Goal: Feedback & Contribution: Leave review/rating

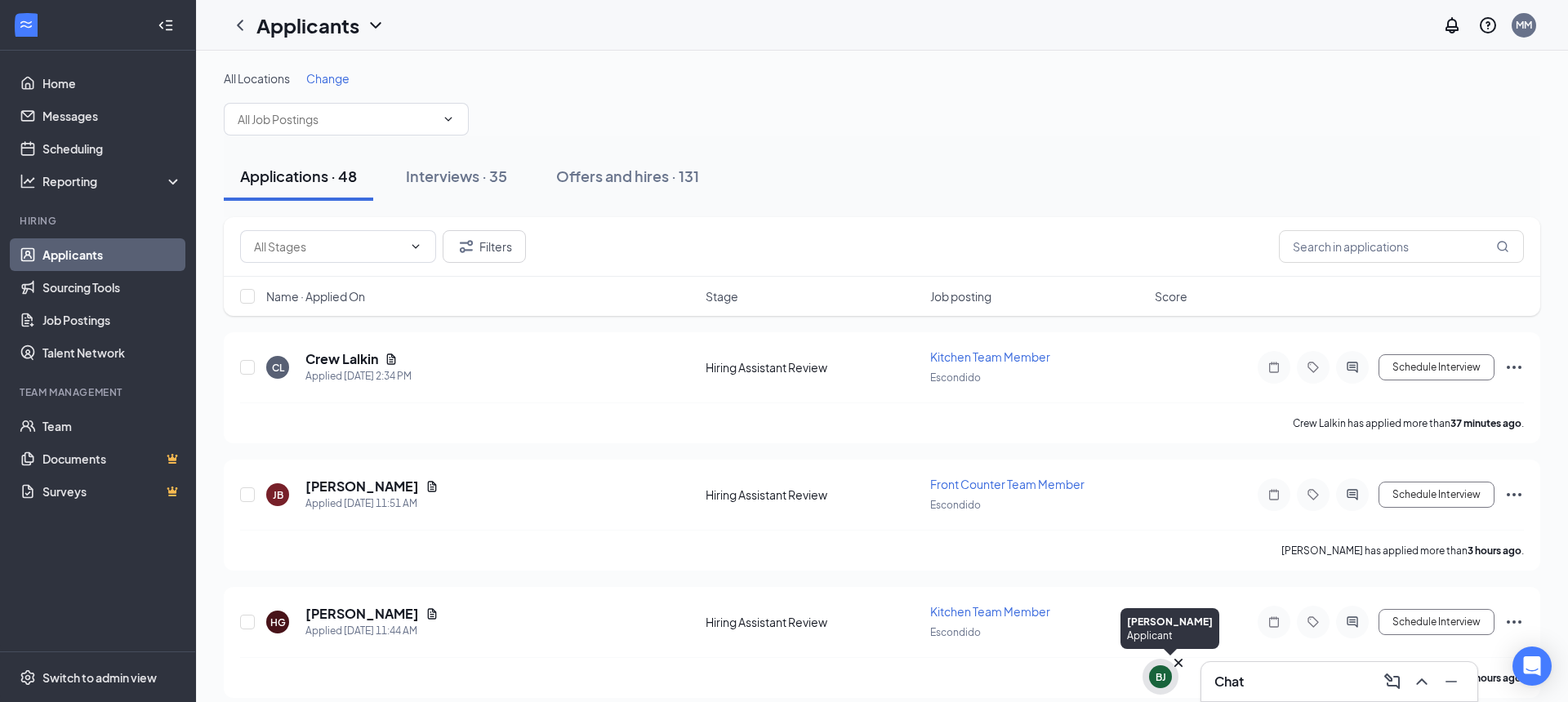
click at [1177, 662] on icon "Cross" at bounding box center [1179, 663] width 8 height 8
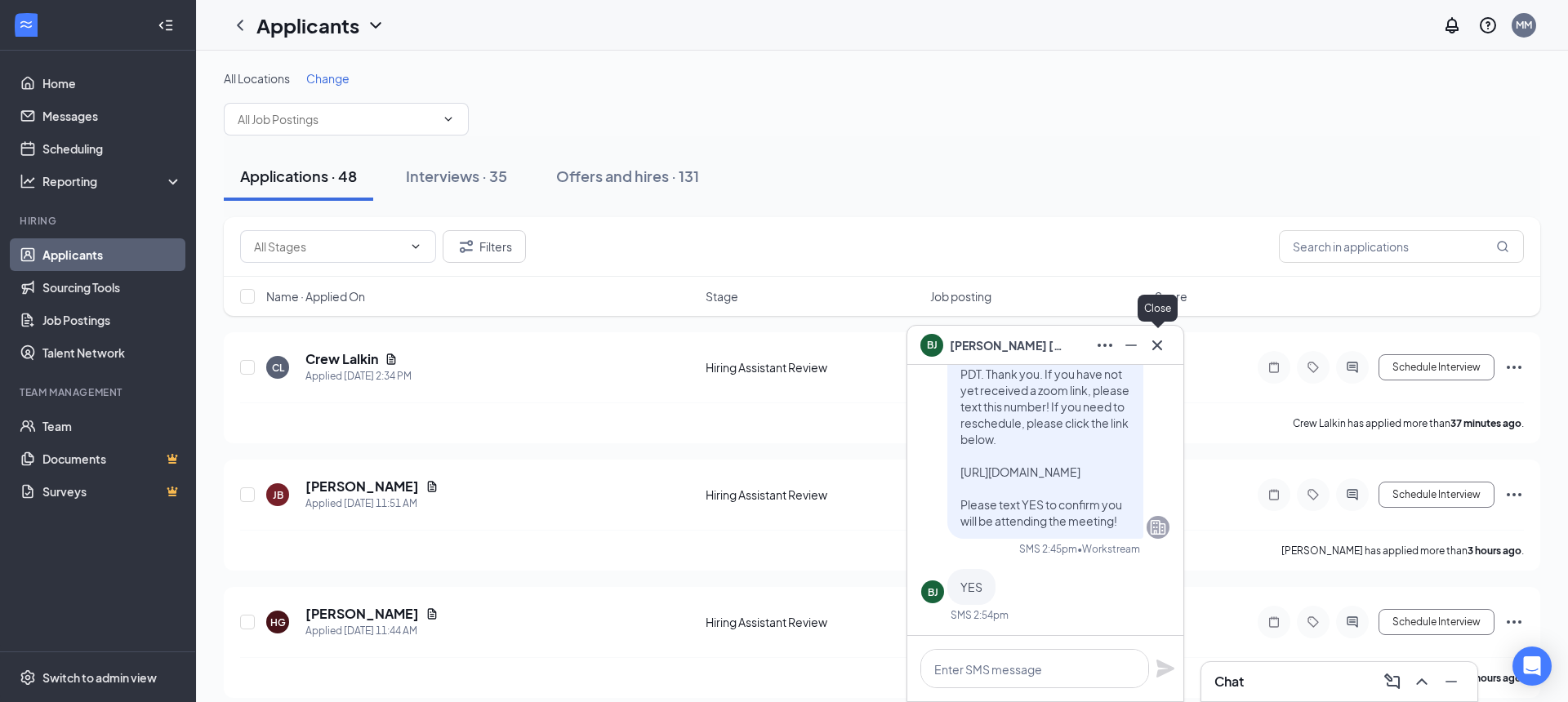
click at [1151, 349] on icon "Cross" at bounding box center [1157, 346] width 20 height 20
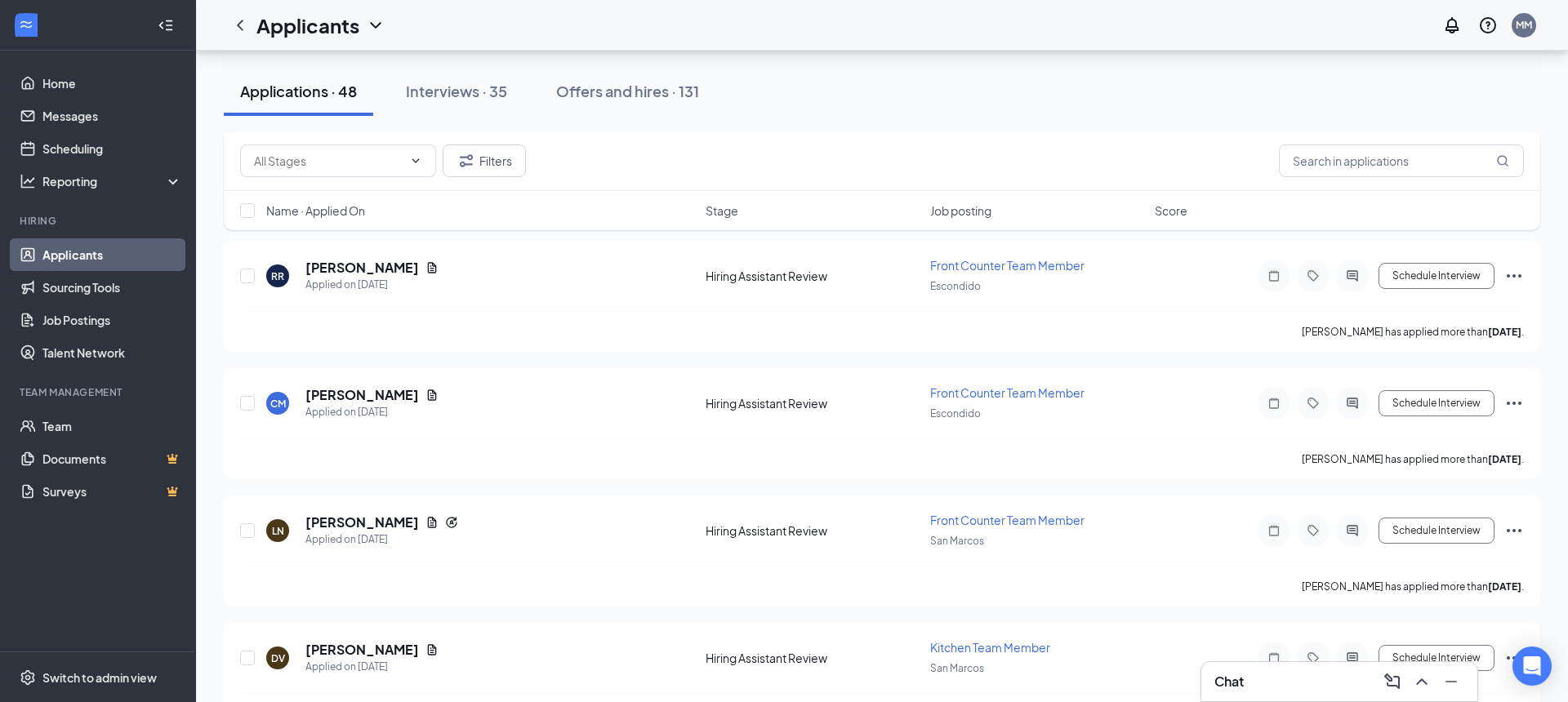
scroll to position [5745, 0]
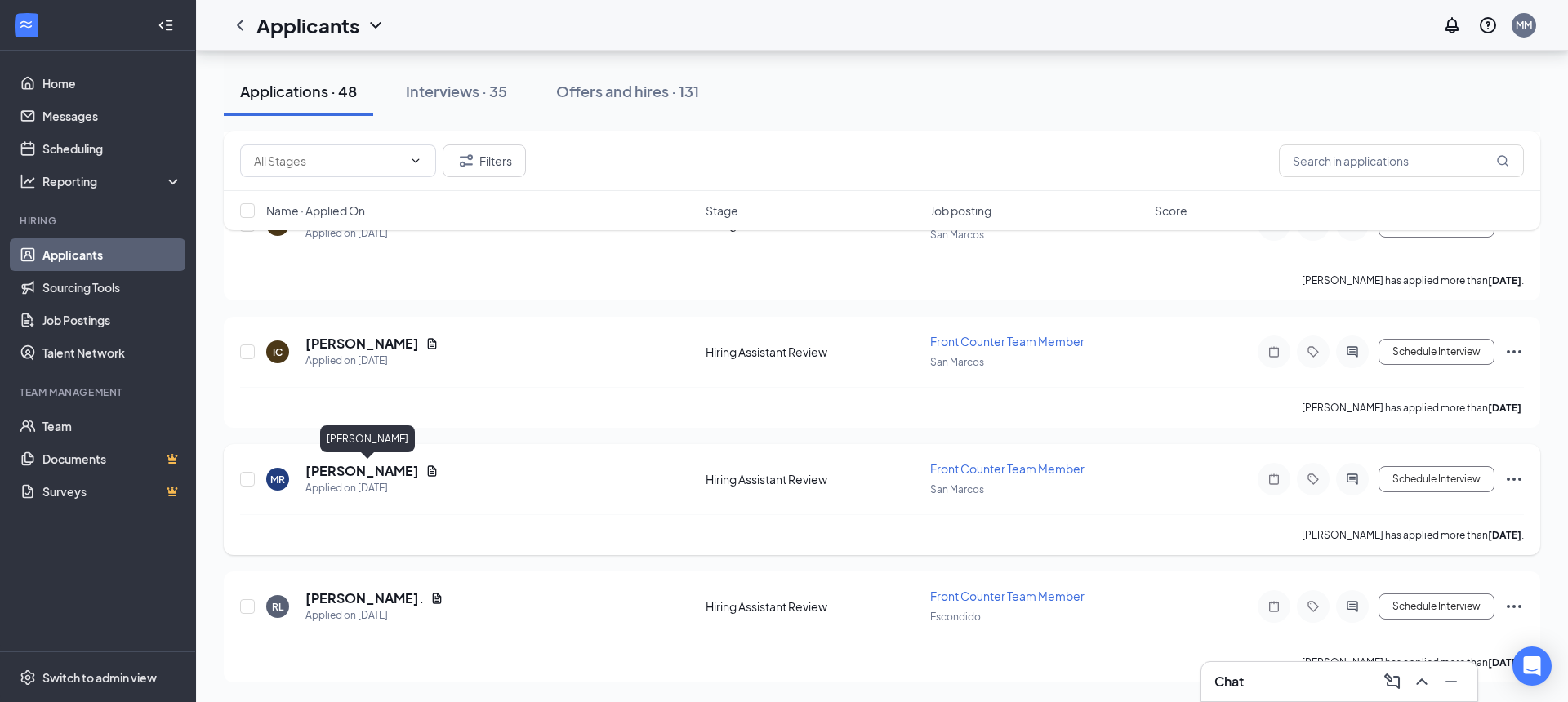
click at [419, 471] on h5 "Marcelino Reyes Chavez" at bounding box center [362, 471] width 114 height 18
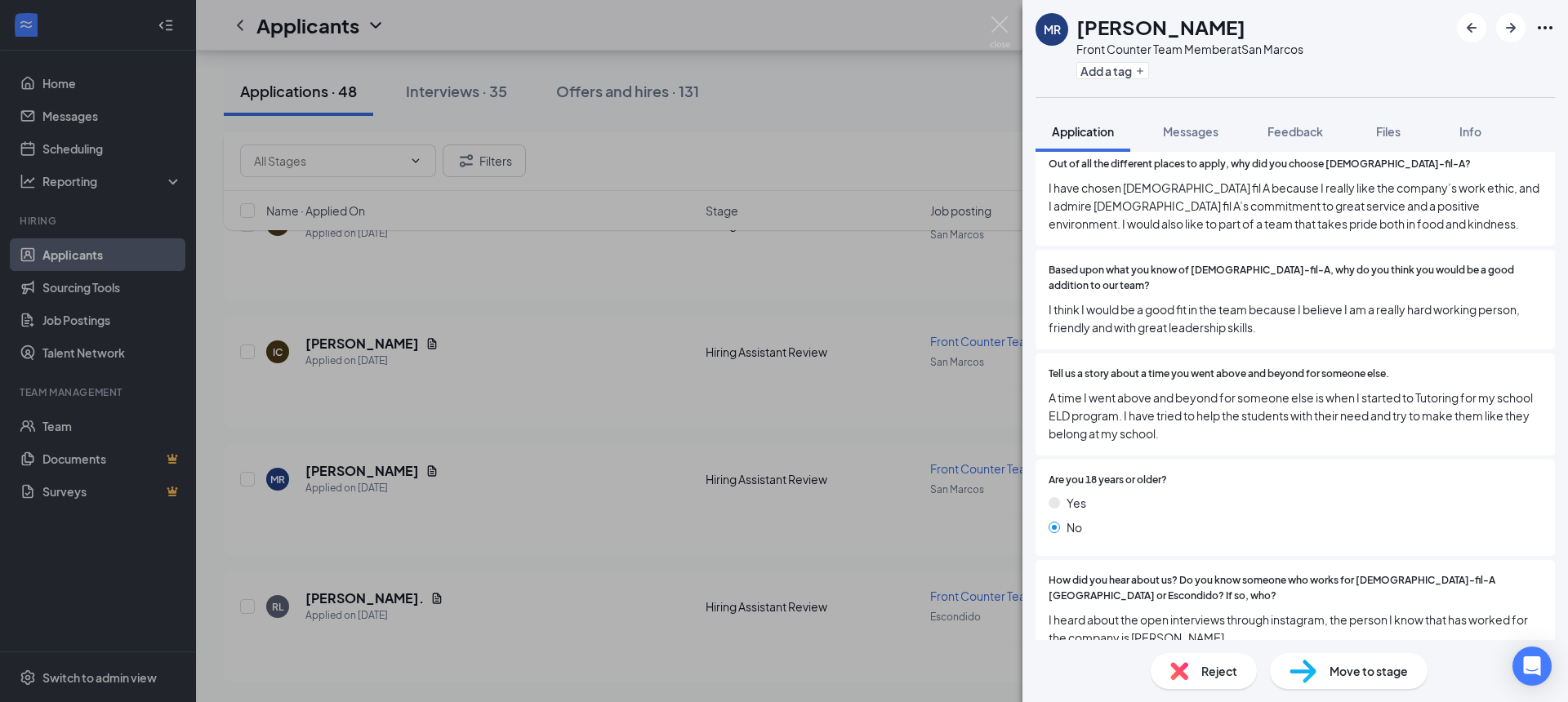
scroll to position [776, 0]
click at [1199, 682] on div "Reject" at bounding box center [1204, 671] width 107 height 36
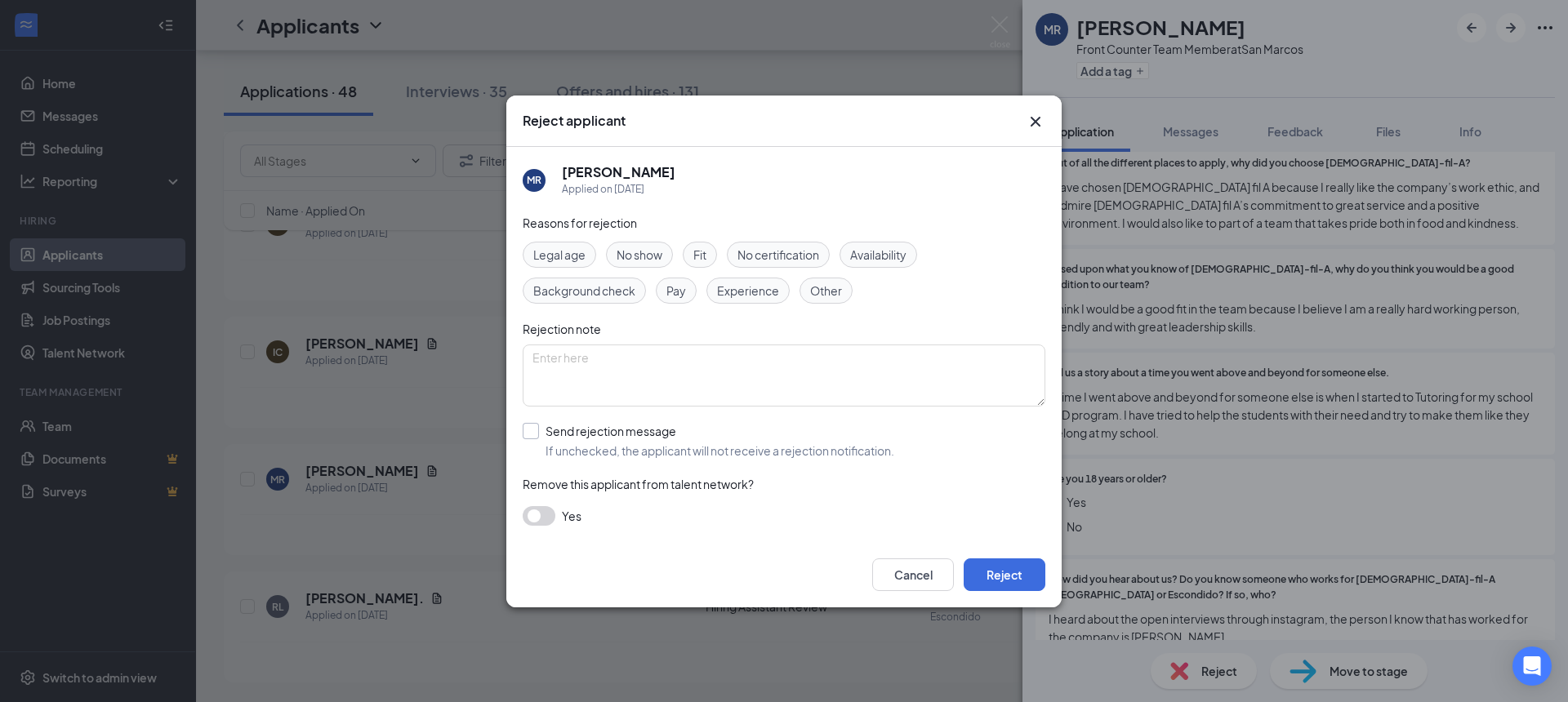
click at [529, 443] on input "Send rejection message If unchecked, the applicant will not receive a rejection…" at bounding box center [708, 441] width 371 height 36
checkbox input "true"
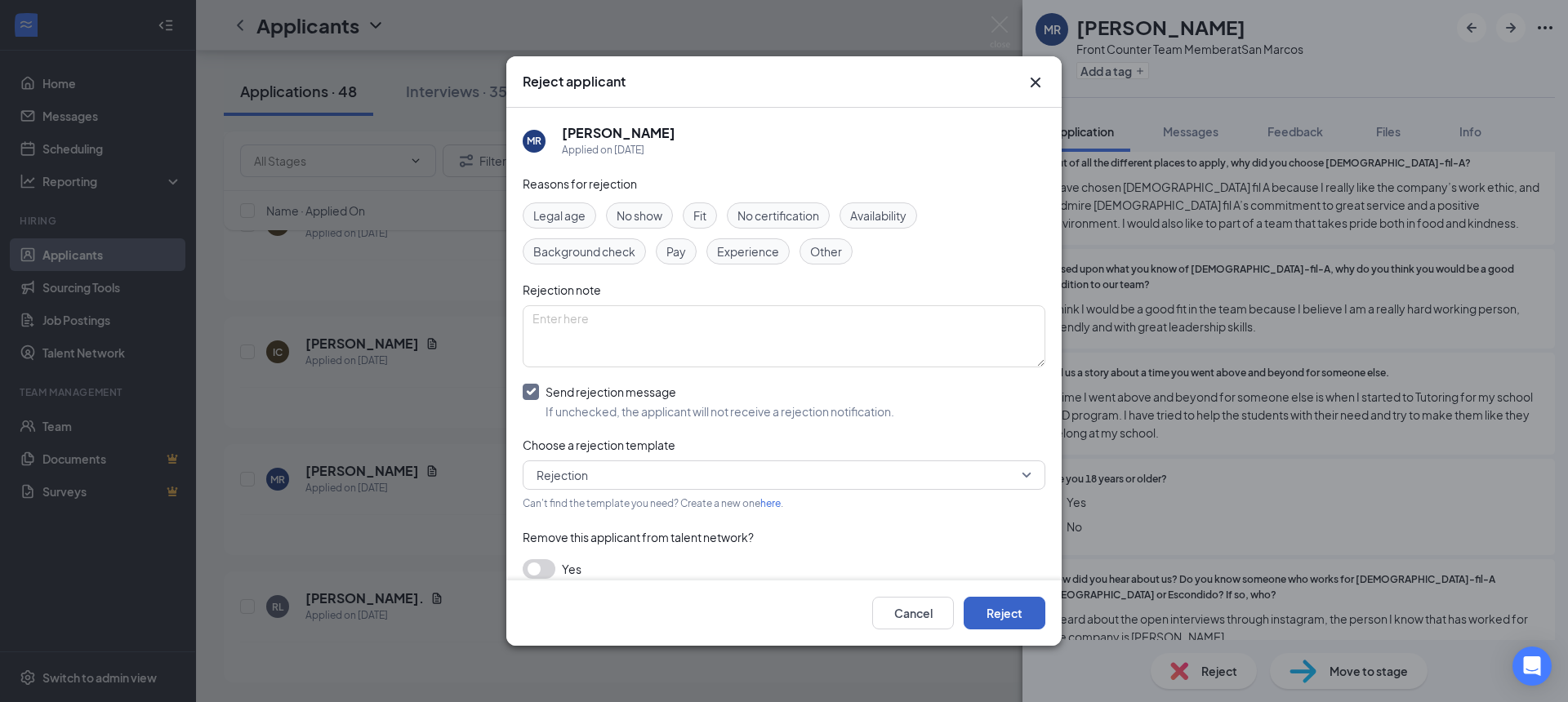
click at [1011, 617] on button "Reject" at bounding box center [1005, 613] width 82 height 33
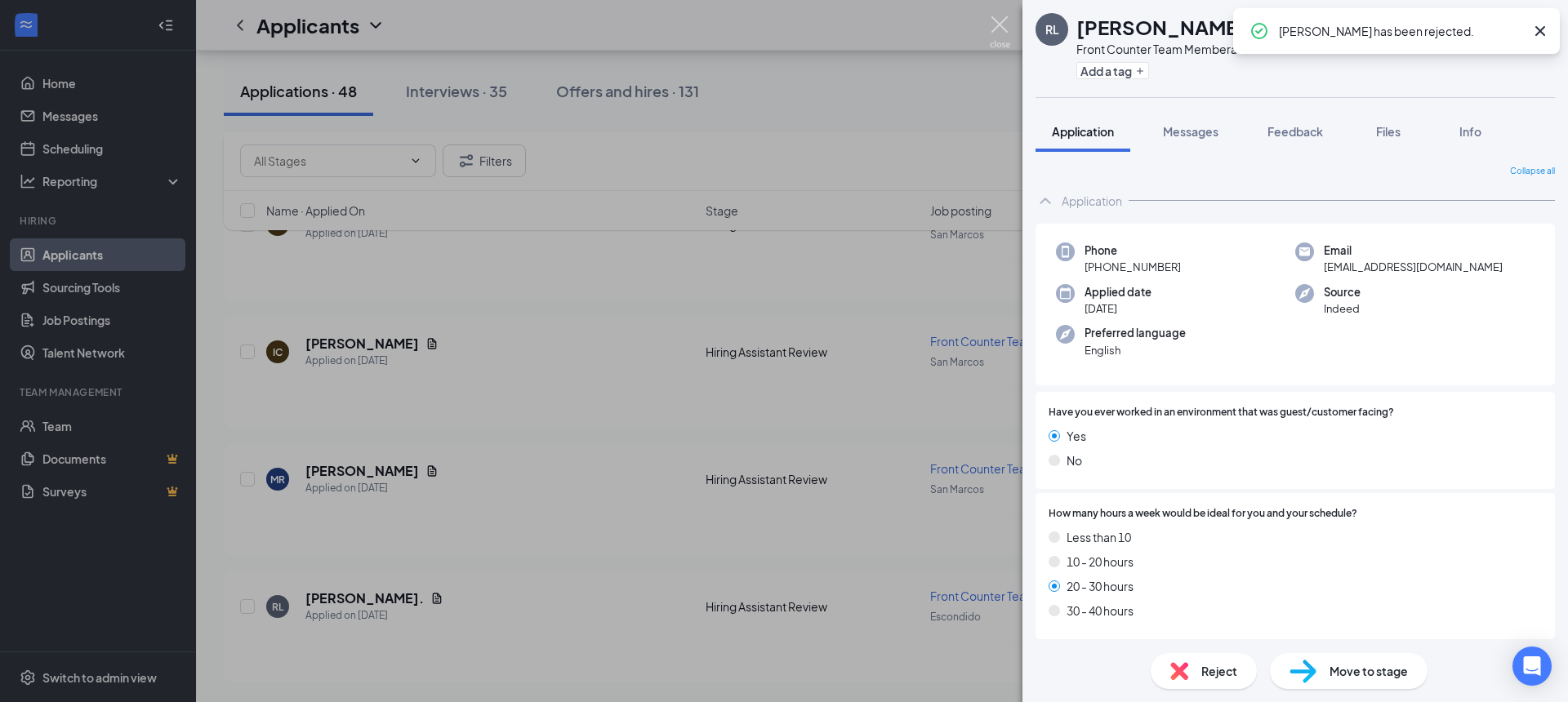
click at [1005, 19] on img at bounding box center [1000, 32] width 20 height 32
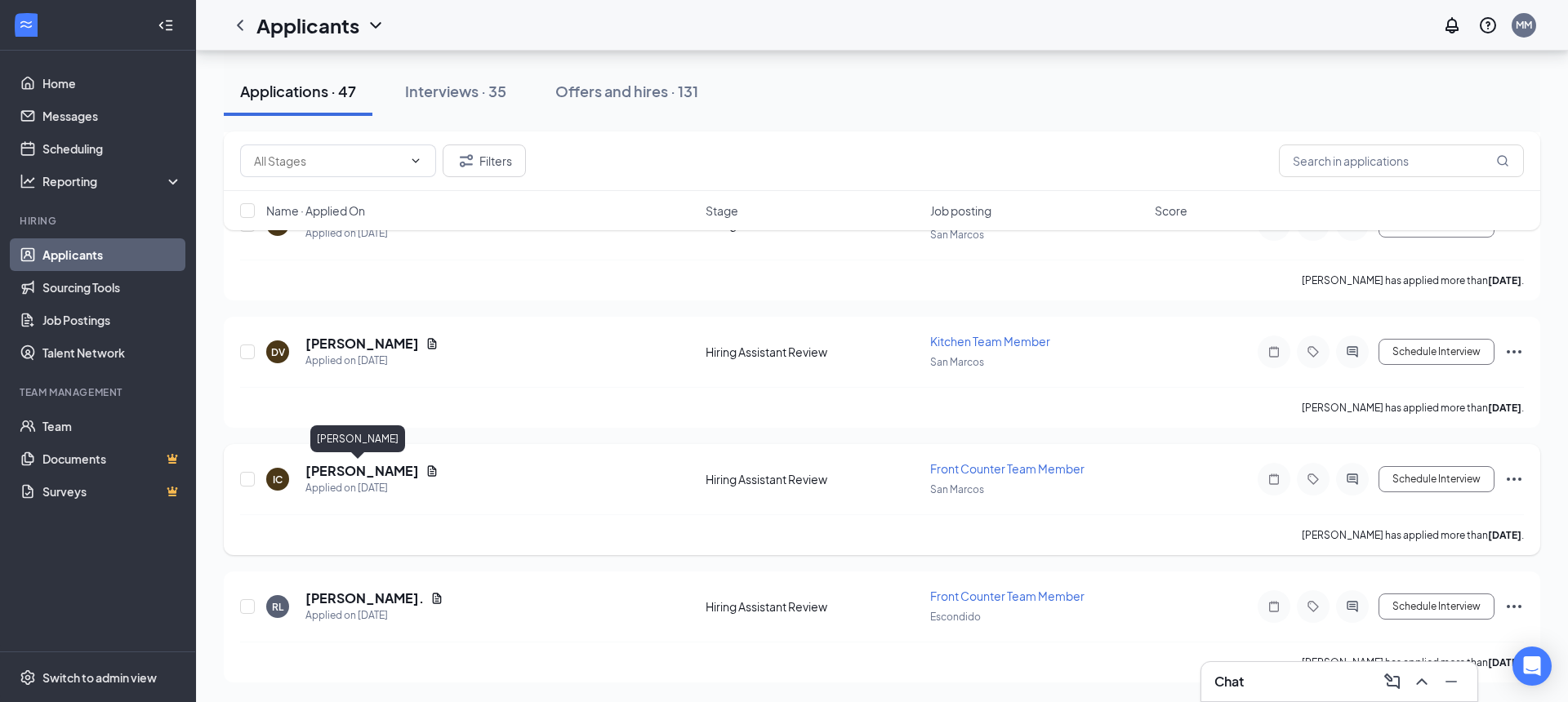
click at [362, 474] on h5 "Idalis Castillo" at bounding box center [362, 471] width 114 height 18
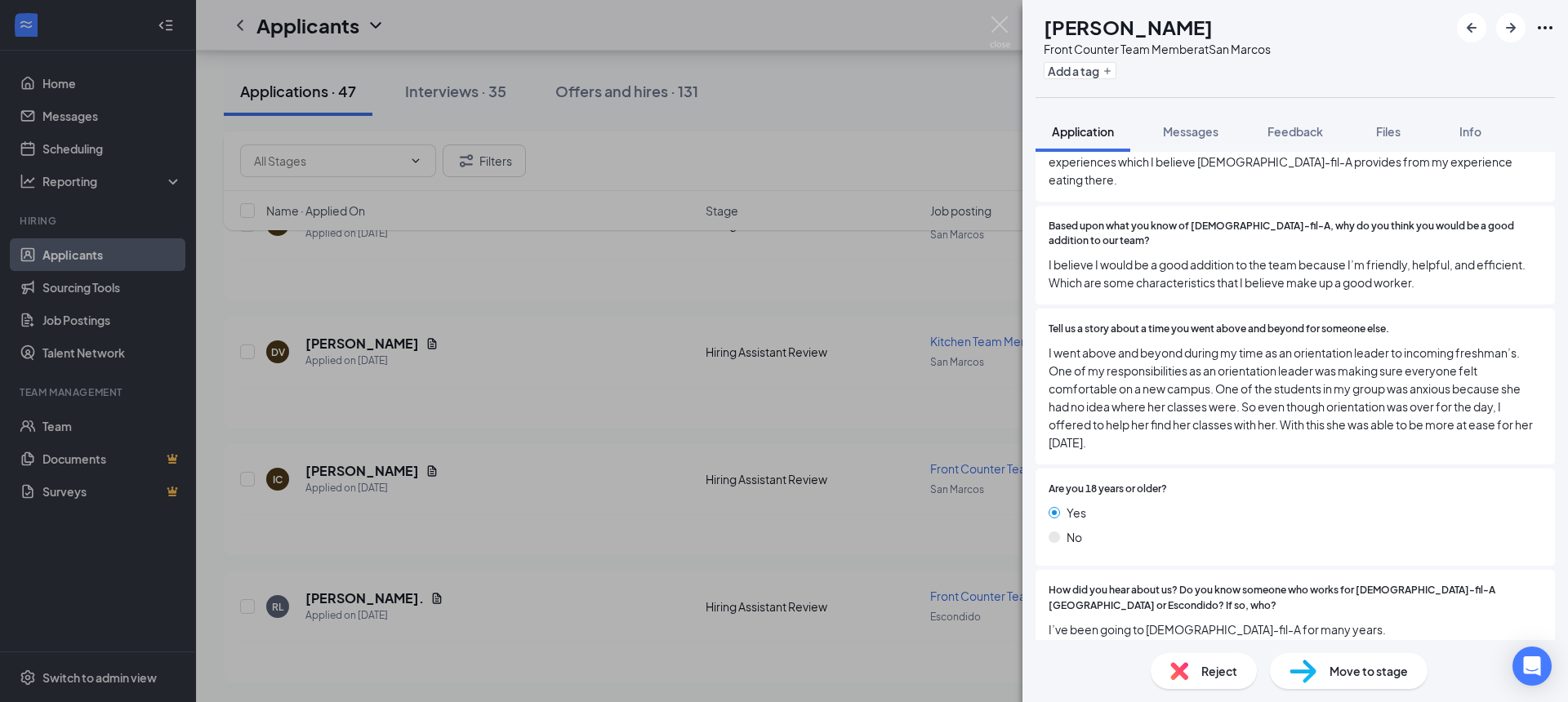
scroll to position [777, 0]
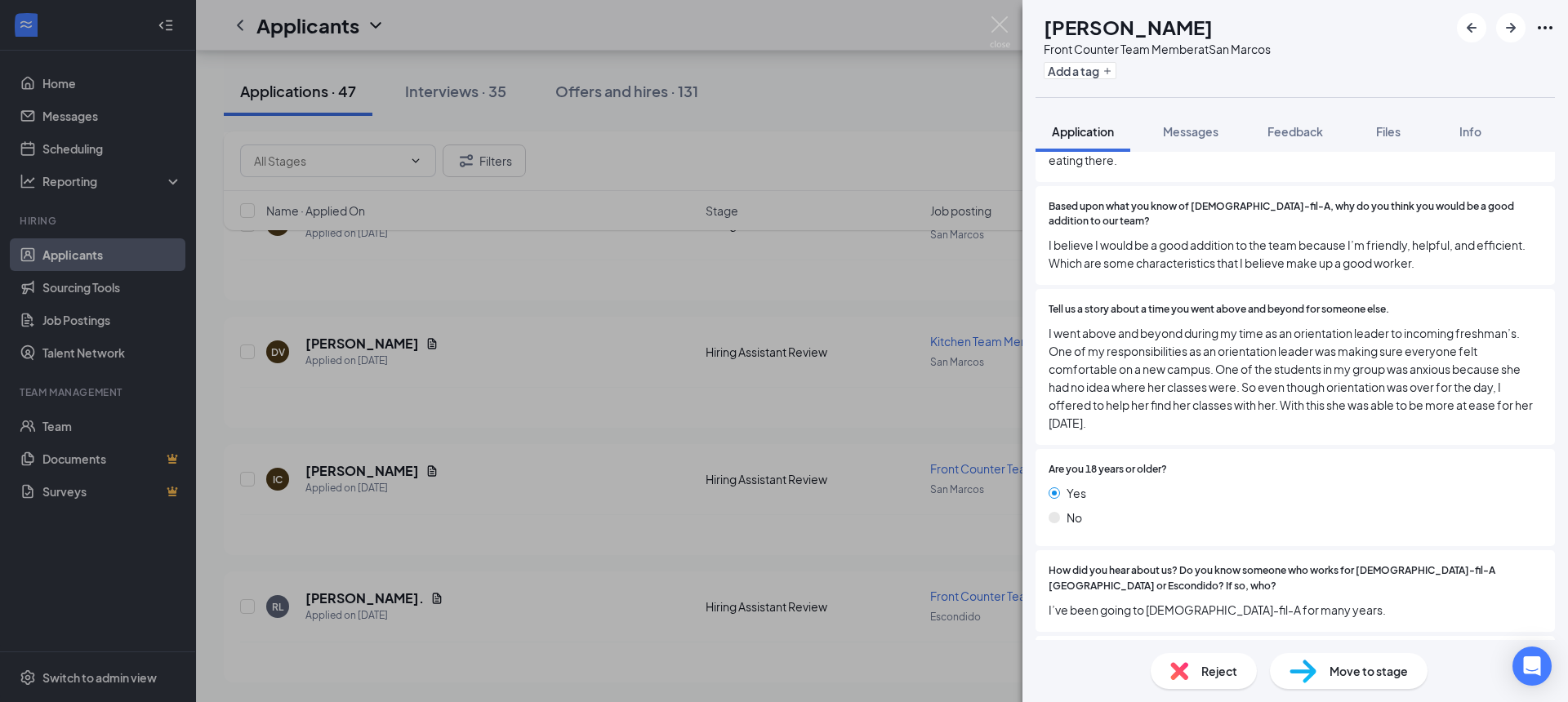
click at [1217, 662] on span "Reject" at bounding box center [1220, 671] width 36 height 18
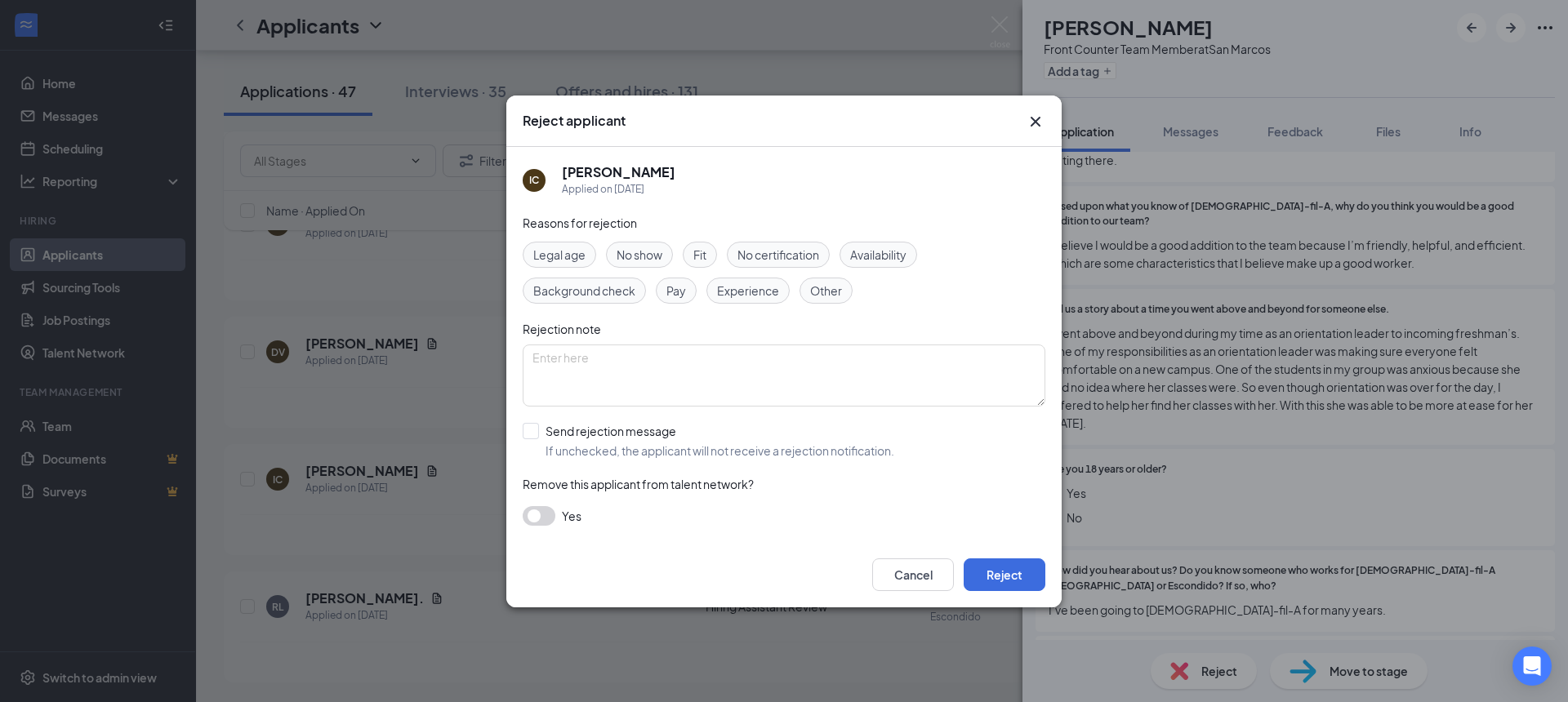
click at [544, 419] on div "Reasons for rejection Legal age No show Fit No certification Availability Backg…" at bounding box center [784, 378] width 523 height 328
drag, startPoint x: 541, startPoint y: 428, endPoint x: 551, endPoint y: 431, distance: 10.4
click at [541, 428] on input "Send rejection message If unchecked, the applicant will not receive a rejection…" at bounding box center [708, 441] width 371 height 36
checkbox input "true"
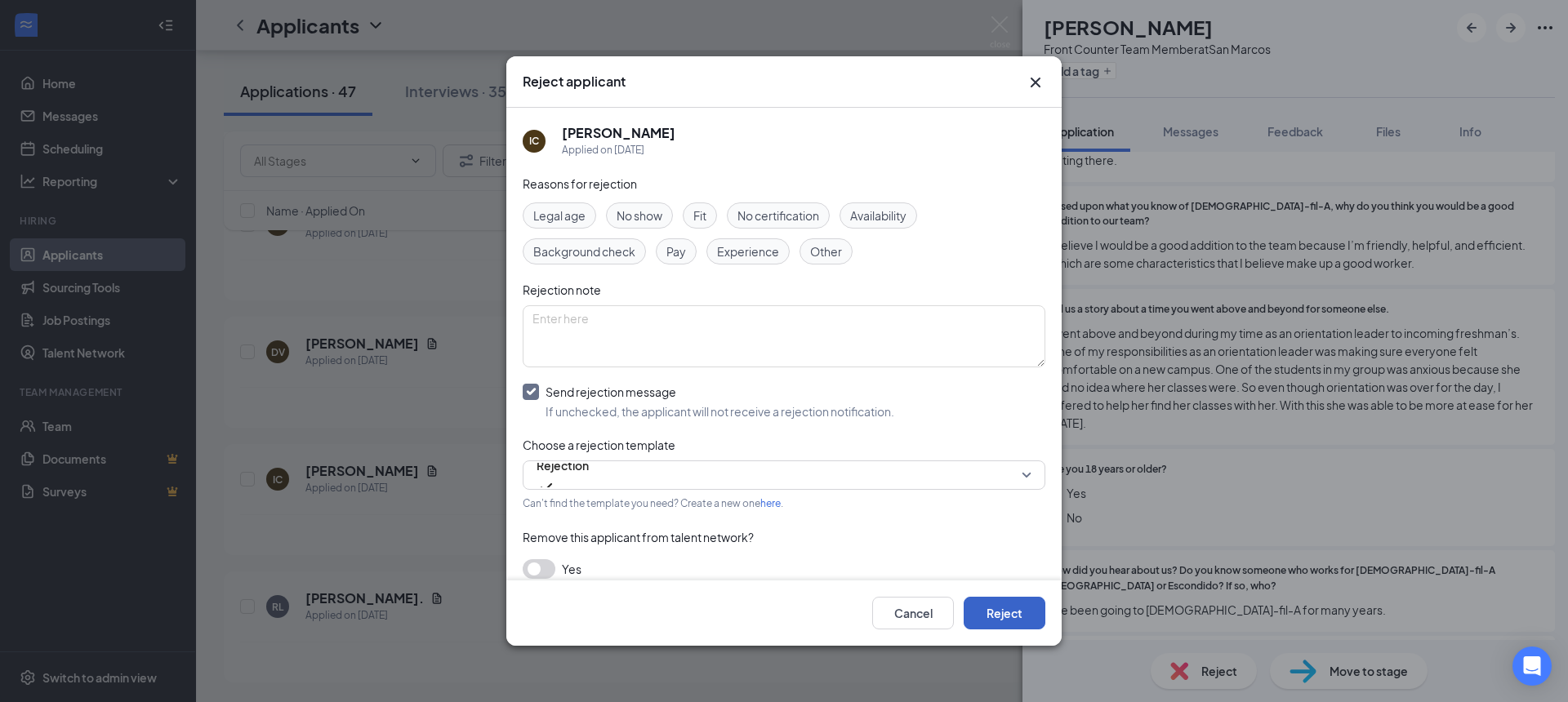
click at [1037, 613] on button "Reject" at bounding box center [1005, 613] width 82 height 33
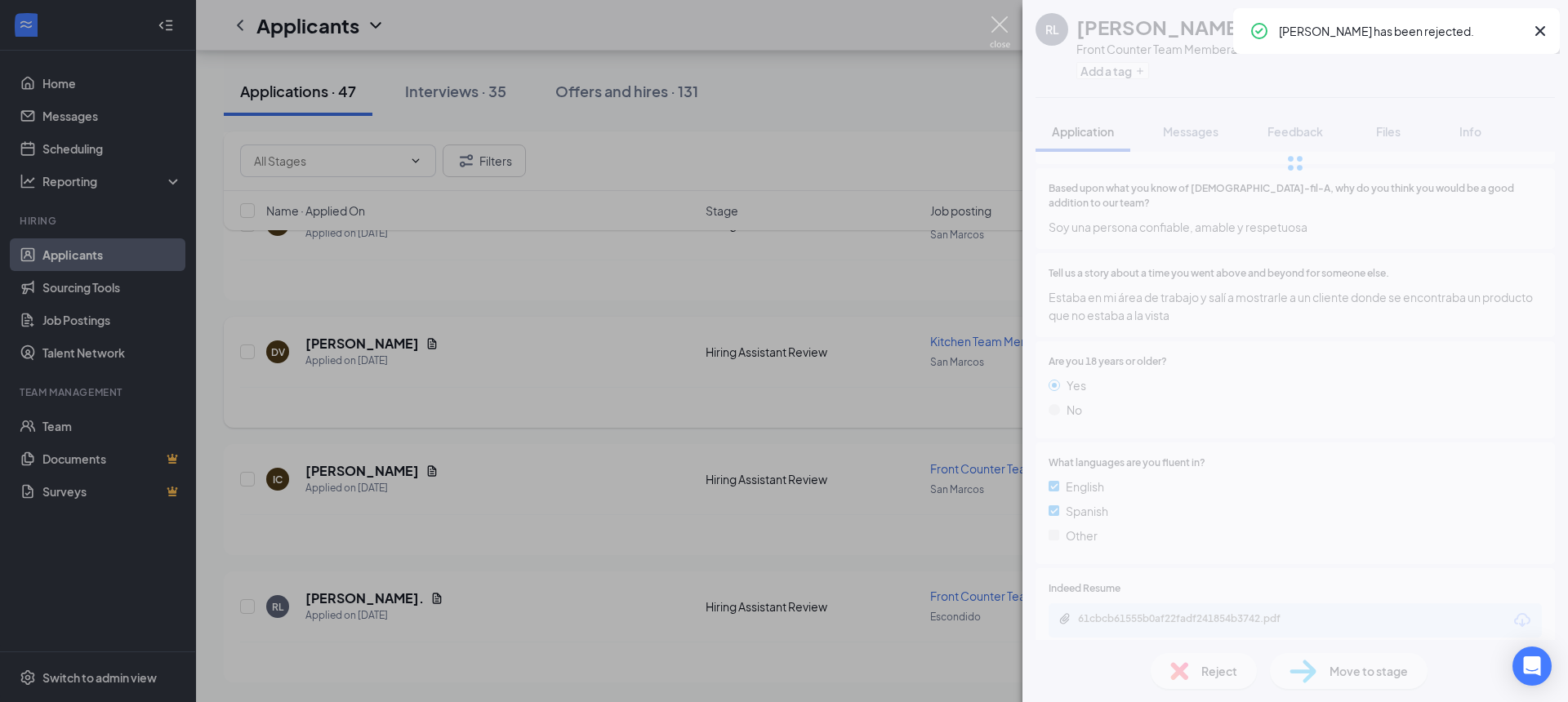
drag, startPoint x: 991, startPoint y: 22, endPoint x: 800, endPoint y: 383, distance: 408.4
click at [991, 22] on img at bounding box center [1000, 32] width 20 height 32
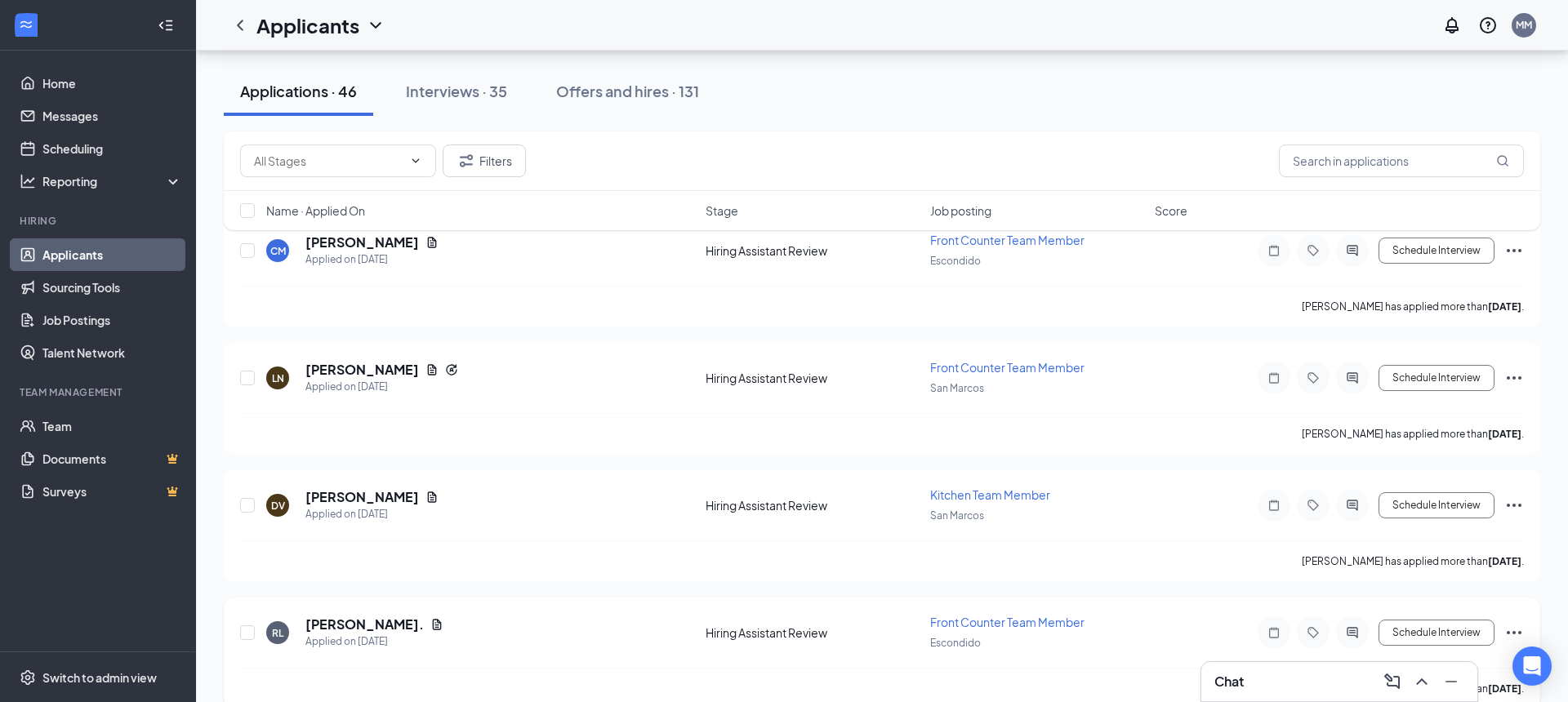
scroll to position [5458, 0]
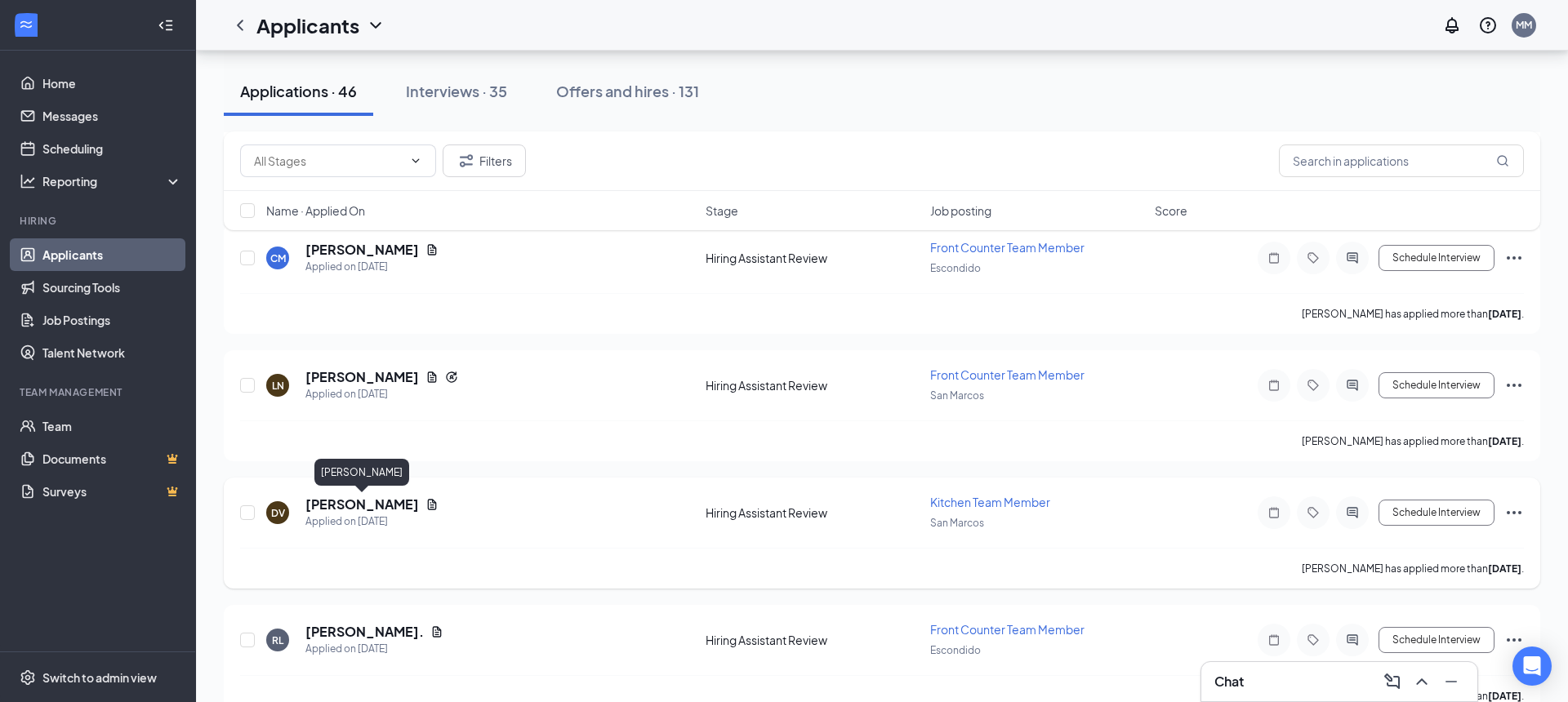
click at [375, 501] on h5 "Delina Villalpando" at bounding box center [362, 505] width 114 height 18
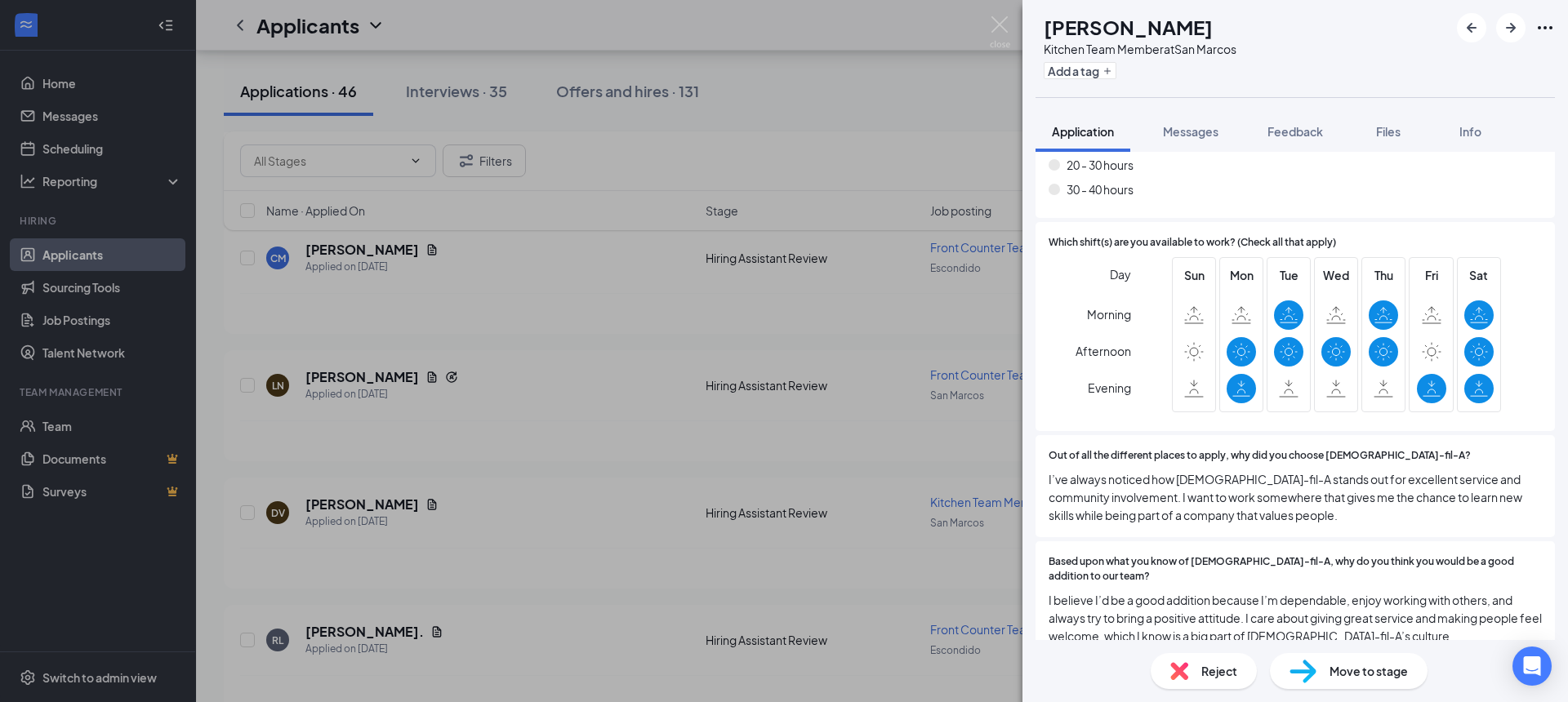
scroll to position [430, 0]
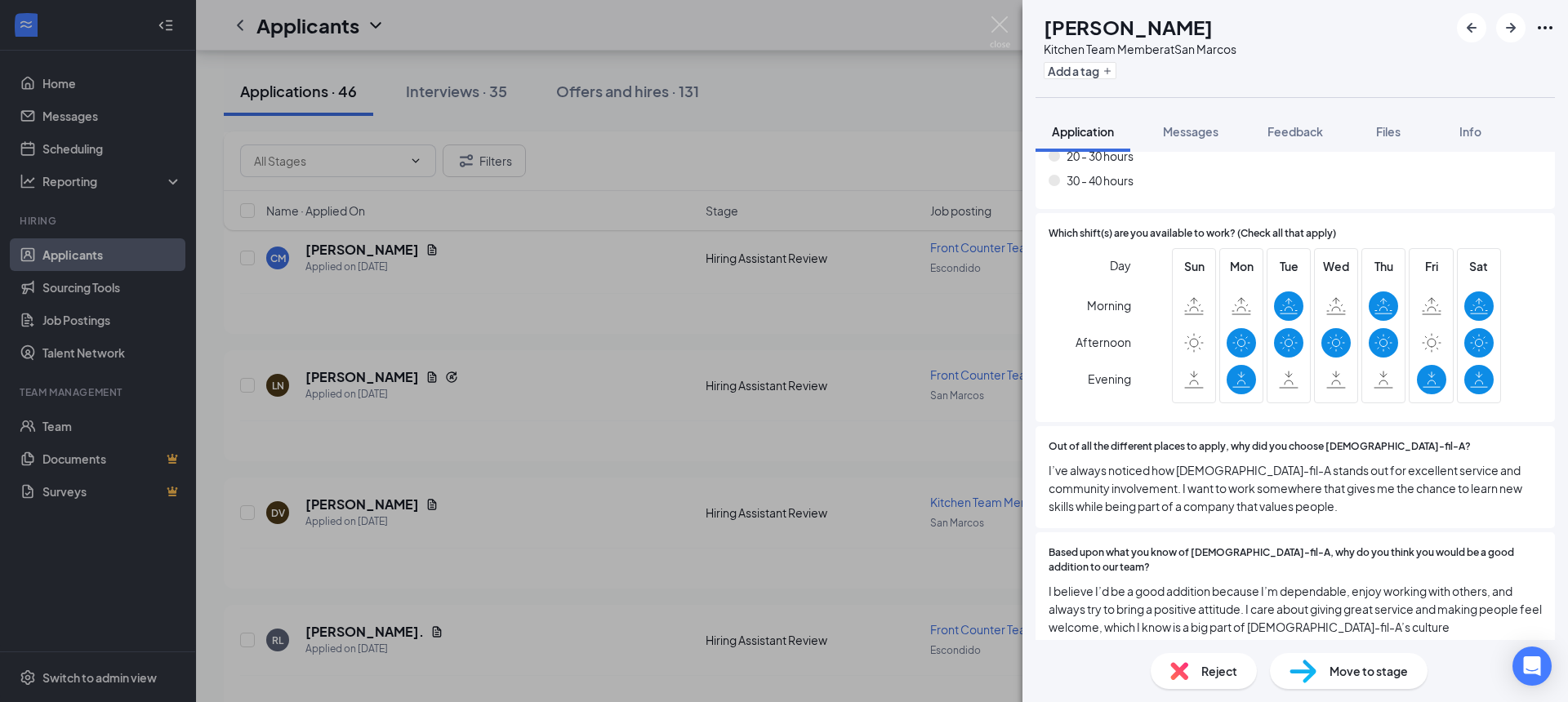
click at [980, 26] on div "DV Delina Villalpando Kitchen Team Member at San Marcos Add a tag Application M…" at bounding box center [784, 351] width 1568 height 702
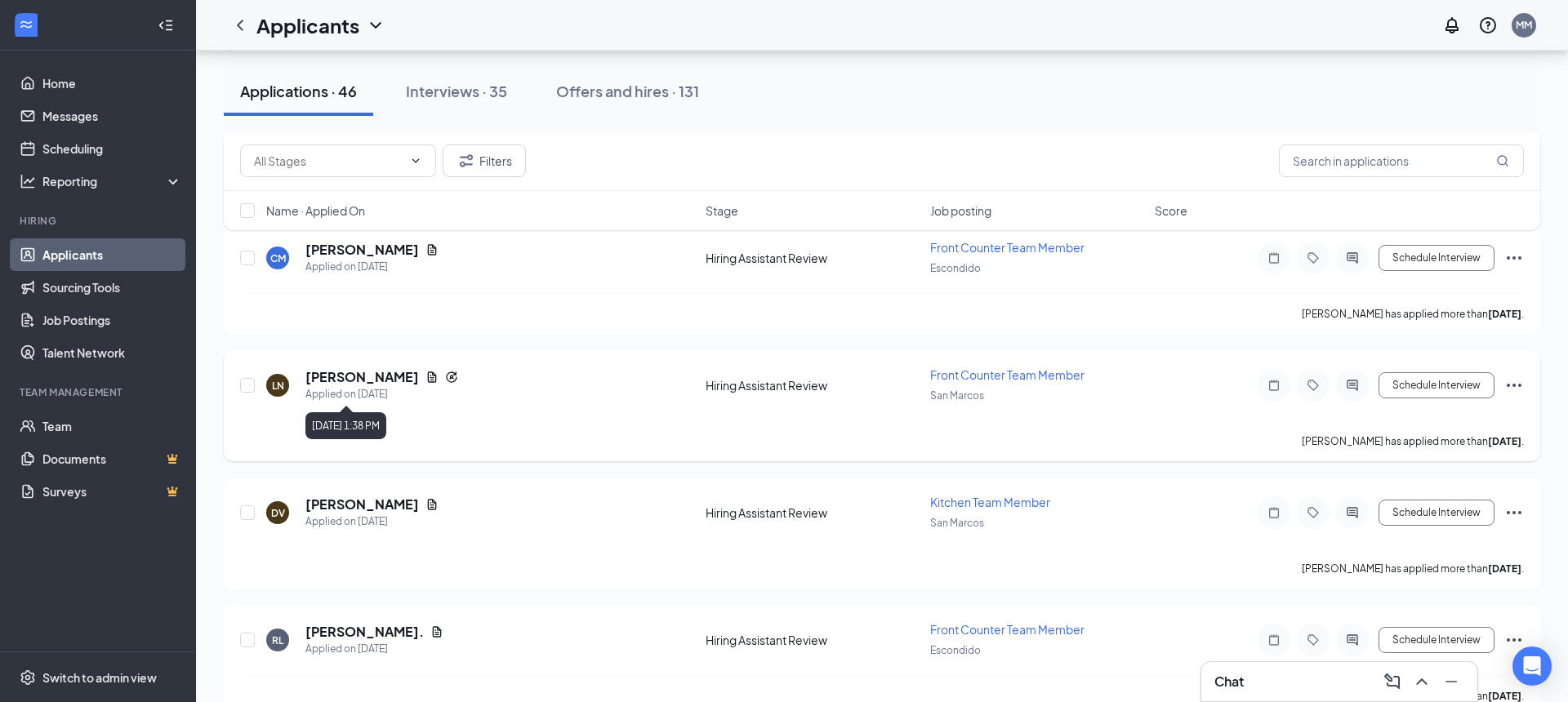
click at [347, 374] on h5 "Lydia Nguyen" at bounding box center [362, 377] width 114 height 18
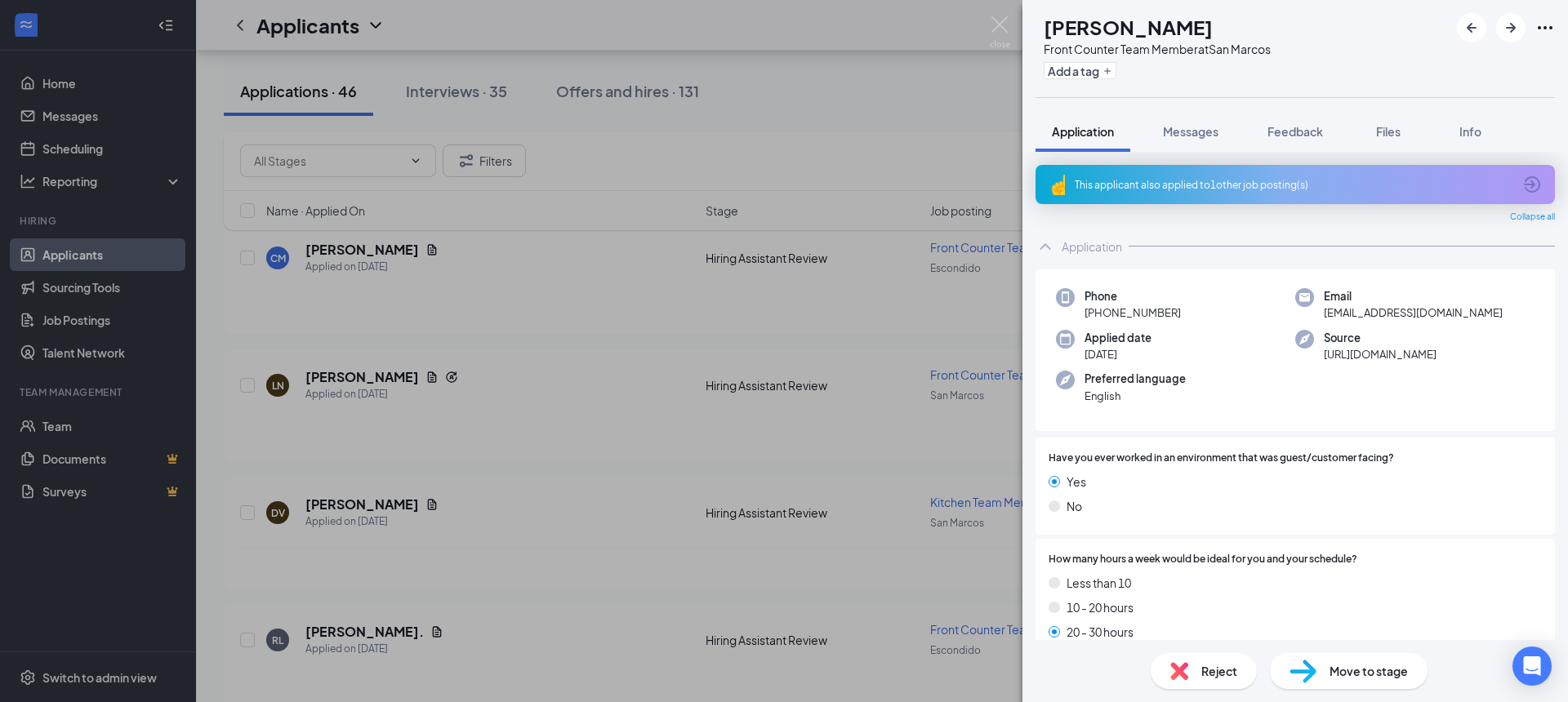
click at [1187, 655] on div "Reject" at bounding box center [1204, 671] width 107 height 36
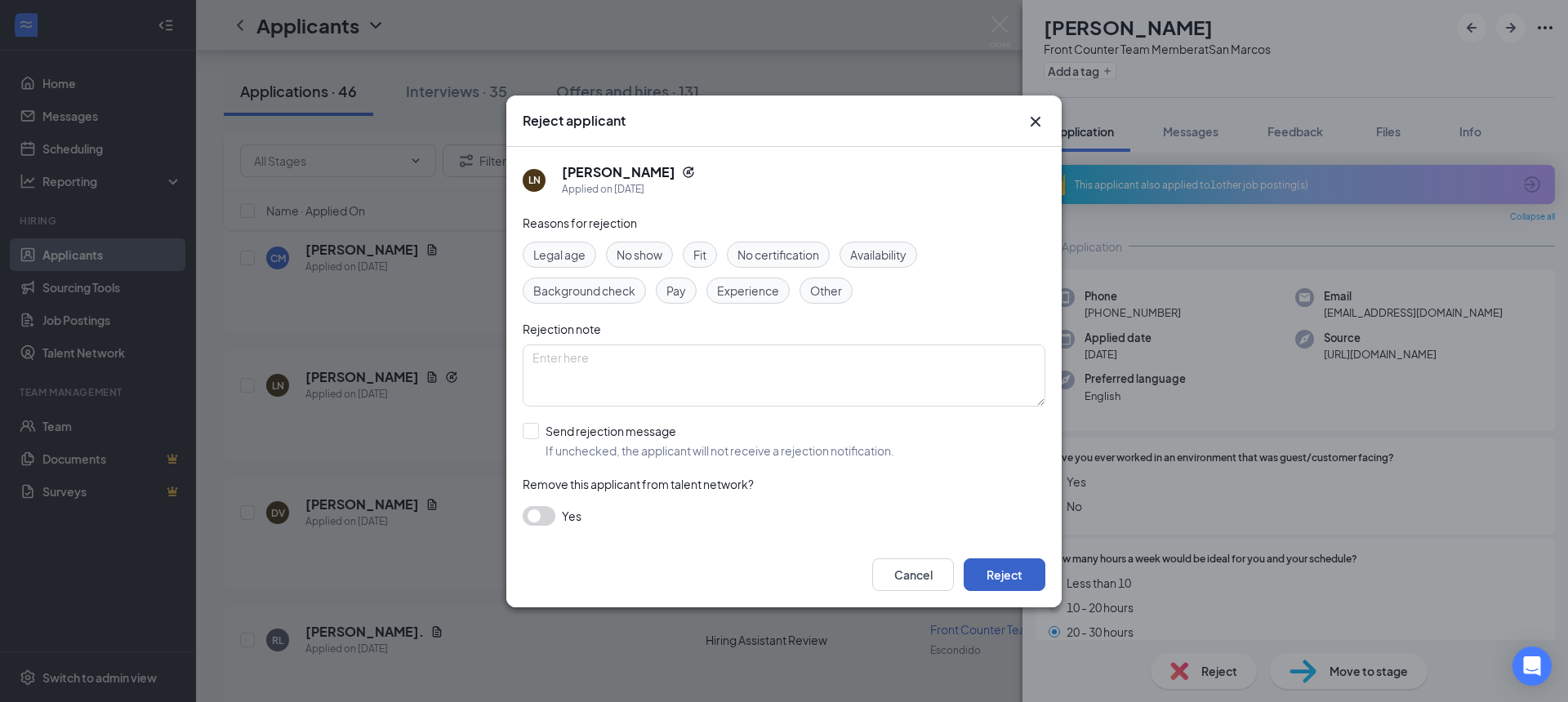
click at [1025, 581] on button "Reject" at bounding box center [1005, 575] width 82 height 33
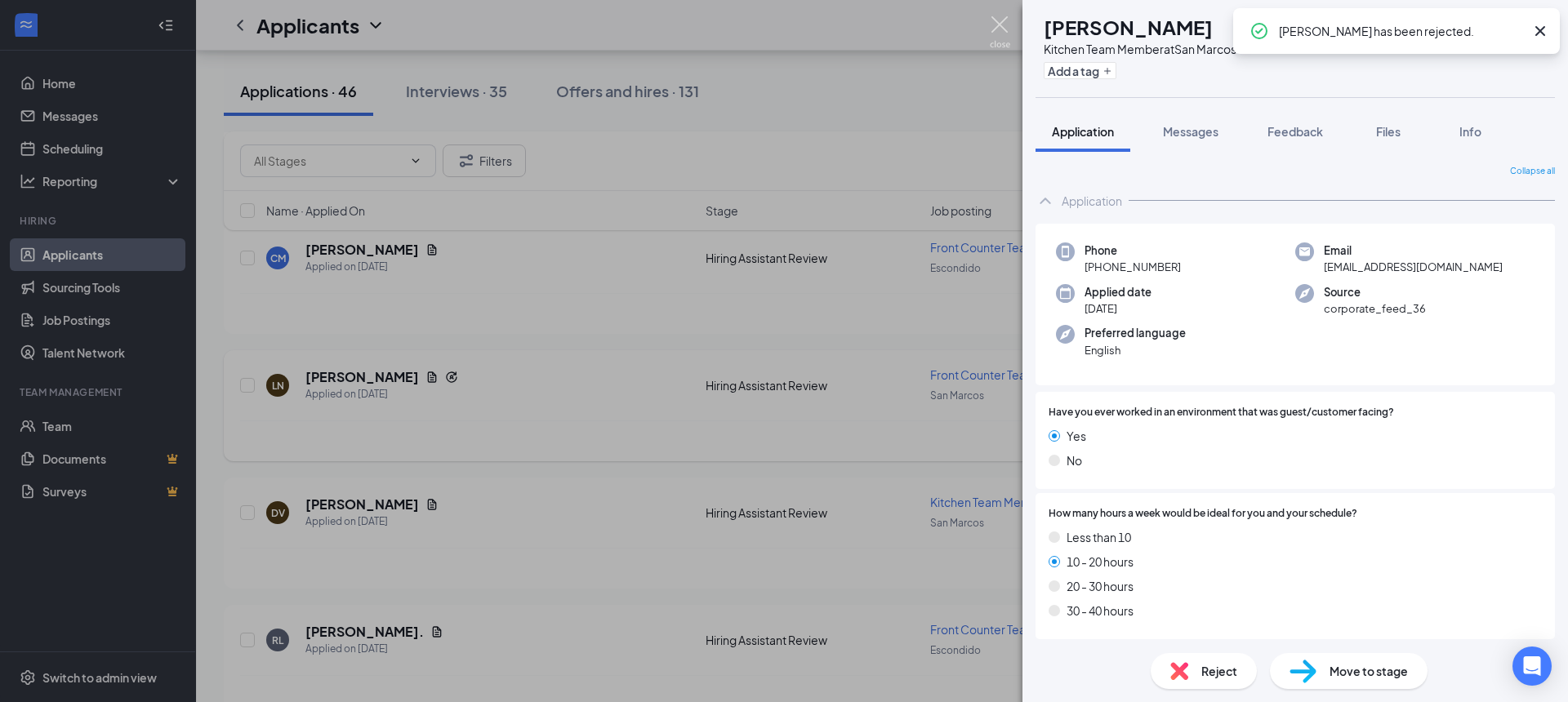
drag, startPoint x: 1007, startPoint y: 18, endPoint x: 389, endPoint y: 384, distance: 718.2
click at [1007, 18] on img at bounding box center [1000, 32] width 20 height 32
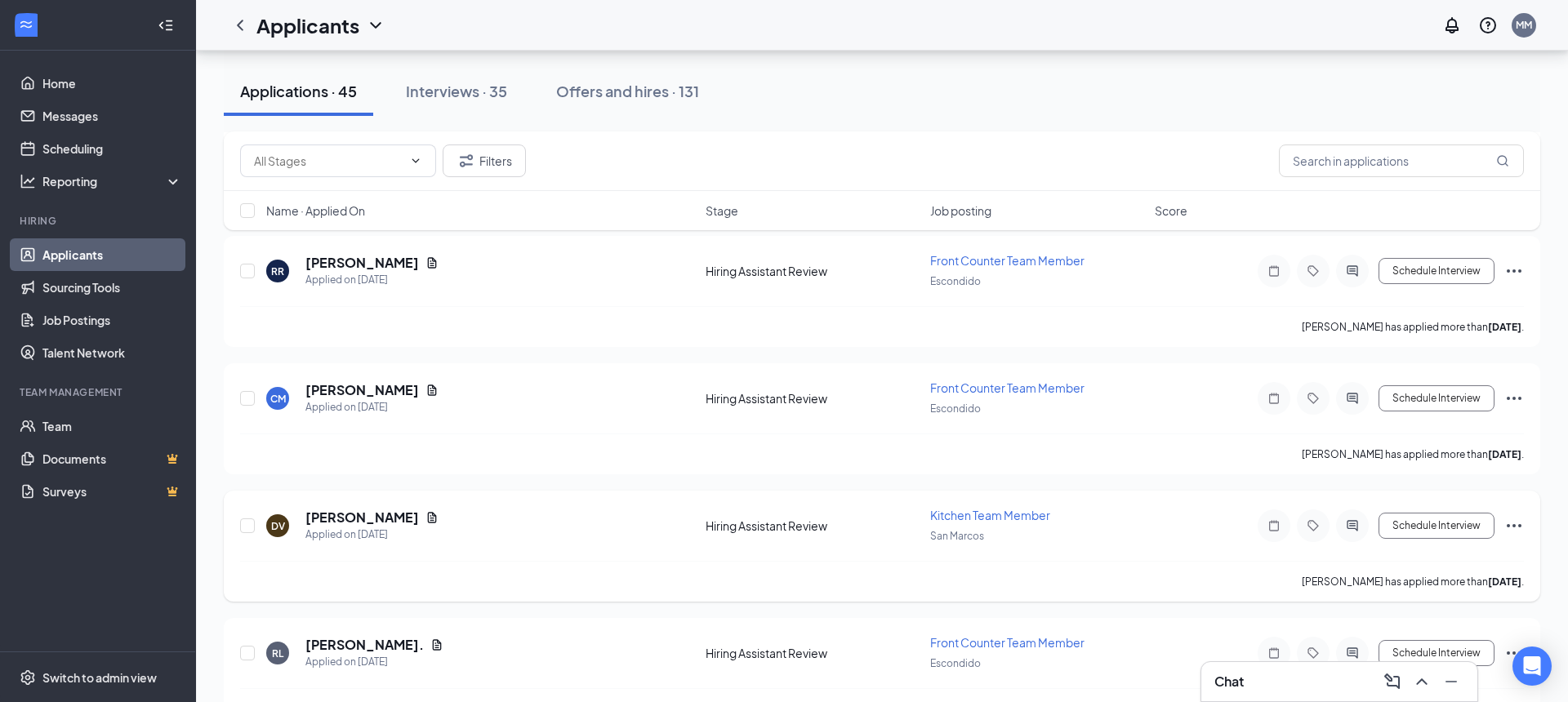
scroll to position [5316, 0]
click at [384, 514] on h5 "Delina Villalpando" at bounding box center [362, 519] width 114 height 18
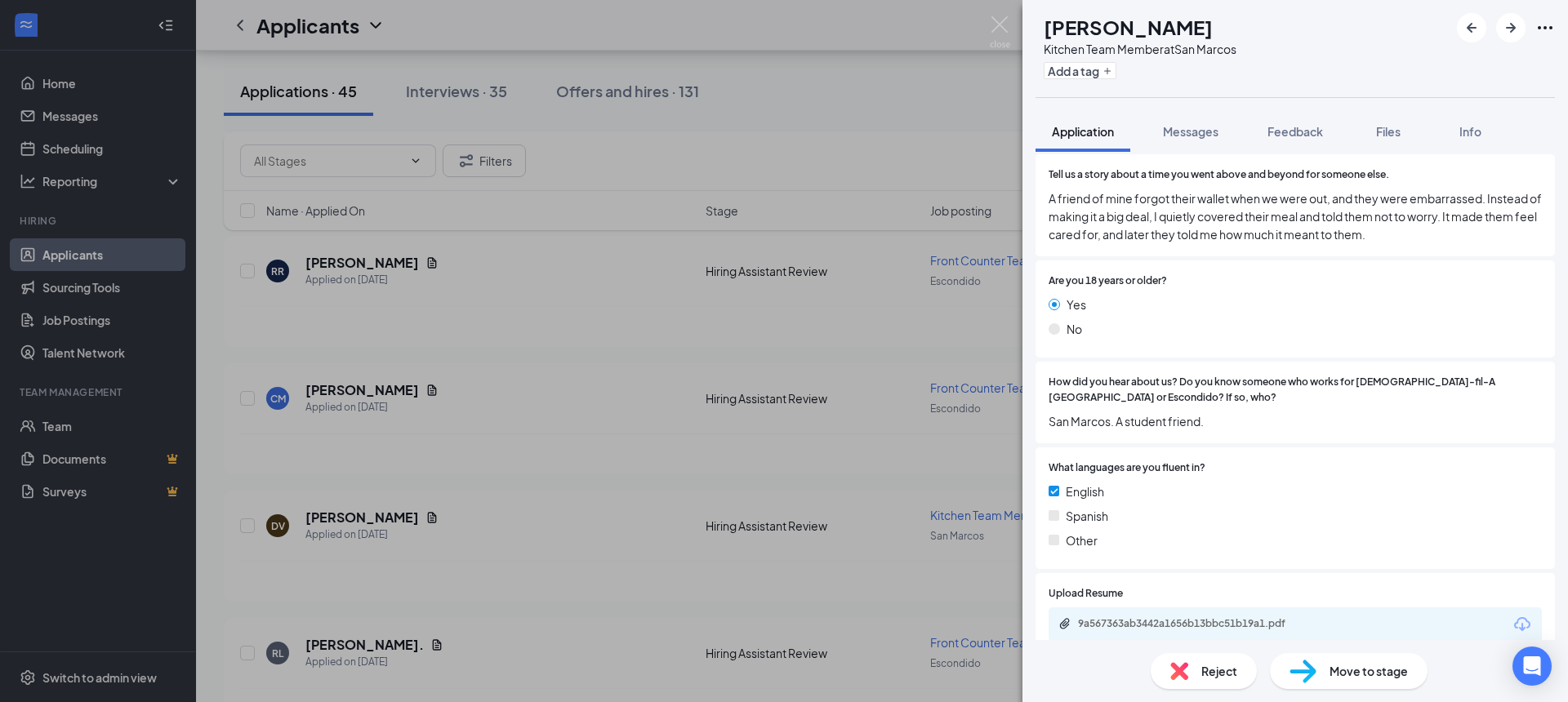
scroll to position [990, 0]
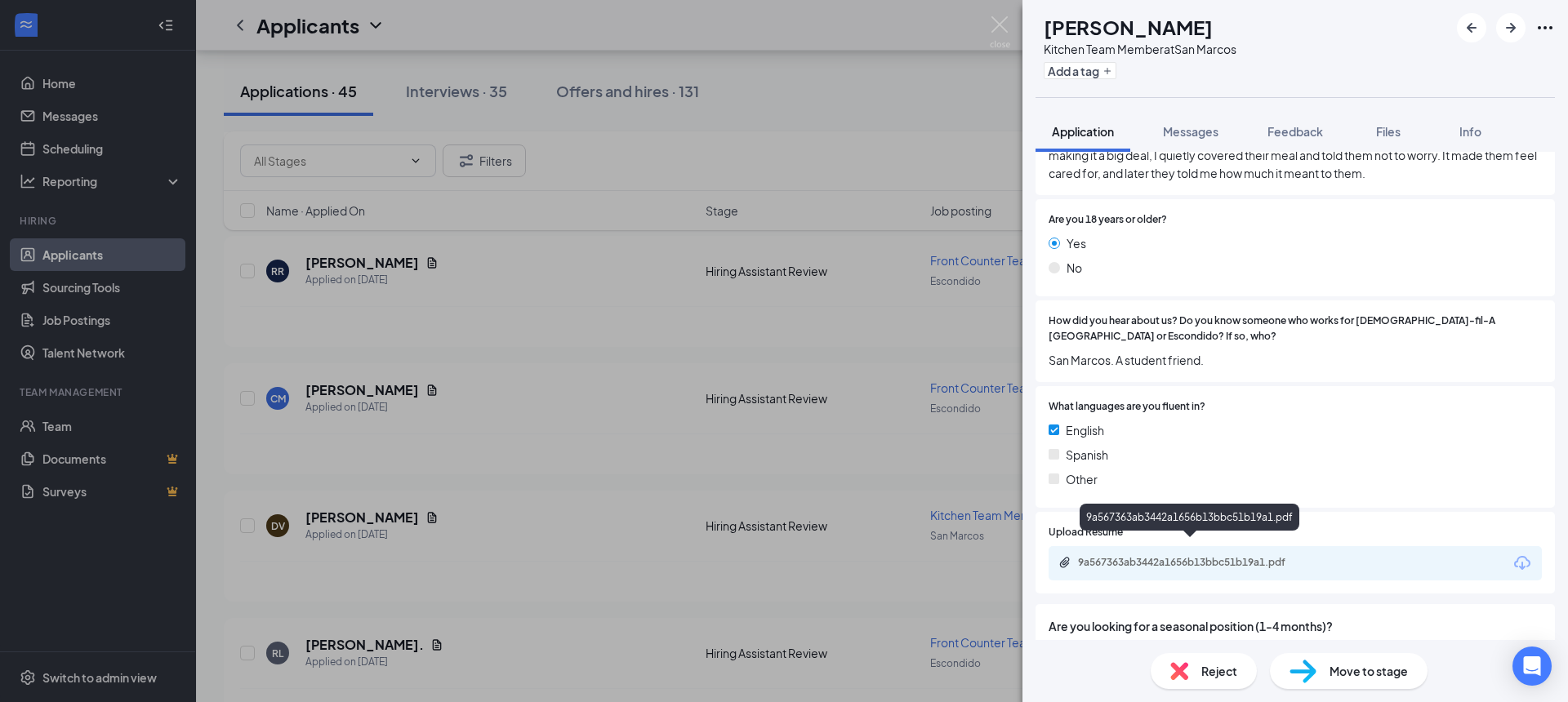
click at [1243, 556] on div "9a567363ab3442a1656b13bbc51b19a1.pdf" at bounding box center [1192, 563] width 229 height 13
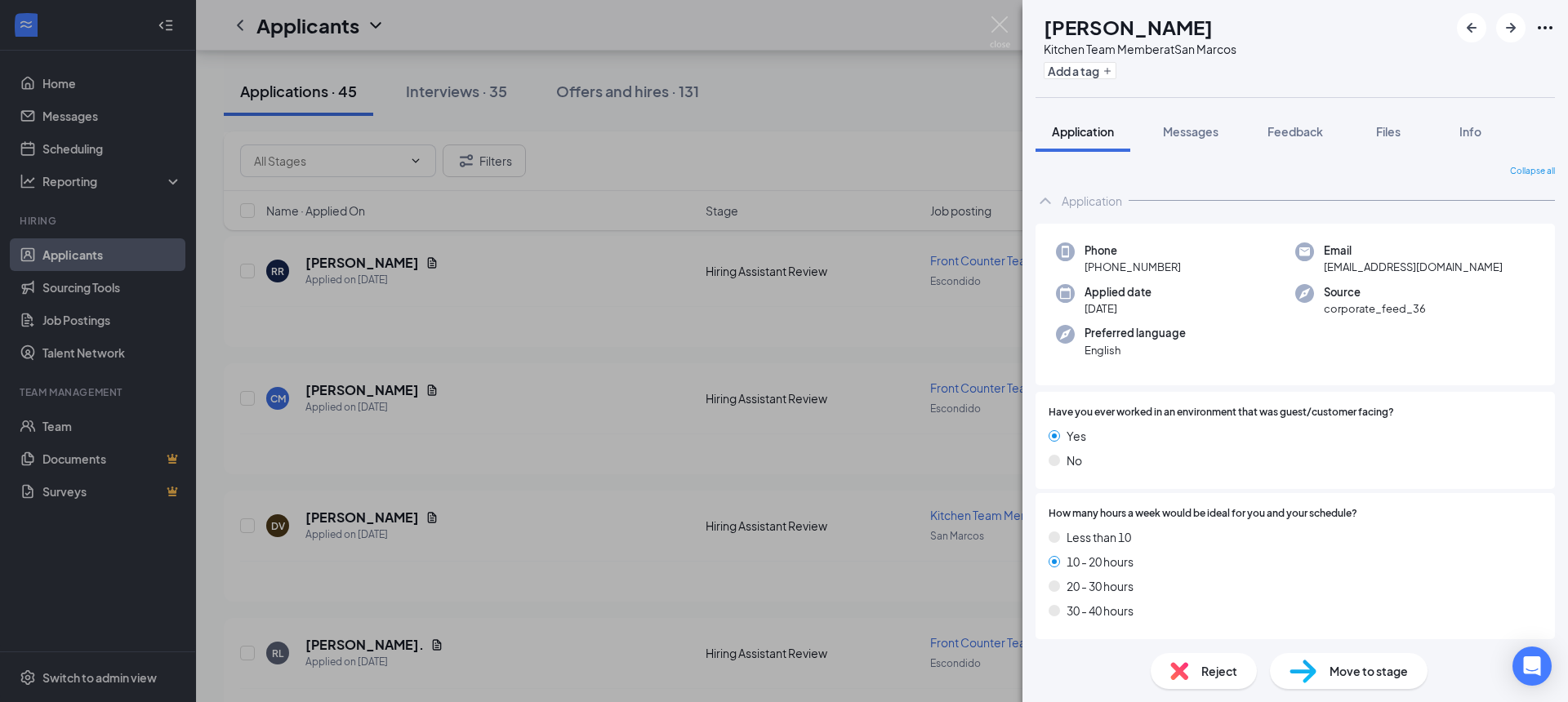
click at [1393, 653] on div "Move to stage" at bounding box center [1349, 671] width 157 height 36
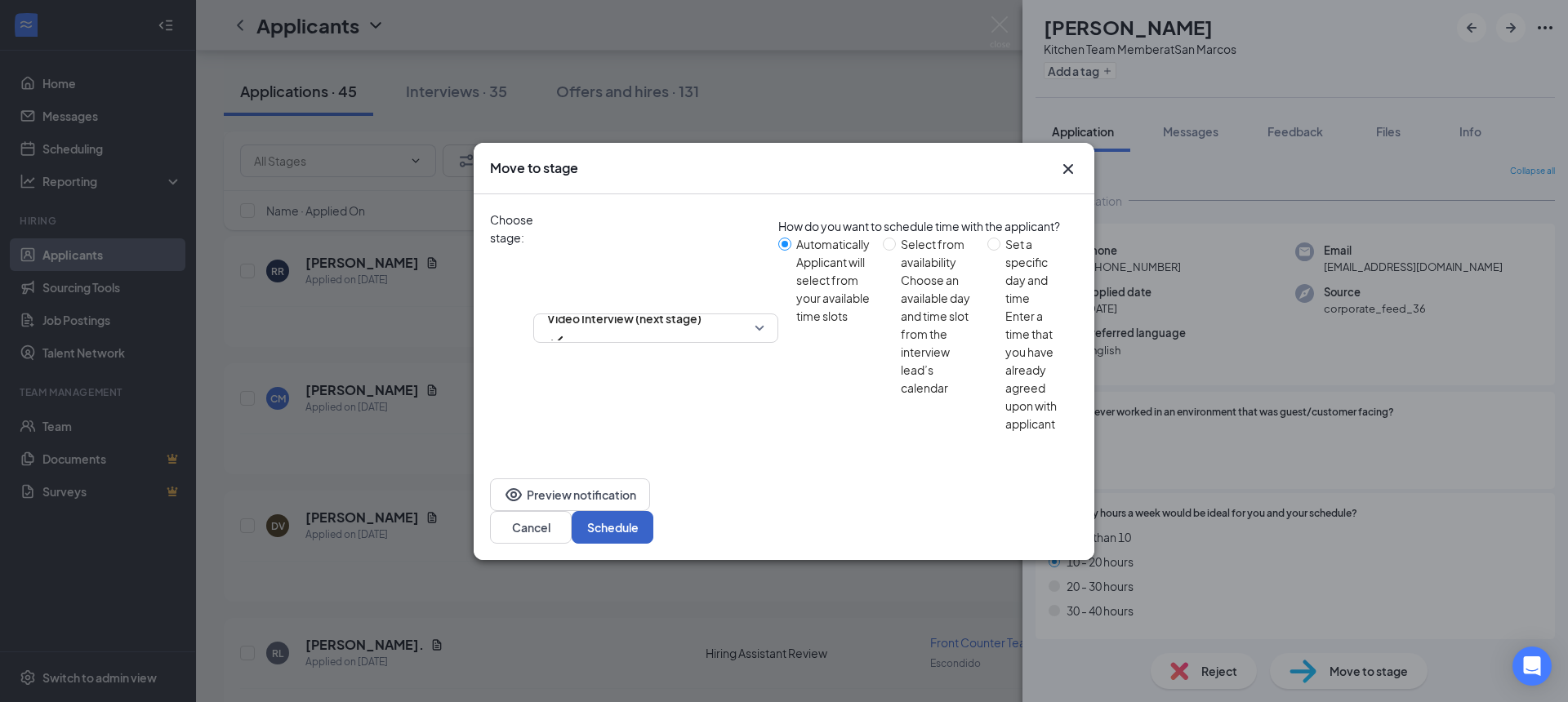
click at [653, 511] on button "Schedule" at bounding box center [613, 528] width 82 height 33
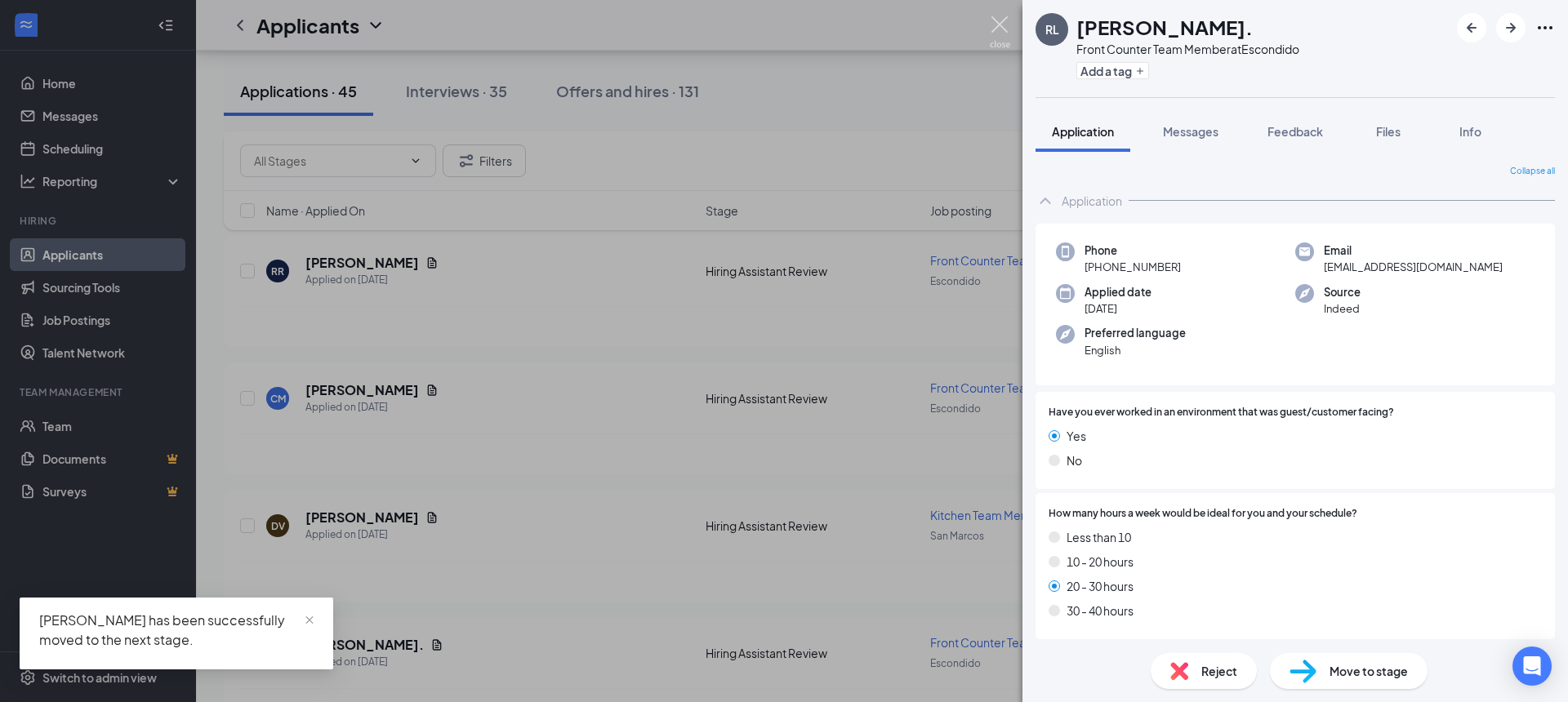
click at [998, 25] on img at bounding box center [1000, 32] width 20 height 32
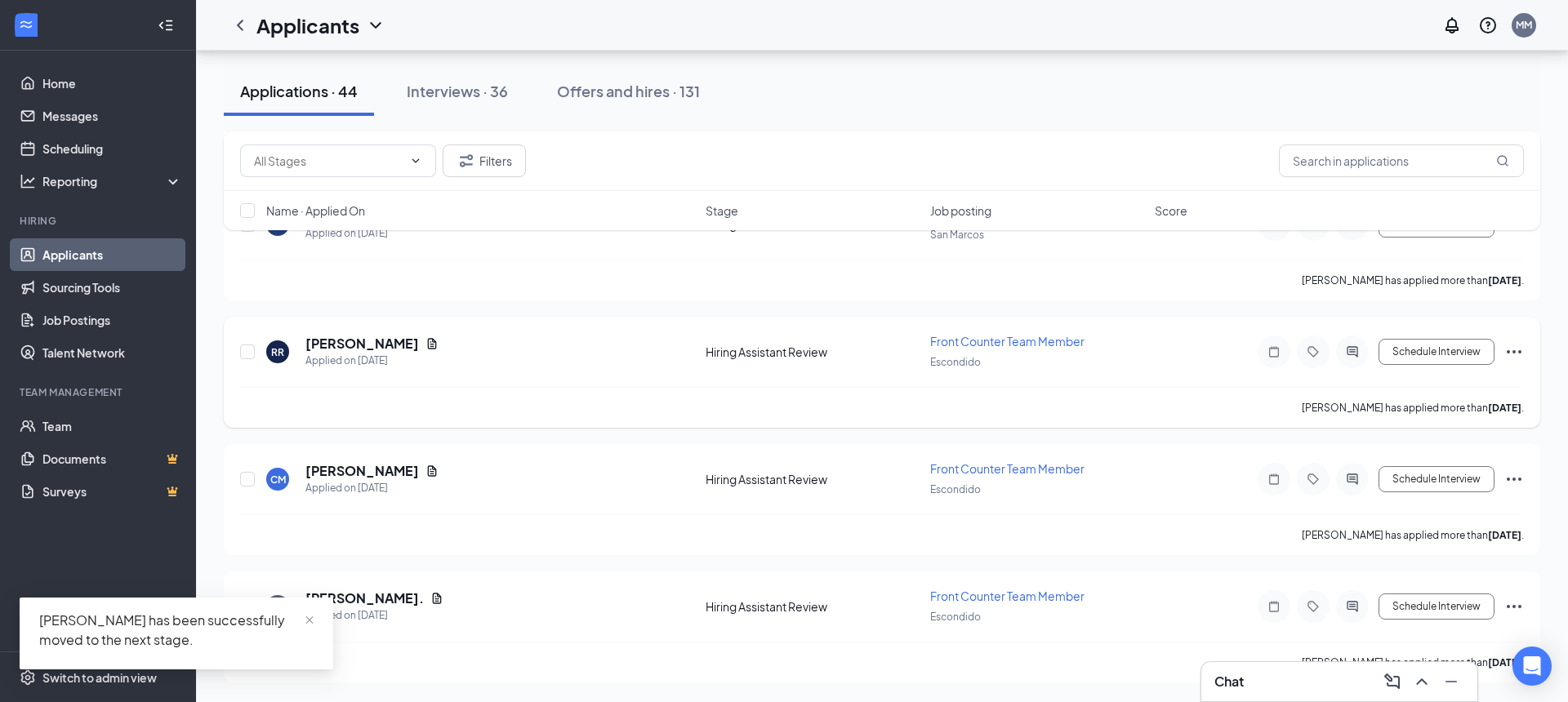
scroll to position [5237, 0]
click at [382, 469] on h5 "Christian Martinez" at bounding box center [362, 471] width 114 height 18
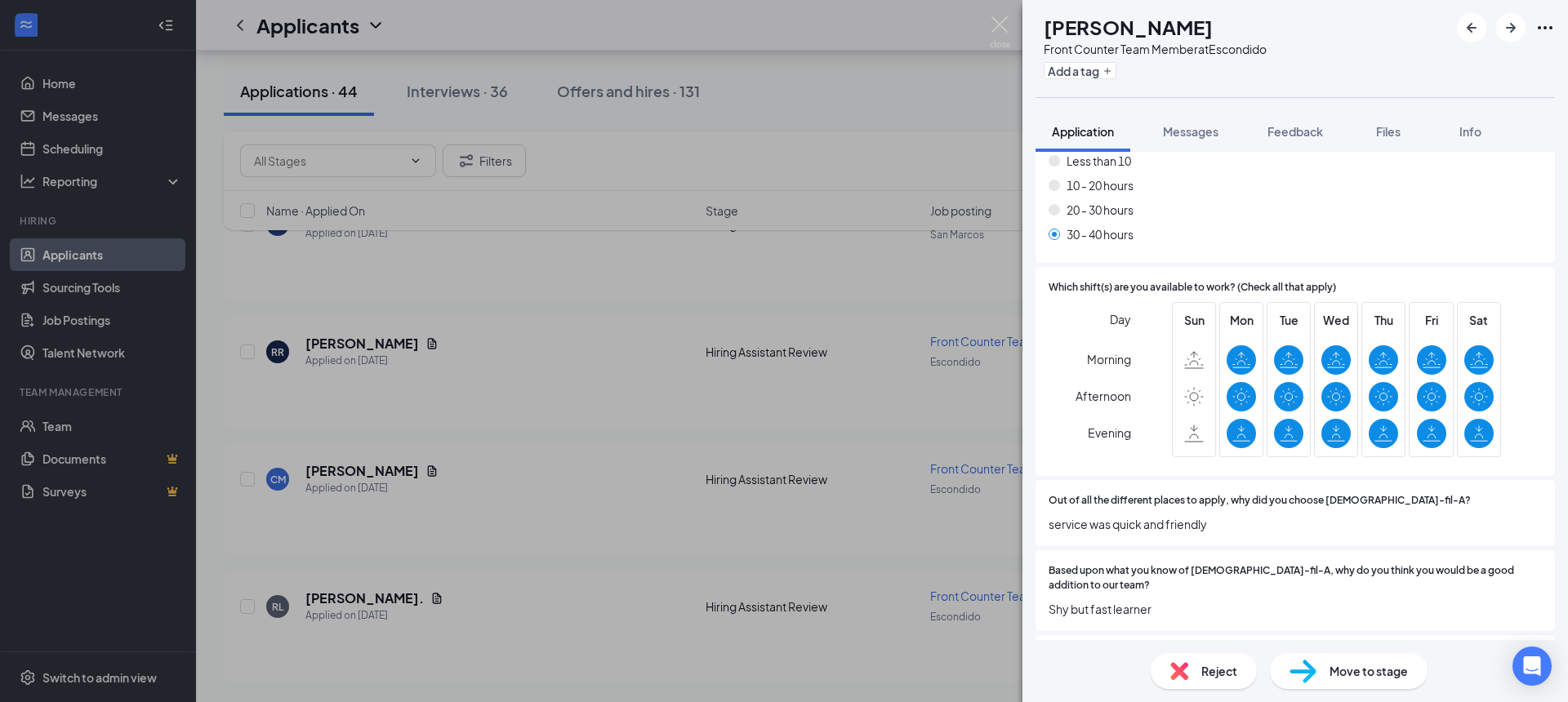
scroll to position [478, 0]
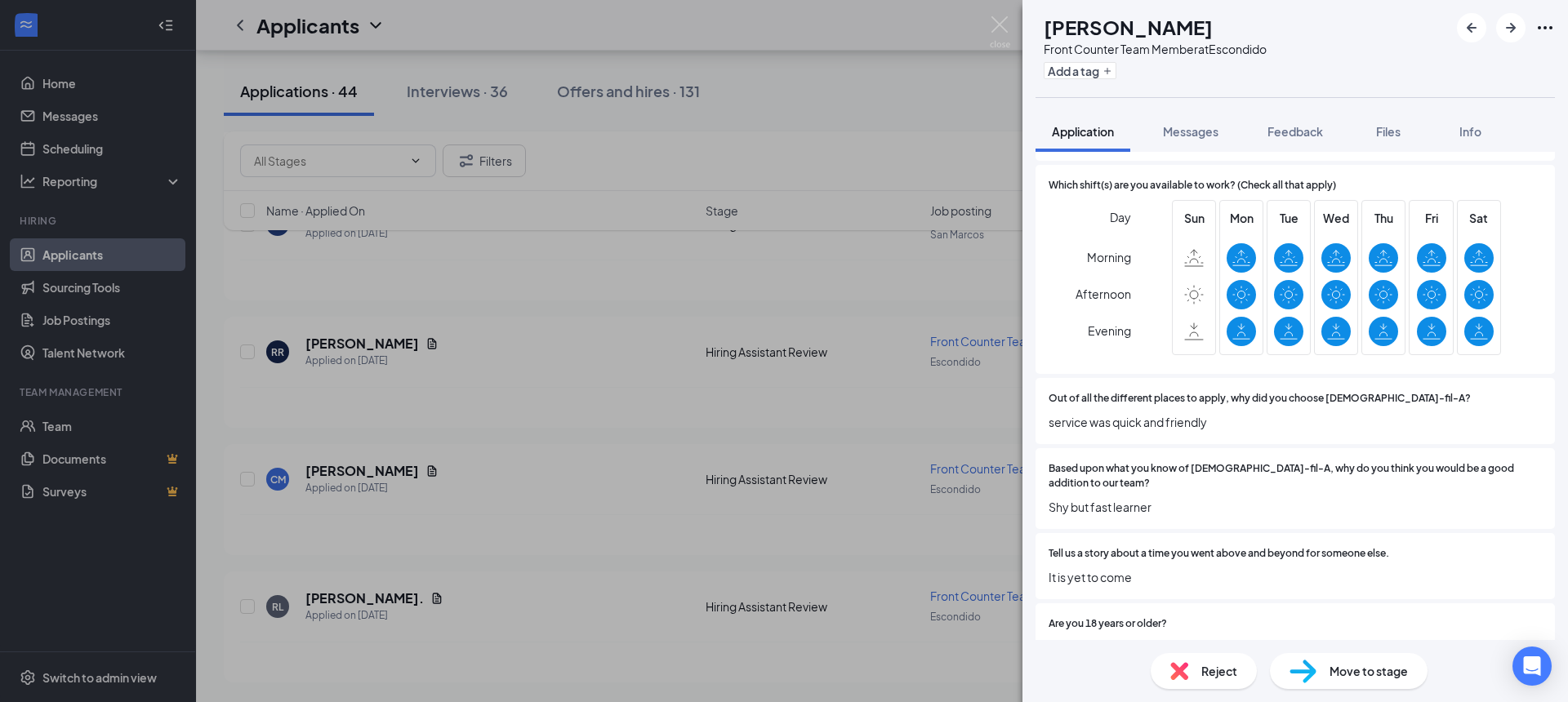
click at [1202, 673] on span "Reject" at bounding box center [1220, 671] width 36 height 18
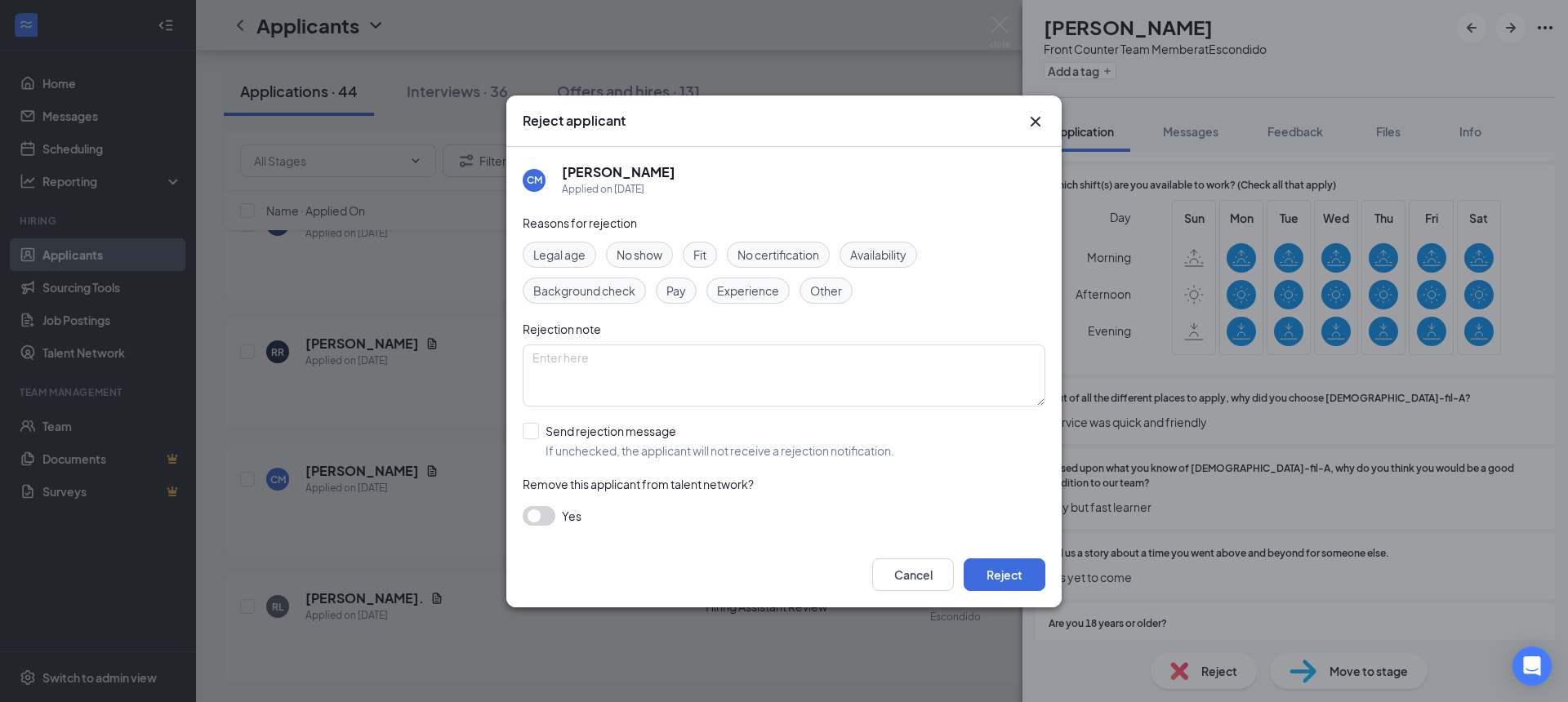
click at [1040, 120] on icon "Cross" at bounding box center [1036, 122] width 20 height 20
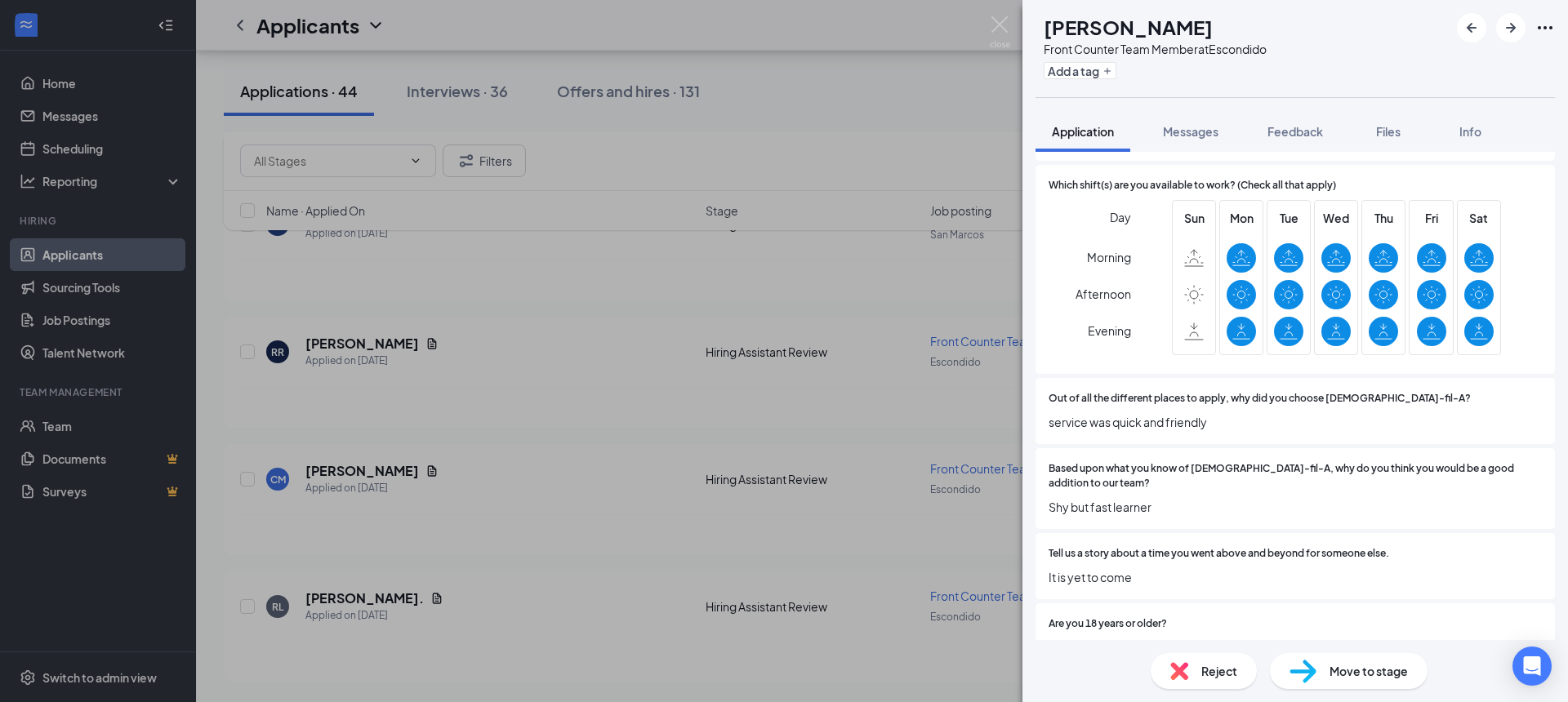
click at [1215, 659] on div "Reject" at bounding box center [1204, 671] width 107 height 36
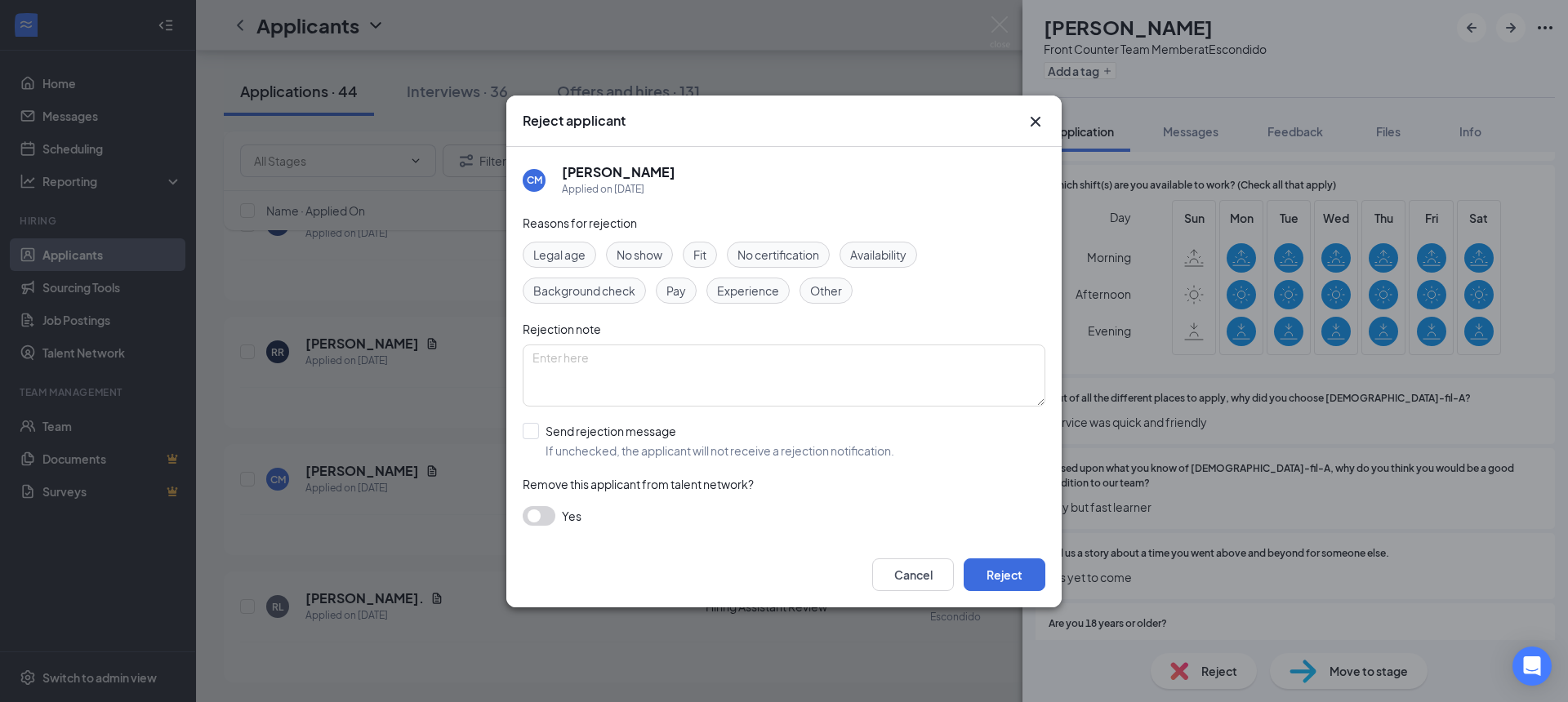
click at [716, 259] on div "Fit" at bounding box center [700, 255] width 34 height 26
click at [542, 426] on input "Send rejection message If unchecked, the applicant will not receive a rejection…" at bounding box center [708, 441] width 371 height 36
checkbox input "true"
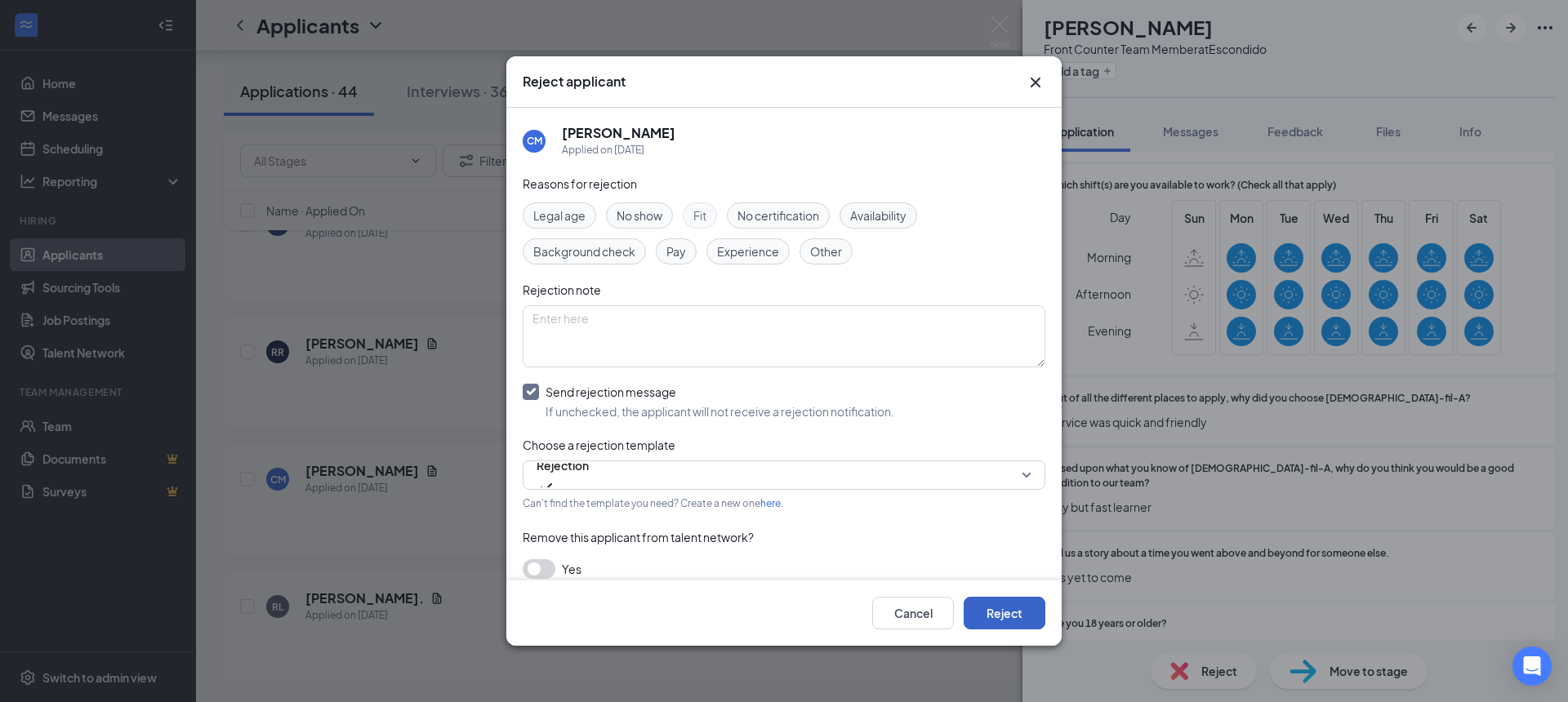
click at [1038, 619] on button "Reject" at bounding box center [1005, 613] width 82 height 33
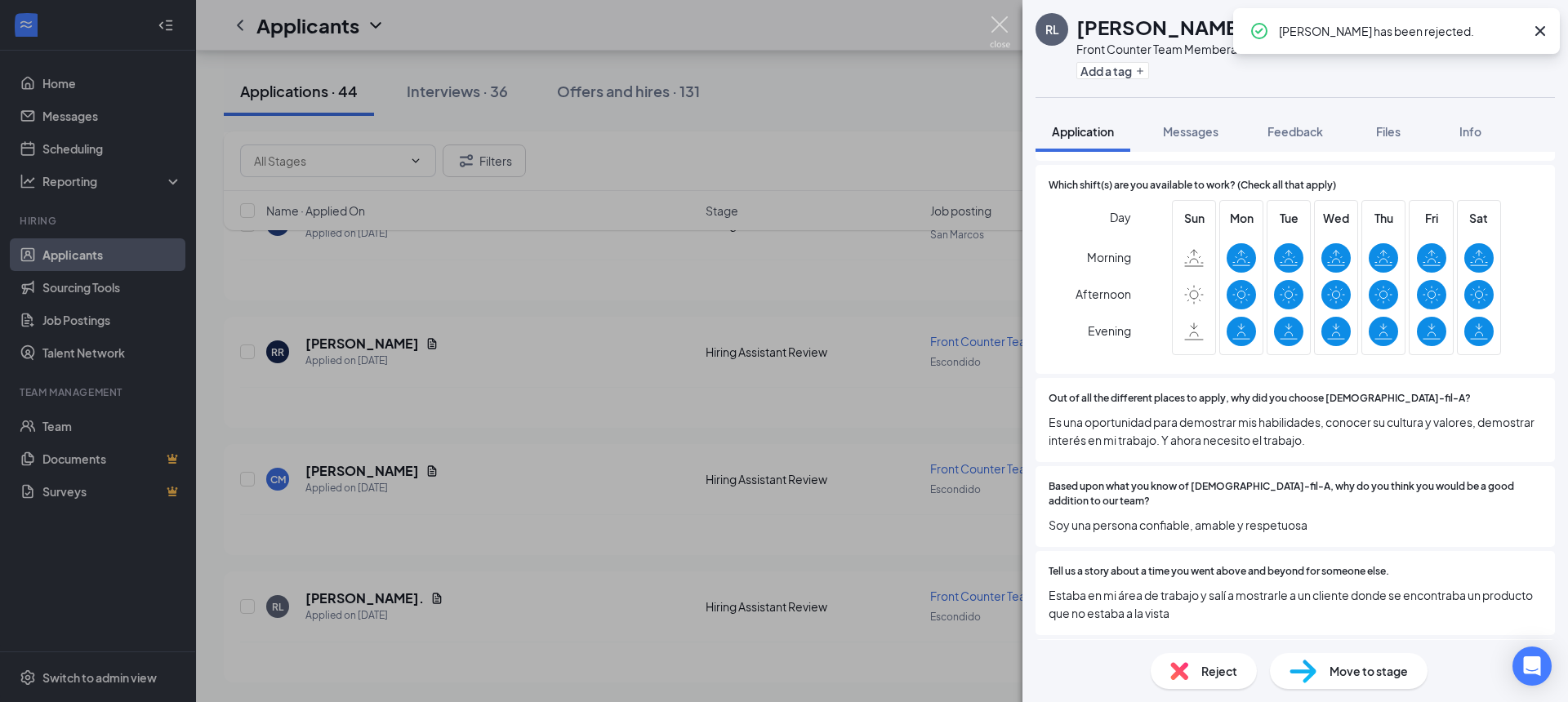
click at [990, 32] on img at bounding box center [1000, 32] width 20 height 32
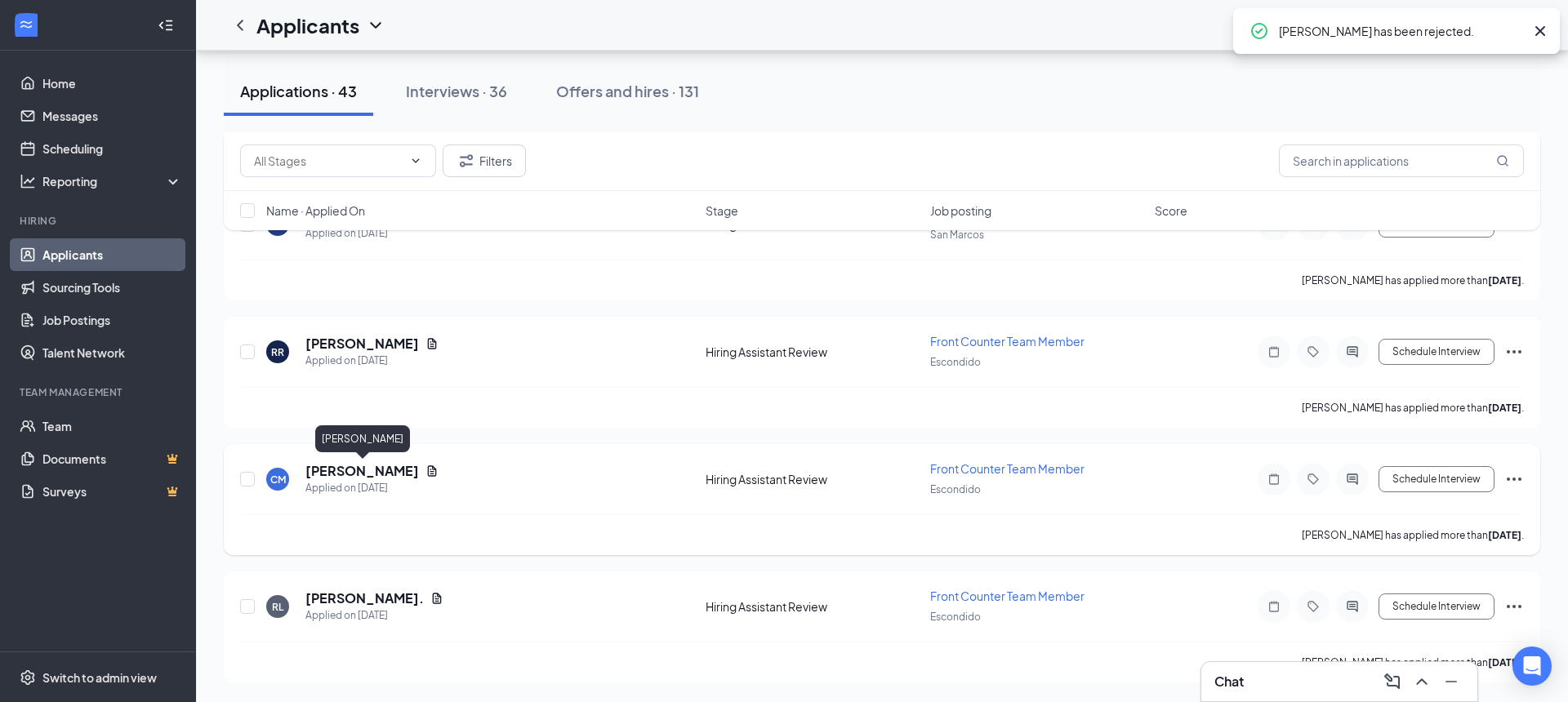
scroll to position [5109, 0]
click at [375, 471] on h5 "Rodrigo Reyes" at bounding box center [362, 471] width 114 height 18
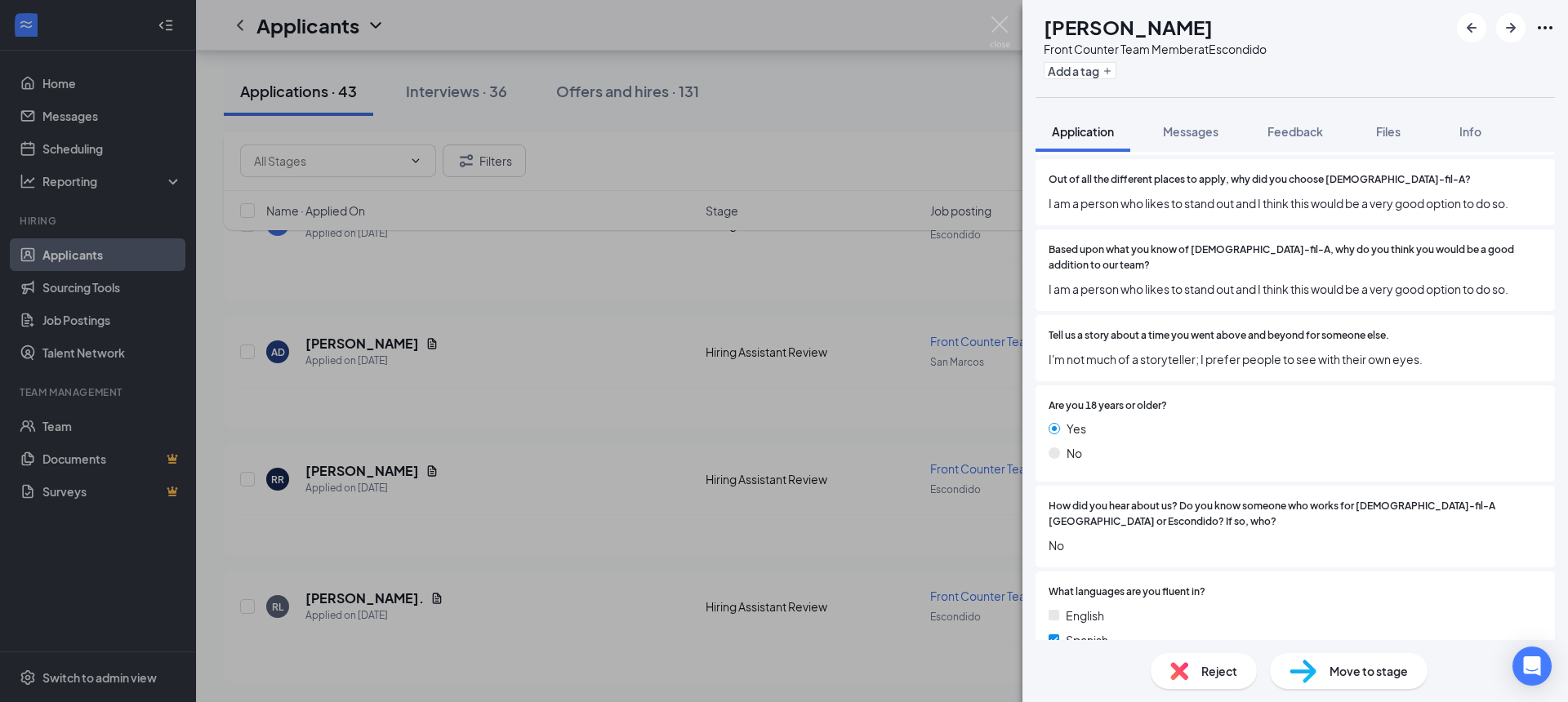
scroll to position [713, 0]
click at [1173, 668] on img at bounding box center [1179, 671] width 18 height 18
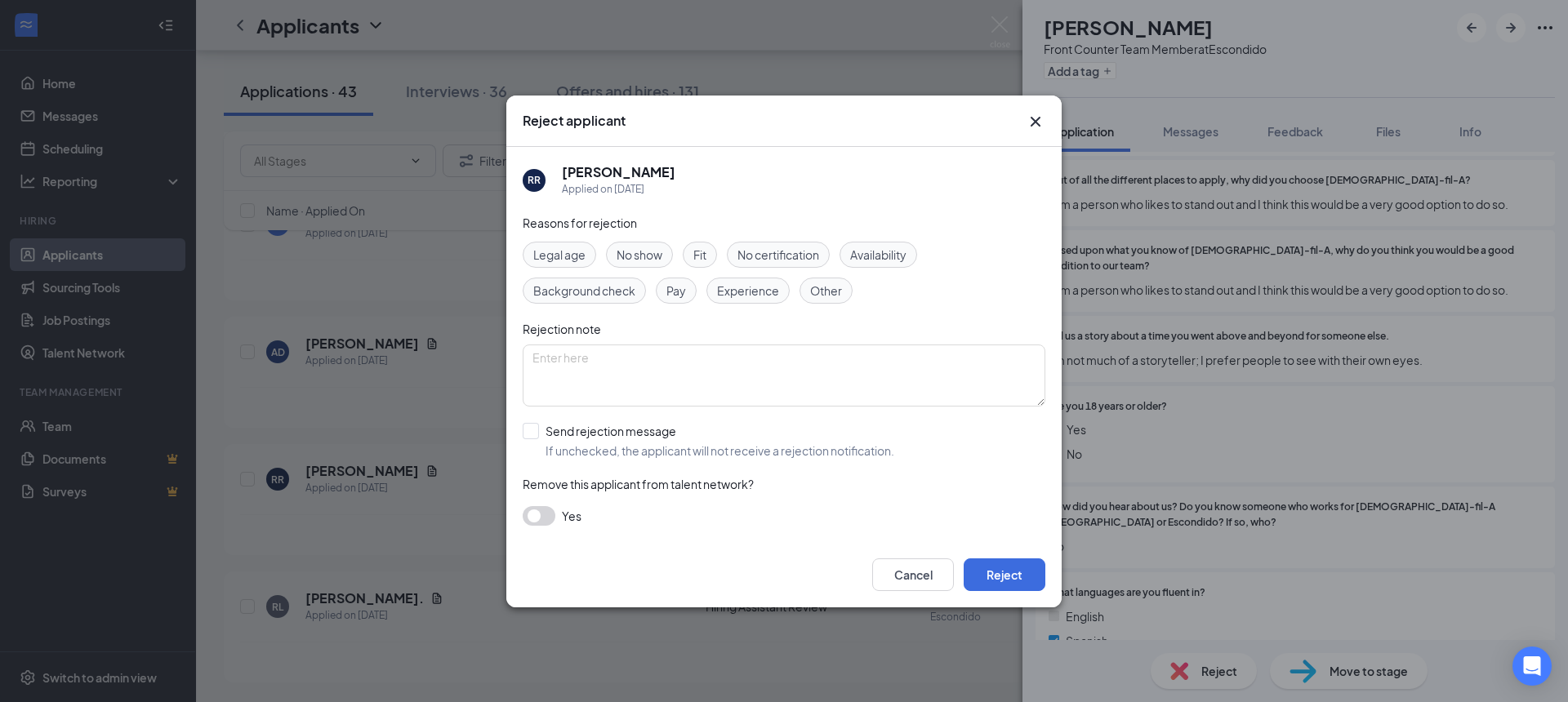
click at [683, 255] on div "Legal age No show Fit No certification Availability Background check Pay Experi…" at bounding box center [784, 273] width 523 height 62
click at [698, 254] on span "Fit" at bounding box center [700, 255] width 13 height 18
drag, startPoint x: 531, startPoint y: 433, endPoint x: 592, endPoint y: 457, distance: 65.6
click at [534, 435] on input "Send rejection message If unchecked, the applicant will not receive a rejection…" at bounding box center [708, 441] width 371 height 36
checkbox input "true"
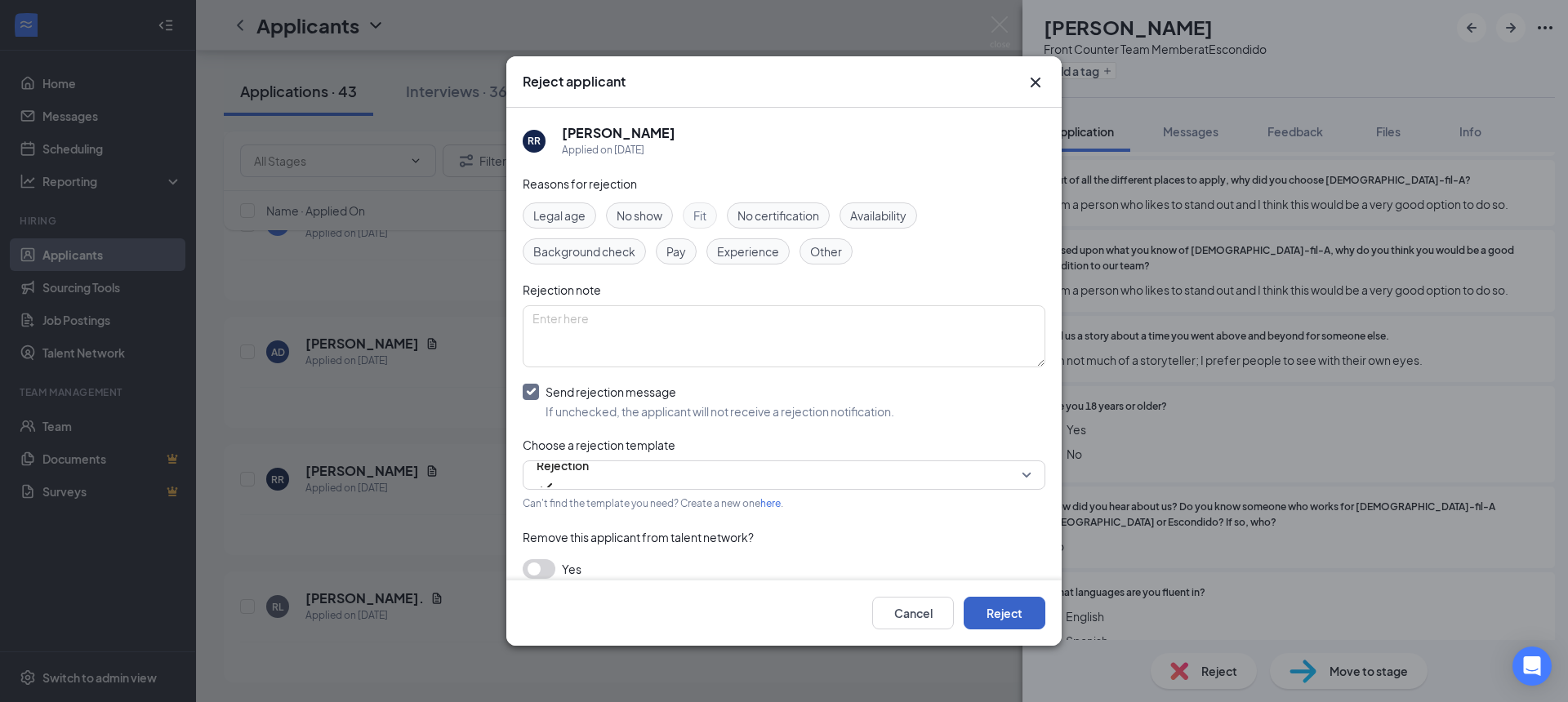
click at [1038, 617] on button "Reject" at bounding box center [1005, 613] width 82 height 33
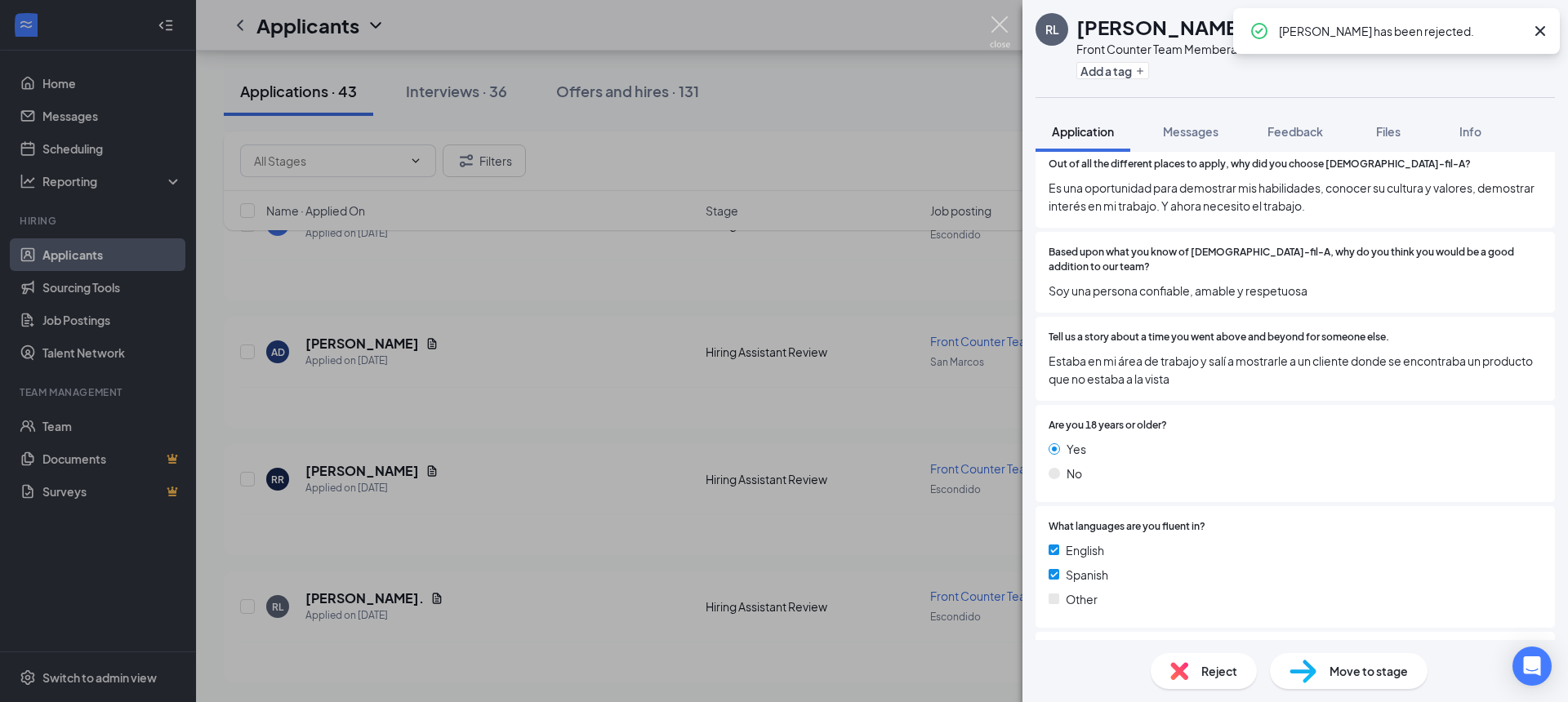
click at [1009, 27] on img at bounding box center [1000, 32] width 20 height 32
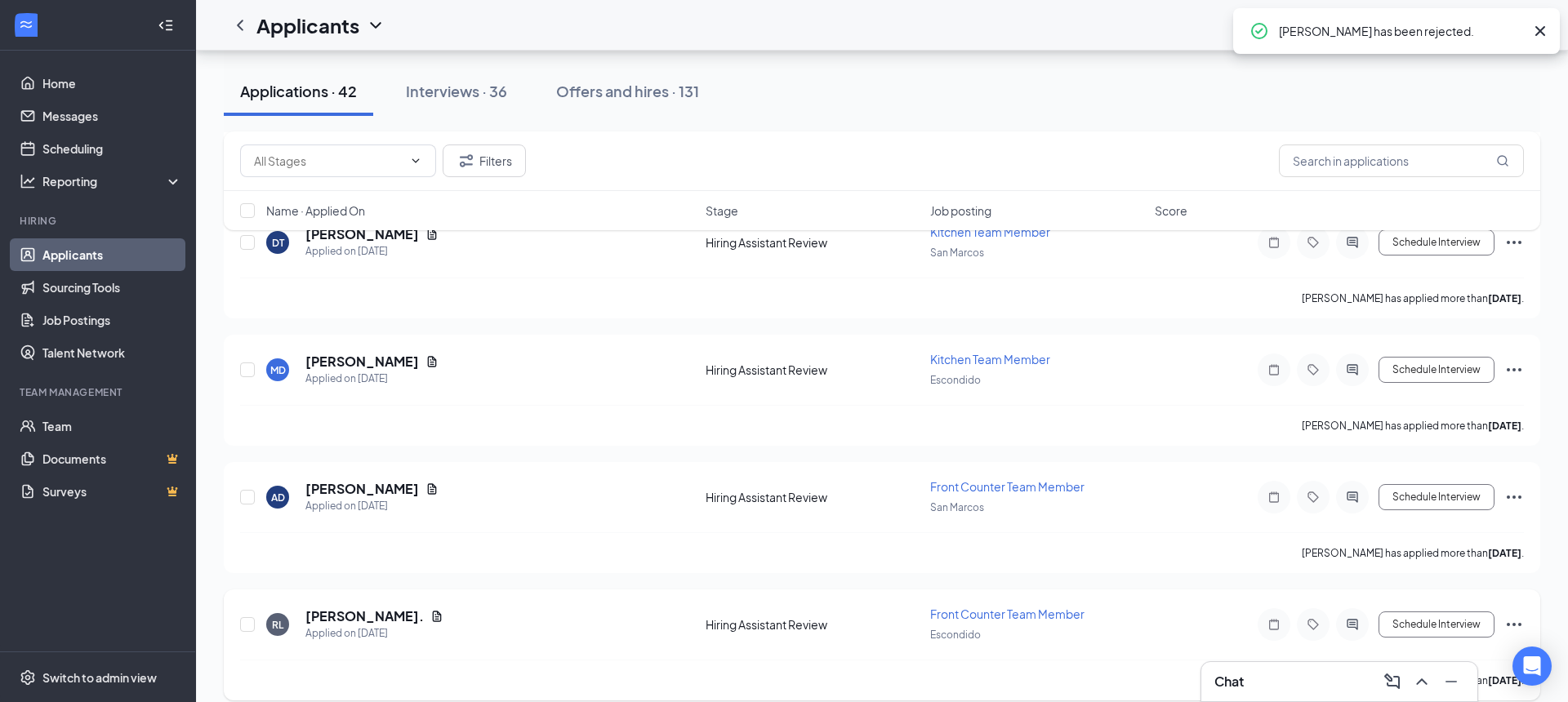
scroll to position [4961, 0]
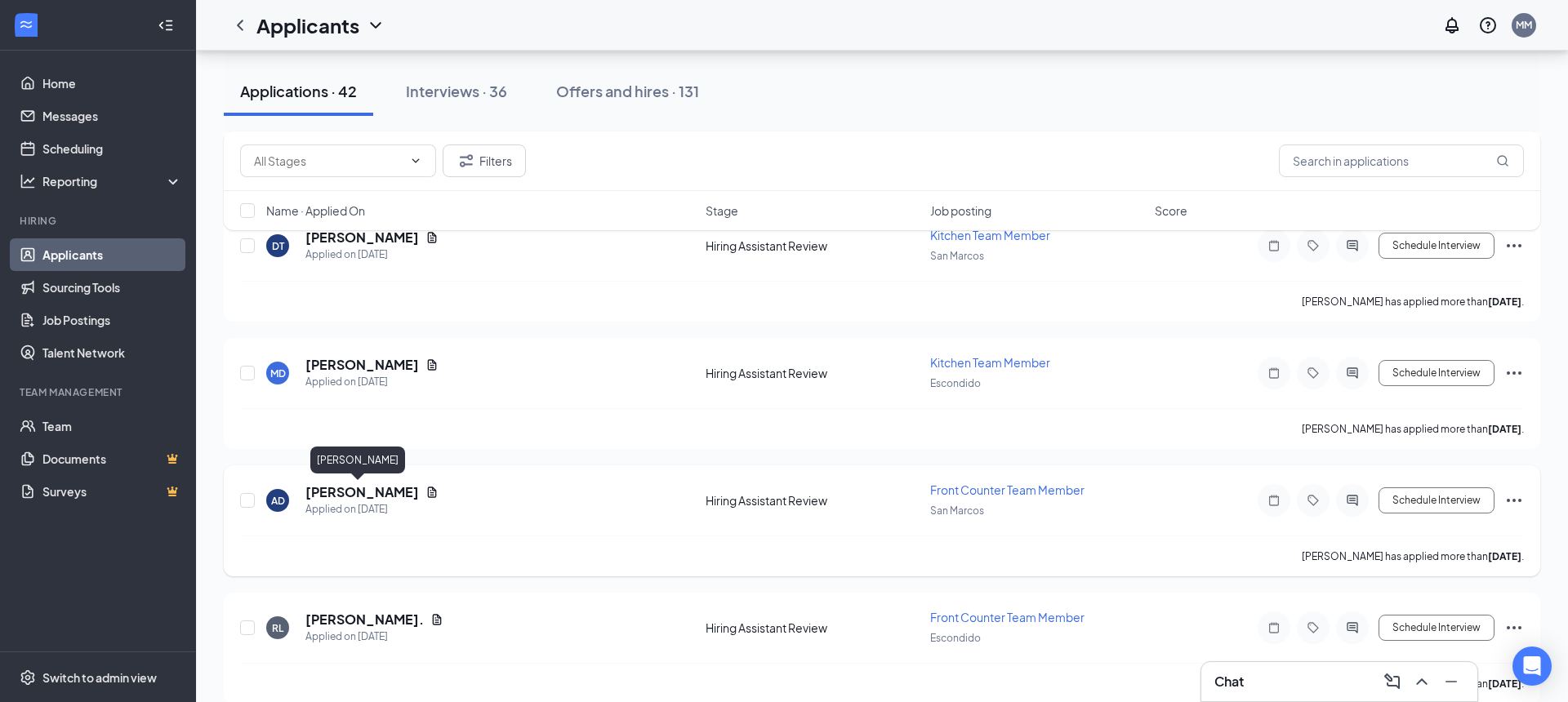
click at [371, 489] on h5 "Austin Davis" at bounding box center [362, 492] width 114 height 18
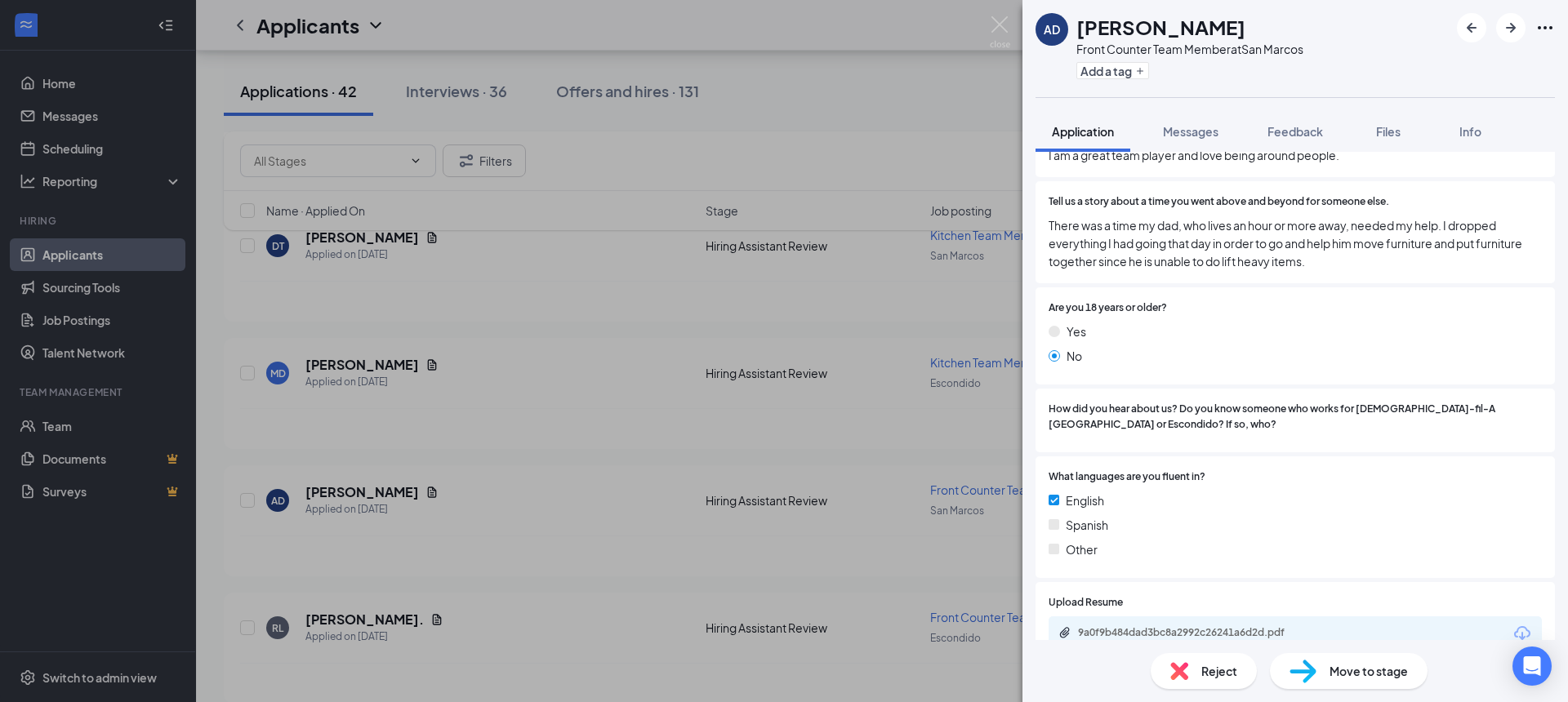
scroll to position [842, 0]
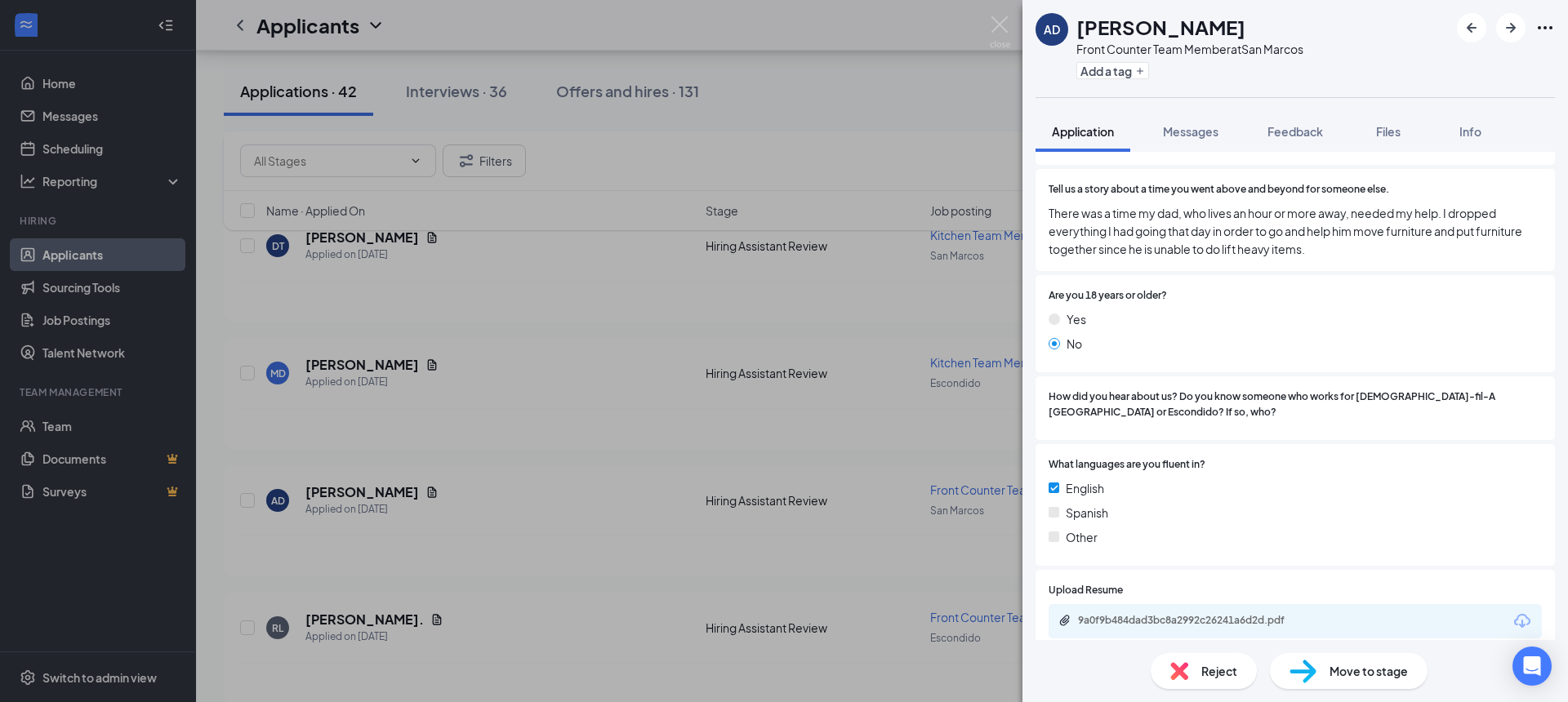
click at [1200, 659] on div "Reject" at bounding box center [1204, 671] width 107 height 36
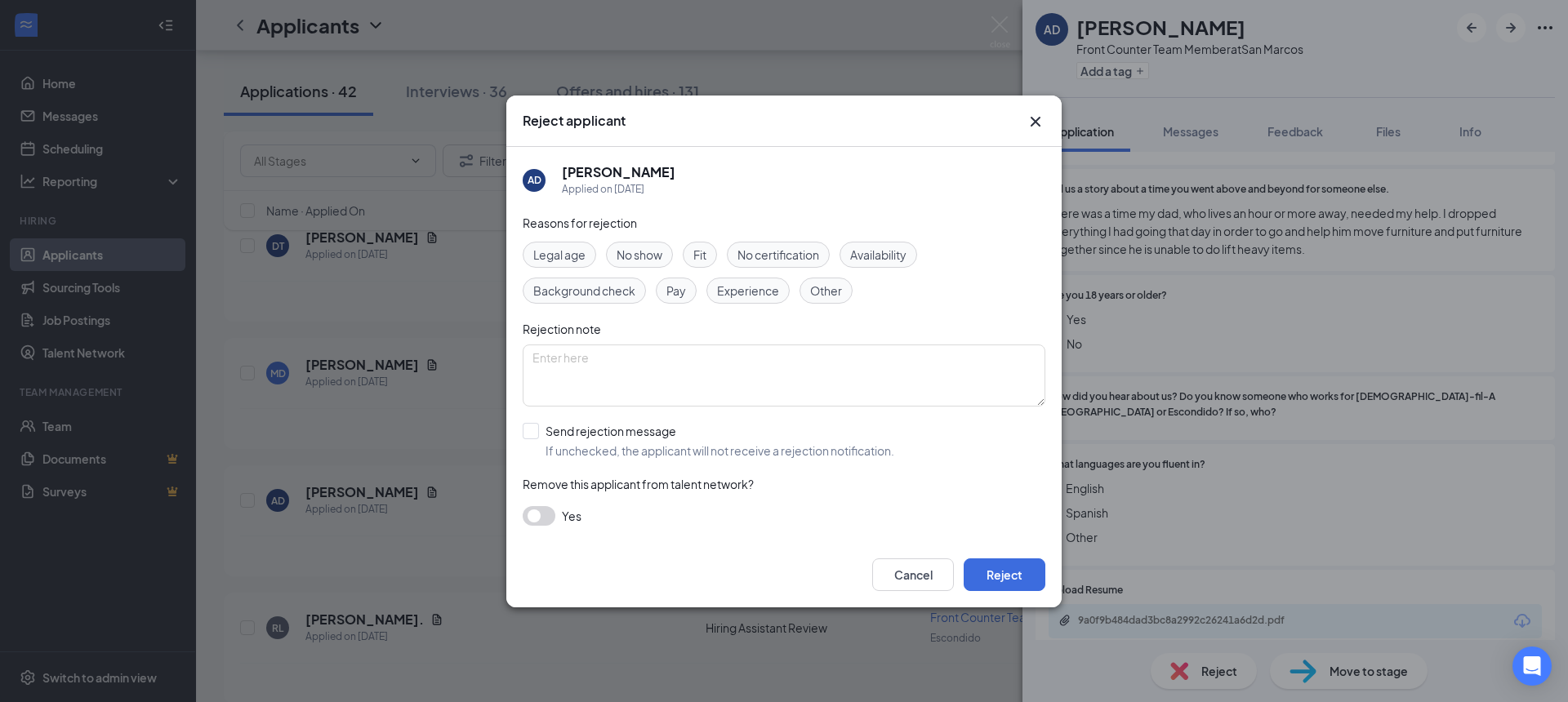
drag, startPoint x: 903, startPoint y: 251, endPoint x: 835, endPoint y: 310, distance: 90.0
click at [904, 251] on span "Availability" at bounding box center [878, 255] width 57 height 18
drag, startPoint x: 542, startPoint y: 425, endPoint x: 560, endPoint y: 433, distance: 19.7
click at [542, 425] on input "Send rejection message If unchecked, the applicant will not receive a rejection…" at bounding box center [708, 441] width 371 height 36
checkbox input "true"
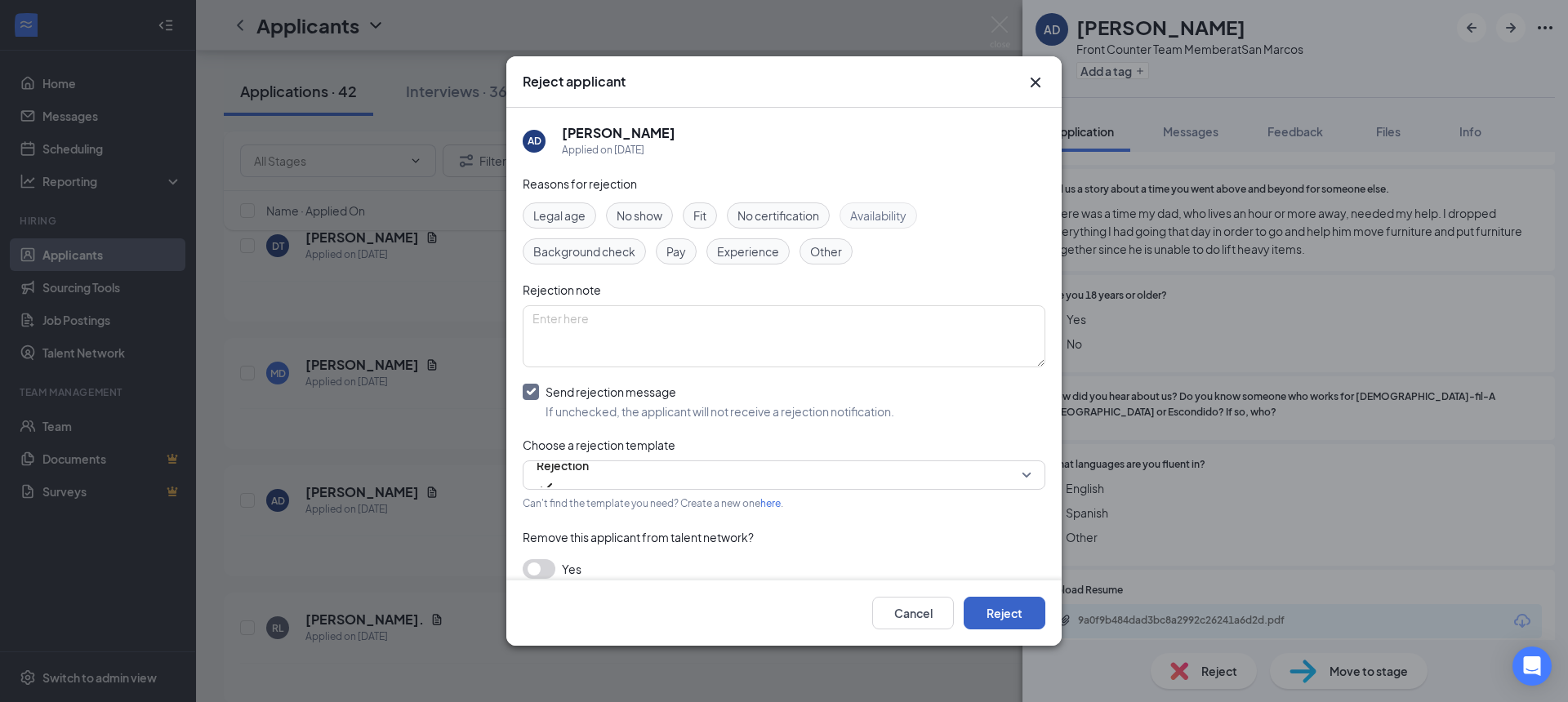
click at [1027, 614] on button "Reject" at bounding box center [1005, 613] width 82 height 33
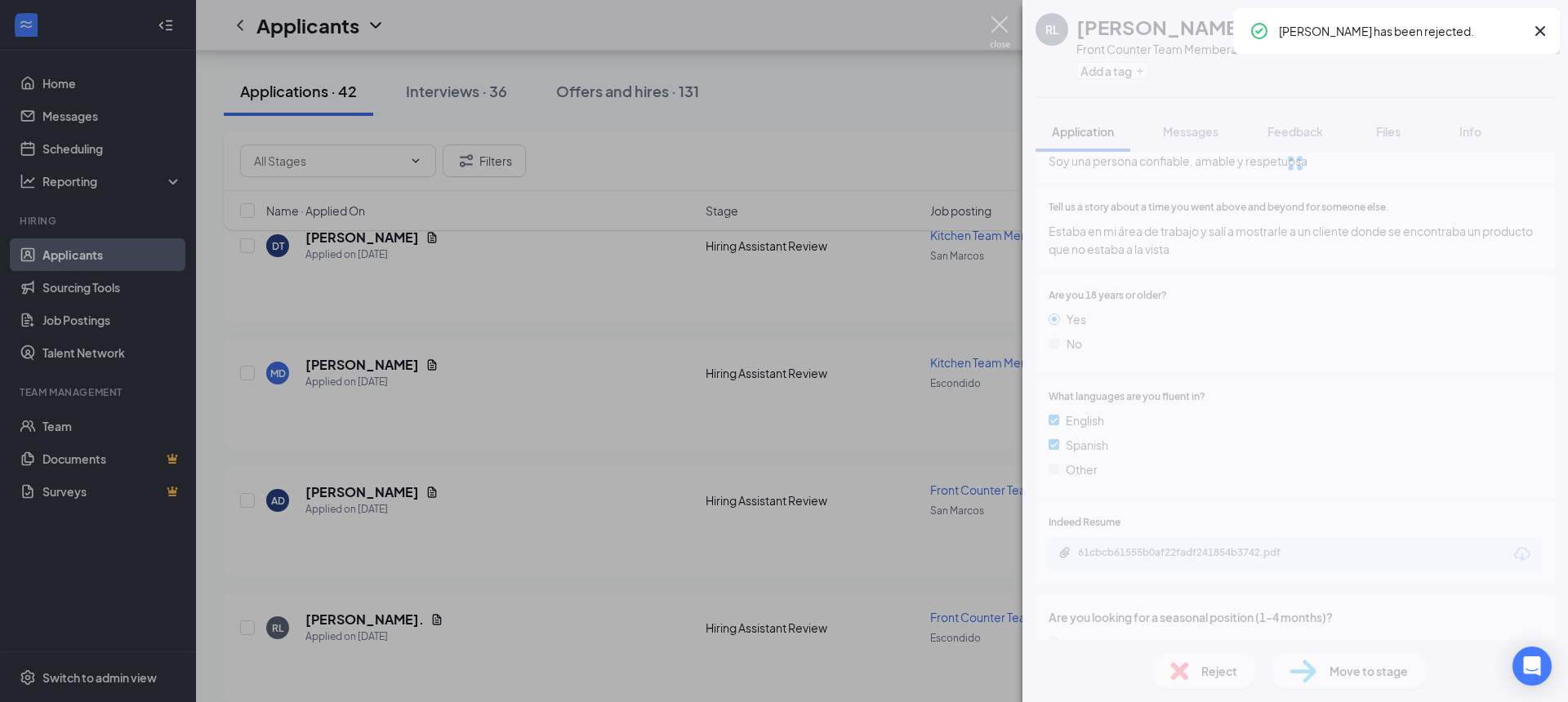
scroll to position [860, 0]
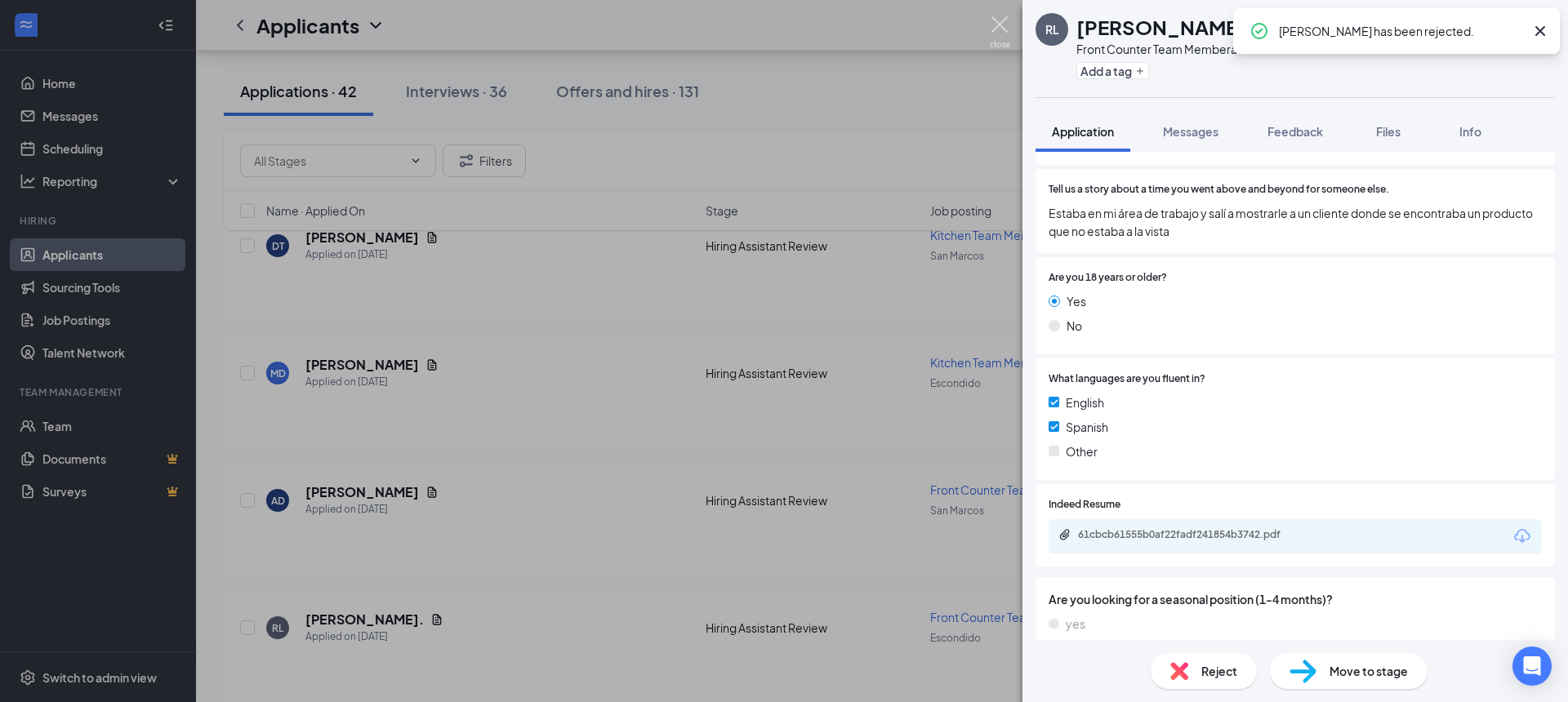
click at [1001, 22] on img at bounding box center [1000, 32] width 20 height 32
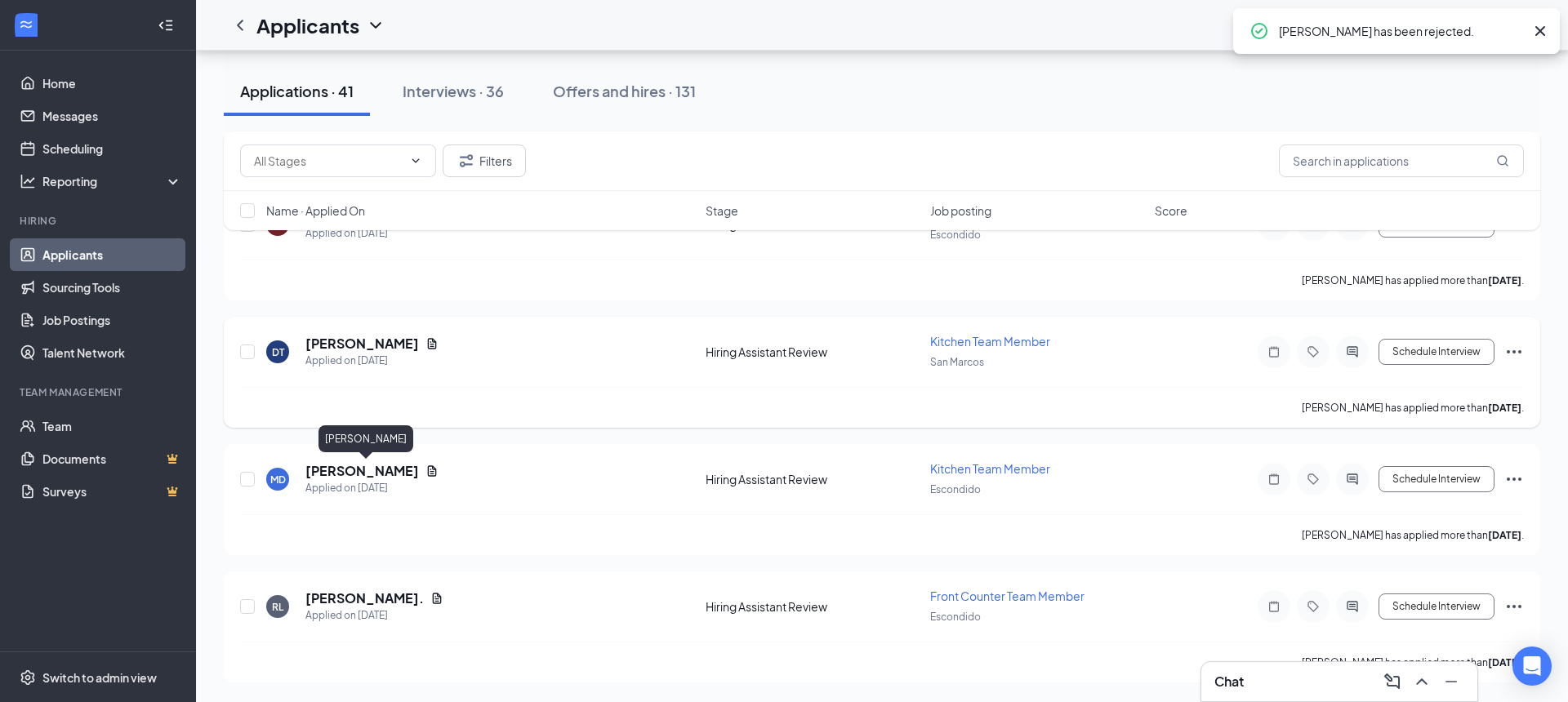
scroll to position [4854, 0]
click at [402, 468] on h5 "Mykhailo Debelynskyi" at bounding box center [362, 471] width 114 height 18
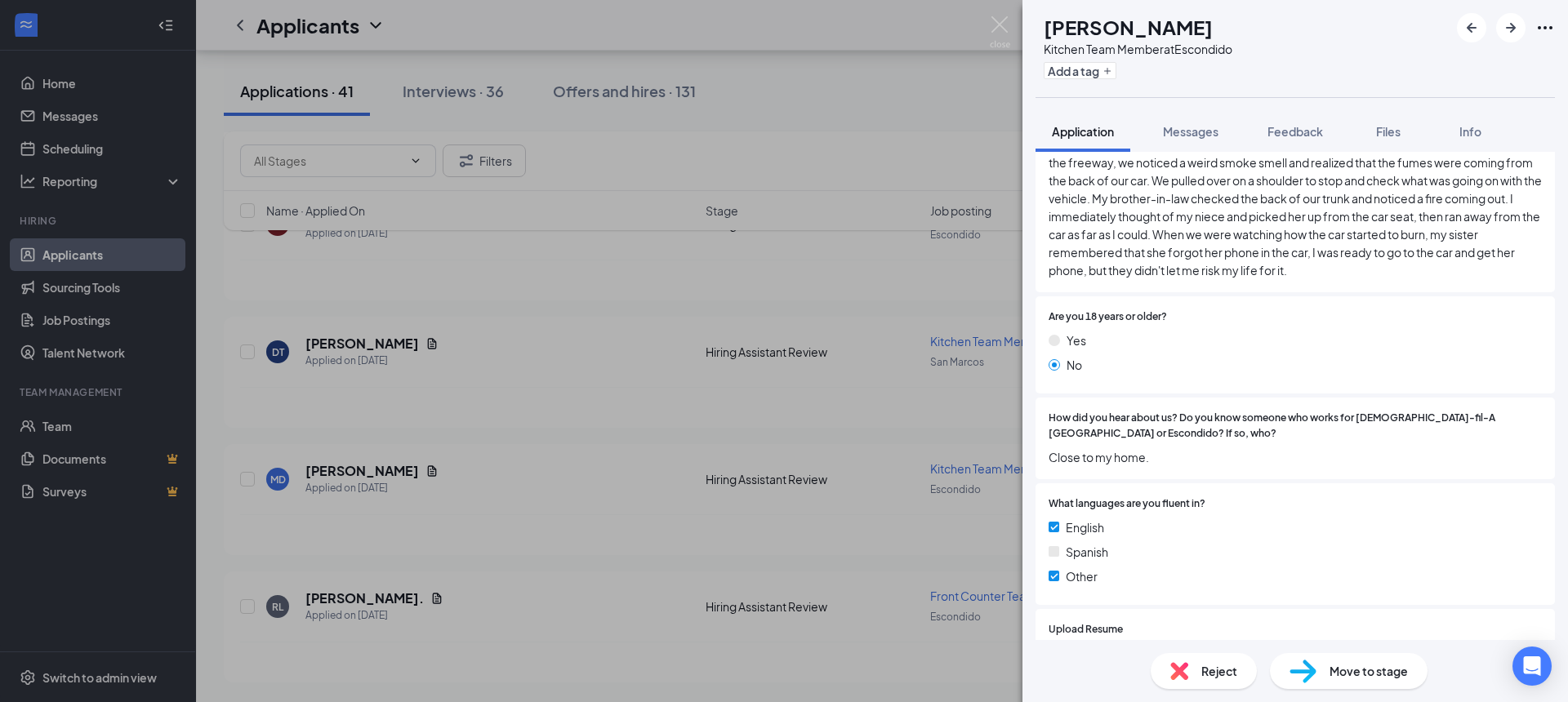
scroll to position [953, 0]
click at [1182, 666] on img at bounding box center [1179, 671] width 18 height 18
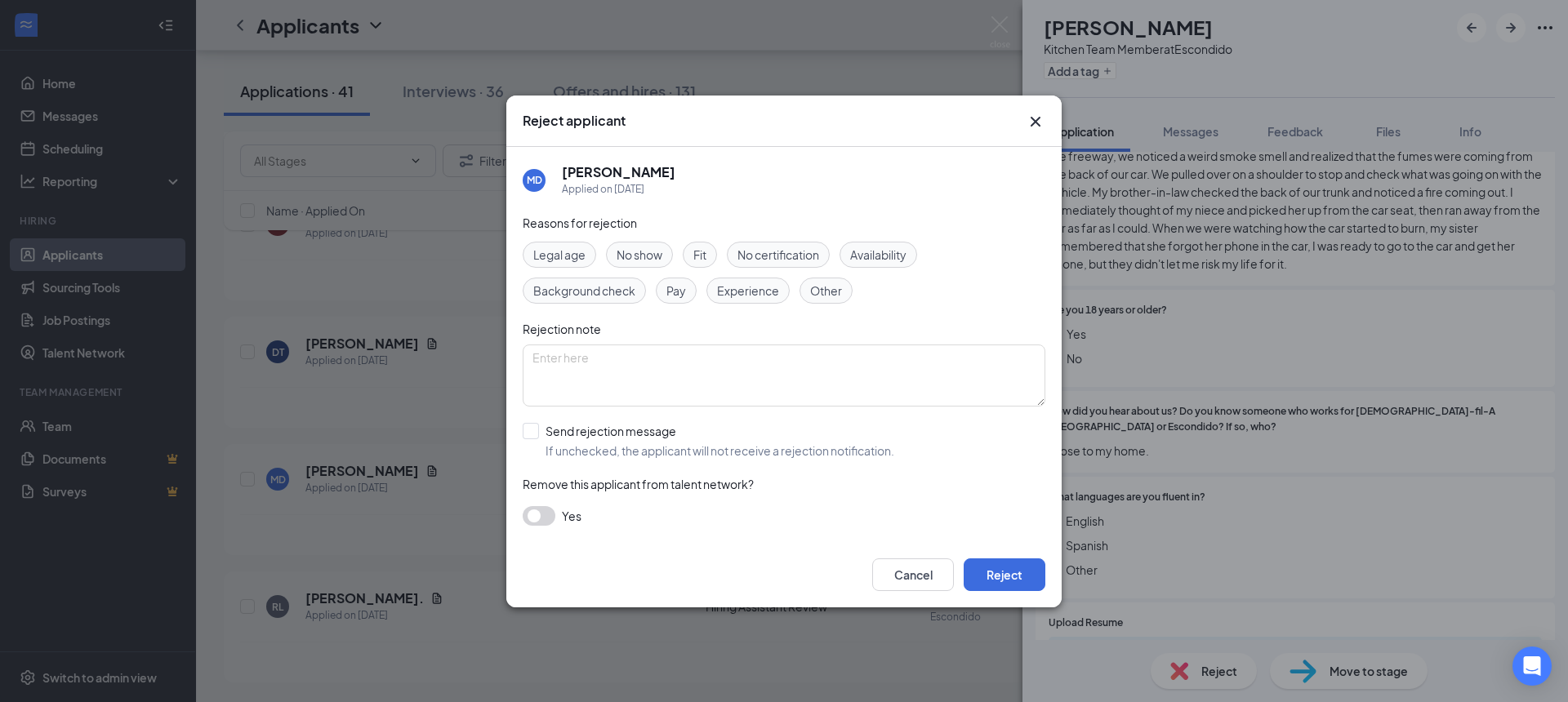
click at [567, 246] on span "Legal age" at bounding box center [560, 255] width 52 height 18
drag, startPoint x: 543, startPoint y: 428, endPoint x: 629, endPoint y: 455, distance: 90.1
click at [543, 428] on input "Send rejection message If unchecked, the applicant will not receive a rejection…" at bounding box center [708, 441] width 371 height 36
checkbox input "true"
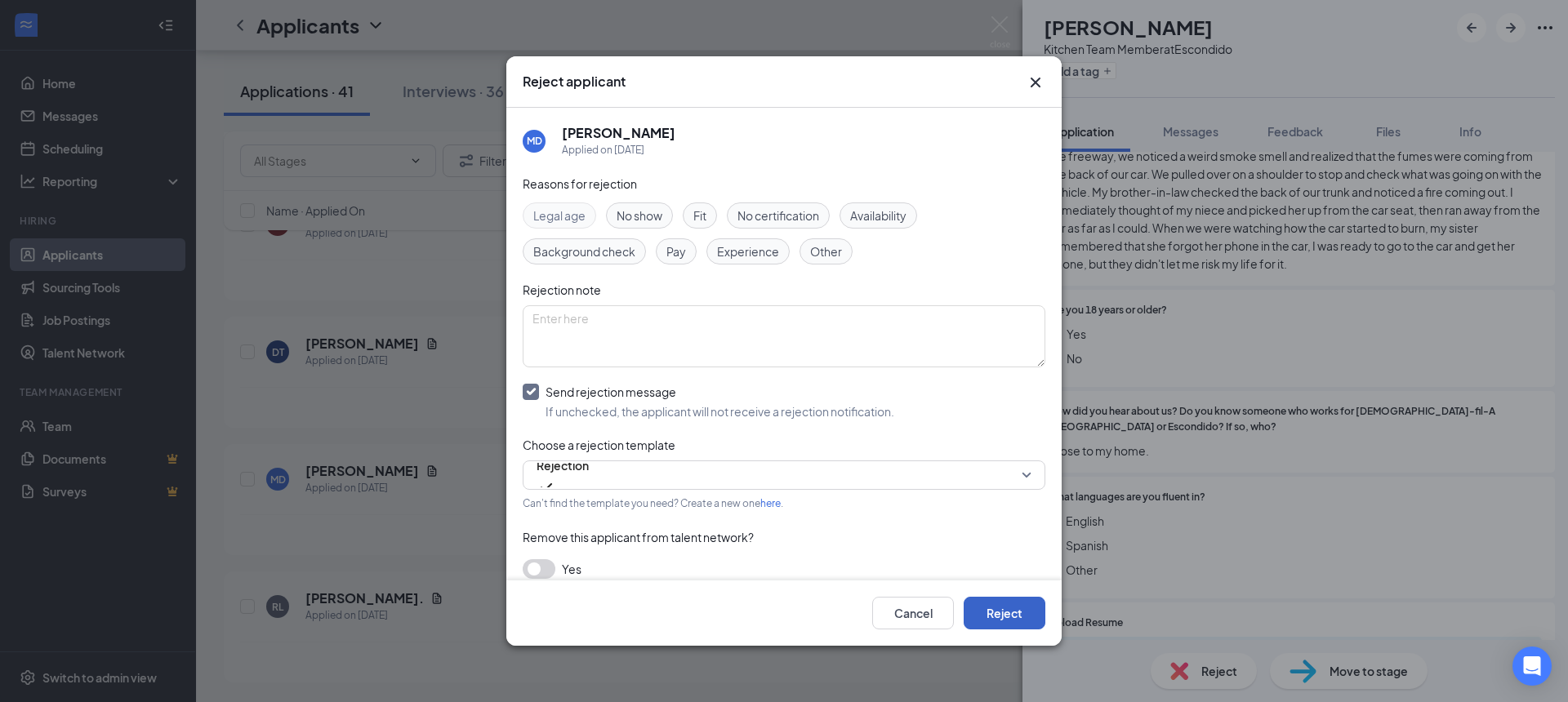
click at [1017, 605] on button "Reject" at bounding box center [1005, 613] width 82 height 33
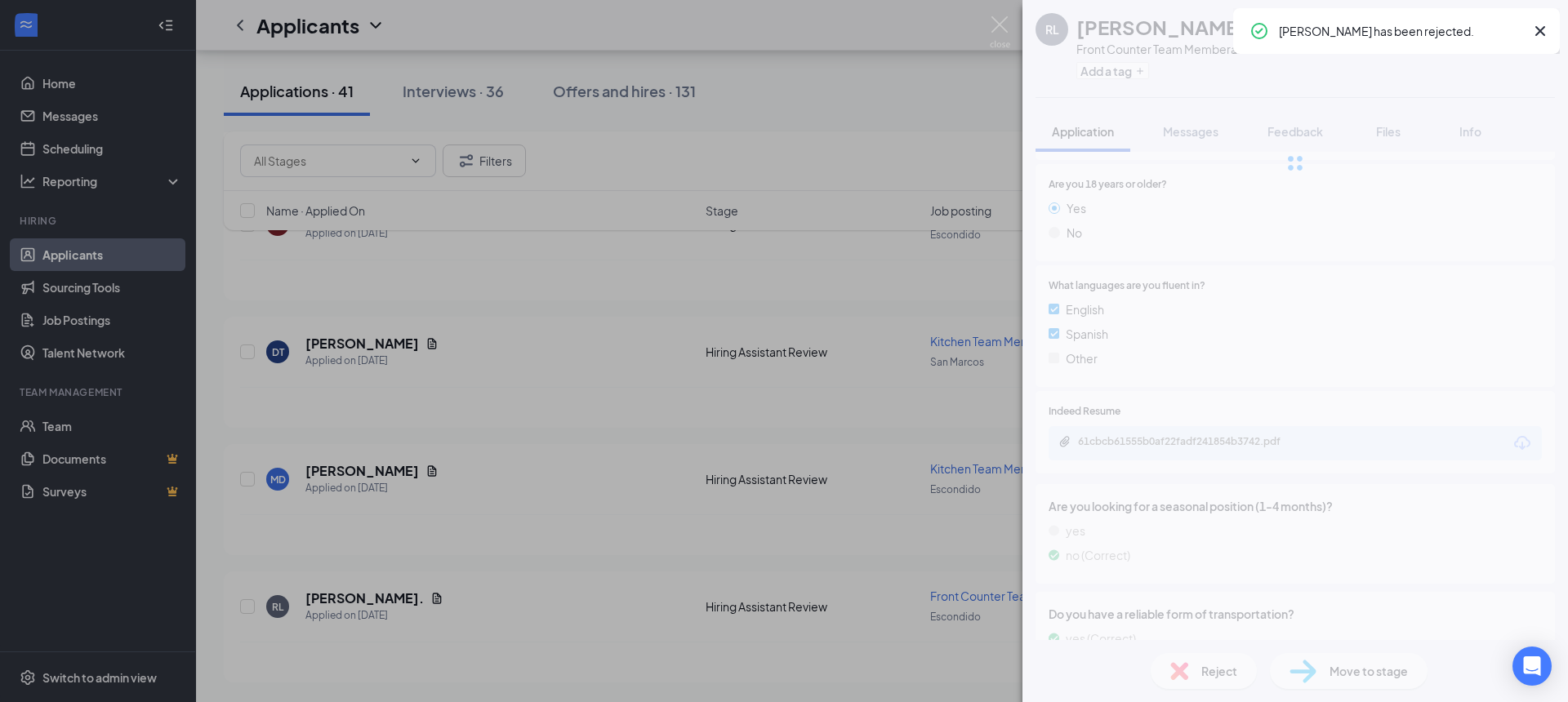
scroll to position [935, 0]
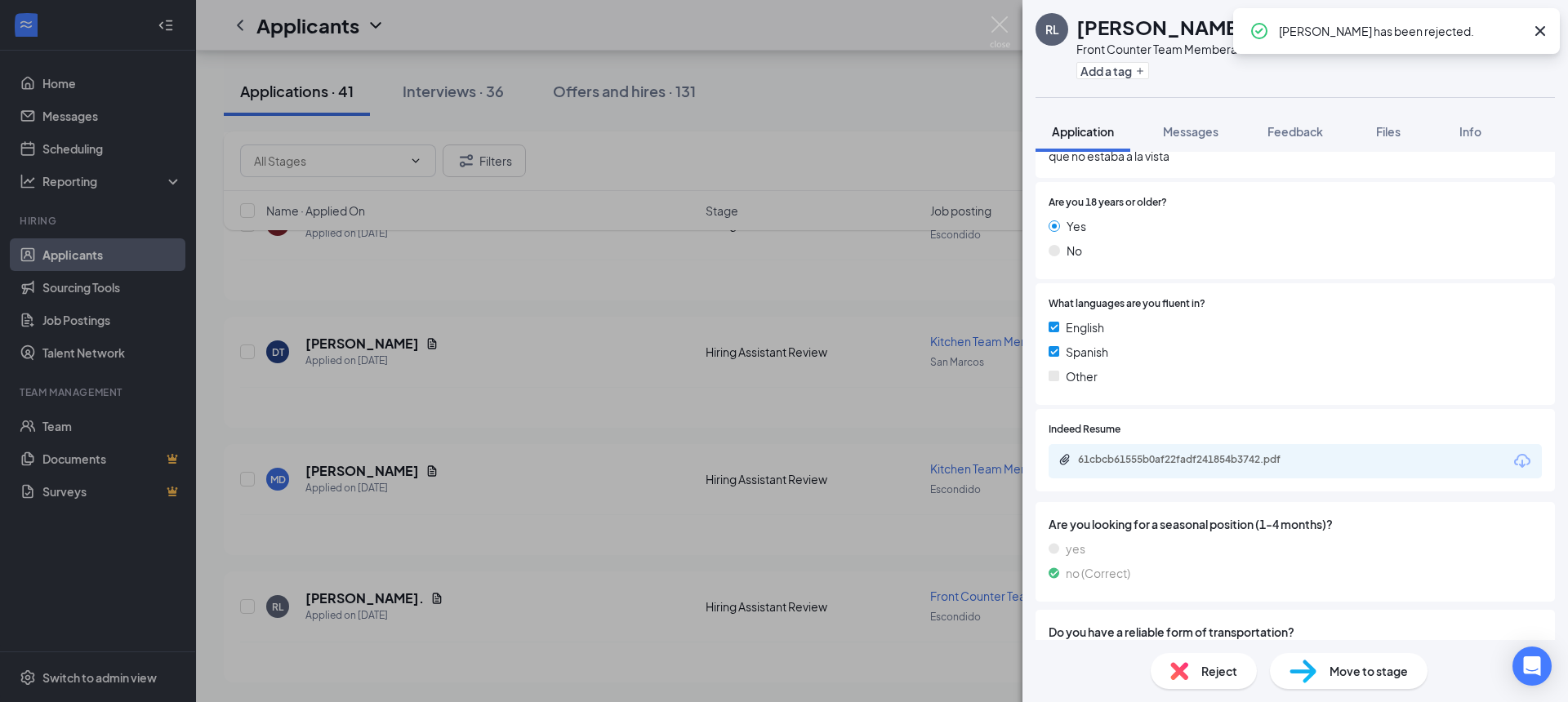
click at [988, 25] on div "[PERSON_NAME]. Front Counter Team Member at Escondido Add a tag Application Mes…" at bounding box center [784, 351] width 1568 height 702
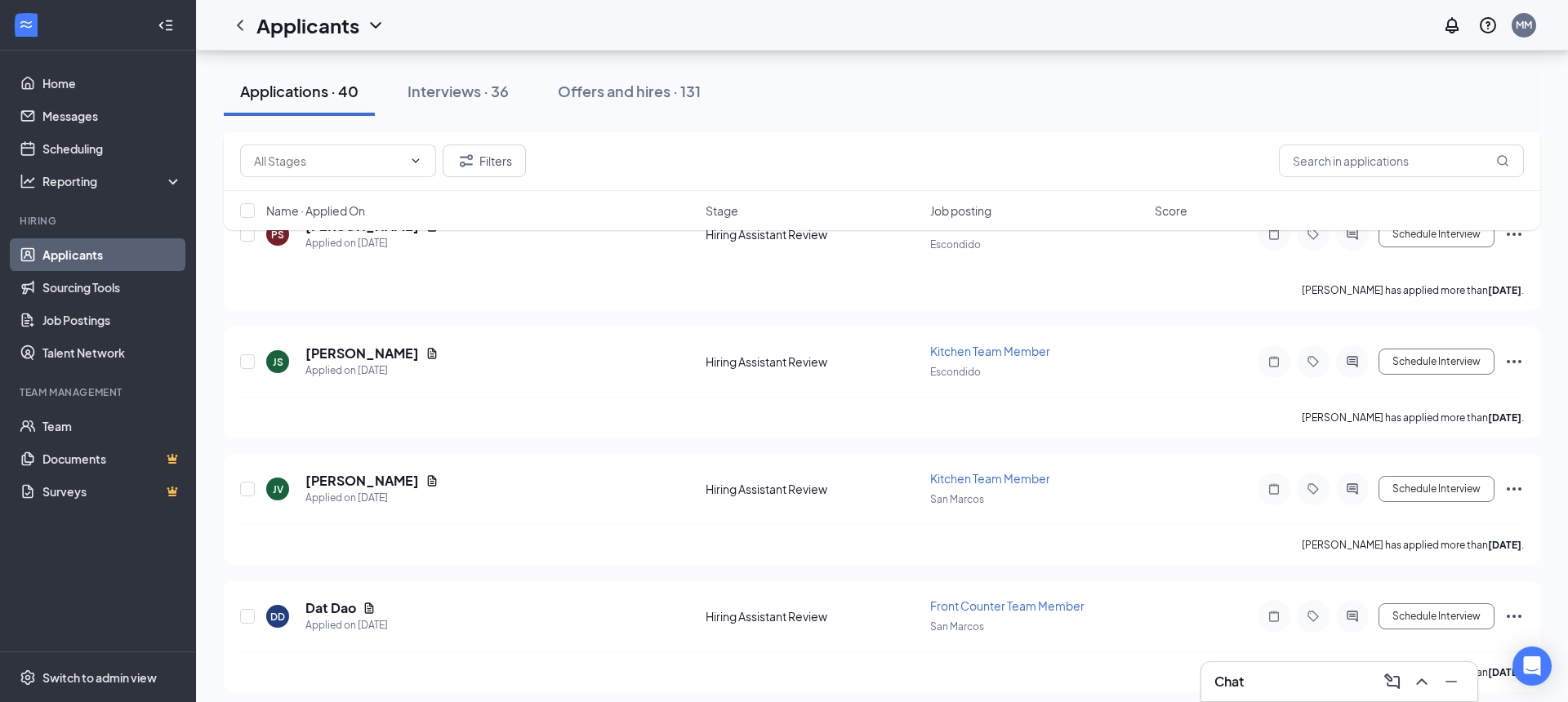
scroll to position [4727, 0]
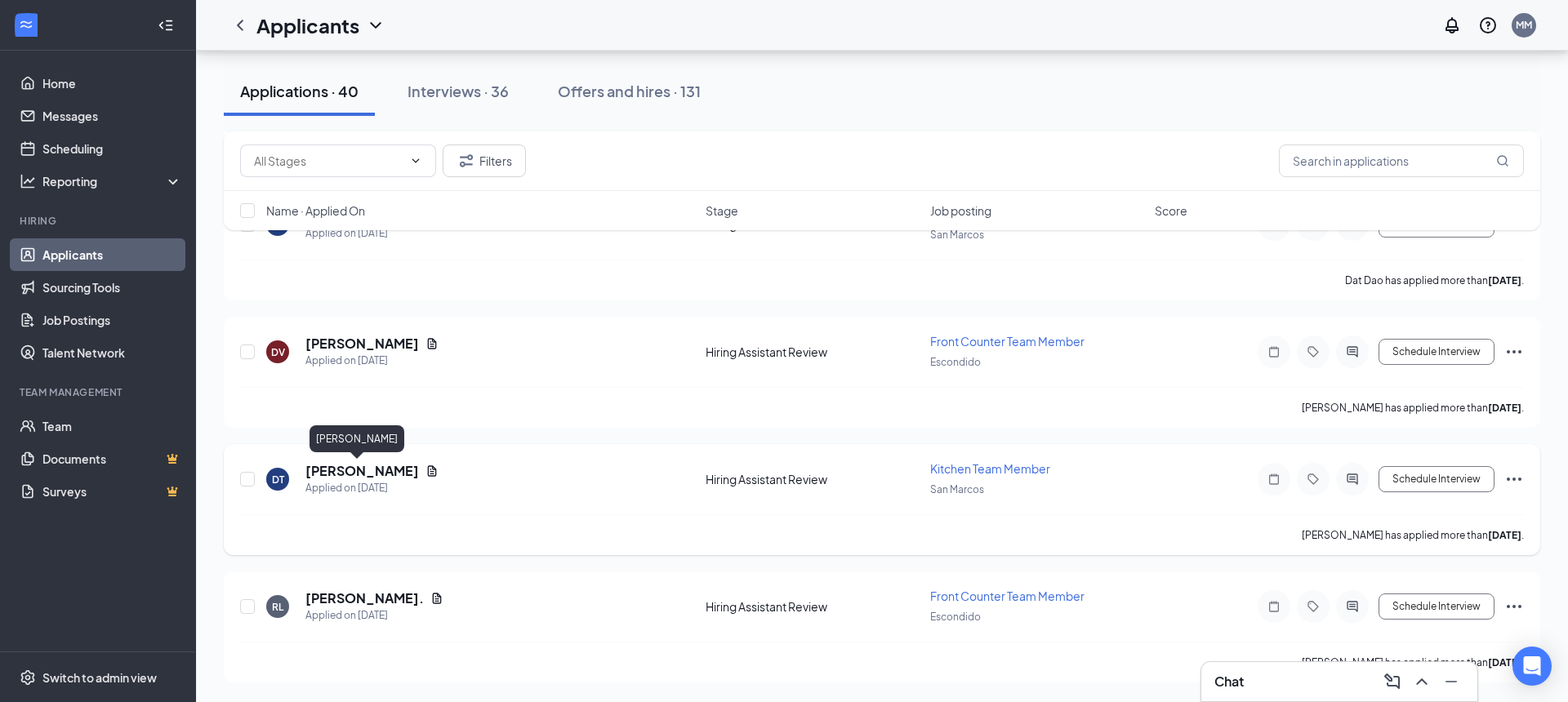
click at [353, 473] on h5 "[PERSON_NAME]" at bounding box center [362, 471] width 114 height 18
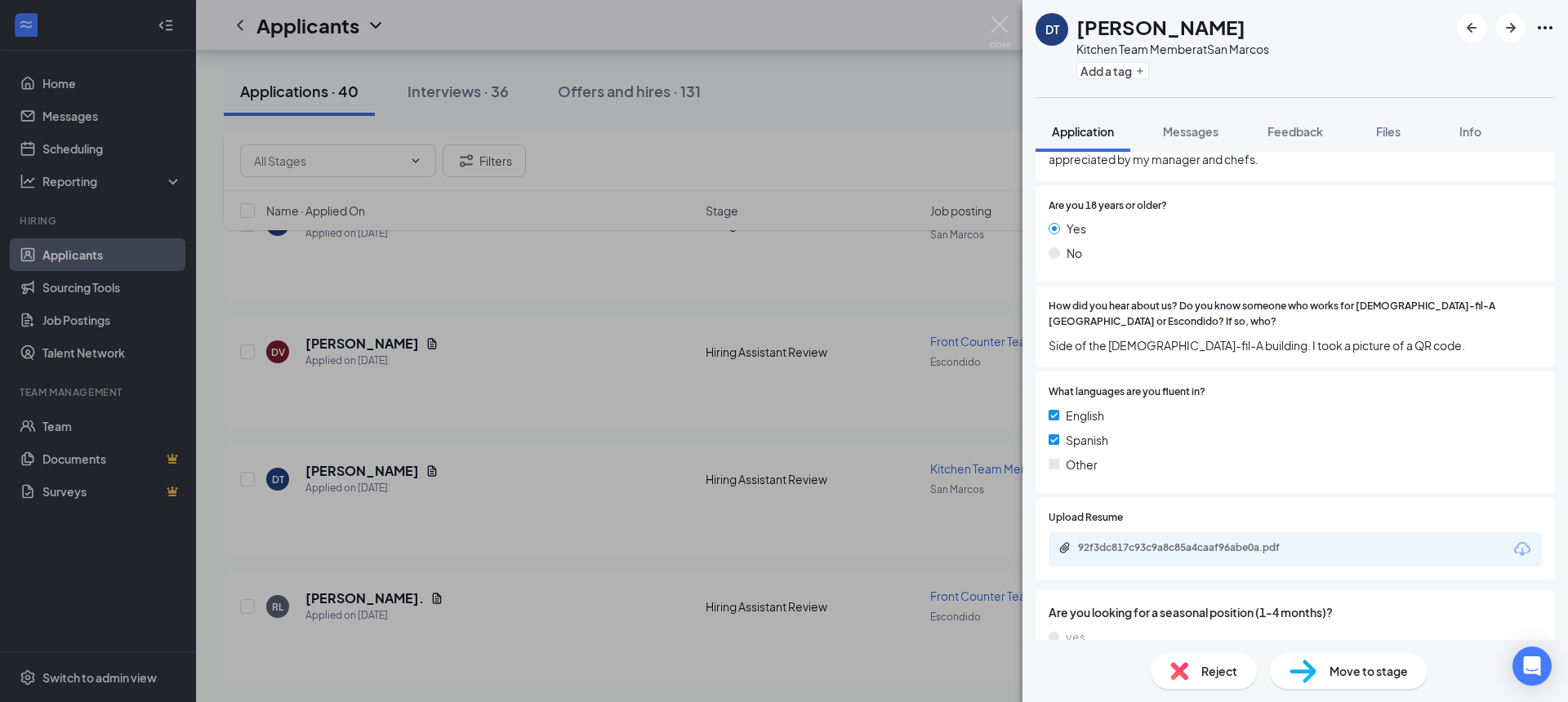
scroll to position [1107, 0]
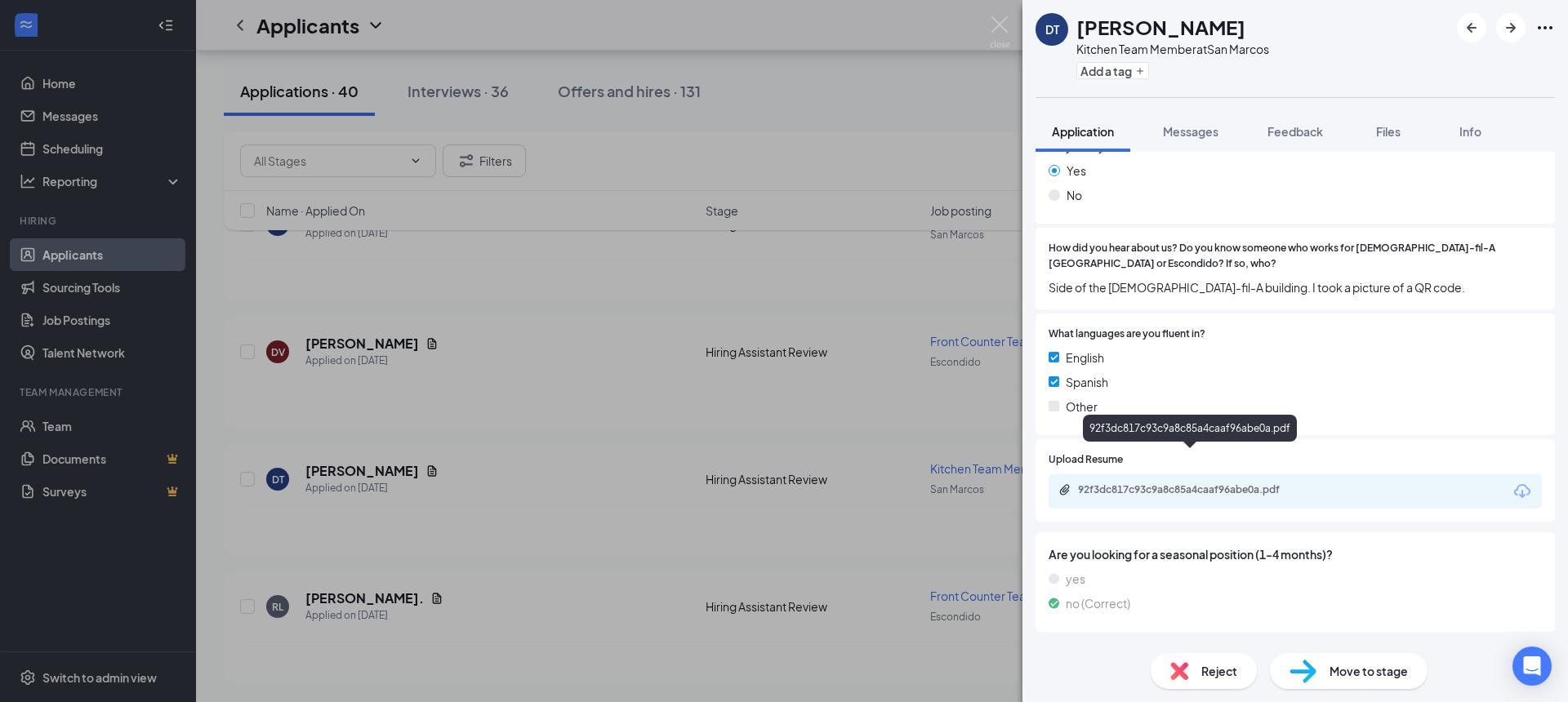
click at [1168, 483] on div "92f3dc817c93c9a8c85a4caaf96abe0a.pdf" at bounding box center [1192, 490] width 229 height 13
drag, startPoint x: 1013, startPoint y: 25, endPoint x: 1008, endPoint y: 18, distance: 8.6
click at [1011, 22] on div "DT [PERSON_NAME] Kitchen Team Member at [GEOGRAPHIC_DATA] Add a tag Application…" at bounding box center [784, 351] width 1568 height 702
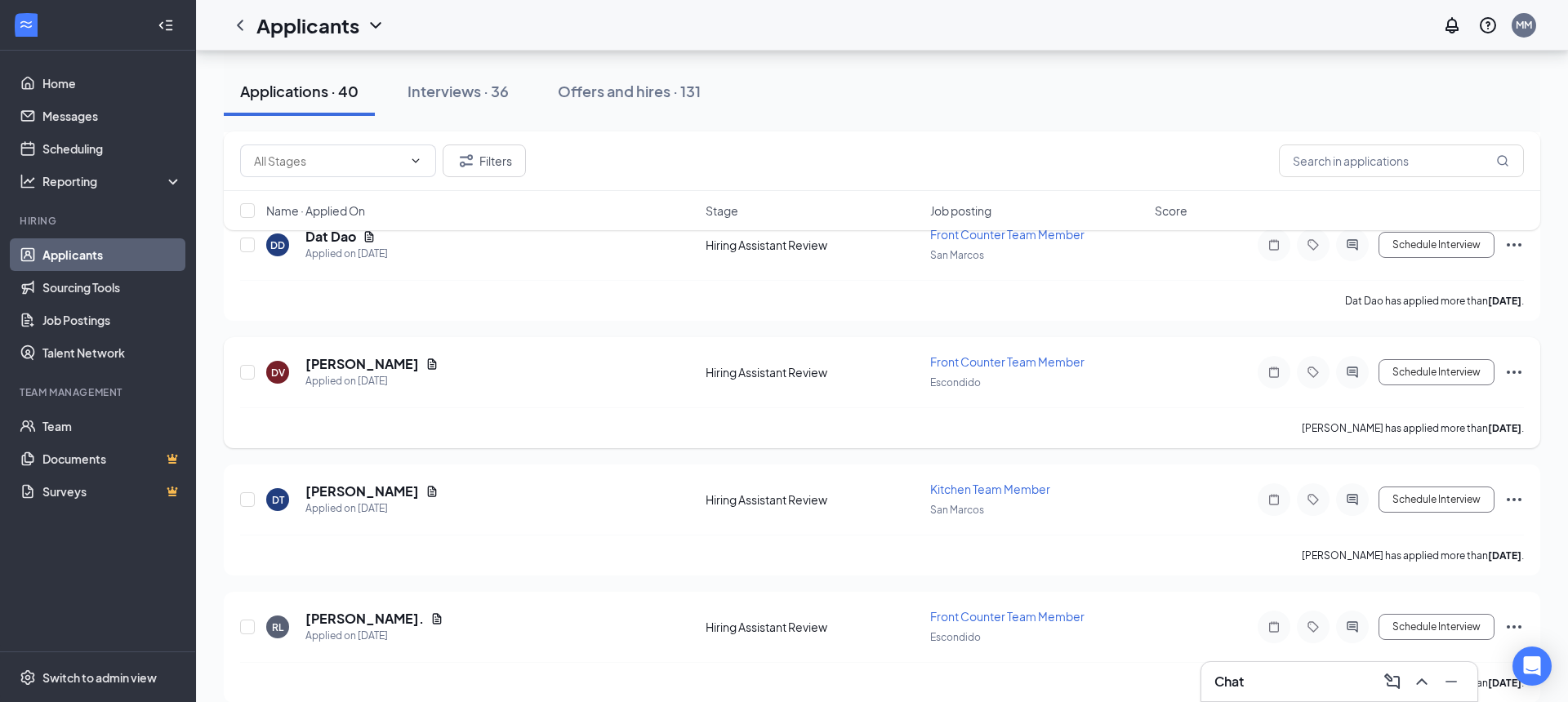
scroll to position [4697, 0]
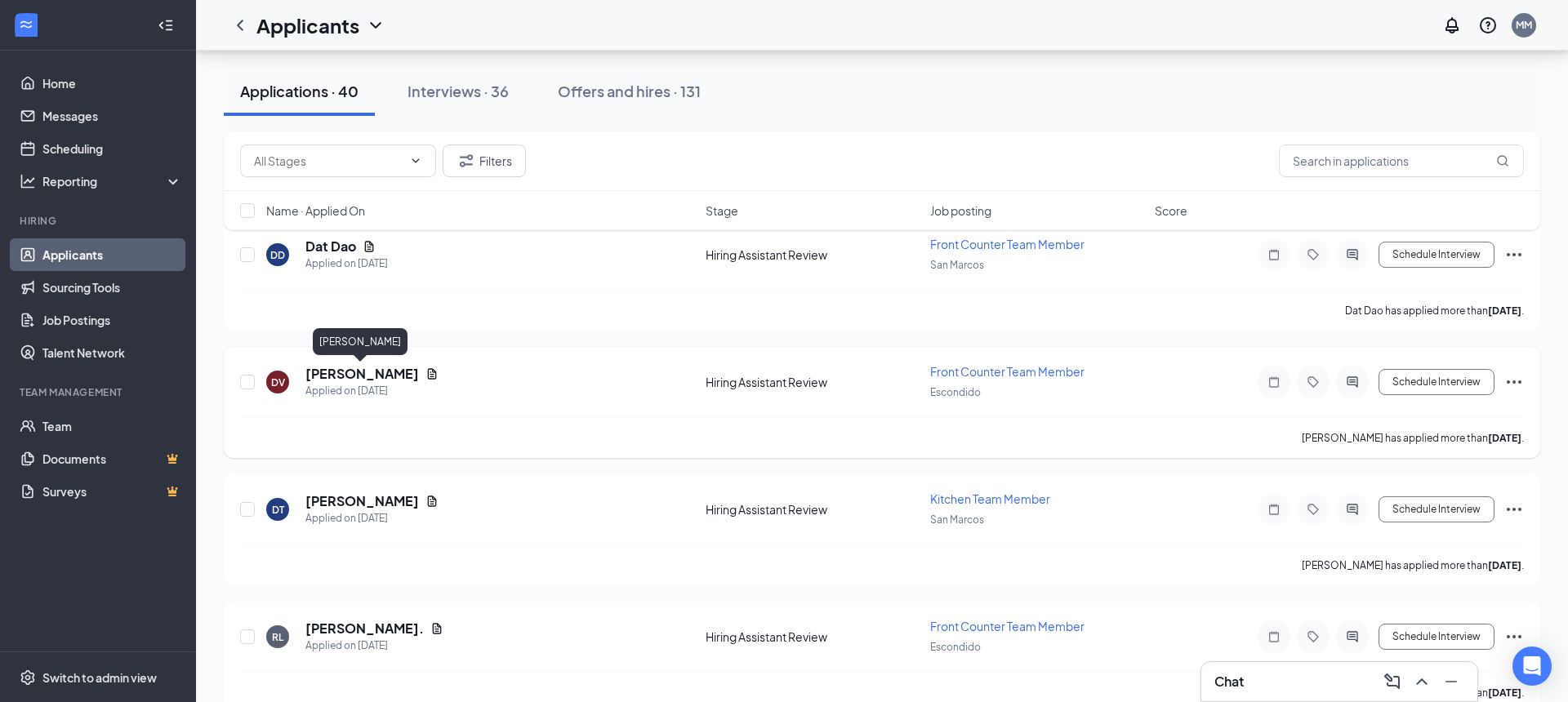
click at [373, 379] on h5 "Diego Velasquez" at bounding box center [362, 374] width 114 height 18
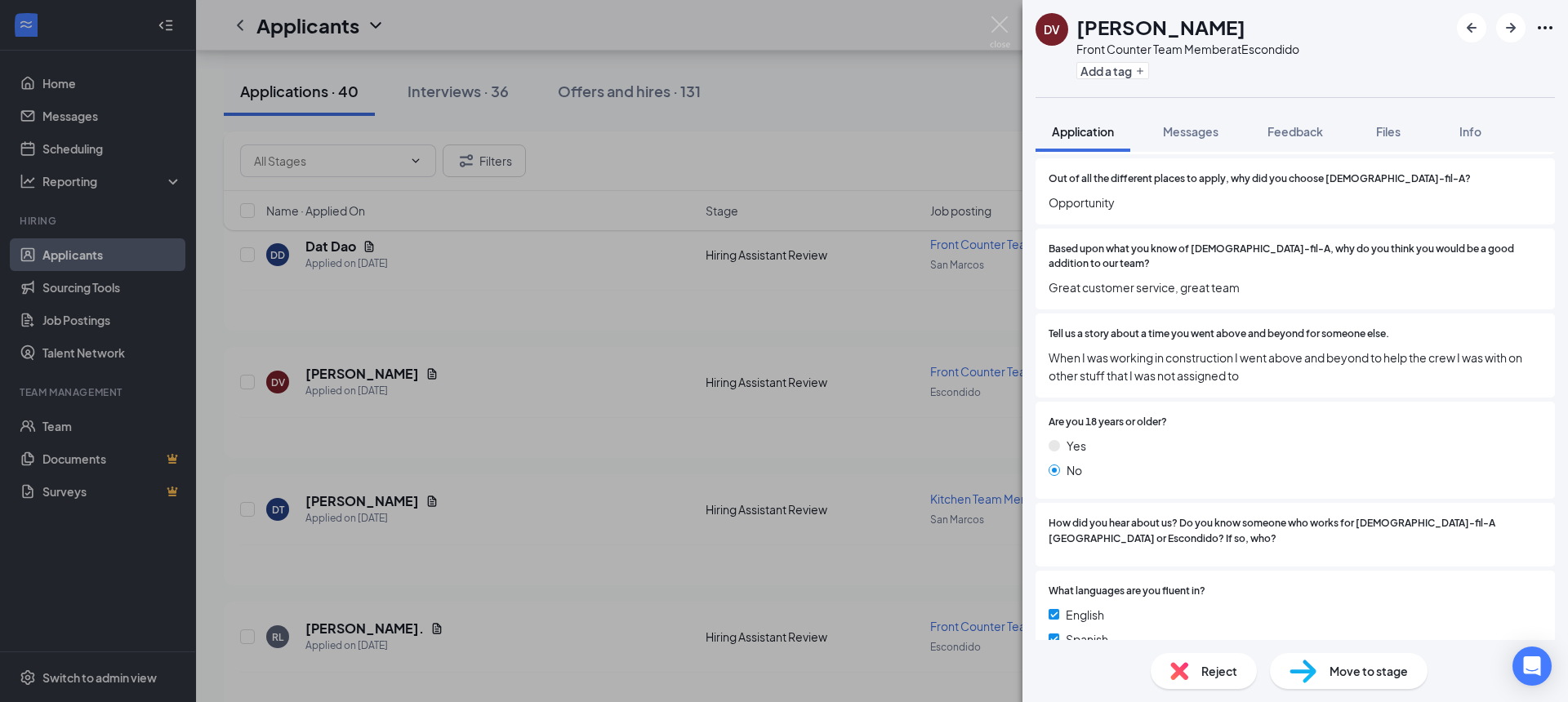
scroll to position [746, 0]
click at [1196, 653] on div "Reject" at bounding box center [1204, 671] width 107 height 36
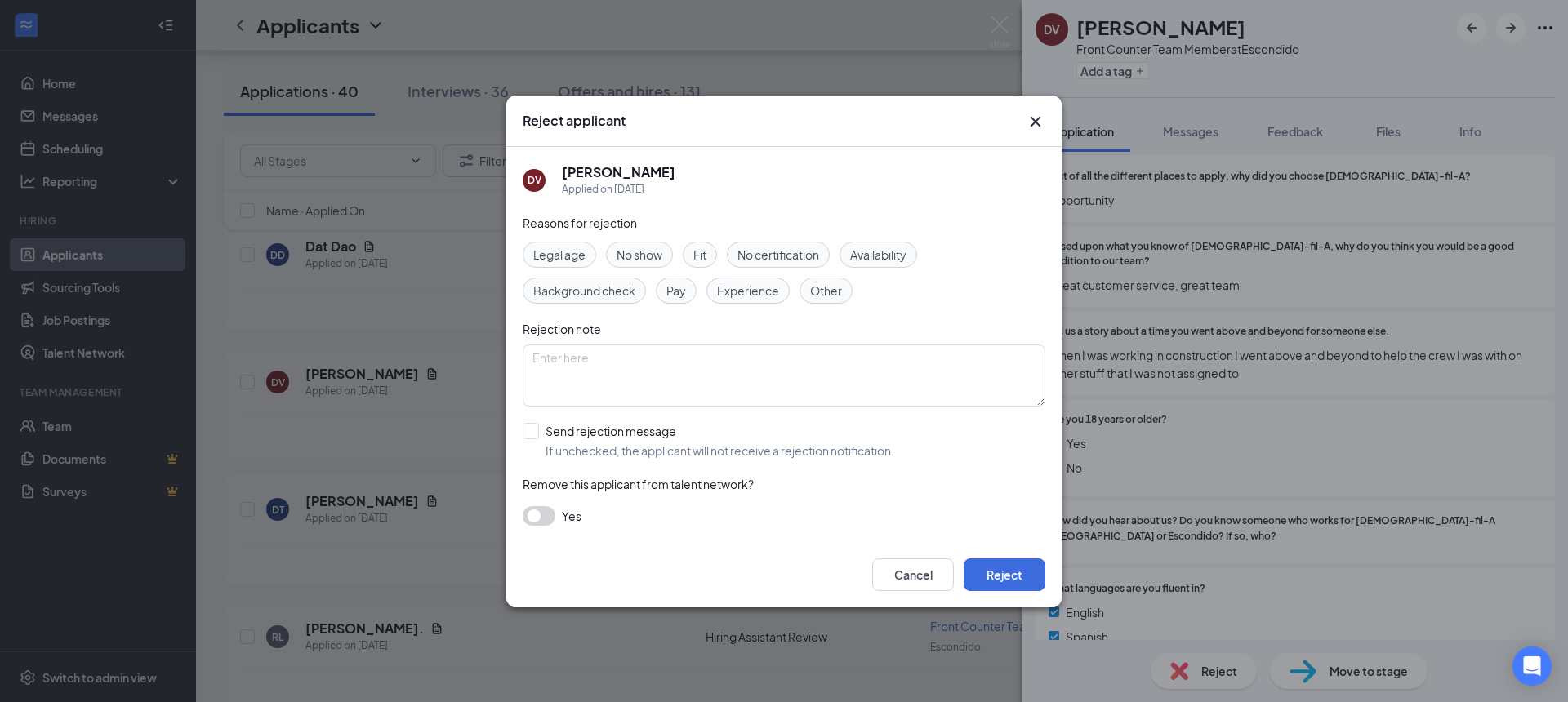
click at [705, 251] on span "Fit" at bounding box center [700, 255] width 13 height 18
drag, startPoint x: 1034, startPoint y: 122, endPoint x: 1047, endPoint y: 128, distance: 14.3
click at [1034, 122] on icon "Cross" at bounding box center [1036, 121] width 10 height 10
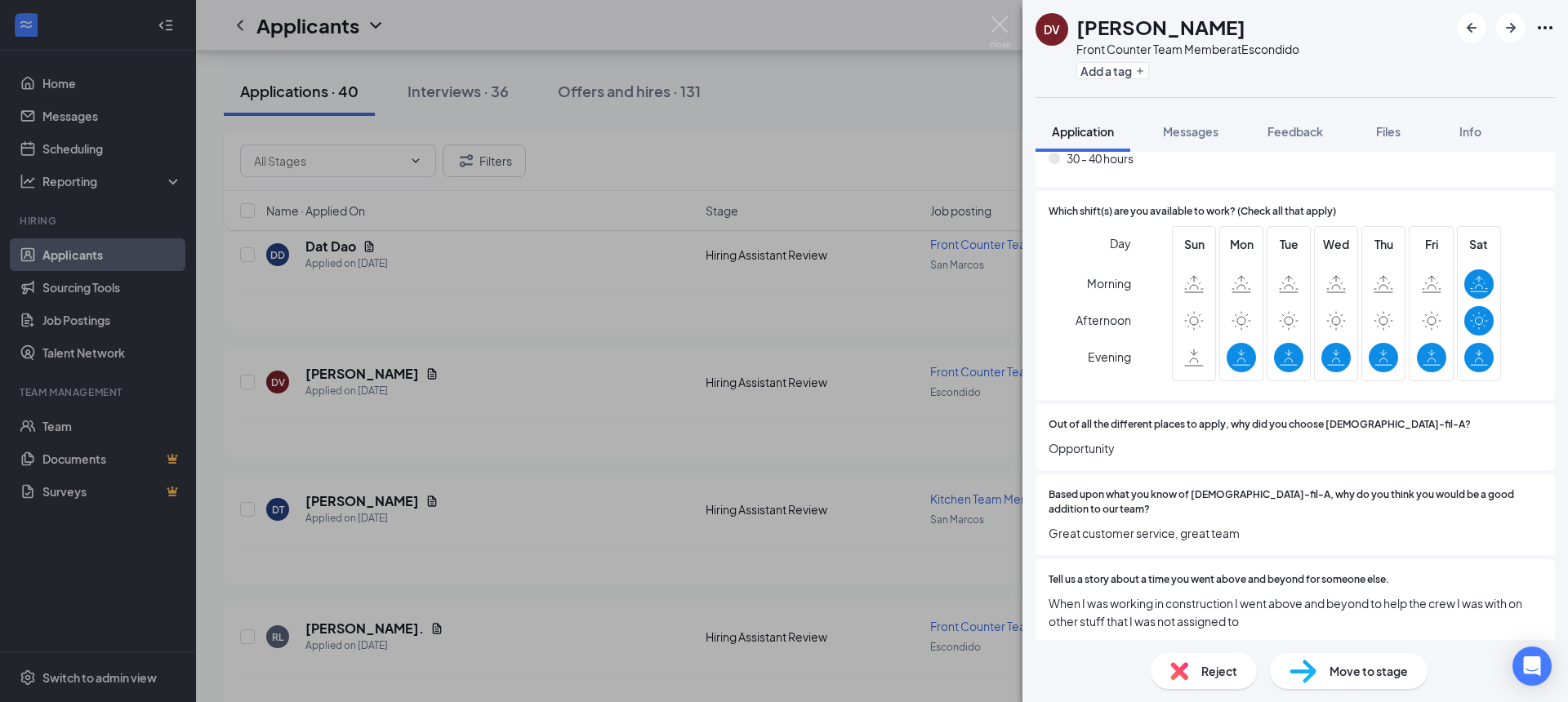
scroll to position [429, 0]
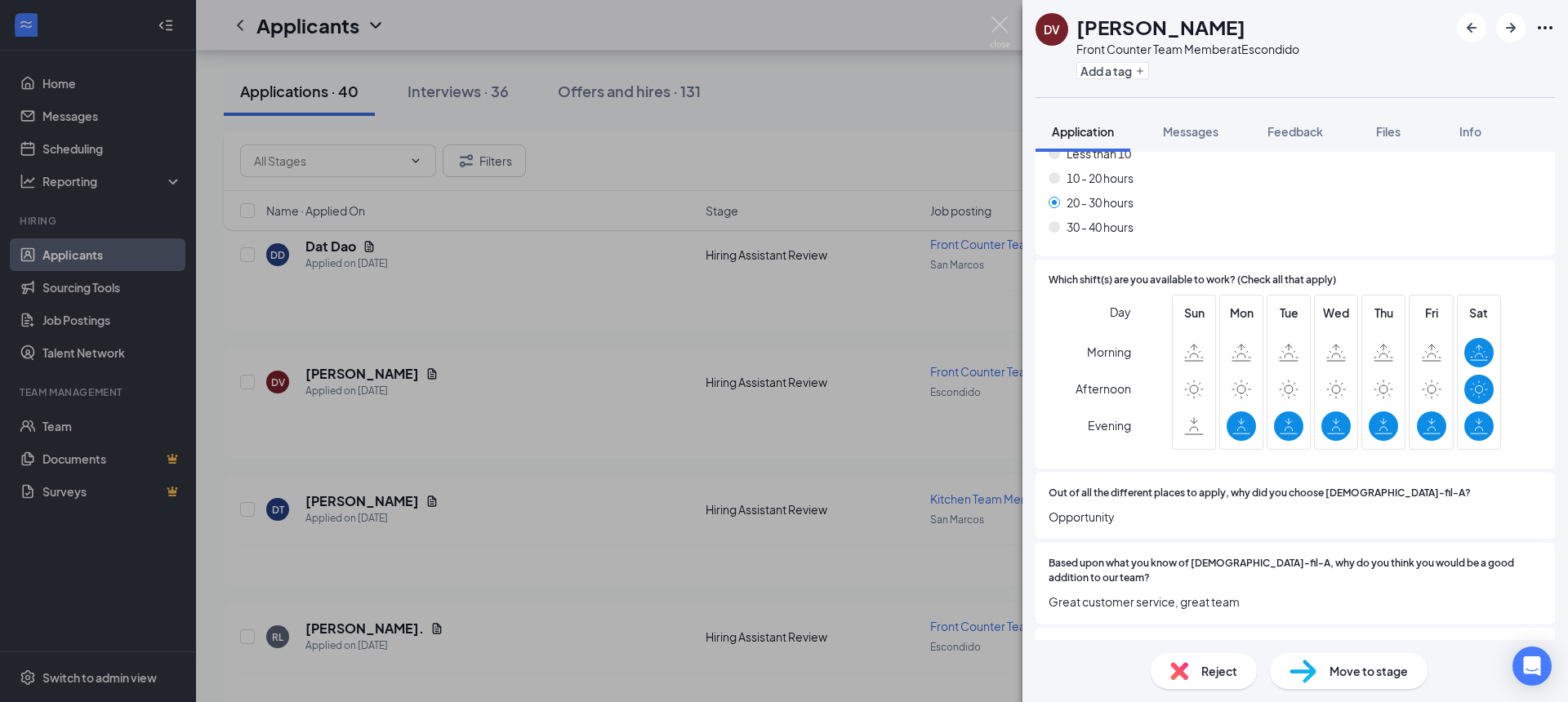
click at [1181, 671] on img at bounding box center [1179, 671] width 18 height 18
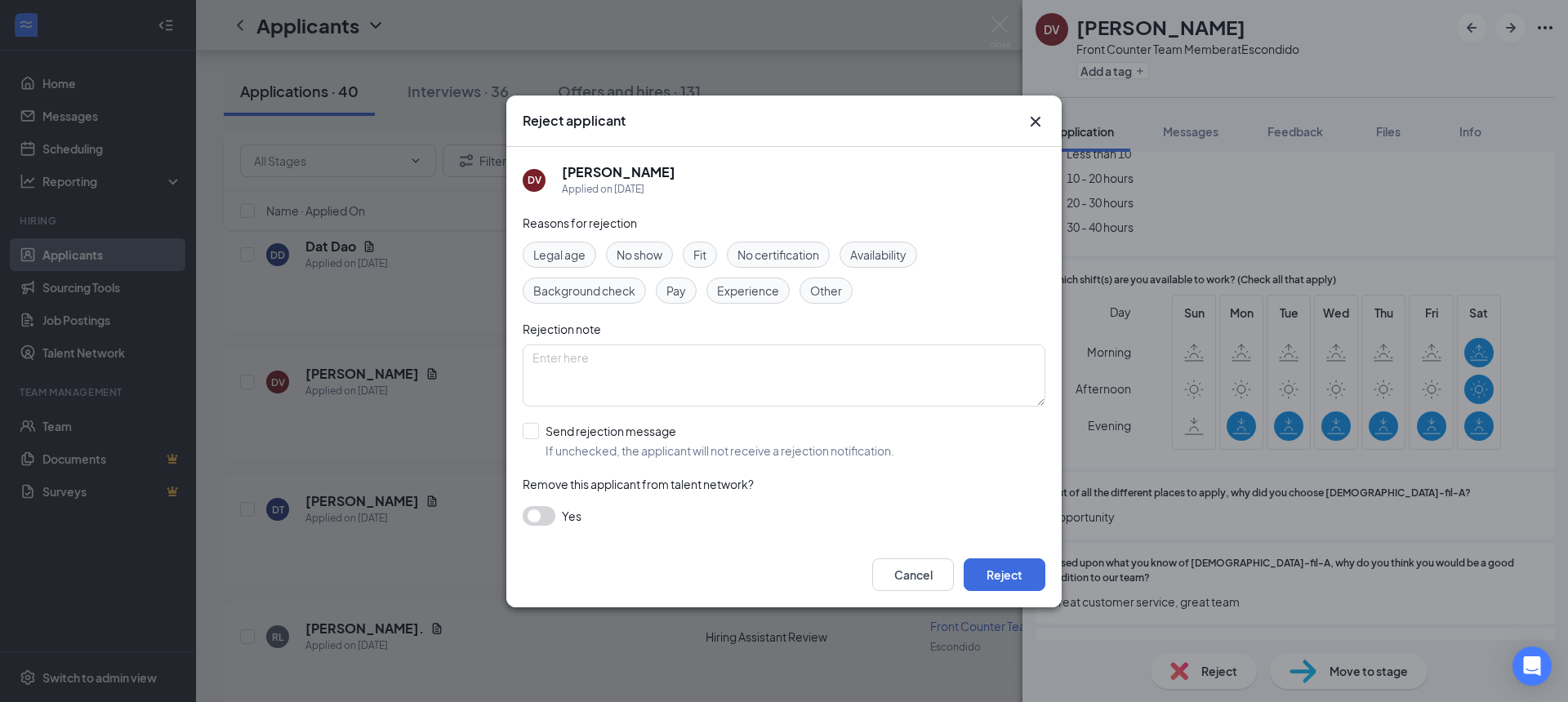
click at [707, 259] on span "Fit" at bounding box center [700, 255] width 13 height 18
click at [885, 257] on span "Availability" at bounding box center [878, 255] width 57 height 18
click at [537, 430] on input "Send rejection message If unchecked, the applicant will not receive a rejection…" at bounding box center [708, 441] width 371 height 36
checkbox input "true"
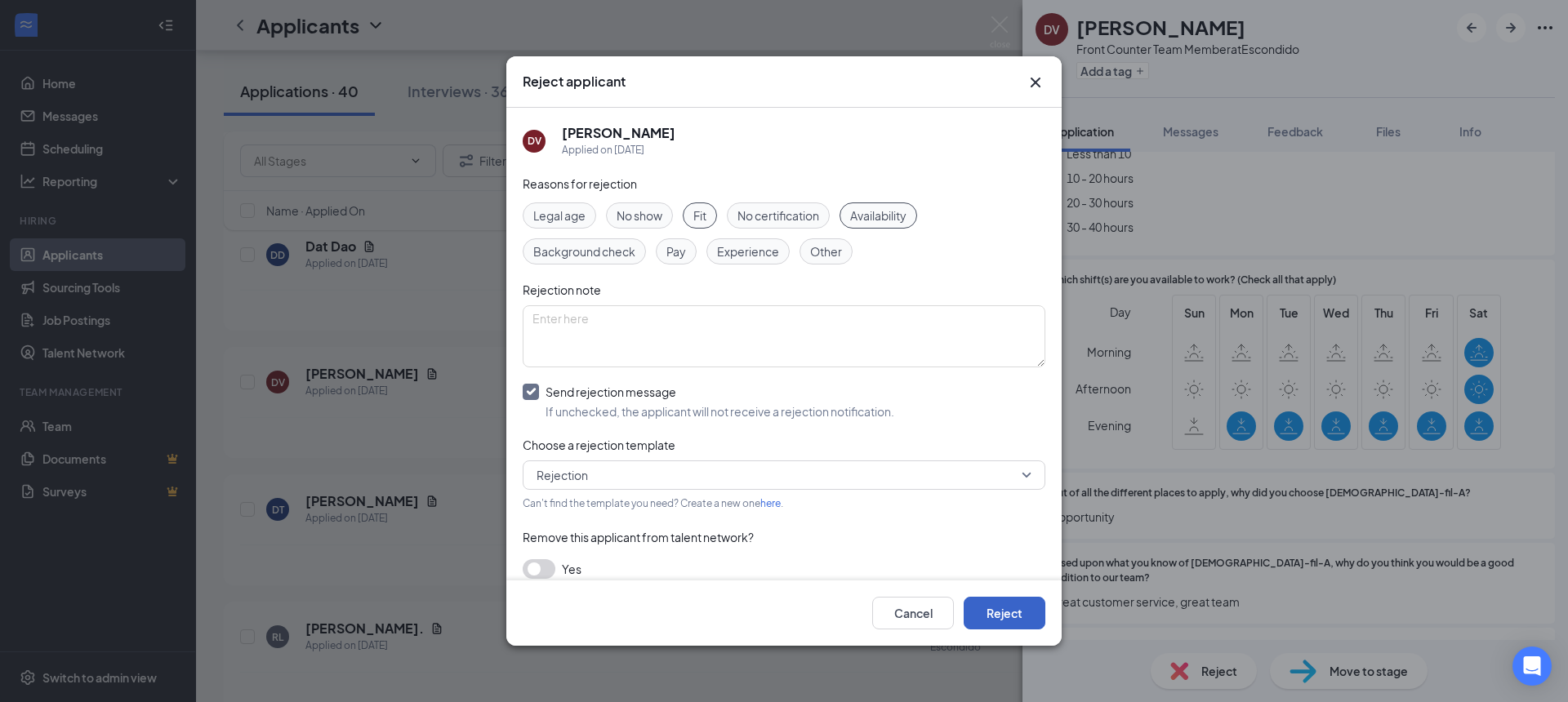
click at [1028, 605] on button "Reject" at bounding box center [1005, 613] width 82 height 33
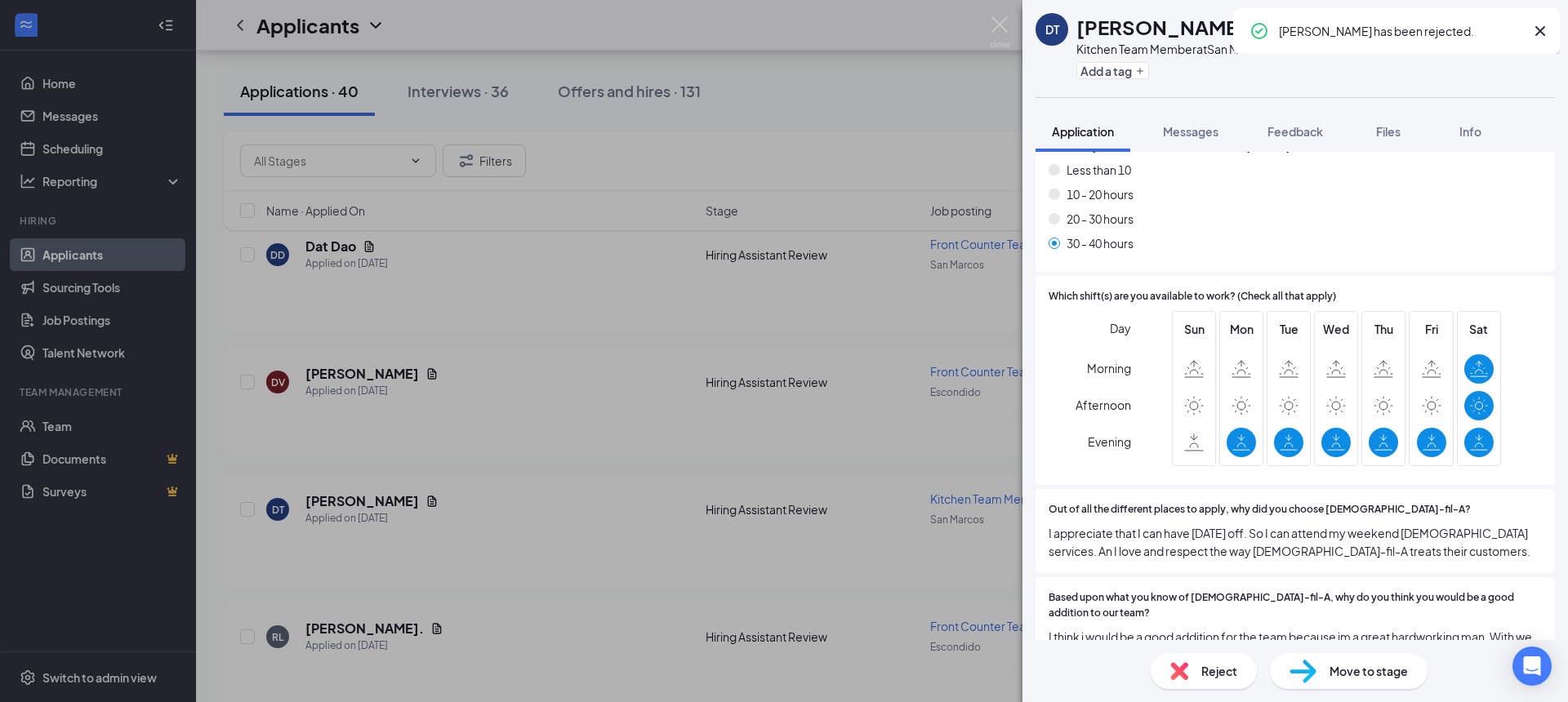
click at [997, 11] on div "DT [PERSON_NAME] Kitchen Team Member at [GEOGRAPHIC_DATA] Add a tag Application…" at bounding box center [784, 351] width 1568 height 702
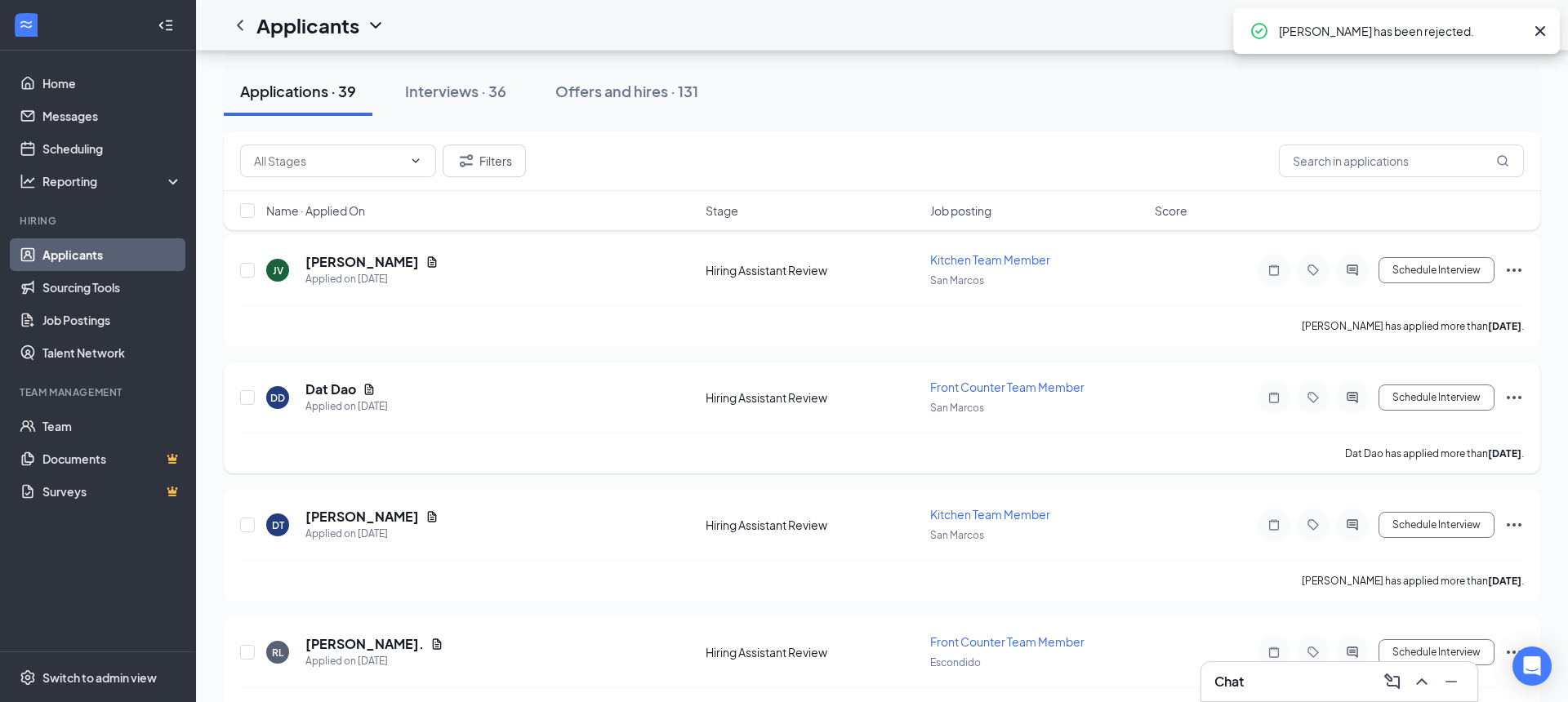
scroll to position [4552, 0]
click at [348, 396] on h5 "Dat Dao" at bounding box center [331, 391] width 51 height 18
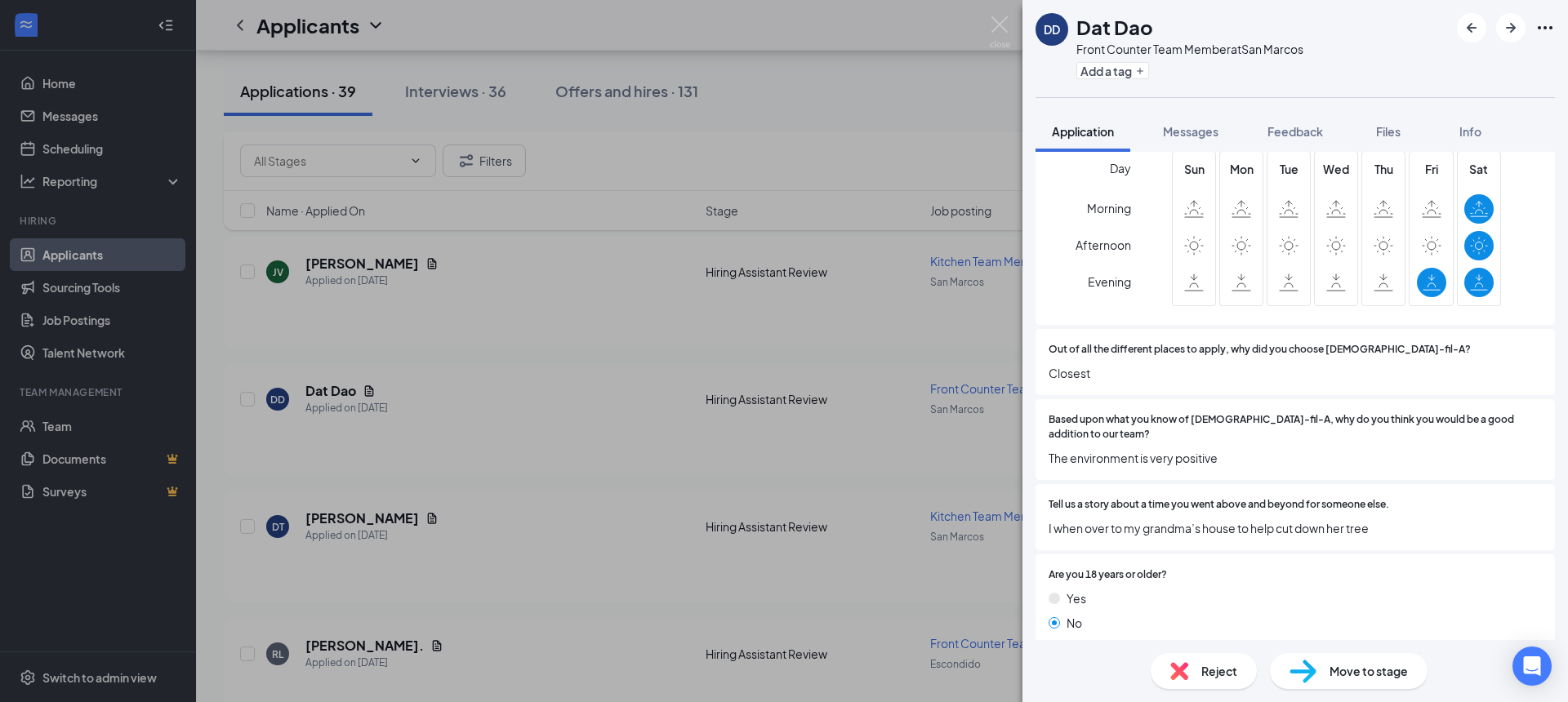
scroll to position [550, 0]
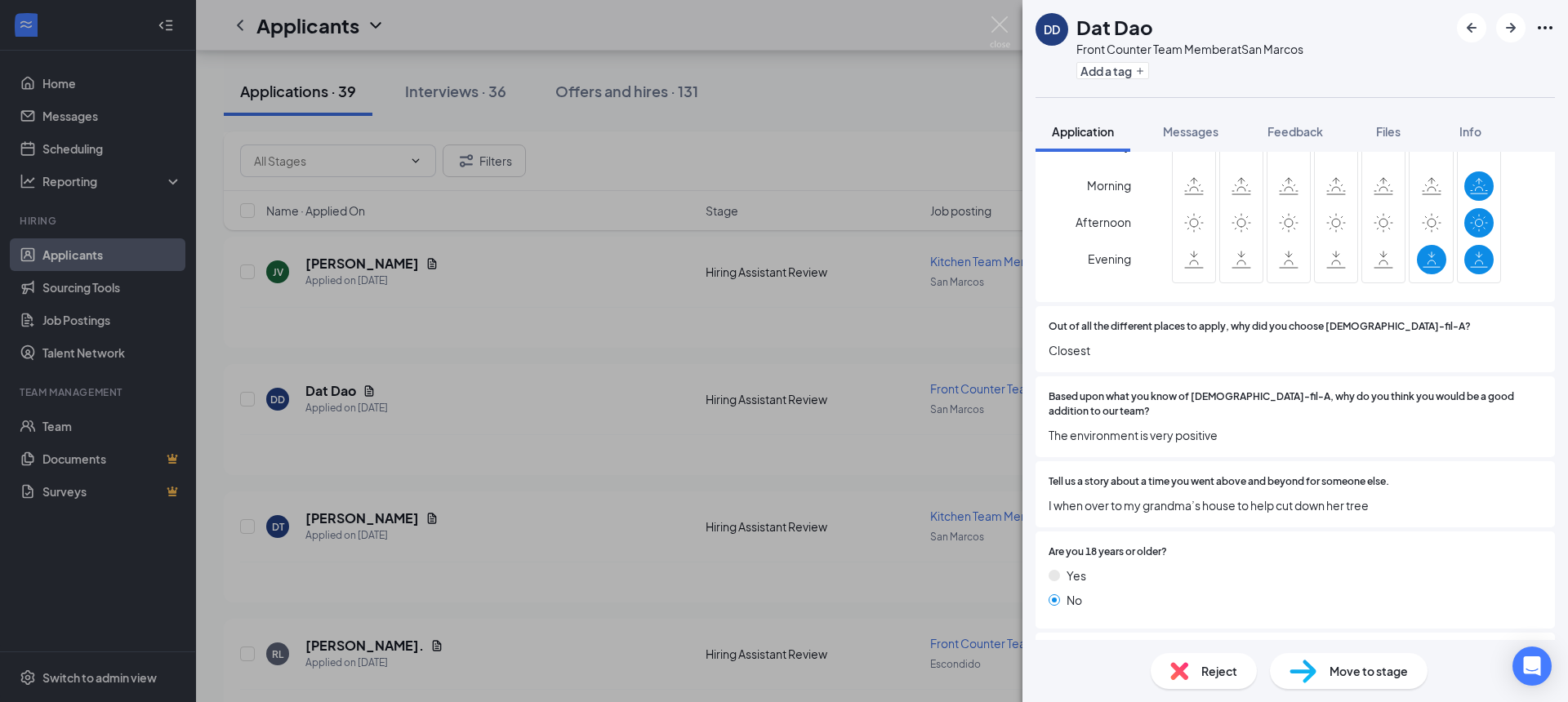
click at [1178, 679] on img at bounding box center [1179, 671] width 18 height 18
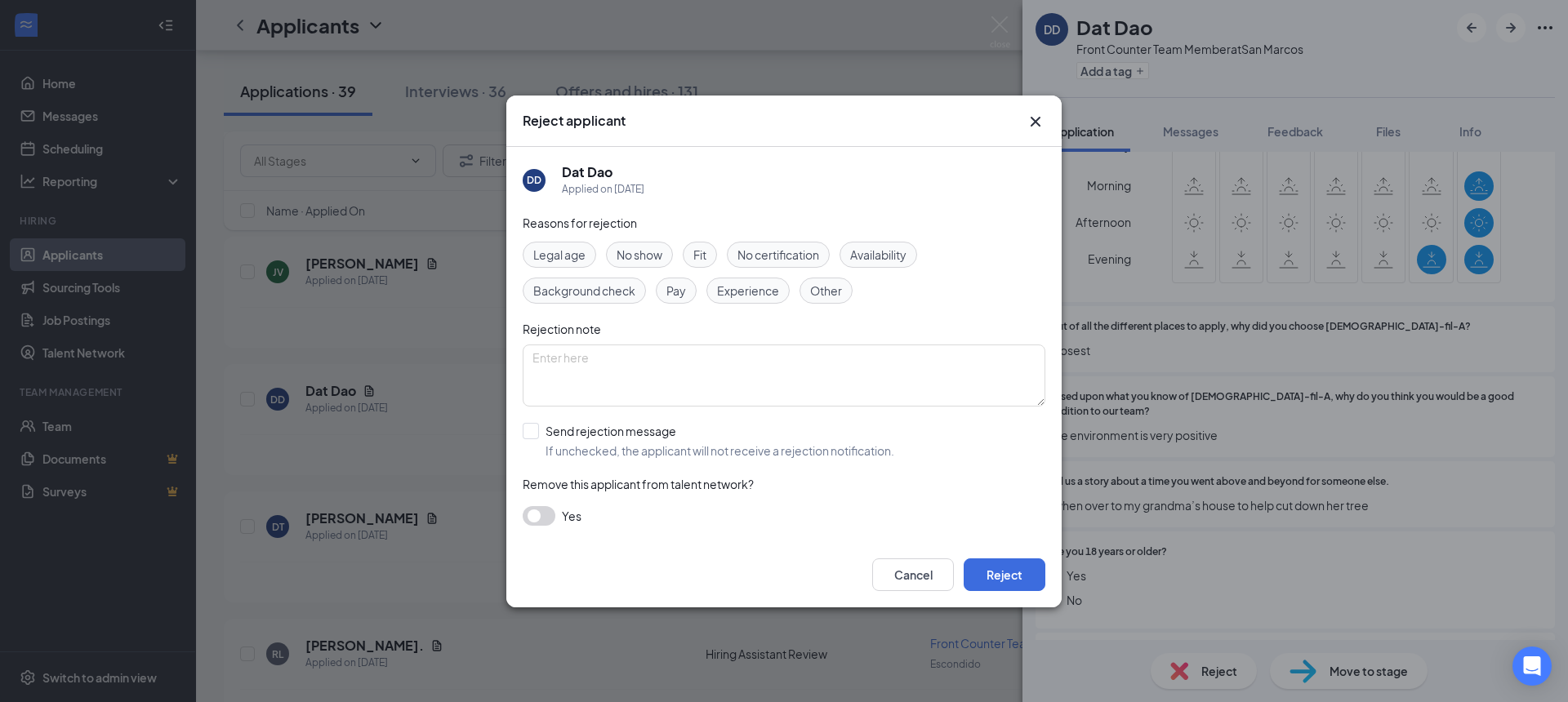
click at [872, 269] on div "Legal age No show Fit No certification Availability Background check Pay Experi…" at bounding box center [784, 273] width 523 height 62
click at [871, 262] on span "Availability" at bounding box center [878, 255] width 57 height 18
click at [699, 254] on span "Fit" at bounding box center [700, 255] width 13 height 18
click at [530, 431] on input "Send rejection message If unchecked, the applicant will not receive a rejection…" at bounding box center [708, 441] width 371 height 36
checkbox input "true"
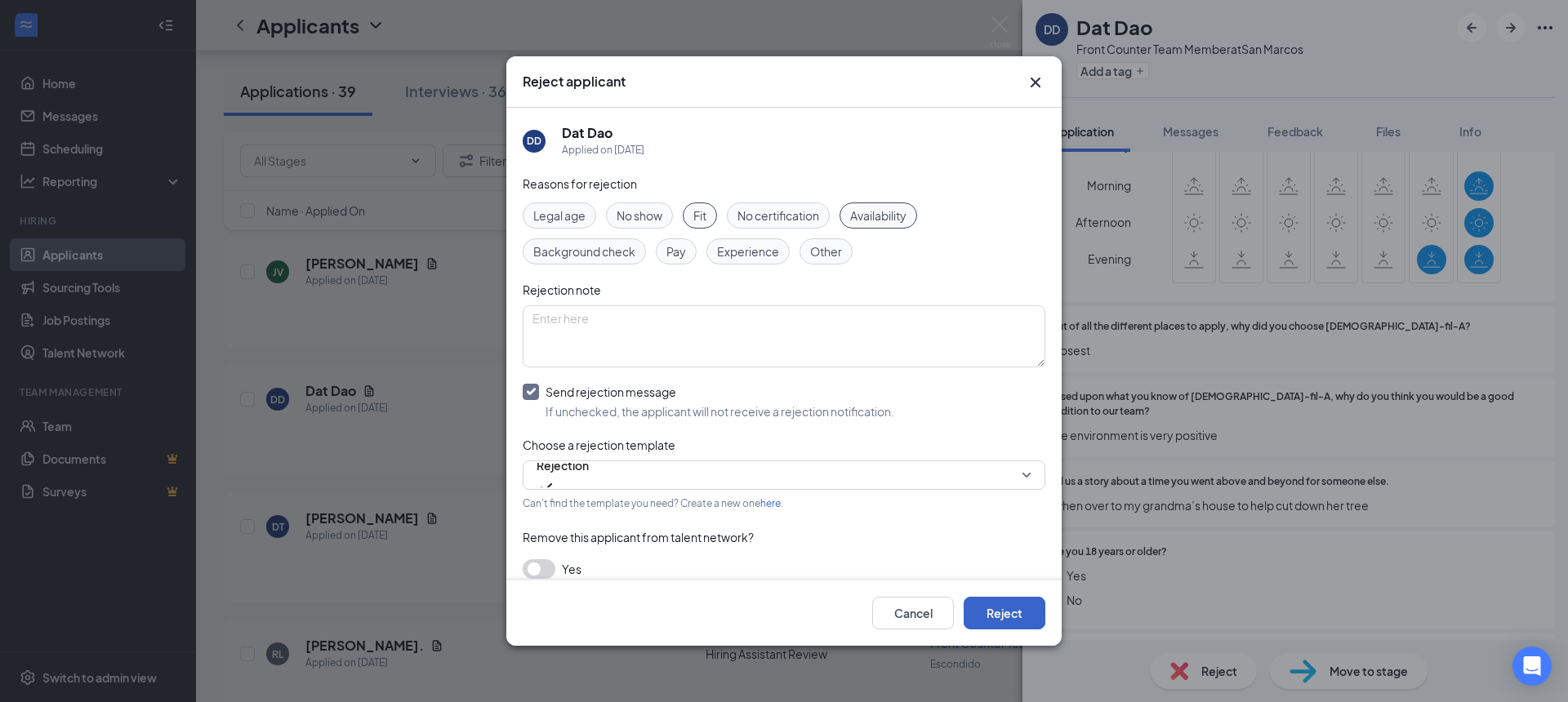
click at [998, 603] on button "Reject" at bounding box center [1005, 613] width 82 height 33
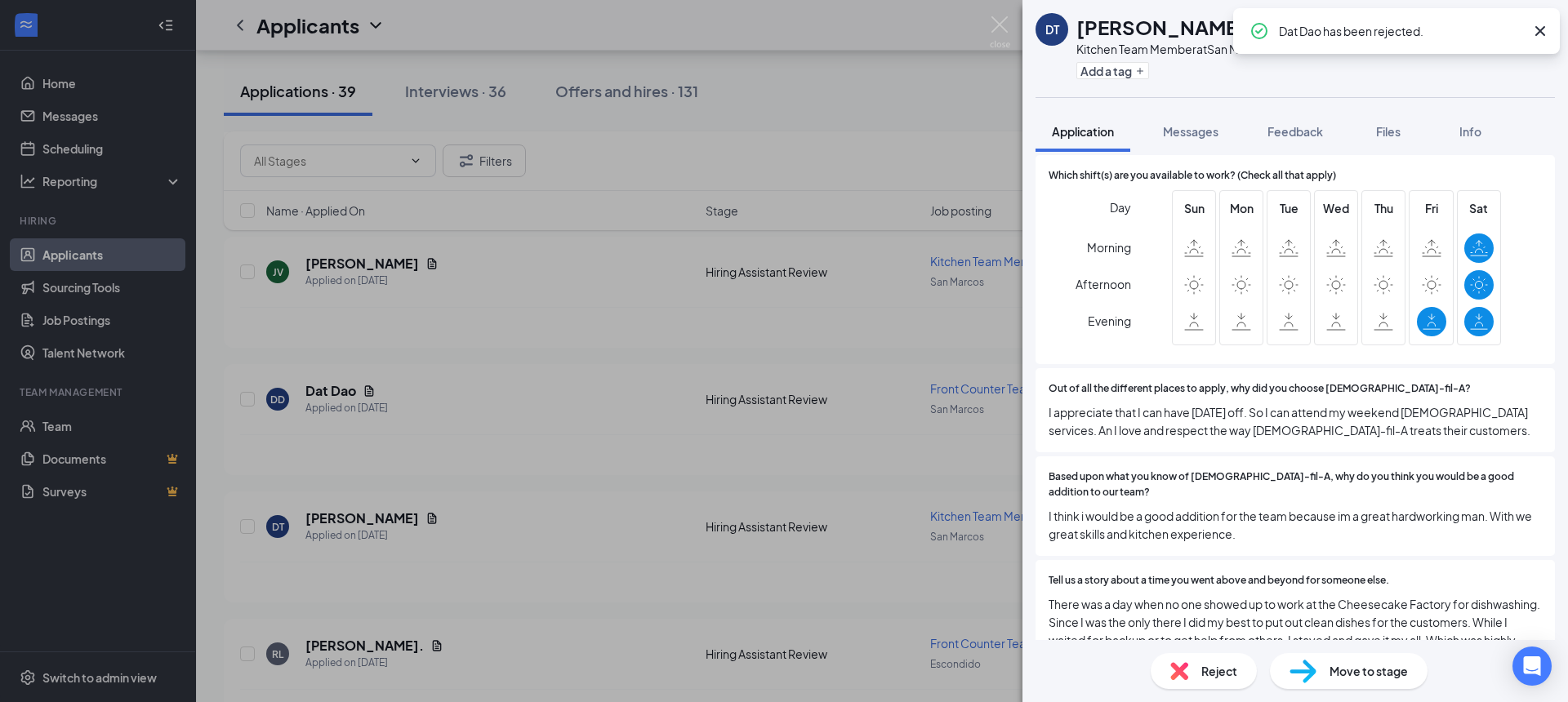
click at [1007, 14] on div "DT [PERSON_NAME] Kitchen Team Member at [GEOGRAPHIC_DATA] Add a tag Application…" at bounding box center [784, 351] width 1568 height 702
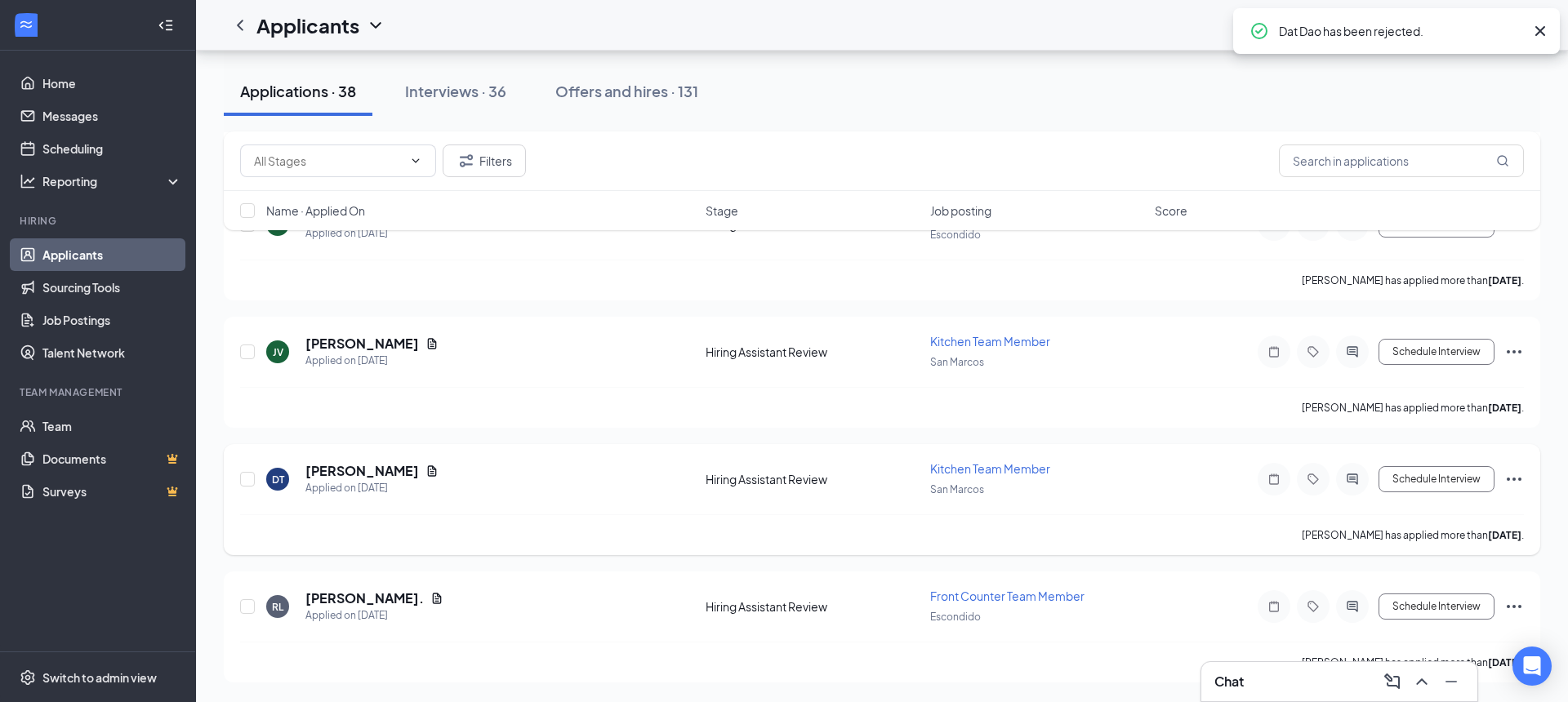
scroll to position [4444, 0]
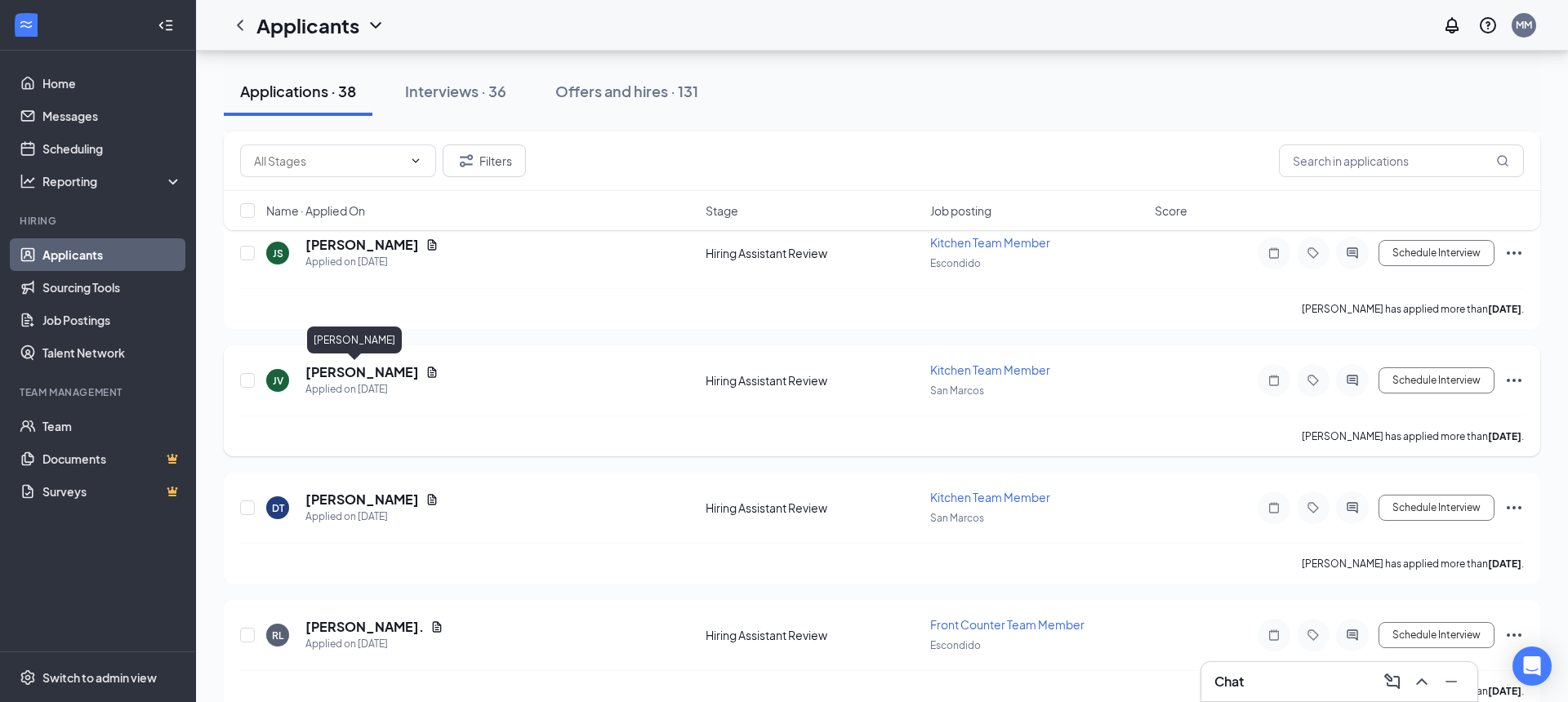
click at [327, 376] on h5 "[PERSON_NAME]" at bounding box center [362, 372] width 114 height 18
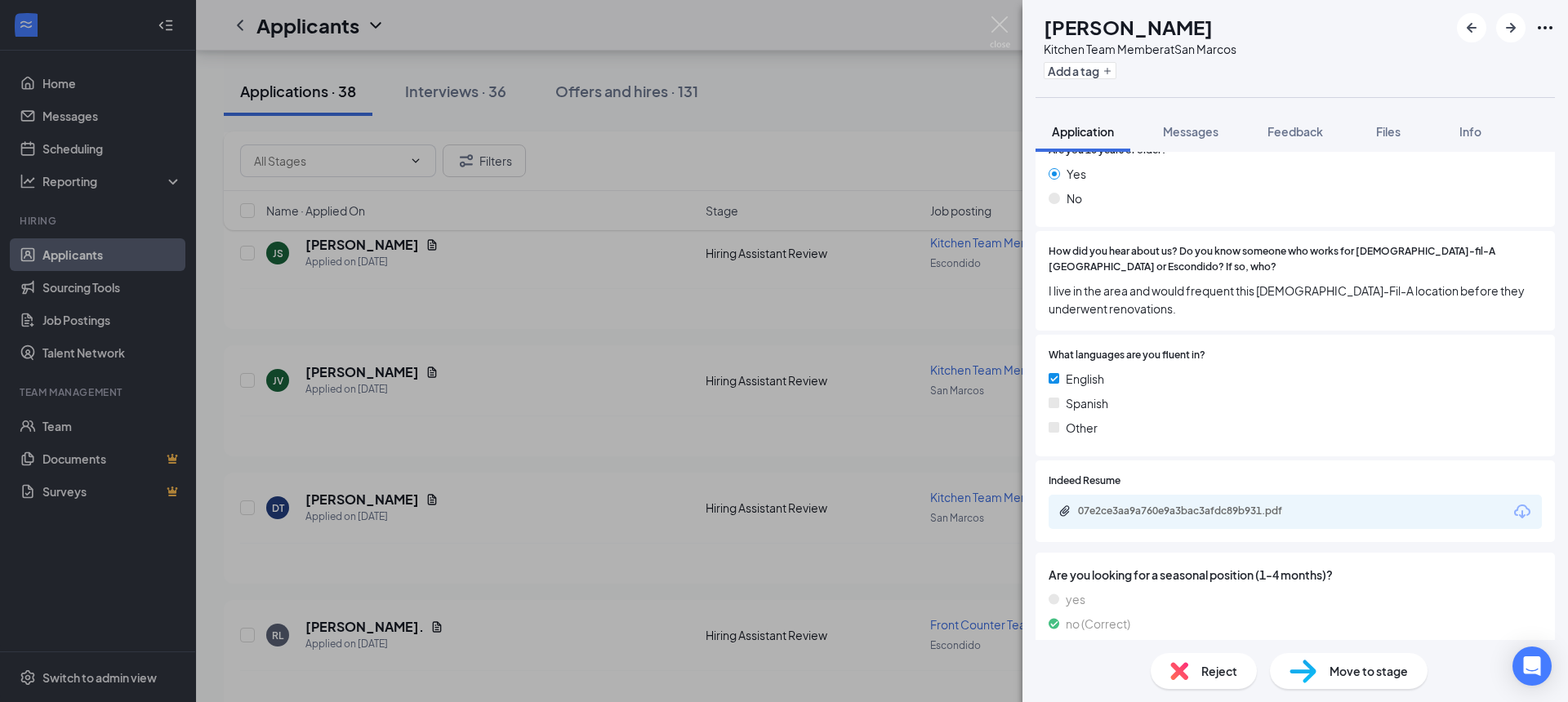
scroll to position [1060, 0]
click at [1172, 504] on div "07e2ce3aa9a760e9a3bac3afdc89b931.pdf" at bounding box center [1190, 511] width 265 height 16
click at [1379, 694] on div "Reject Move to stage" at bounding box center [1296, 671] width 546 height 62
click at [1375, 680] on div "Move to stage" at bounding box center [1349, 671] width 157 height 36
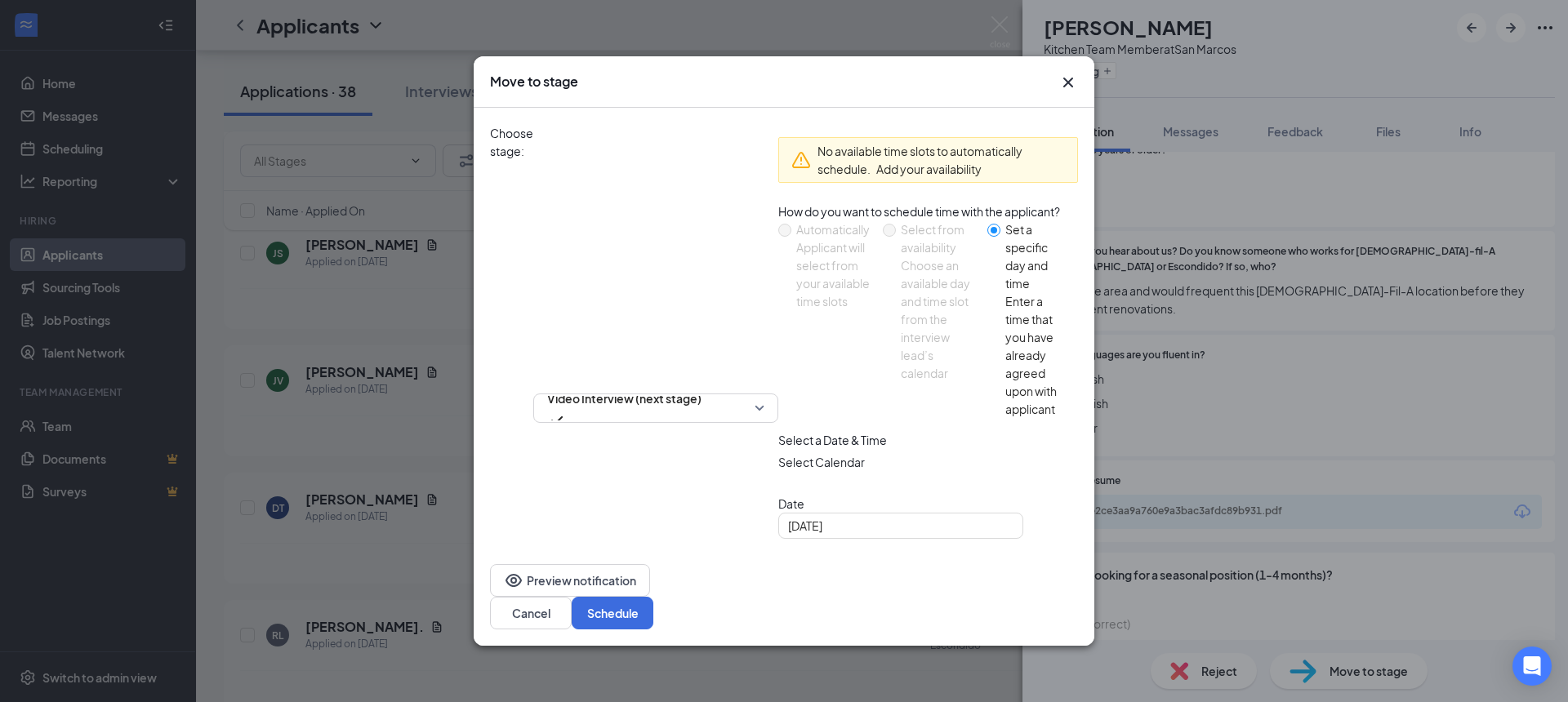
click at [1076, 93] on icon "Cross" at bounding box center [1068, 83] width 20 height 20
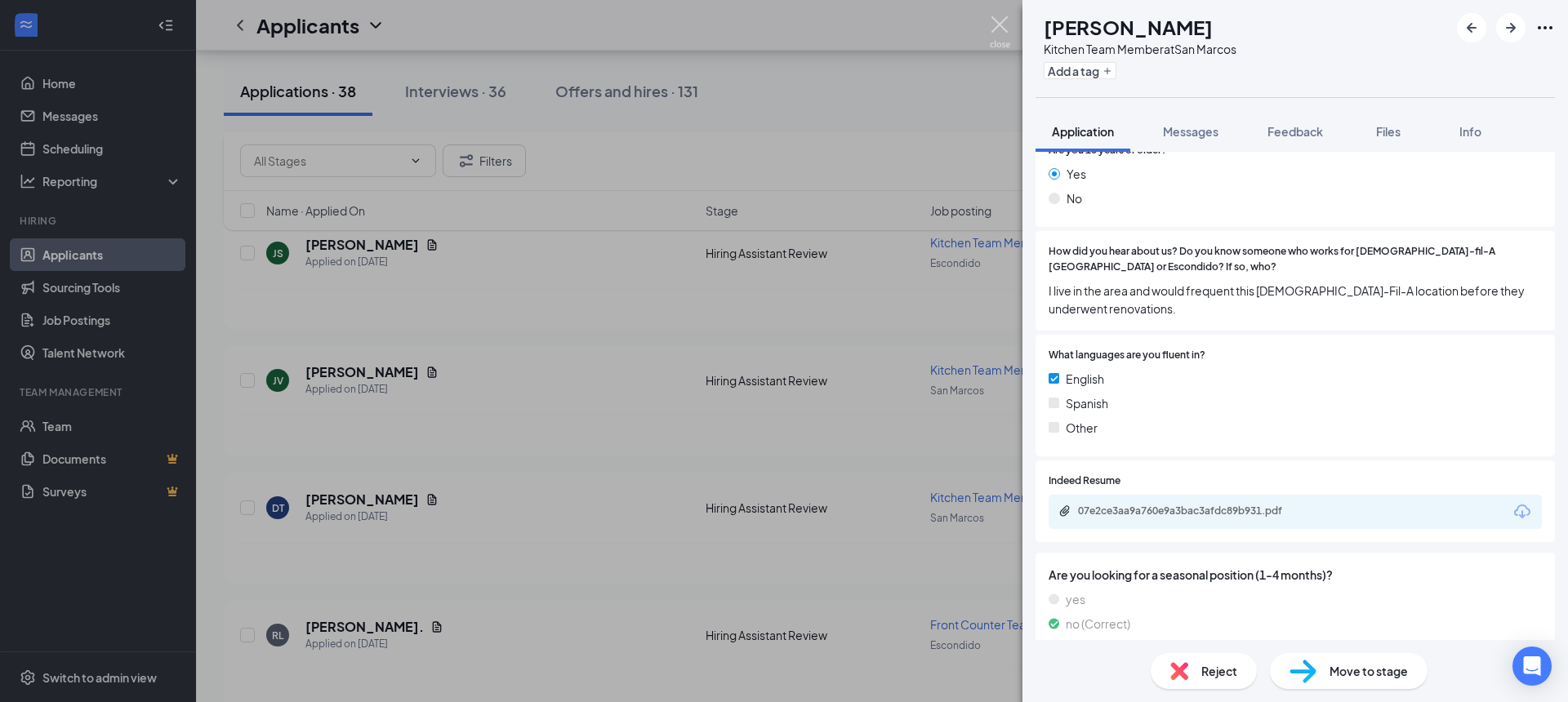
click at [1009, 22] on img at bounding box center [1000, 32] width 20 height 32
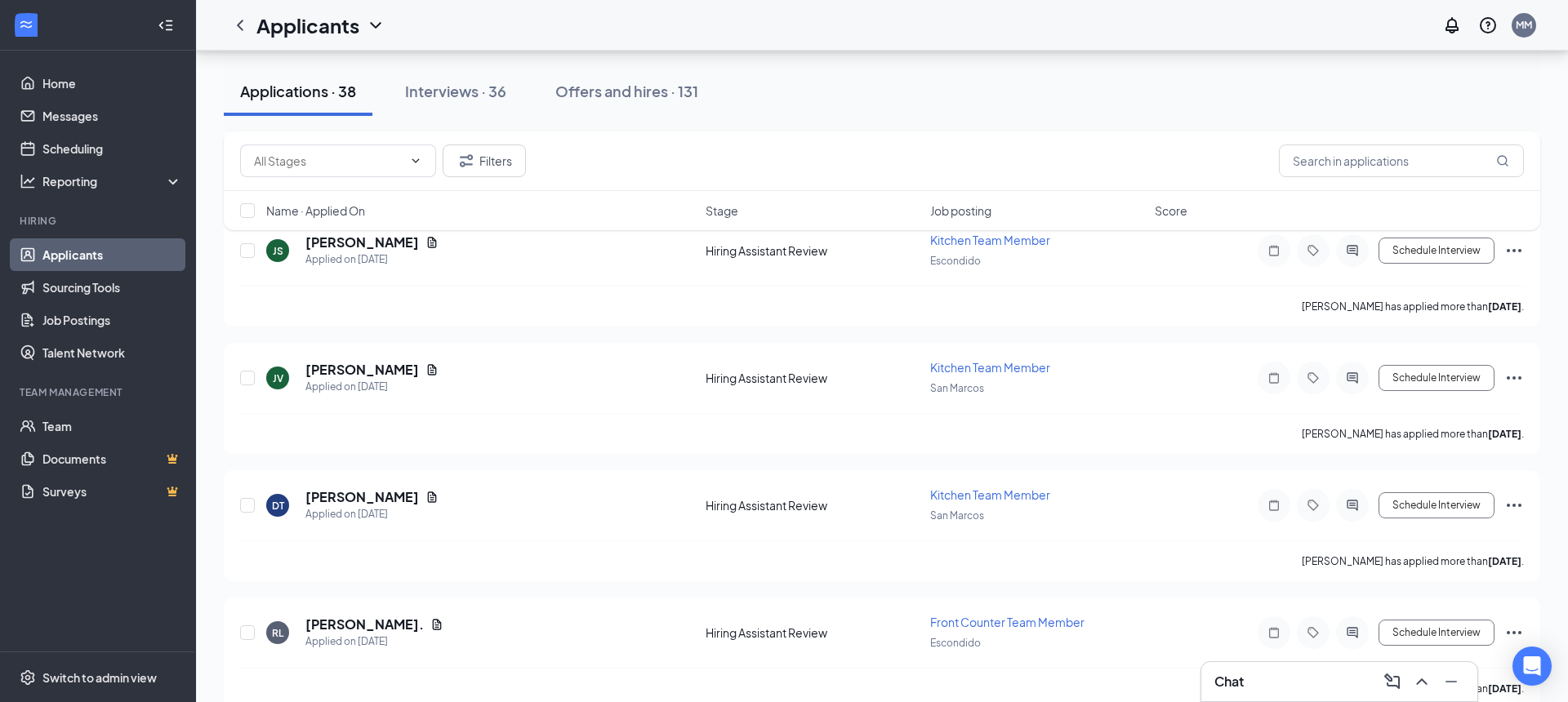
scroll to position [4444, 0]
click at [346, 374] on h5 "[PERSON_NAME]" at bounding box center [362, 372] width 114 height 18
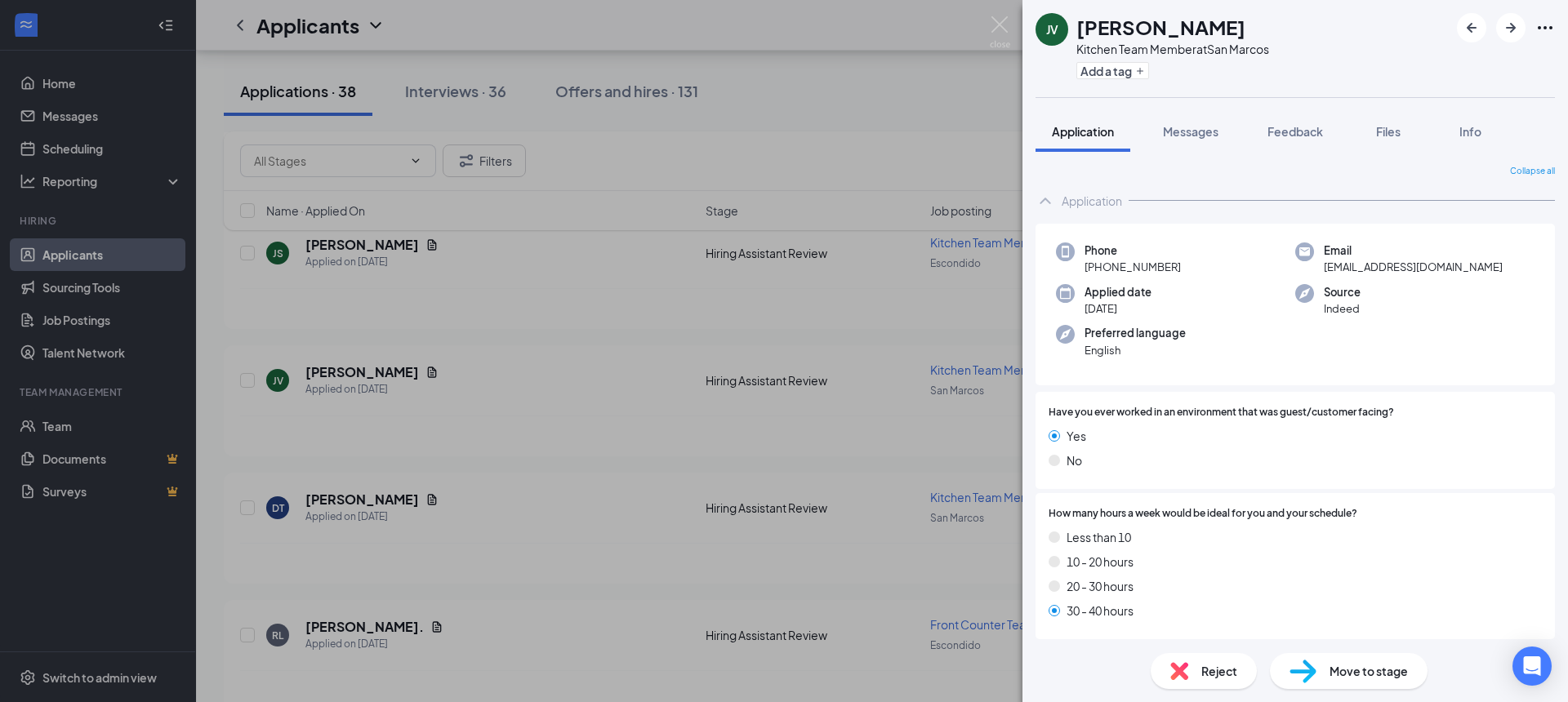
click at [1372, 674] on span "Move to stage" at bounding box center [1369, 671] width 79 height 18
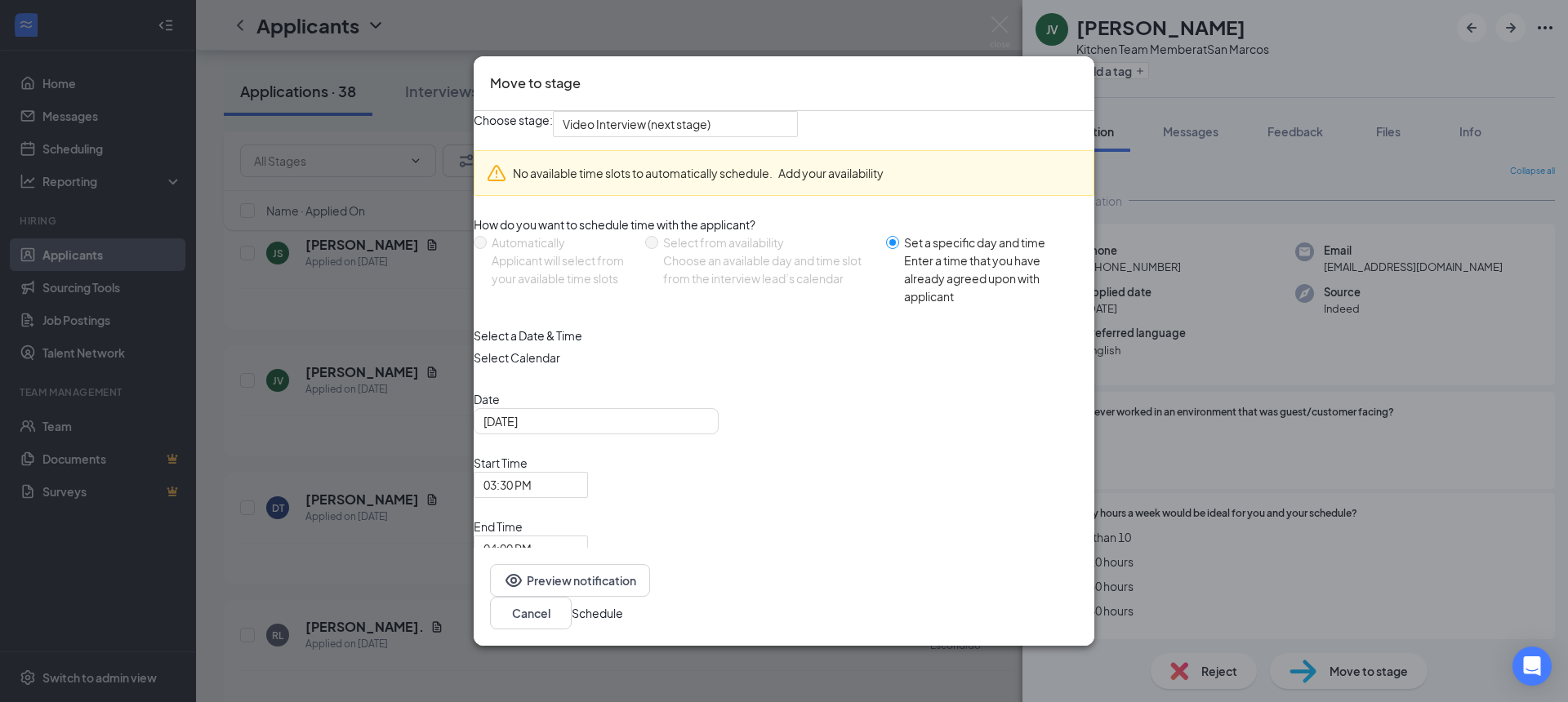
click at [1078, 73] on icon "Cross" at bounding box center [1078, 73] width 0 height 0
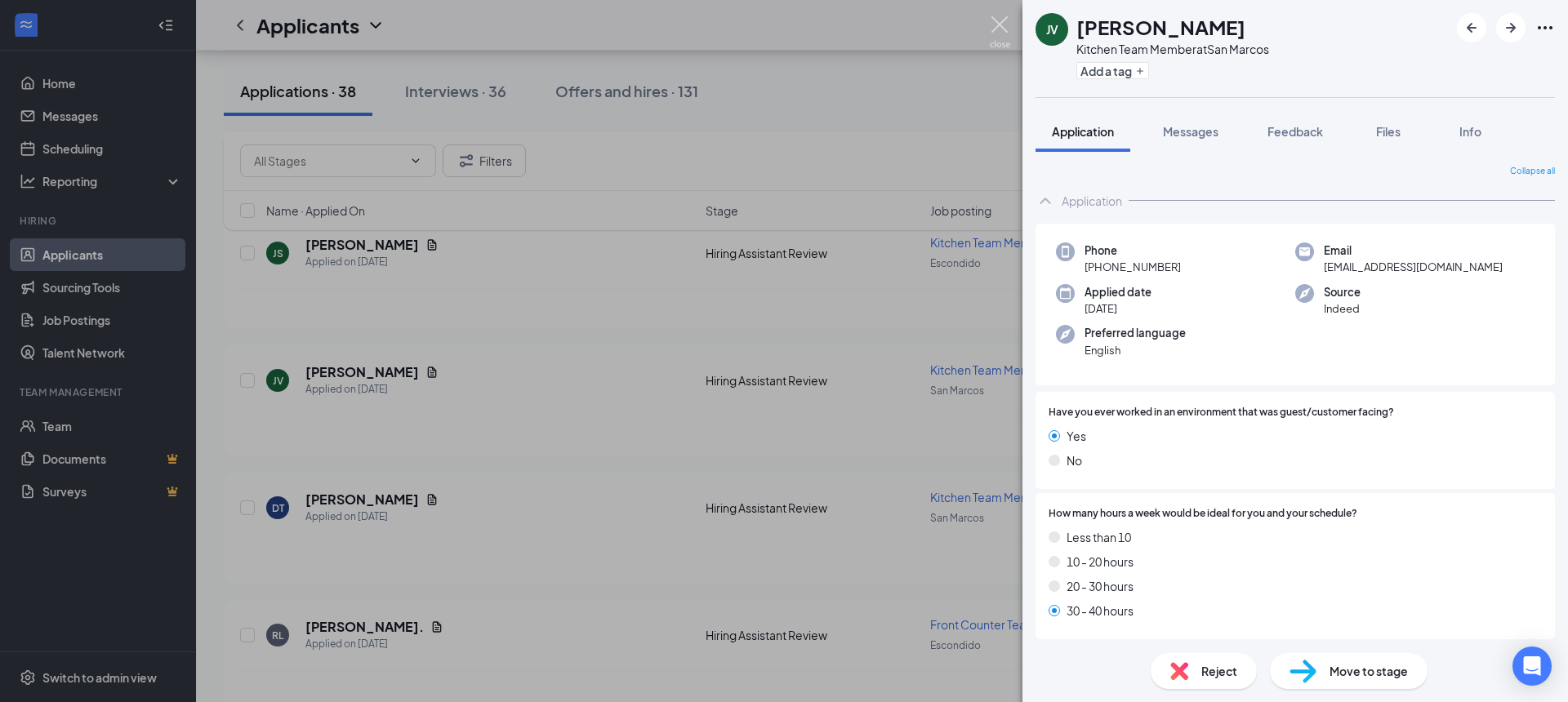
click at [1001, 25] on img at bounding box center [1000, 32] width 20 height 32
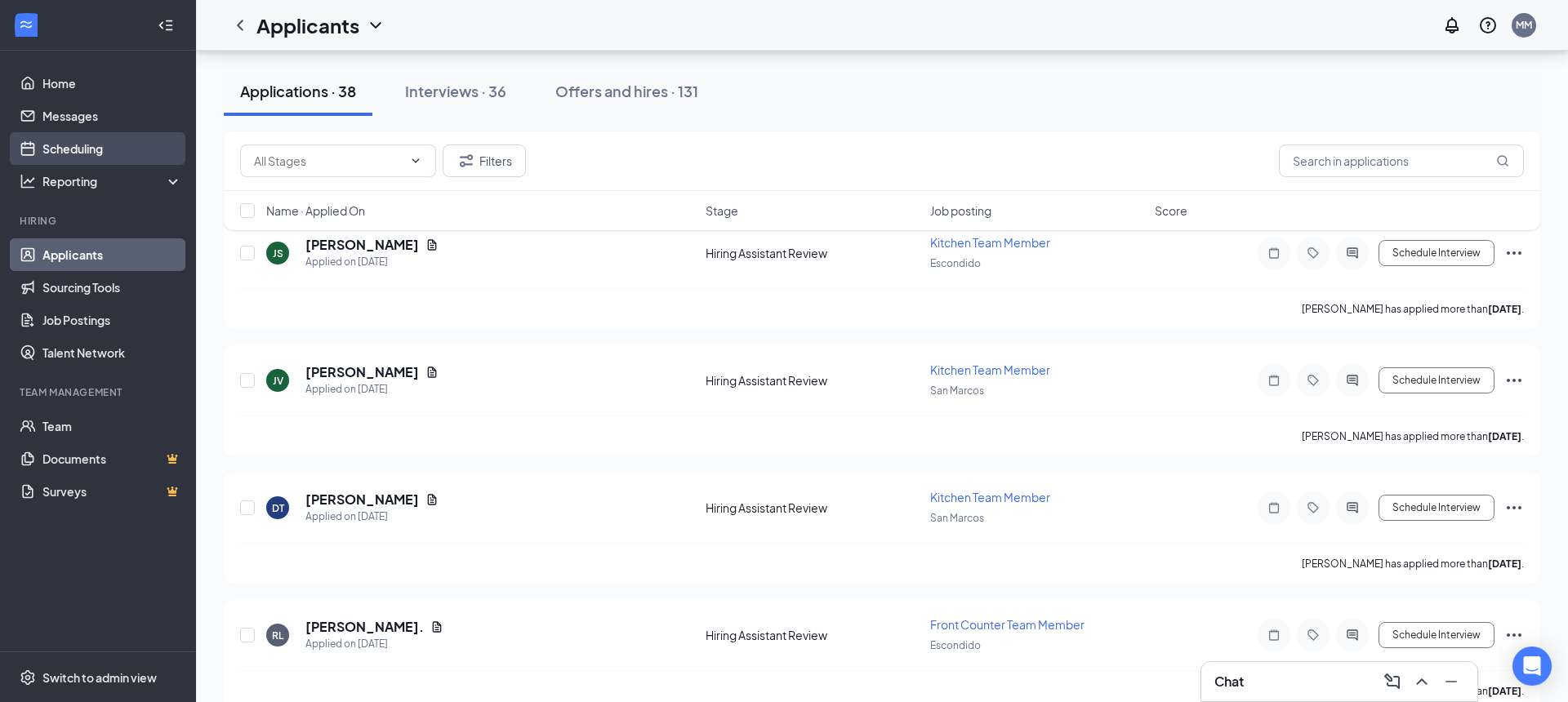
click at [98, 148] on link "Scheduling" at bounding box center [112, 148] width 139 height 33
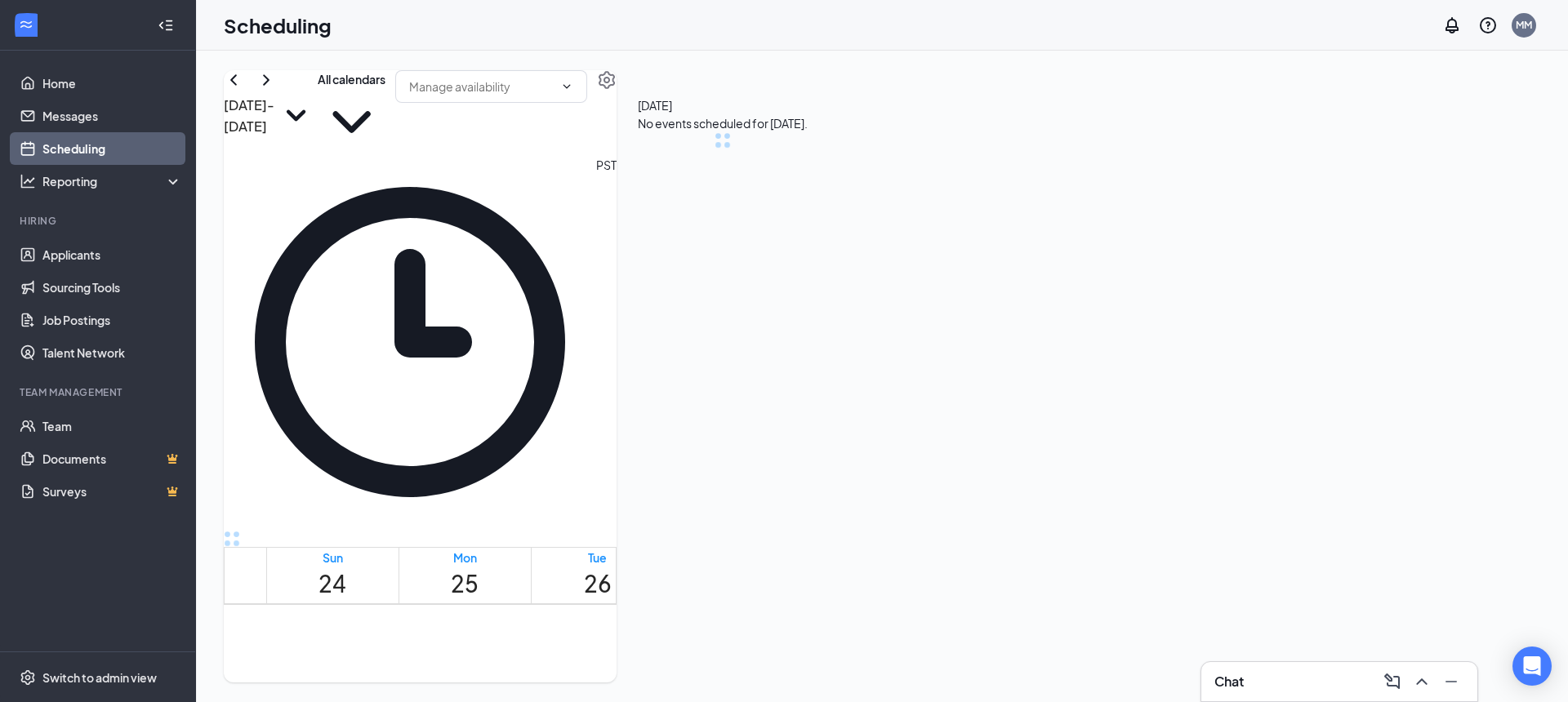
scroll to position [803, 0]
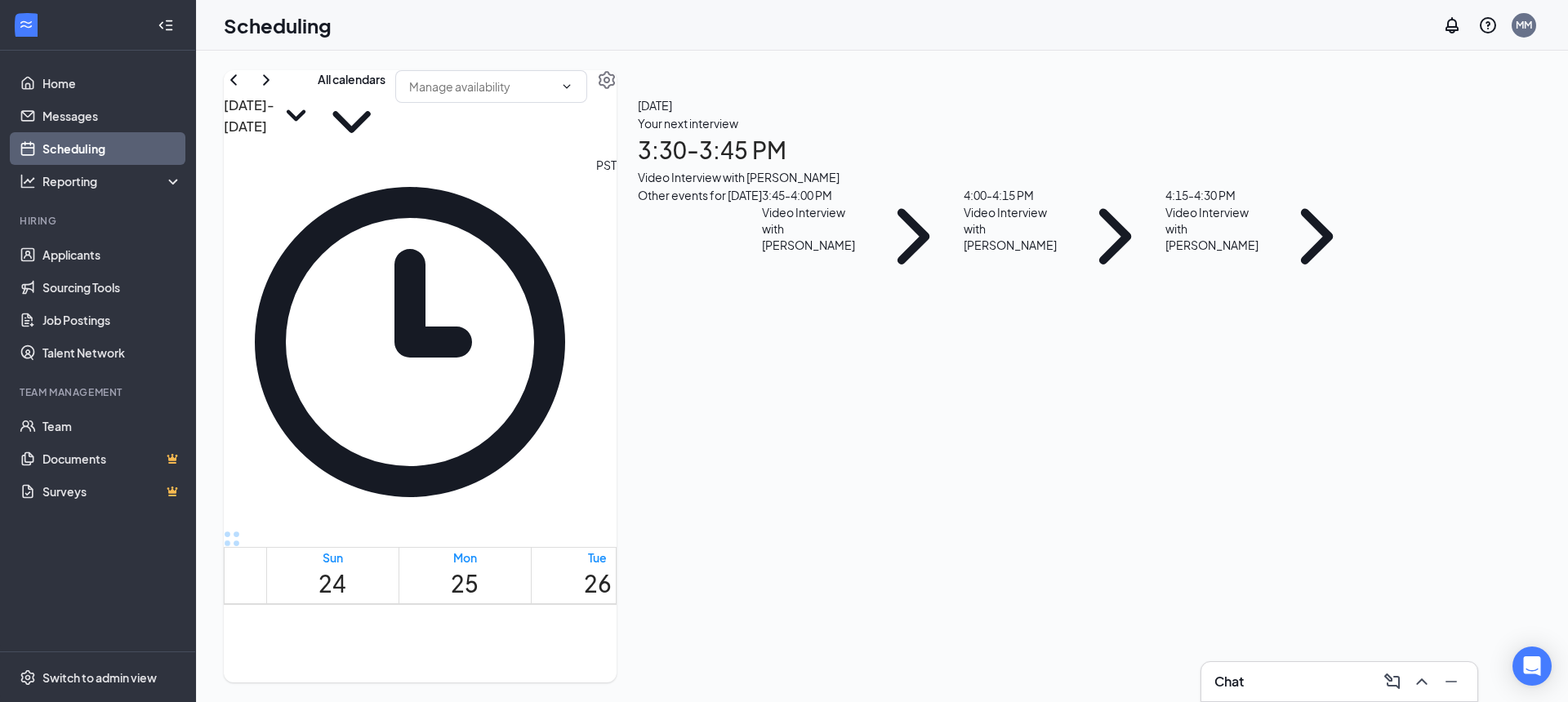
click at [276, 90] on icon "ChevronRight" at bounding box center [266, 80] width 20 height 20
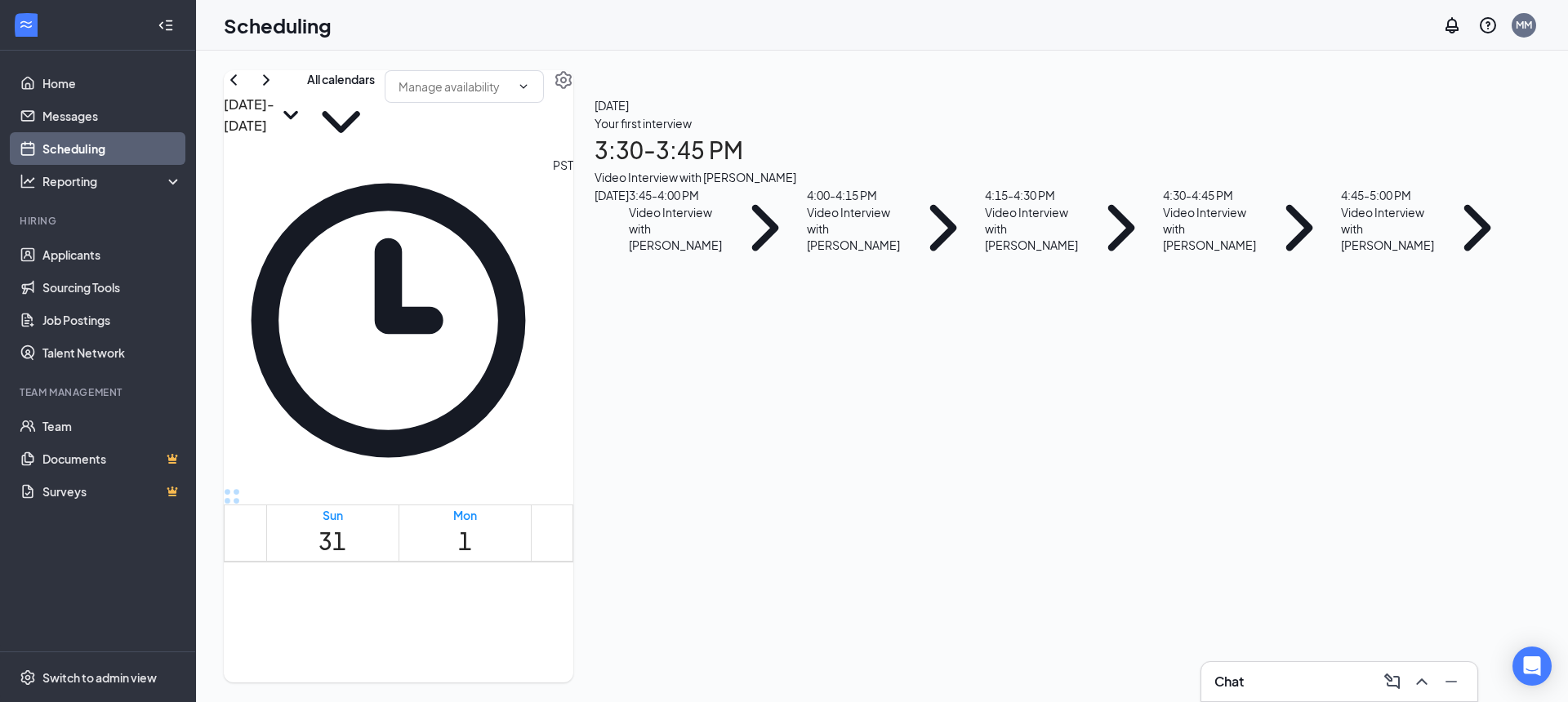
scroll to position [1347, 0]
click at [276, 90] on icon "ChevronRight" at bounding box center [266, 80] width 20 height 20
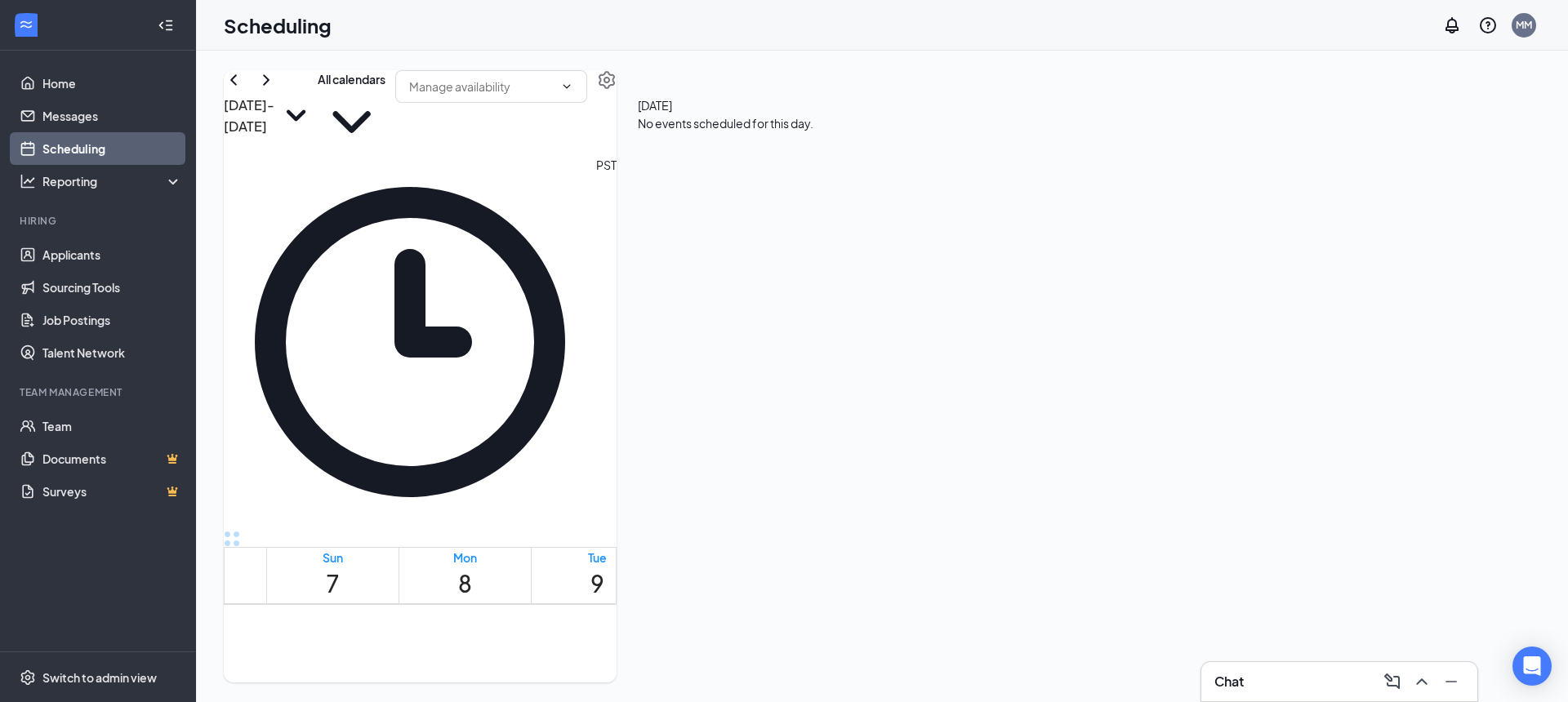
scroll to position [1397, 0]
click at [148, 252] on link "Applicants" at bounding box center [112, 255] width 139 height 33
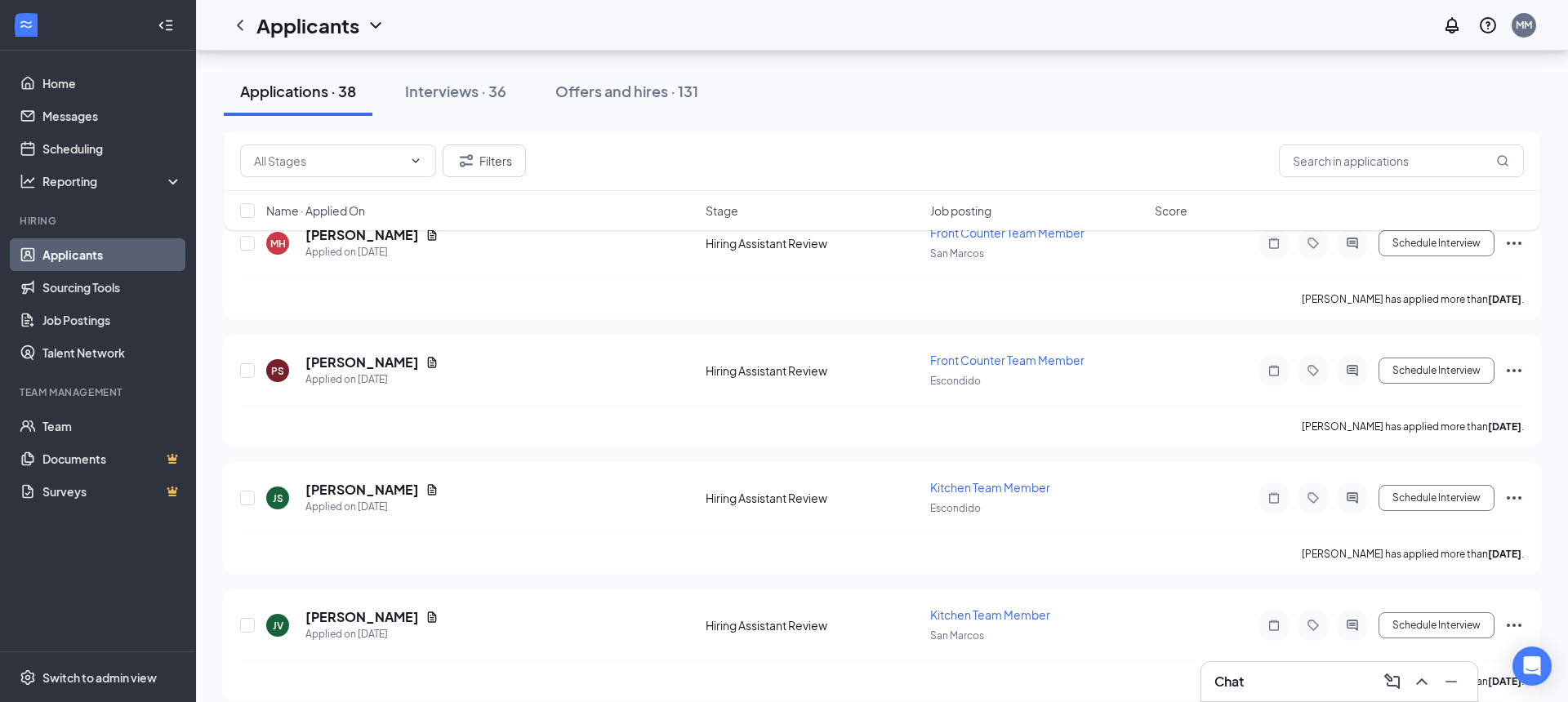
scroll to position [4472, 0]
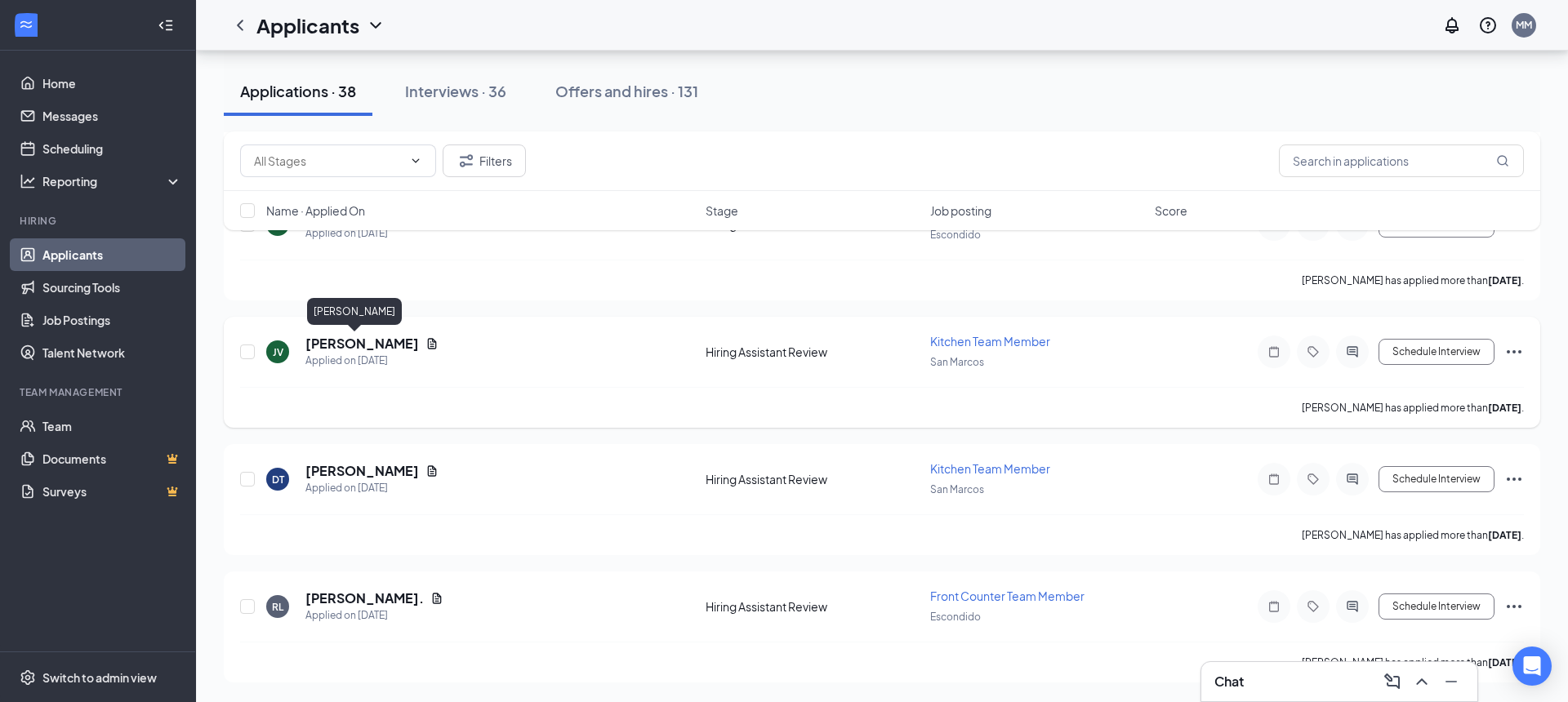
click at [330, 335] on h5 "[PERSON_NAME]" at bounding box center [362, 344] width 114 height 18
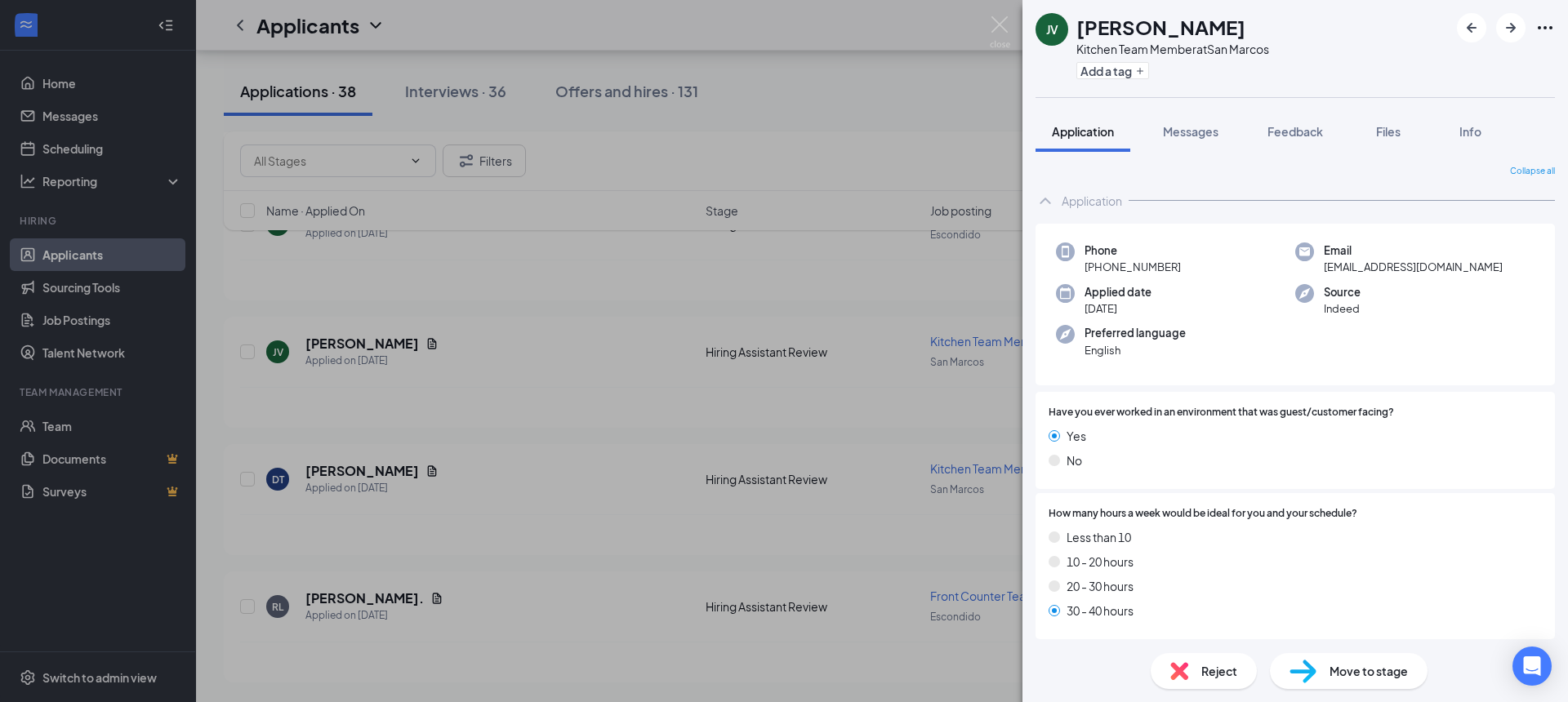
click at [1339, 672] on span "Move to stage" at bounding box center [1369, 671] width 79 height 18
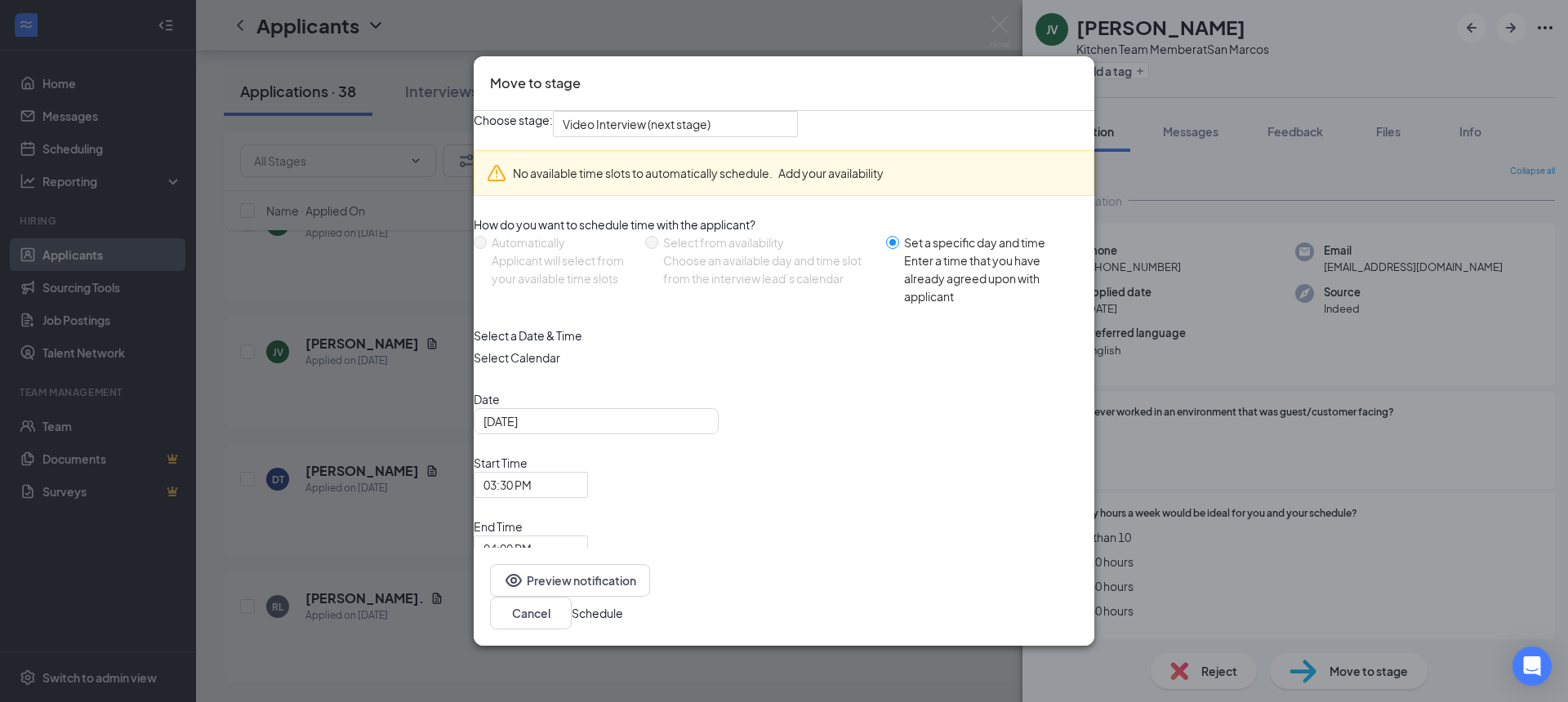
click at [1078, 73] on icon "Cross" at bounding box center [1078, 73] width 0 height 0
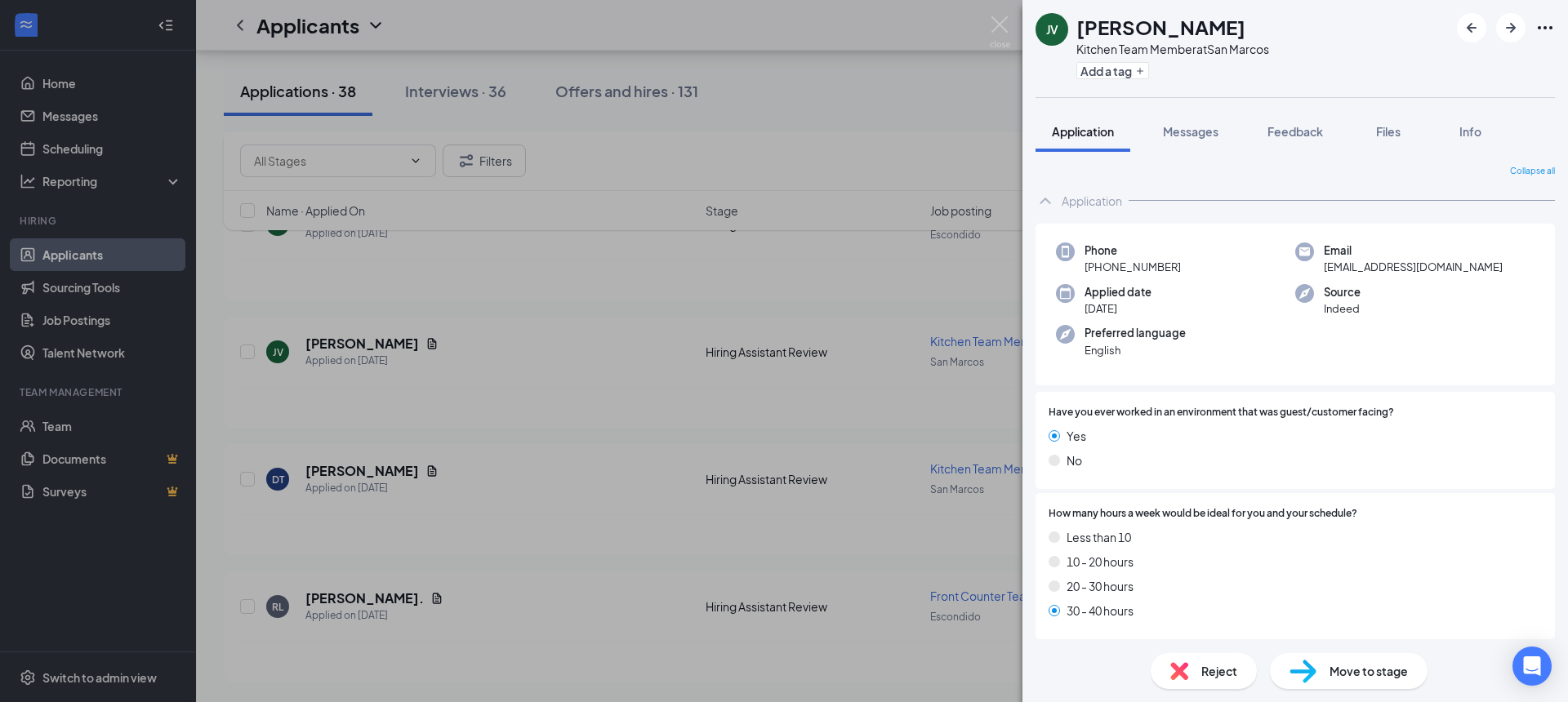
click at [983, 28] on div "JV [PERSON_NAME] Kitchen Team Member at [GEOGRAPHIC_DATA] Add a tag Application…" at bounding box center [784, 351] width 1568 height 702
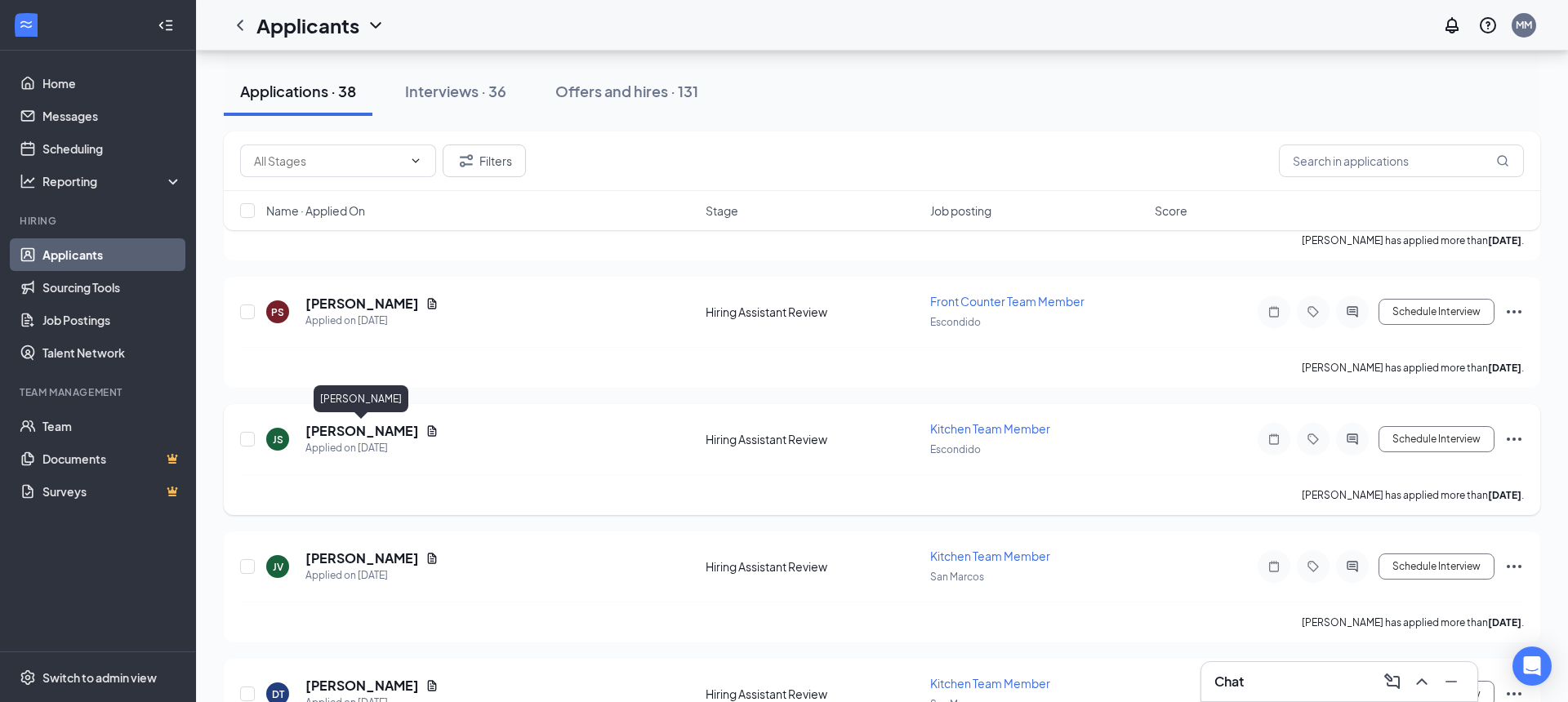
click at [381, 433] on h5 "[PERSON_NAME]" at bounding box center [362, 431] width 114 height 18
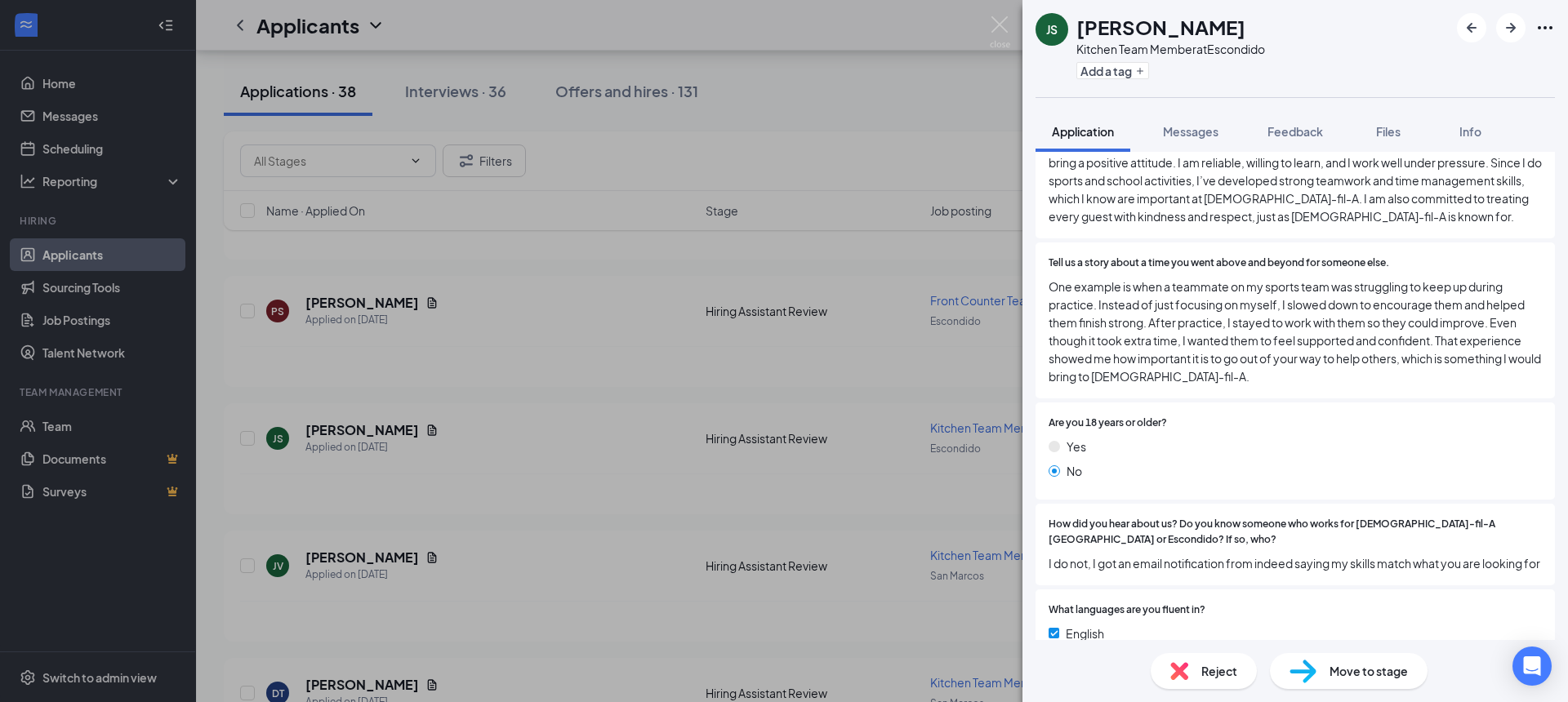
scroll to position [916, 0]
click at [1215, 674] on span "Reject" at bounding box center [1220, 671] width 36 height 18
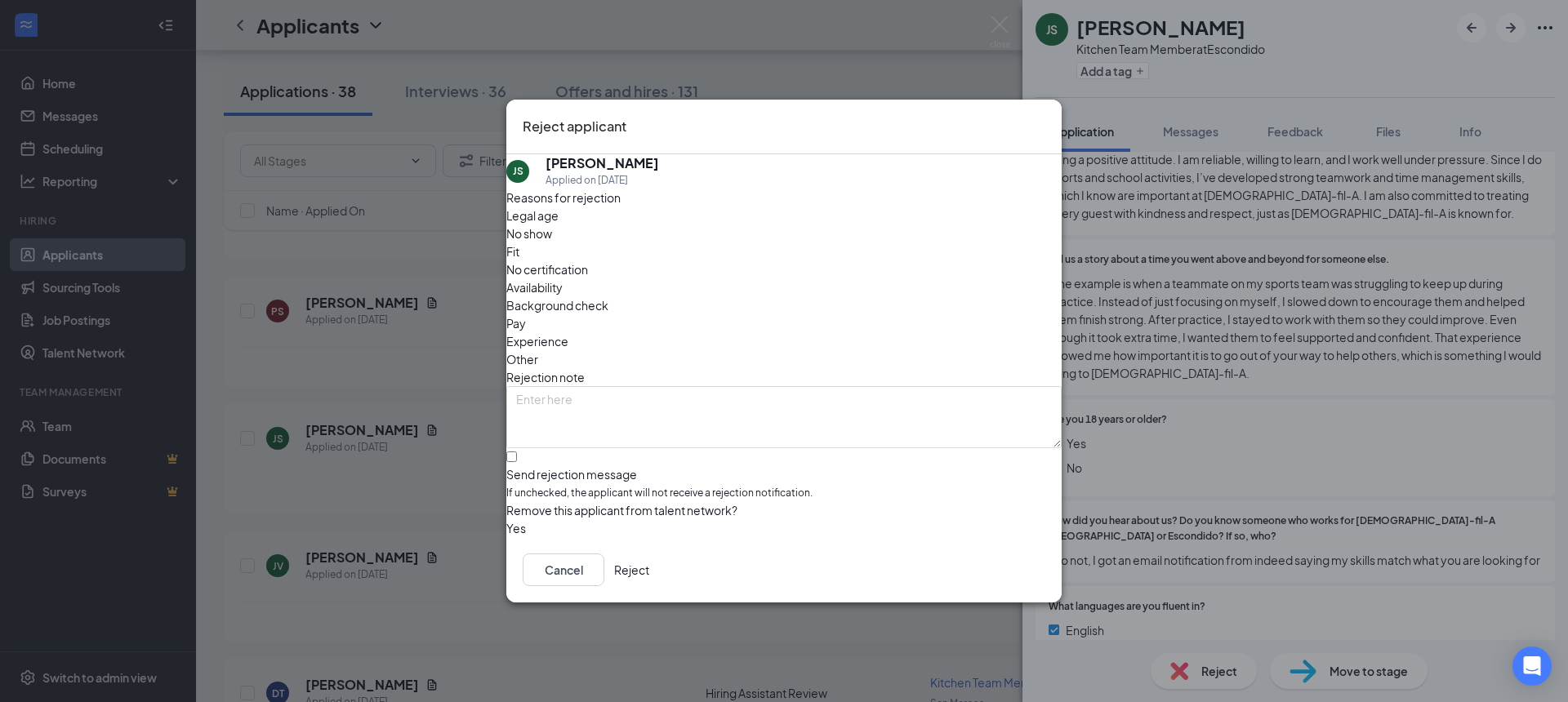
click at [563, 279] on span "Availability" at bounding box center [534, 288] width 57 height 18
click at [520, 259] on span "Fit" at bounding box center [513, 251] width 13 height 18
click at [713, 256] on div "Fit" at bounding box center [784, 251] width 556 height 18
click at [559, 224] on span "Legal age" at bounding box center [533, 215] width 52 height 18
click at [517, 451] on input "Send rejection message If unchecked, the applicant will not receive a rejection…" at bounding box center [511, 456] width 11 height 11
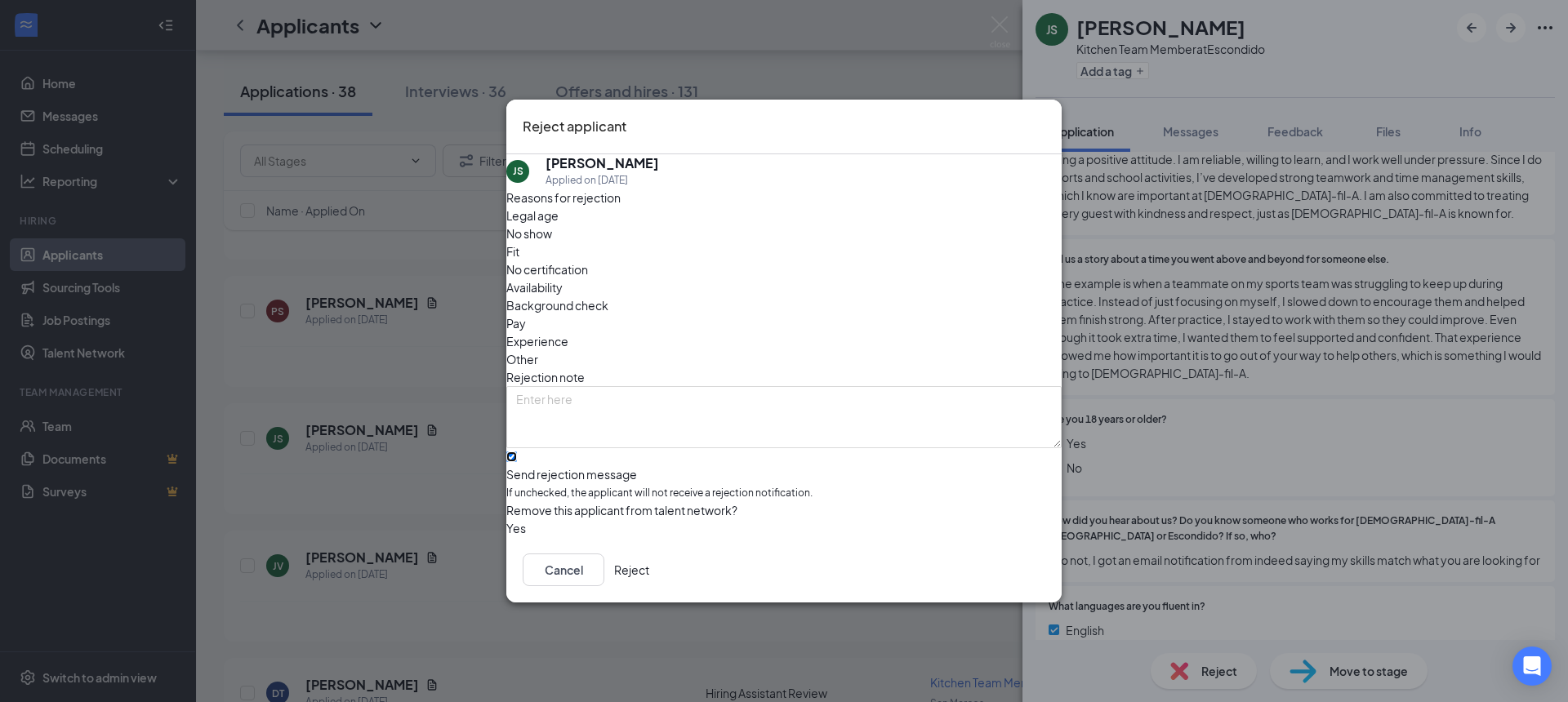
checkbox input "true"
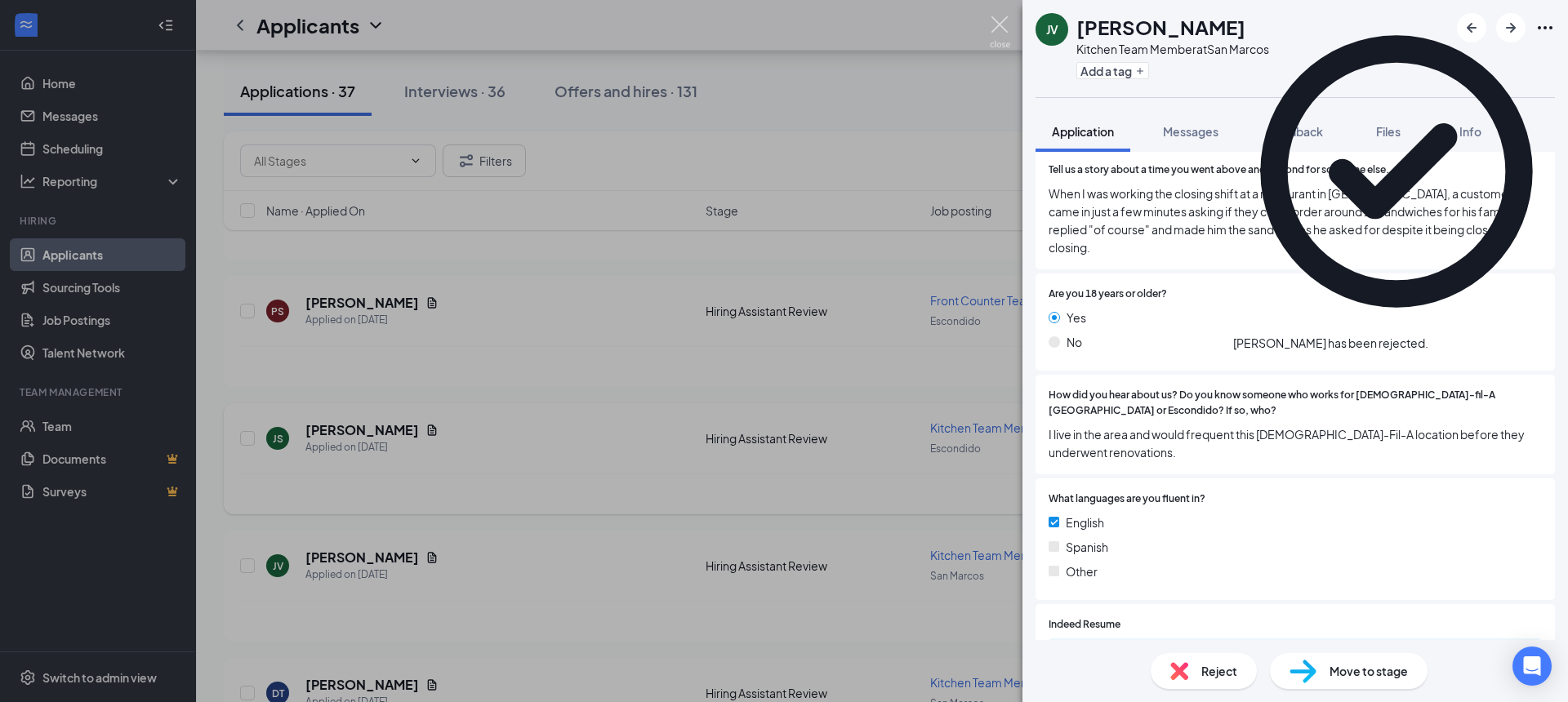
drag, startPoint x: 1004, startPoint y: 26, endPoint x: 369, endPoint y: 427, distance: 751.0
click at [1004, 25] on img at bounding box center [1000, 32] width 20 height 32
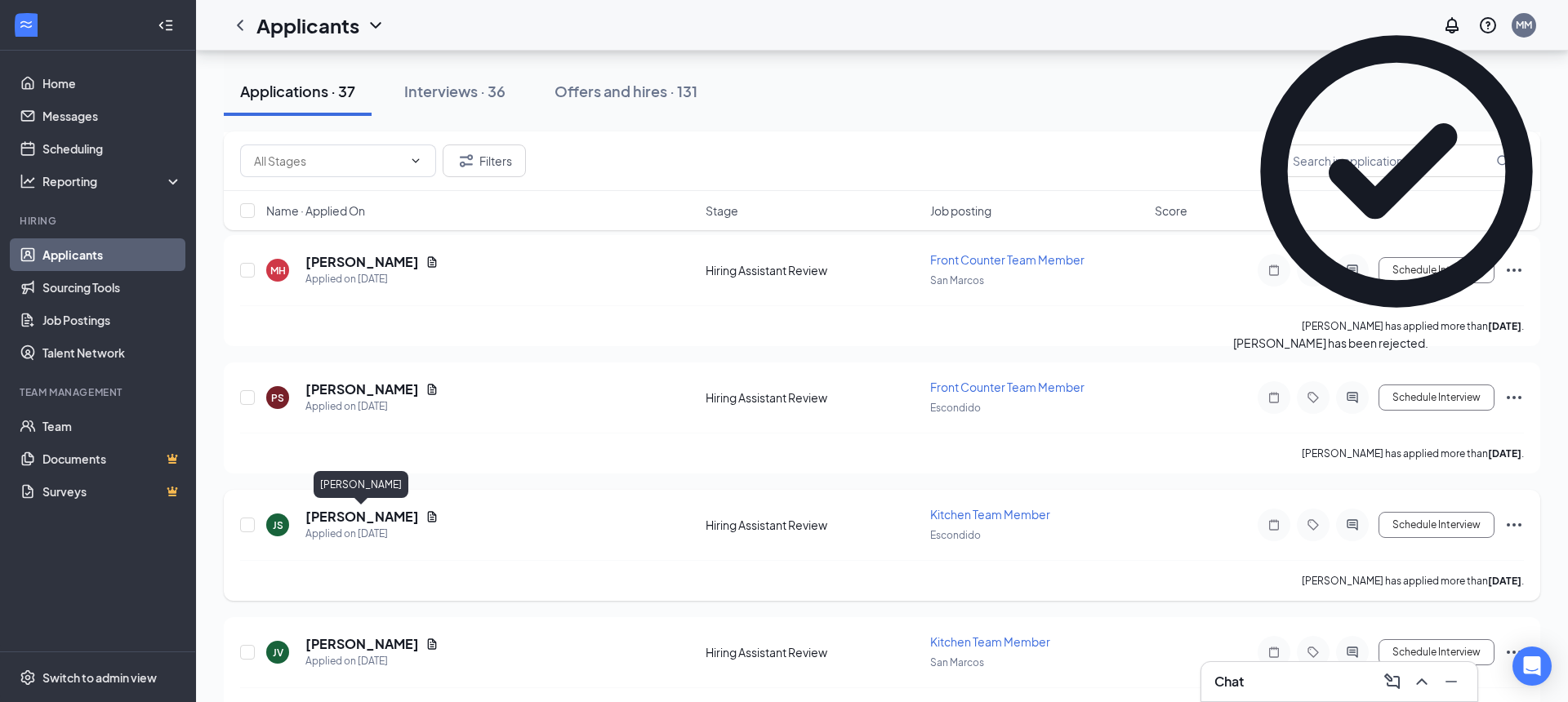
scroll to position [4148, 0]
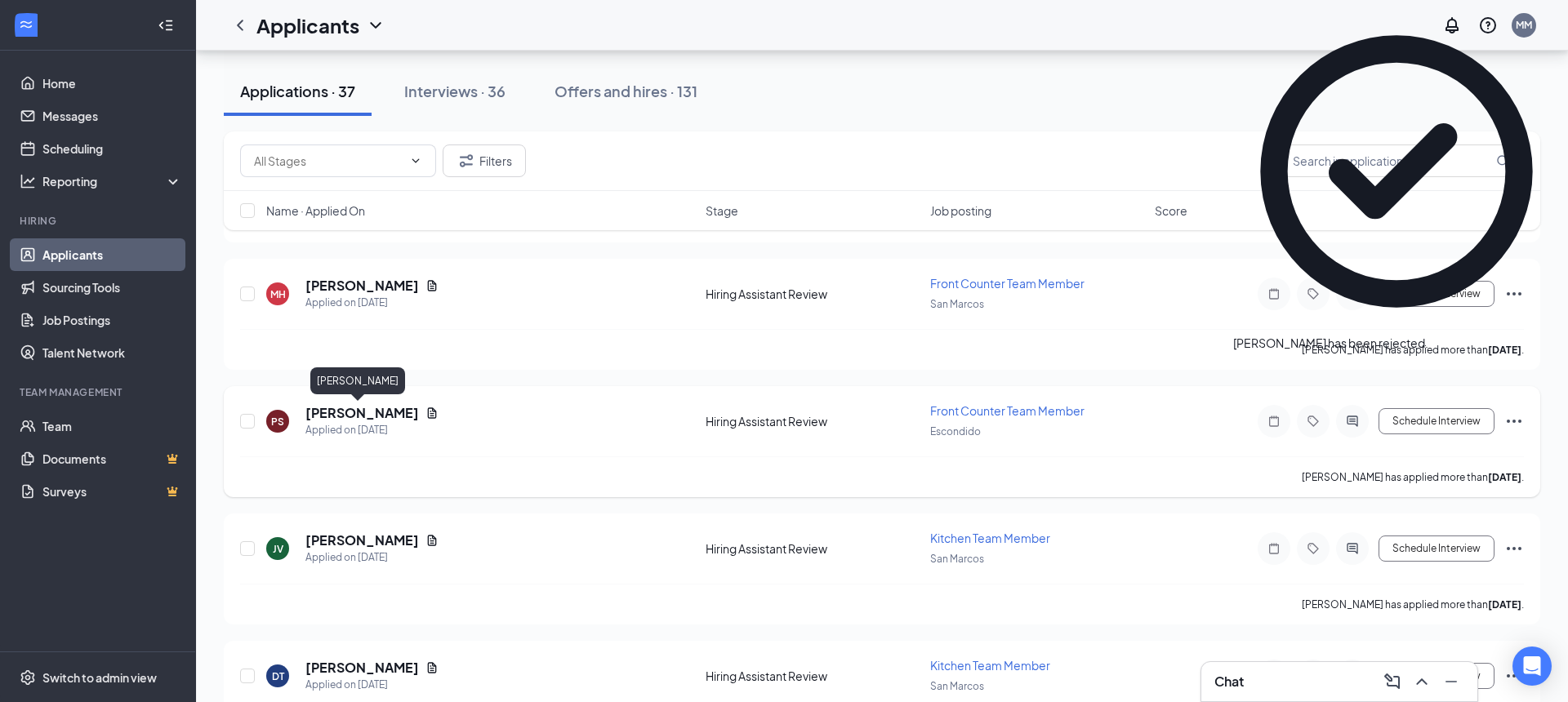
click at [354, 407] on h5 "[PERSON_NAME]" at bounding box center [362, 413] width 114 height 18
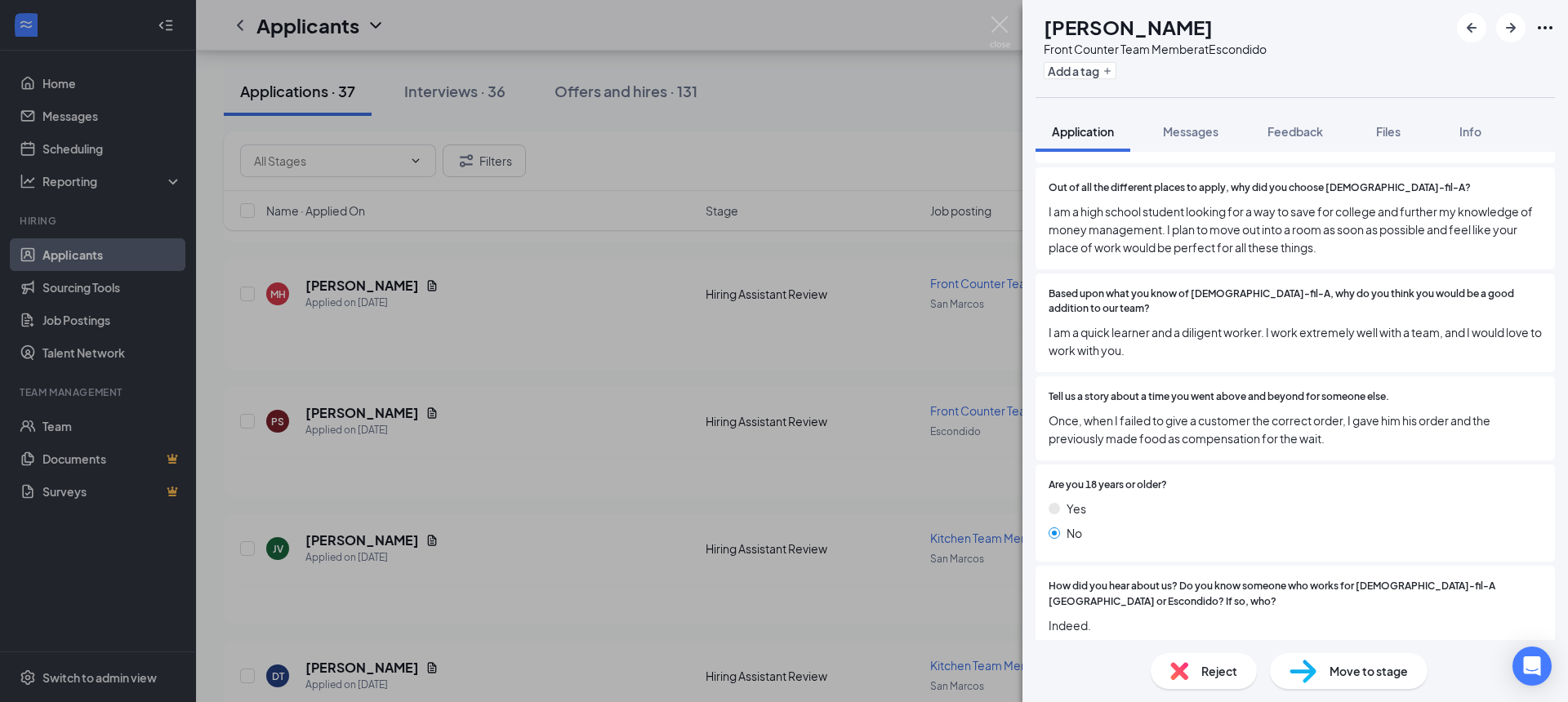
scroll to position [558, 0]
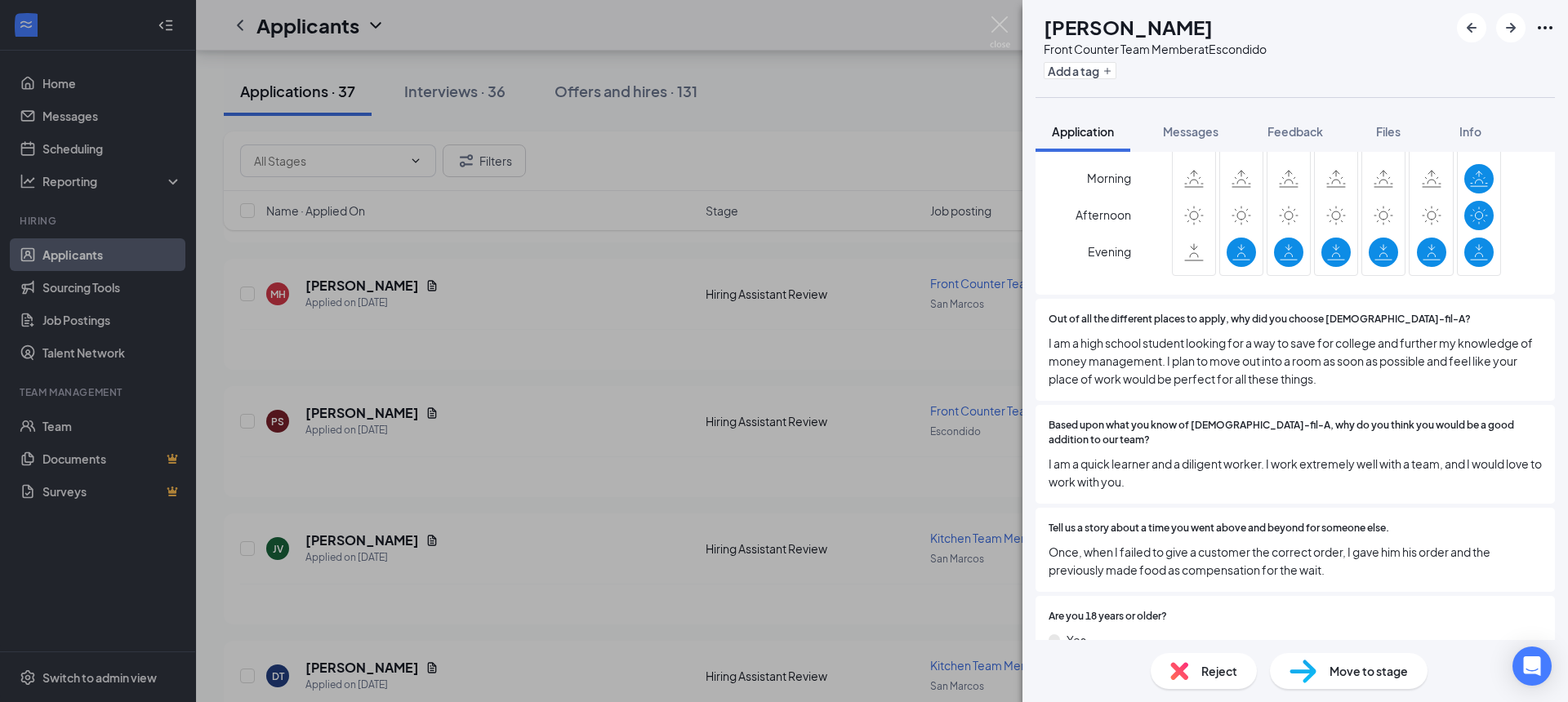
click at [1215, 673] on span "Reject" at bounding box center [1220, 671] width 36 height 18
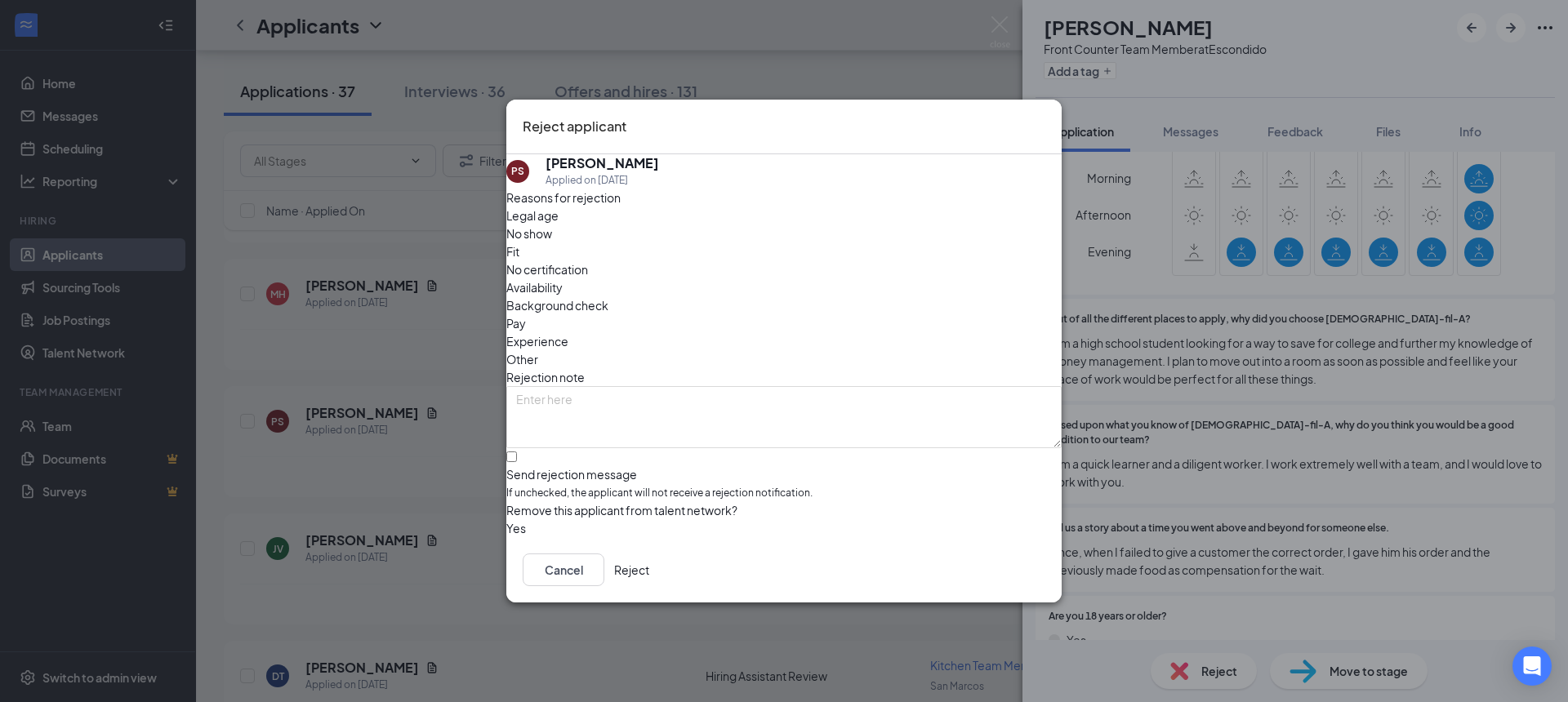
click at [563, 279] on span "Availability" at bounding box center [534, 288] width 57 height 18
click at [517, 451] on input "Send rejection message If unchecked, the applicant will not receive a rejection…" at bounding box center [511, 456] width 11 height 11
checkbox input "true"
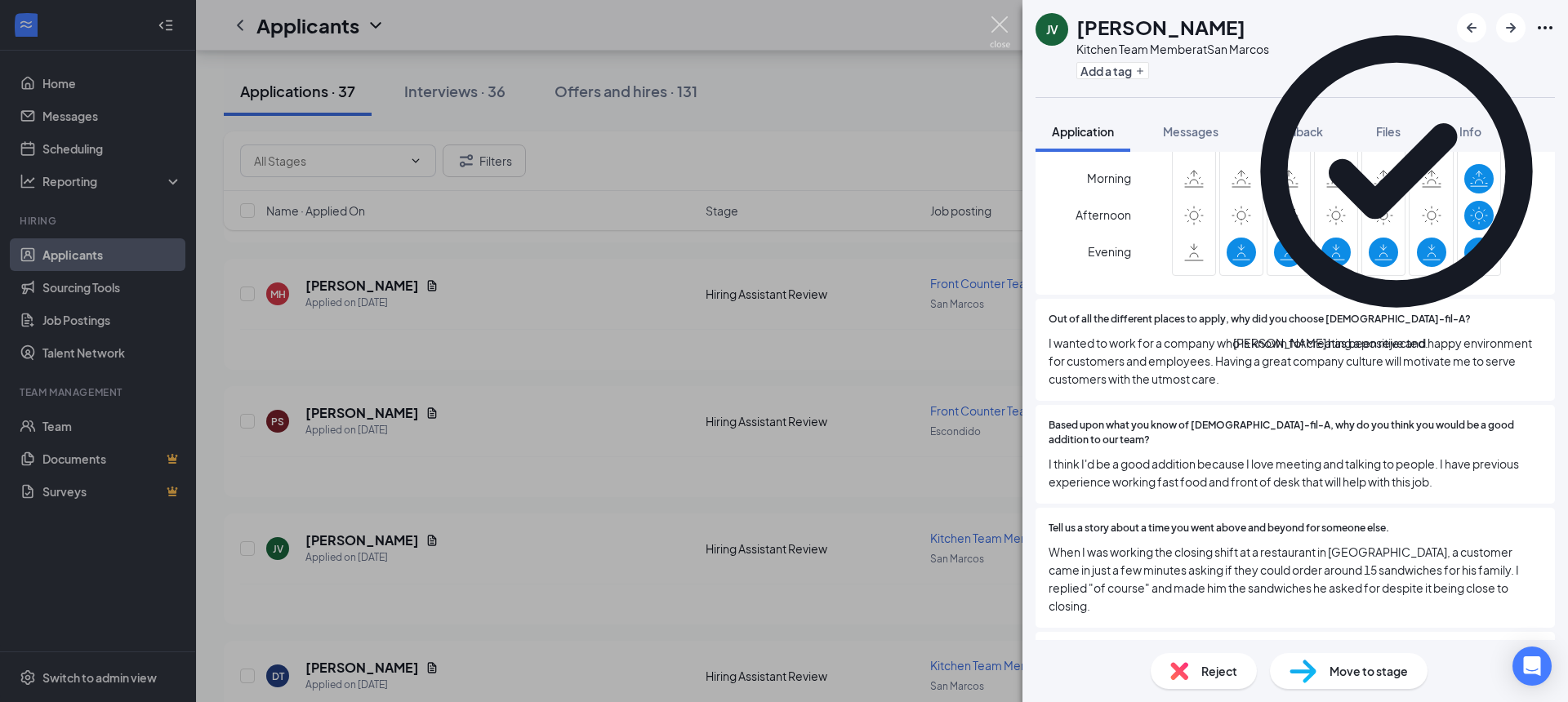
click at [1002, 25] on img at bounding box center [1000, 32] width 20 height 32
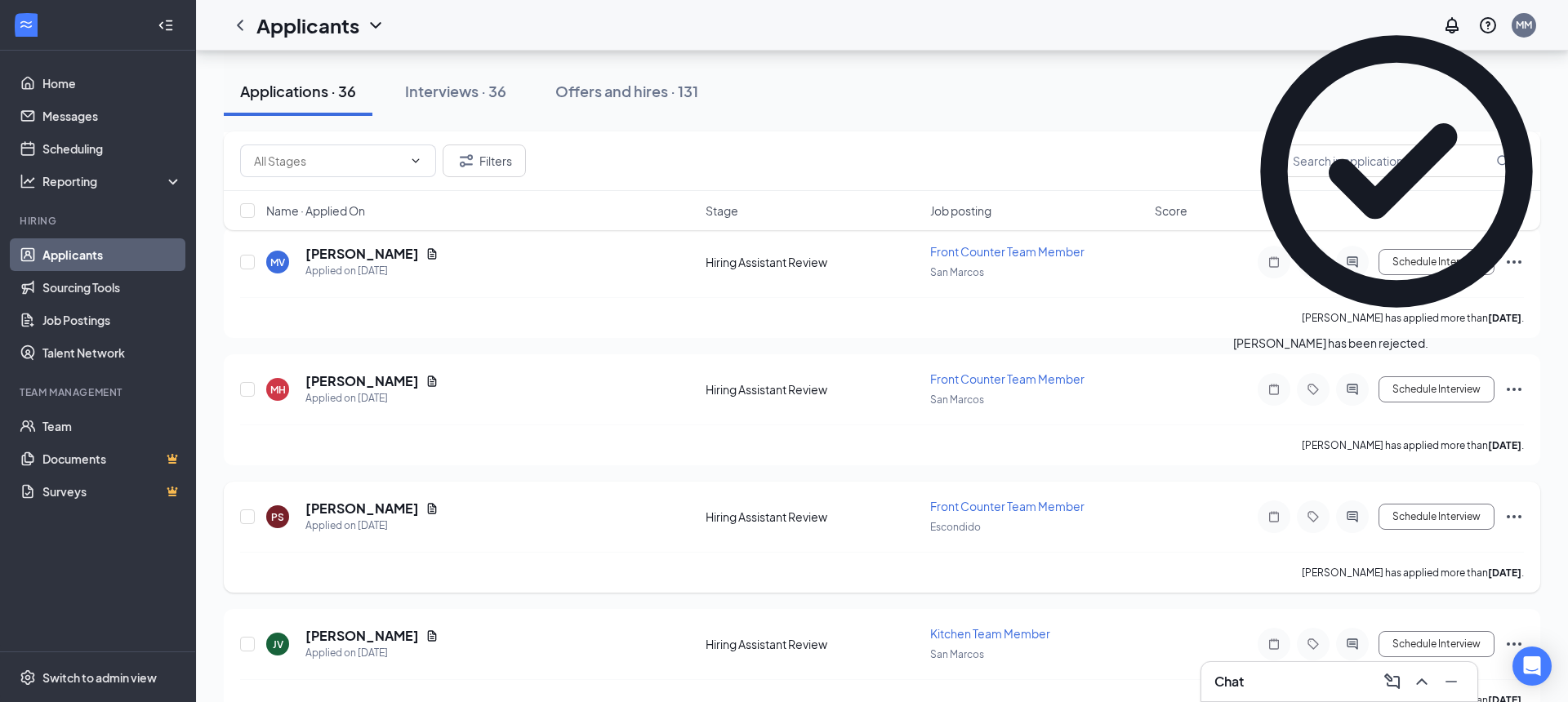
scroll to position [4056, 0]
click at [369, 383] on h5 "[PERSON_NAME]" at bounding box center [362, 378] width 114 height 18
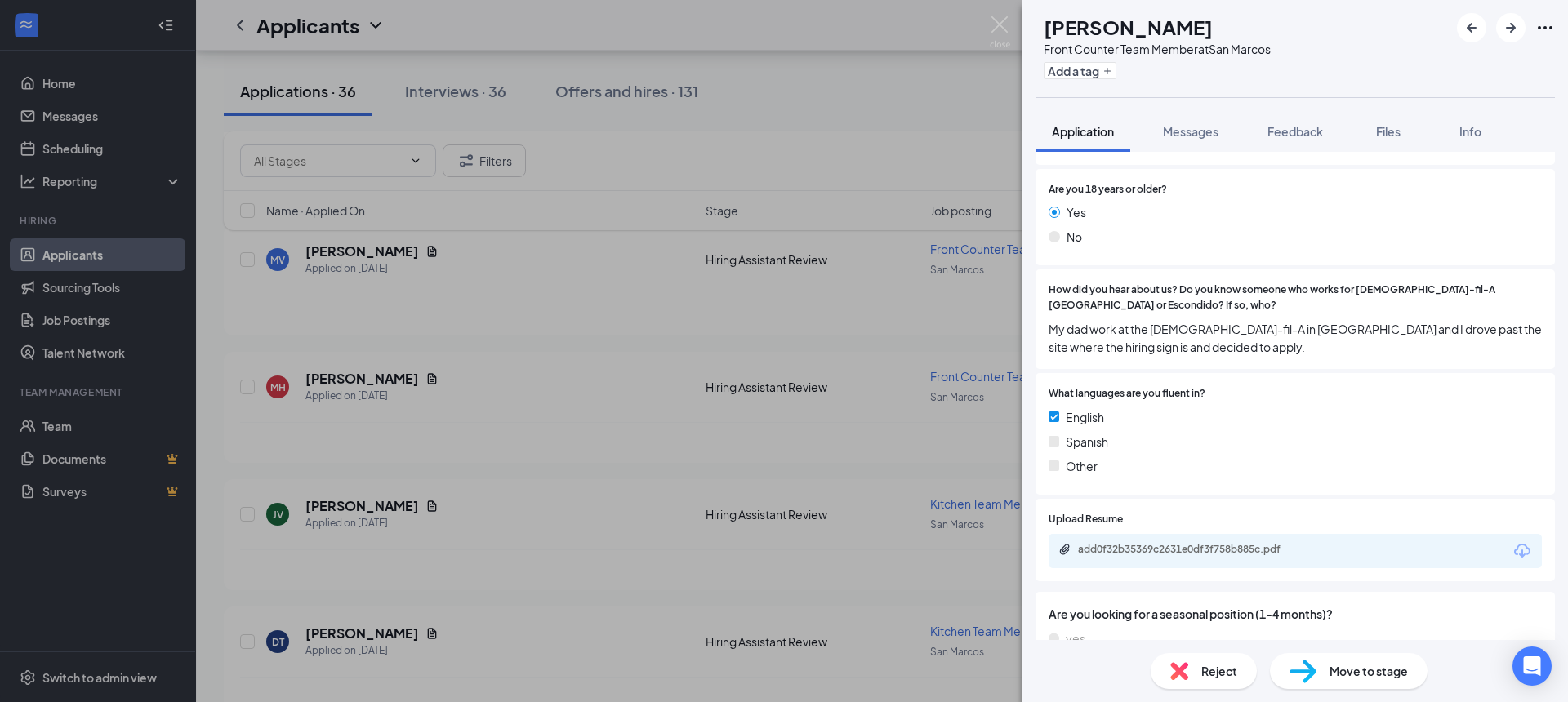
scroll to position [1169, 0]
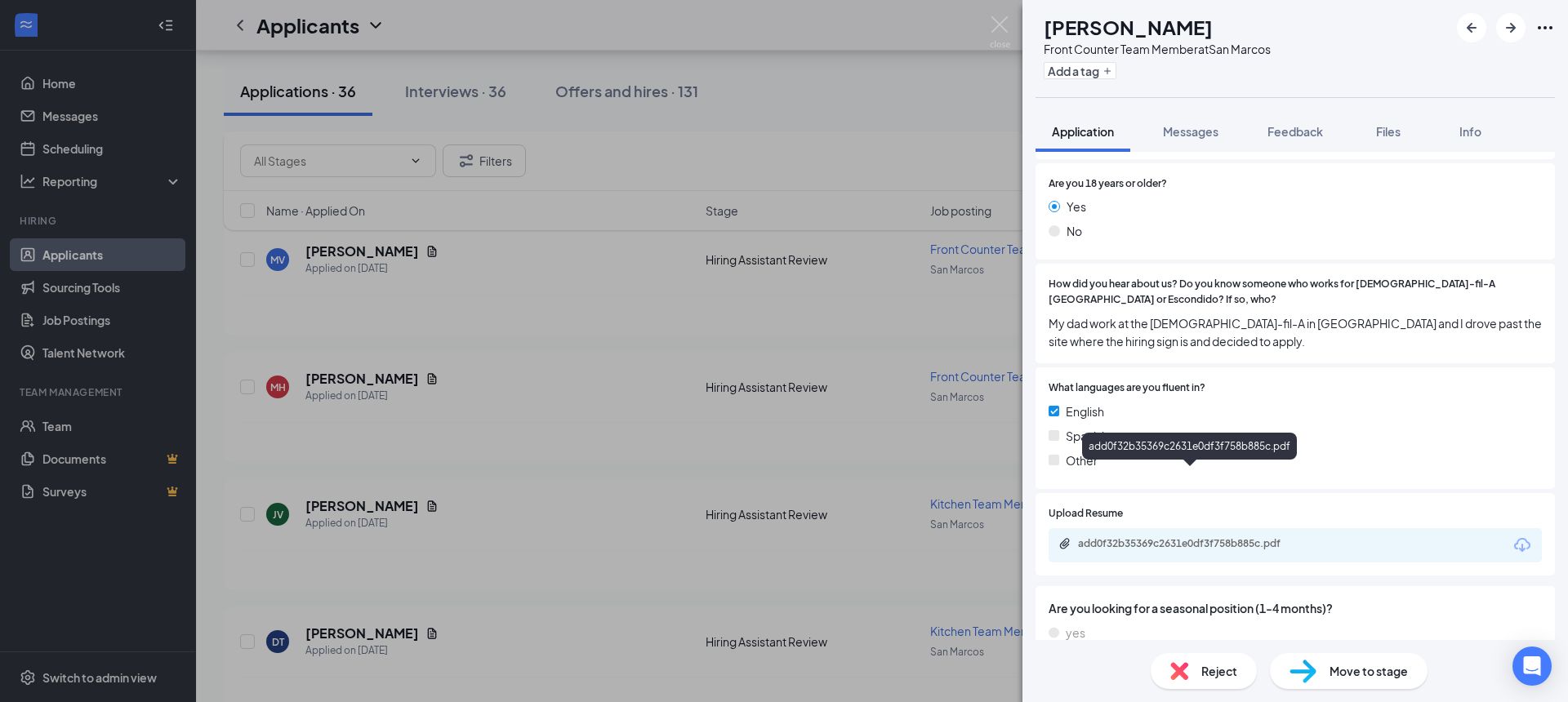
click at [1251, 537] on div "add0f32b35369c2631e0df3f758b885c.pdf" at bounding box center [1192, 544] width 229 height 13
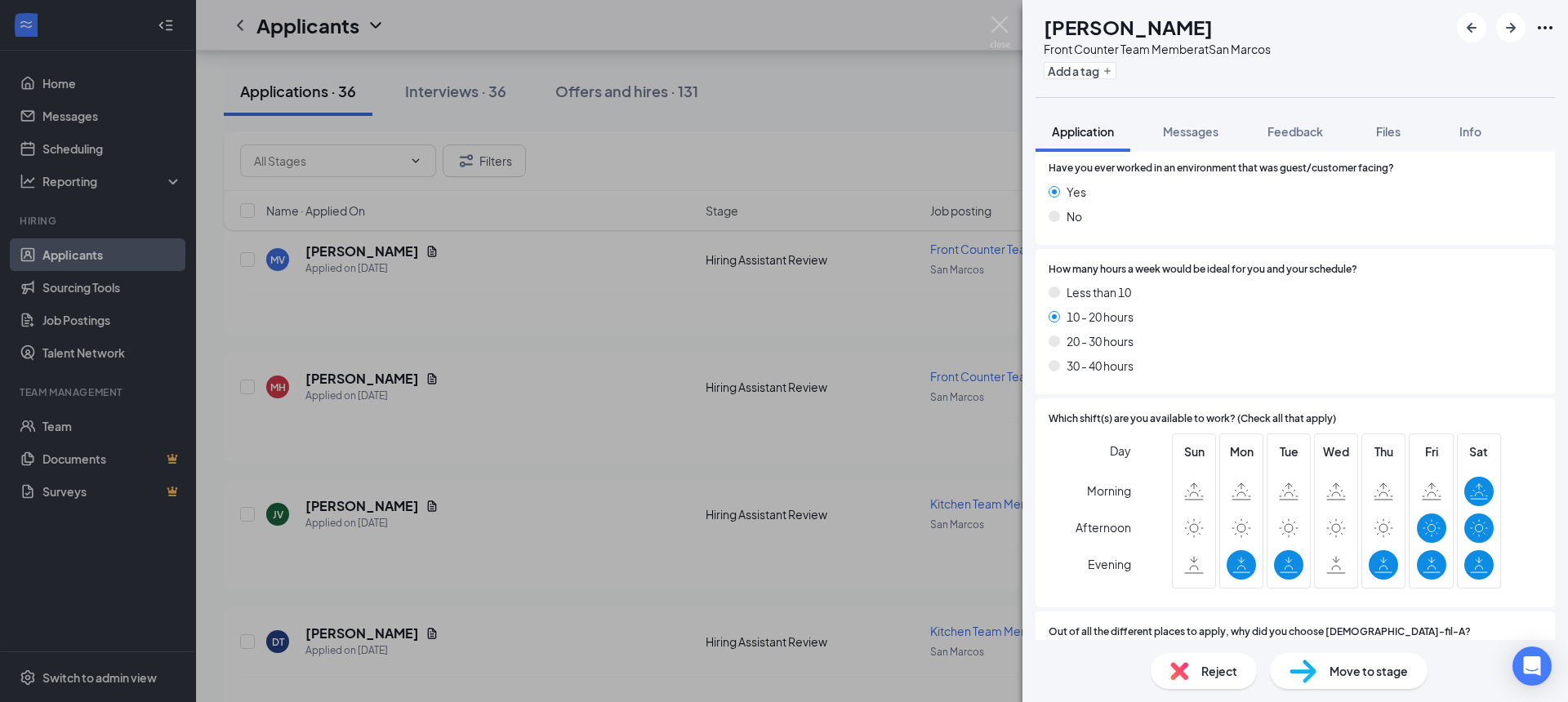
scroll to position [259, 0]
click at [1006, 24] on img at bounding box center [1000, 32] width 20 height 32
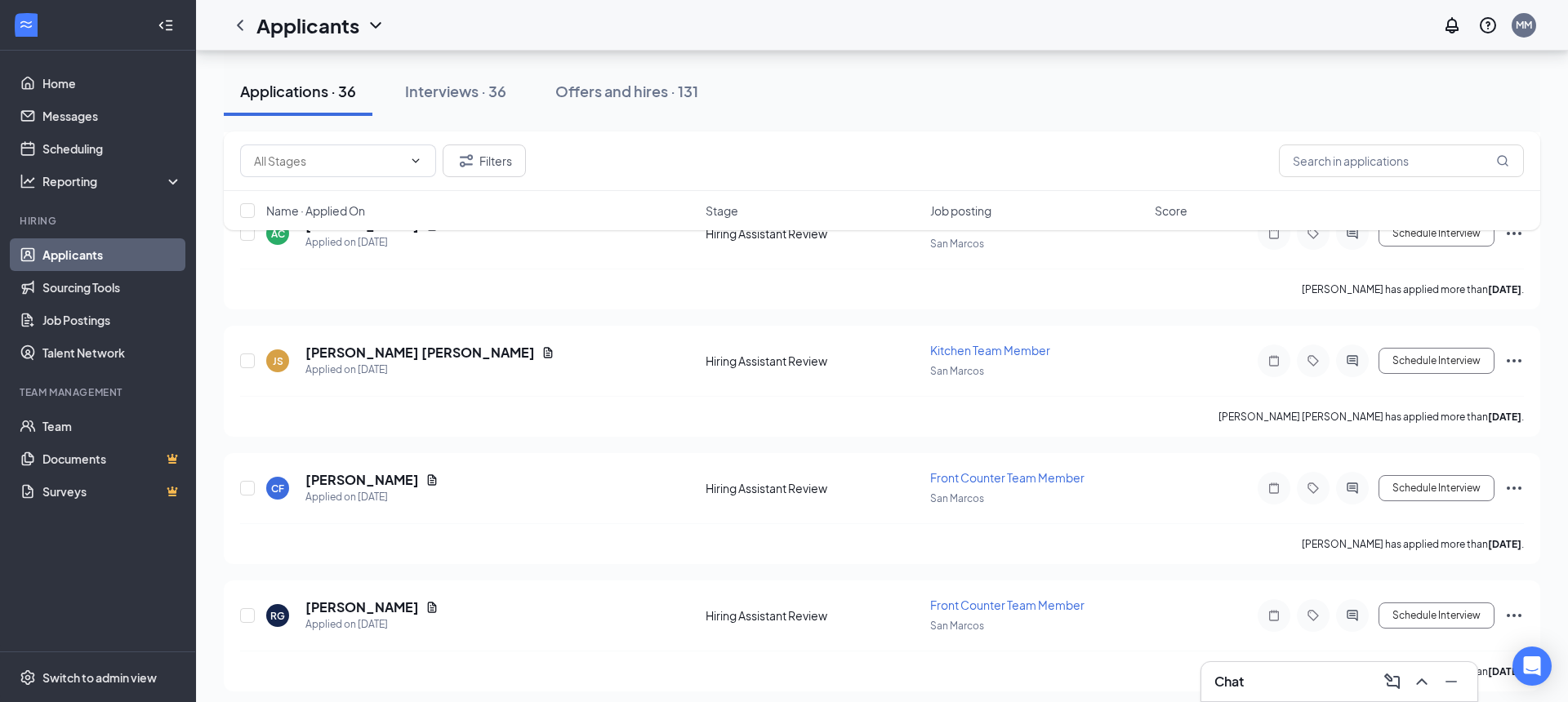
scroll to position [3059, 0]
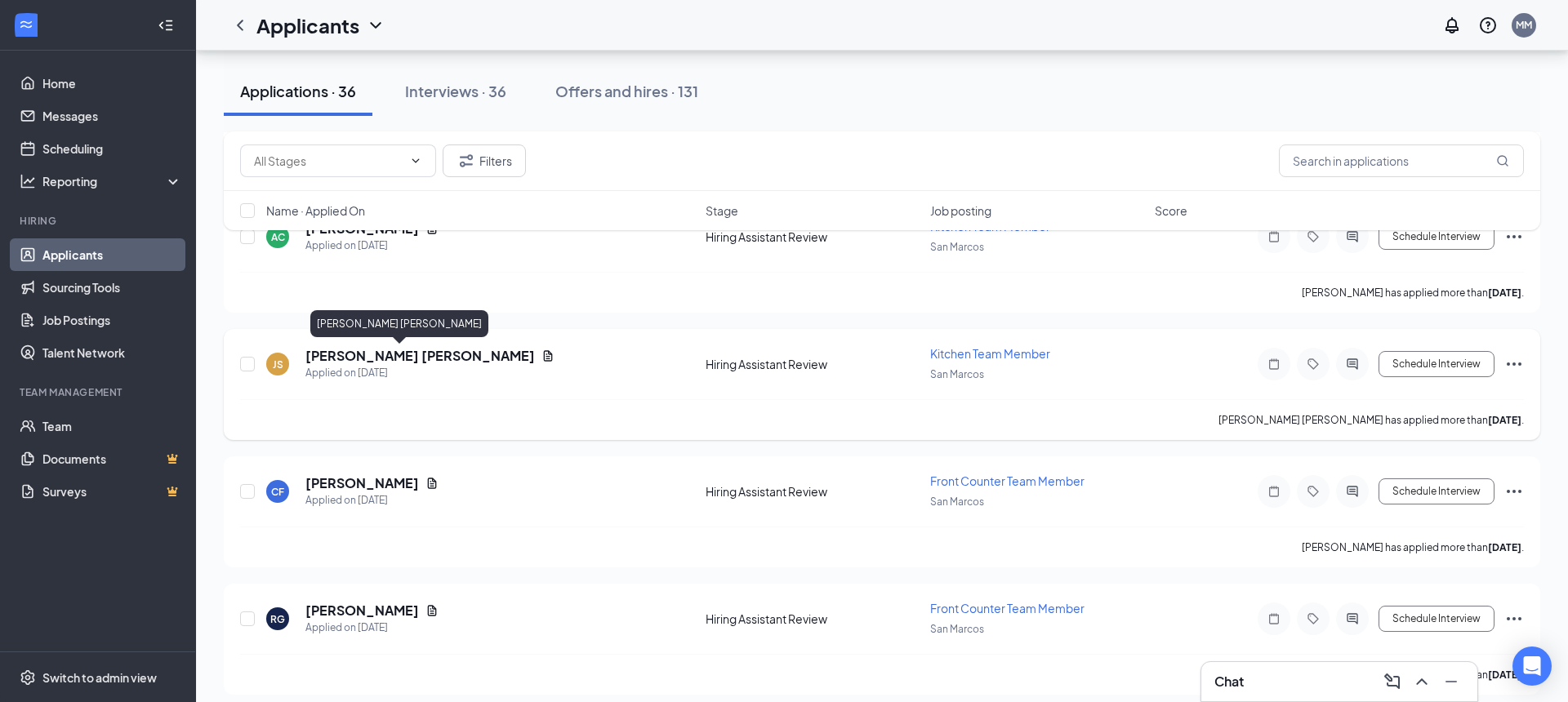
click at [352, 355] on h5 "[PERSON_NAME] [PERSON_NAME]" at bounding box center [420, 356] width 230 height 18
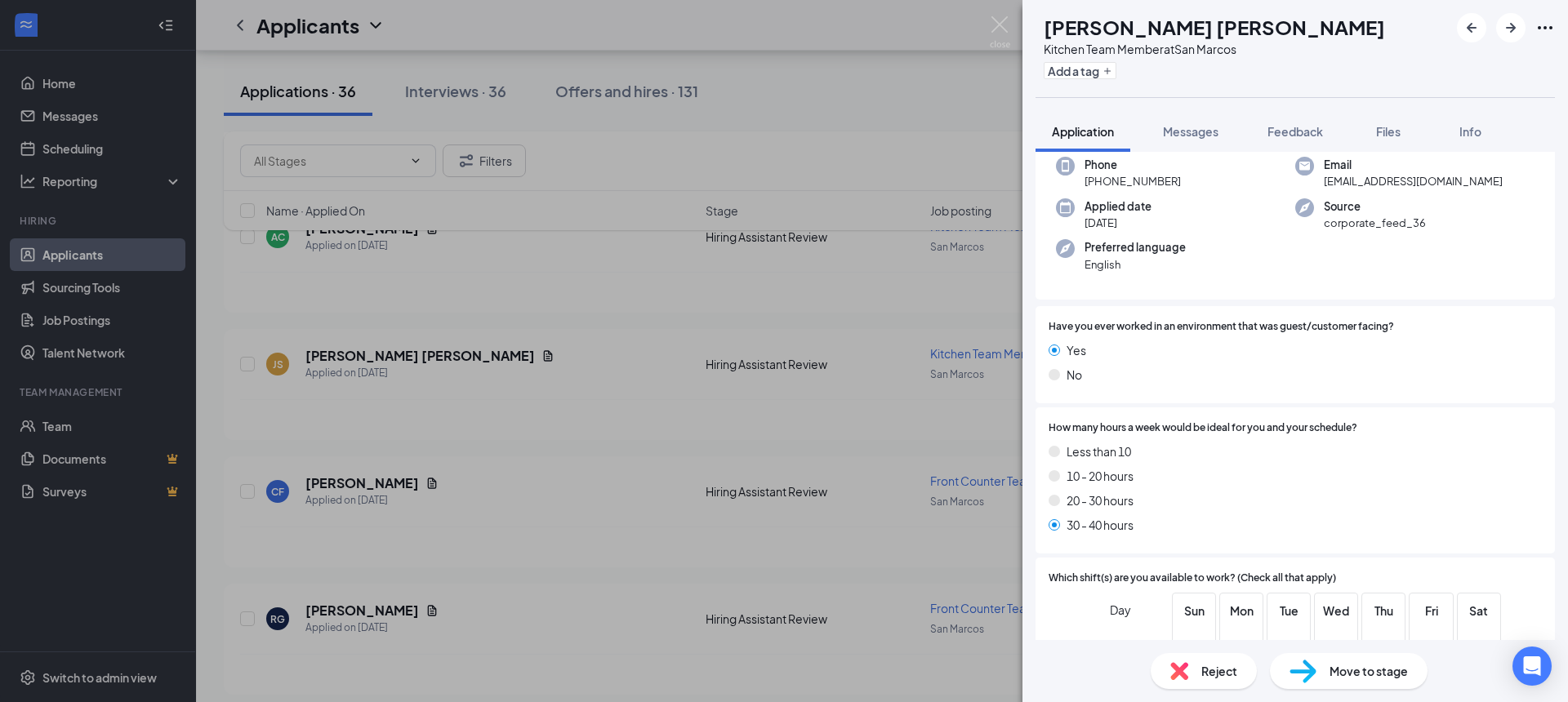
scroll to position [116, 0]
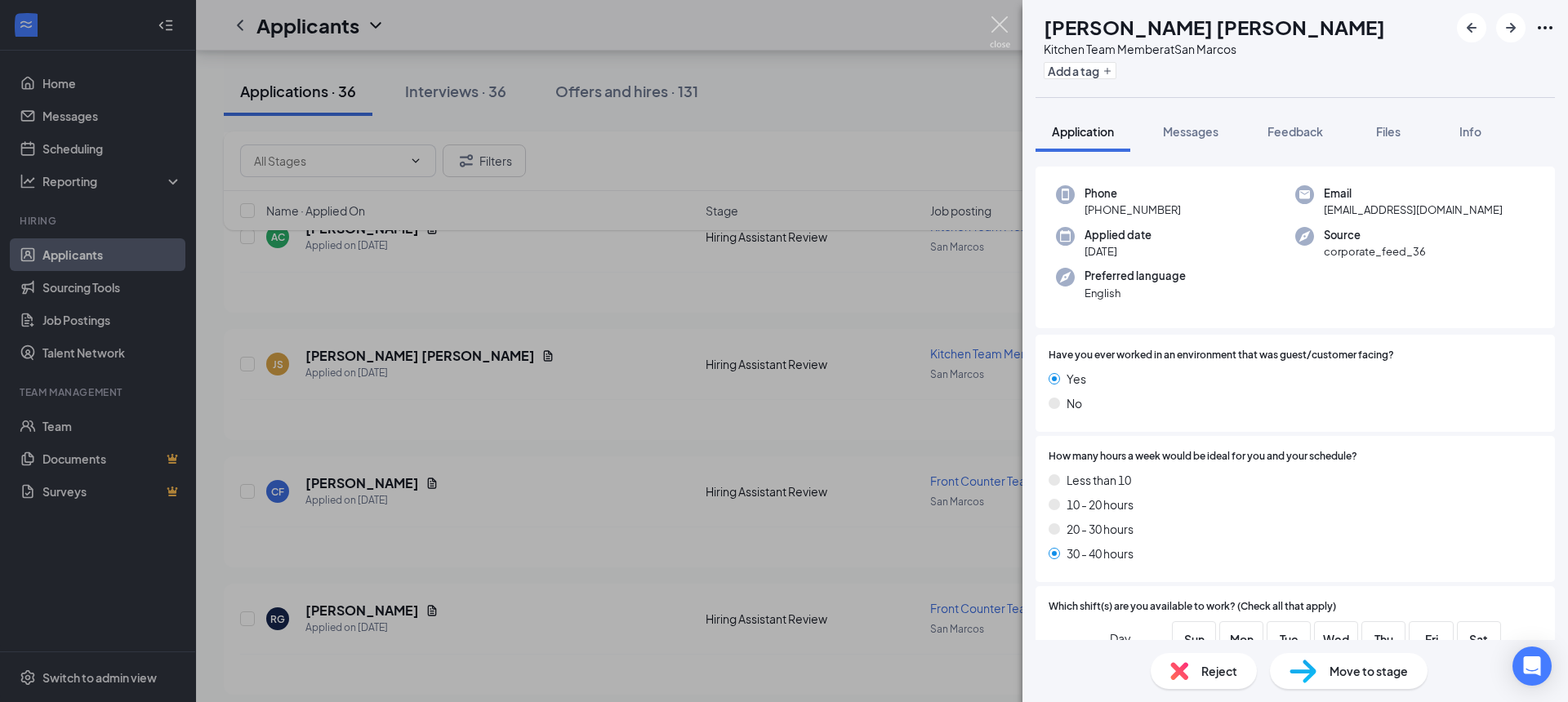
click at [1000, 20] on img at bounding box center [1000, 32] width 20 height 32
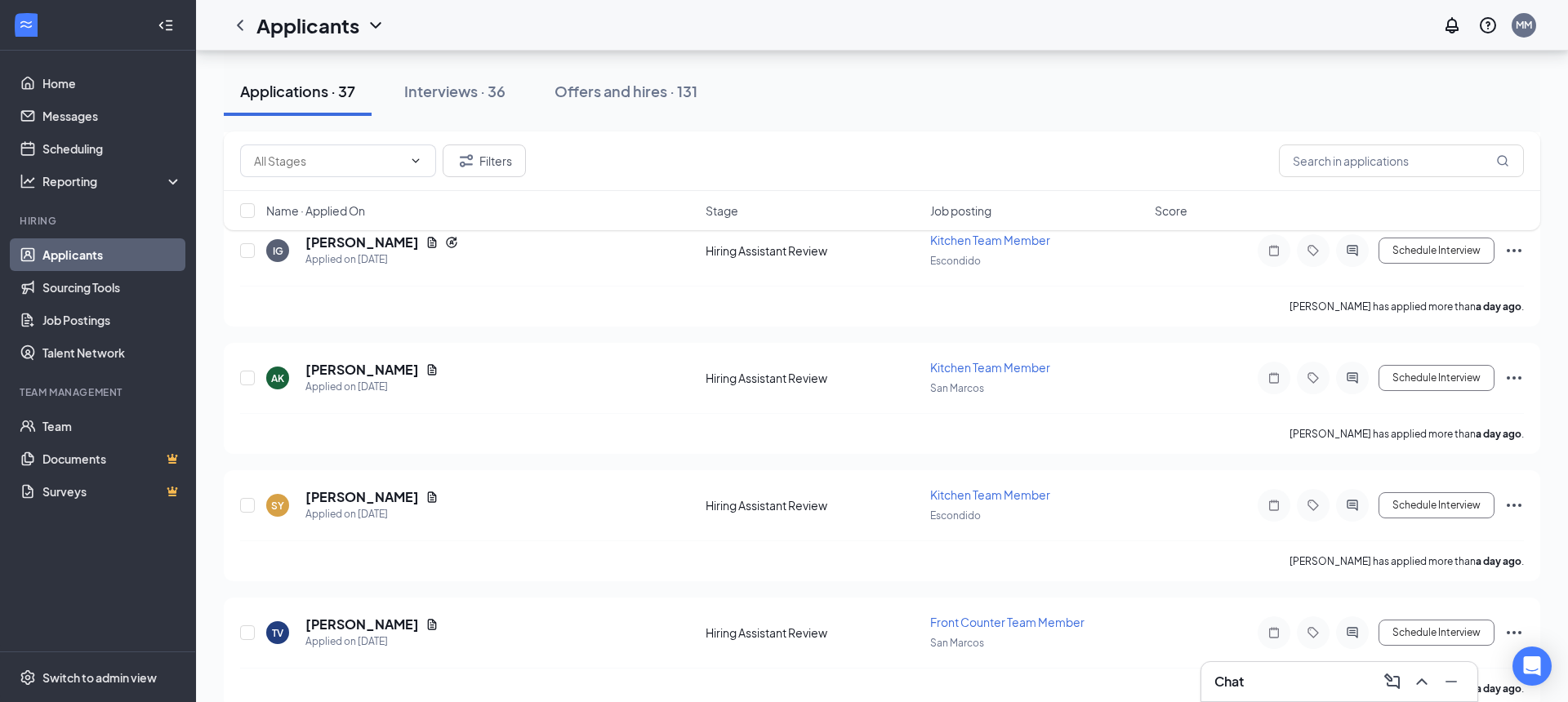
scroll to position [2408, 0]
click at [345, 374] on h5 "[PERSON_NAME]" at bounding box center [362, 370] width 114 height 18
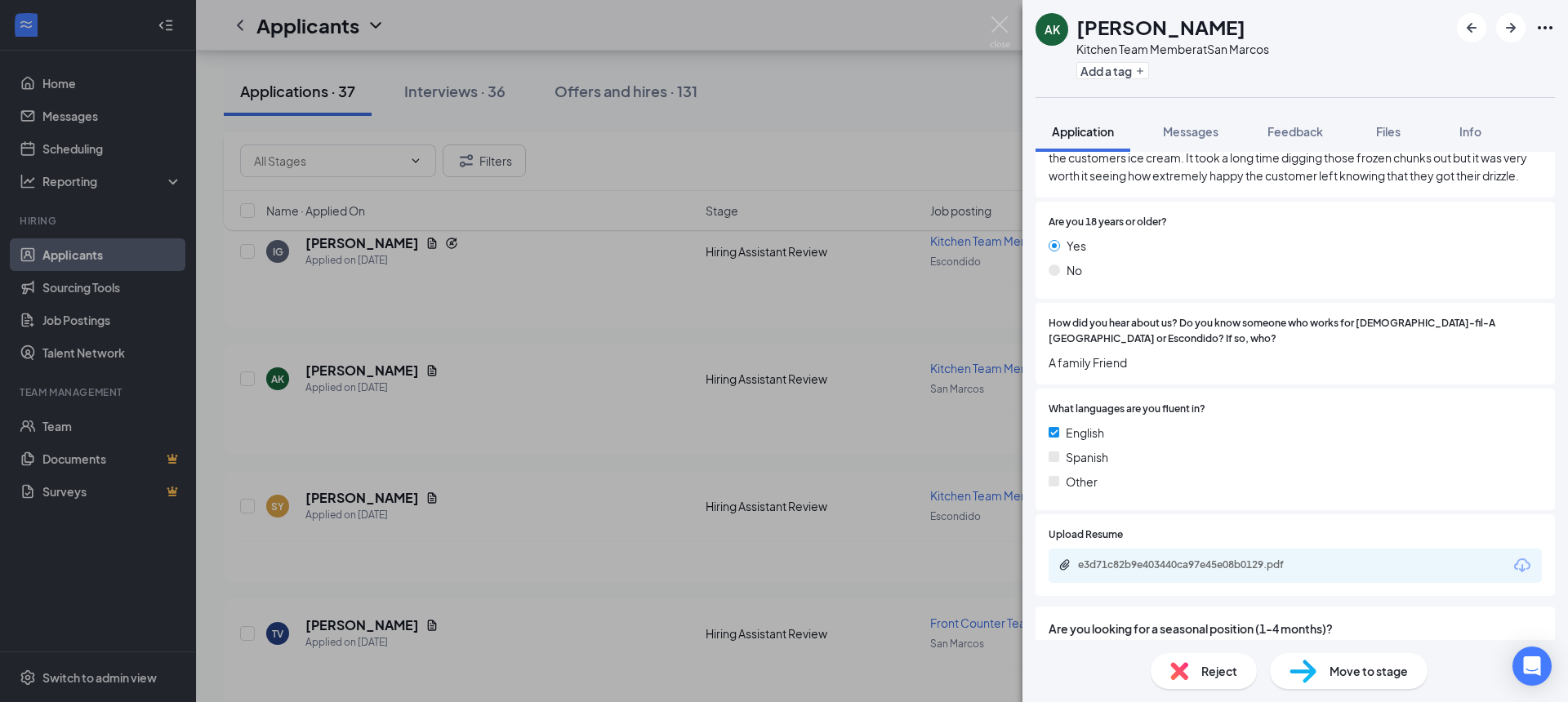
scroll to position [1155, 0]
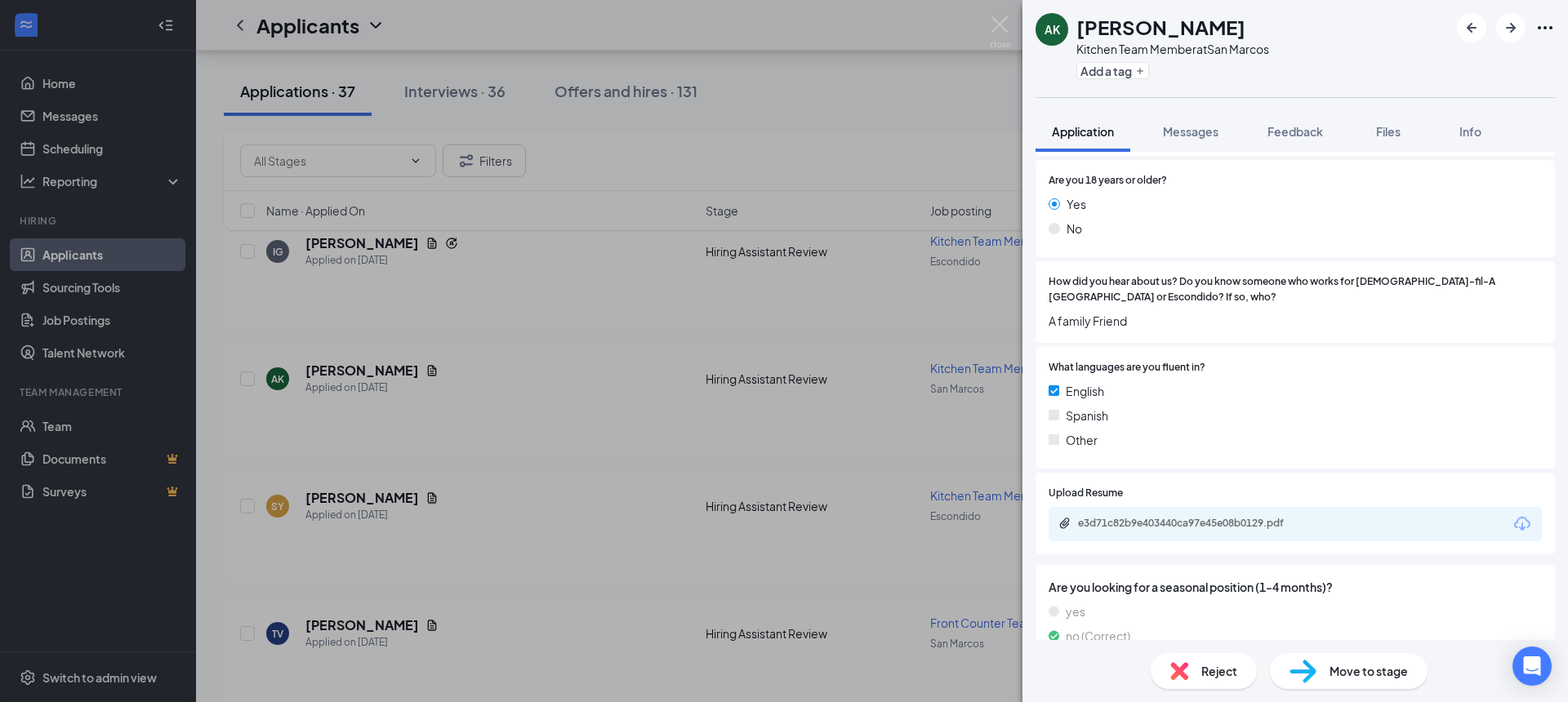
click at [1157, 517] on div "e3d71c82b9e403440ca97e45e08b0129.pdf" at bounding box center [1192, 523] width 229 height 13
click at [1002, 27] on img at bounding box center [1000, 32] width 20 height 32
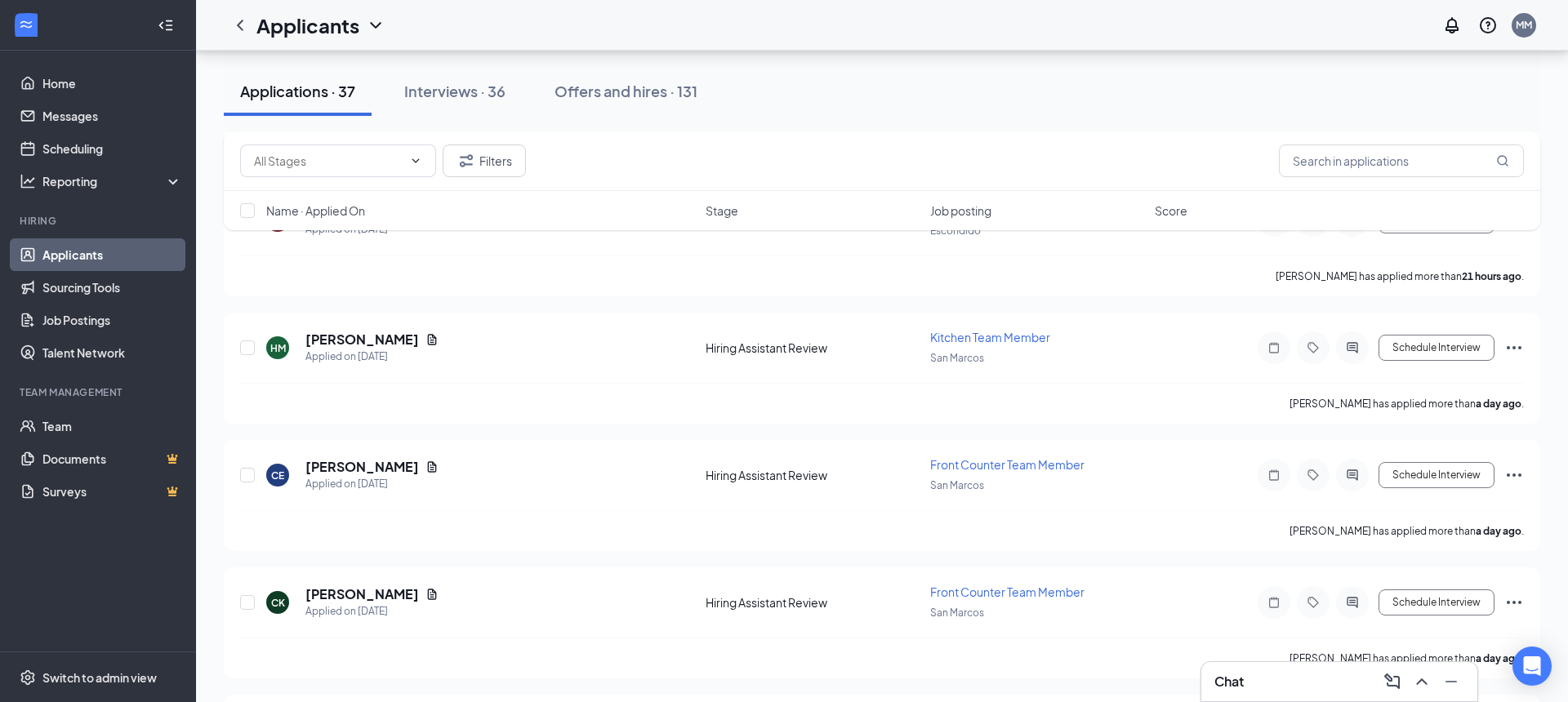
scroll to position [1636, 0]
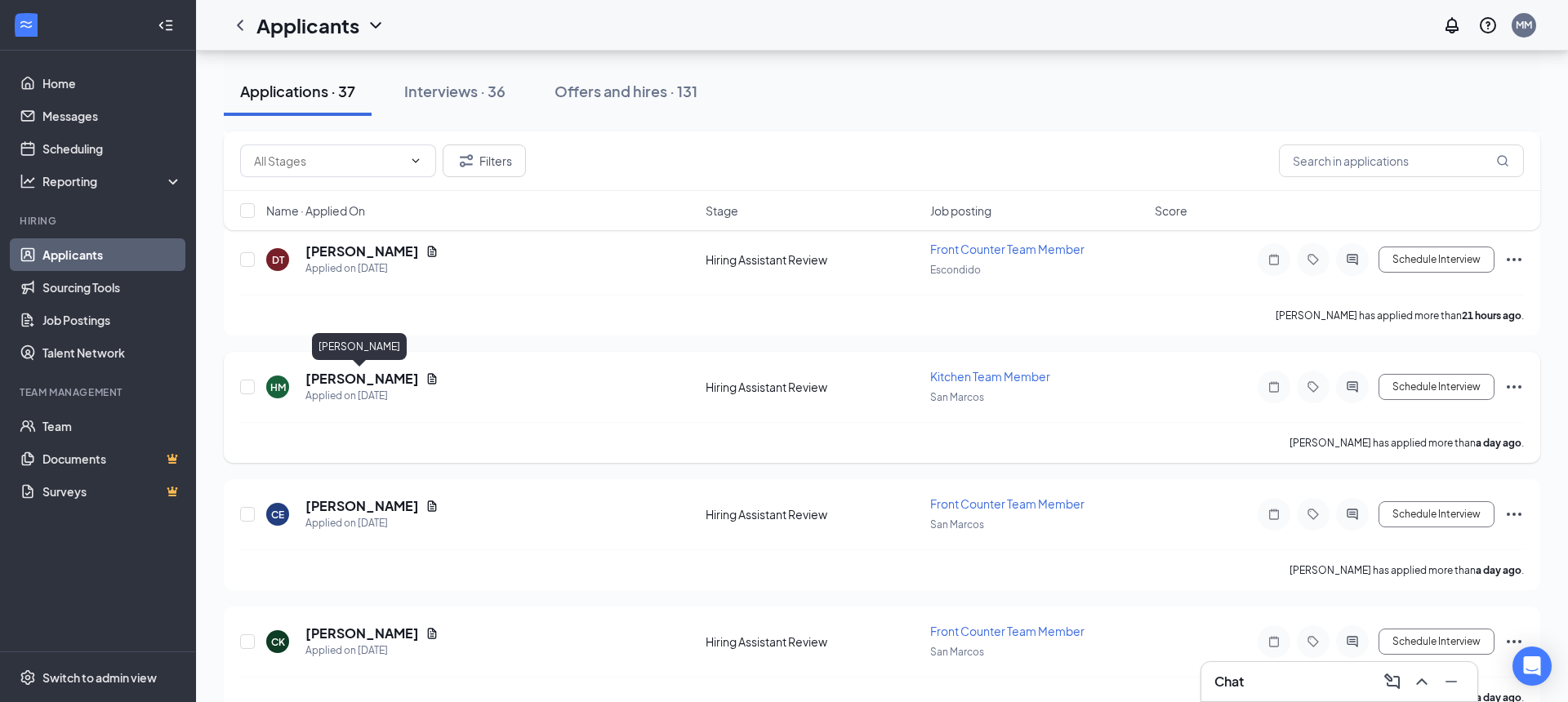
click at [366, 376] on h5 "[PERSON_NAME]" at bounding box center [362, 378] width 114 height 18
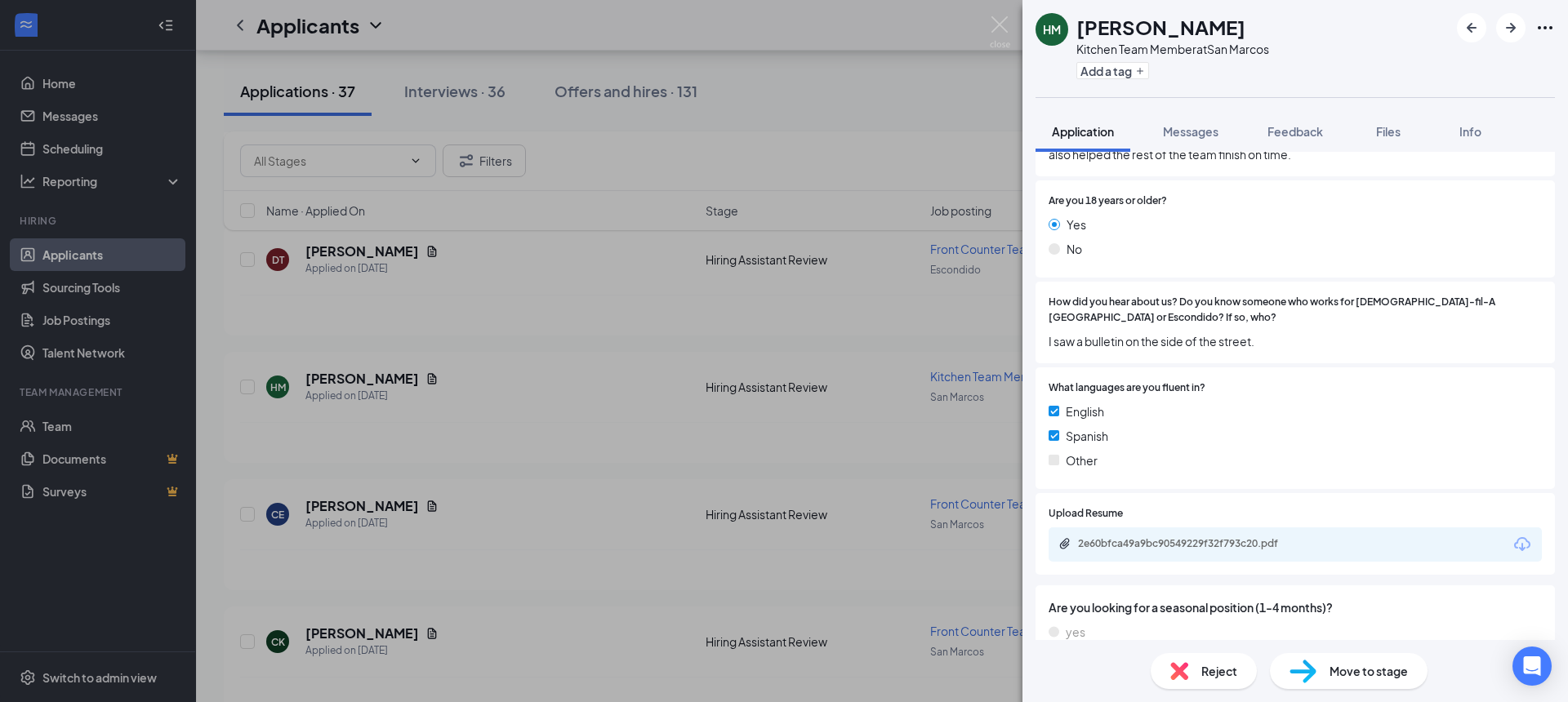
scroll to position [1119, 0]
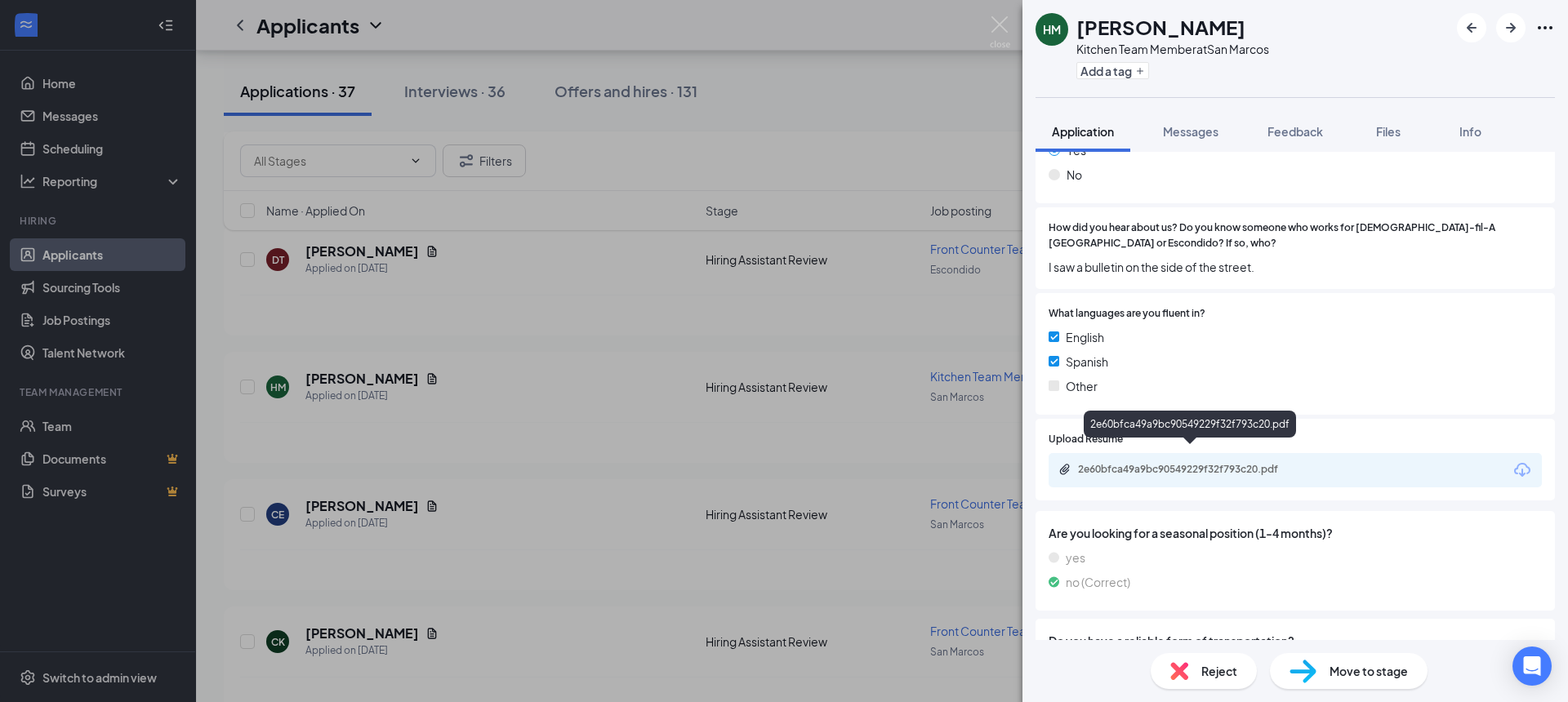
click at [1139, 463] on div "2e60bfca49a9bc90549229f32f793c20.pdf" at bounding box center [1192, 469] width 229 height 13
drag, startPoint x: 998, startPoint y: 23, endPoint x: 445, endPoint y: 382, distance: 659.3
click at [998, 23] on img at bounding box center [1000, 32] width 20 height 32
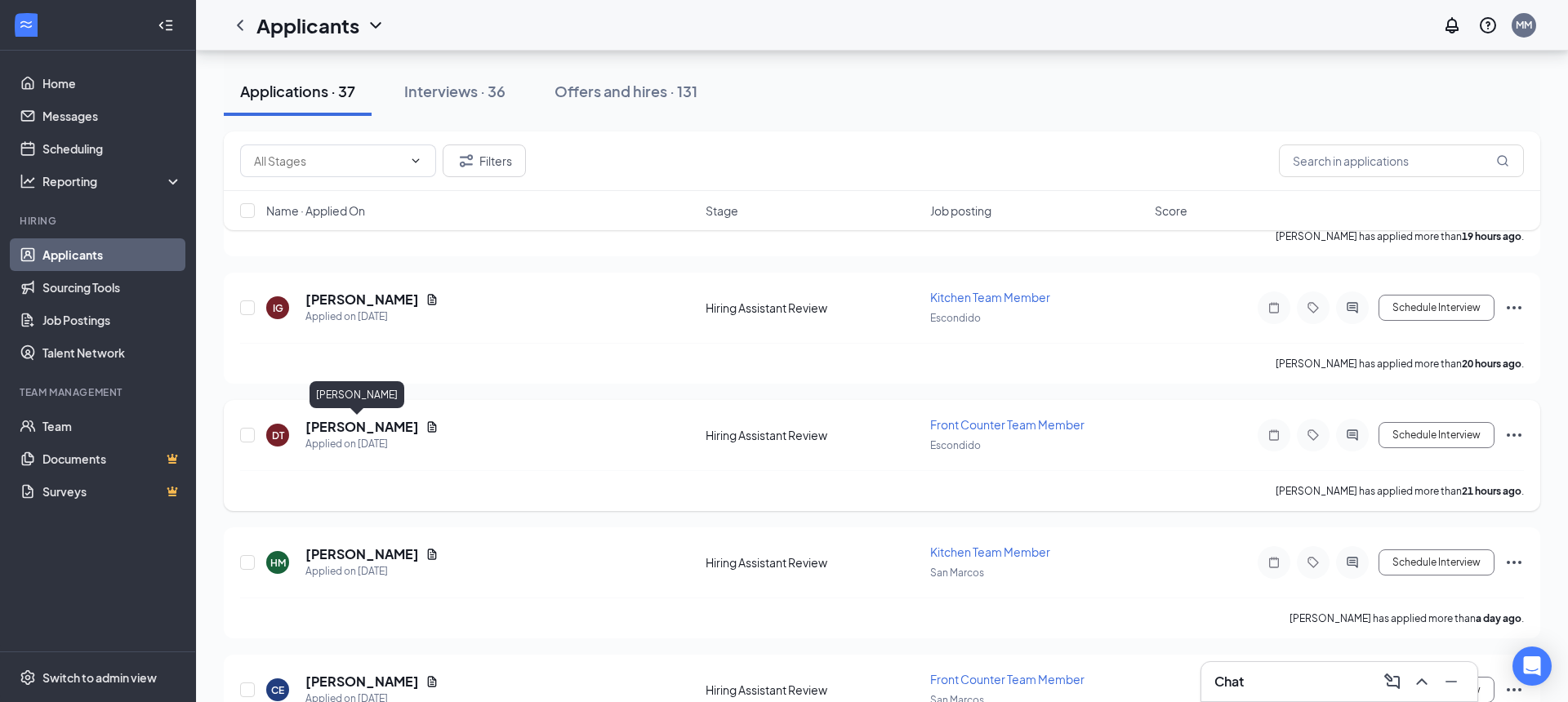
click at [363, 423] on h5 "[PERSON_NAME]" at bounding box center [362, 427] width 114 height 18
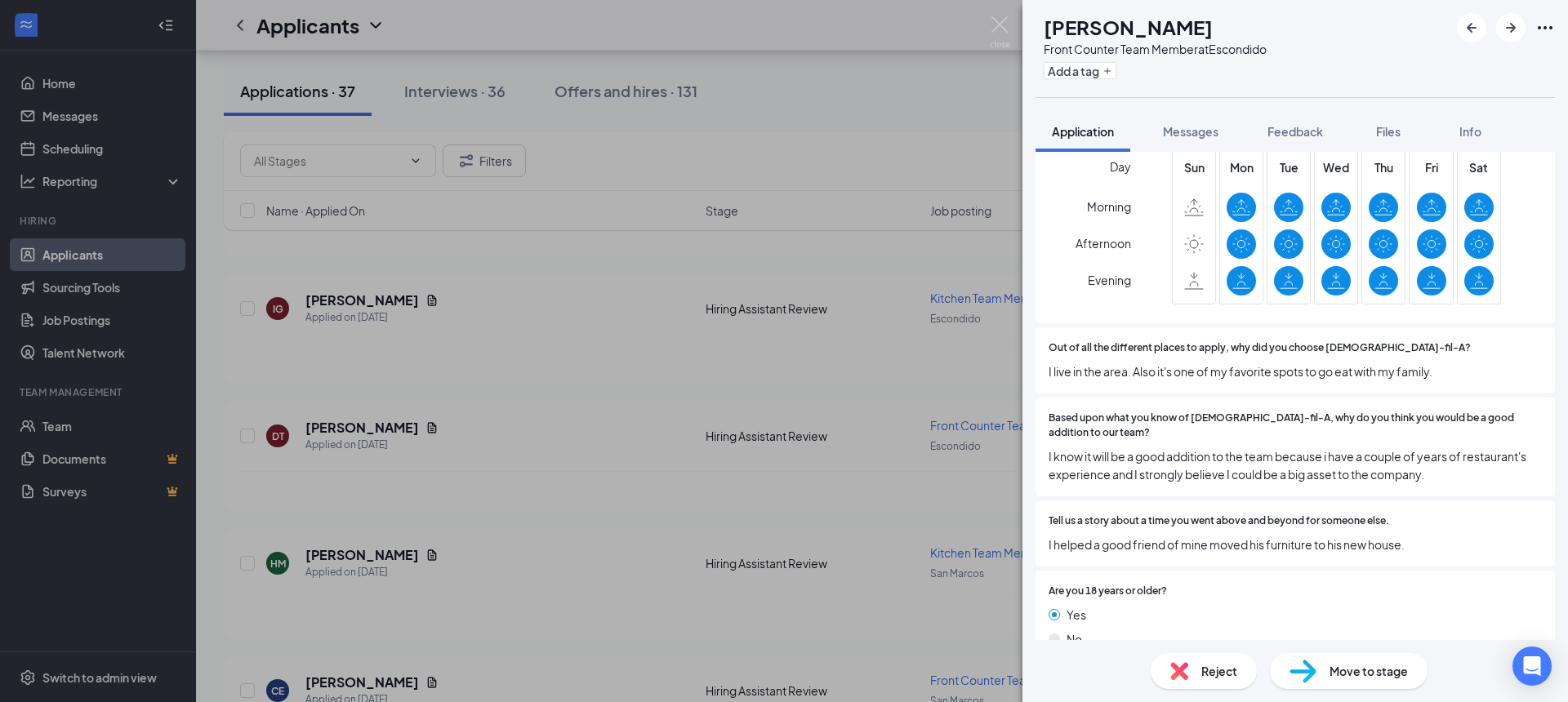
scroll to position [557, 0]
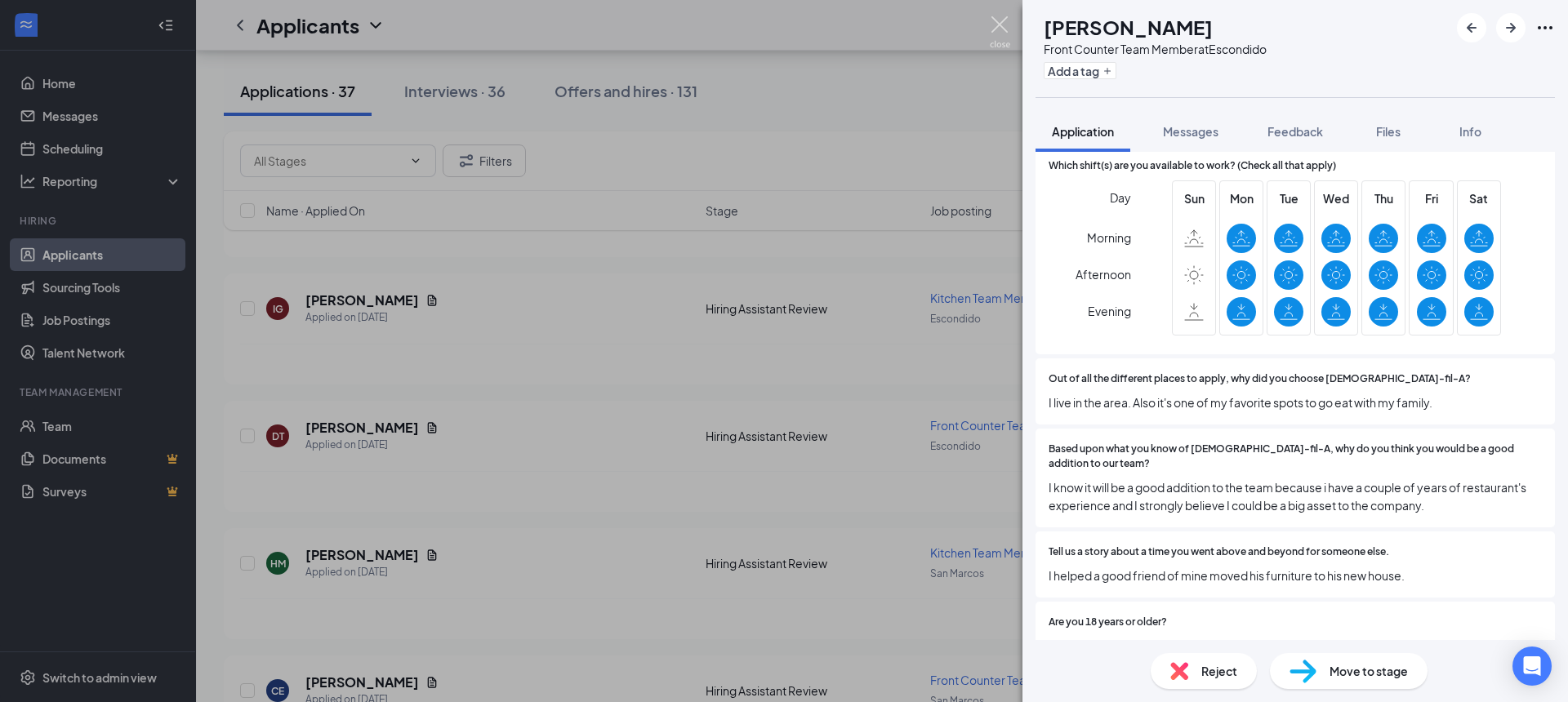
click at [1005, 24] on img at bounding box center [1000, 32] width 20 height 32
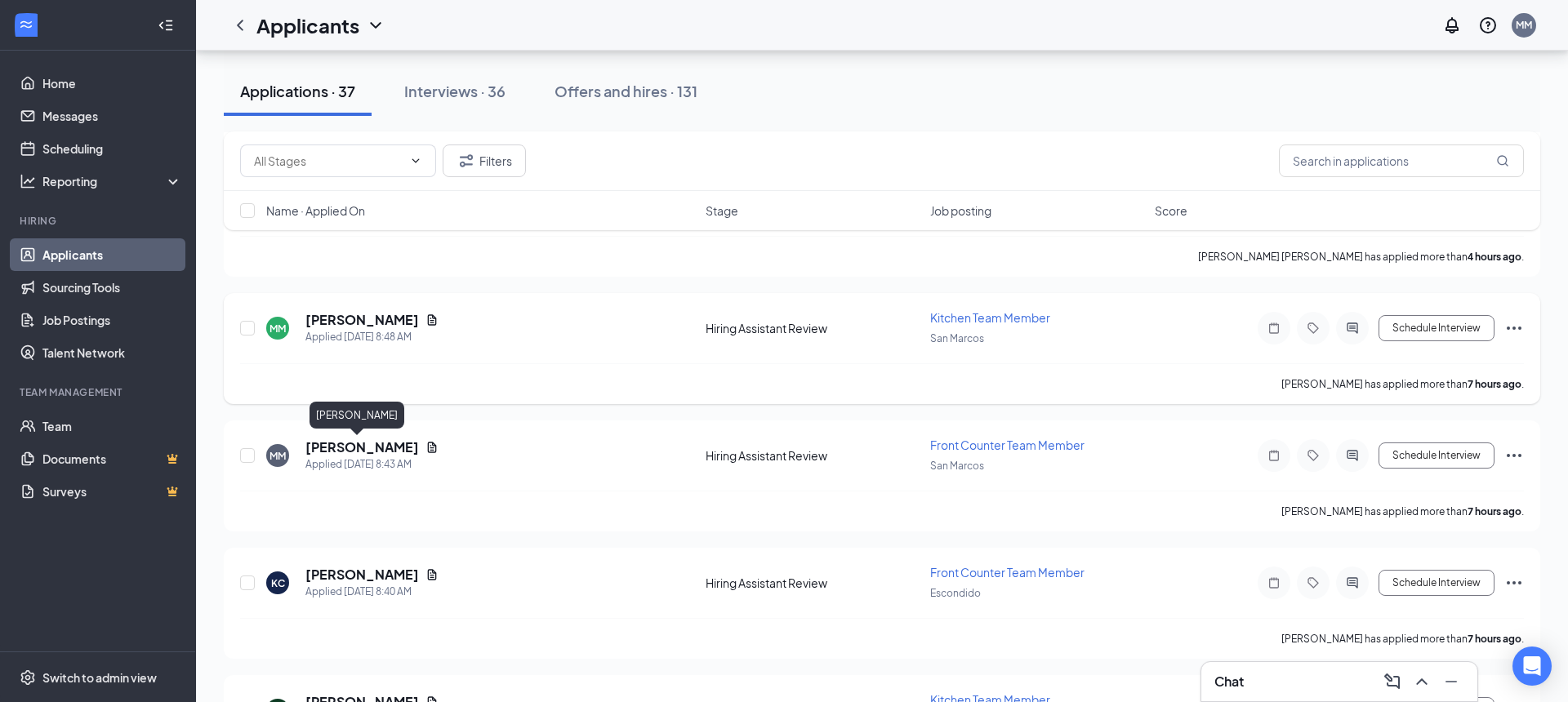
scroll to position [675, 0]
click at [350, 324] on h5 "[PERSON_NAME]" at bounding box center [362, 321] width 114 height 18
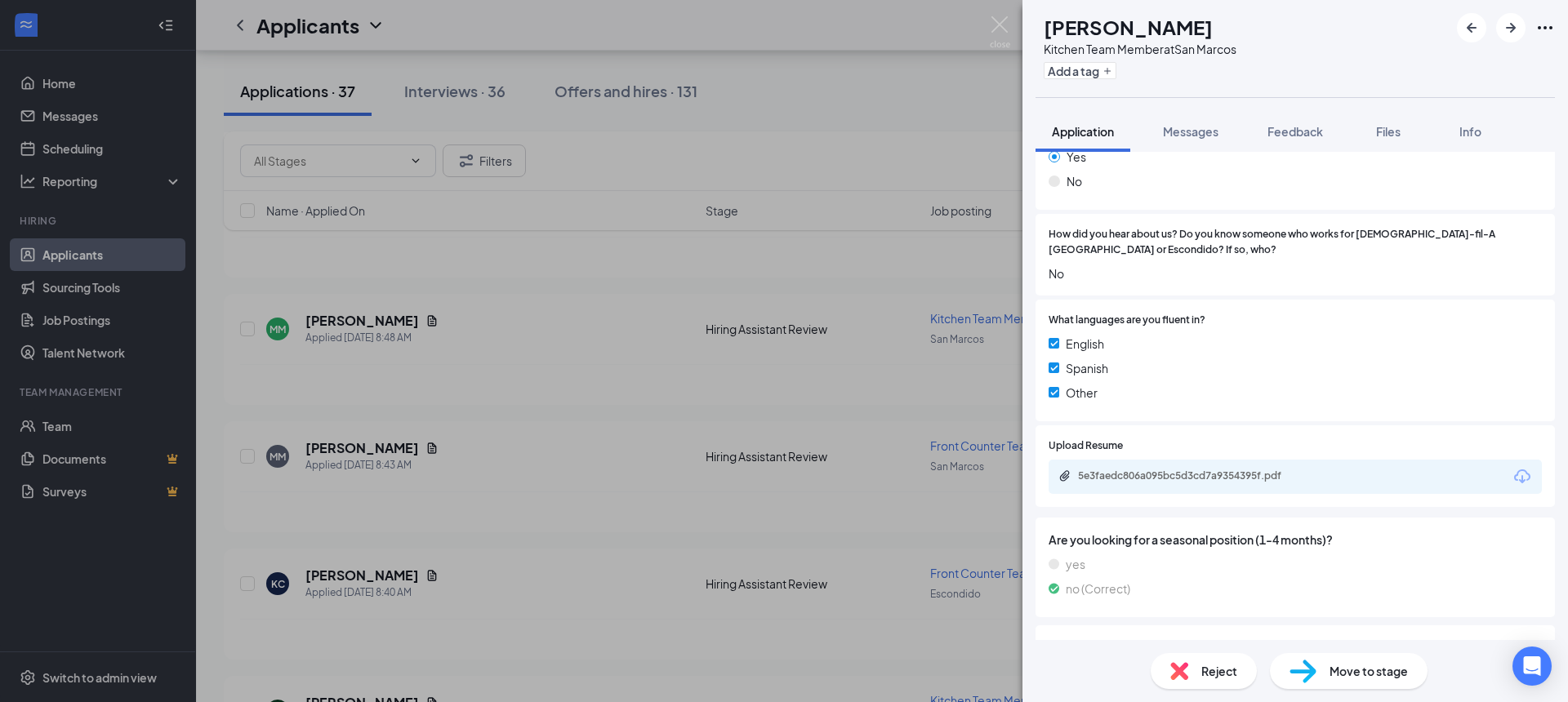
scroll to position [1087, 0]
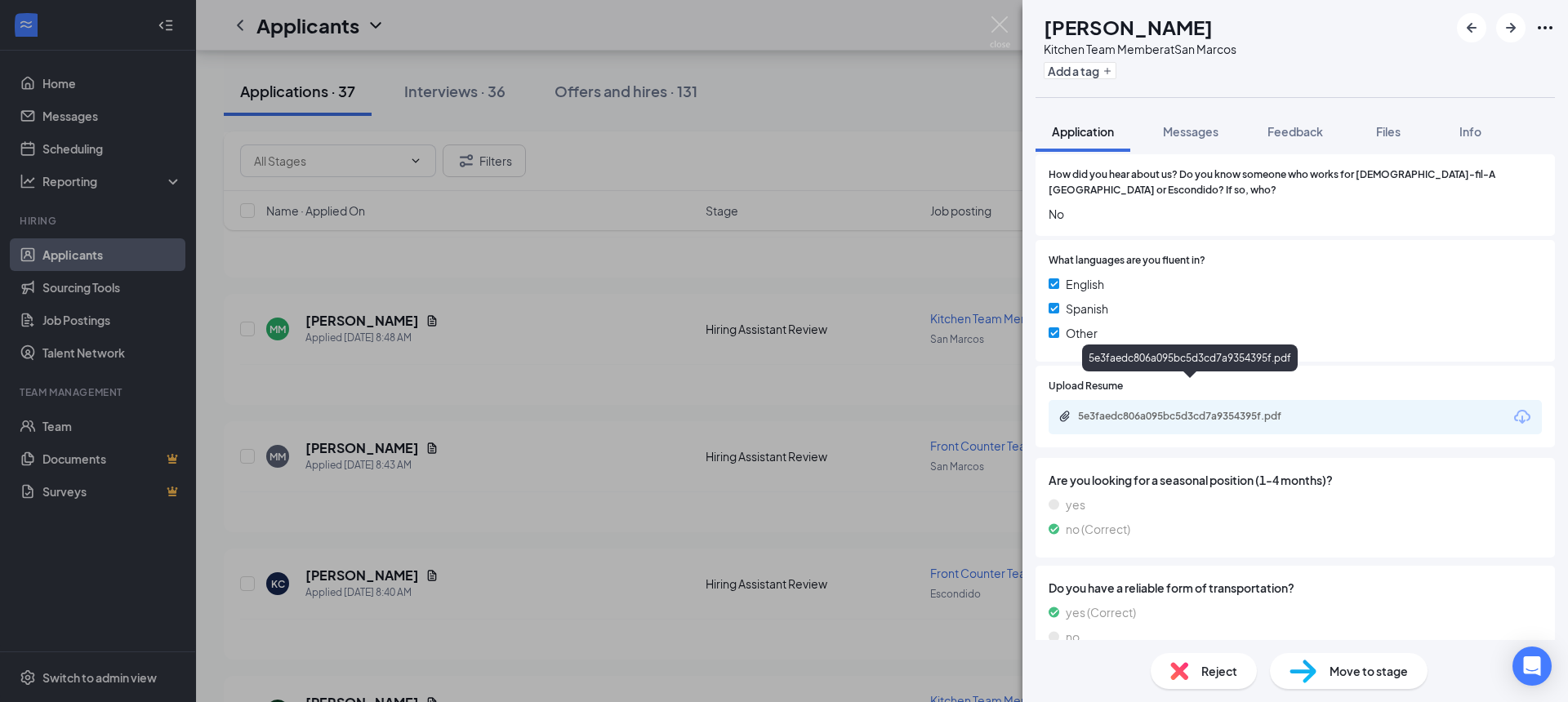
click at [1188, 410] on div "5e3faedc806a095bc5d3cd7a9354395f.pdf" at bounding box center [1192, 416] width 229 height 13
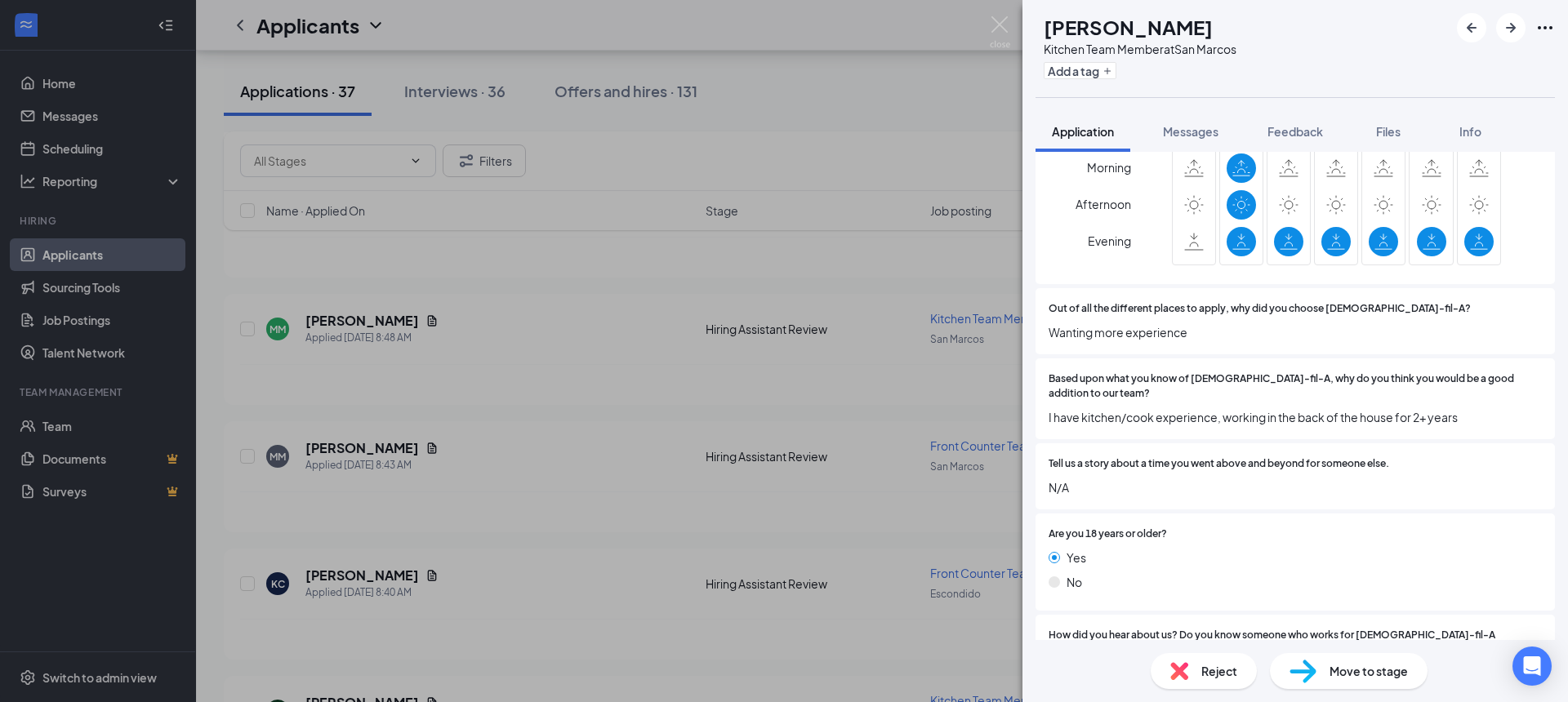
scroll to position [550, 0]
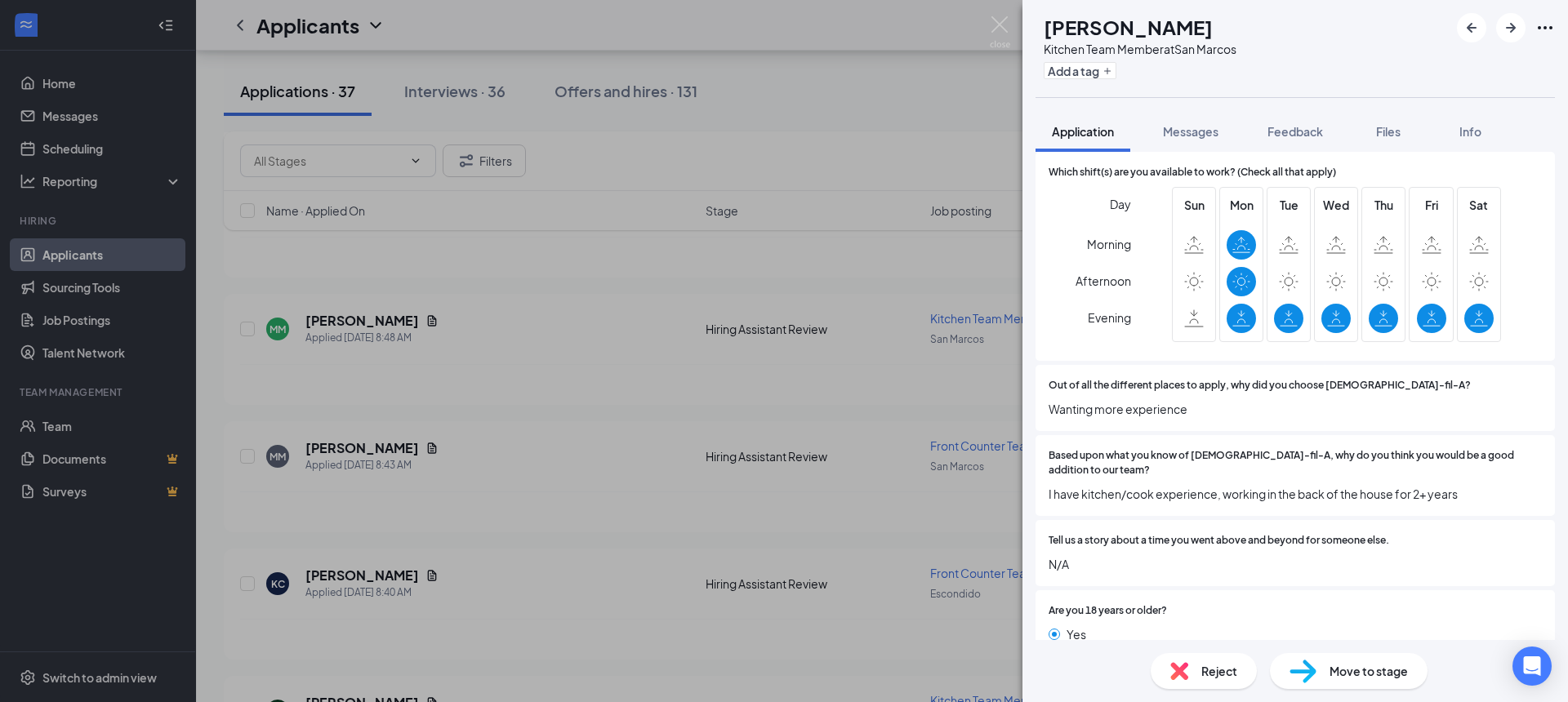
click at [1013, 20] on div "MM [PERSON_NAME] Kitchen Team Member at [GEOGRAPHIC_DATA] Add a tag Application…" at bounding box center [784, 351] width 1568 height 702
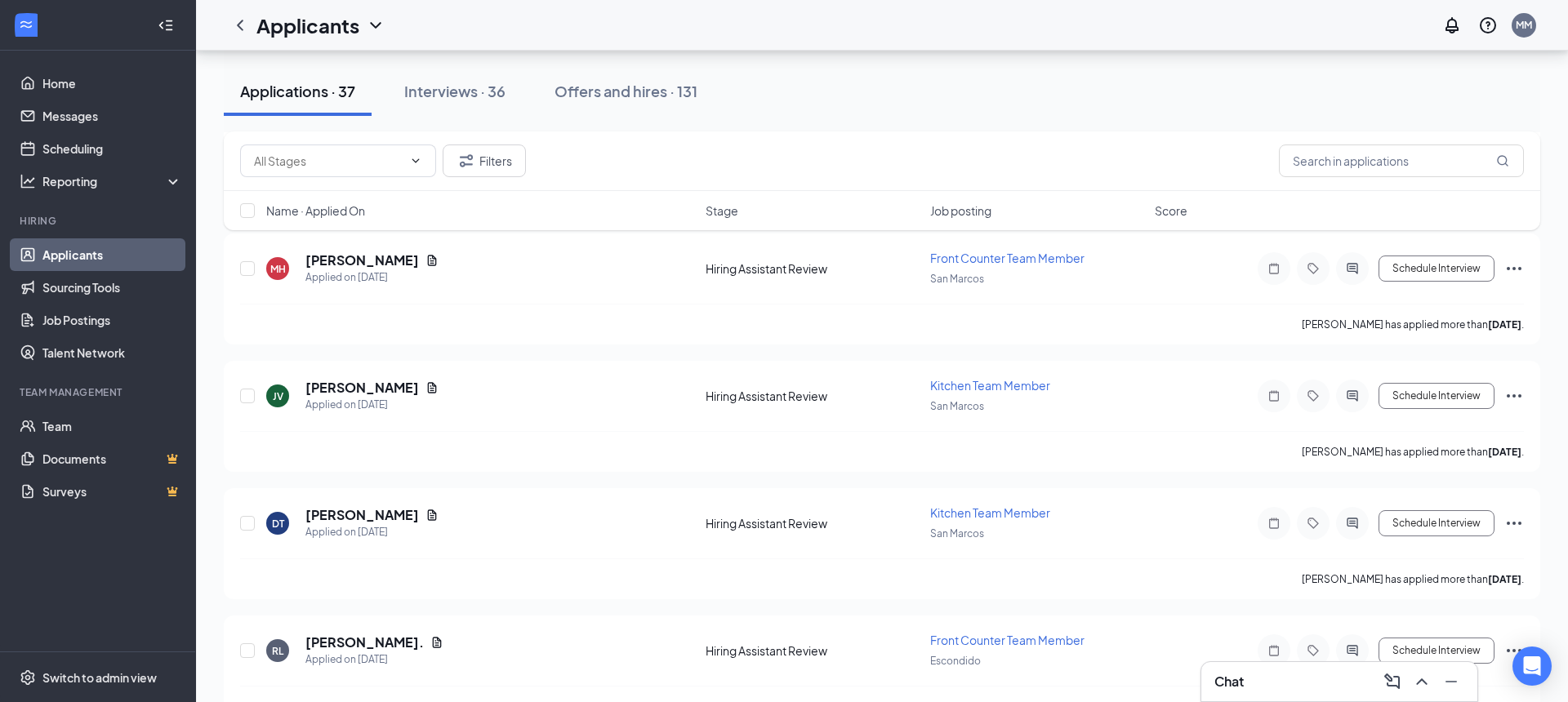
scroll to position [4345, 0]
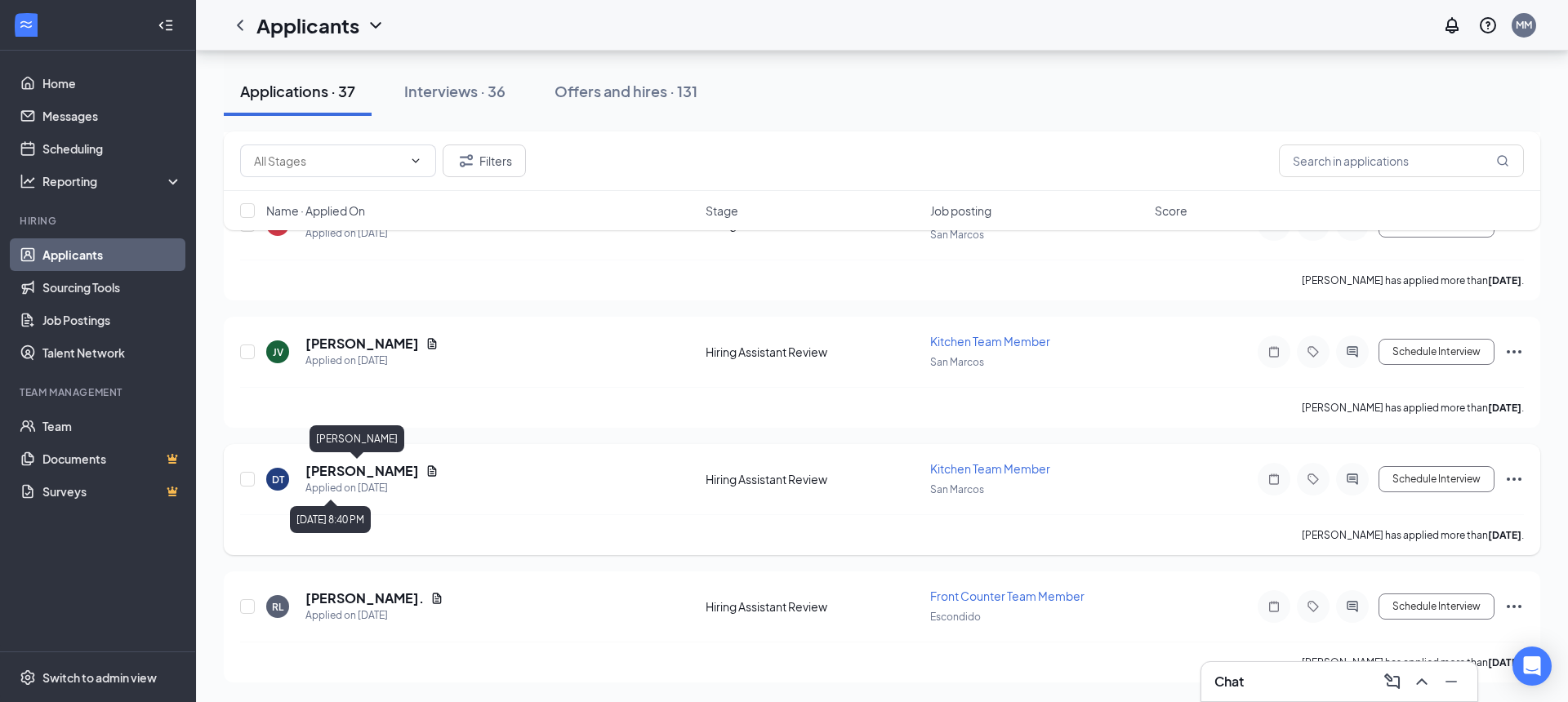
click at [337, 480] on div "Applied on [DATE]" at bounding box center [372, 488] width 133 height 16
click at [339, 474] on h5 "[PERSON_NAME]" at bounding box center [362, 471] width 114 height 18
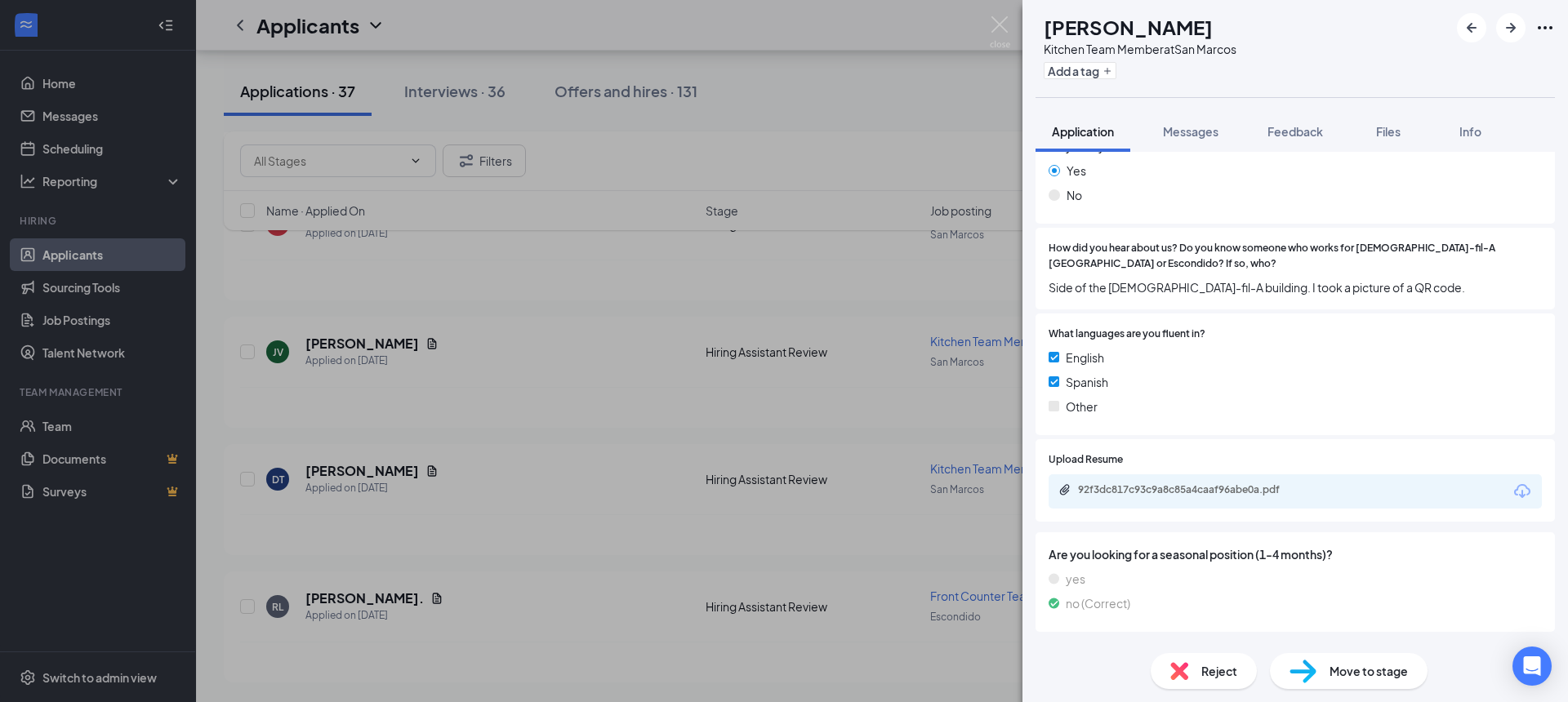
scroll to position [1179, 0]
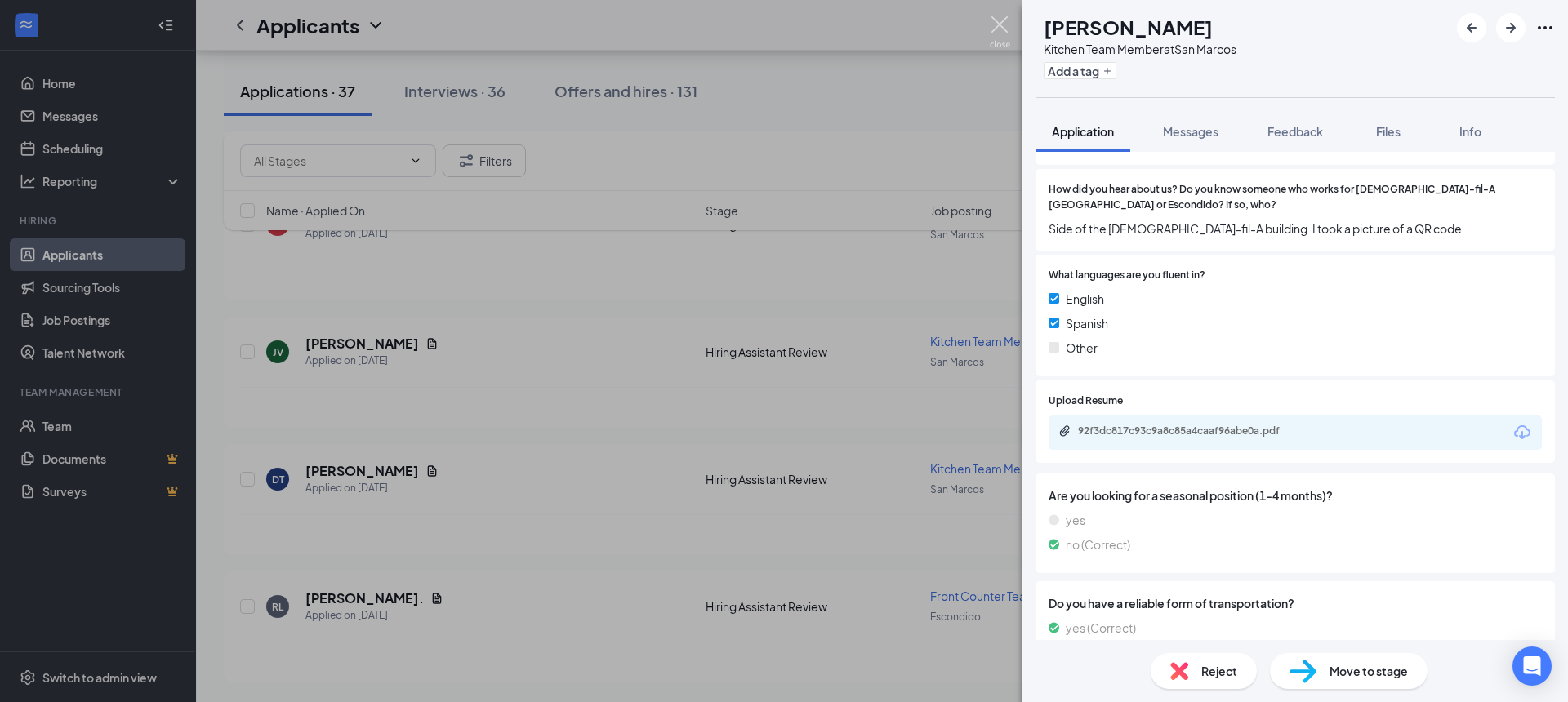
click at [999, 24] on img at bounding box center [1000, 32] width 20 height 32
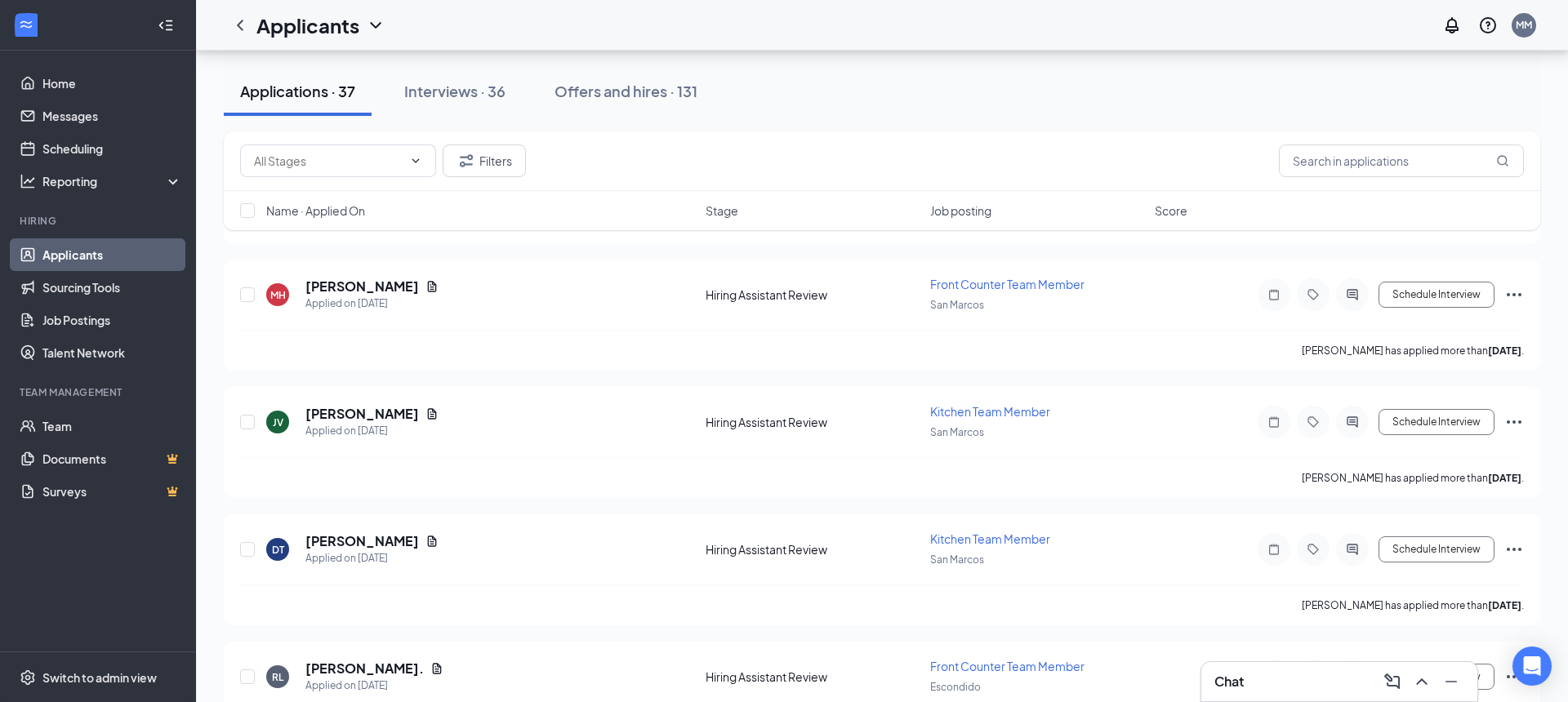
scroll to position [4278, 0]
click at [337, 413] on h5 "[PERSON_NAME]" at bounding box center [362, 411] width 114 height 18
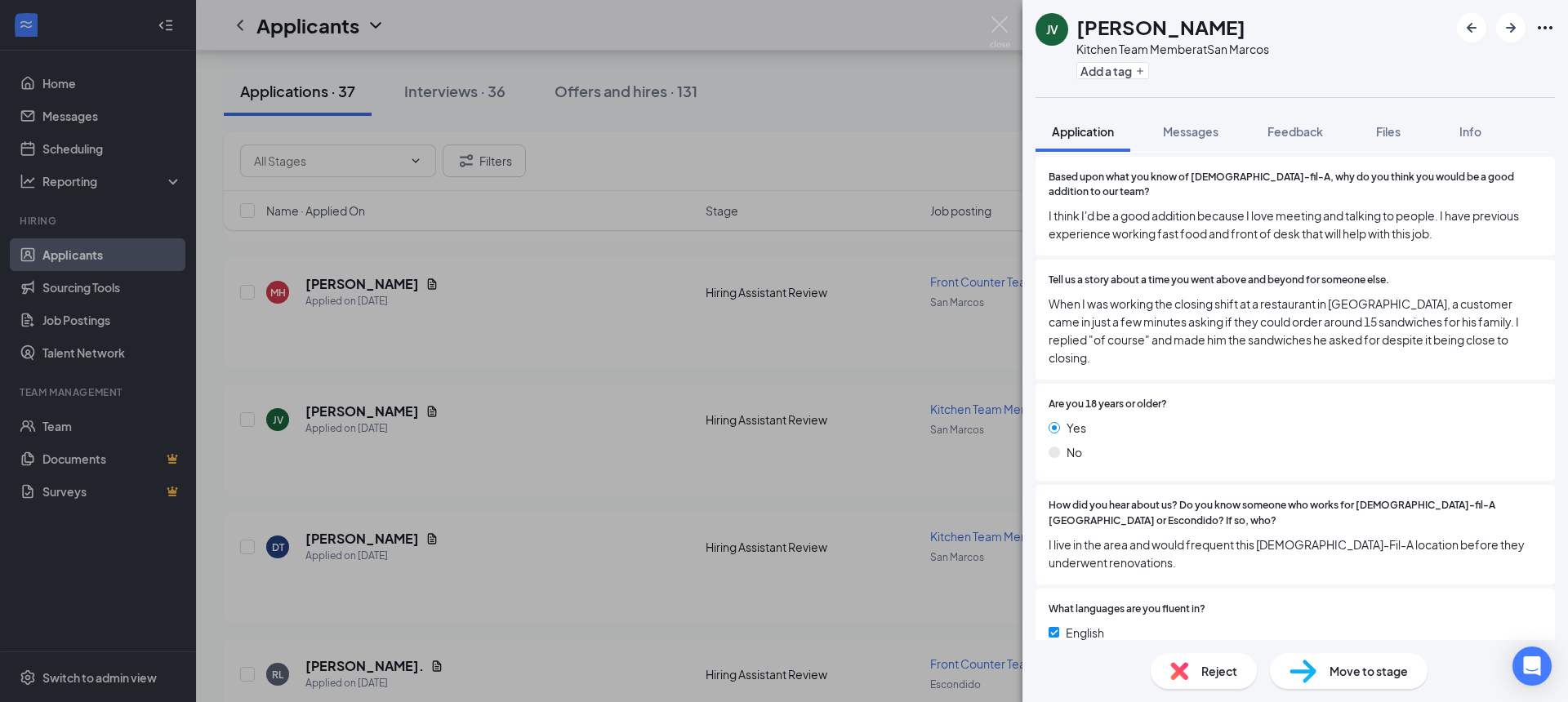
scroll to position [942, 0]
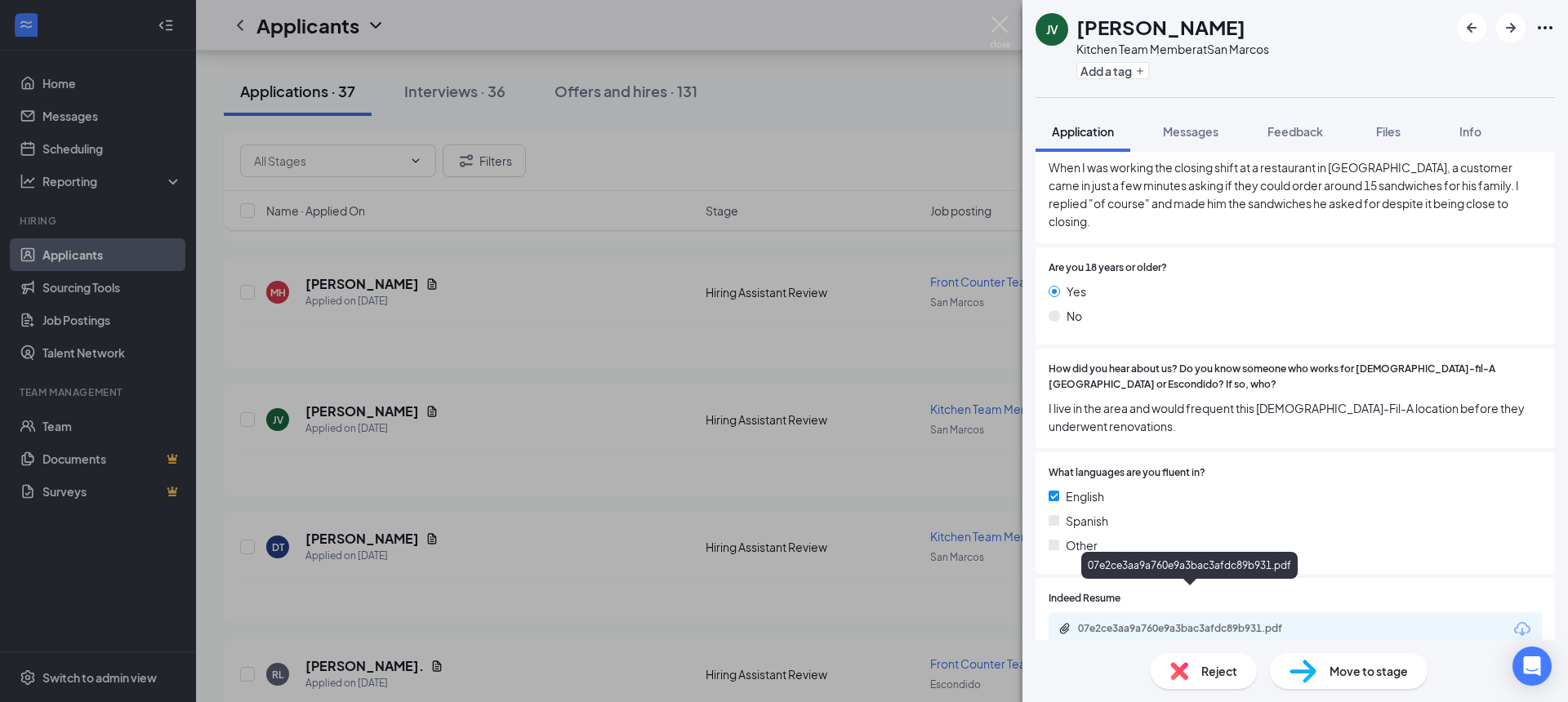
click at [1164, 622] on div "07e2ce3aa9a760e9a3bac3afdc89b931.pdf" at bounding box center [1192, 628] width 229 height 13
click at [1384, 679] on span "Move to stage" at bounding box center [1369, 671] width 79 height 18
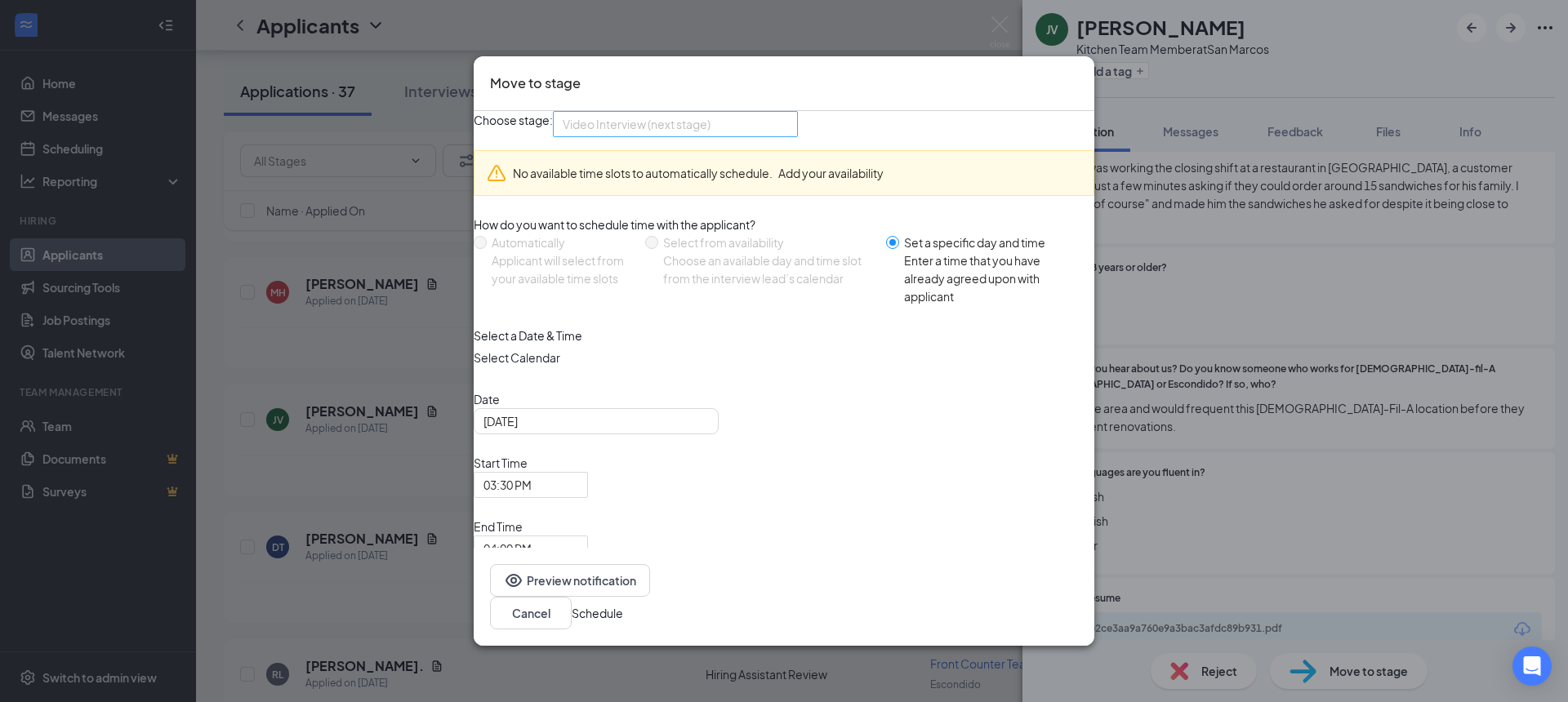
click at [789, 136] on span "Video Interview (next stage)" at bounding box center [675, 125] width 225 height 25
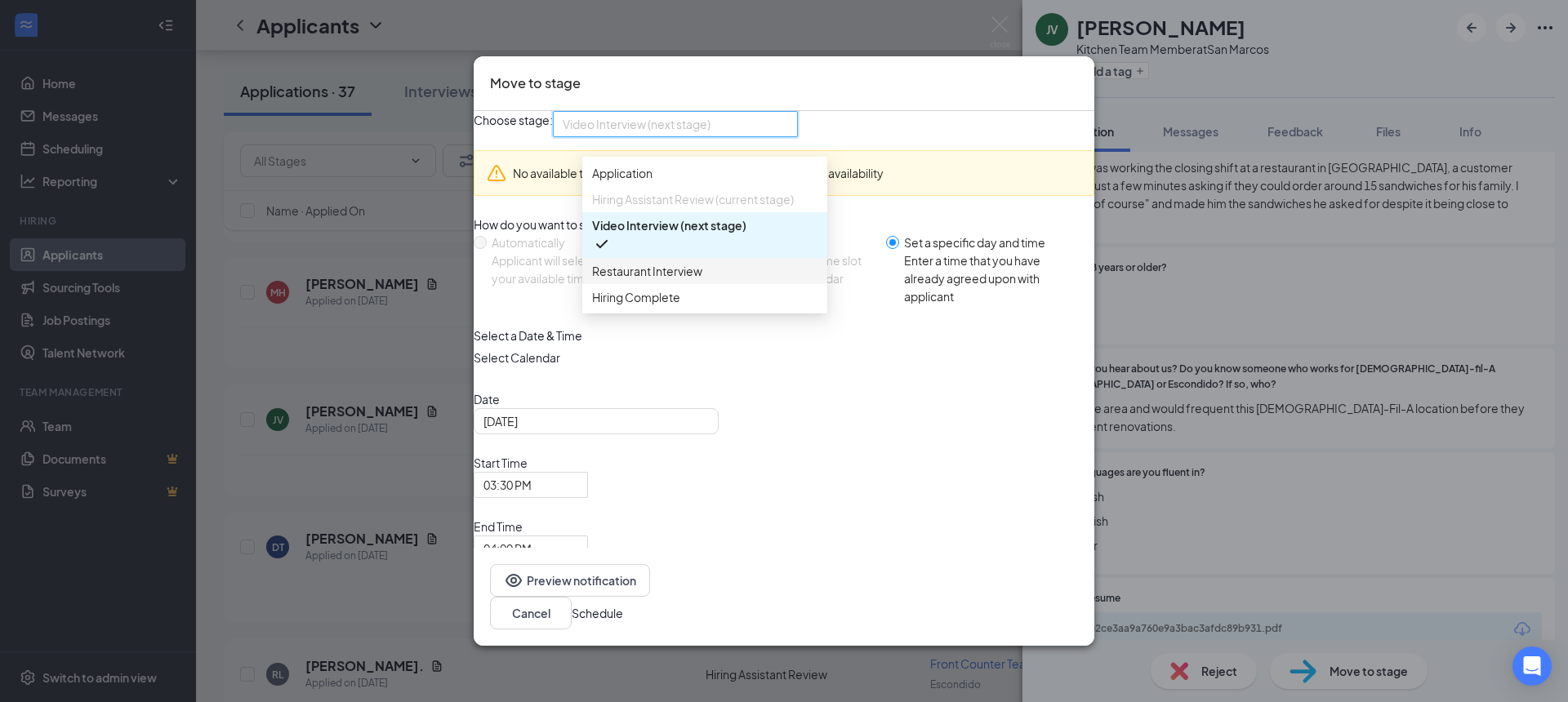
click at [743, 280] on span "Restaurant Interview" at bounding box center [704, 271] width 225 height 18
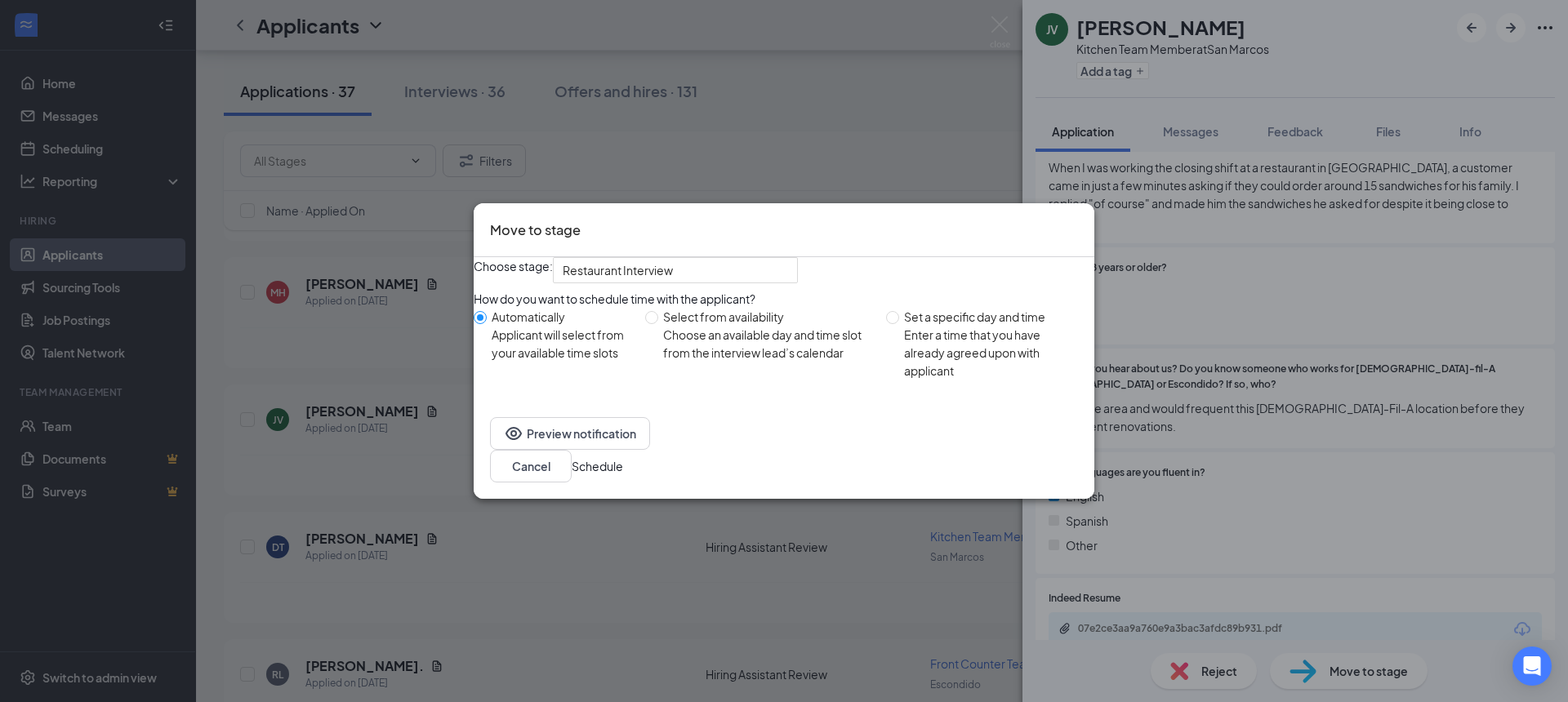
click at [623, 470] on button "Schedule" at bounding box center [598, 466] width 52 height 18
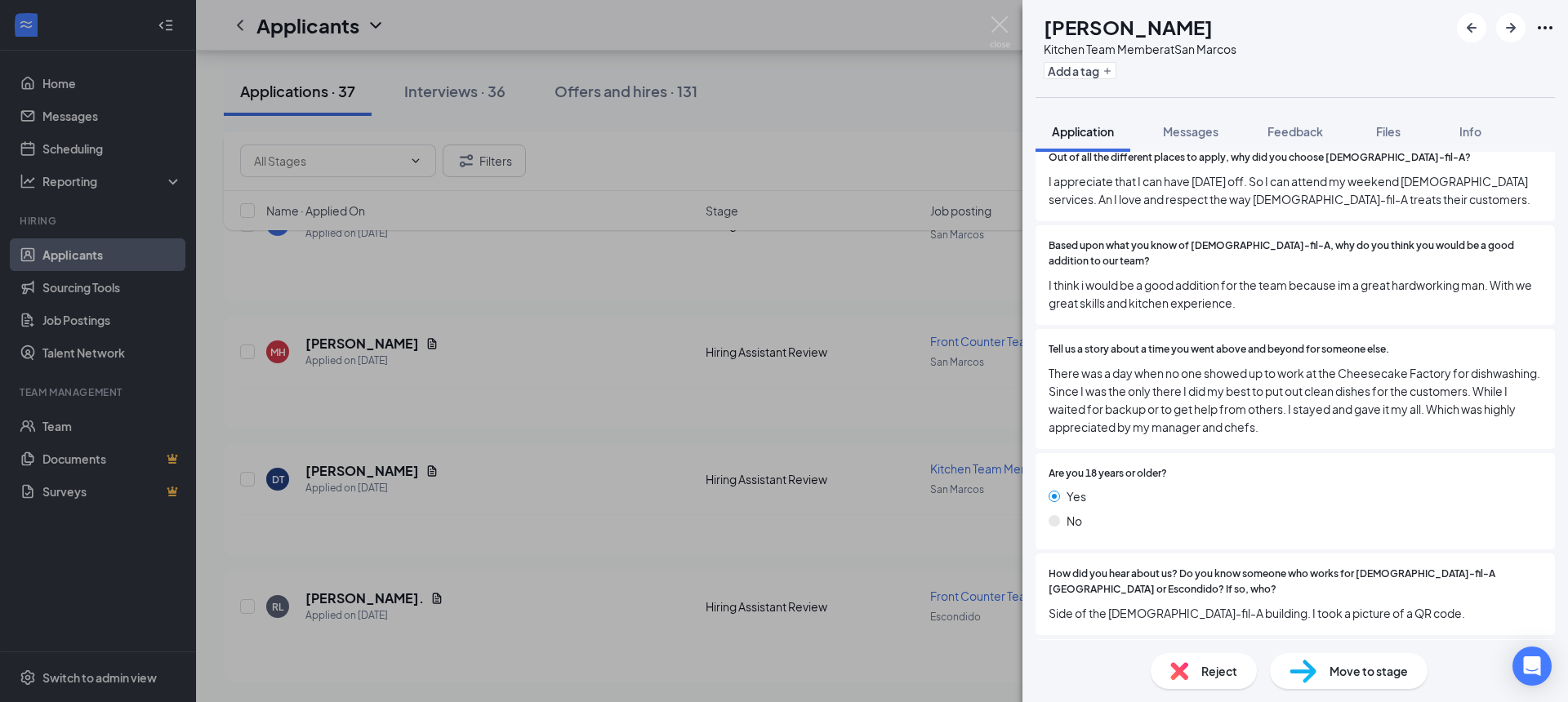
scroll to position [798, 0]
click at [1382, 663] on span "Move to stage" at bounding box center [1369, 671] width 79 height 18
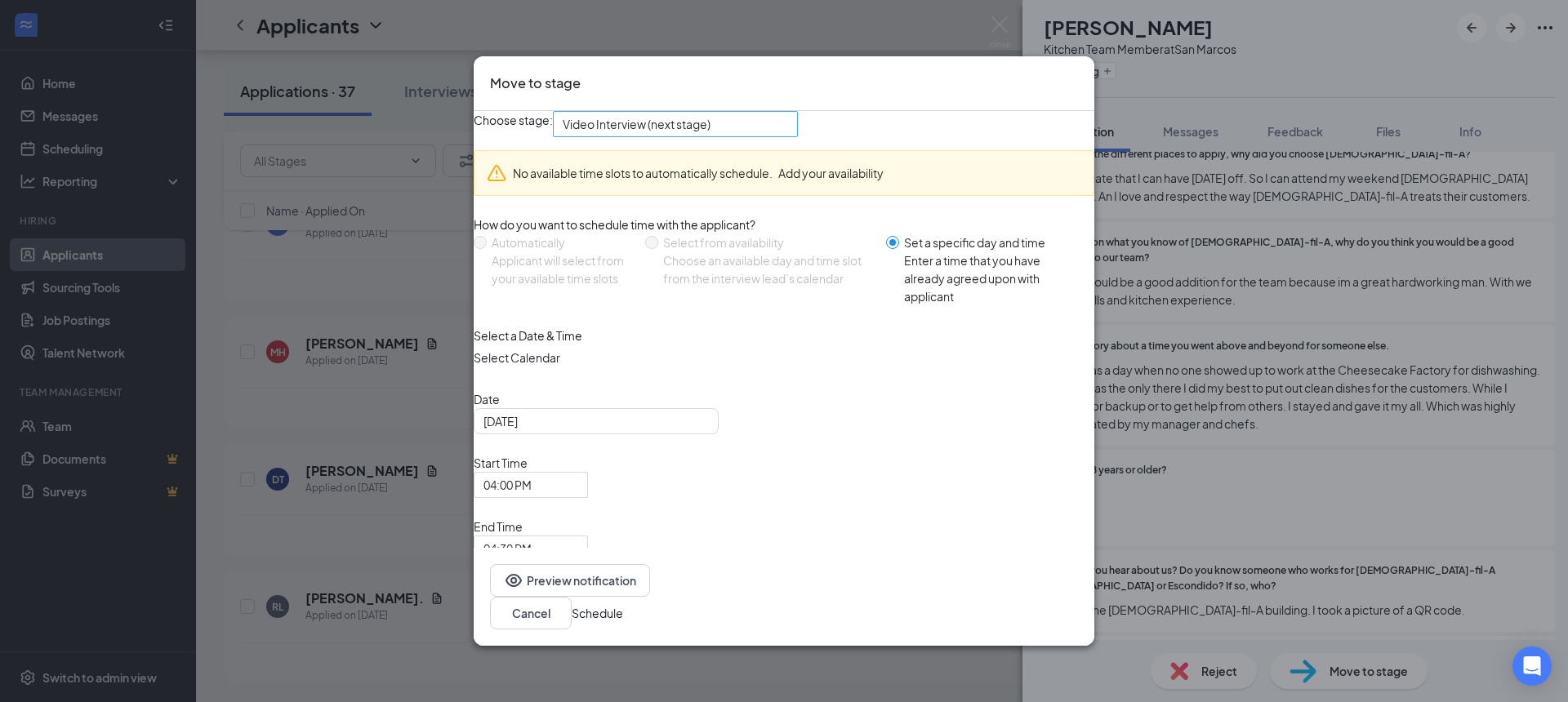
click at [763, 156] on span "Video Interview (next stage)" at bounding box center [668, 134] width 211 height 44
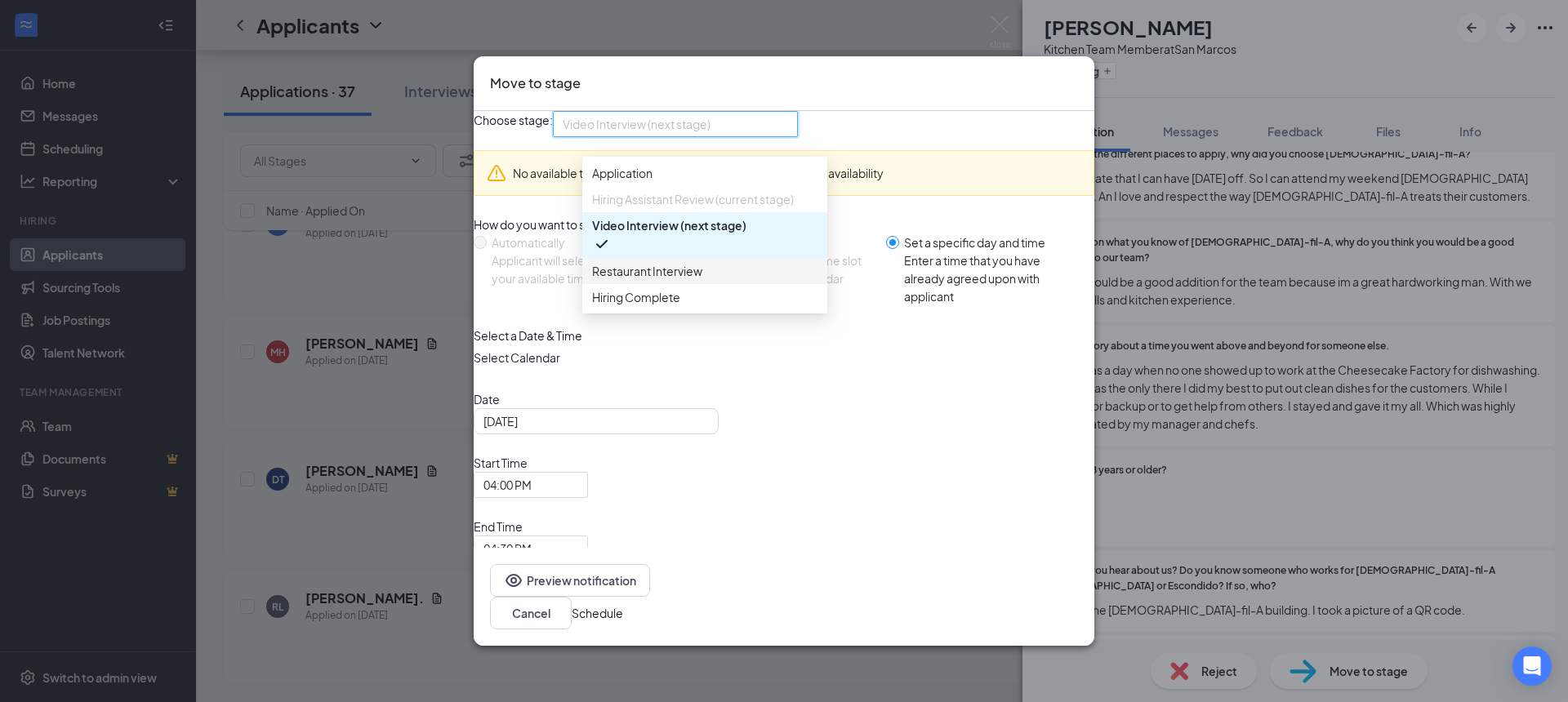
click at [733, 280] on span "Restaurant Interview" at bounding box center [704, 271] width 225 height 18
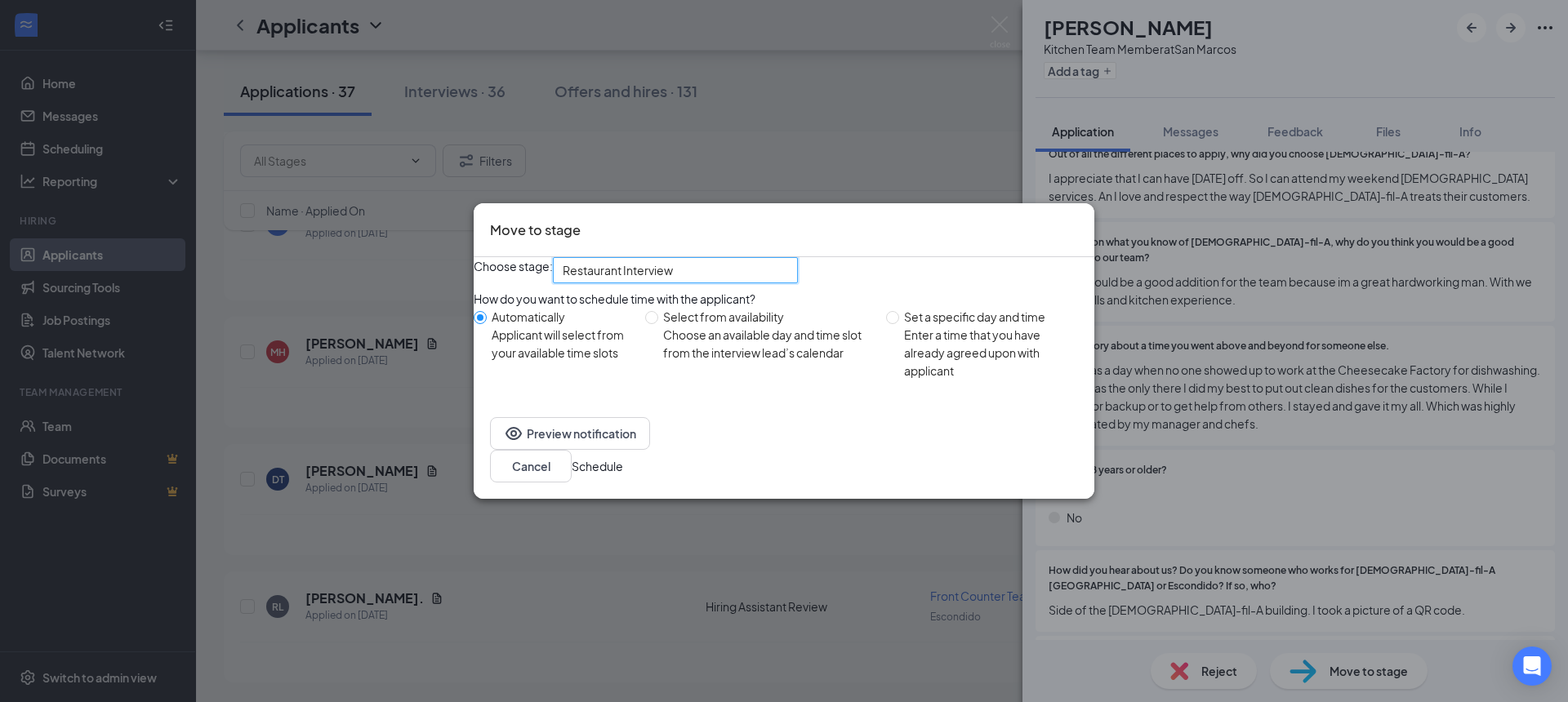
click at [623, 473] on button "Schedule" at bounding box center [598, 466] width 52 height 18
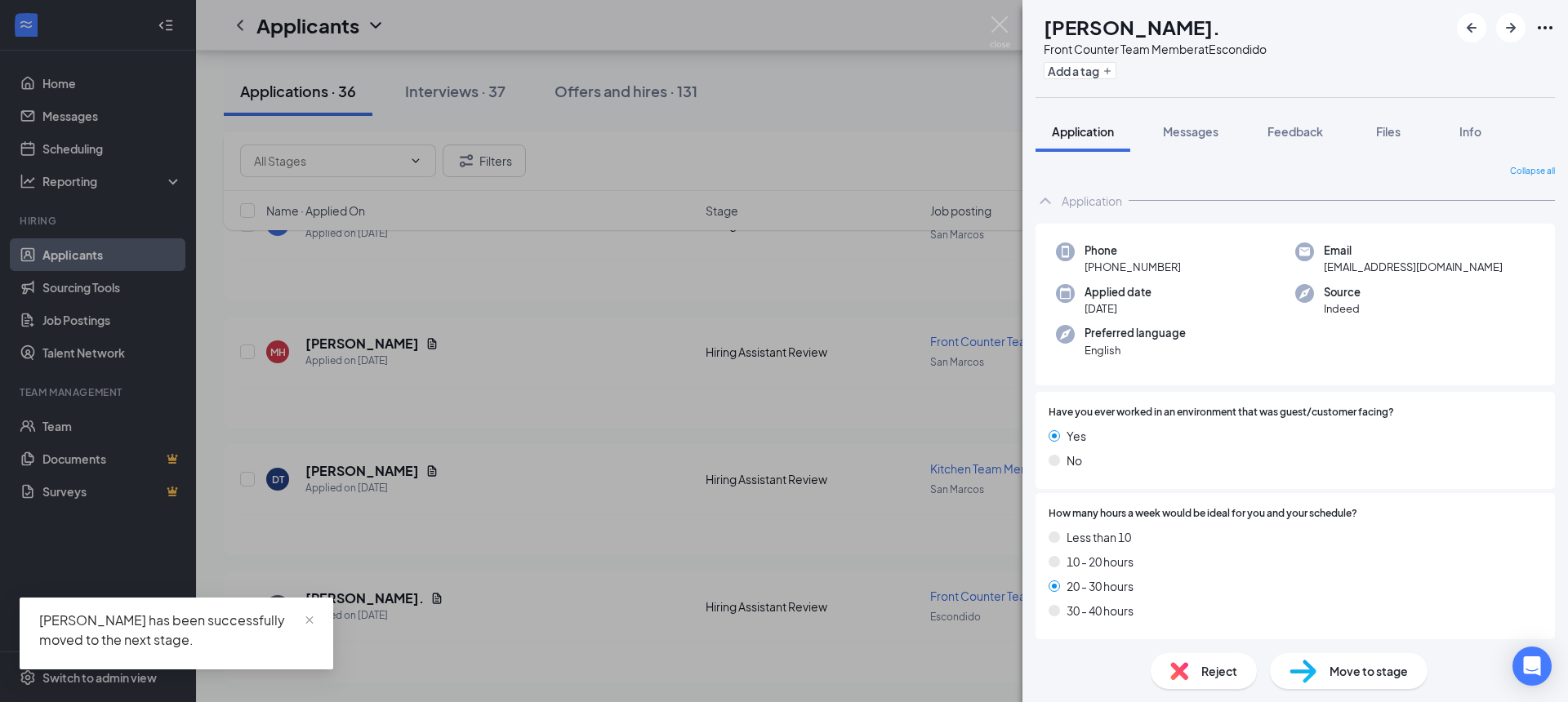
scroll to position [4090, 0]
click at [995, 25] on img at bounding box center [1000, 32] width 20 height 32
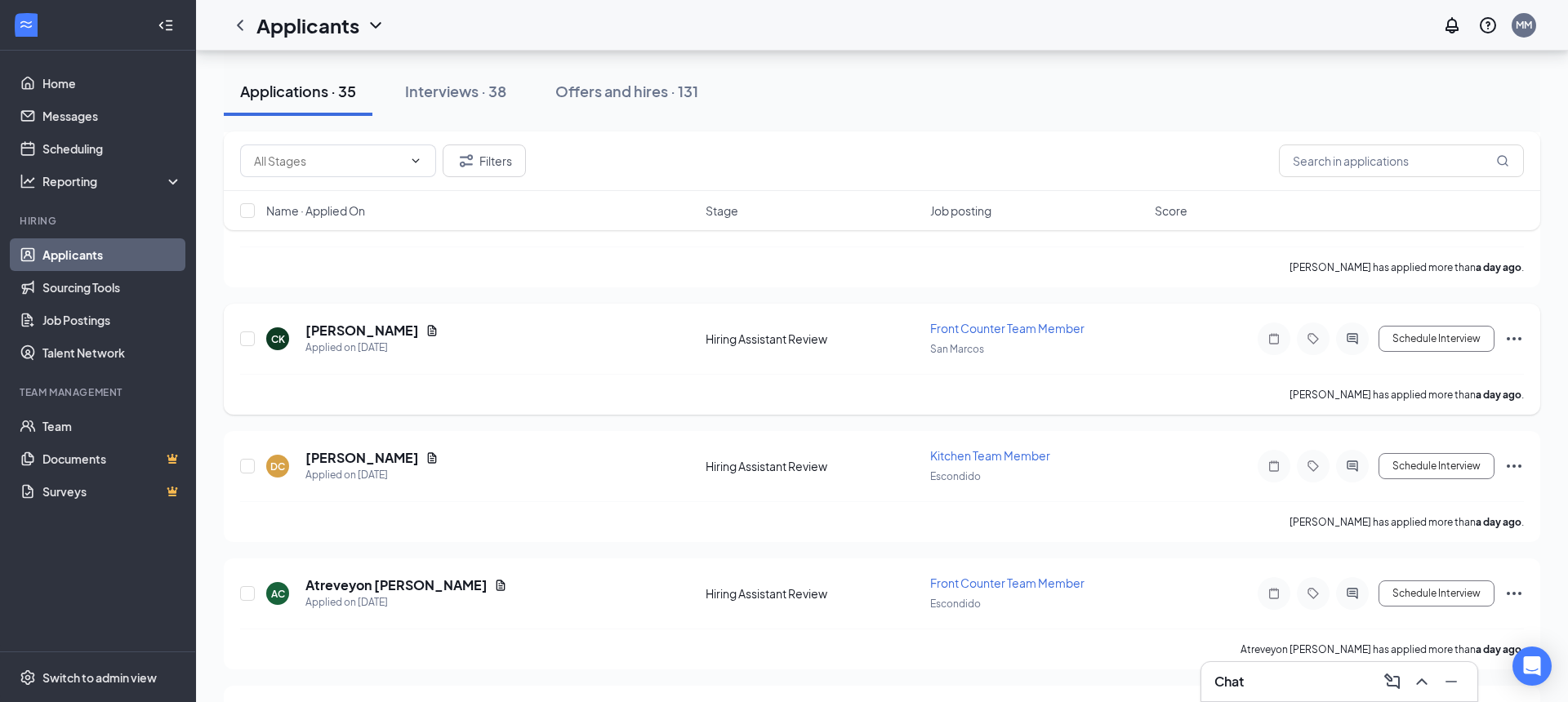
scroll to position [1935, 0]
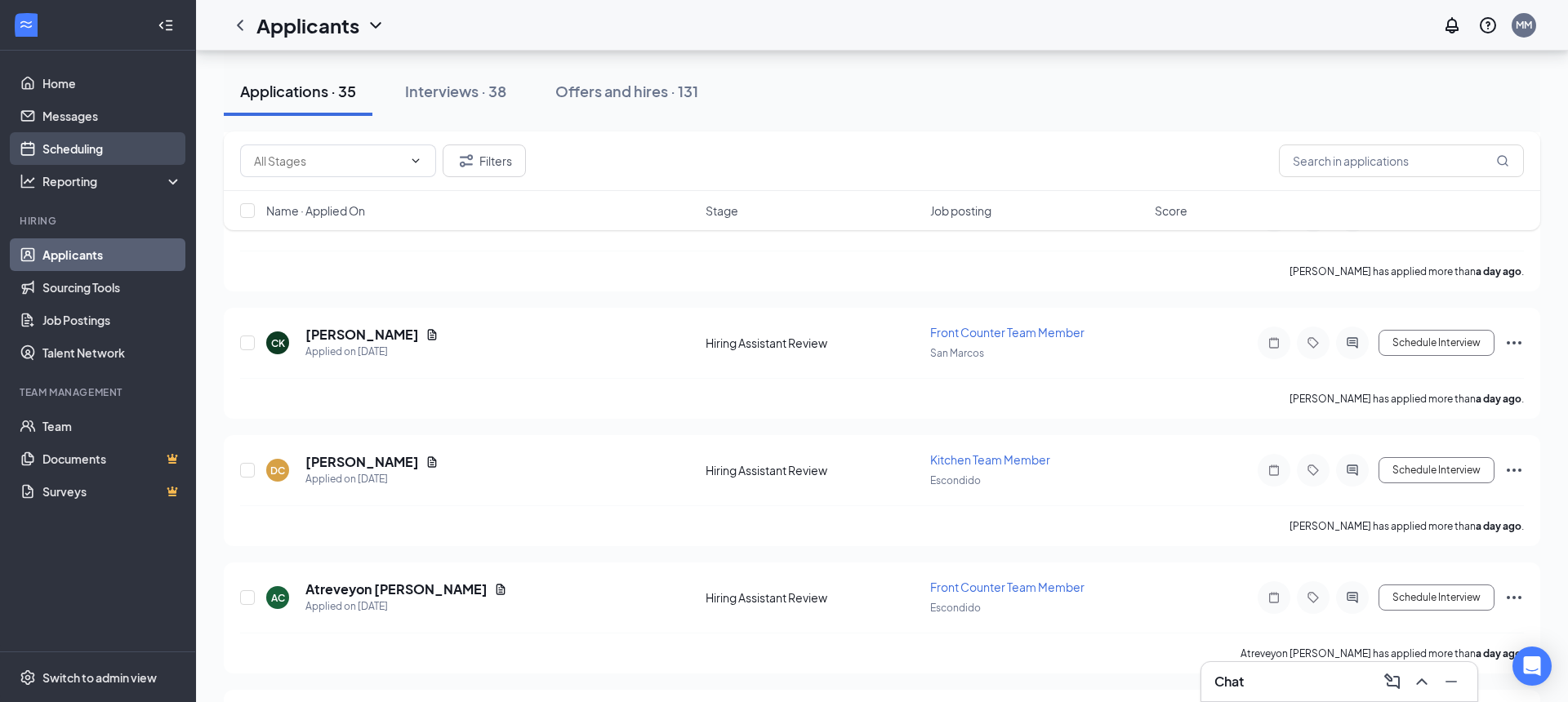
click at [105, 152] on link "Scheduling" at bounding box center [112, 148] width 139 height 33
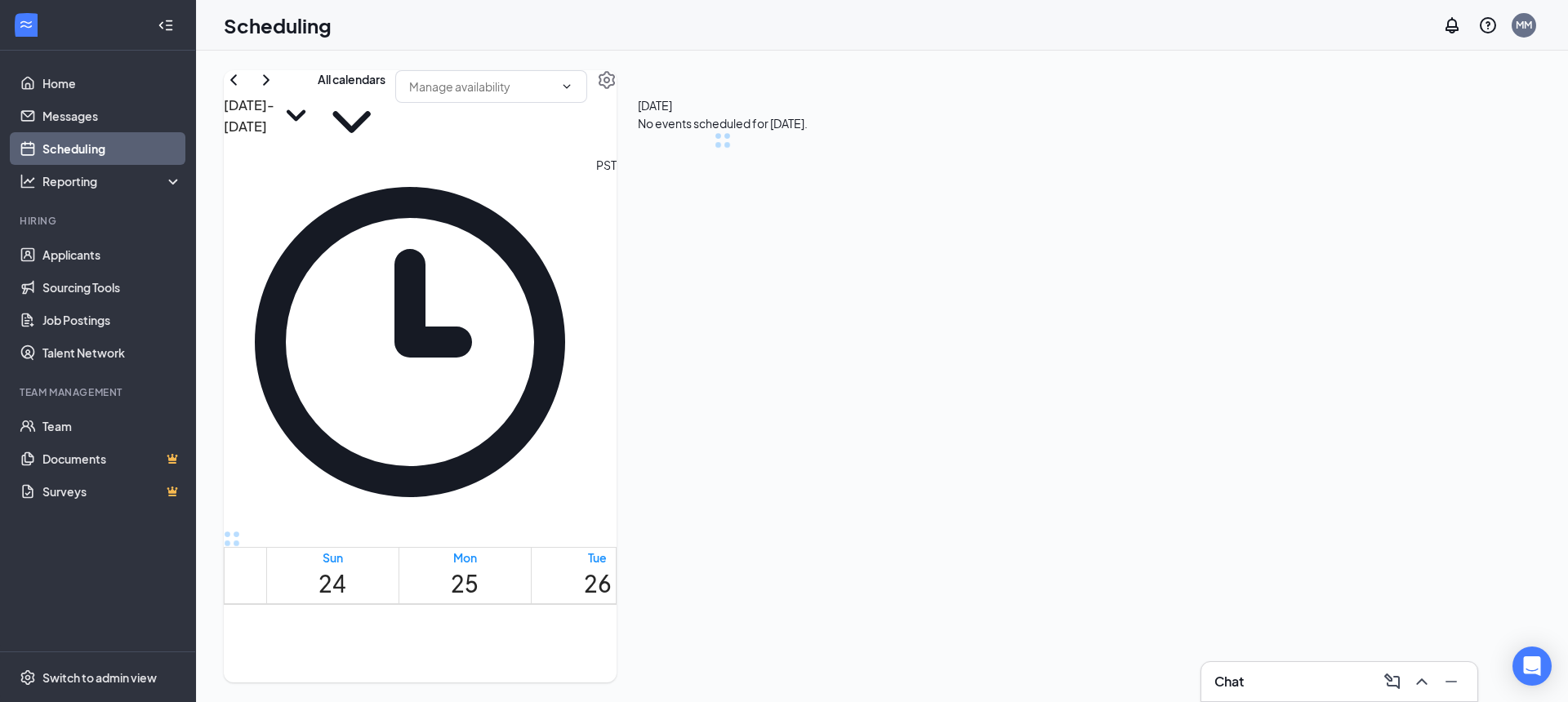
scroll to position [803, 0]
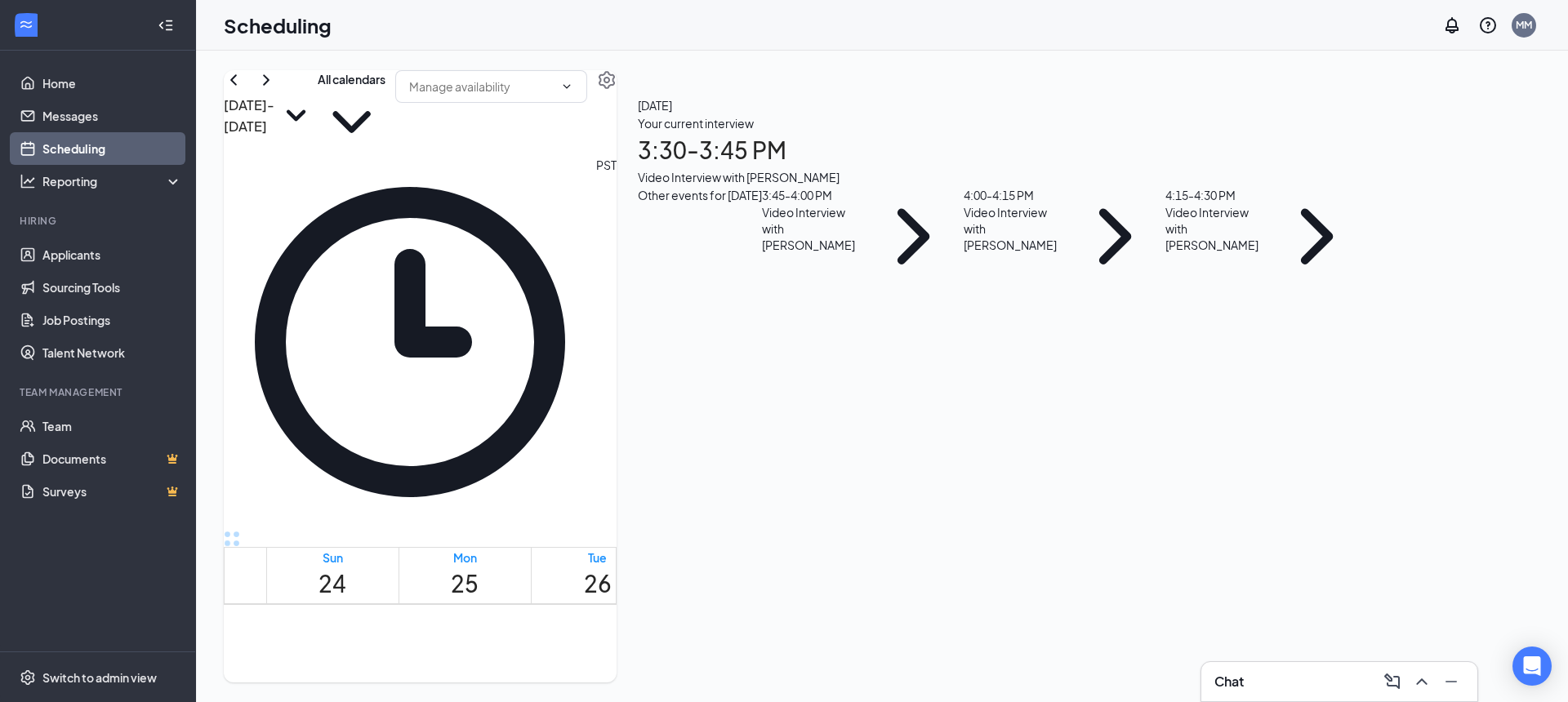
click at [1351, 186] on div "Your current interview 3:30 - 3:45 PM Video Interview with [PERSON_NAME]" at bounding box center [1002, 151] width 729 height 72
click at [895, 332] on h3 "[PERSON_NAME]" at bounding box center [809, 342] width 171 height 21
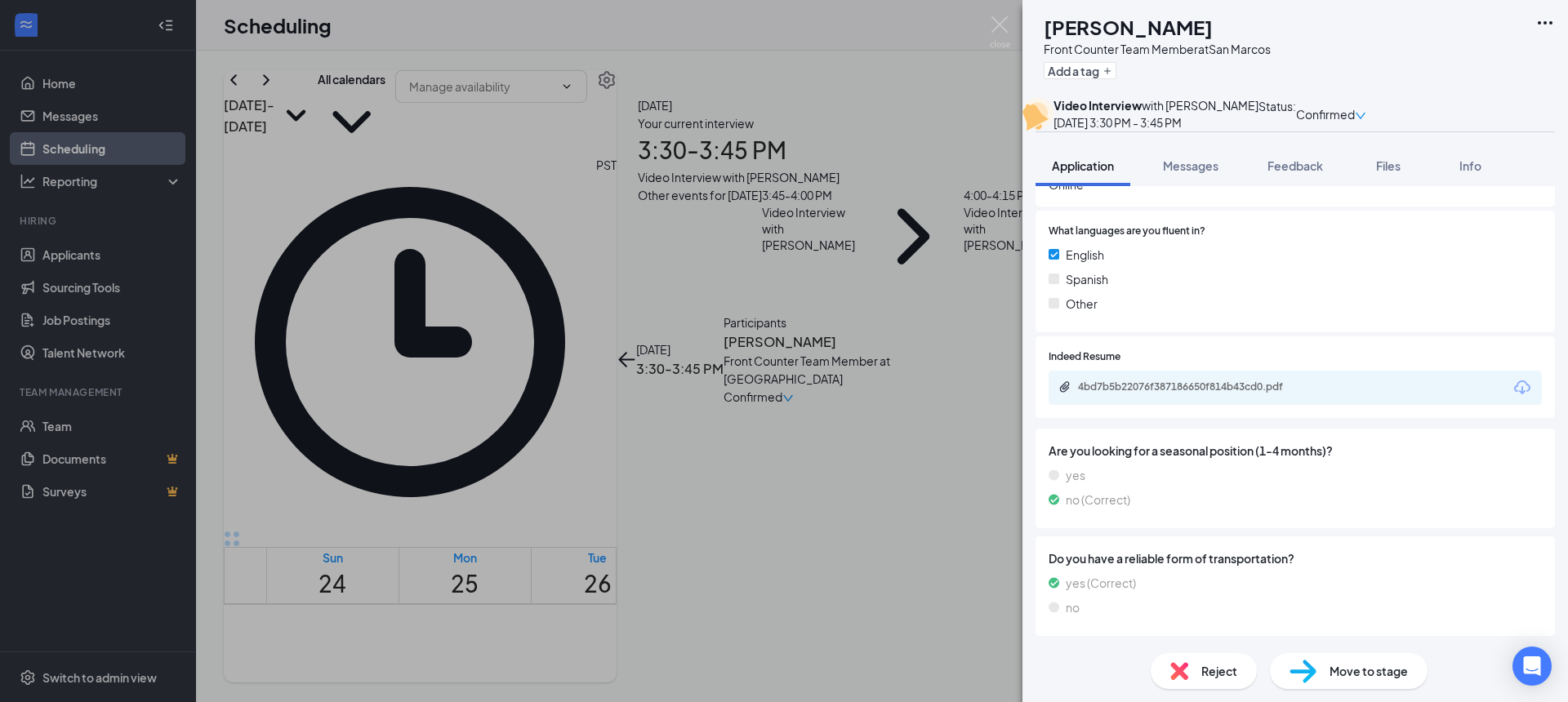
scroll to position [1184, 0]
click at [1252, 389] on div "4bd7b5b22076f387186650f814b43cd0.pdf" at bounding box center [1192, 387] width 229 height 13
click at [1297, 173] on span "Feedback" at bounding box center [1296, 165] width 56 height 15
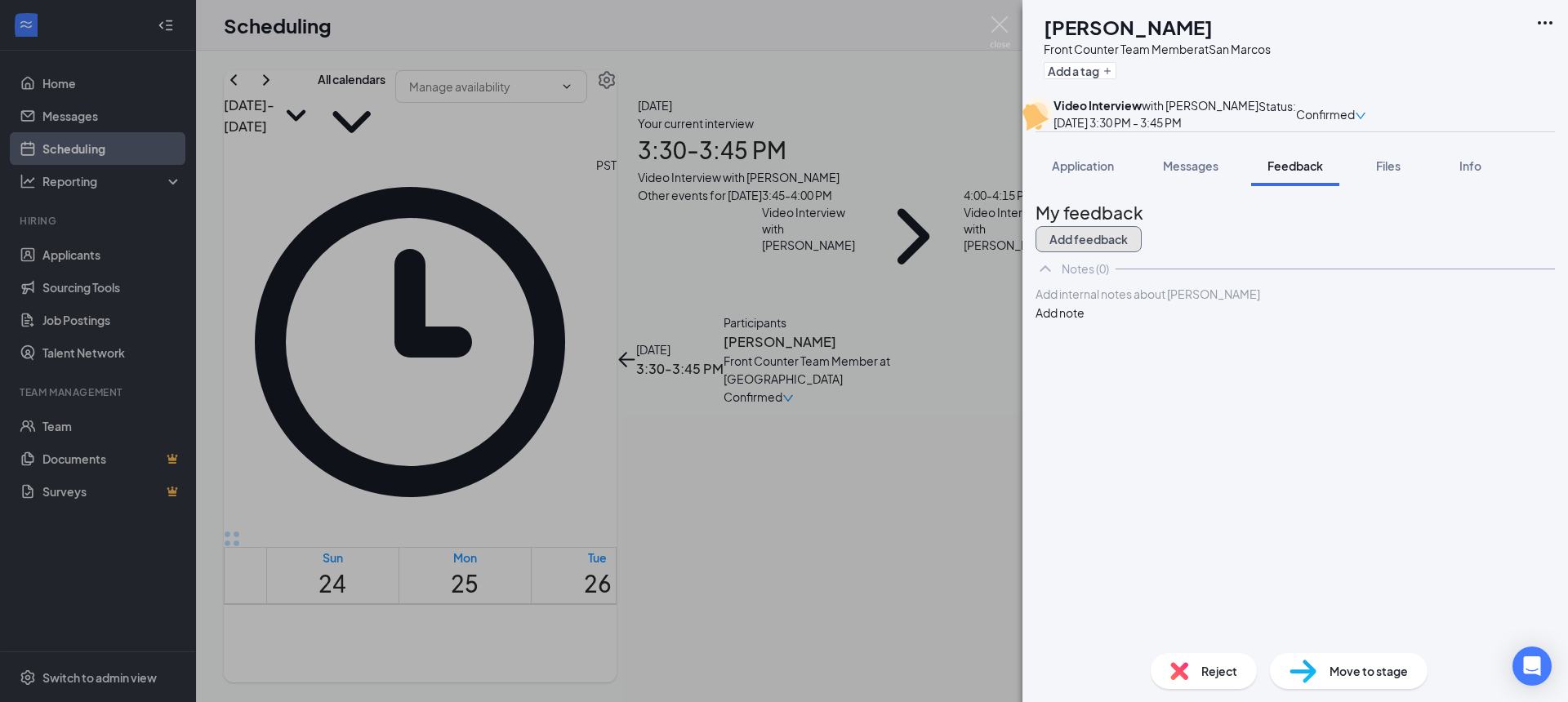
click at [1142, 252] on button "Add feedback" at bounding box center [1089, 239] width 107 height 26
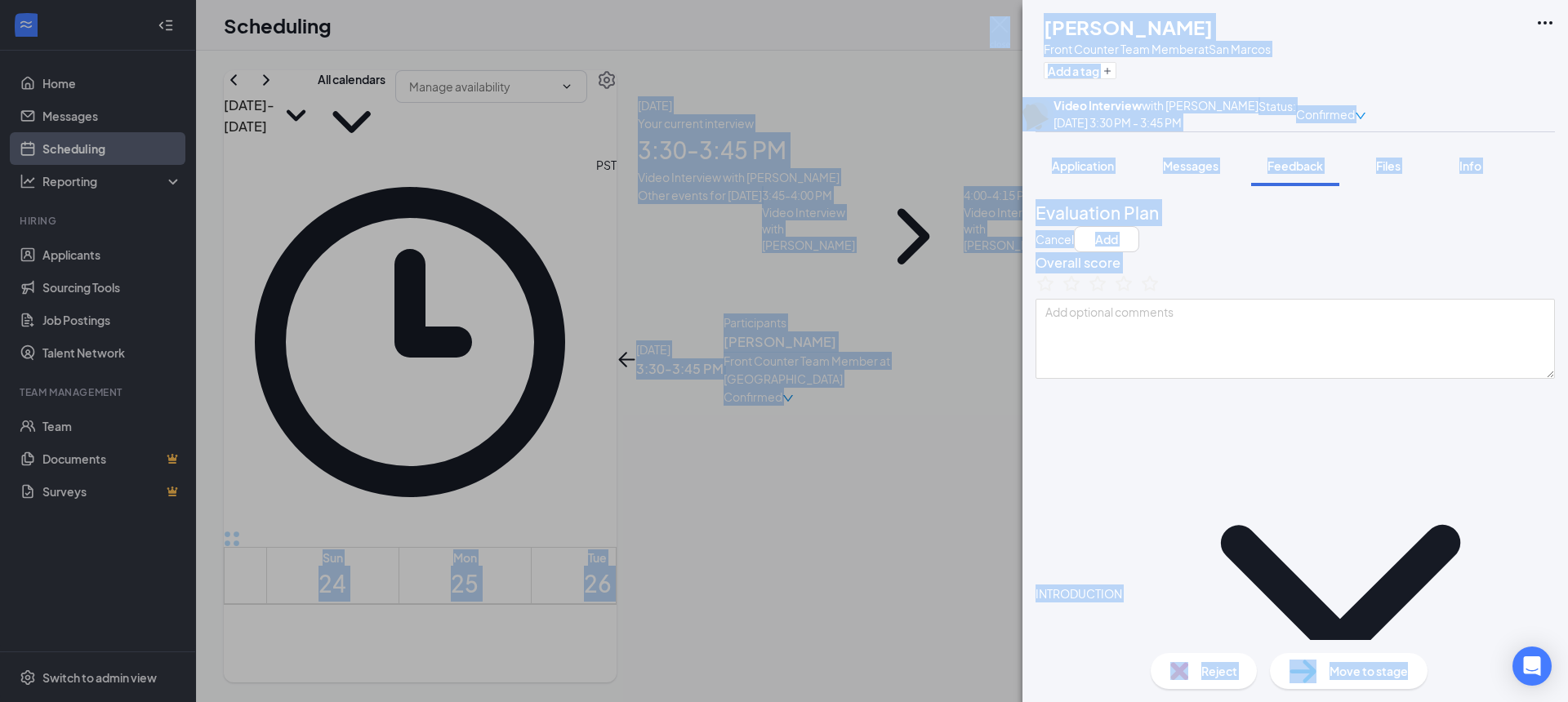
drag, startPoint x: 1553, startPoint y: 699, endPoint x: 1048, endPoint y: 718, distance: 505.4
click at [1048, 701] on html "Home Messages Scheduling Reporting Hiring Applicants Sourcing Tools Job Posting…" at bounding box center [784, 351] width 1568 height 702
click at [1474, 659] on div "Reject Move to stage" at bounding box center [1296, 671] width 546 height 62
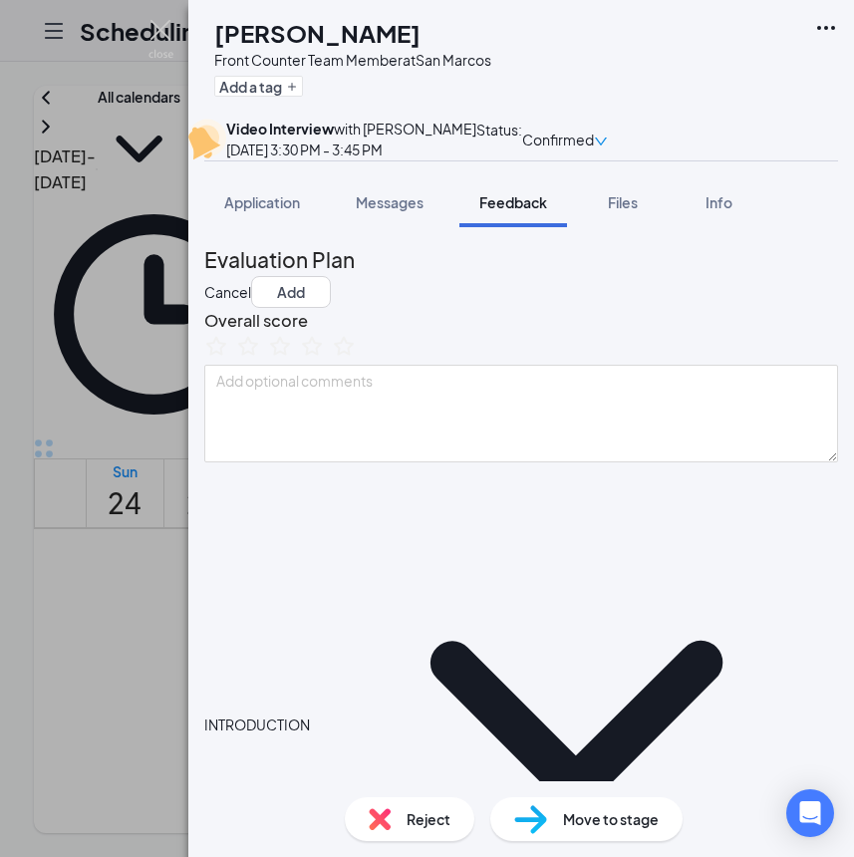
click at [343, 593] on icon "ChevronDown" at bounding box center [576, 724] width 524 height 524
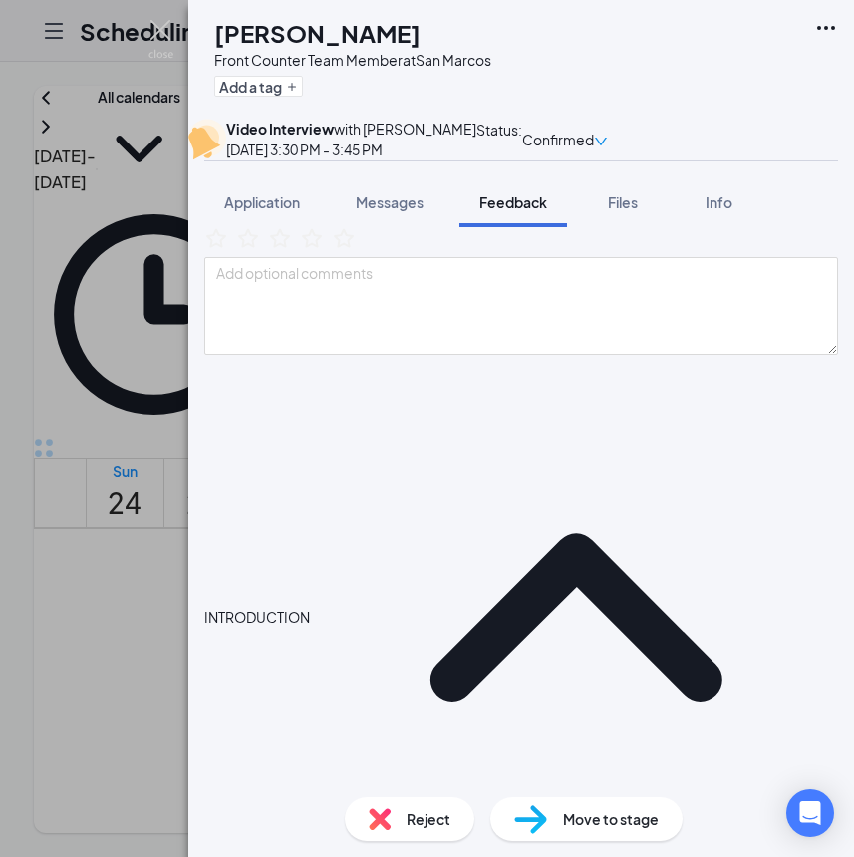
scroll to position [128, 0]
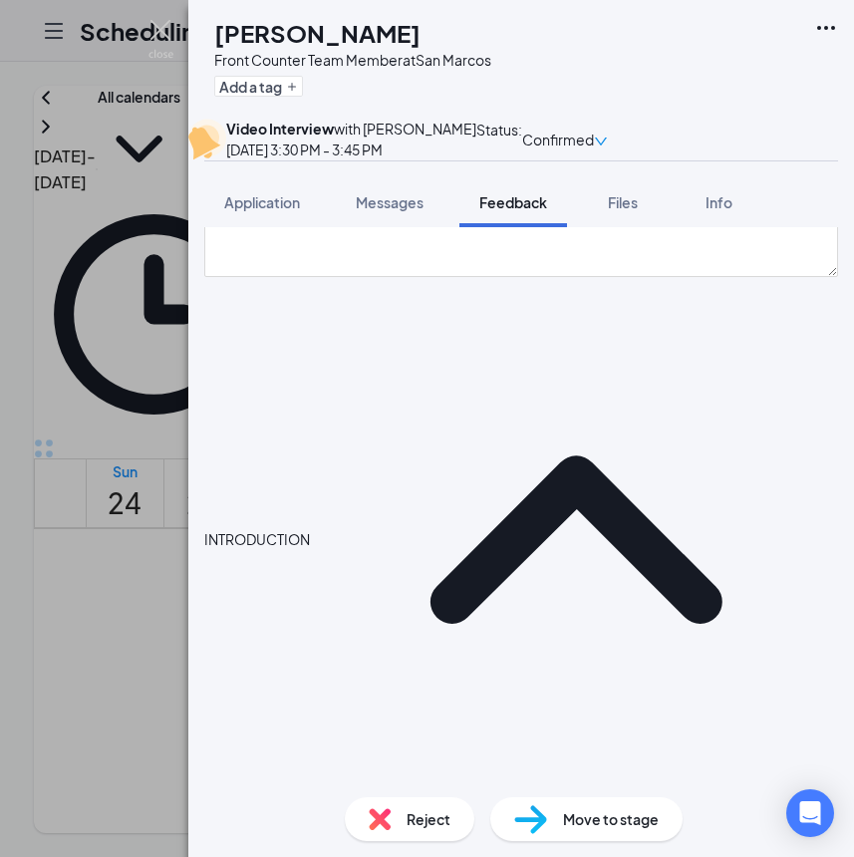
scroll to position [173, 0]
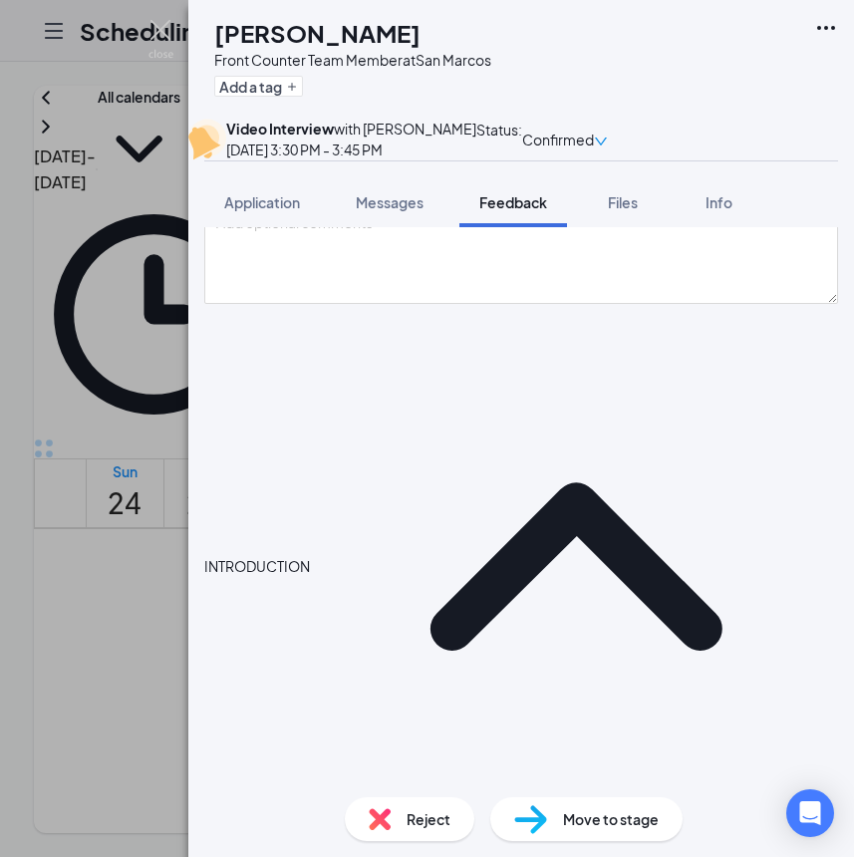
scroll to position [149, 0]
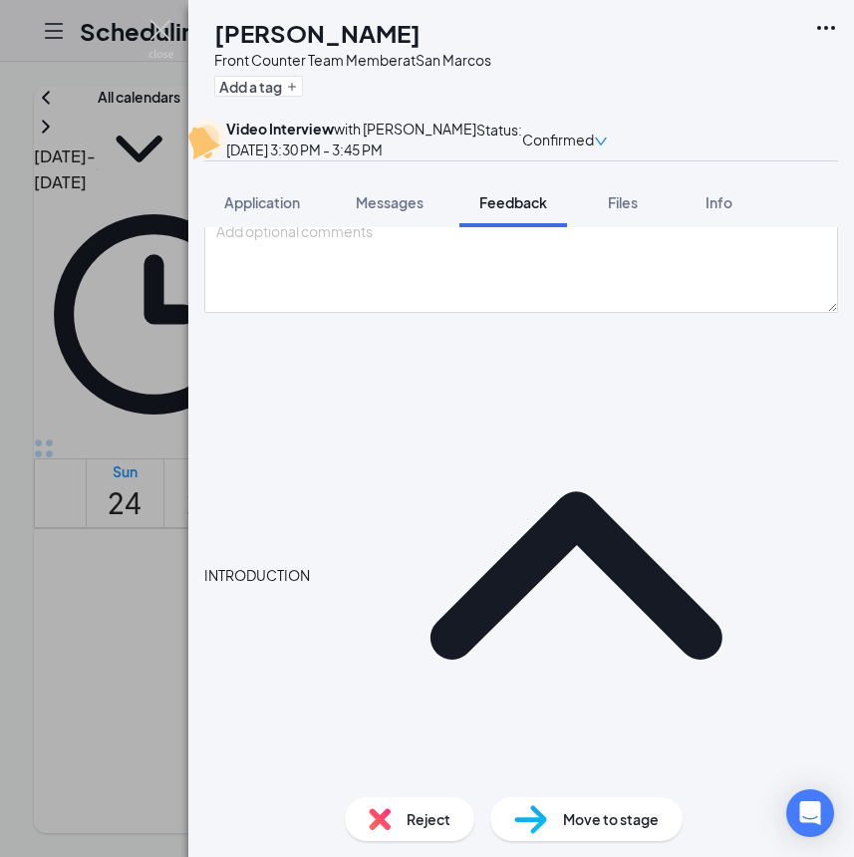
type textarea "Bay area and is going to CSUSM, sports and football, hanging out with friends a…"
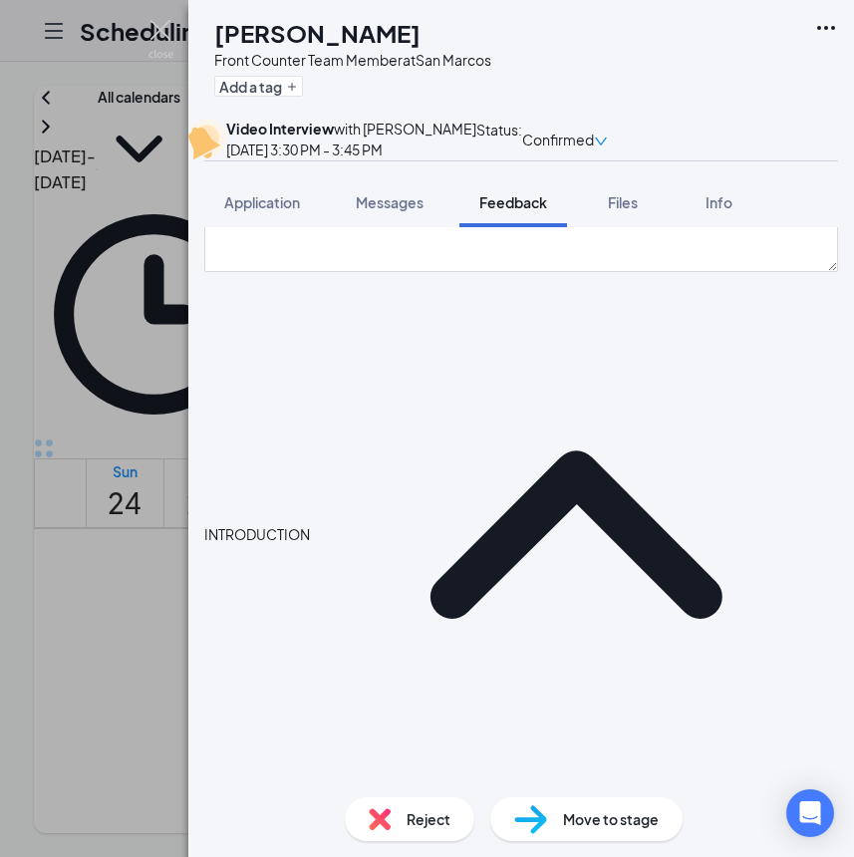
drag, startPoint x: 846, startPoint y: 641, endPoint x: 795, endPoint y: 635, distance: 51.2
click at [845, 640] on div "Evaluation Plan Cancel Add Overall score INTRODUCTION Your why, your role, your…" at bounding box center [521, 504] width 666 height 554
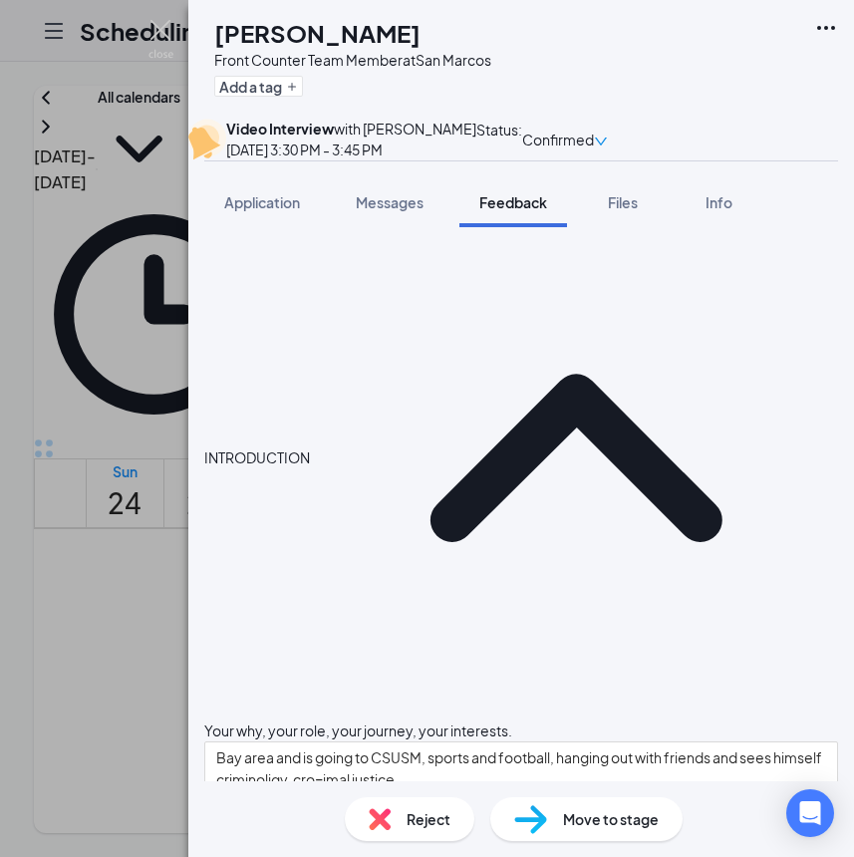
scroll to position [287, 0]
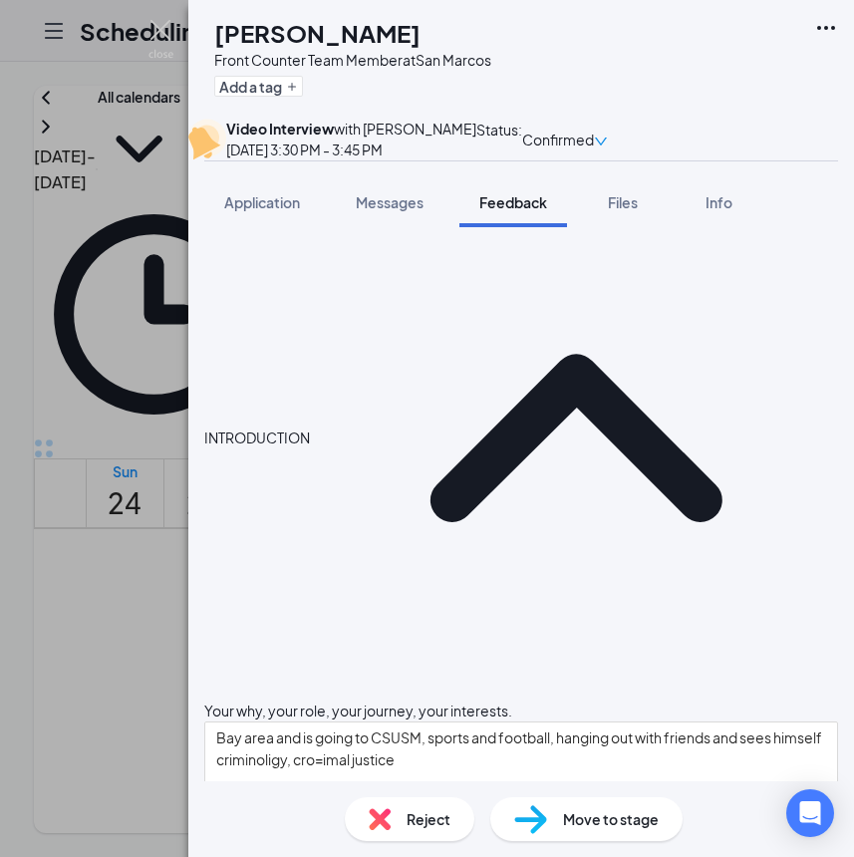
type textarea "passioante about helping people, growing up mom always taught them to be kindmv"
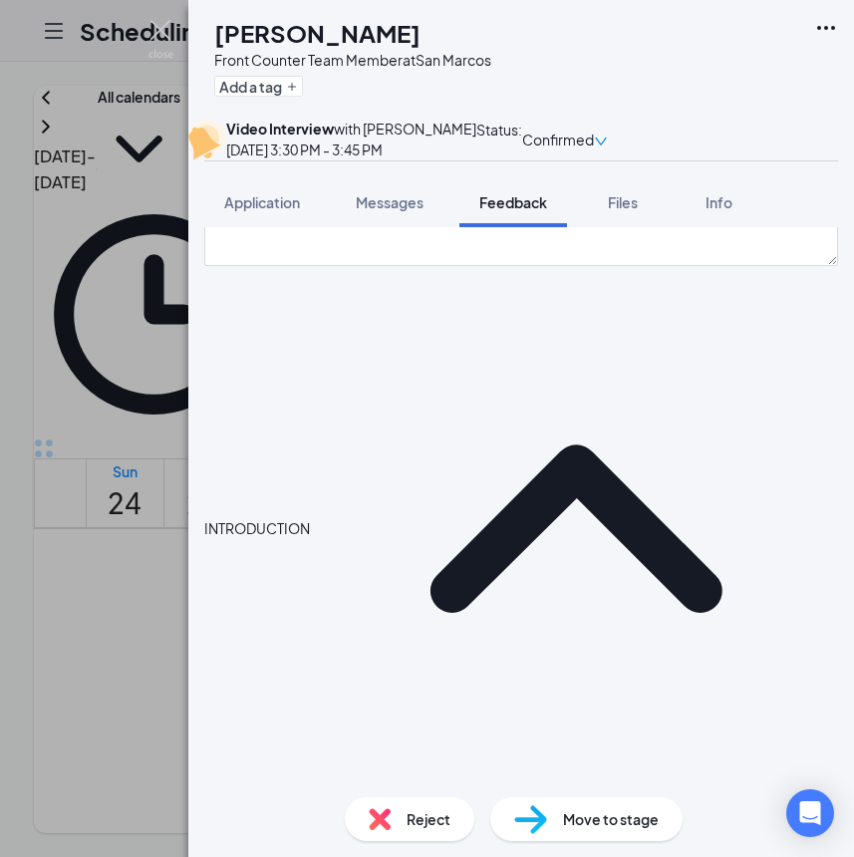
scroll to position [0, 0]
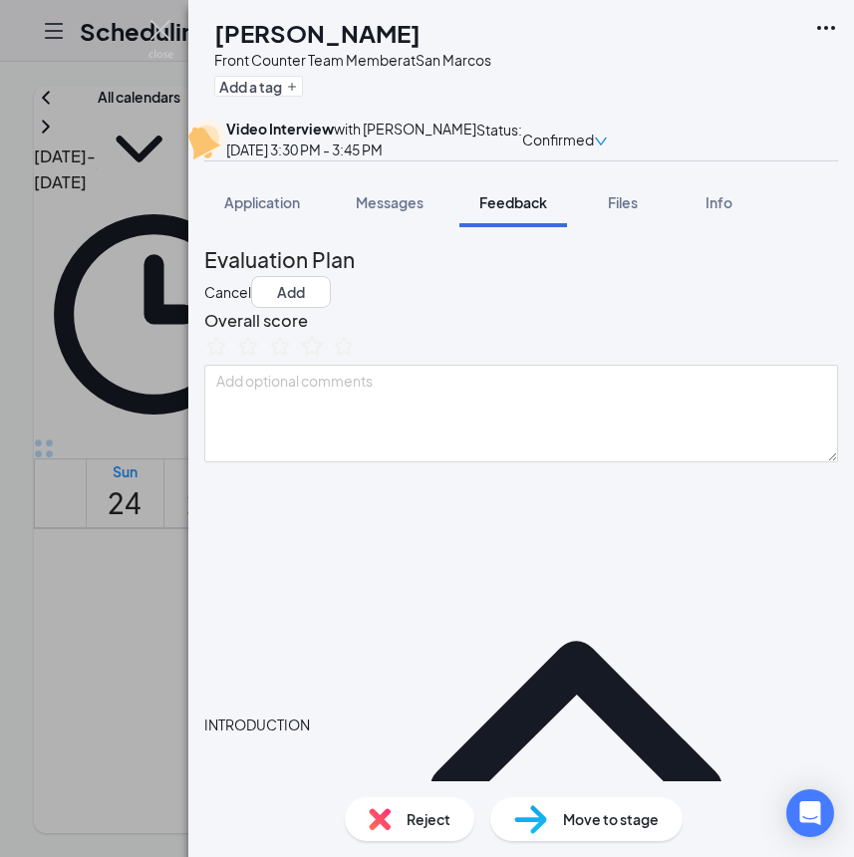
click at [323, 356] on icon "StarBorder" at bounding box center [312, 345] width 22 height 21
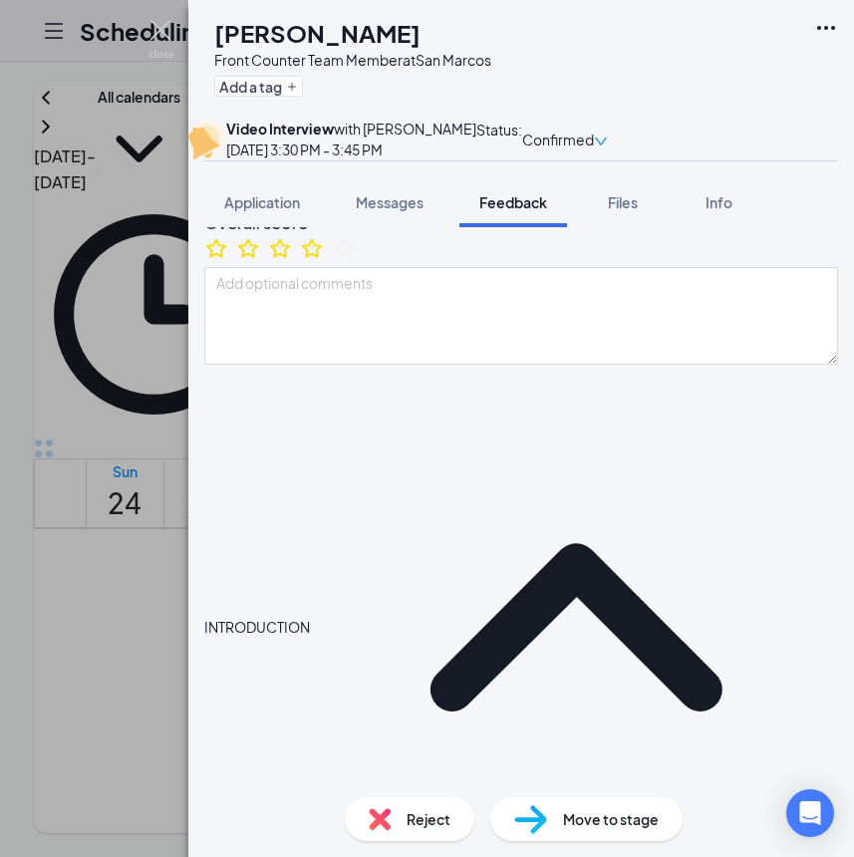
scroll to position [410, 0]
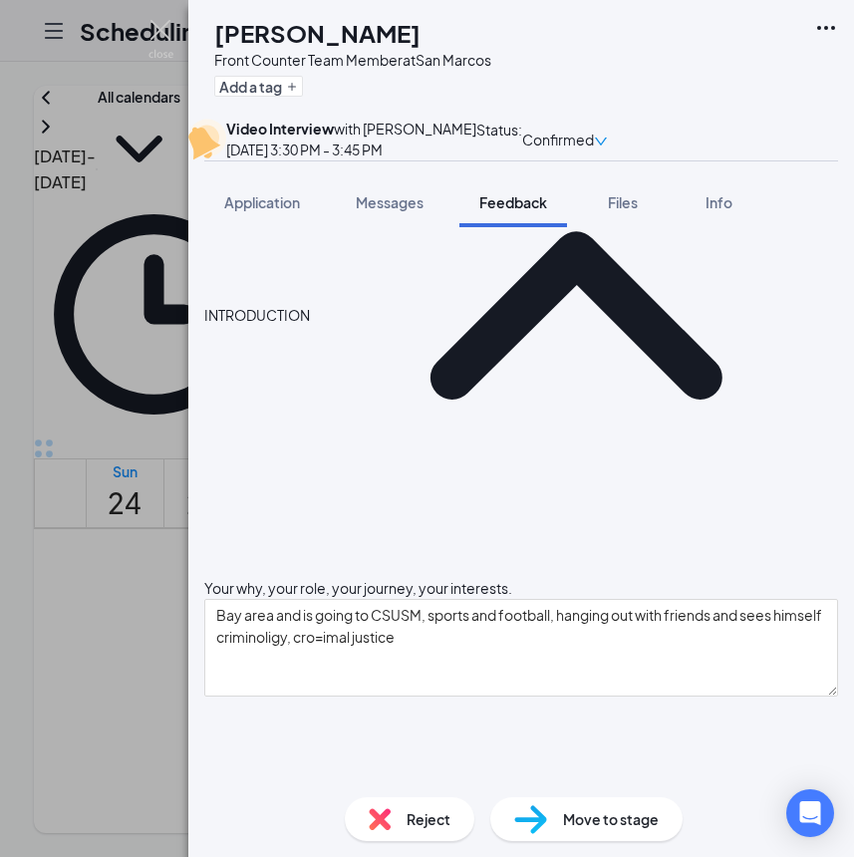
type textarea "Strength: working well with people, sports background has contributed to this I…"
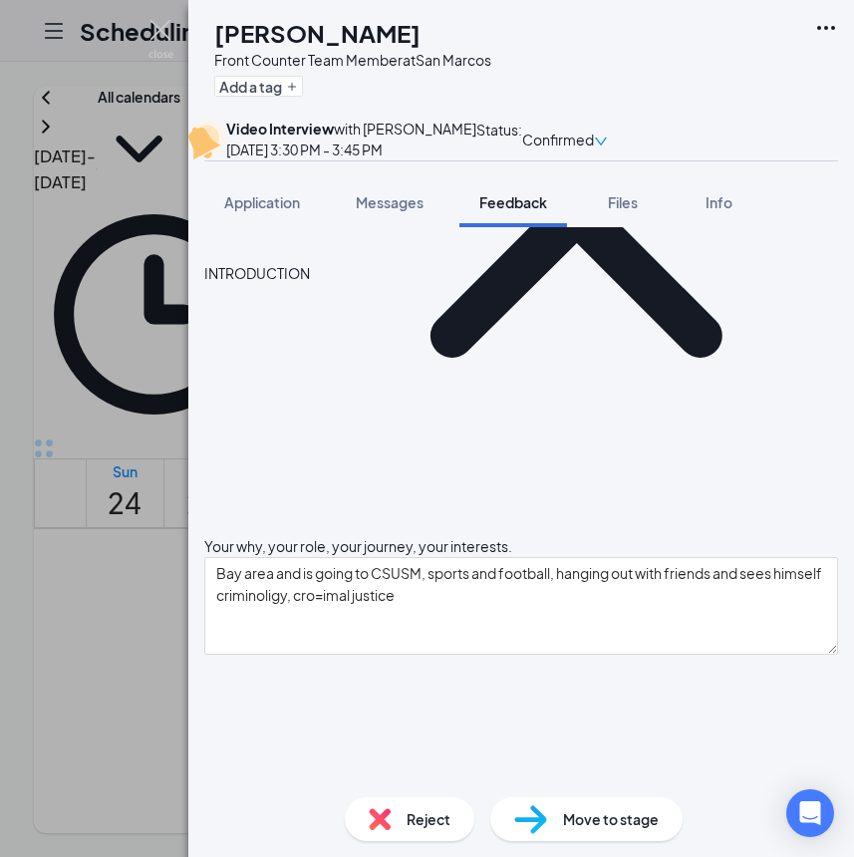
scroll to position [467, 0]
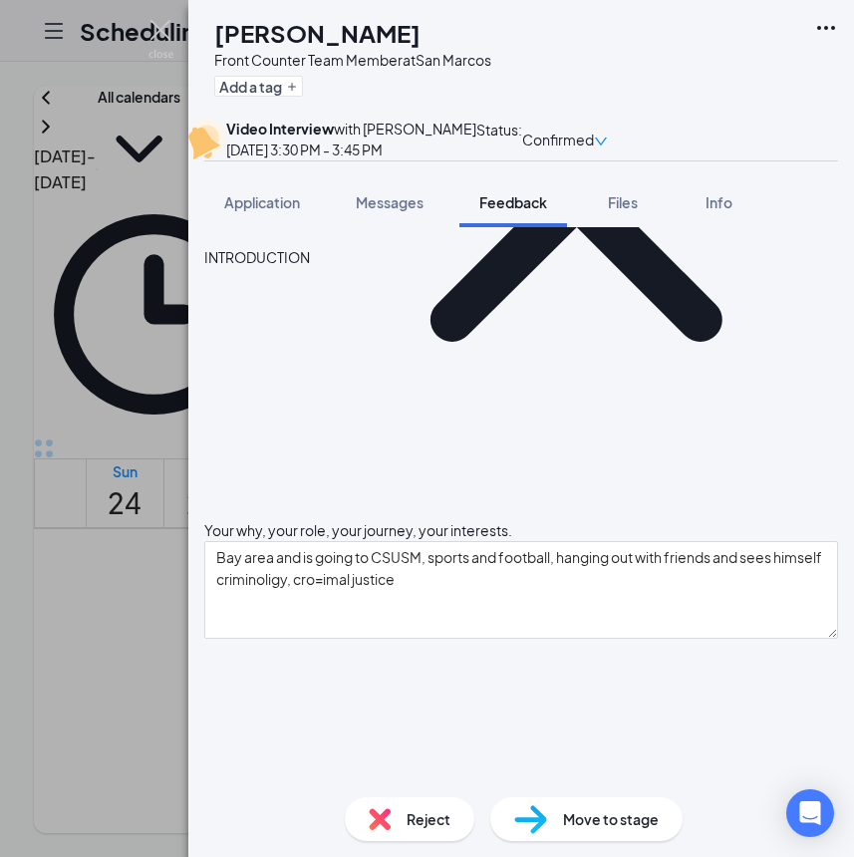
type textarea "I"
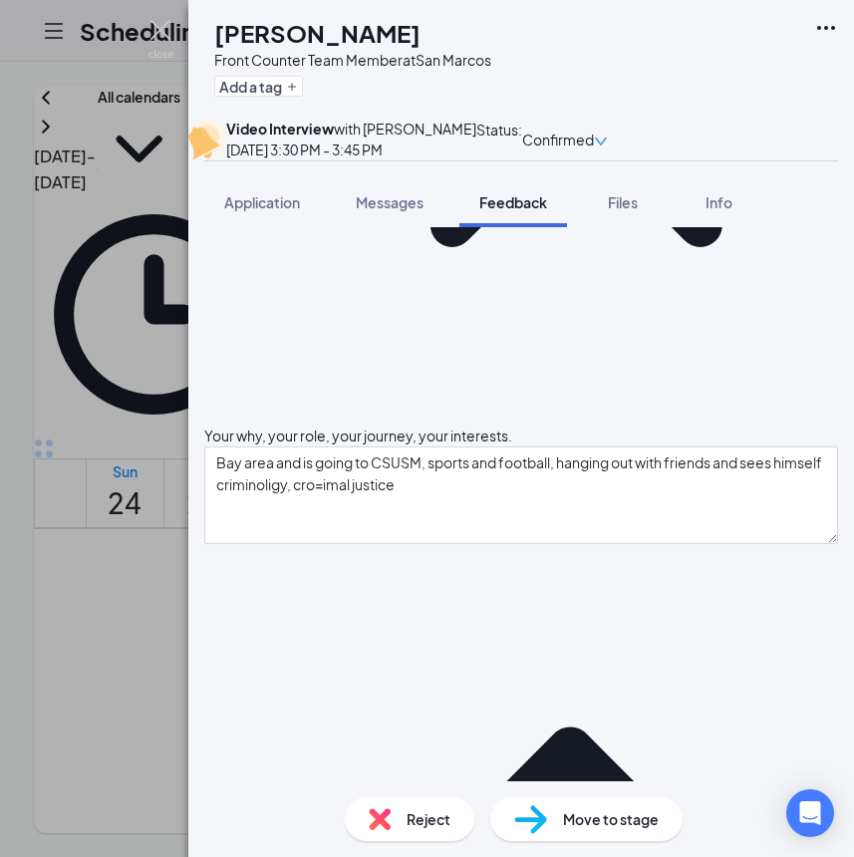
scroll to position [651, 0]
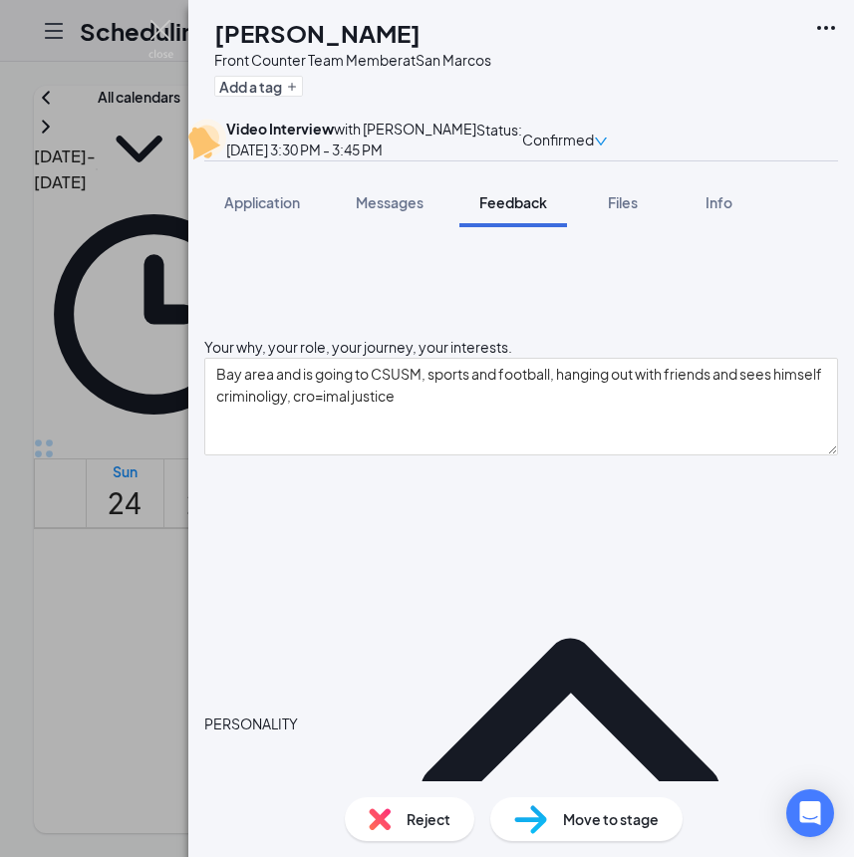
type textarea "Someone who works well with others, can sacridice a little of themselves, hones…"
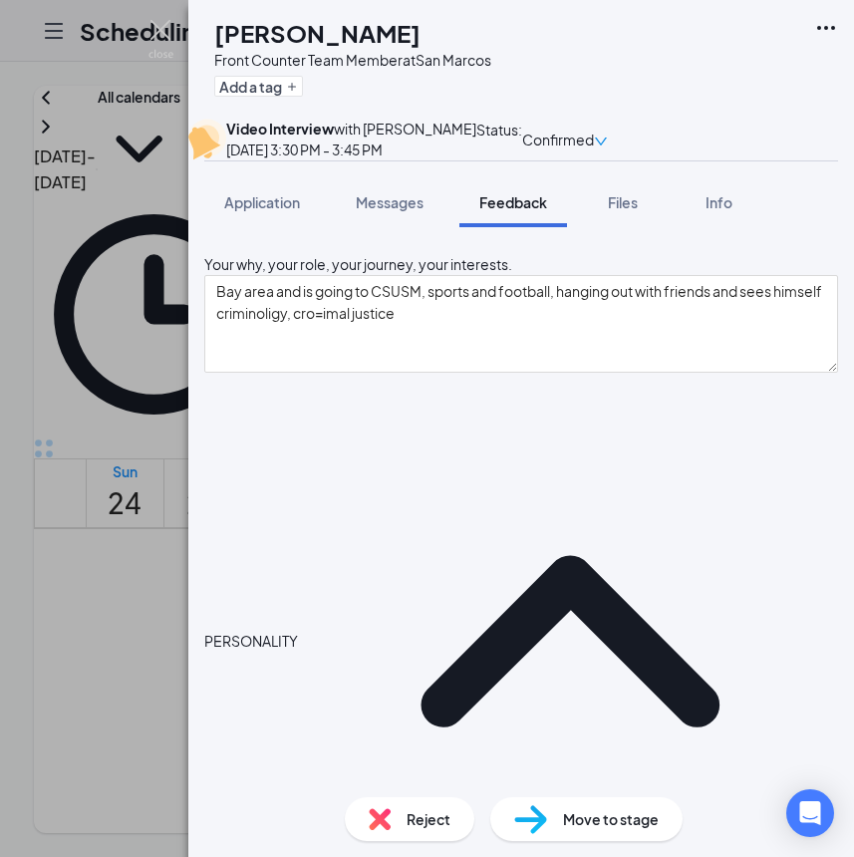
type textarea "during football game furing a championship , made a play that made them lose. n…"
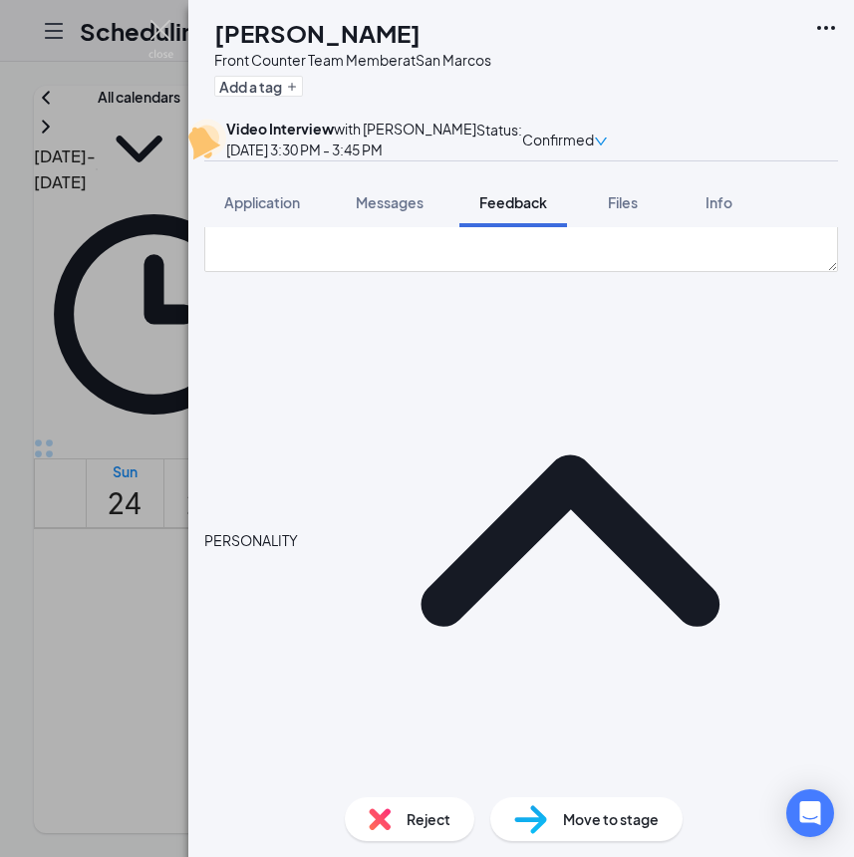
scroll to position [846, 0]
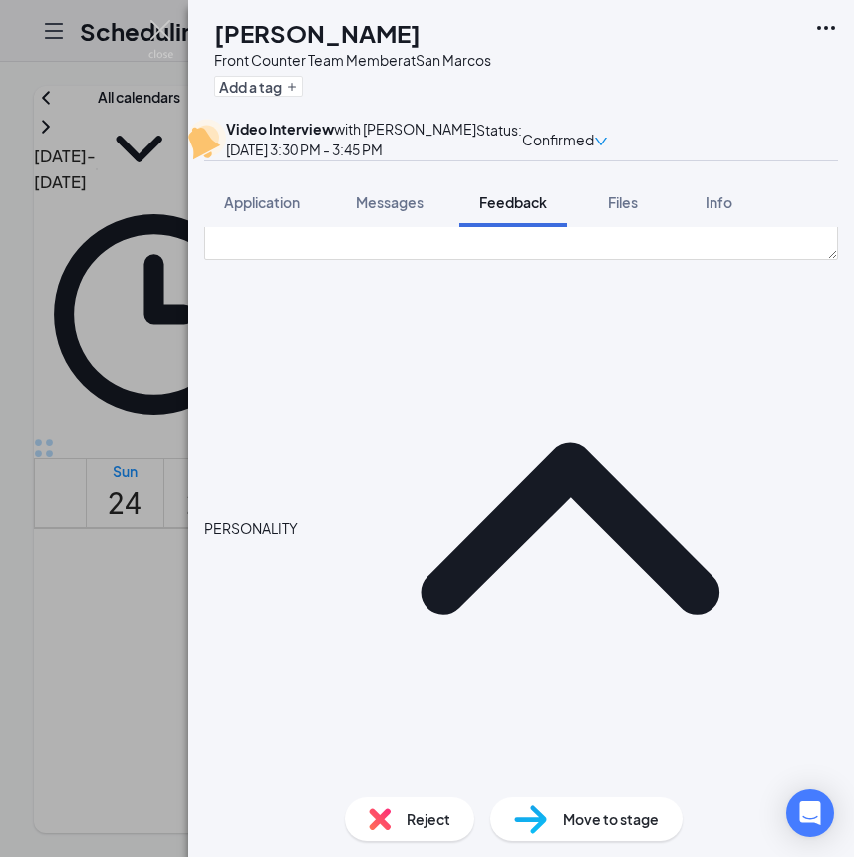
type textarea "f"
type textarea "M"
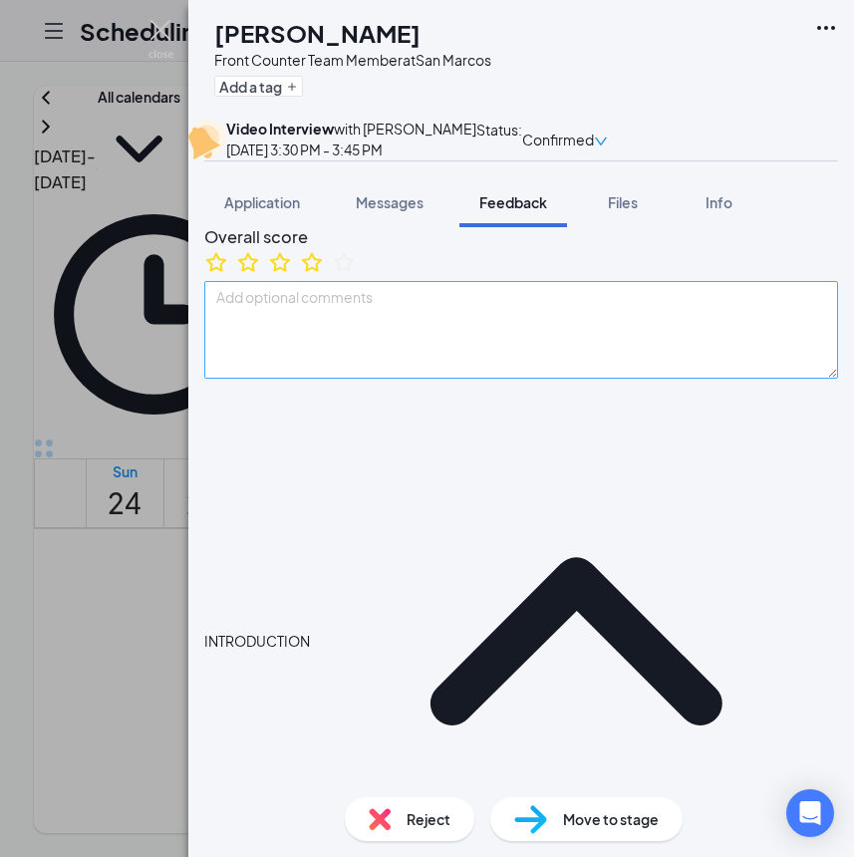
scroll to position [0, 0]
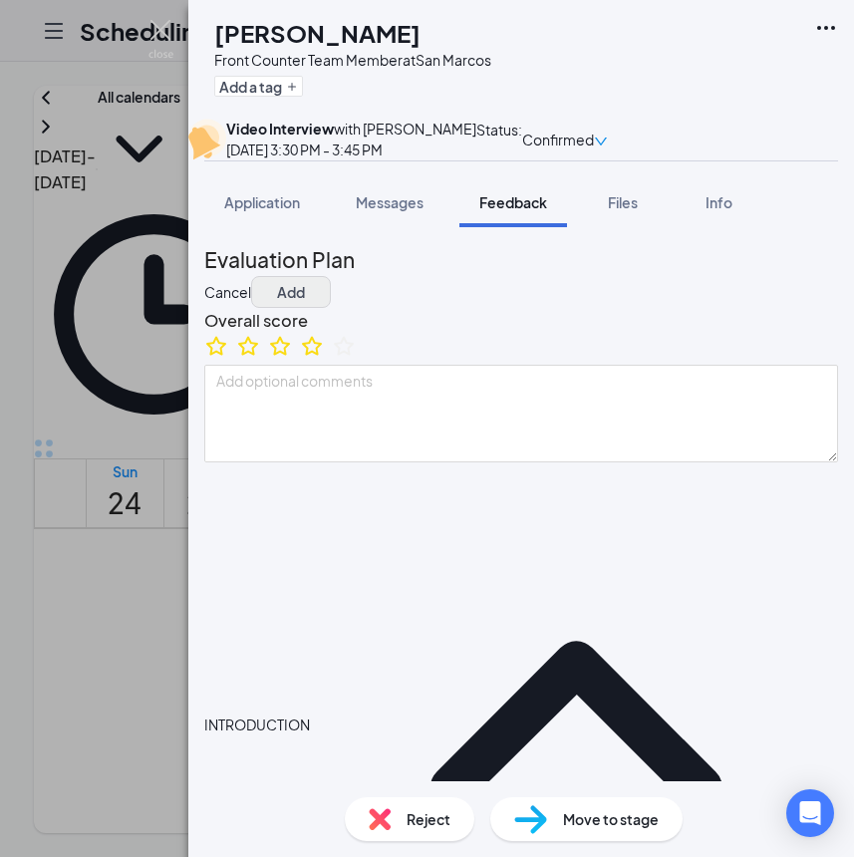
type textarea "Tue/Thurs/Fri/Sat open availability"
click at [331, 308] on button "Add" at bounding box center [291, 292] width 80 height 32
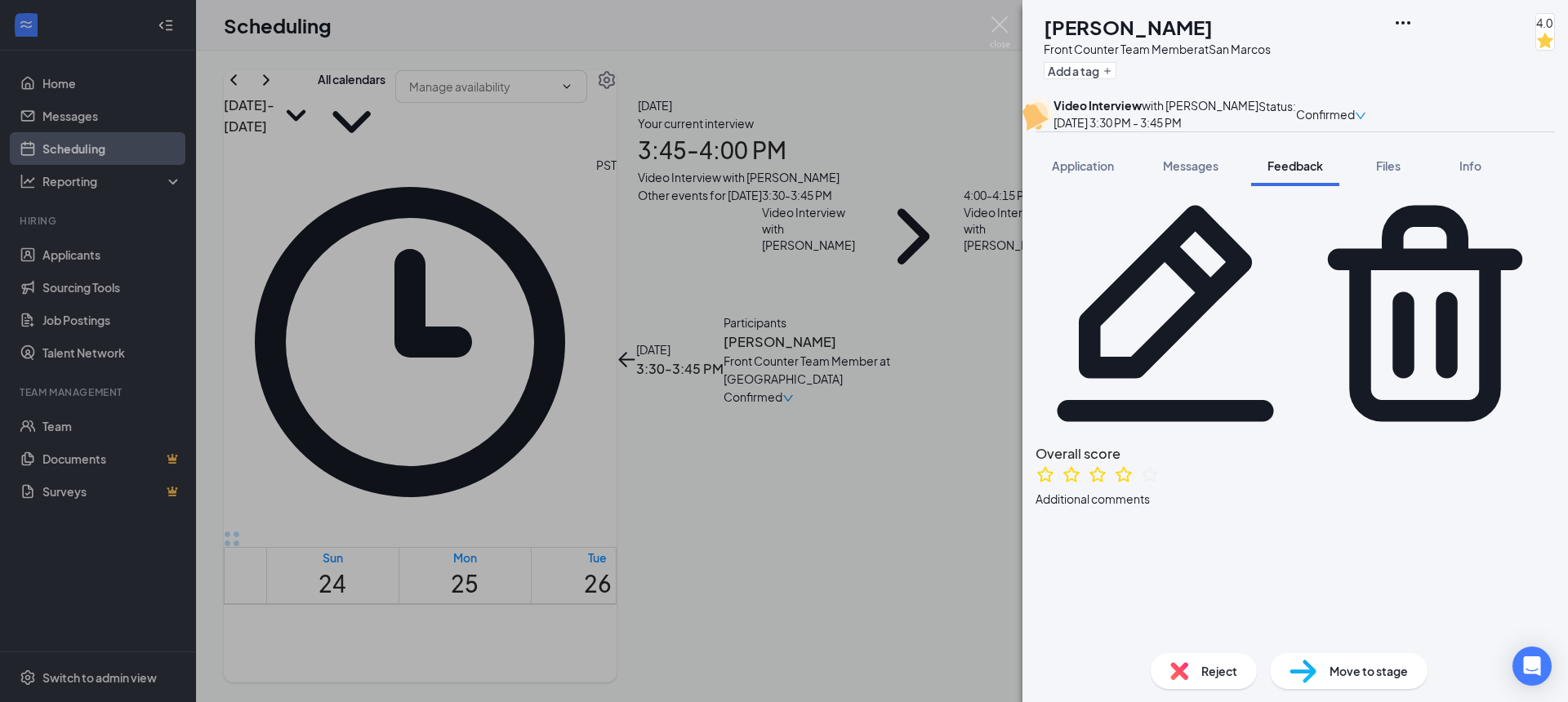
scroll to position [46, 0]
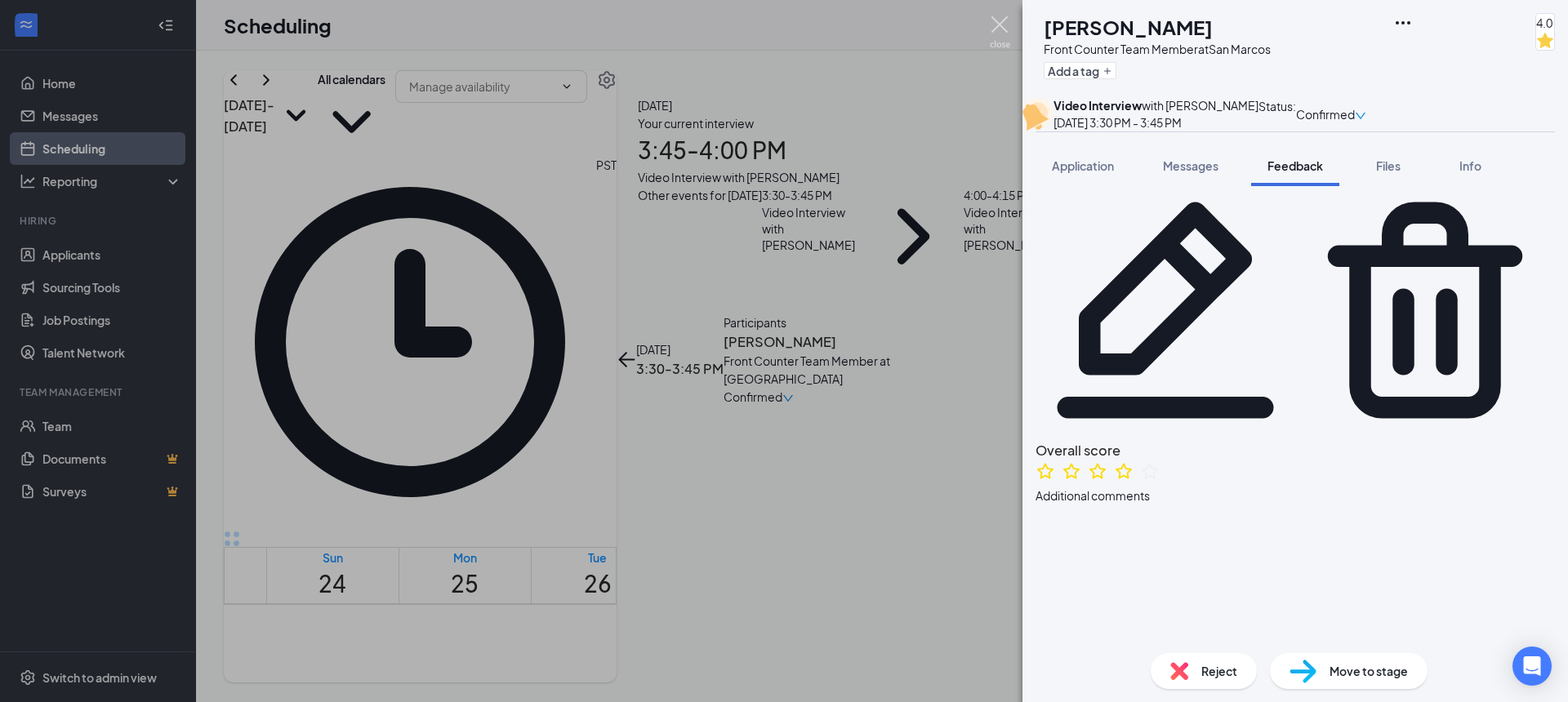
click at [993, 17] on img at bounding box center [1000, 32] width 20 height 32
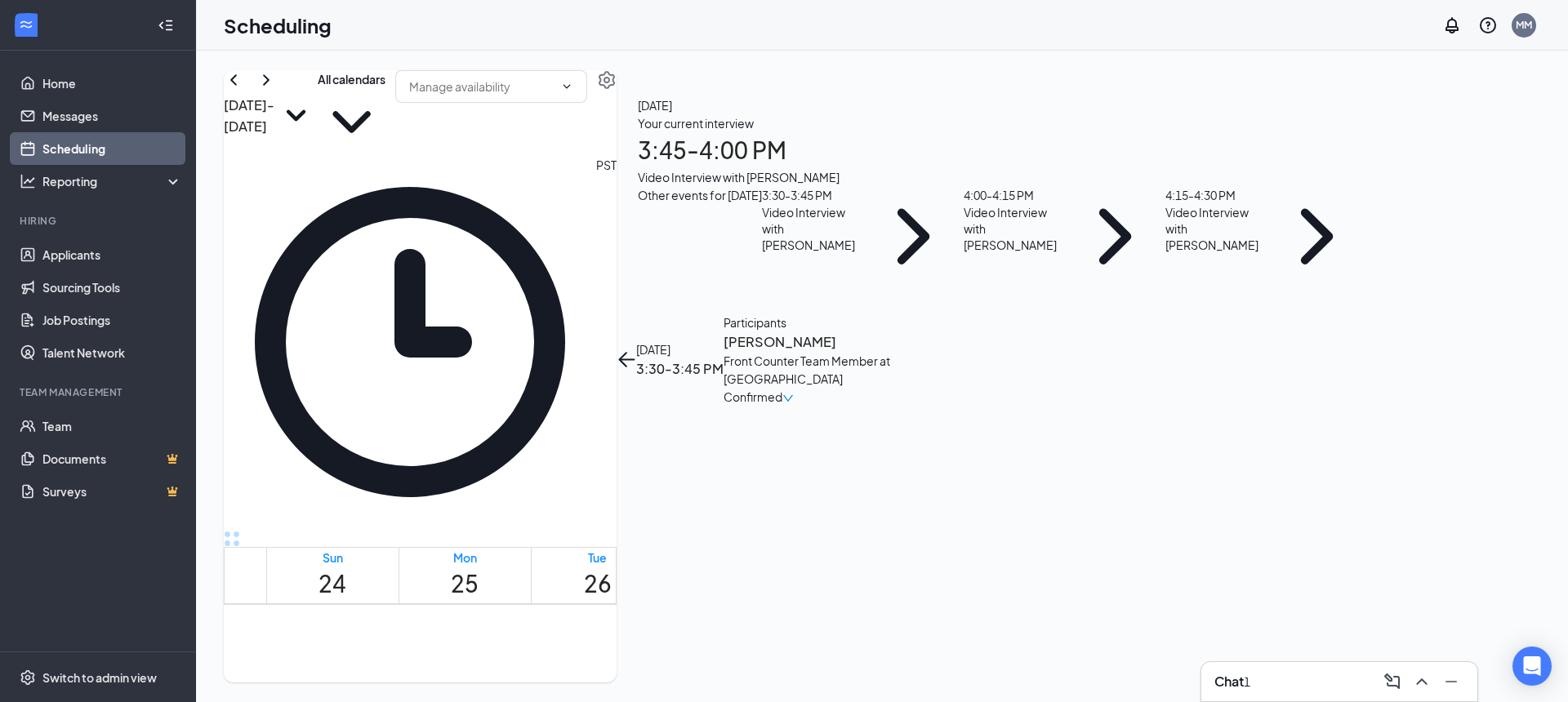
click at [636, 349] on icon "ArrowLeft" at bounding box center [626, 359] width 20 height 20
click at [1338, 186] on div "Your current interview 3:45 - 4:00 PM Video Interview with [PERSON_NAME]" at bounding box center [1002, 151] width 729 height 72
click at [895, 332] on h3 "[PERSON_NAME]" at bounding box center [809, 342] width 171 height 21
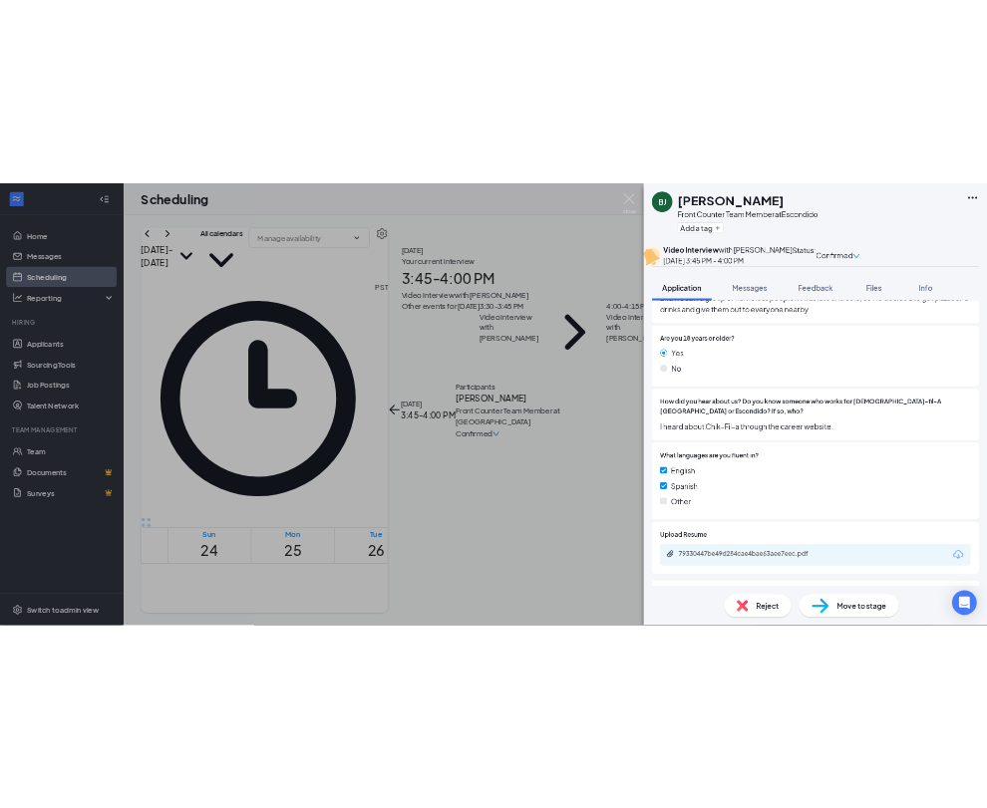
scroll to position [1477, 0]
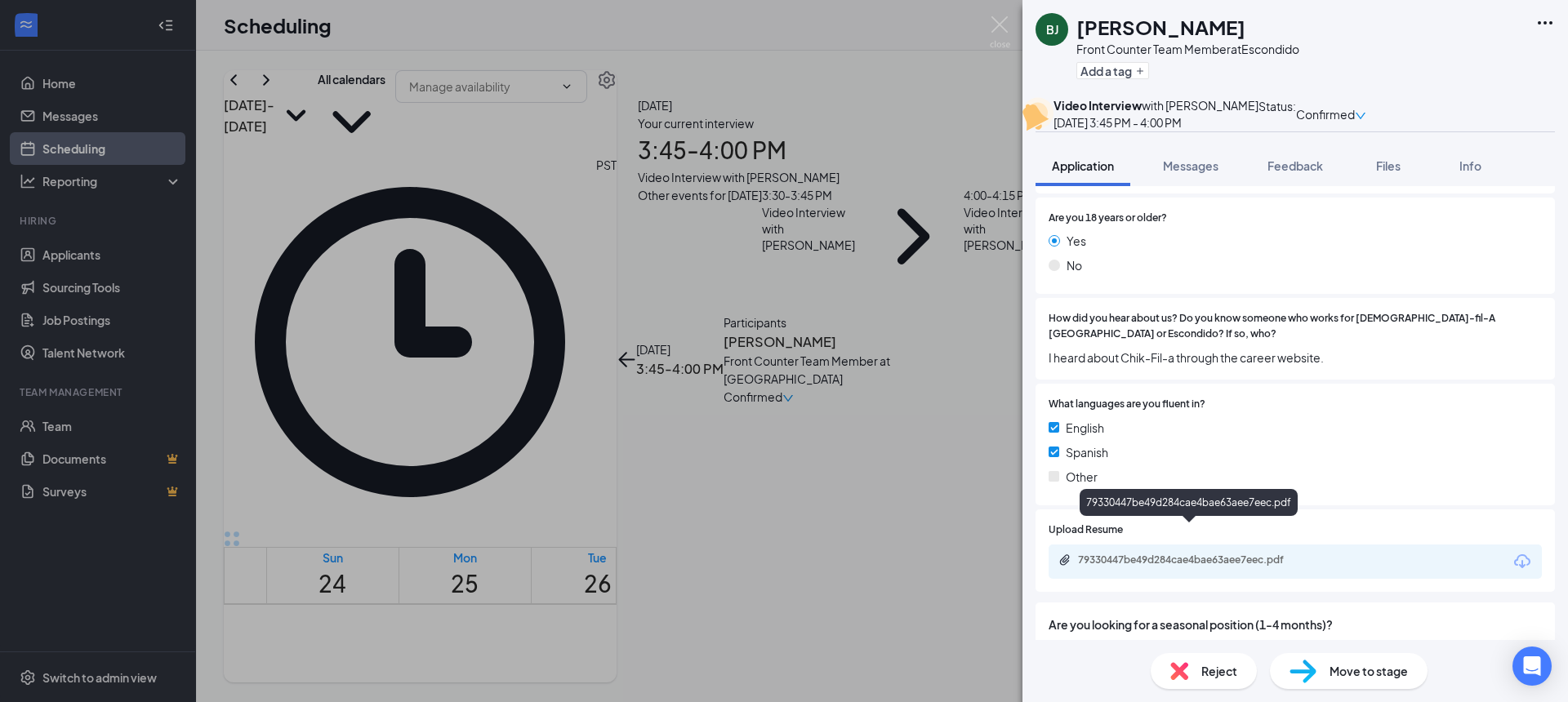
click at [1199, 554] on div "79330447be49d284cae4bae63aee7eec.pdf" at bounding box center [1192, 560] width 229 height 13
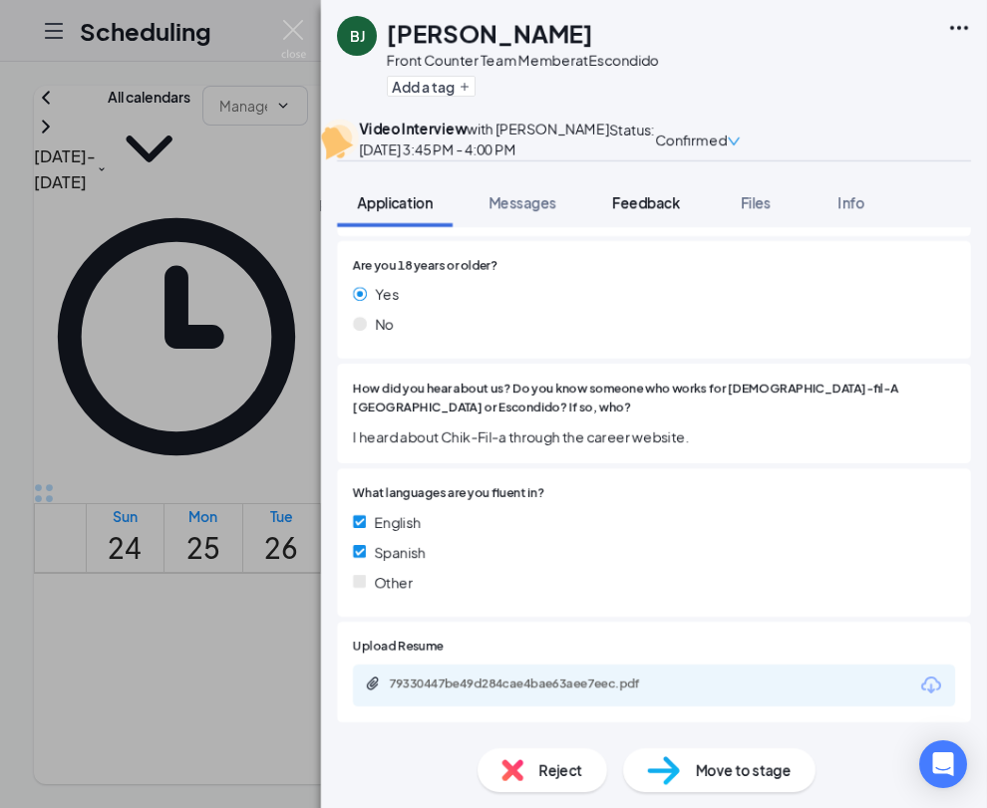
click at [612, 227] on button "Feedback" at bounding box center [646, 202] width 108 height 50
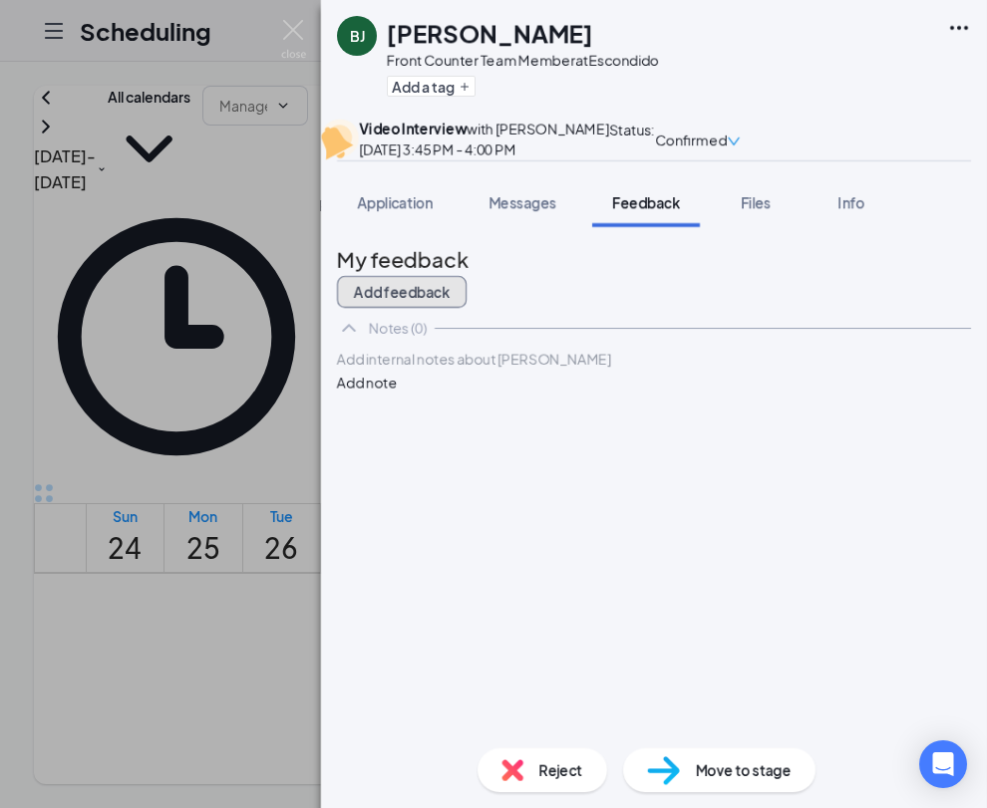
click at [466, 308] on button "Add feedback" at bounding box center [402, 292] width 130 height 32
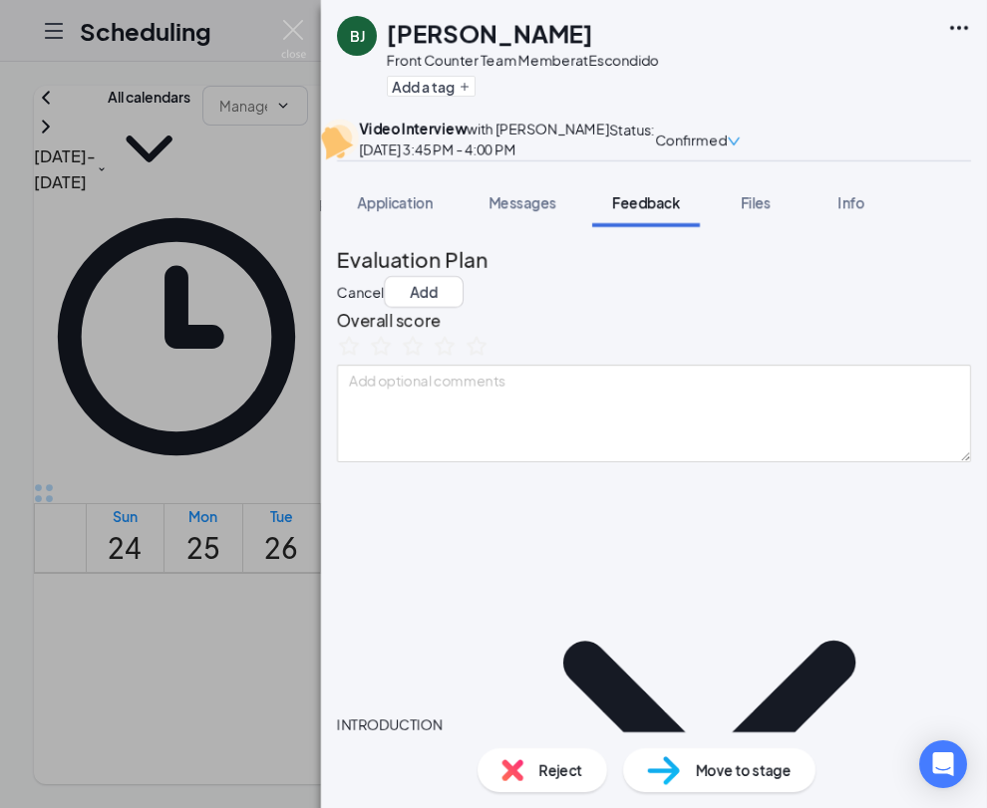
click at [479, 595] on icon "ChevronDown" at bounding box center [708, 724] width 524 height 524
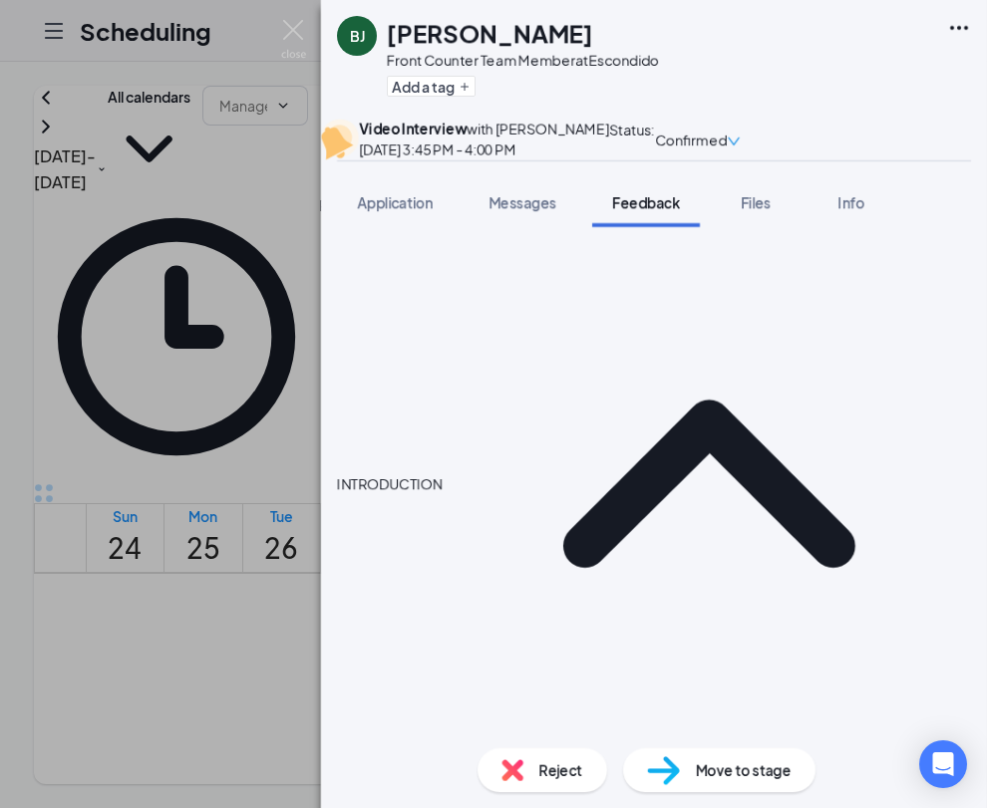
scroll to position [244, 0]
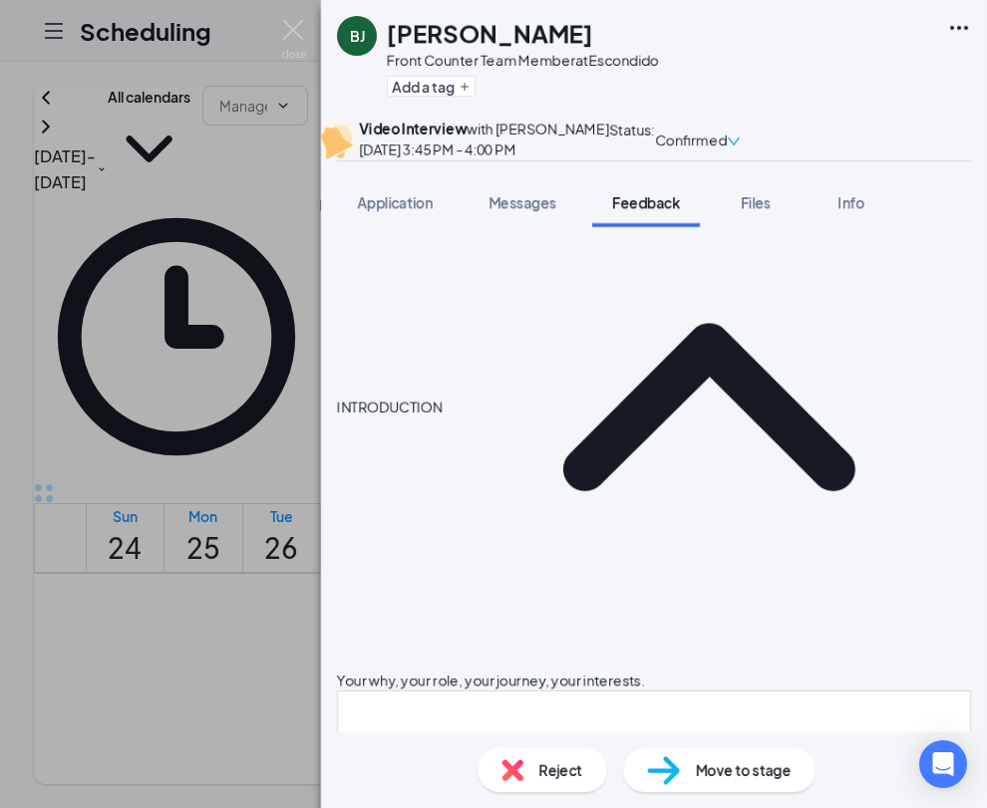
scroll to position [342, 0]
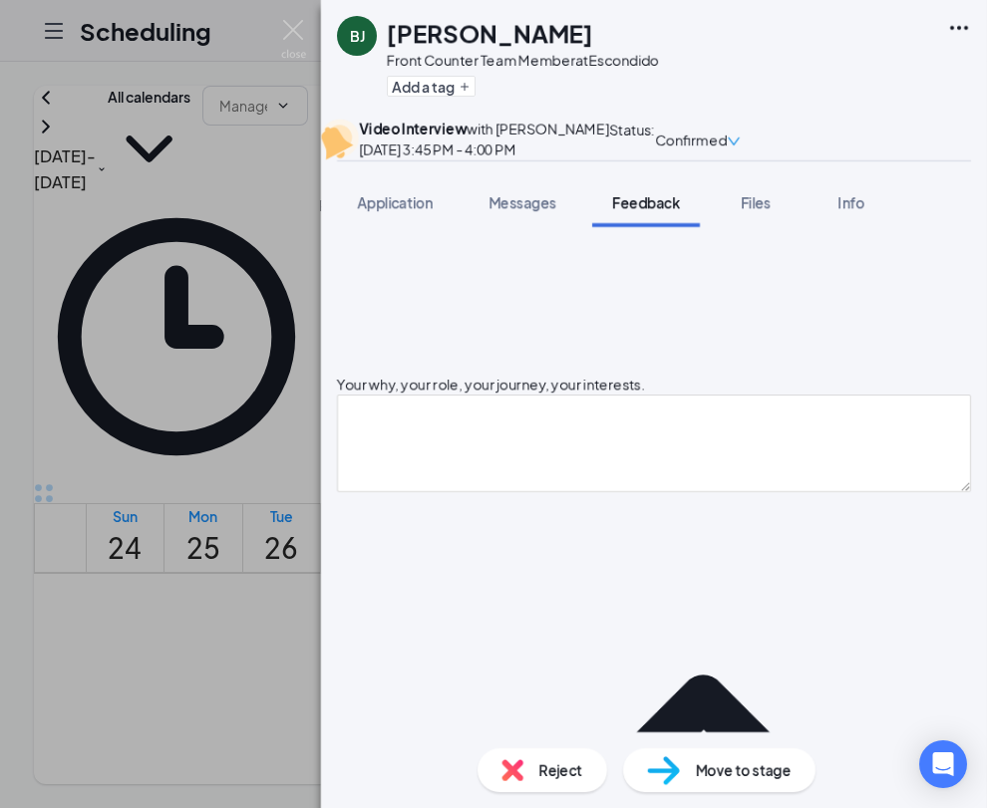
scroll to position [615, 0]
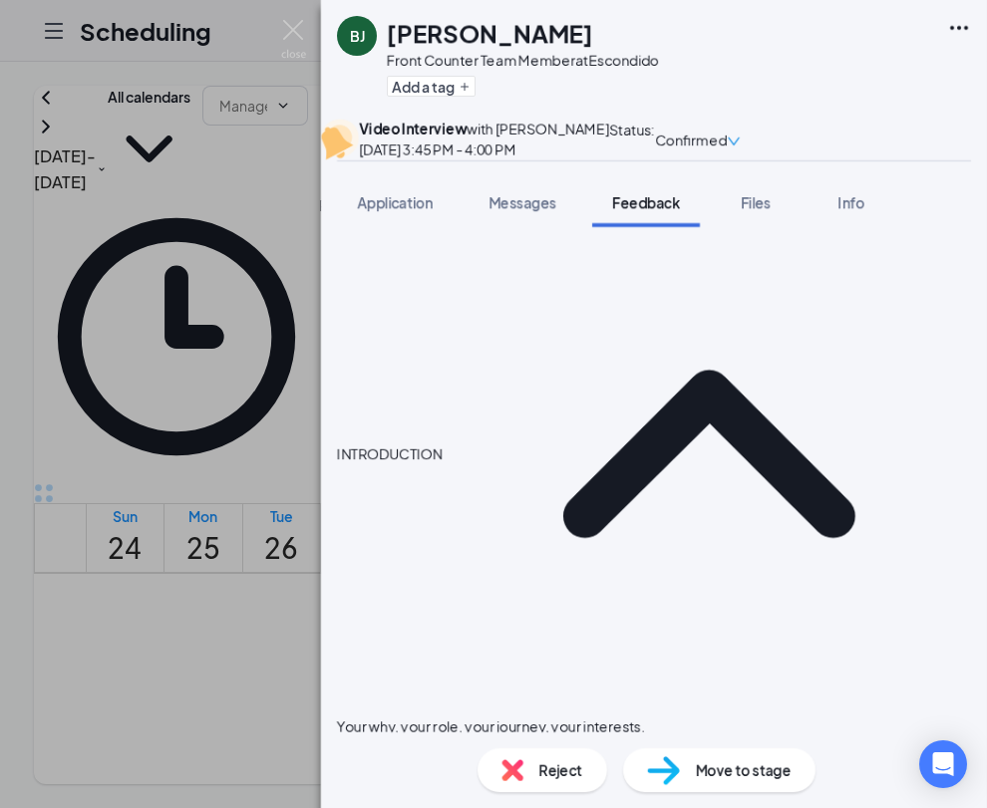
scroll to position [263, 0]
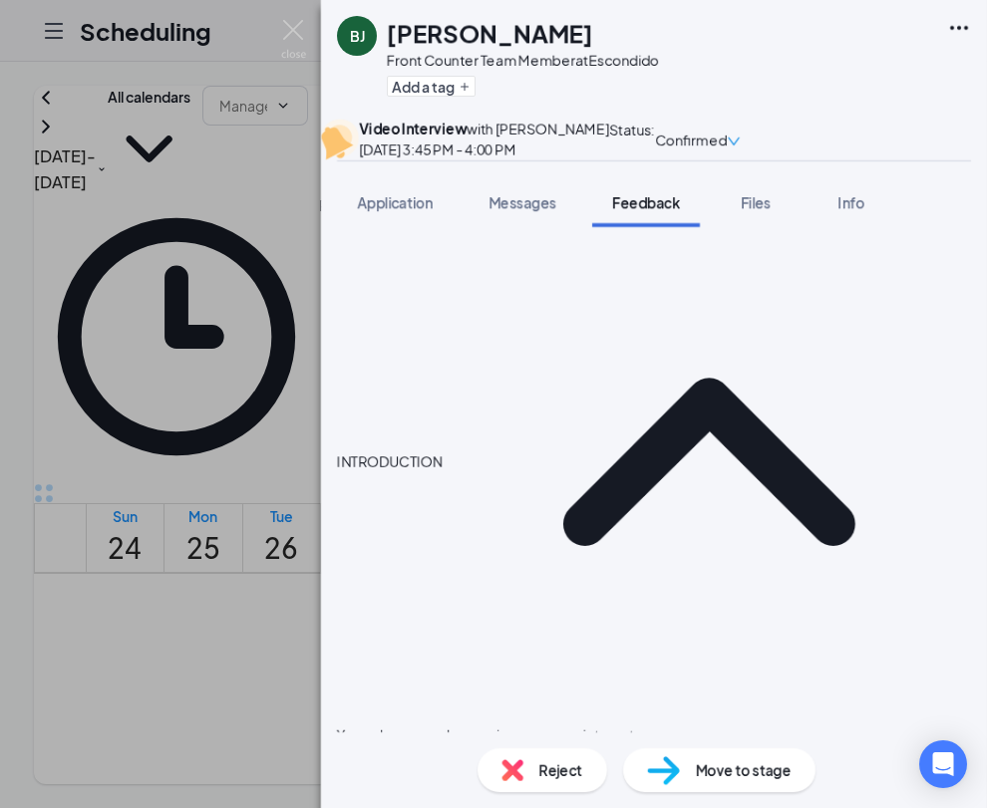
click at [605, 745] on textarea at bounding box center [654, 794] width 634 height 98
type textarea "S"
click at [498, 745] on textarea "working as a house cleaner, working in a team, sees herself in a position where…" at bounding box center [654, 794] width 634 height 98
click at [361, 745] on textarea "working as a house cleaner, working in a team, sees herself in a position where…" at bounding box center [654, 794] width 634 height 98
type textarea "working as a house cleaner, working in a team, sees herself in a position where…"
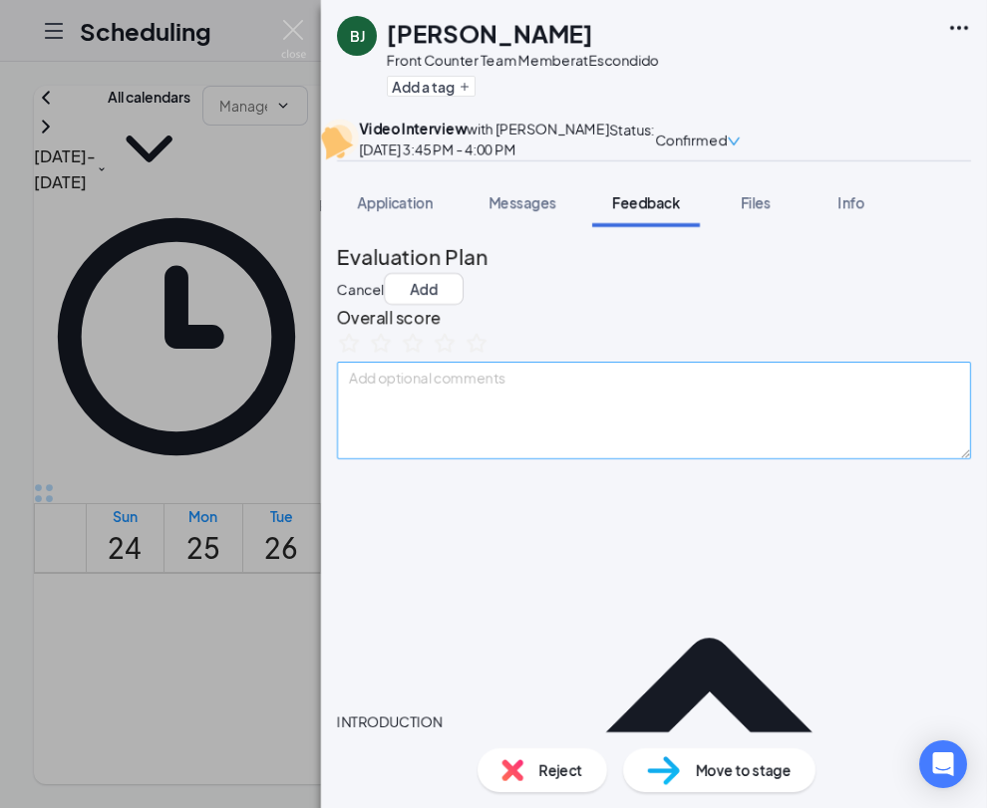
scroll to position [0, 0]
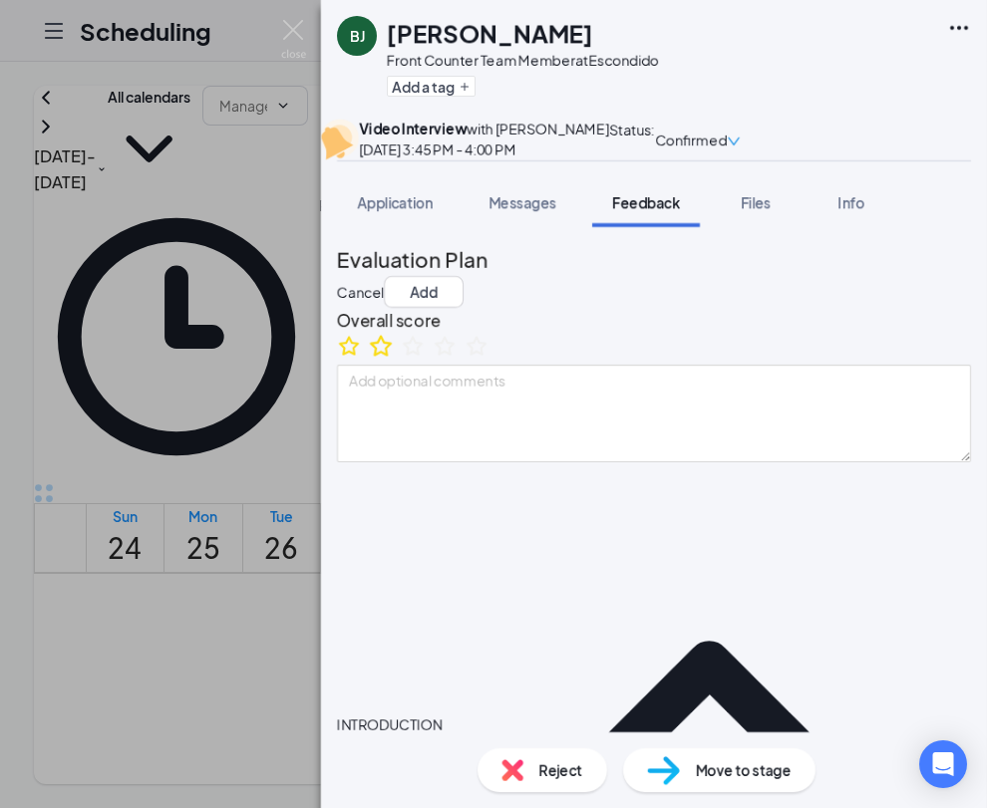
click at [394, 359] on icon "StarBorder" at bounding box center [381, 346] width 26 height 26
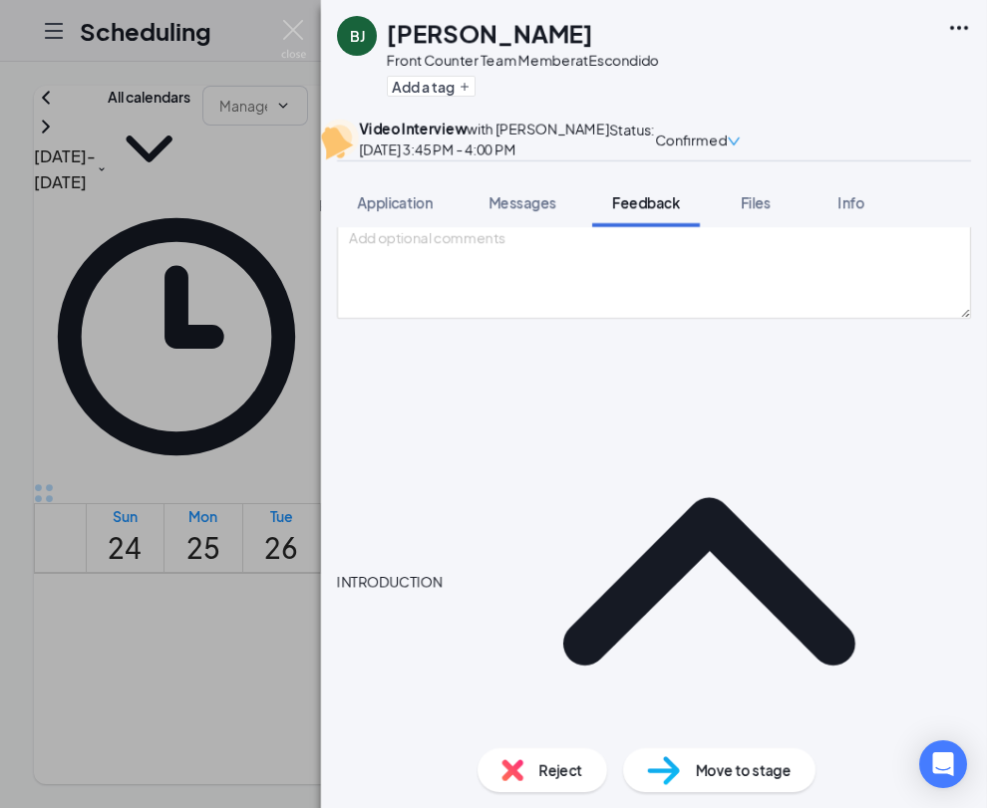
scroll to position [363, 0]
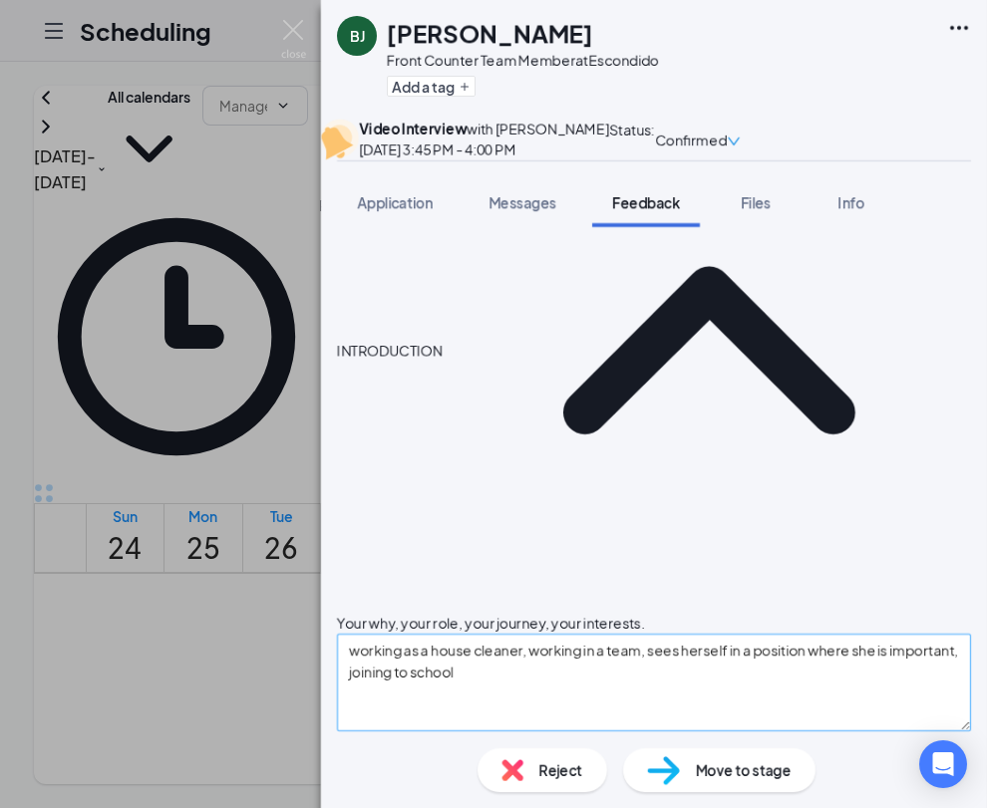
type textarea "Passionate about trying to gain knowledge"
click at [676, 634] on textarea "working as a house cleaner, working in a team, sees herself in a position where…" at bounding box center [654, 683] width 634 height 98
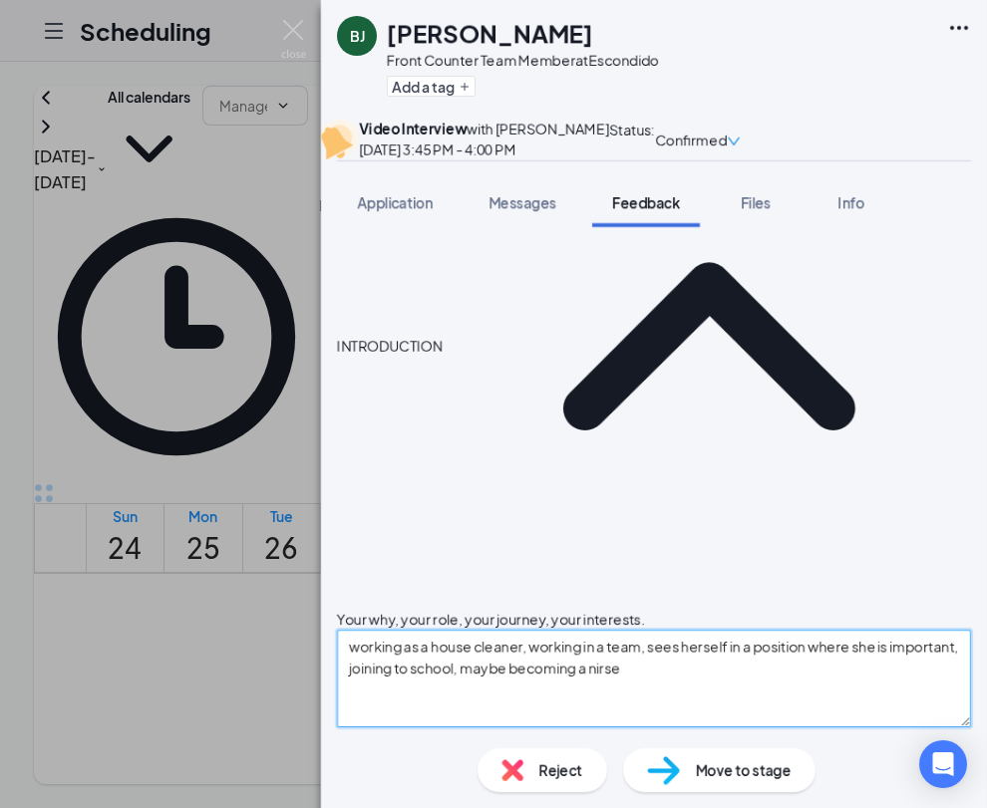
type textarea "working as a house cleaner, working in a team, sees herself in a position where…"
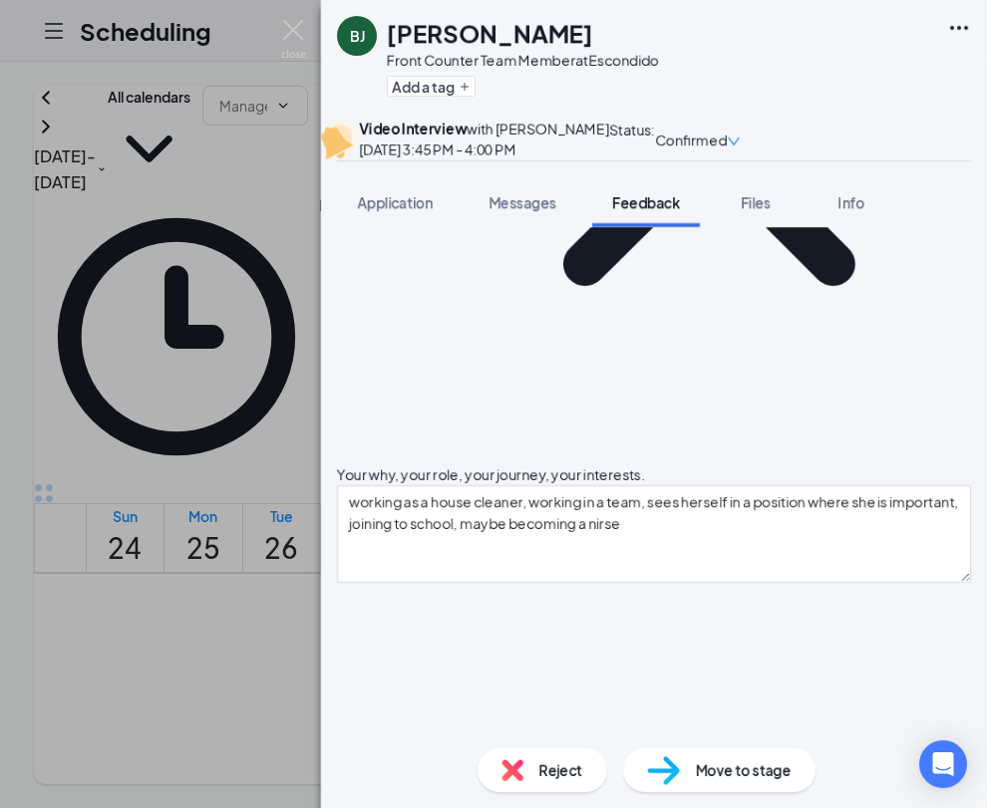
type textarea "Strength: being an orientated person? Improvement:working on herself"
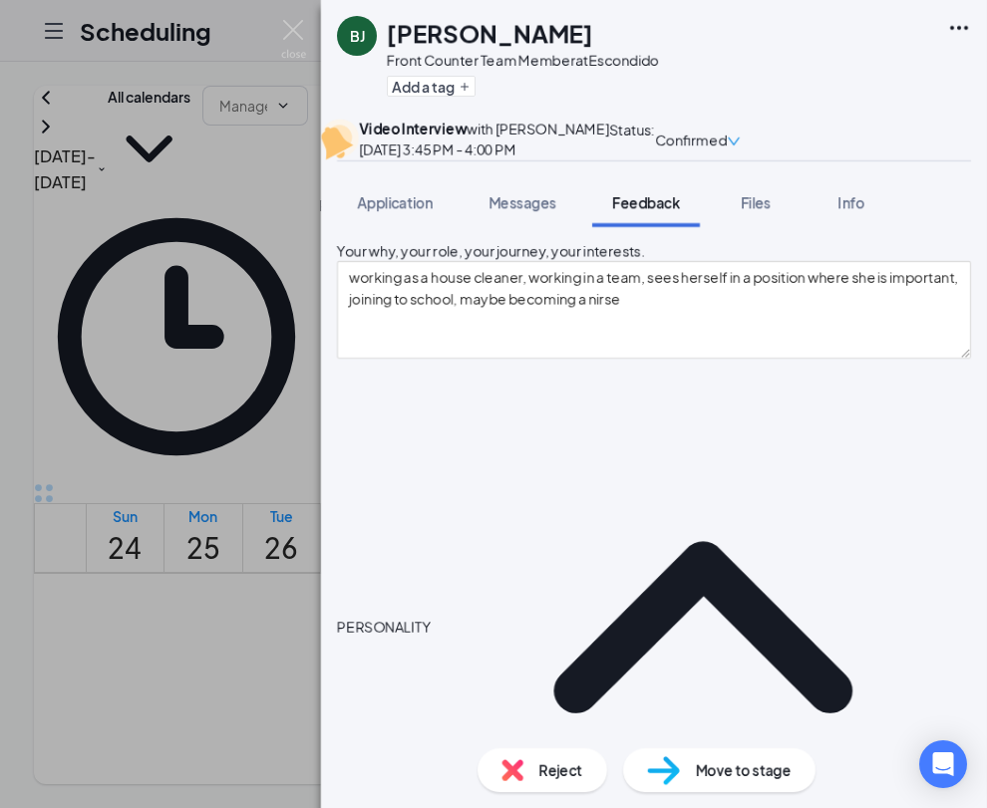
scroll to position [754, 0]
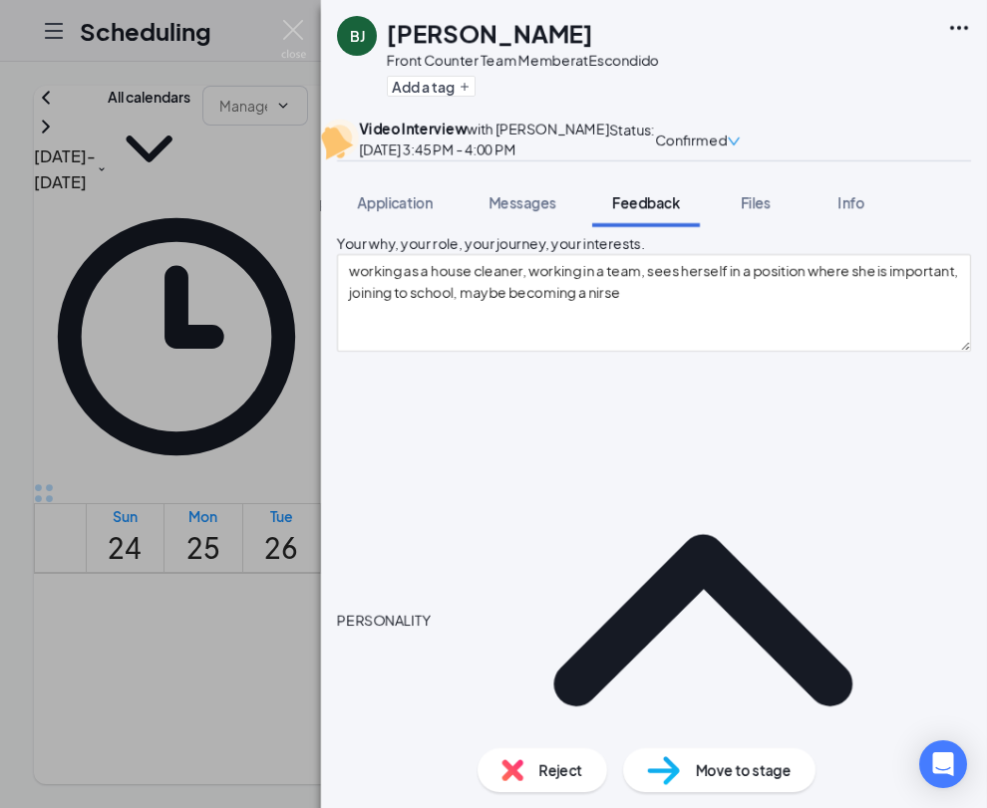
type textarea "Someone who has excellent communication skills, bettering the team, working wel…"
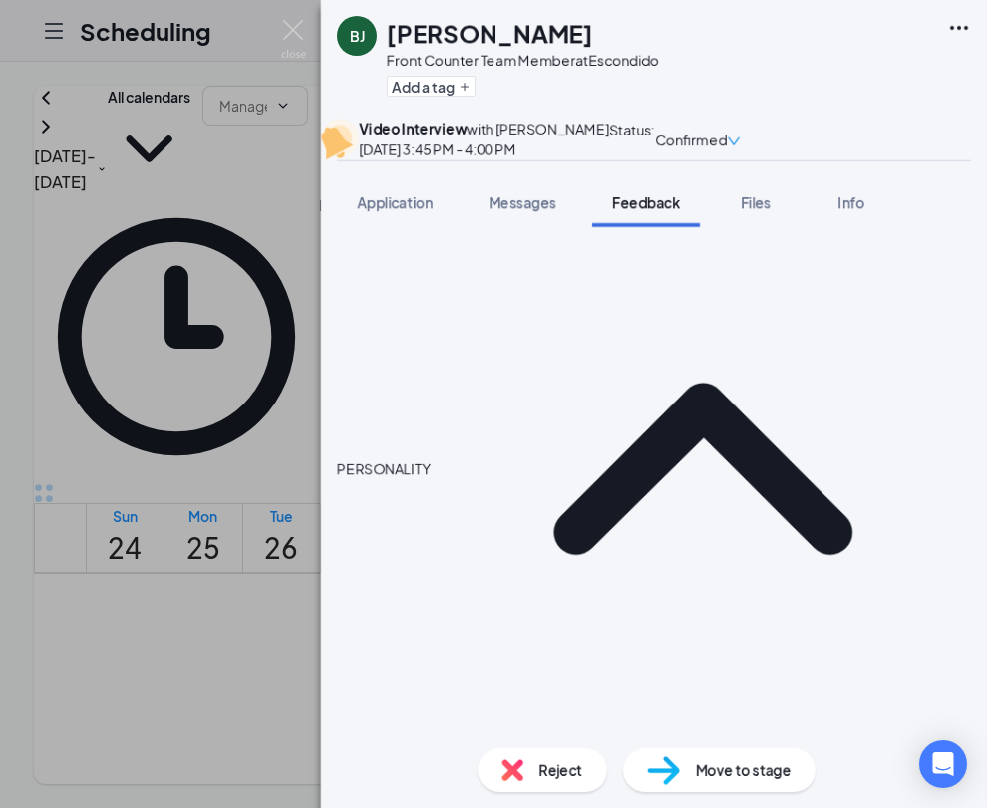
scroll to position [907, 0]
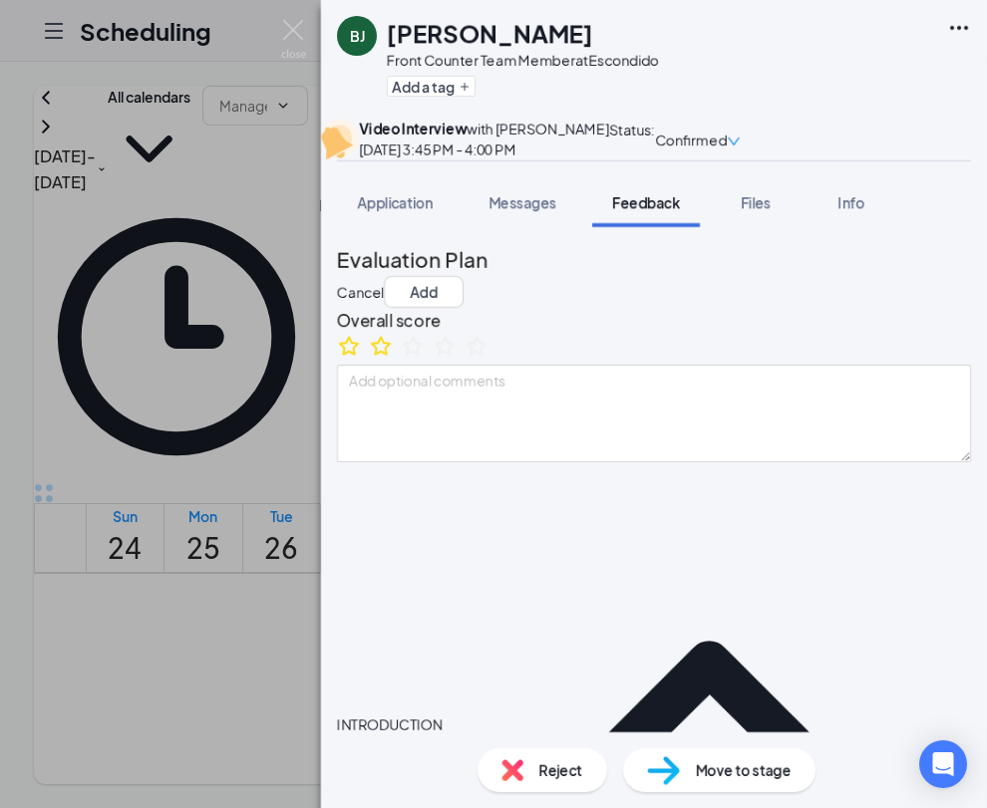
scroll to position [6, 0]
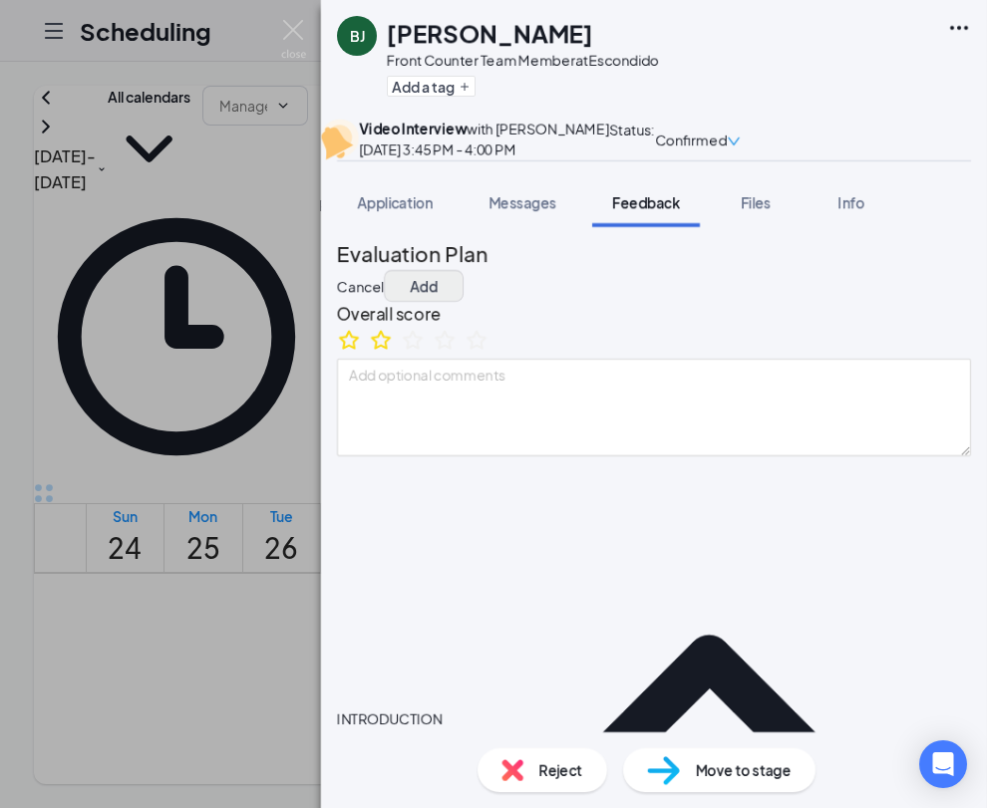
type textarea "Mon-Sat open availability"
click at [463, 302] on button "Add" at bounding box center [424, 286] width 80 height 32
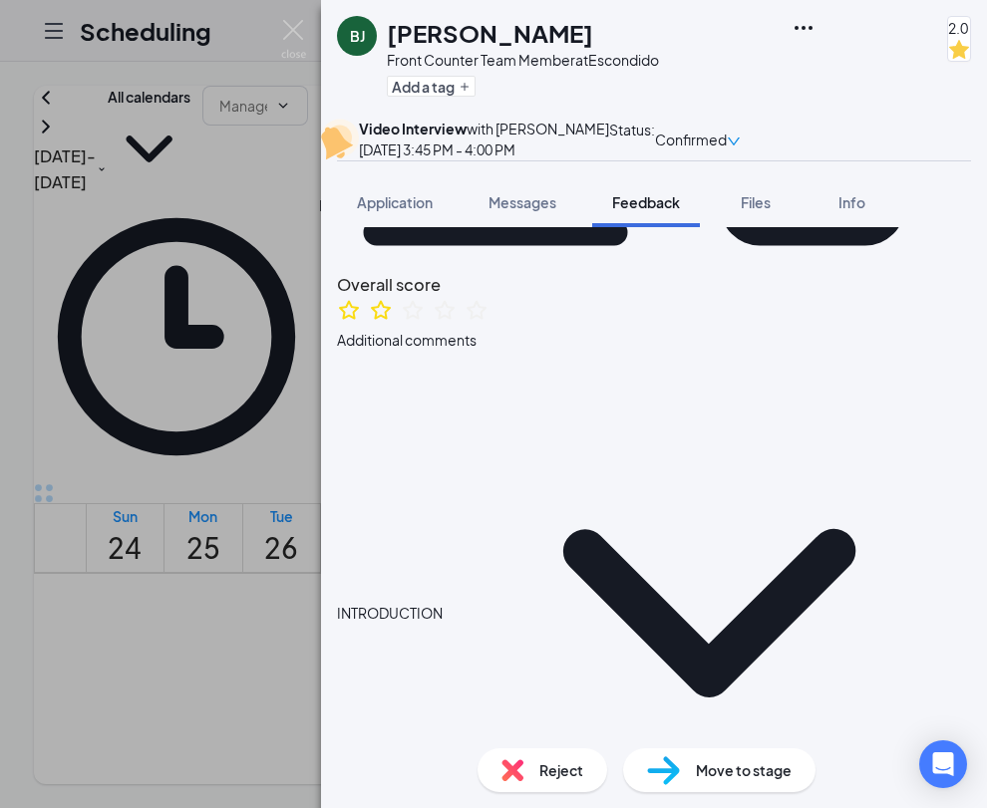
scroll to position [416, 0]
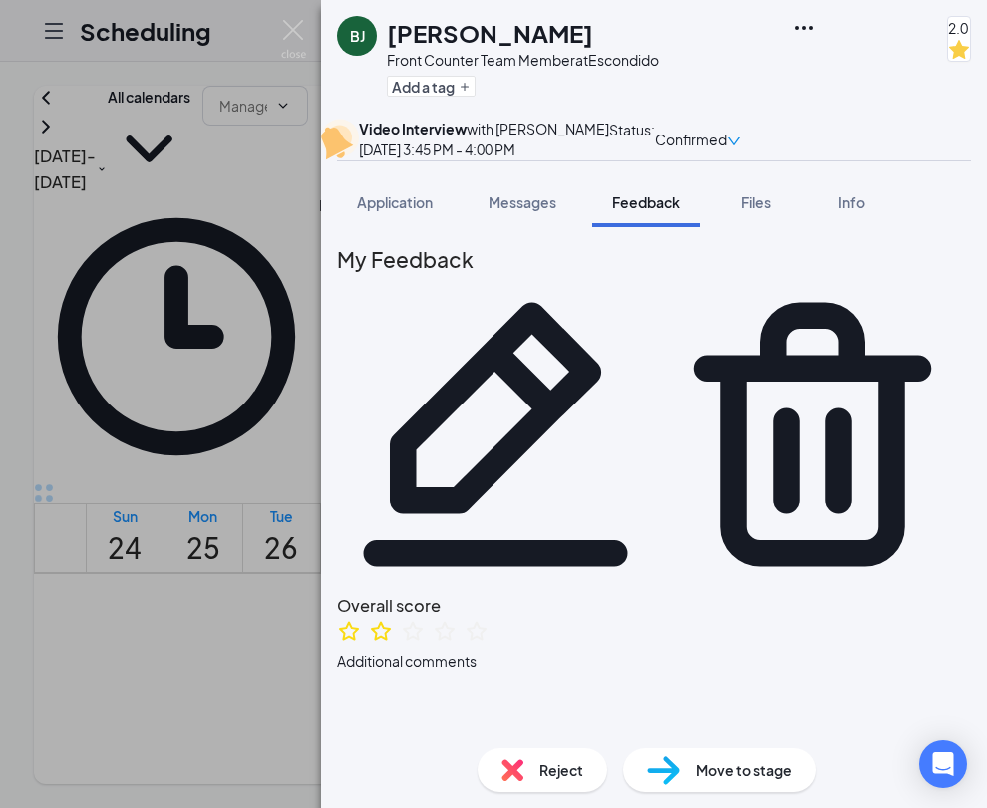
click at [293, 34] on img at bounding box center [293, 39] width 25 height 39
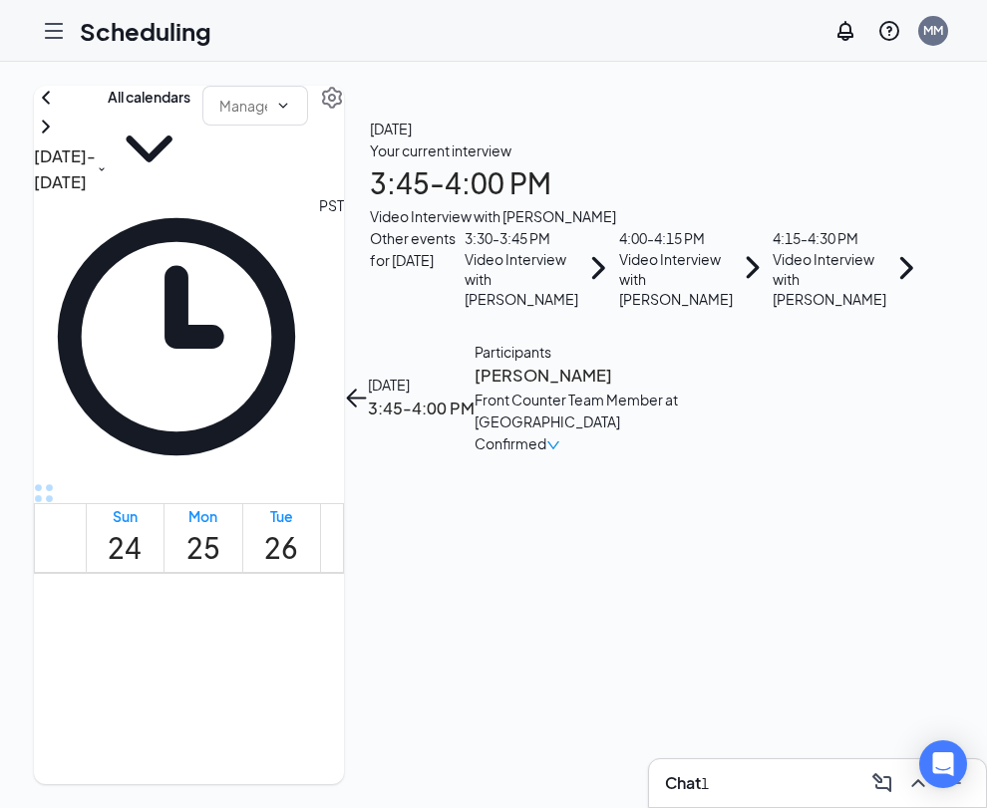
click at [368, 386] on button "back-button" at bounding box center [356, 398] width 24 height 24
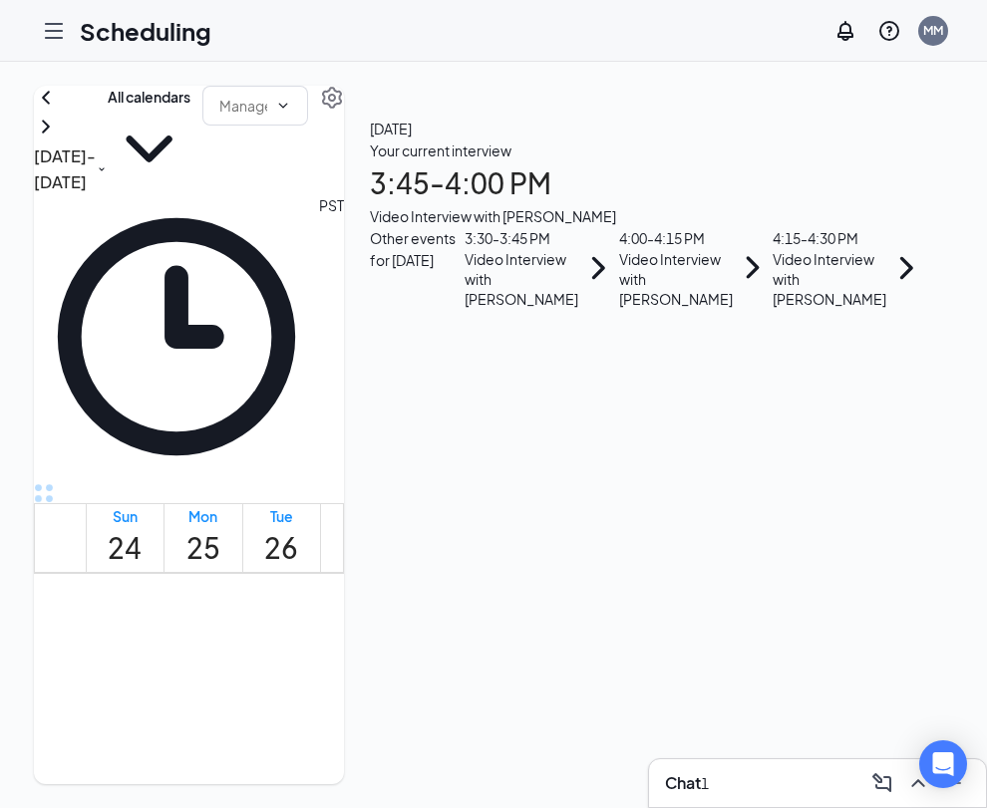
click at [770, 780] on div "Chat 1" at bounding box center [817, 783] width 305 height 32
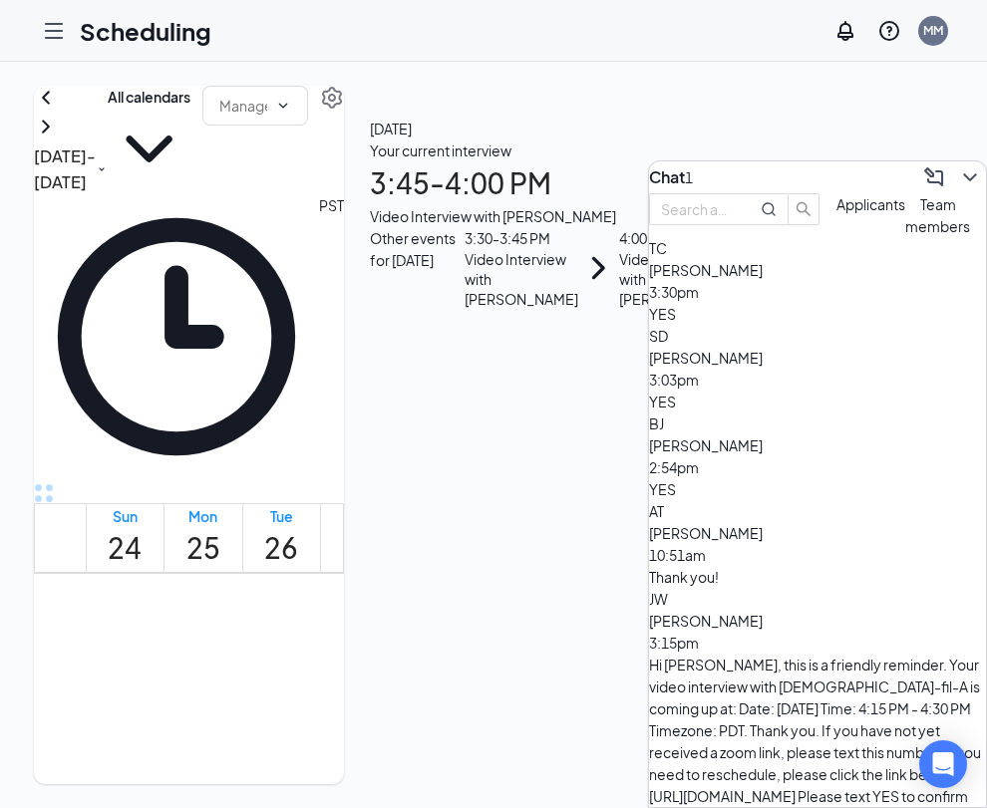
click at [762, 279] on span "[PERSON_NAME]" at bounding box center [706, 270] width 114 height 18
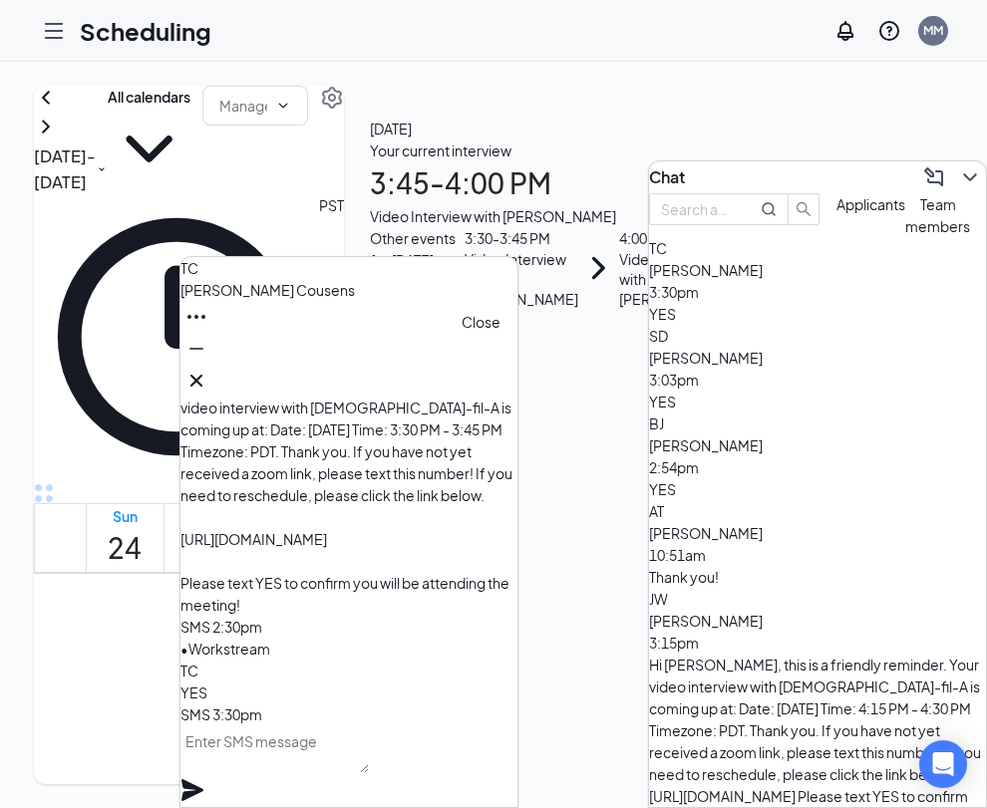
click at [208, 379] on icon "Cross" at bounding box center [196, 381] width 24 height 24
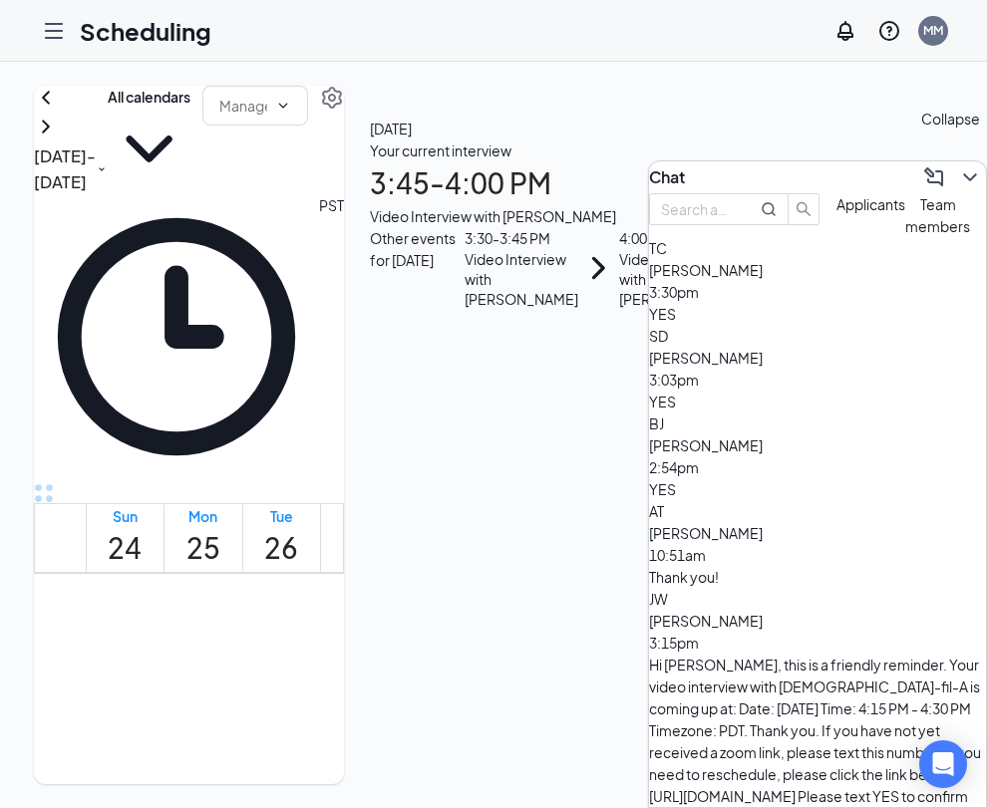
click at [962, 165] on icon "ChevronDown" at bounding box center [970, 177] width 24 height 24
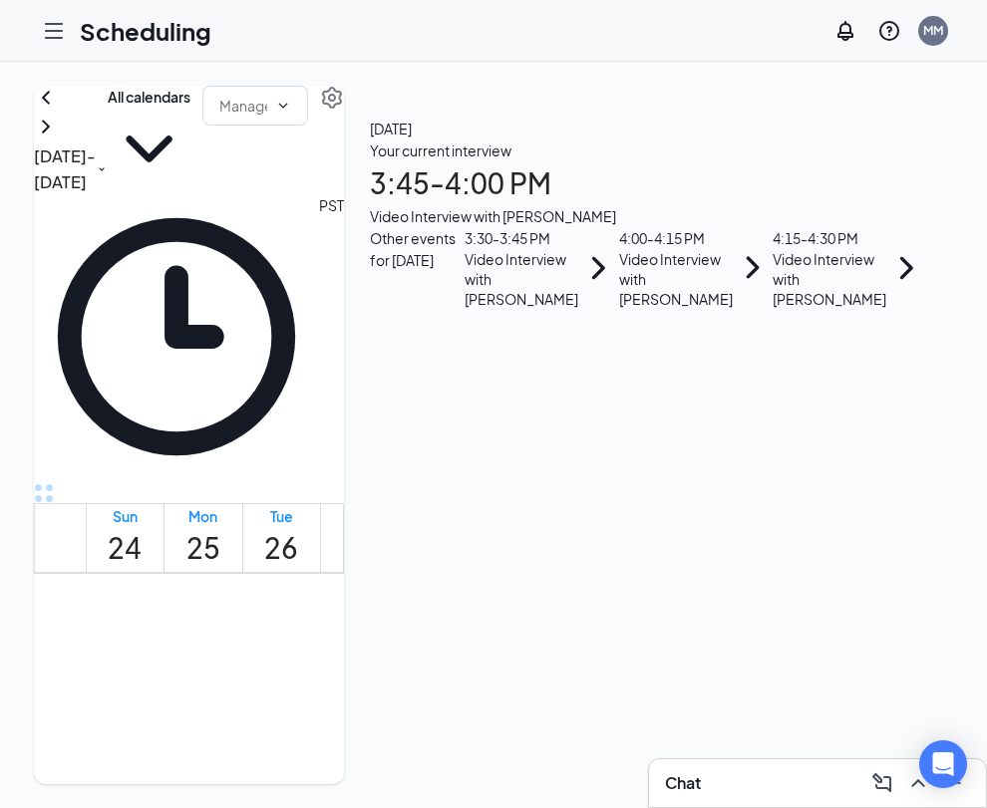
click at [732, 309] on div "Video Interview with [PERSON_NAME]" at bounding box center [676, 279] width 114 height 60
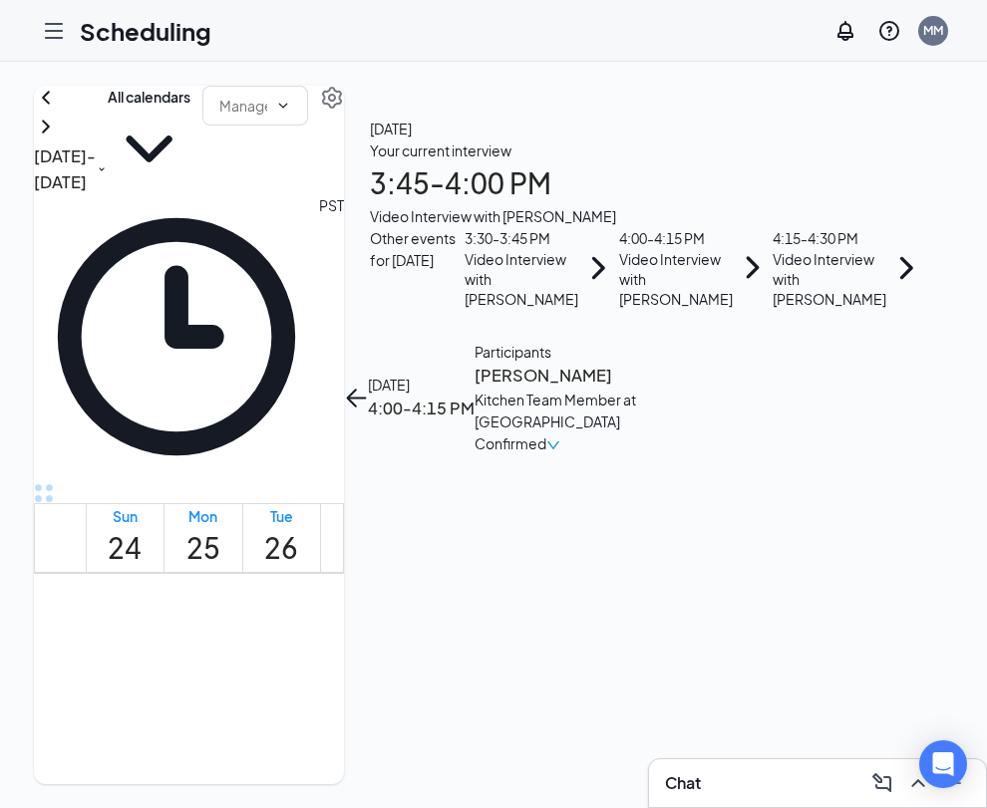
click at [684, 363] on h3 "[PERSON_NAME]" at bounding box center [578, 376] width 209 height 26
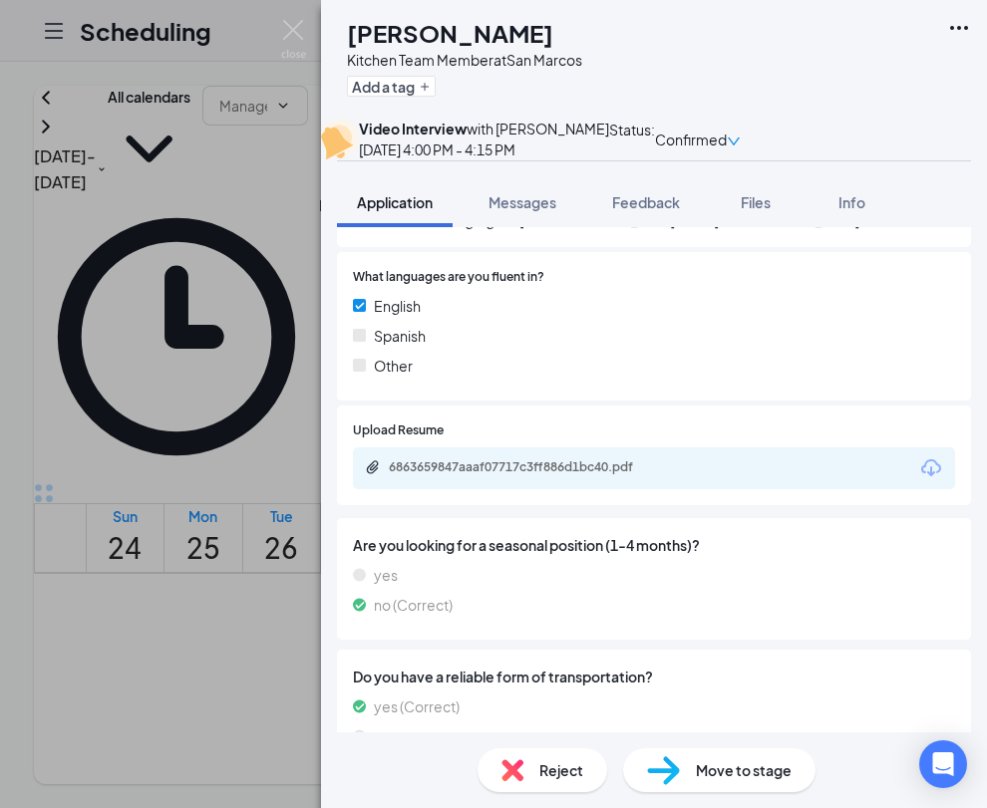
scroll to position [1863, 0]
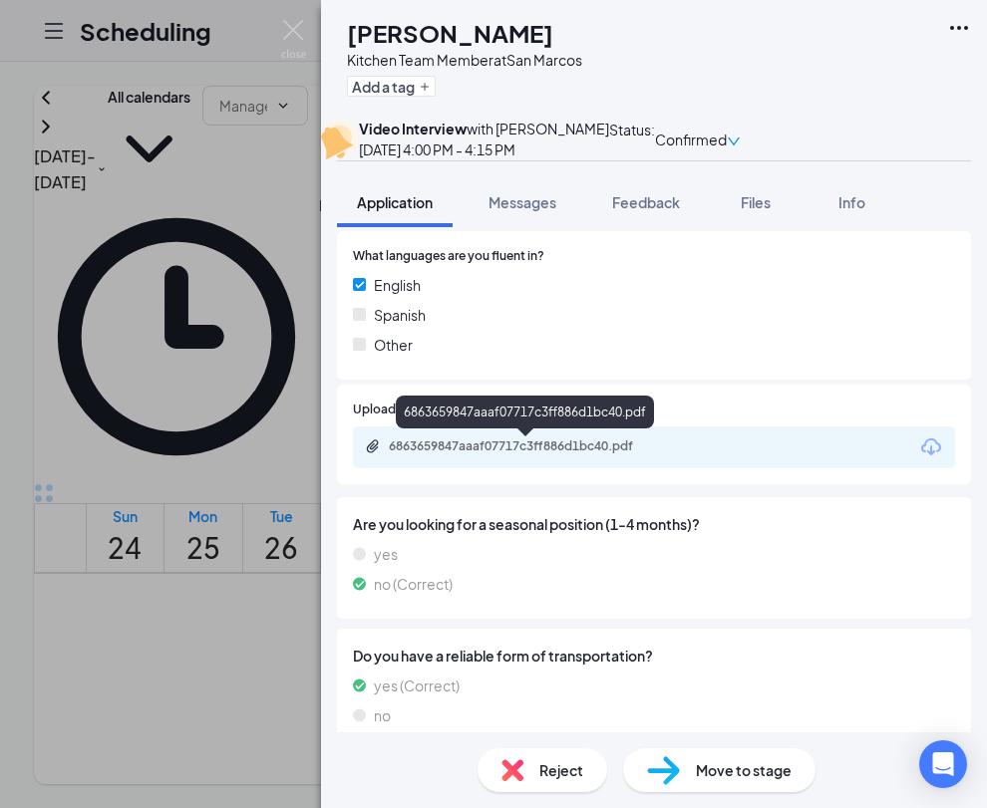
click at [610, 447] on div "6863659847aaaf07717c3ff886d1bc40.pdf" at bounding box center [528, 446] width 279 height 16
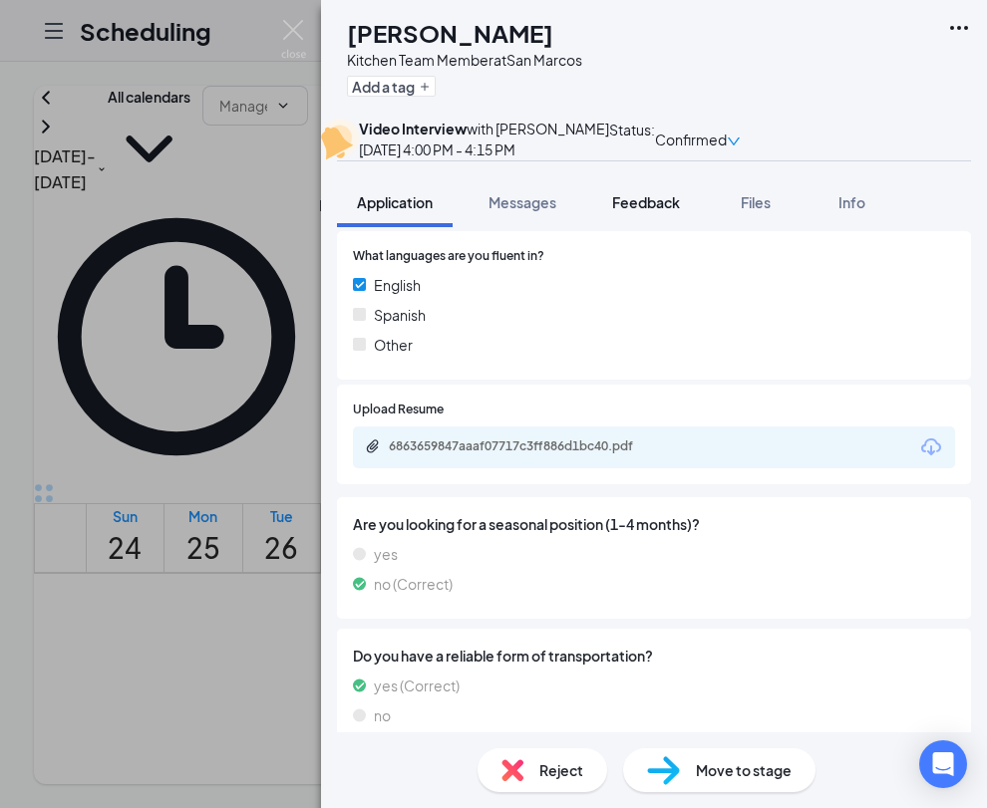
click at [660, 211] on span "Feedback" at bounding box center [646, 202] width 68 height 18
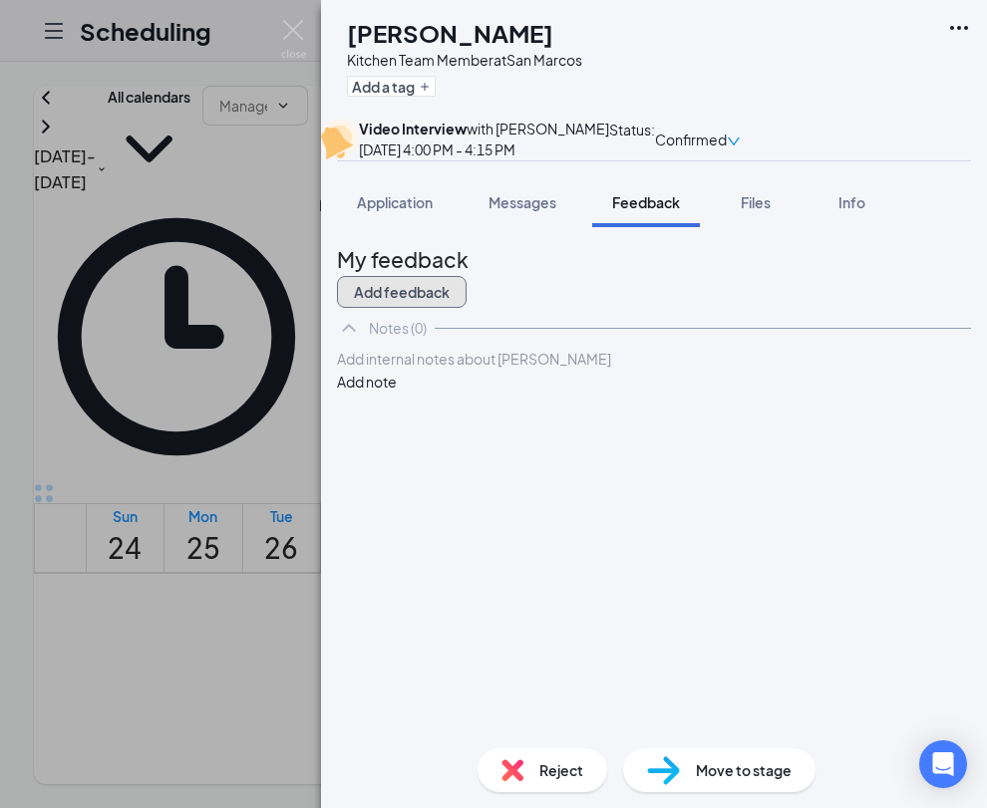
click at [466, 308] on button "Add feedback" at bounding box center [402, 292] width 130 height 32
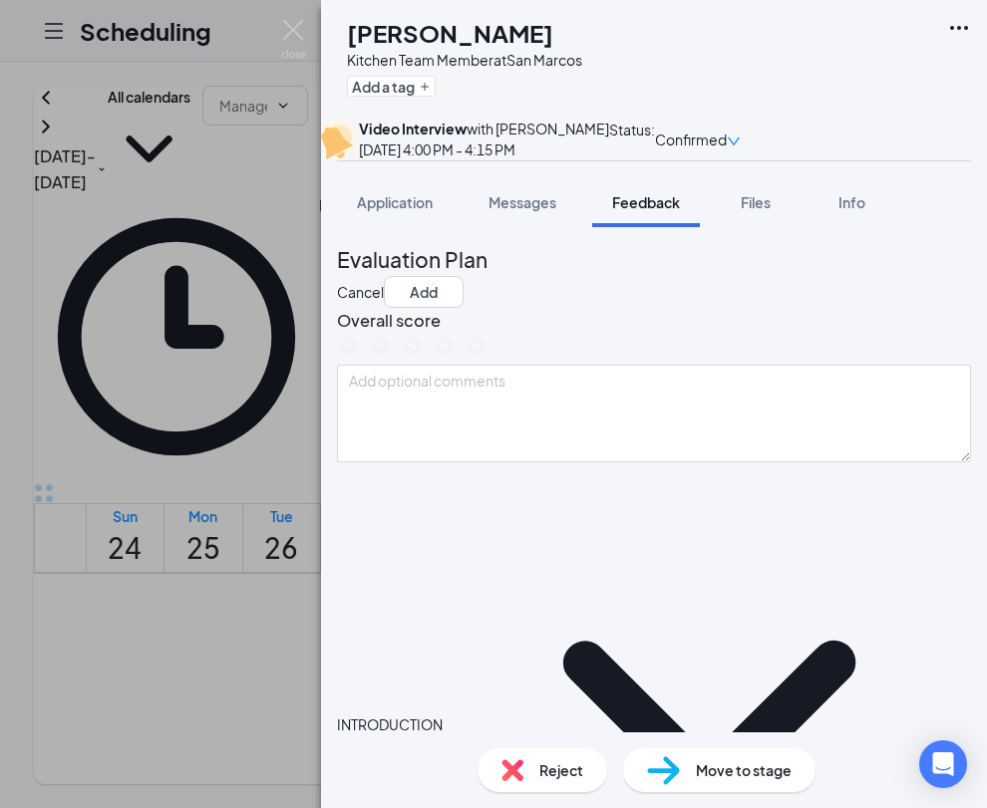
click at [442, 713] on div "INTRODUCTION" at bounding box center [390, 724] width 106 height 22
click at [563, 641] on icon "ChevronDown" at bounding box center [709, 725] width 292 height 168
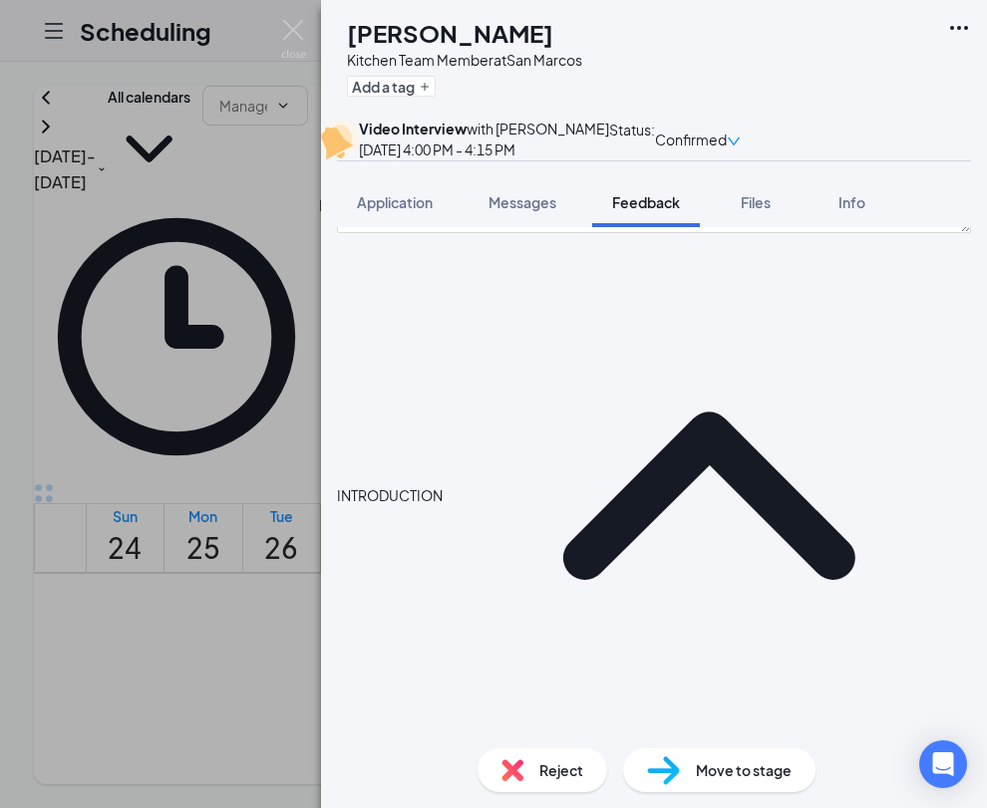
scroll to position [242, 0]
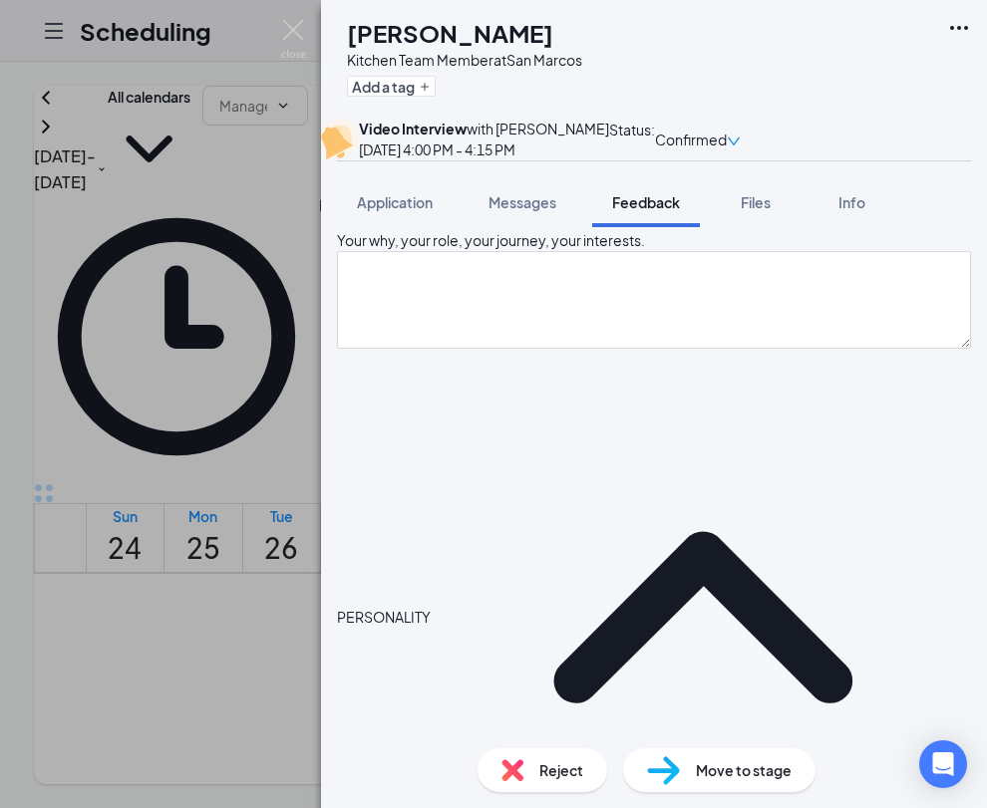
scroll to position [755, 0]
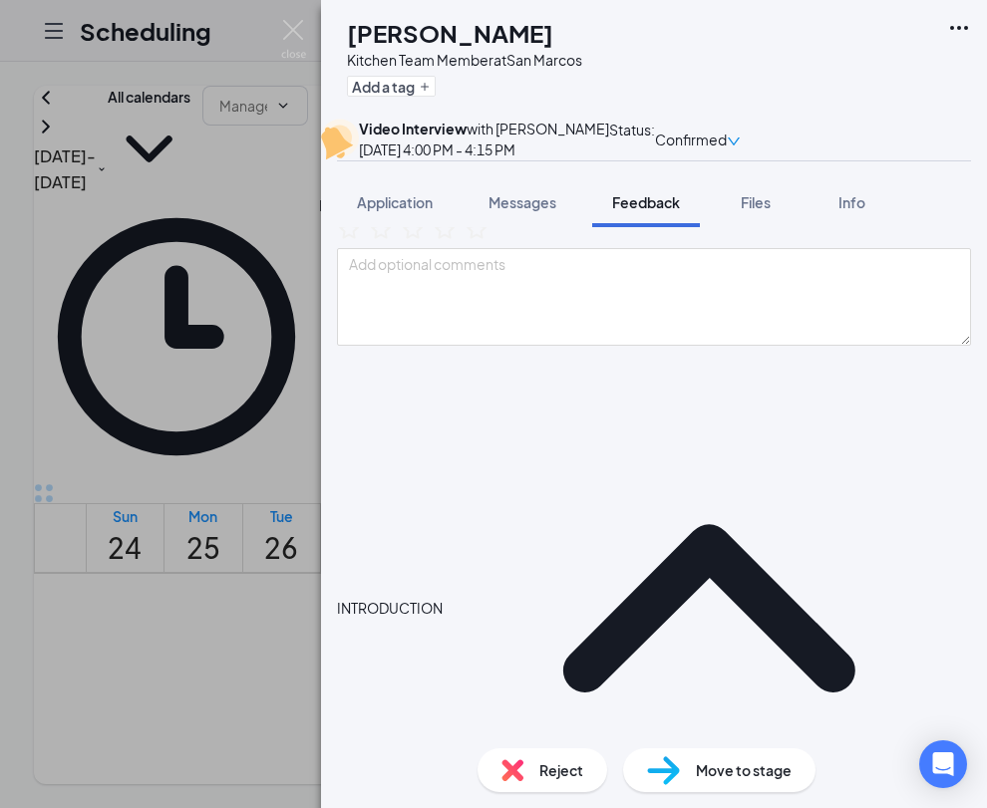
scroll to position [138, 0]
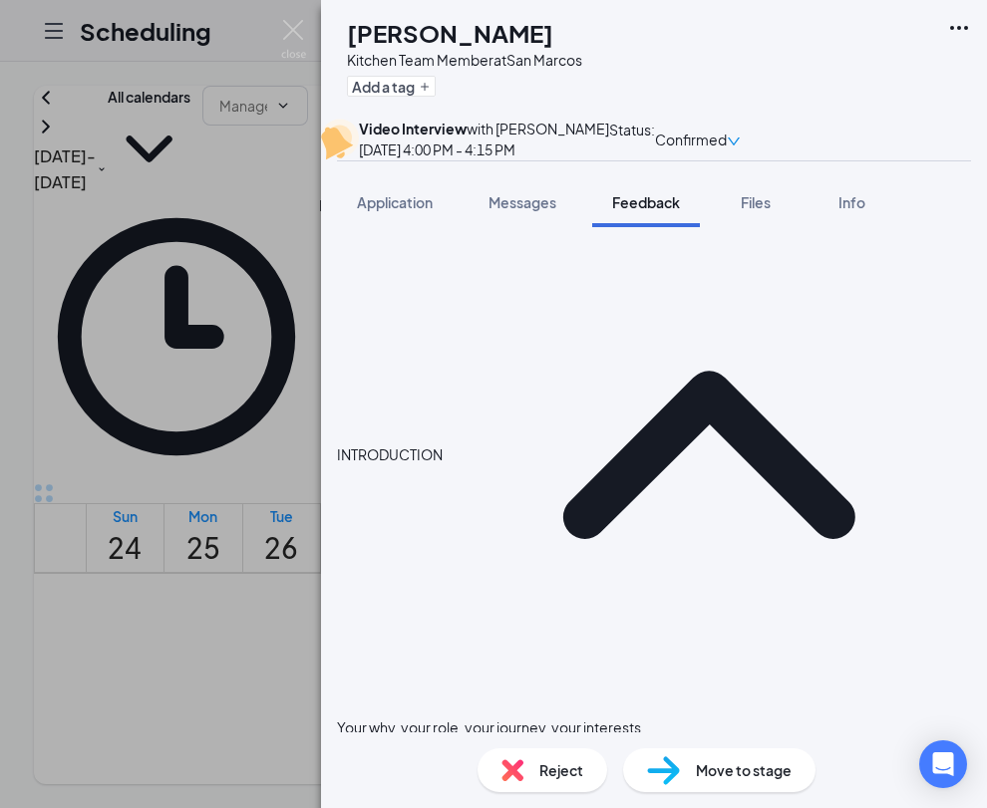
type textarea "Palomar student, enjoys cooking and working out, business clothing and social m…"
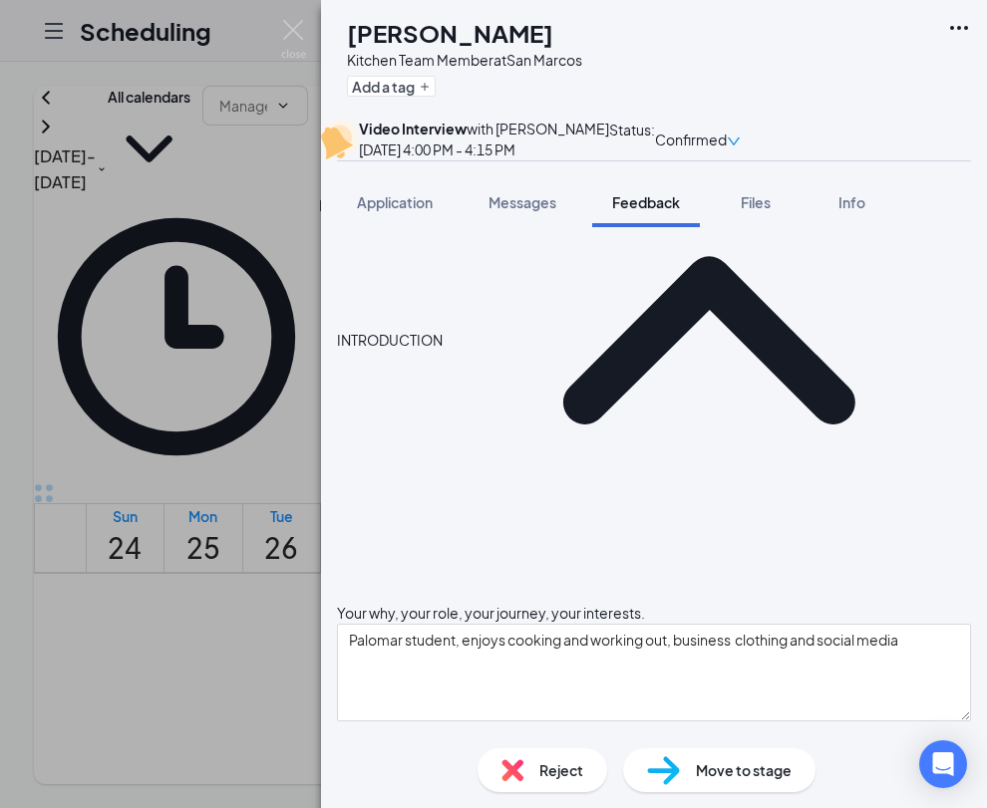
scroll to position [486, 0]
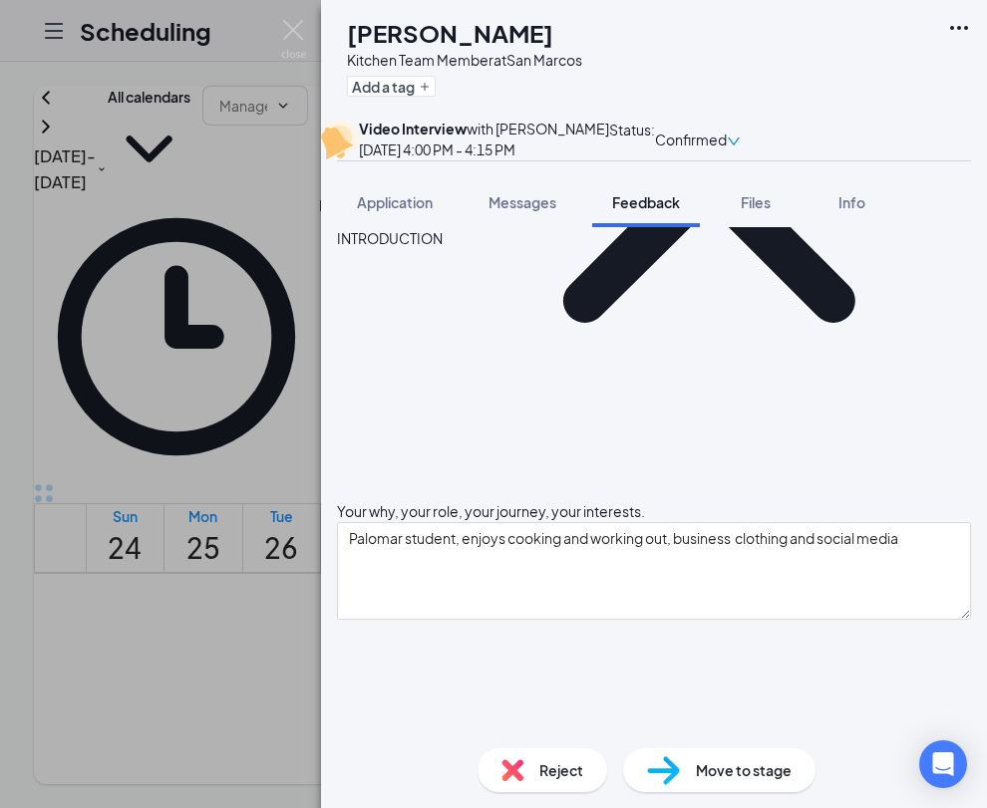
type textarea "Passionate about friendships, cooking"
type textarea "P"
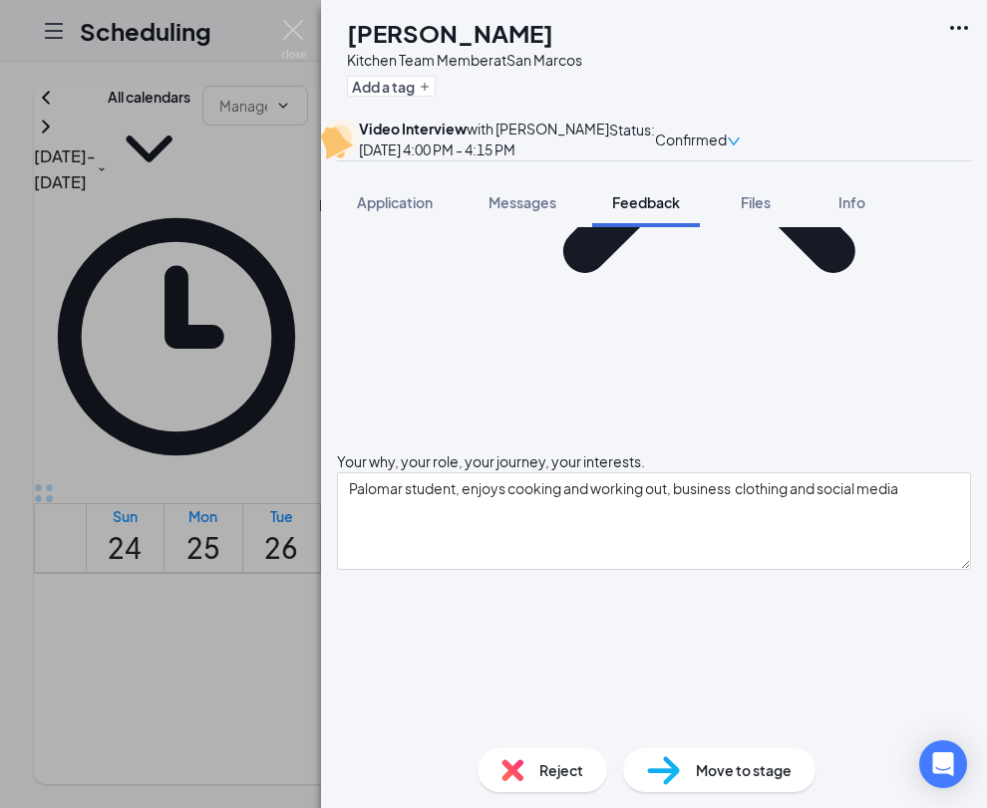
scroll to position [535, 0]
type textarea "Strength: fast learner Improvement: could be nervous at first"
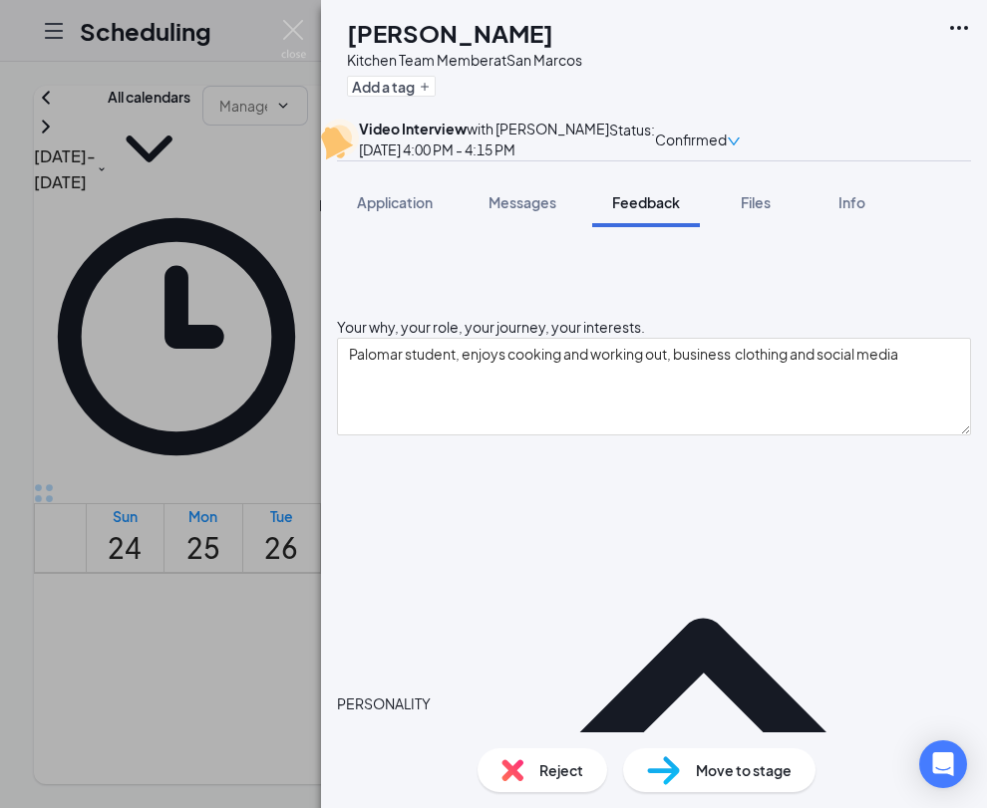
scroll to position [741, 0]
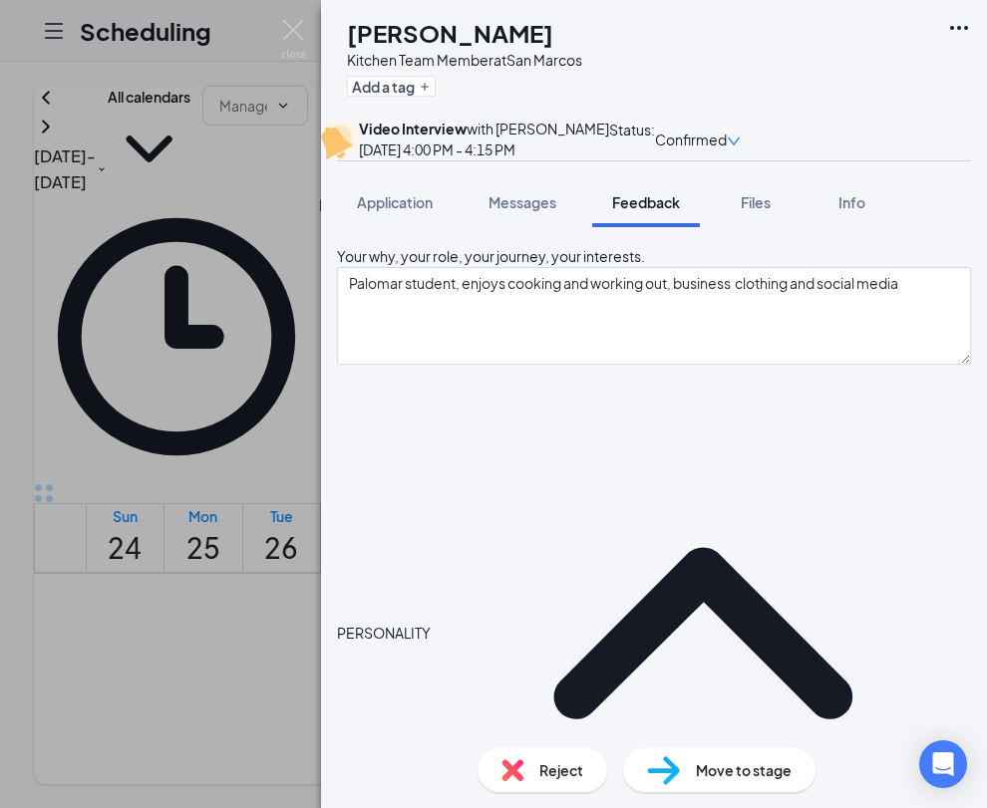
type textarea "Someone who helps the team, having good knowledge"
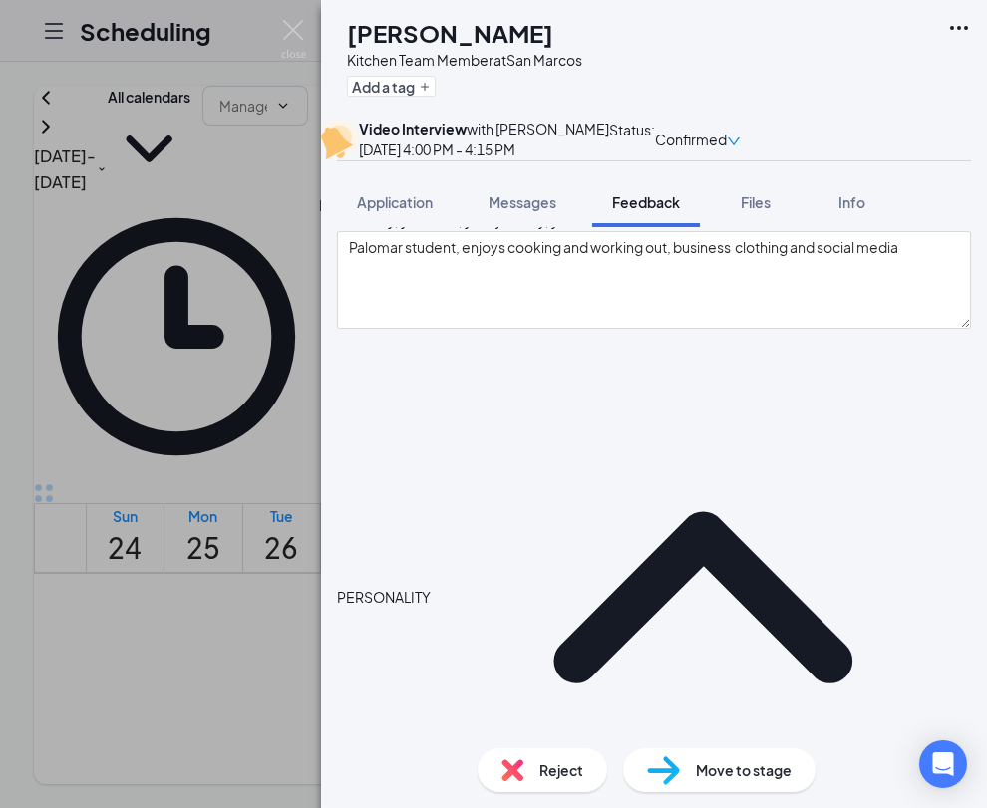
scroll to position [841, 0]
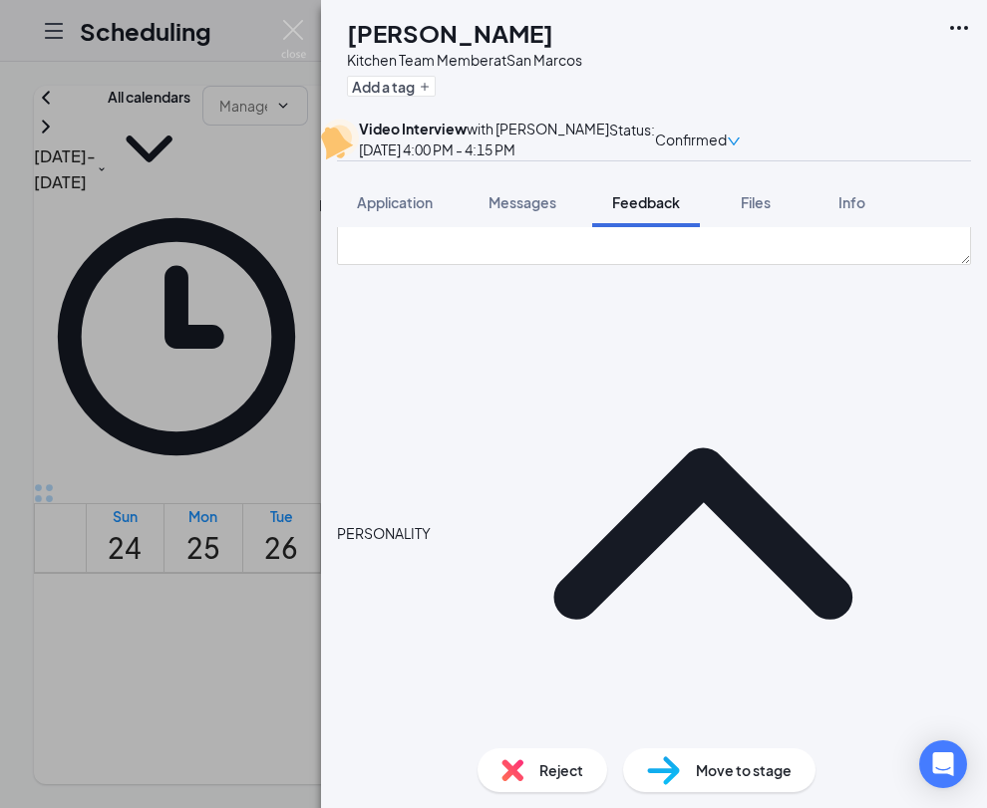
type textarea "having to have seat multiple"
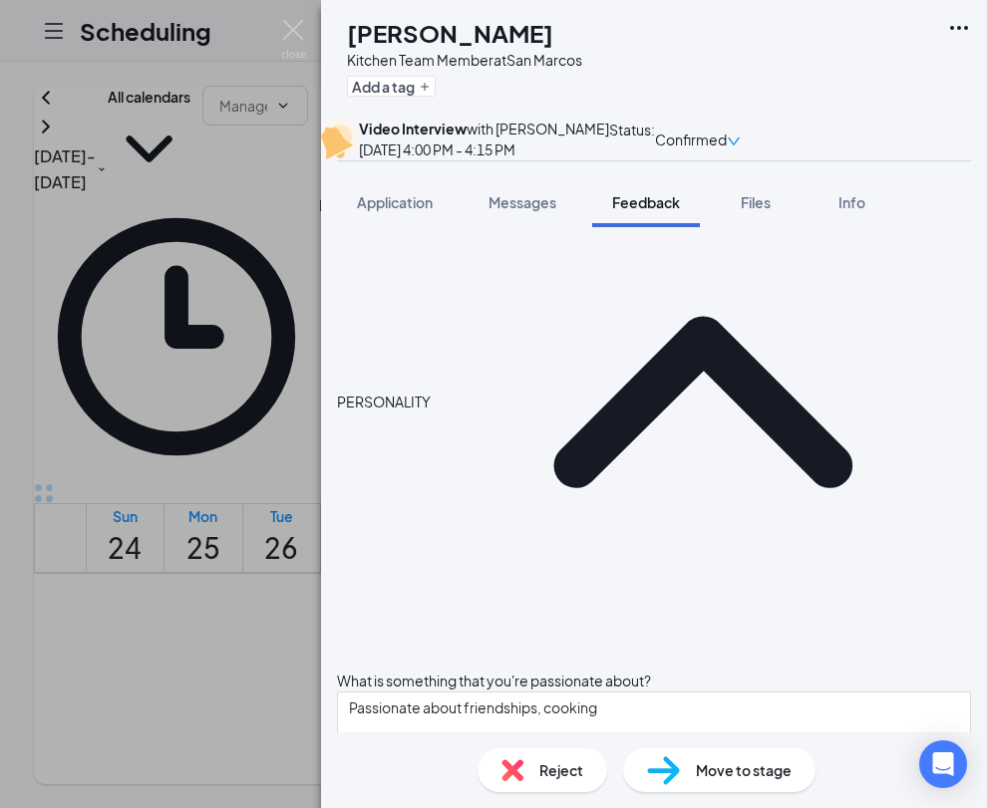
scroll to position [984, 0]
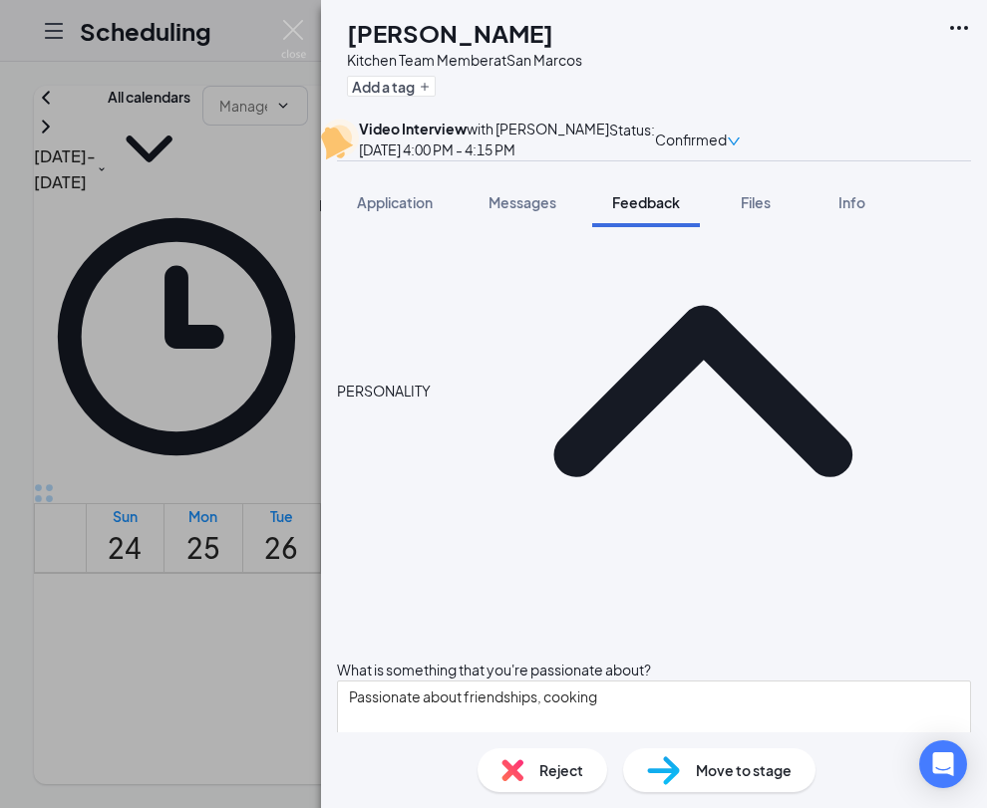
type textarea "M"
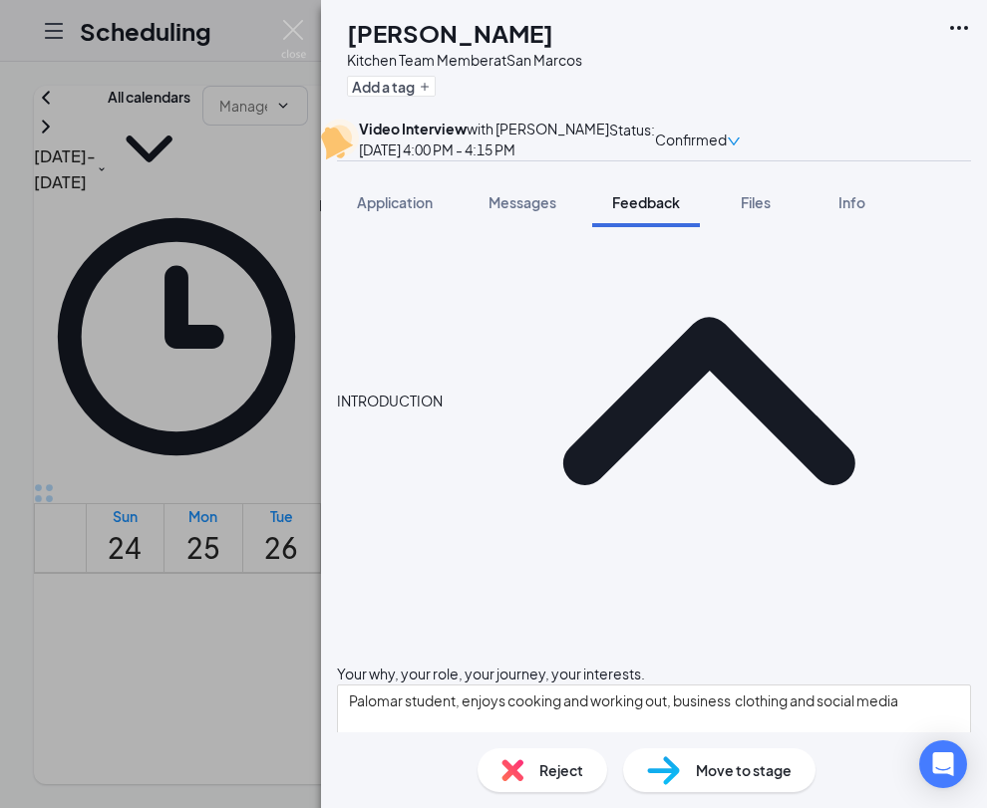
scroll to position [0, 0]
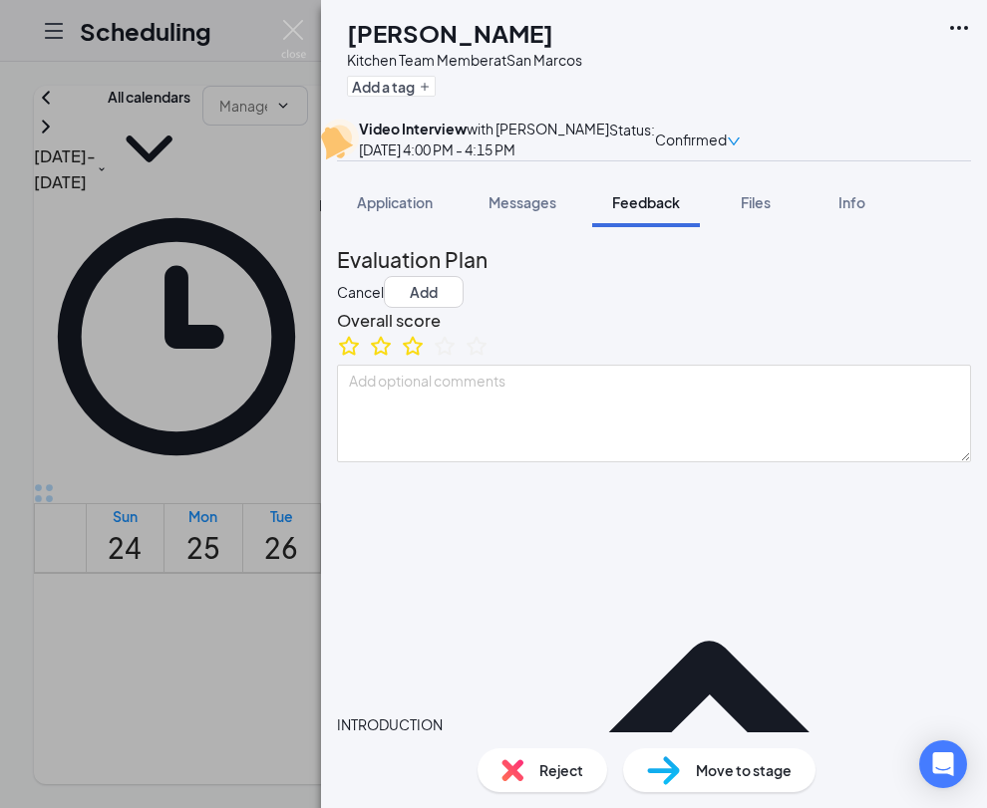
drag, startPoint x: 439, startPoint y: 418, endPoint x: 447, endPoint y: 431, distance: 16.1
click at [423, 355] on icon "StarBorder" at bounding box center [413, 345] width 20 height 19
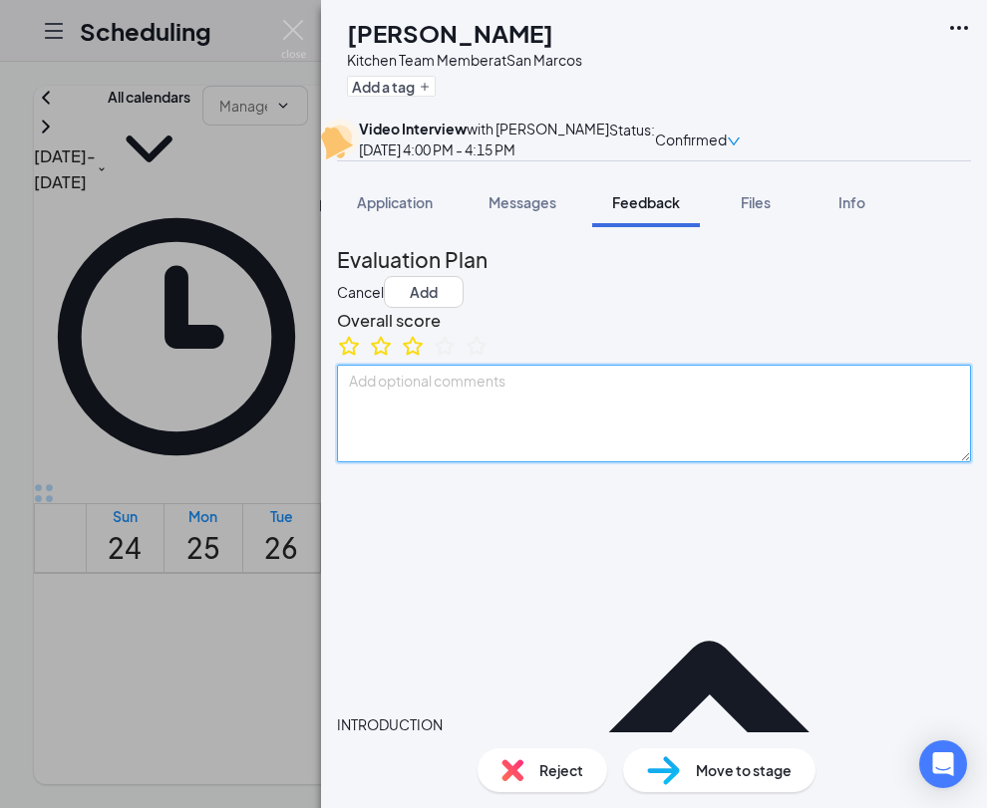
click at [472, 462] on textarea at bounding box center [654, 414] width 634 height 98
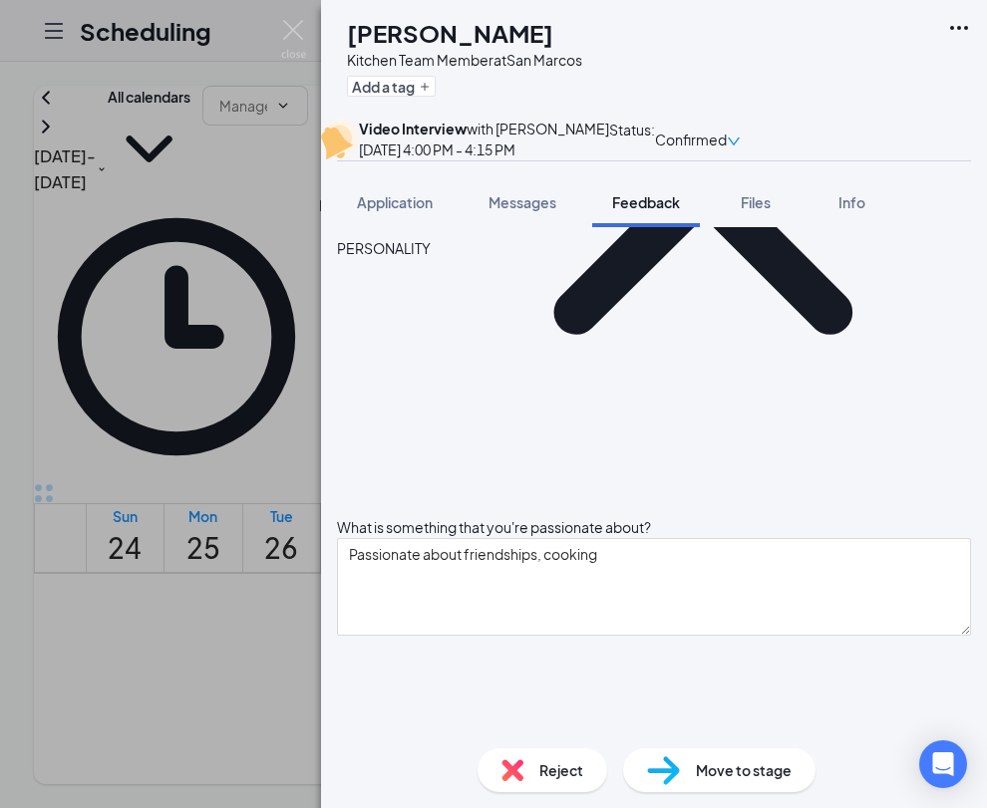
scroll to position [1110, 0]
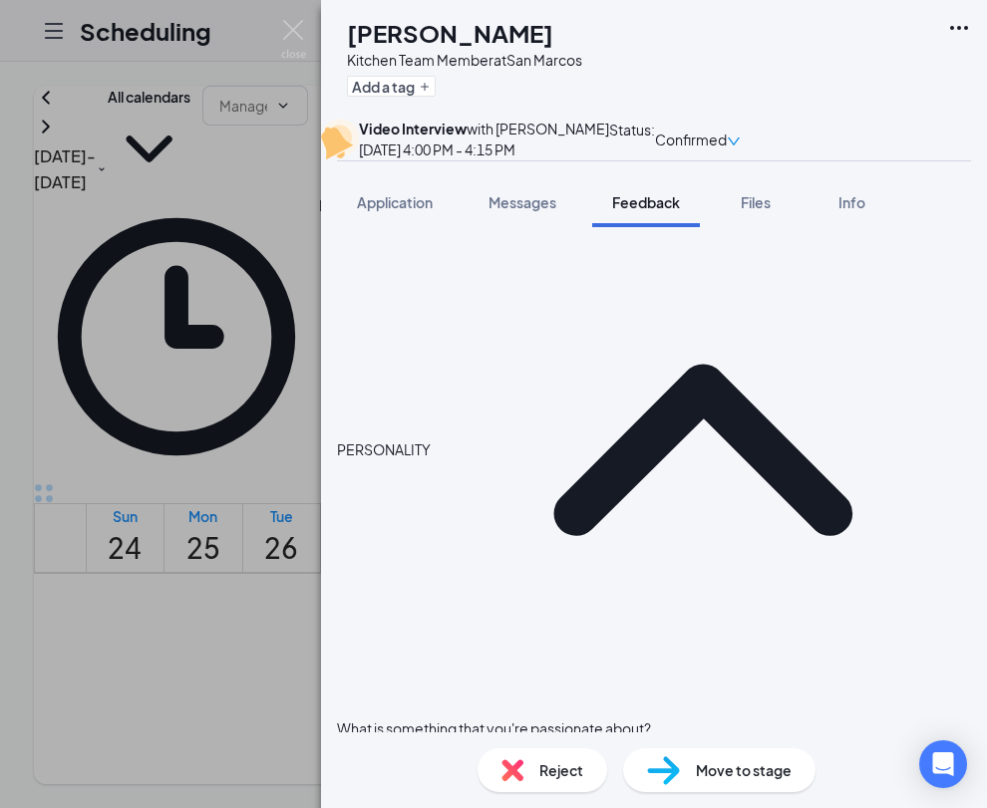
scroll to position [833, 0]
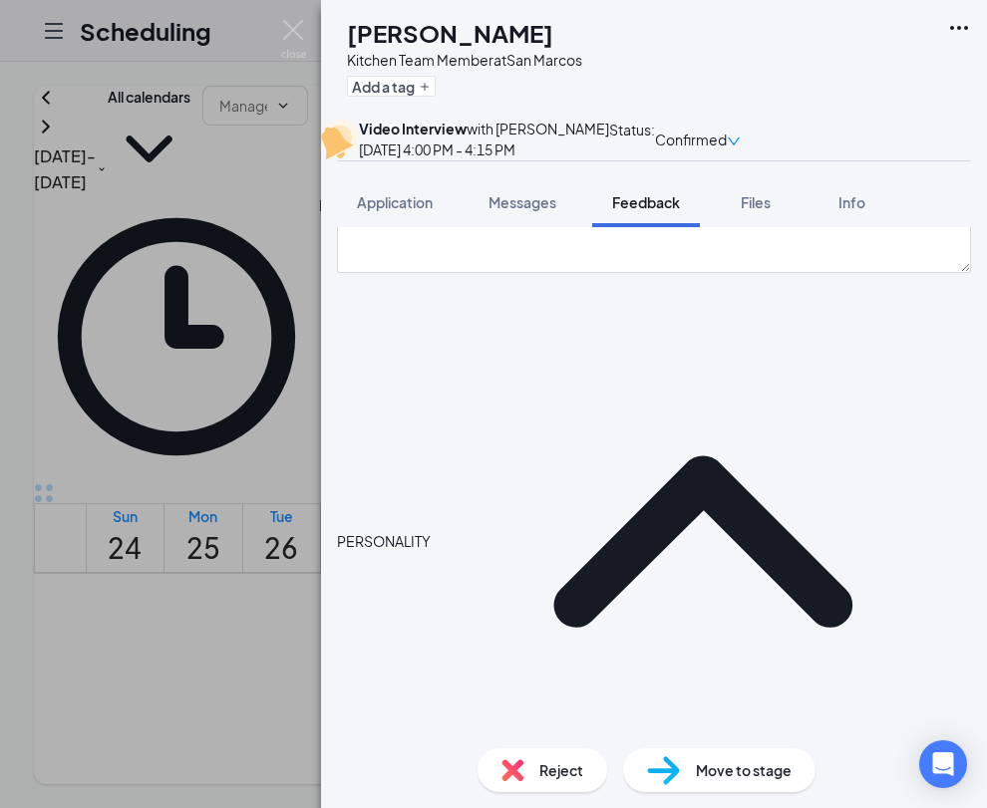
type textarea "Mon-Fri open availability *does photography on weekends*"
drag, startPoint x: 377, startPoint y: 492, endPoint x: 348, endPoint y: 492, distance: 28.9
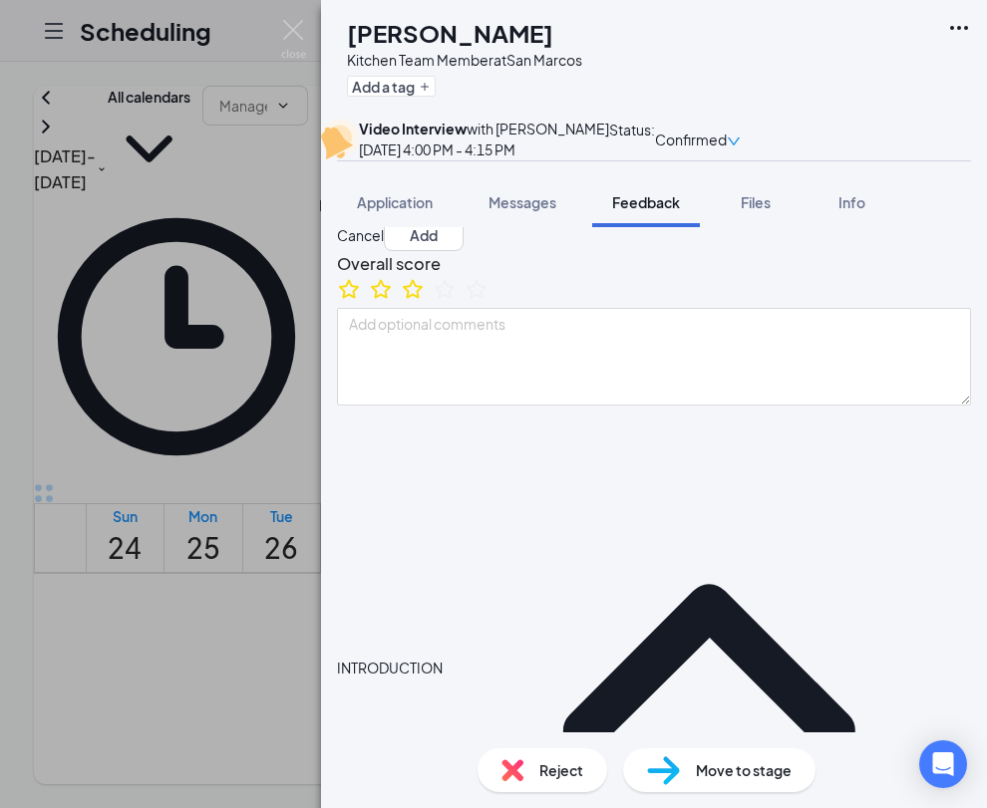
scroll to position [0, 0]
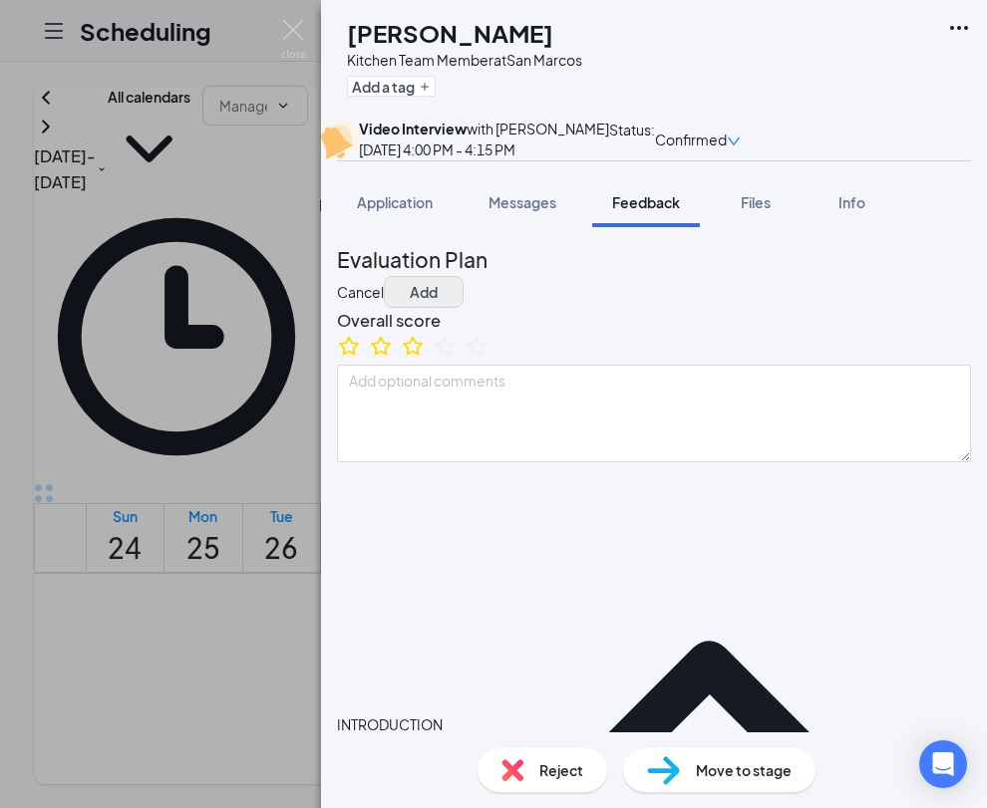
type textarea "At his current job as a server having to have seat multiple guests at a time an…"
click at [463, 308] on button "Add" at bounding box center [424, 292] width 80 height 32
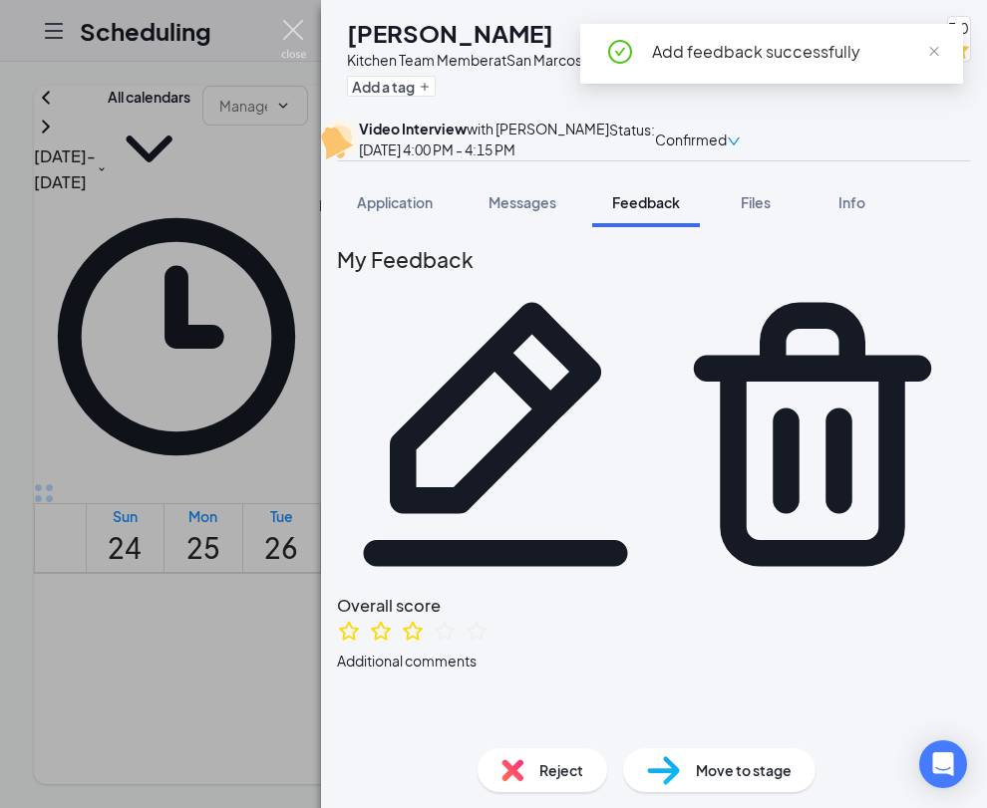
click at [293, 35] on img at bounding box center [293, 39] width 25 height 39
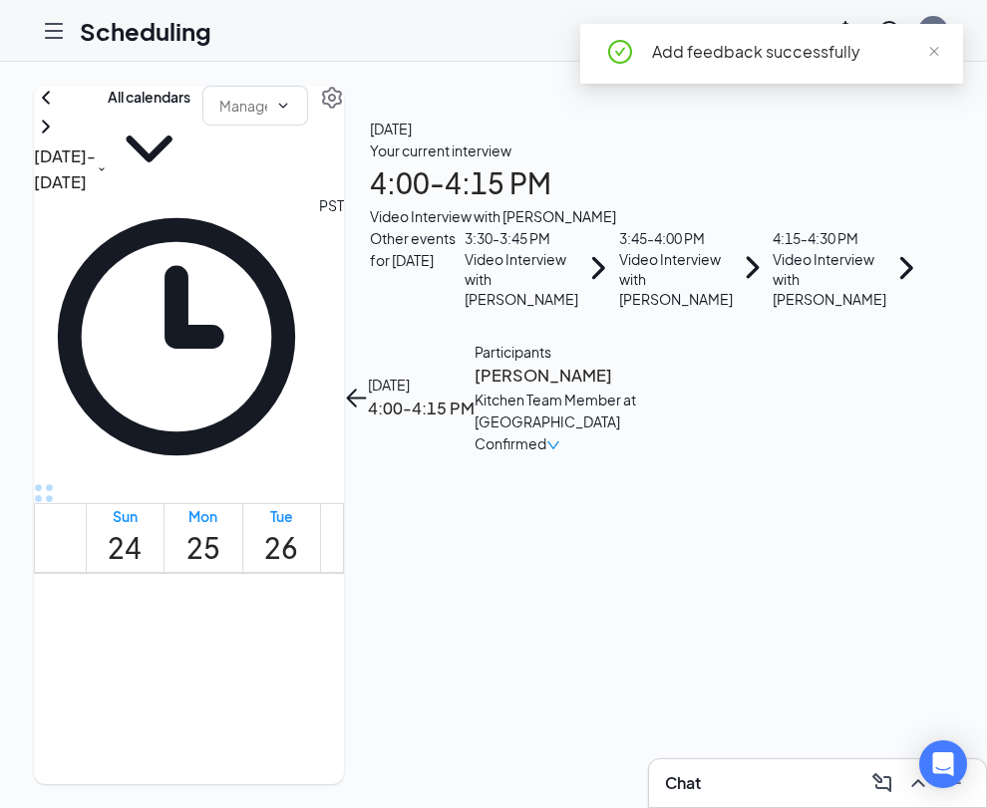
click at [367, 397] on icon "ArrowLeft" at bounding box center [357, 398] width 19 height 2
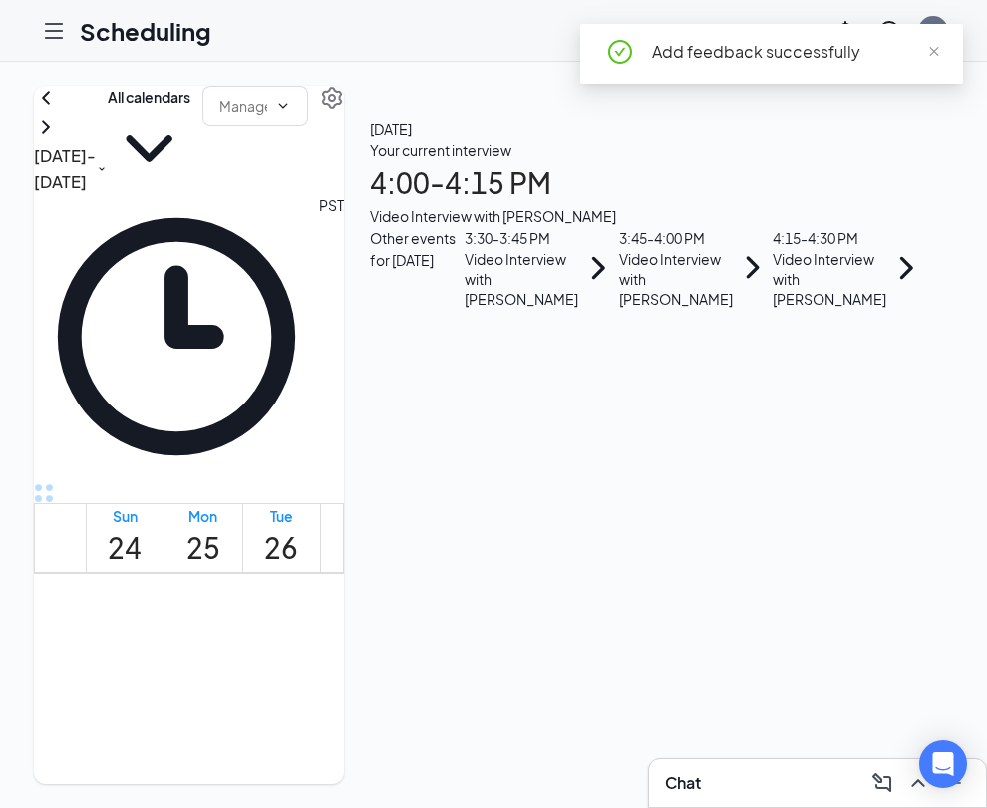
click at [878, 249] on div "4:15 - 4:30 PM" at bounding box center [829, 238] width 114 height 22
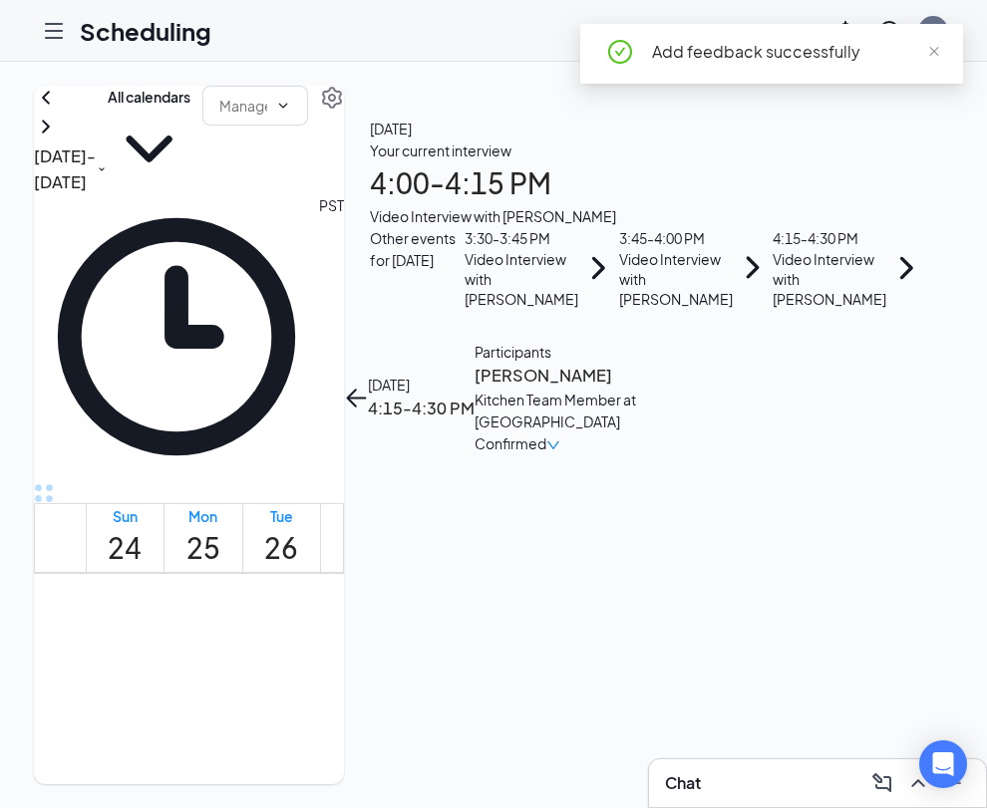
click at [684, 363] on h3 "[PERSON_NAME]" at bounding box center [578, 376] width 209 height 26
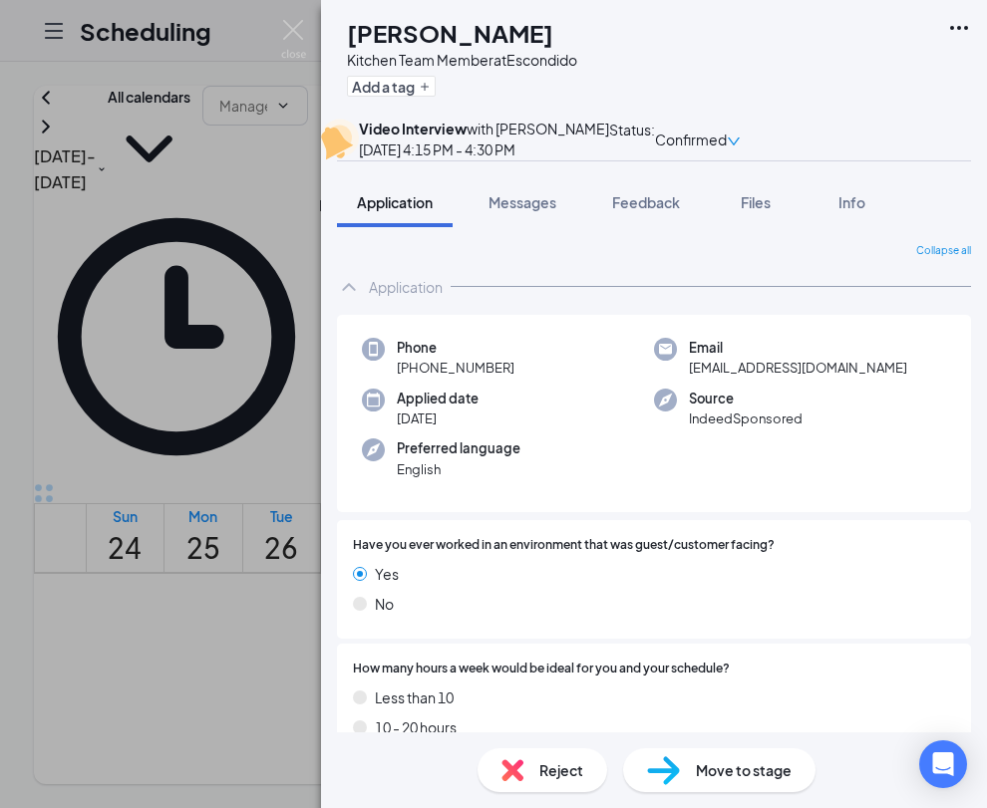
click at [275, 21] on div "[PERSON_NAME] Kitchen Team Member at Escondido Add a tag Video Interview with […" at bounding box center [493, 404] width 987 height 808
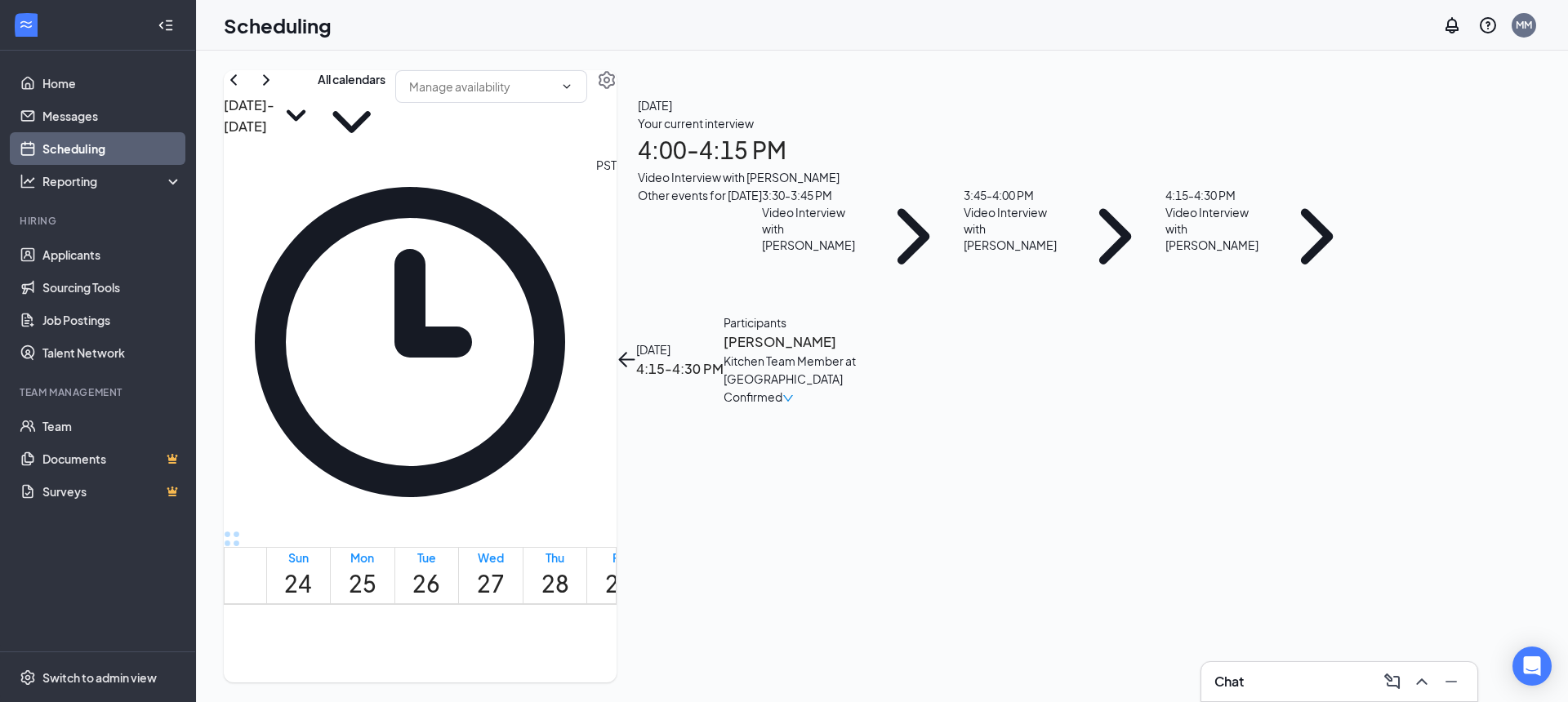
click at [724, 314] on div "[DATE] 4:15-4:30 PM" at bounding box center [670, 360] width 107 height 93
click at [636, 349] on button "back-button" at bounding box center [626, 359] width 20 height 20
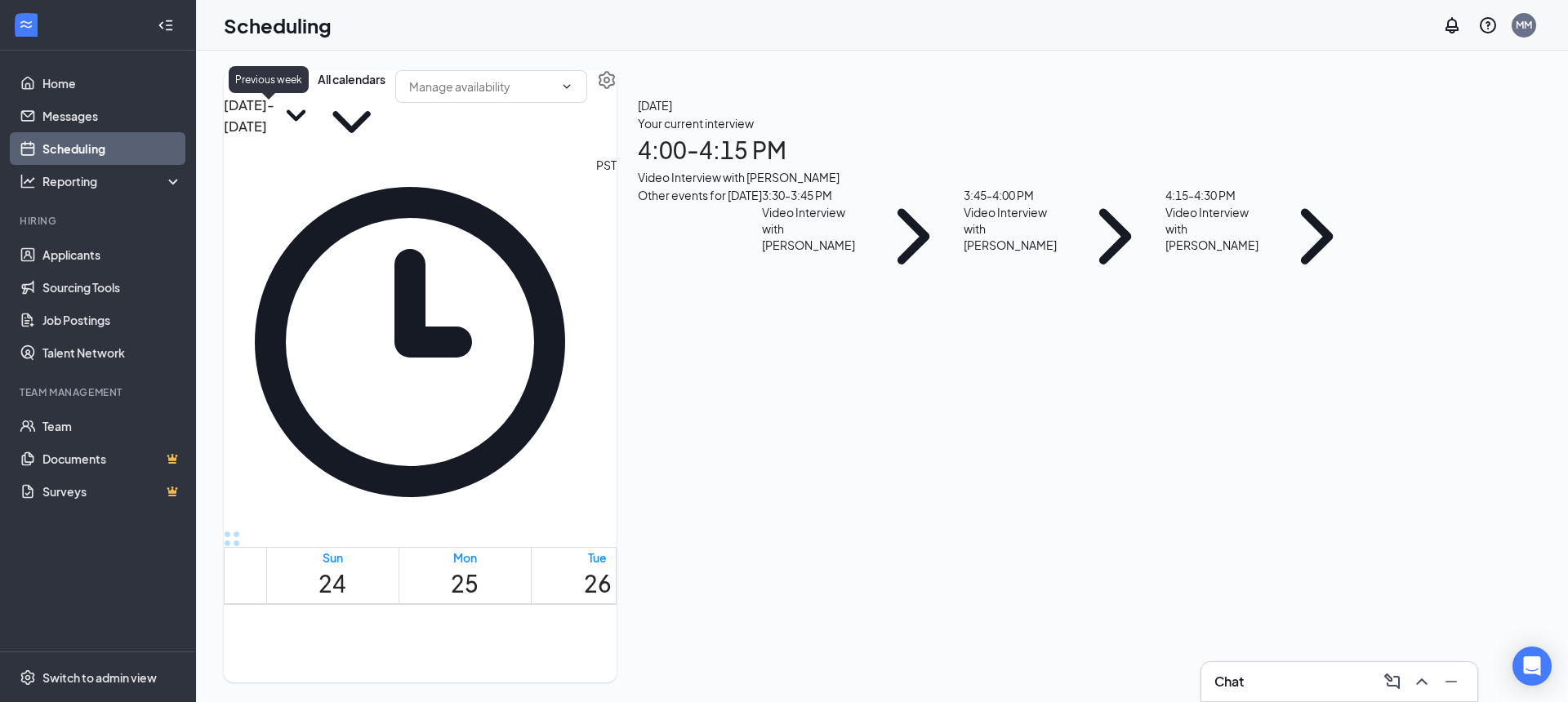
click at [243, 90] on icon "ChevronLeft" at bounding box center [234, 80] width 20 height 20
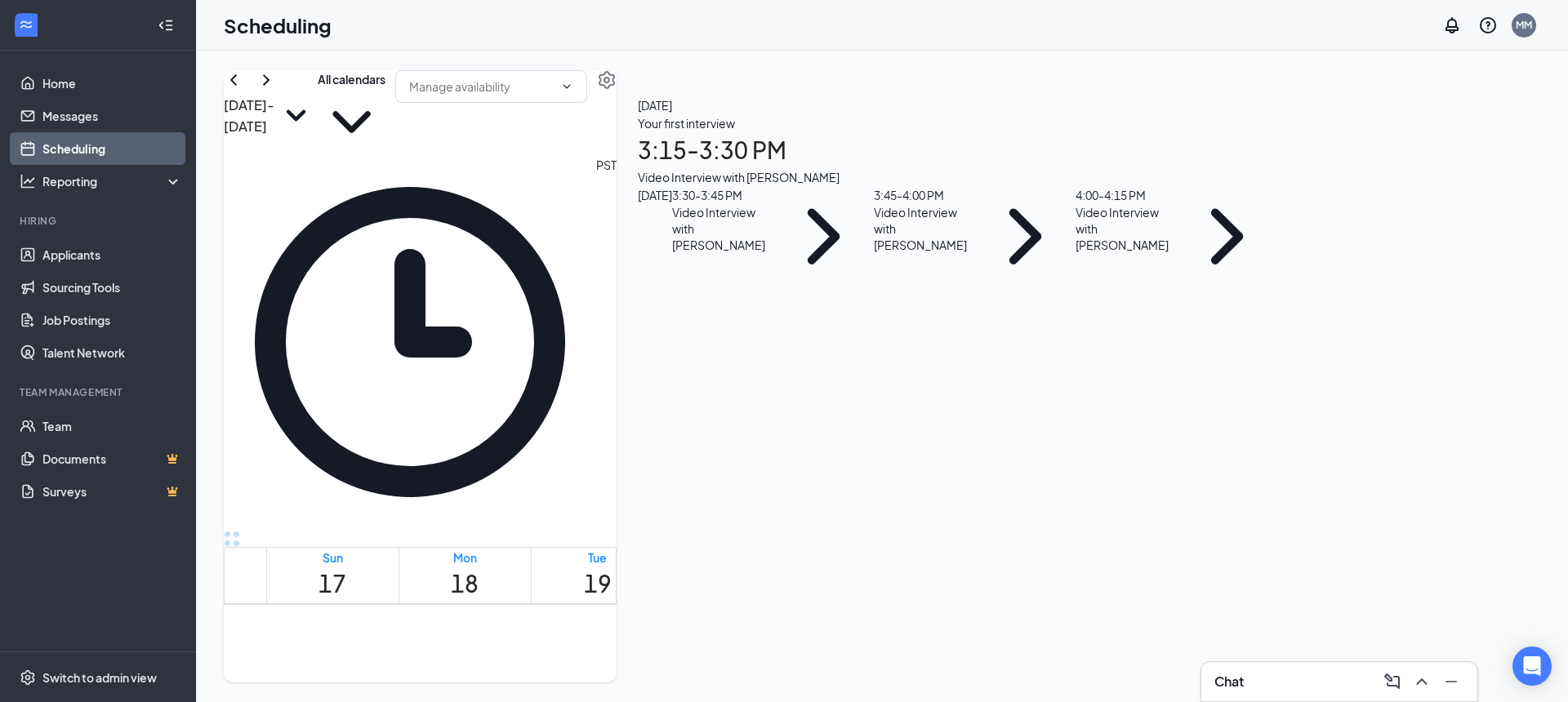
scroll to position [1498, 0]
click at [479, 566] on h1 "18" at bounding box center [465, 584] width 28 height 36
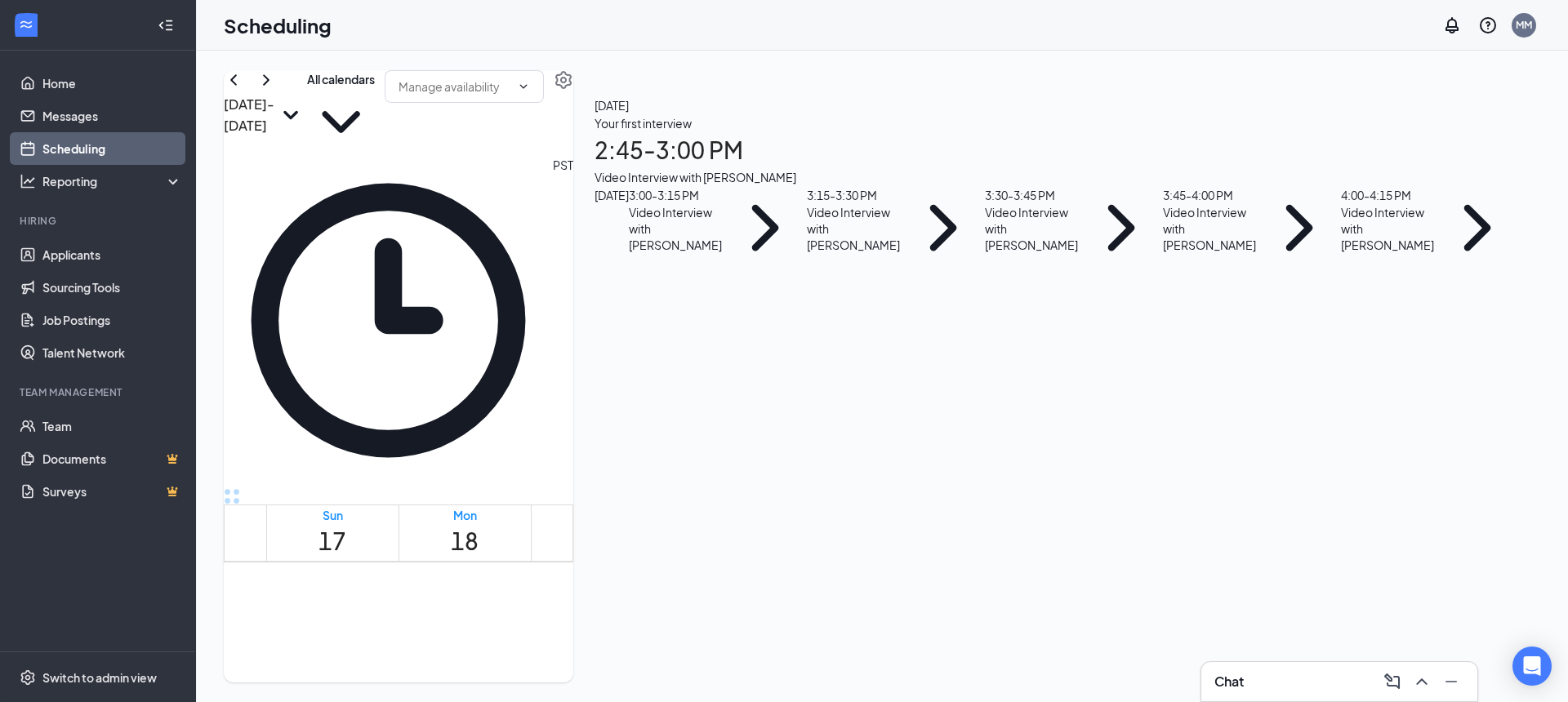
click at [276, 90] on icon "ChevronRight" at bounding box center [266, 80] width 20 height 20
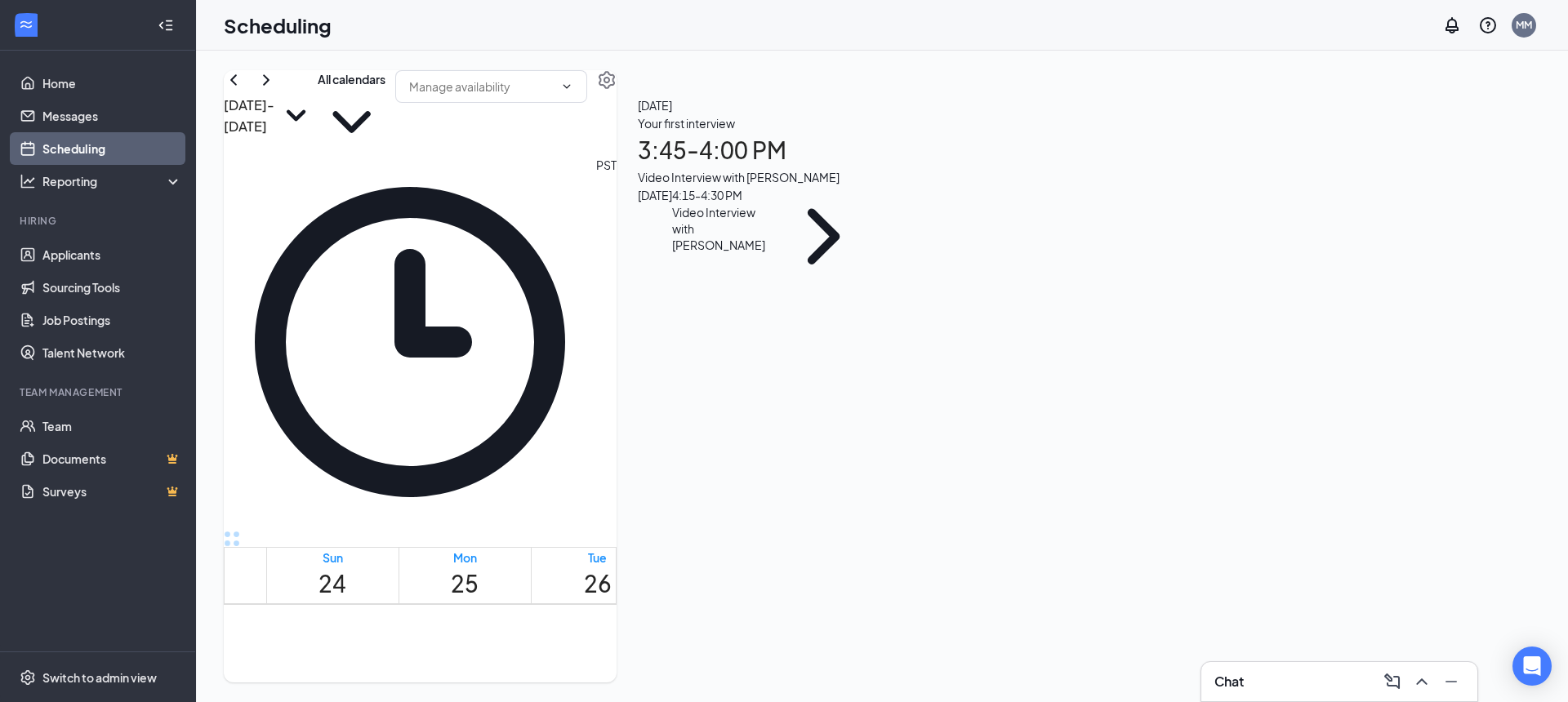
scroll to position [1346, 0]
click at [982, 550] on div "Fri 29" at bounding box center [996, 576] width 28 height 52
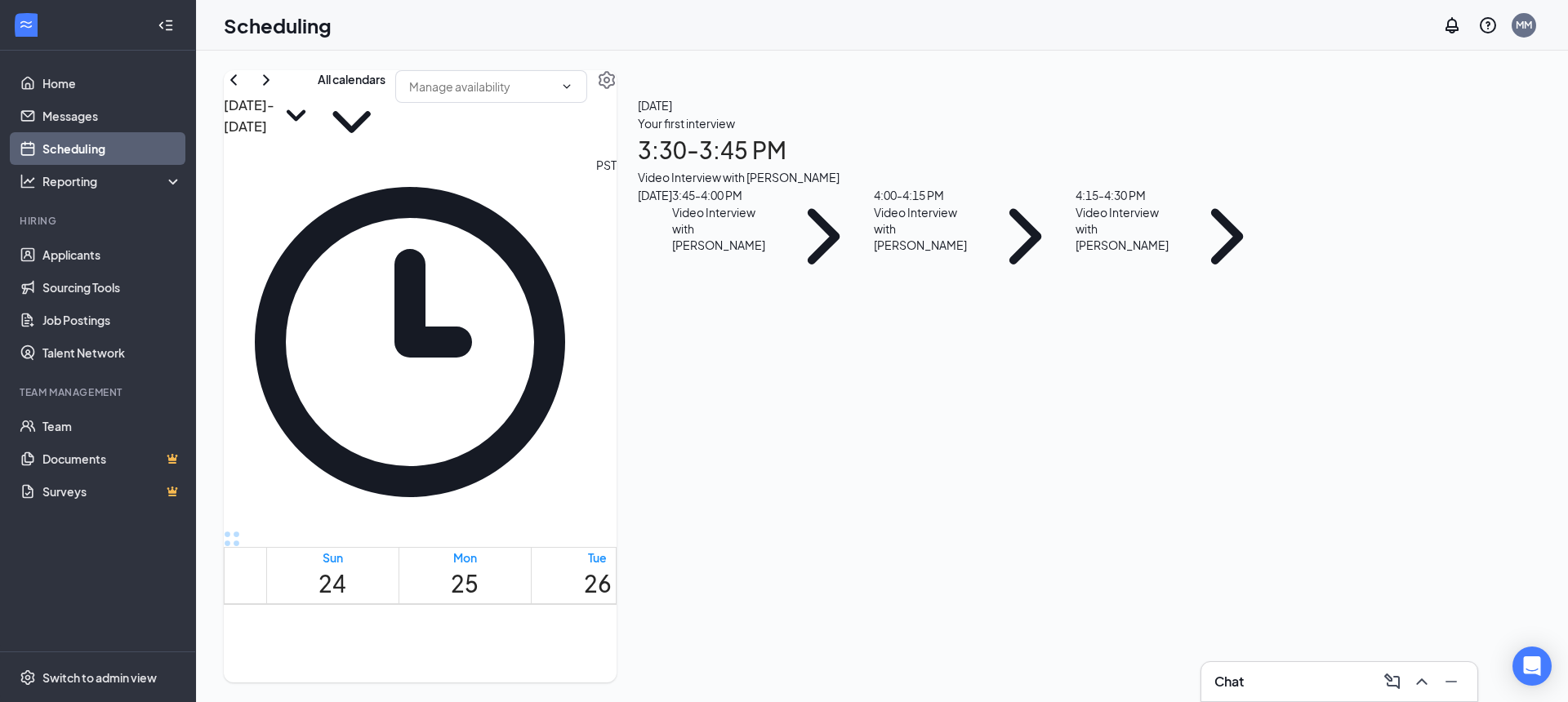
click at [1278, 186] on div "Your first interview 3:30 - 3:45 PM Video Interview with [PERSON_NAME]" at bounding box center [957, 151] width 639 height 72
click at [636, 349] on icon "ArrowLeft" at bounding box center [626, 359] width 20 height 20
click at [774, 253] on div "Video Interview with [PERSON_NAME]" at bounding box center [723, 229] width 102 height 49
click at [636, 349] on icon "ArrowLeft" at bounding box center [626, 359] width 20 height 20
click at [975, 204] on div "4:00 - 4:15 PM" at bounding box center [925, 195] width 102 height 18
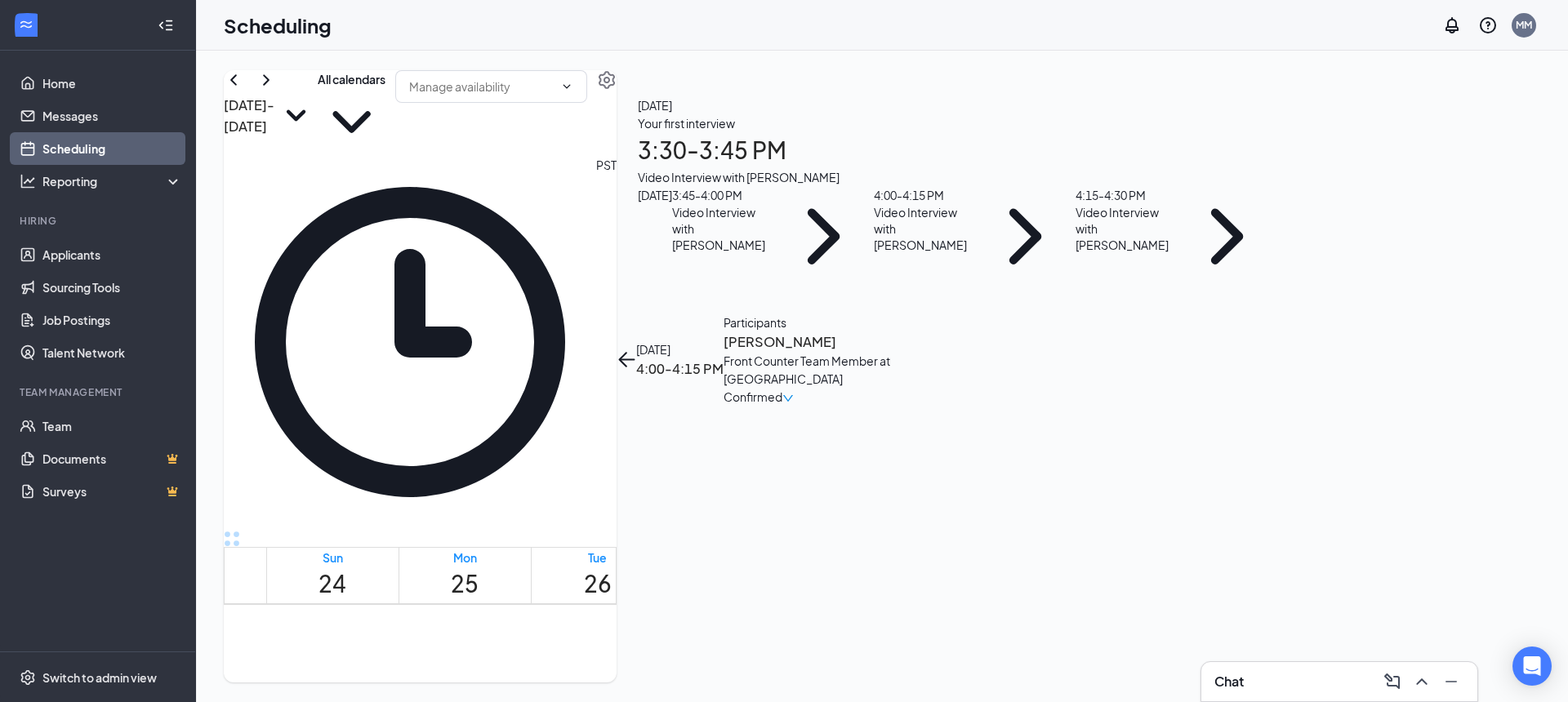
click at [636, 349] on button "back-button" at bounding box center [626, 359] width 20 height 20
click at [1177, 253] on div "Video Interview with [PERSON_NAME]" at bounding box center [1126, 229] width 102 height 49
click at [636, 349] on button "back-button" at bounding box center [626, 359] width 20 height 20
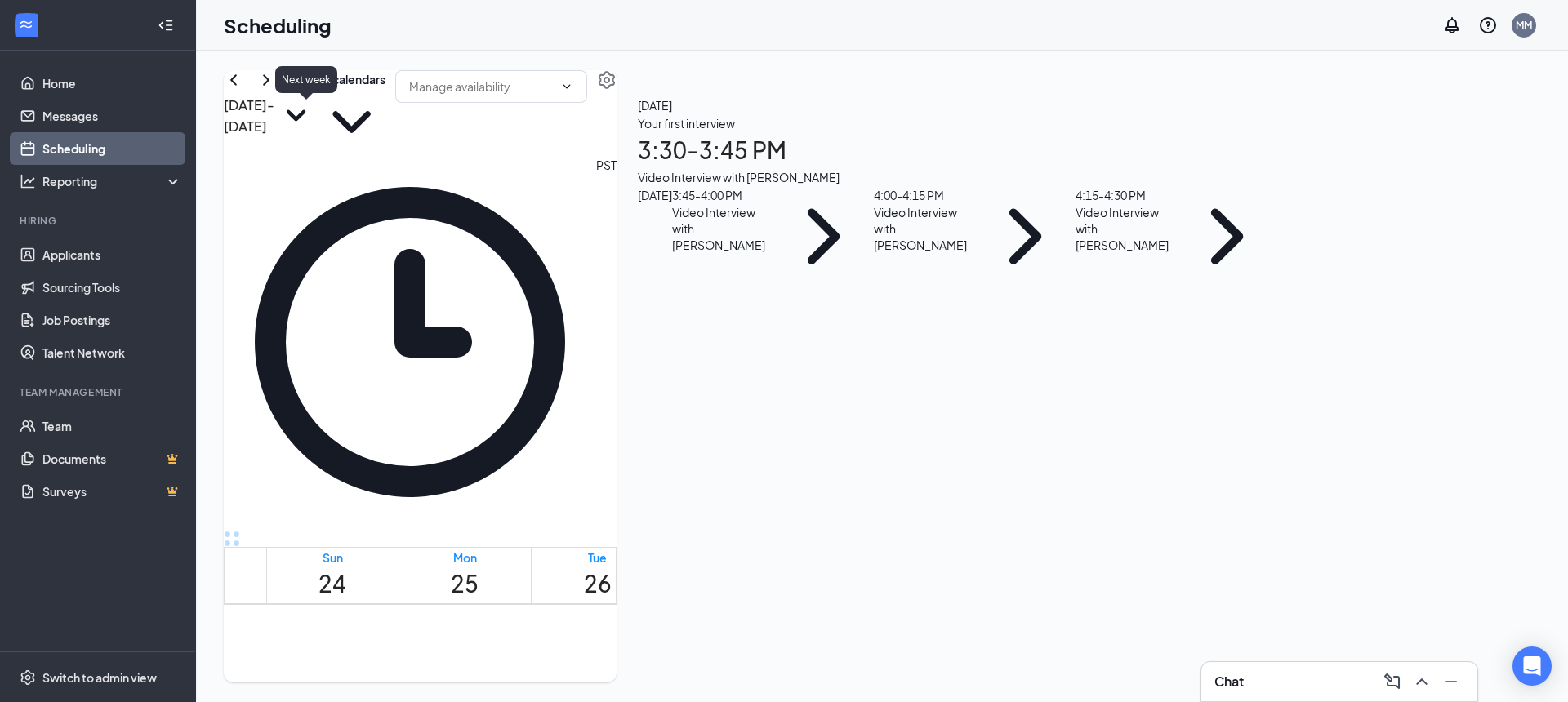
click at [276, 90] on icon "ChevronRight" at bounding box center [266, 80] width 20 height 20
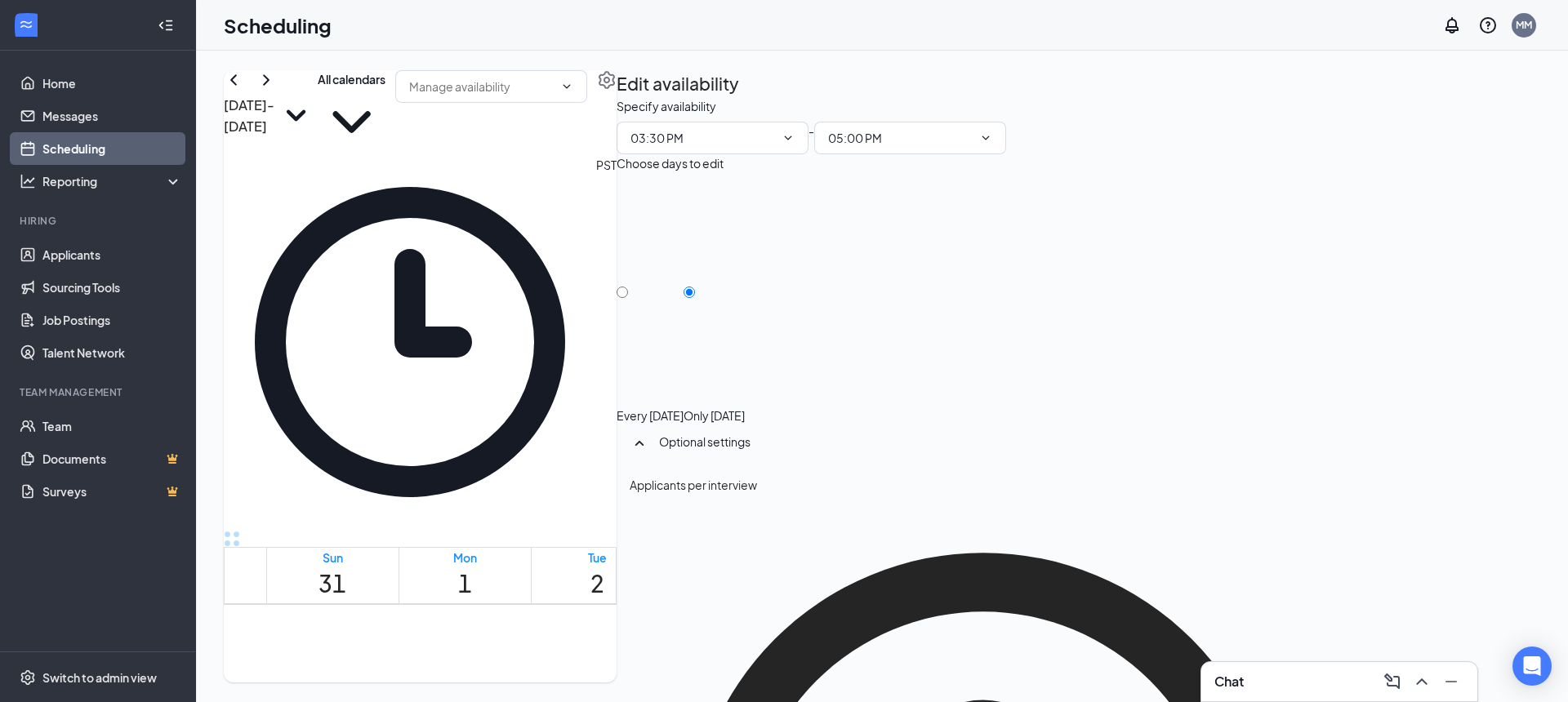
scroll to position [1386, 0]
click at [602, 566] on h1 "2" at bounding box center [597, 584] width 19 height 36
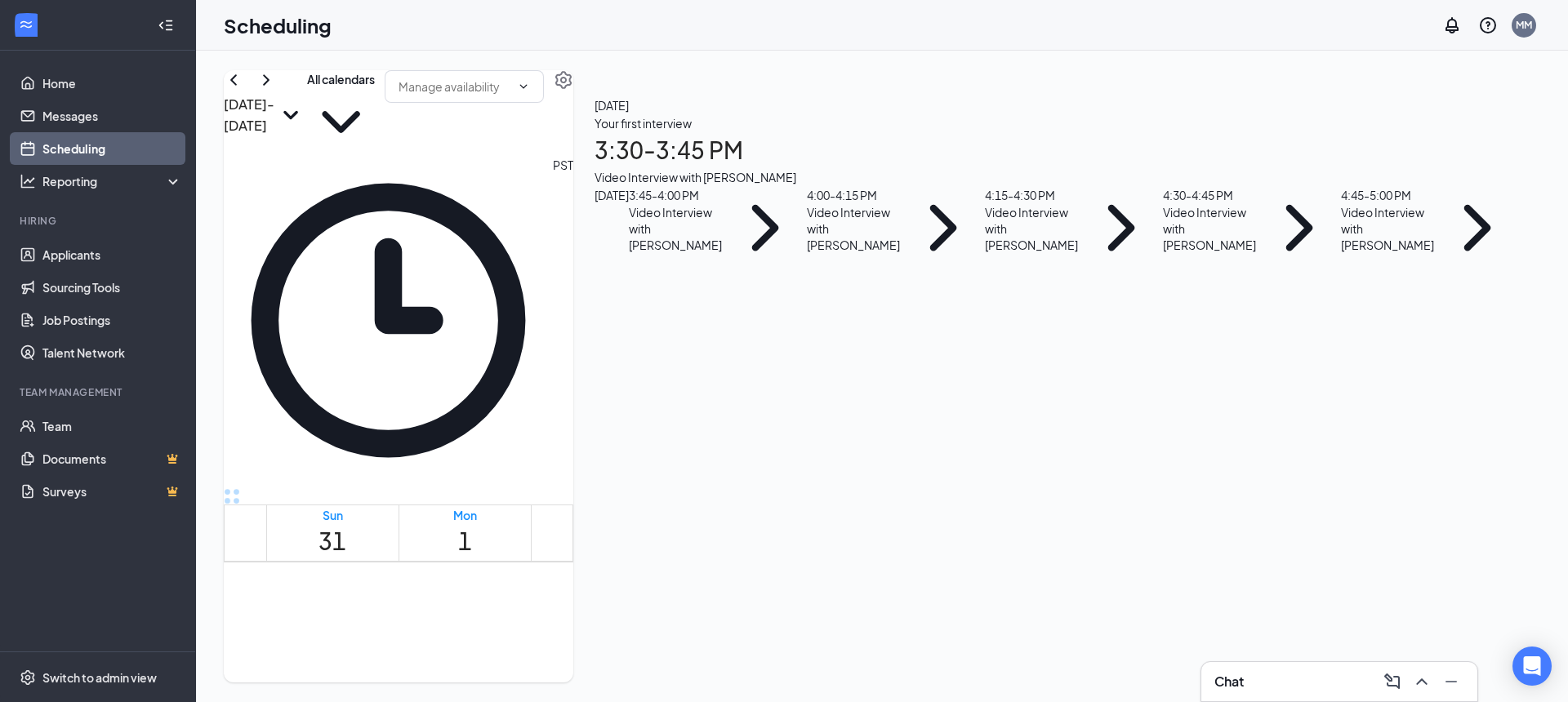
click at [1306, 186] on div "Your first interview 3:30 - 3:45 PM Video Interview with [PERSON_NAME]" at bounding box center [1057, 151] width 925 height 72
click at [593, 333] on button "back-button" at bounding box center [584, 342] width 20 height 20
click at [724, 204] on div "3:45 - 4:00 PM" at bounding box center [676, 195] width 95 height 18
click at [593, 333] on button "back-button" at bounding box center [584, 342] width 20 height 20
click at [985, 269] on div "4:00 - 4:15 PM Video Interview with [PERSON_NAME]" at bounding box center [896, 228] width 178 height 84
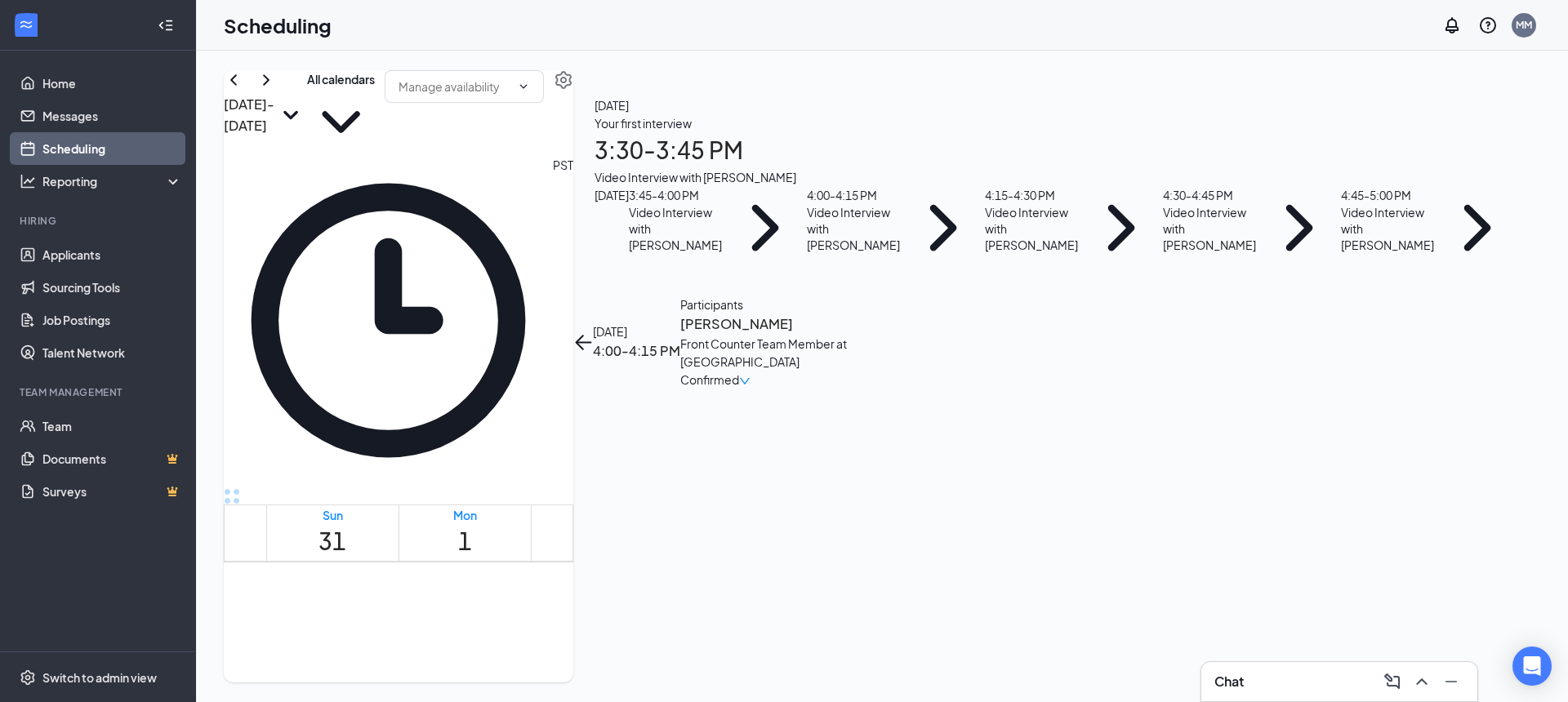
click at [593, 333] on icon "ArrowLeft" at bounding box center [584, 342] width 20 height 20
click at [1163, 269] on div "4:15 - 4:30 PM Video Interview with [PERSON_NAME]" at bounding box center [1074, 228] width 178 height 84
click at [593, 333] on icon "ArrowLeft" at bounding box center [584, 342] width 20 height 20
click at [1341, 269] on div "4:30 - 4:45 PM Video Interview with [PERSON_NAME]" at bounding box center [1252, 228] width 178 height 84
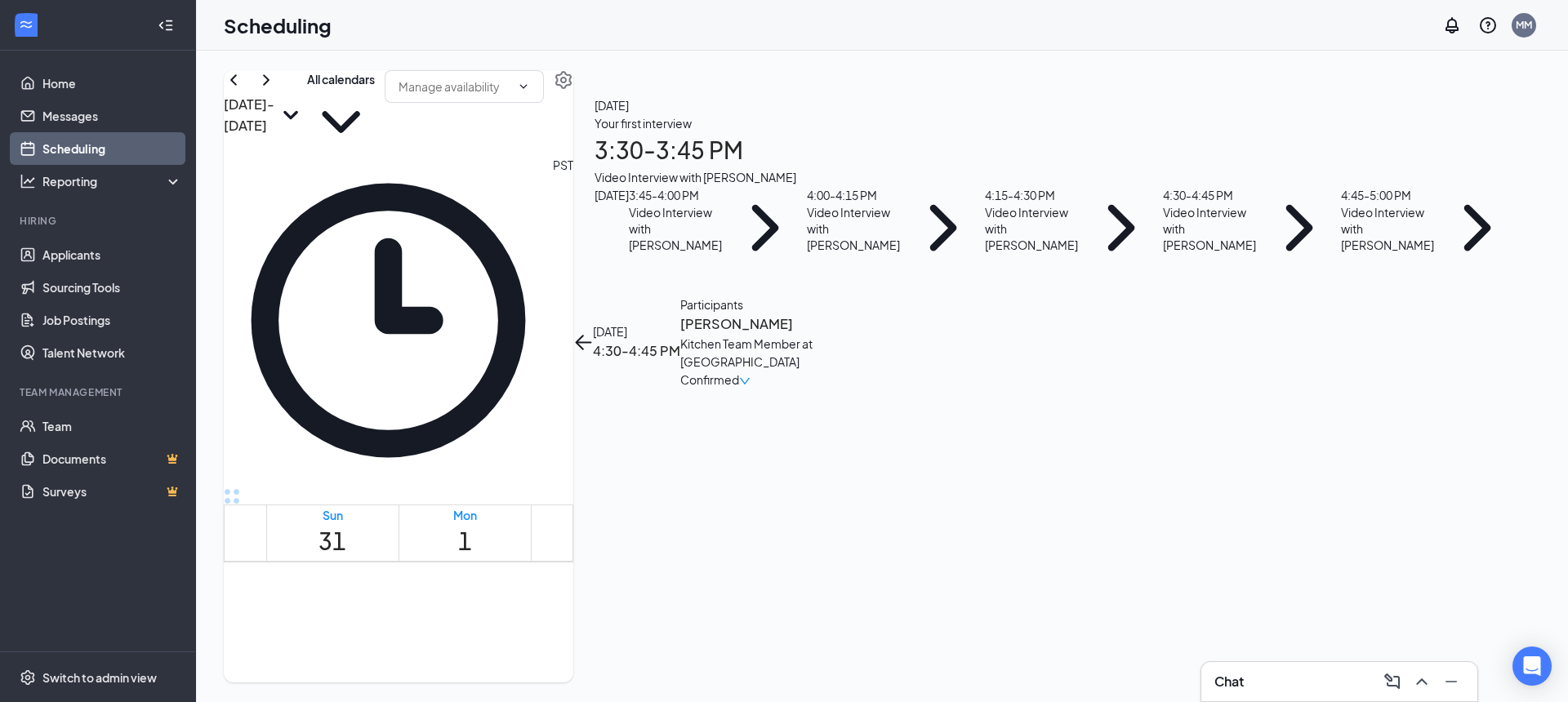
click at [593, 333] on icon "ArrowLeft" at bounding box center [584, 342] width 20 height 20
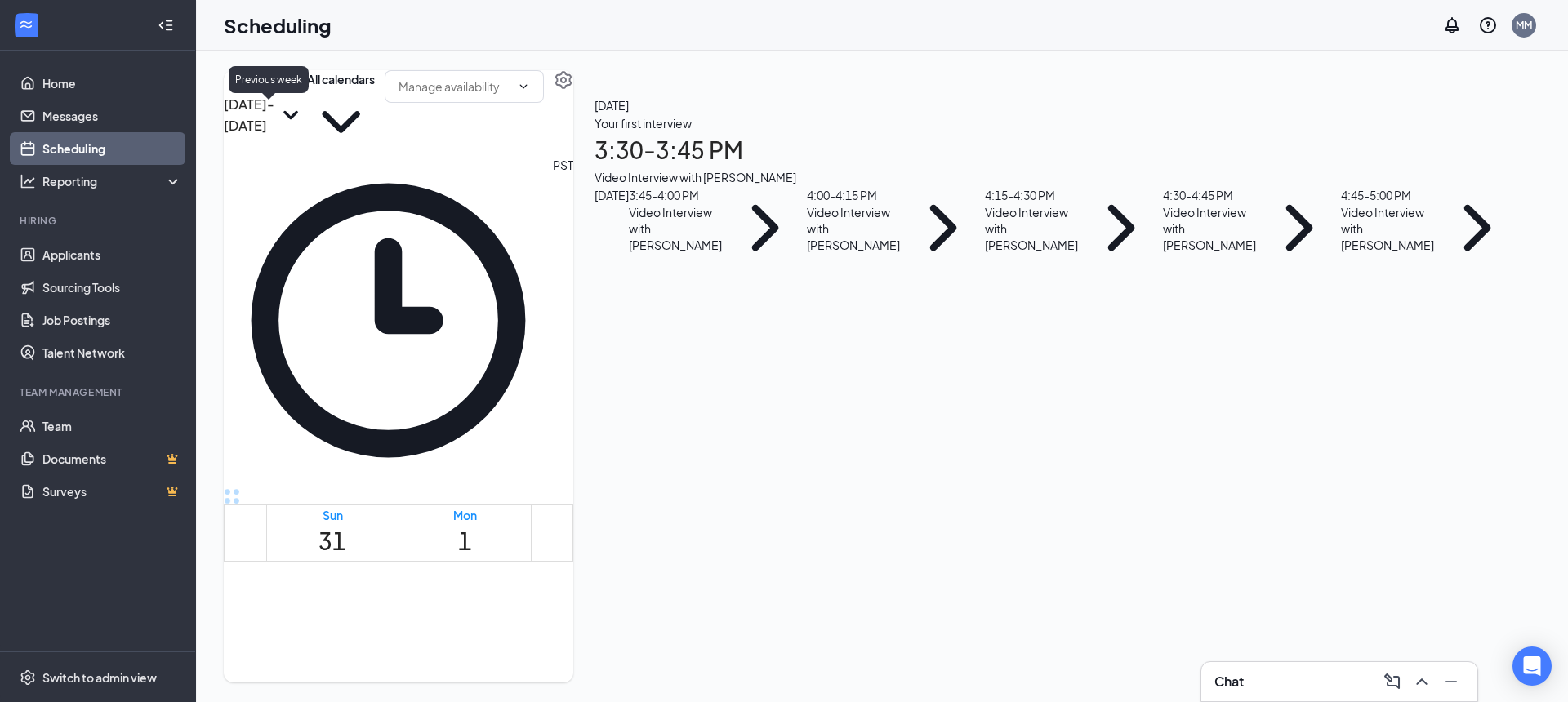
click at [243, 90] on icon "ChevronLeft" at bounding box center [234, 80] width 20 height 20
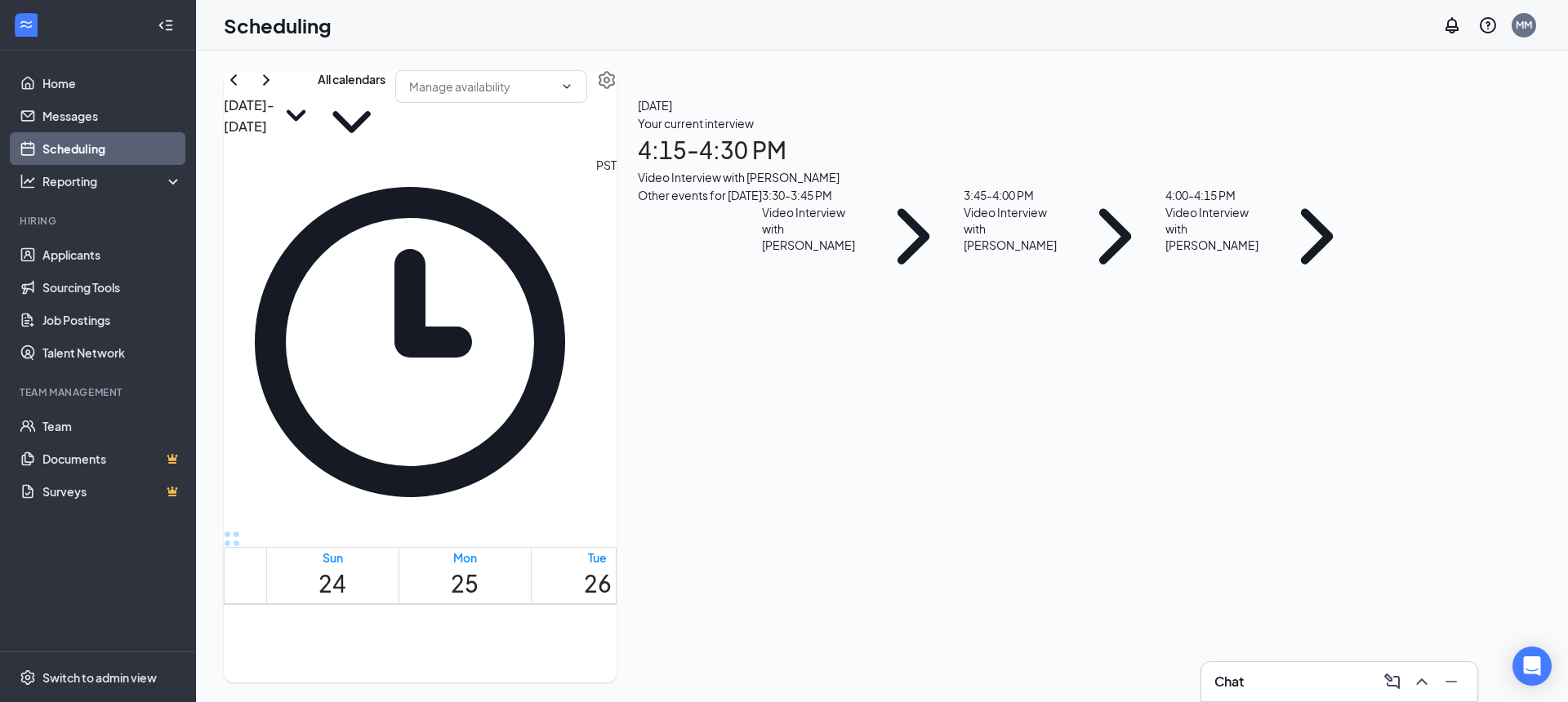
scroll to position [1384, 0]
click at [1374, 269] on div "[DATE] Your current interview 4:15 - 4:30 PM Video Interview with [PERSON_NAME]…" at bounding box center [1002, 192] width 772 height 243
click at [1367, 186] on div "Video Interview with [PERSON_NAME]" at bounding box center [1002, 177] width 729 height 18
click at [895, 332] on h3 "[PERSON_NAME]" at bounding box center [809, 342] width 171 height 21
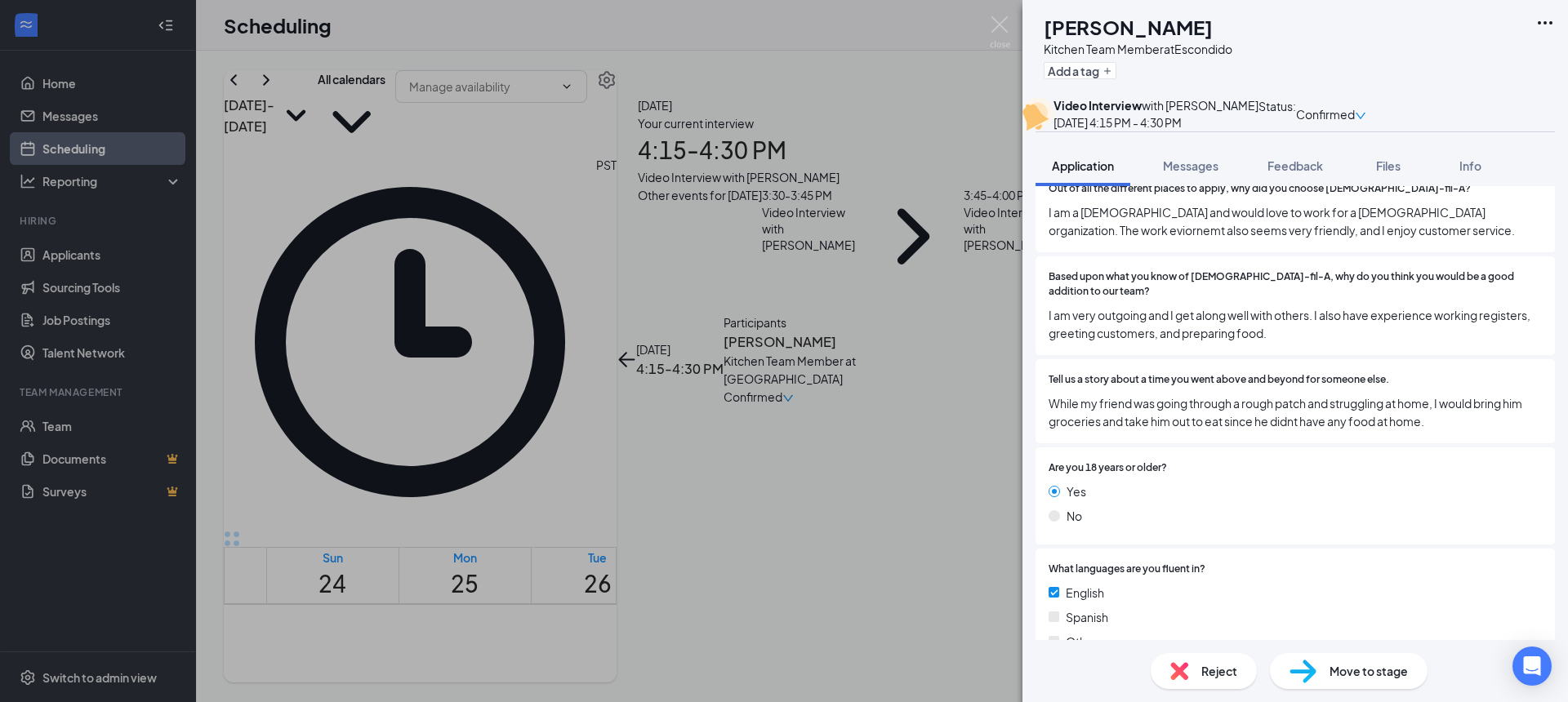
scroll to position [966, 0]
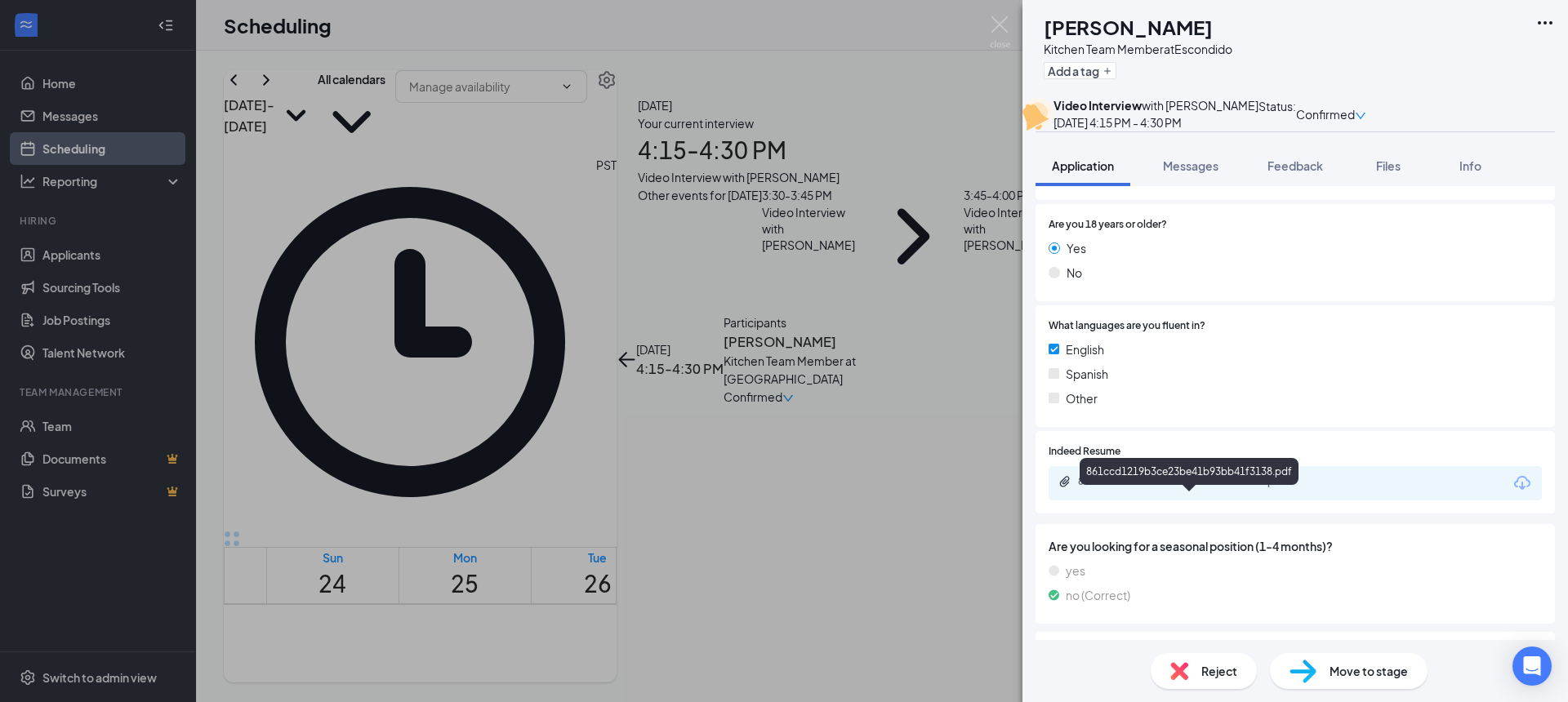
click at [1173, 488] on div "861ccd1219b3ce23be41b93bb41f3138.pdf" at bounding box center [1192, 482] width 229 height 13
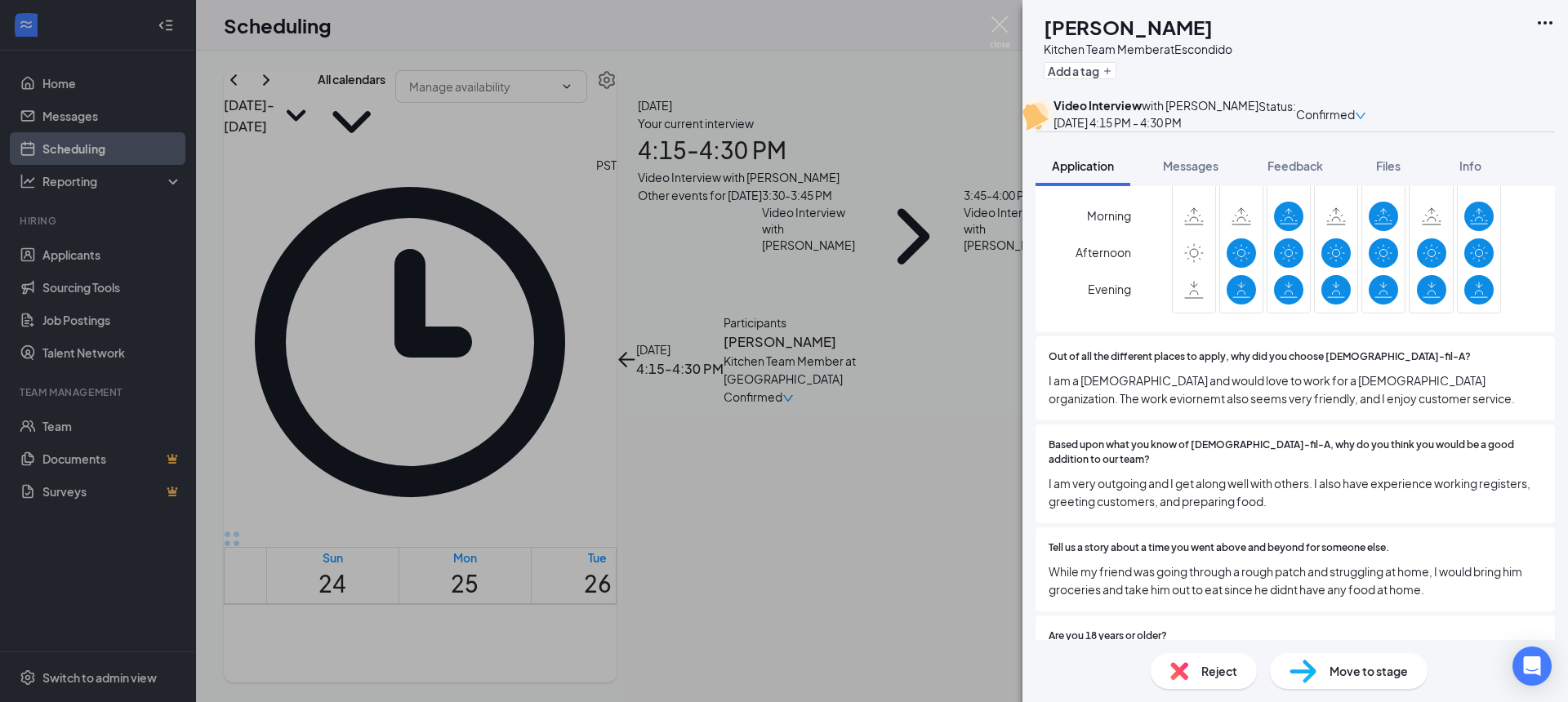
scroll to position [547, 0]
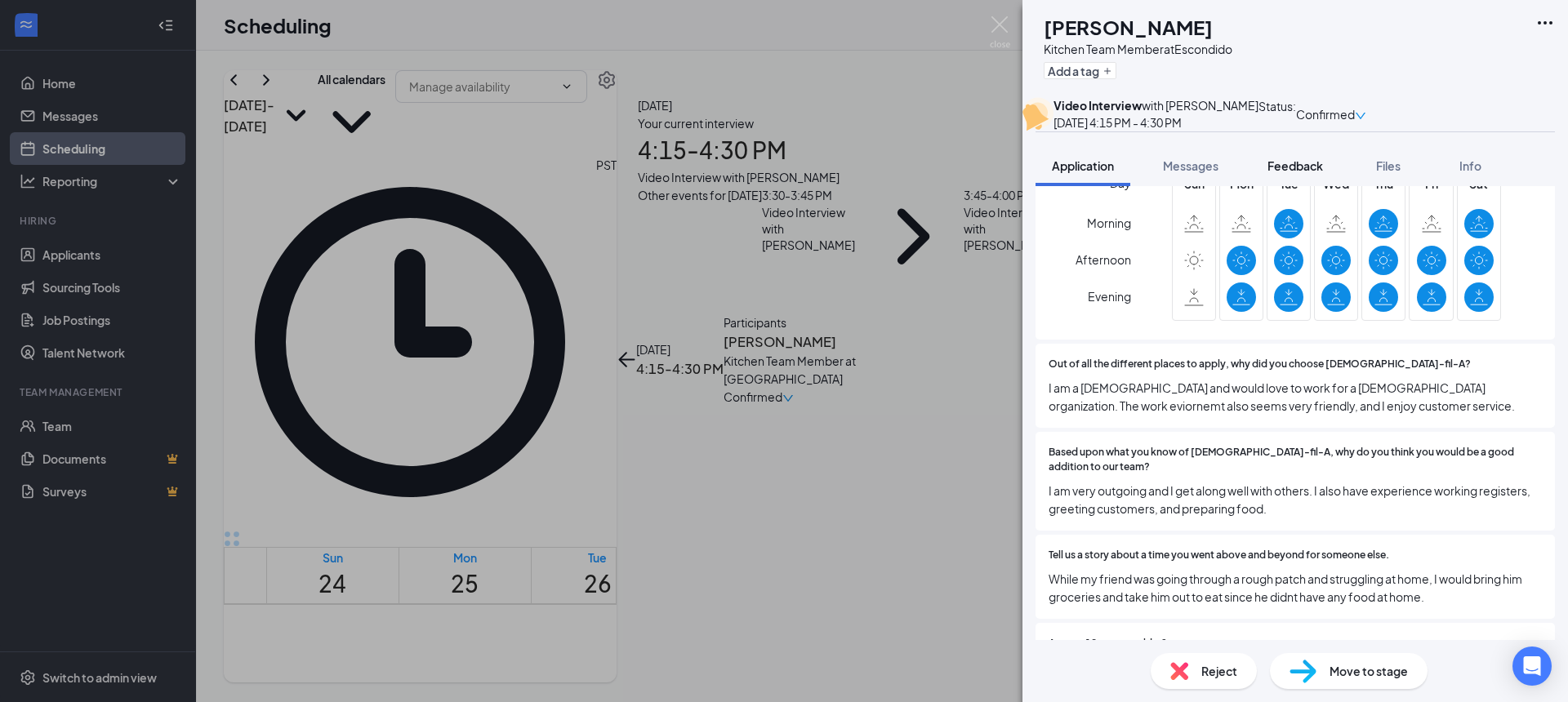
click at [1280, 173] on span "Feedback" at bounding box center [1296, 165] width 56 height 15
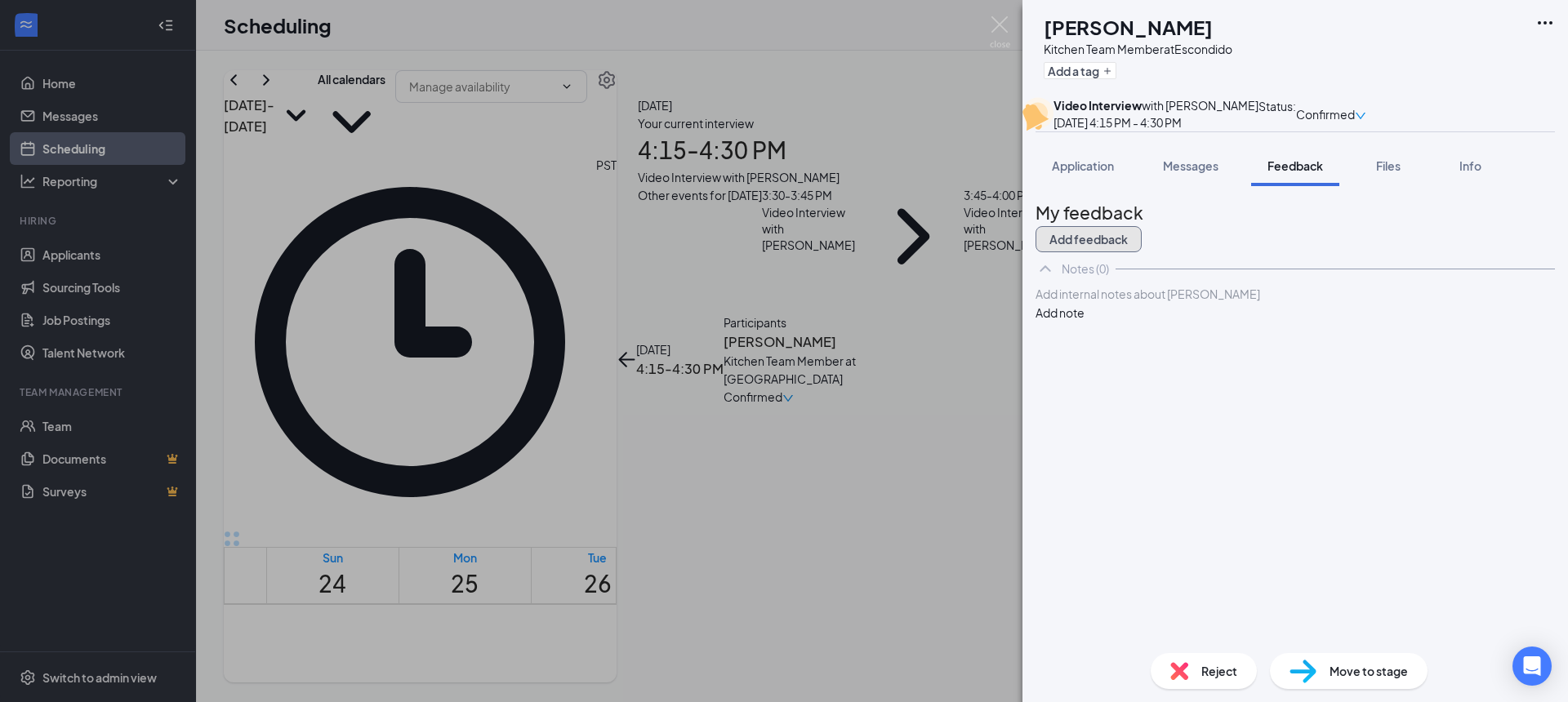
click at [1142, 252] on button "Add feedback" at bounding box center [1089, 239] width 107 height 26
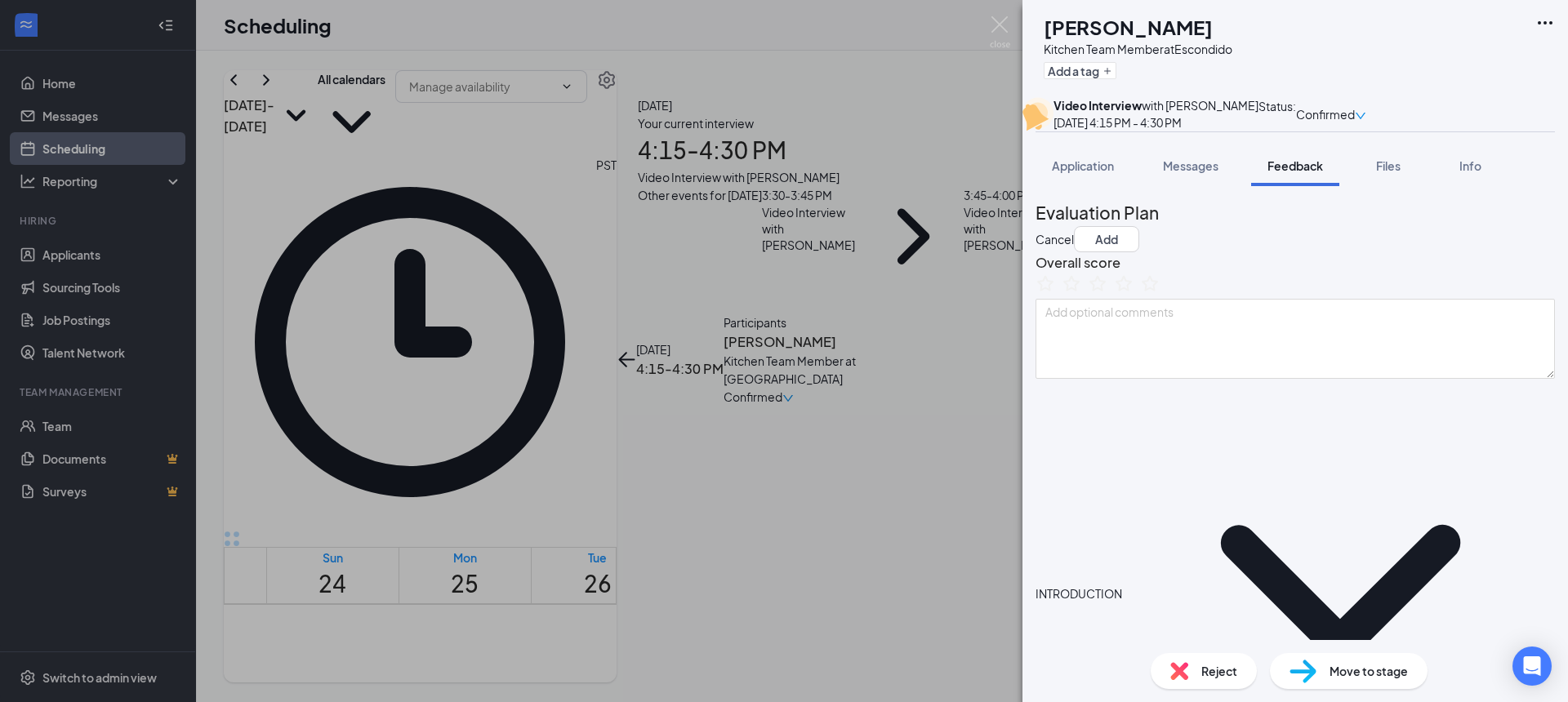
click at [1149, 489] on icon "ChevronDown" at bounding box center [1340, 593] width 429 height 429
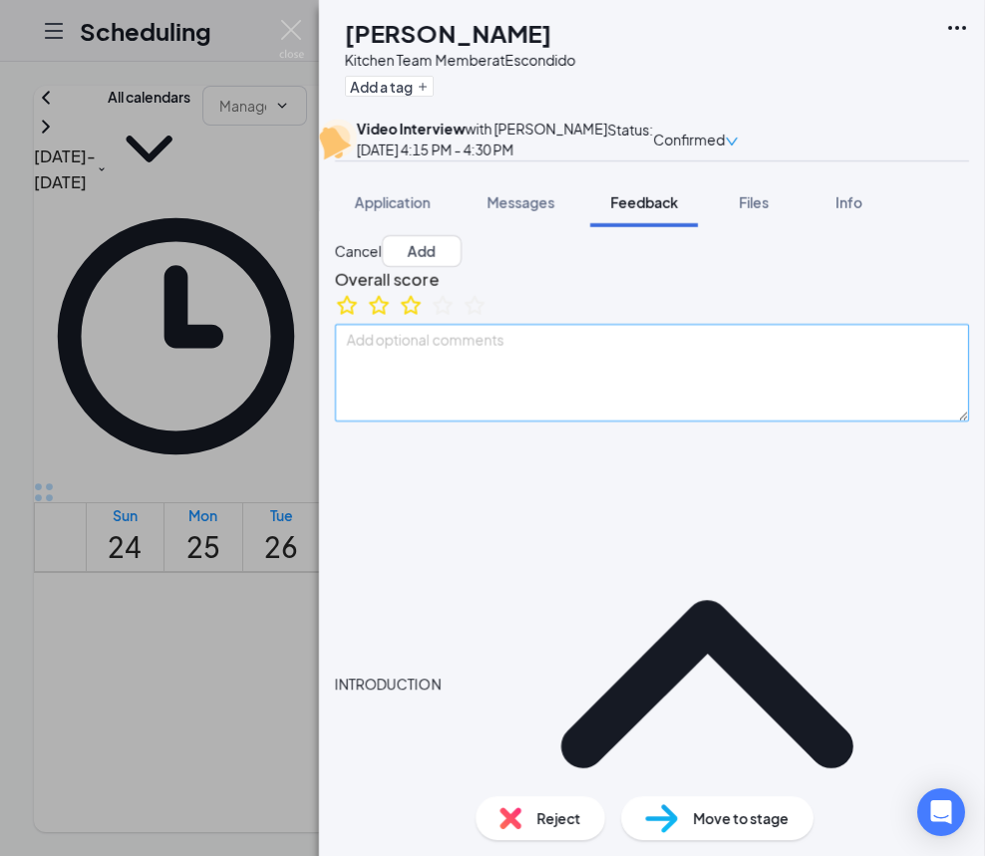
scroll to position [46, 0]
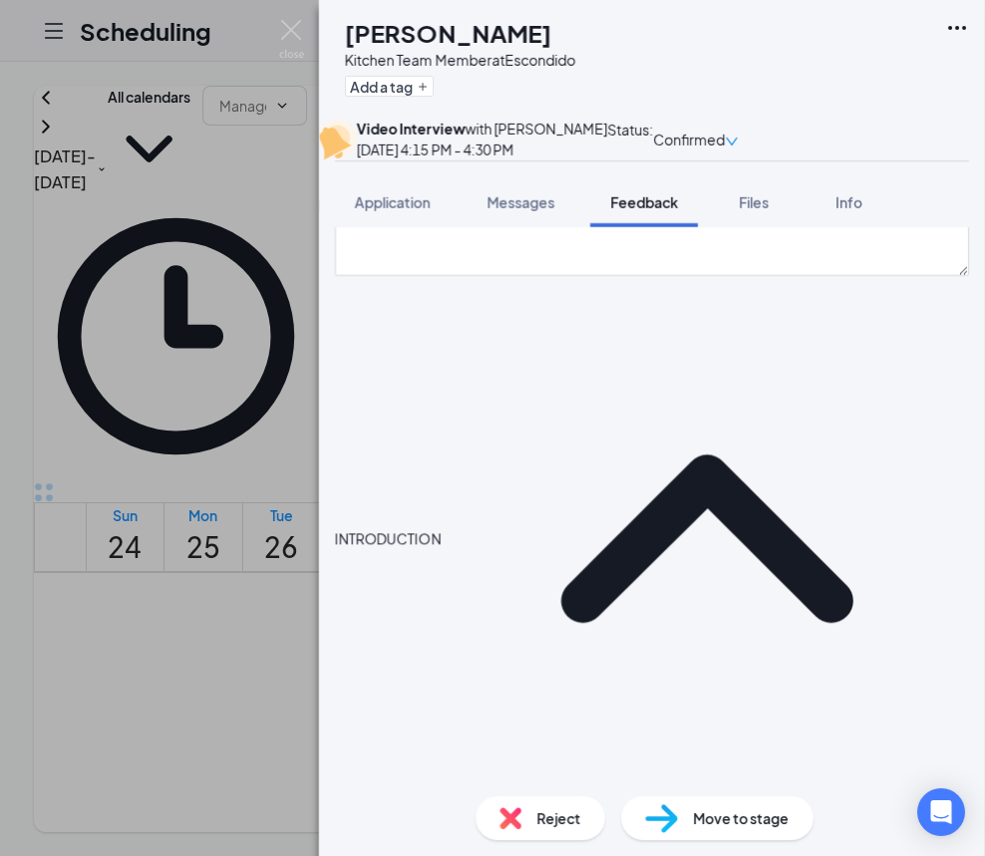
scroll to position [192, 0]
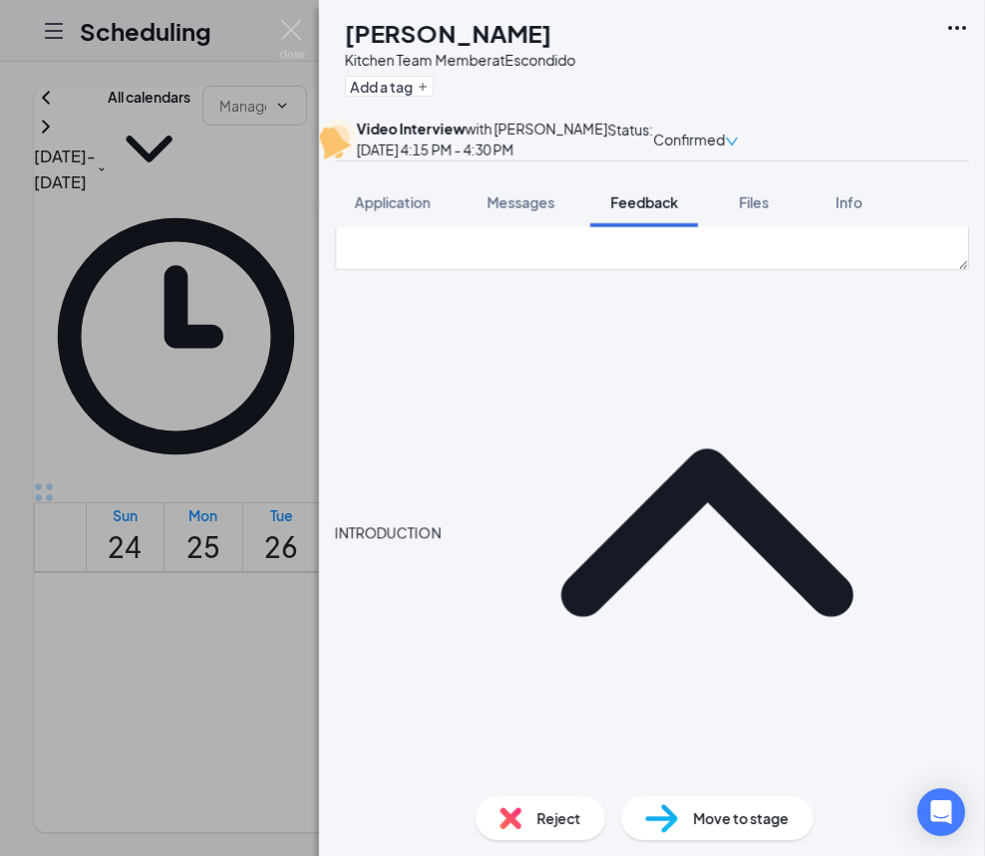
type textarea "started [GEOGRAPHIC_DATA], transfer to Cal State SM. majoring in physchology pe…"
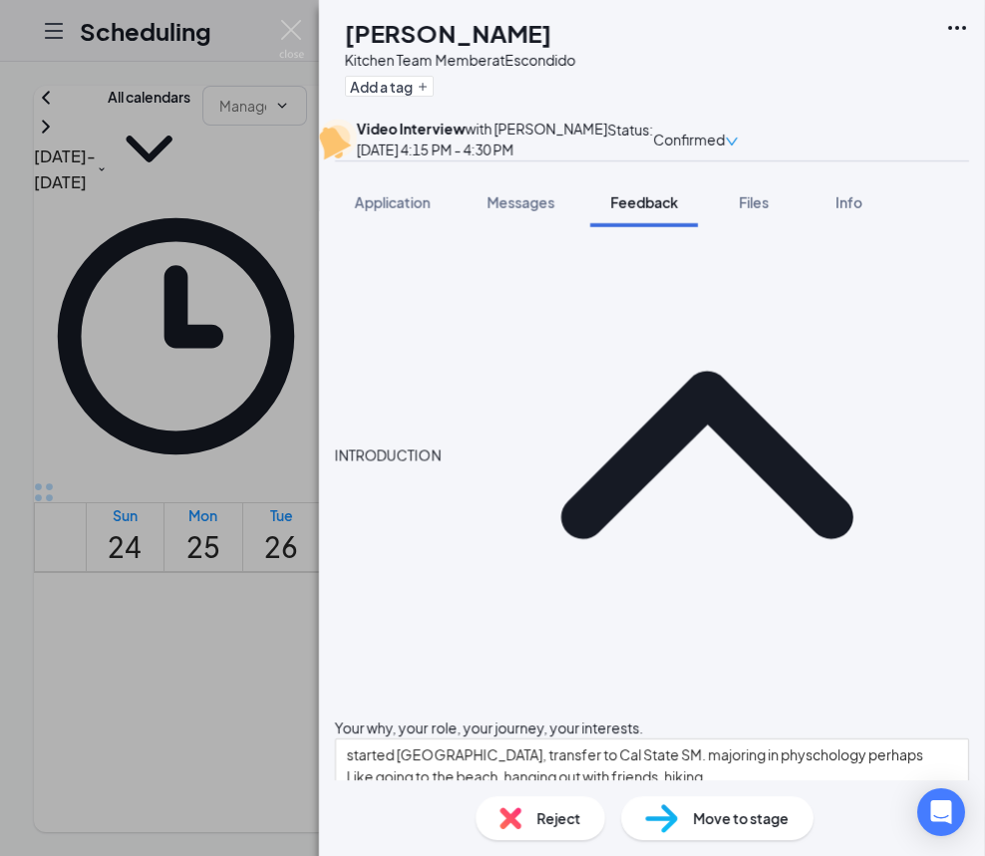
scroll to position [274, 0]
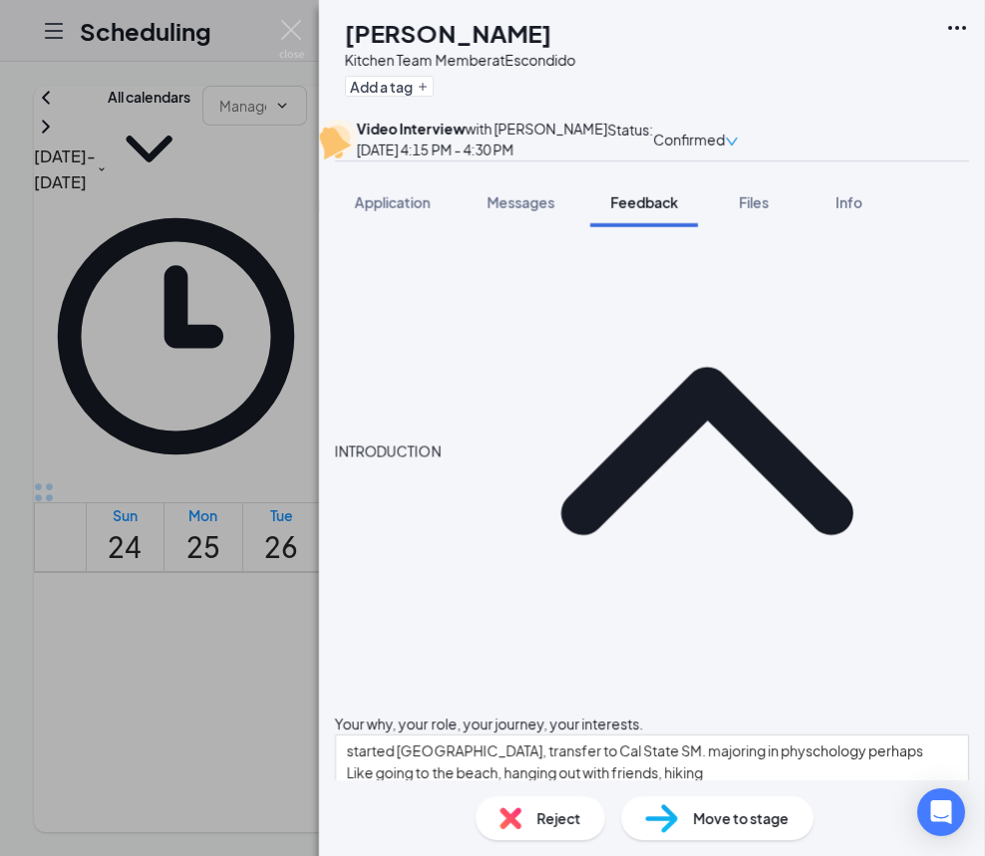
type textarea "Passionate about family and friends, spending quality time"
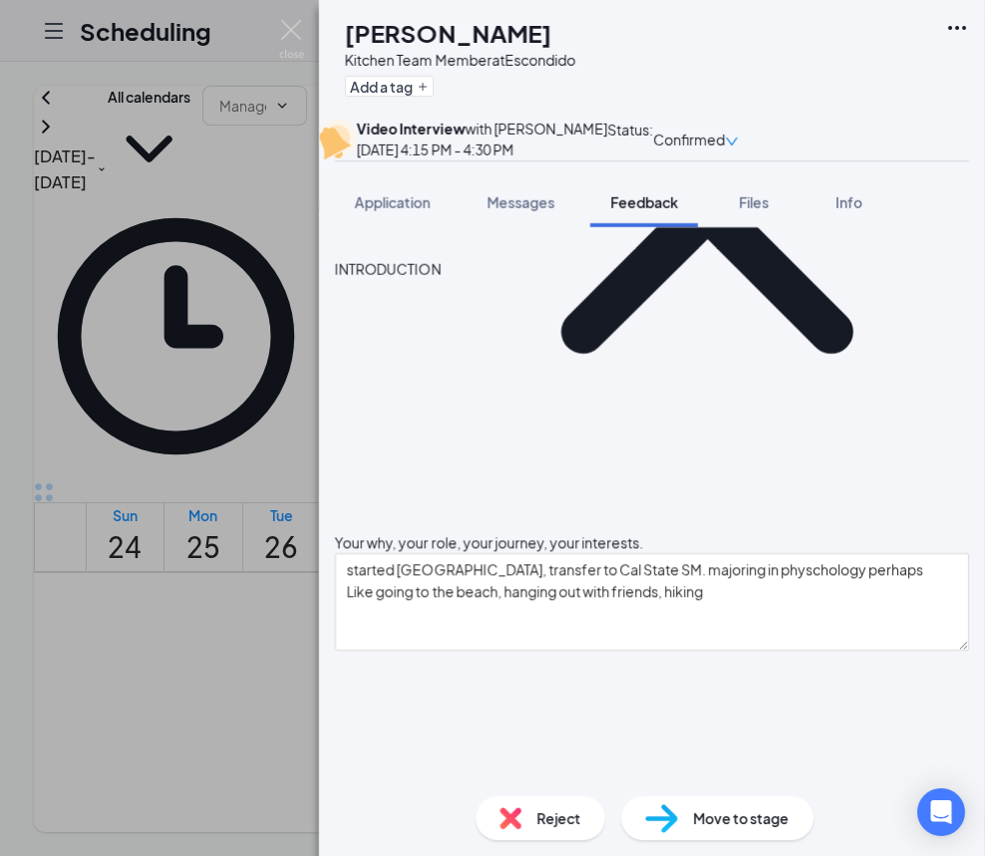
scroll to position [456, 0]
type textarea "Strength: quick learner Improvement: non confrontational"
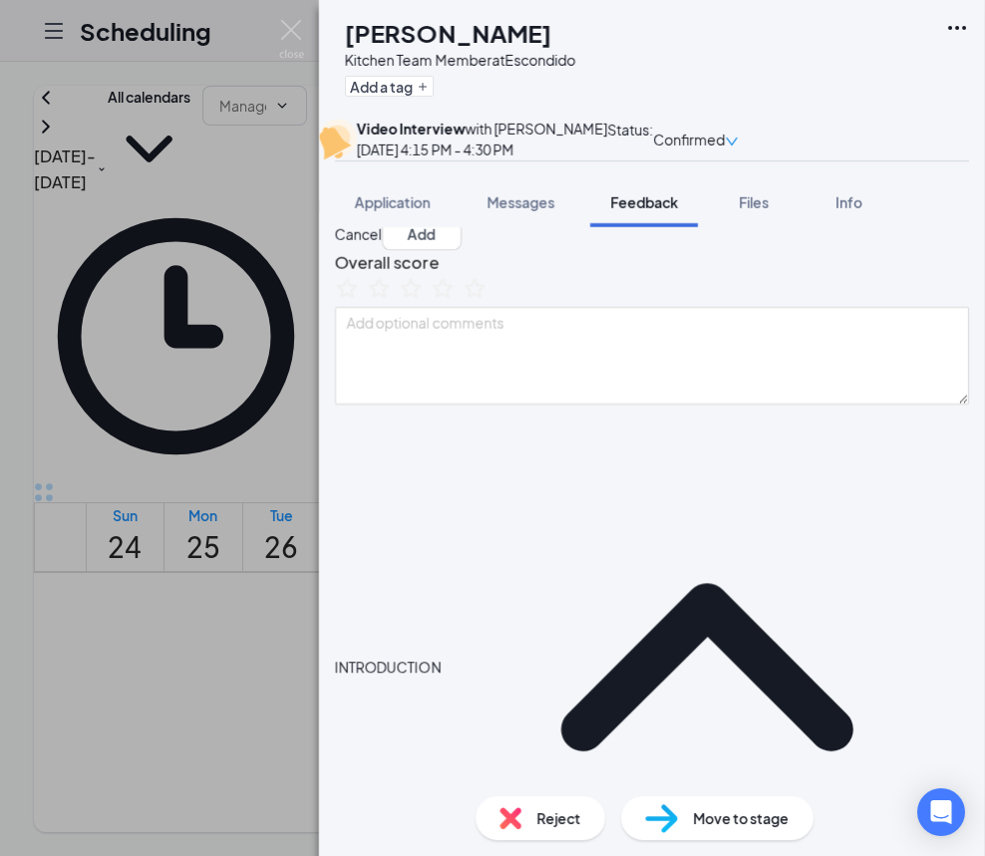
scroll to position [30, 0]
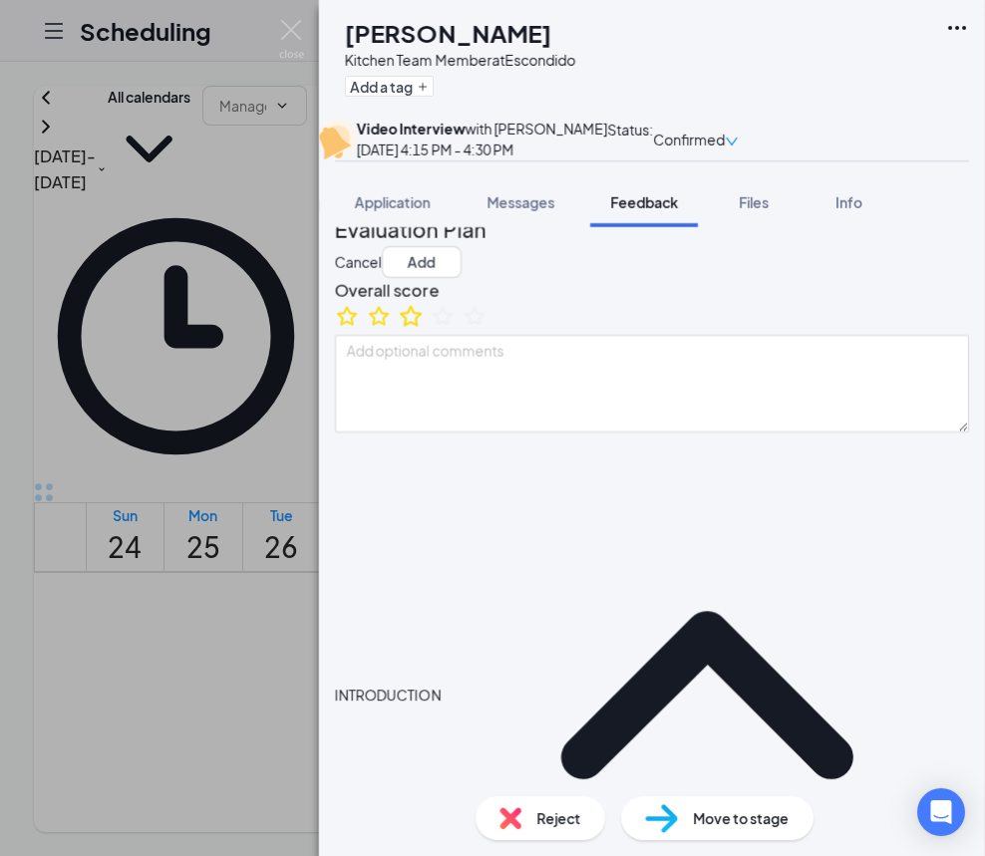
click at [422, 329] on icon "StarBorder" at bounding box center [411, 316] width 26 height 26
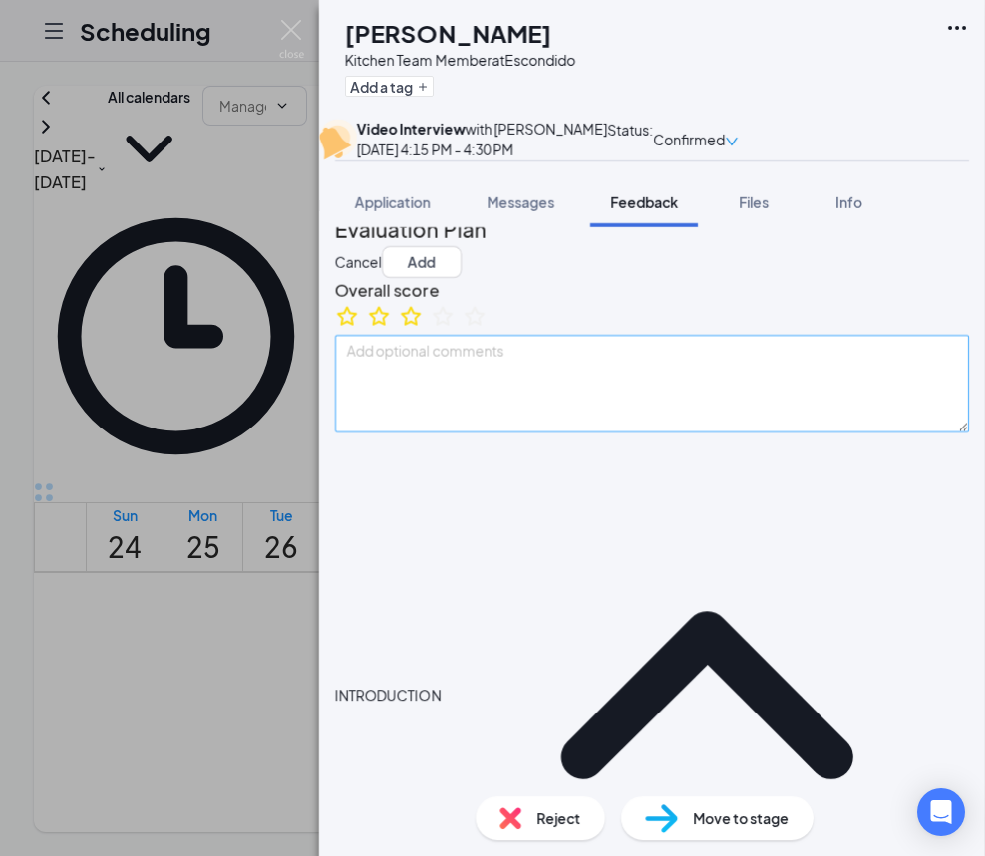
scroll to position [26, 0]
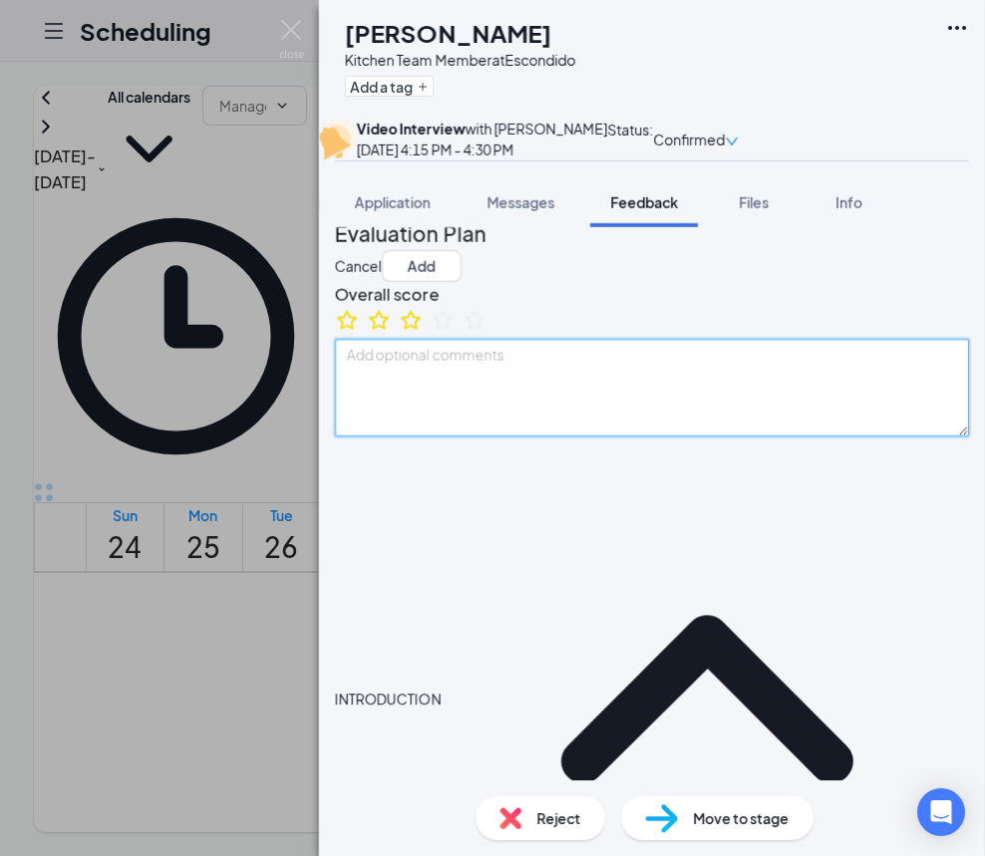
click at [466, 436] on textarea at bounding box center [652, 388] width 634 height 98
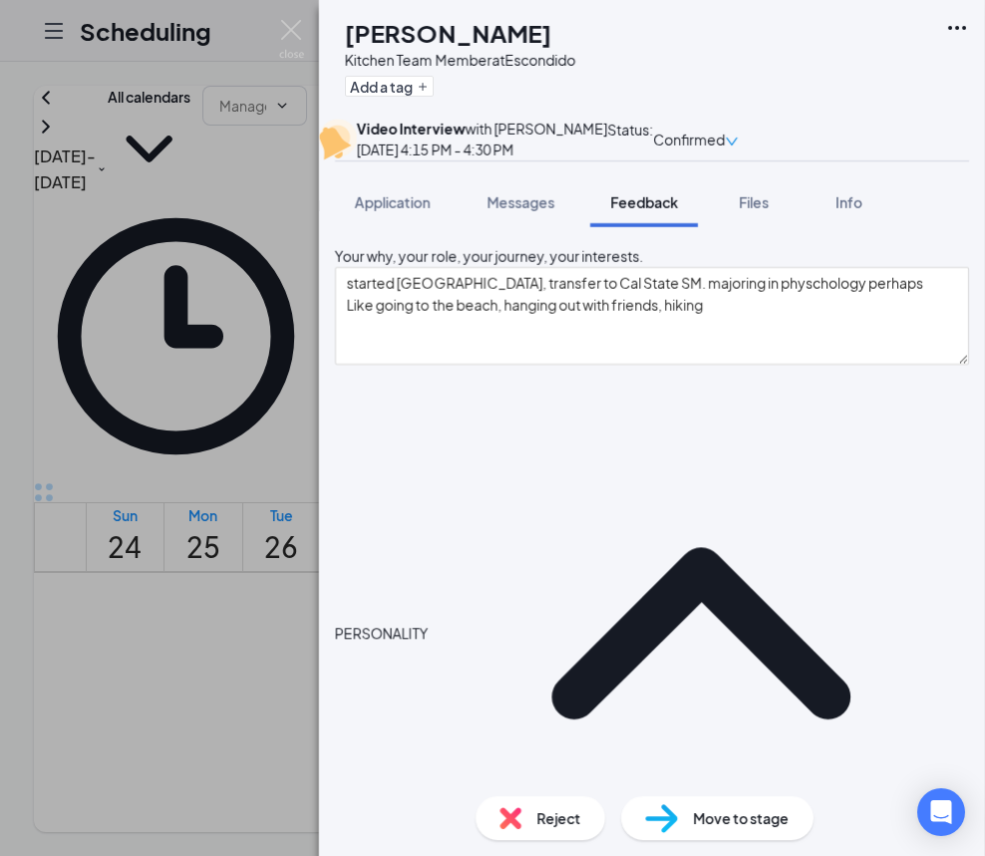
type textarea "Someonw who is respectful and kind, being empathetic, thinks about others"
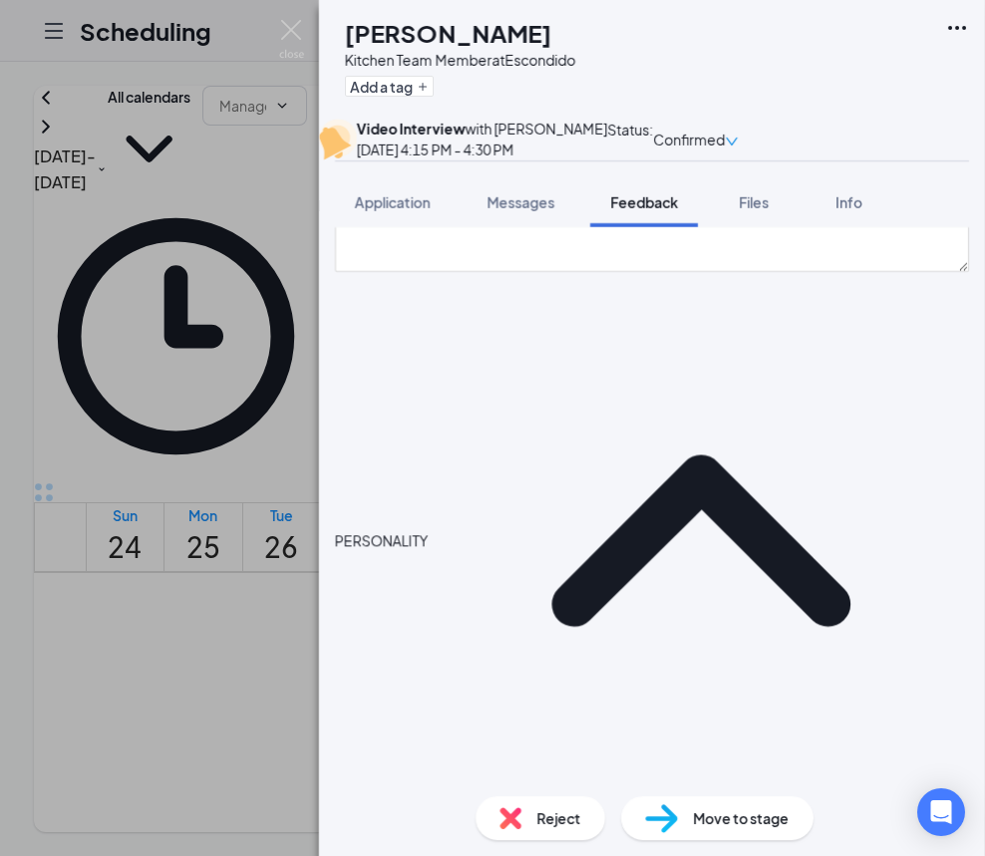
scroll to position [866, 0]
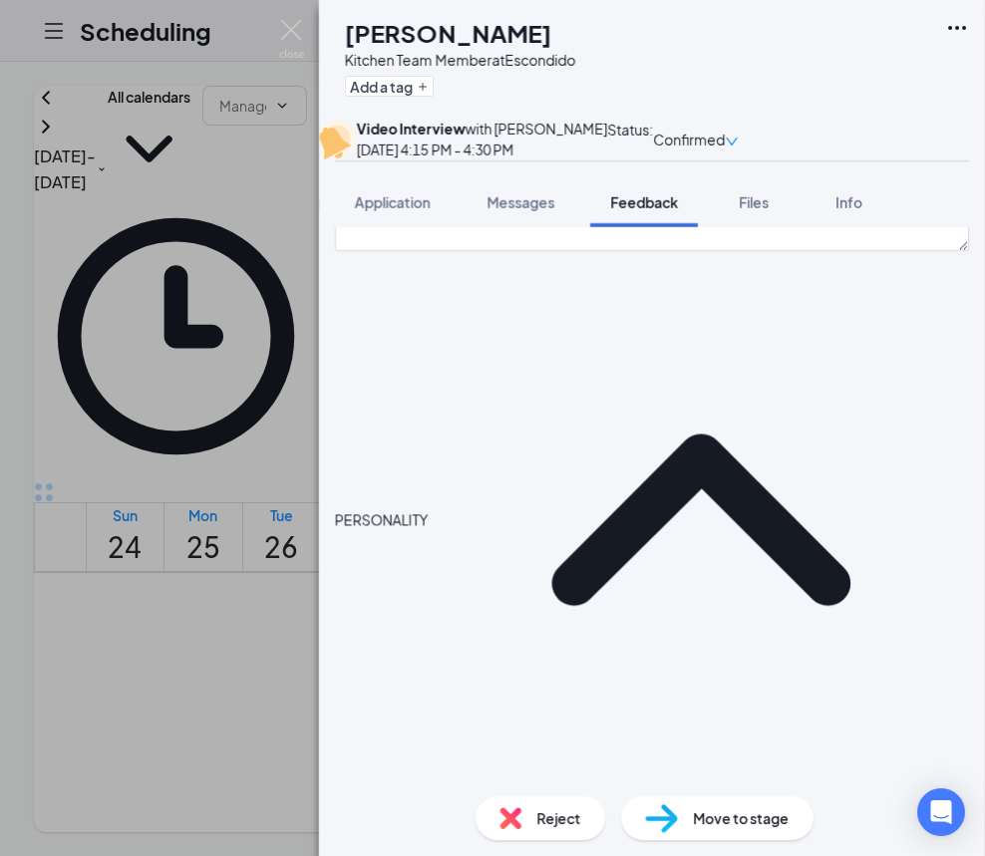
drag, startPoint x: 403, startPoint y: 690, endPoint x: 294, endPoint y: 685, distance: 108.7
click at [294, 685] on div "[PERSON_NAME] Kitchen Team Member at Escondido Add a tag Video Interview with […" at bounding box center [492, 428] width 985 height 856
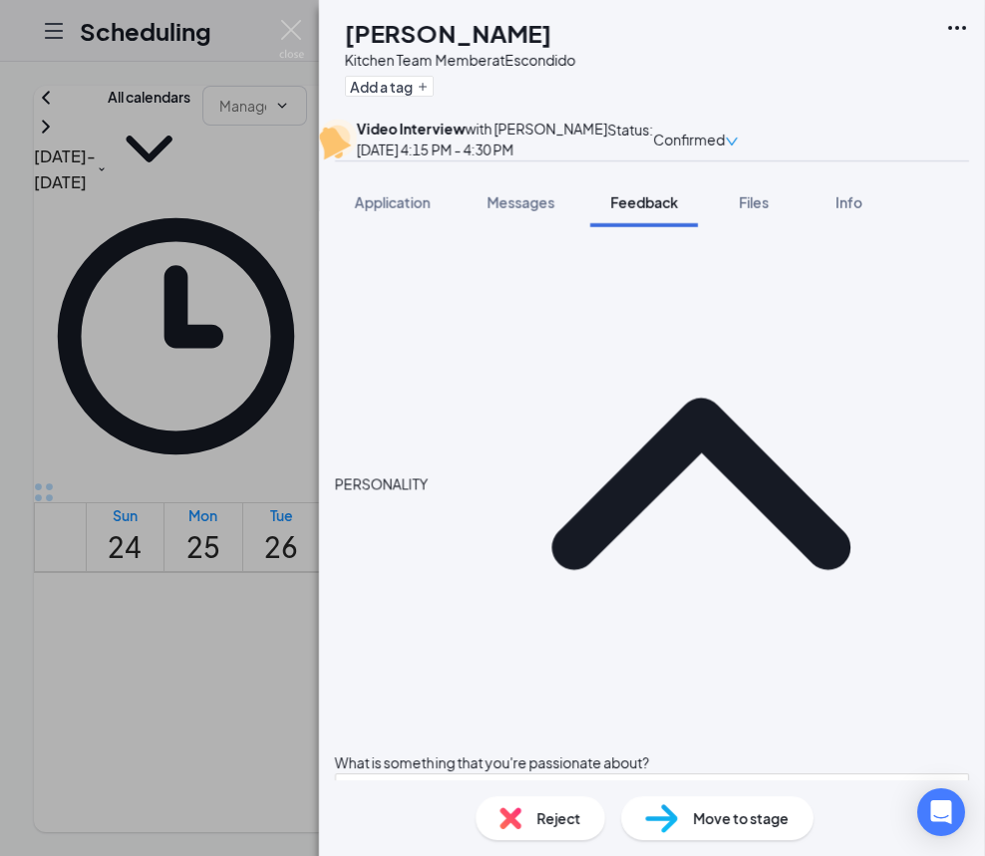
scroll to position [920, 0]
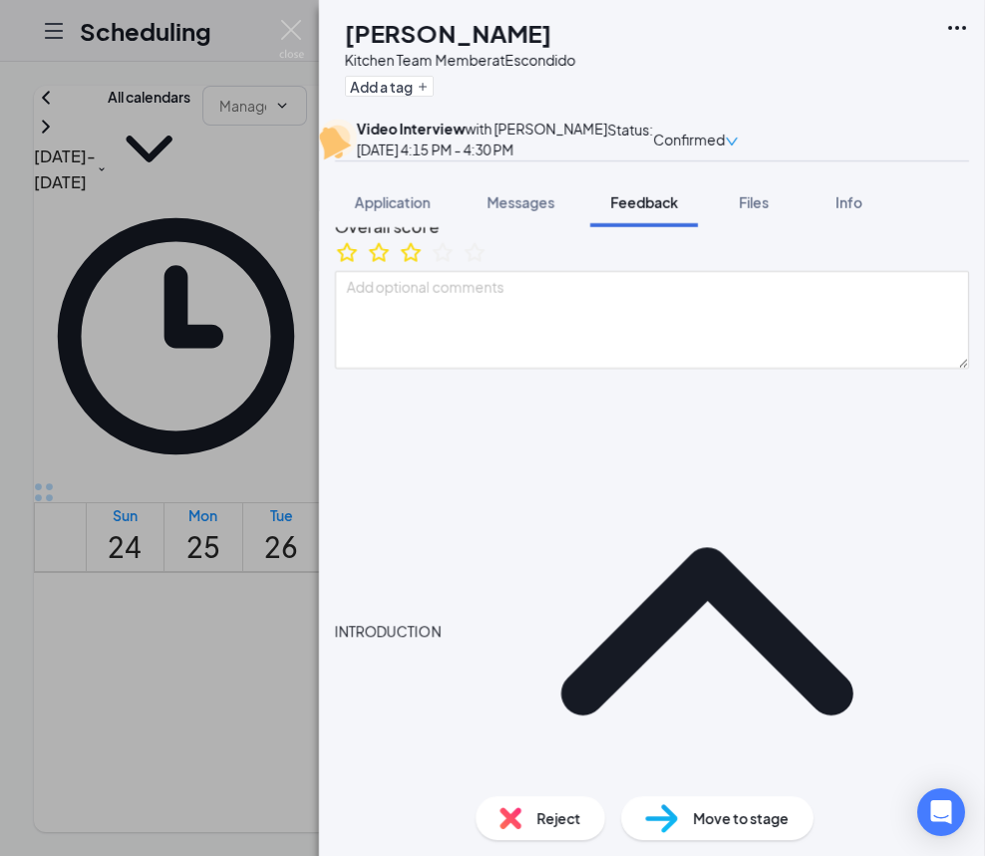
scroll to position [0, 0]
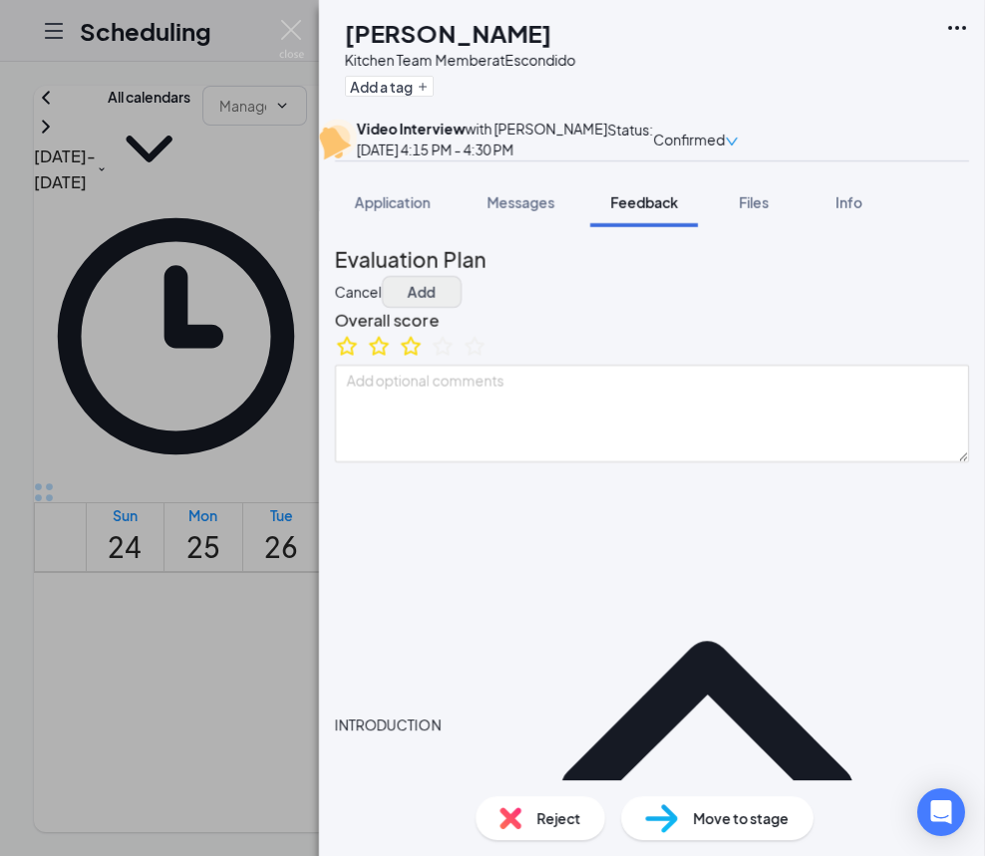
type textarea "Mon/Wed/Fri 4p-CL Tue/Thurs/Sat open availability"
click at [461, 308] on button "Add" at bounding box center [422, 292] width 80 height 32
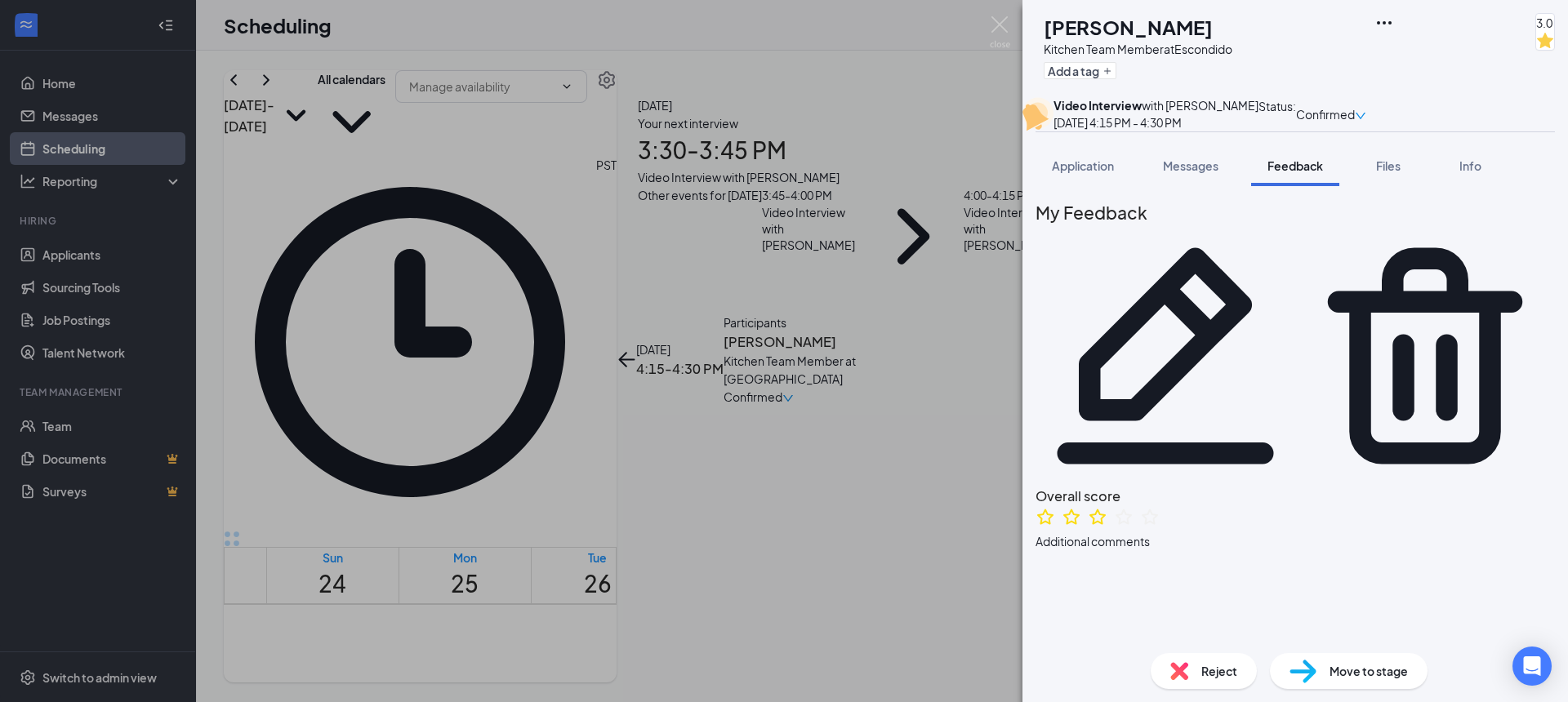
click at [1295, 256] on icon "Pencil" at bounding box center [1166, 356] width 260 height 260
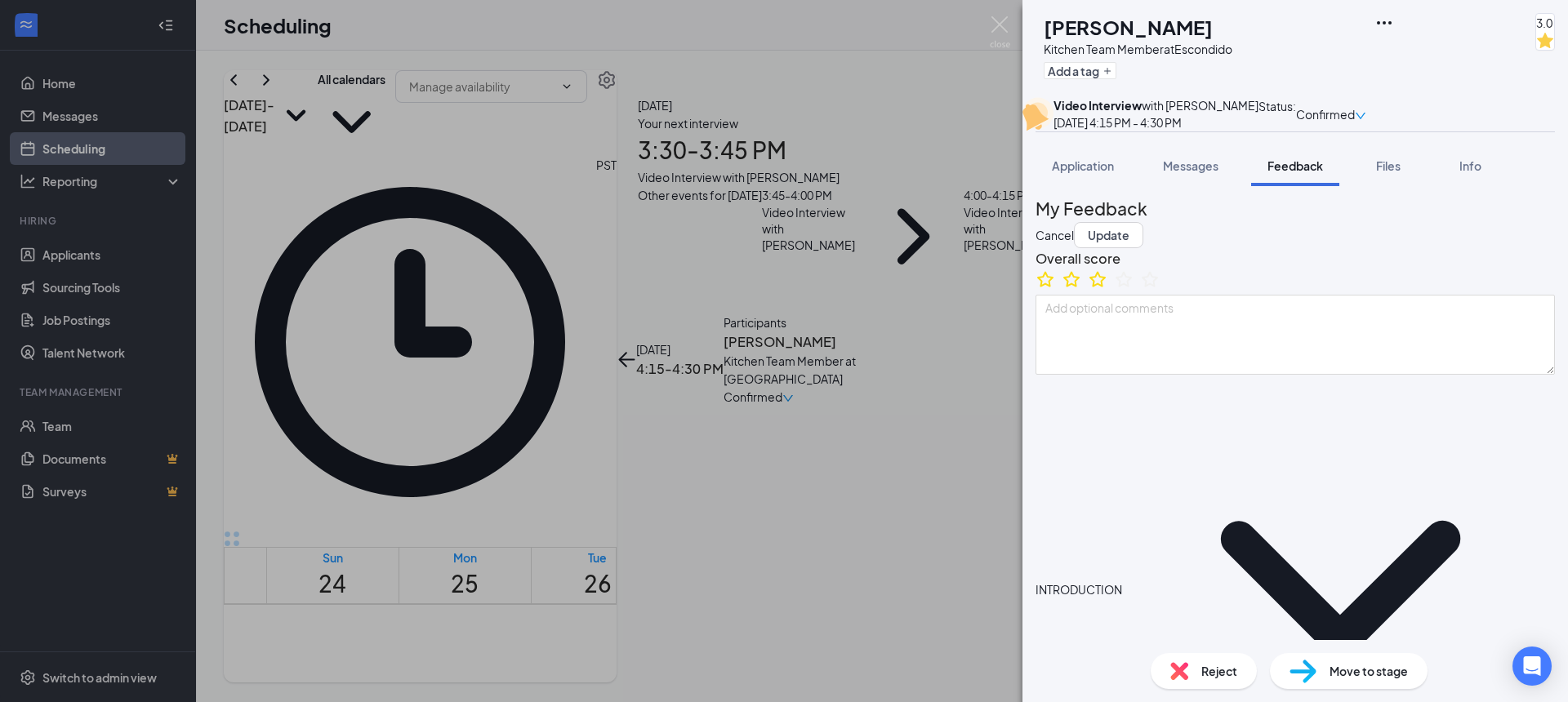
scroll to position [2, 0]
drag, startPoint x: 1067, startPoint y: 513, endPoint x: 1035, endPoint y: 511, distance: 32.1
type textarea "Started [GEOGRAPHIC_DATA], transfer to Cal State SM. majoring in physchology pe…"
type textarea "Strength: quick learner Improvement: non confrontational"
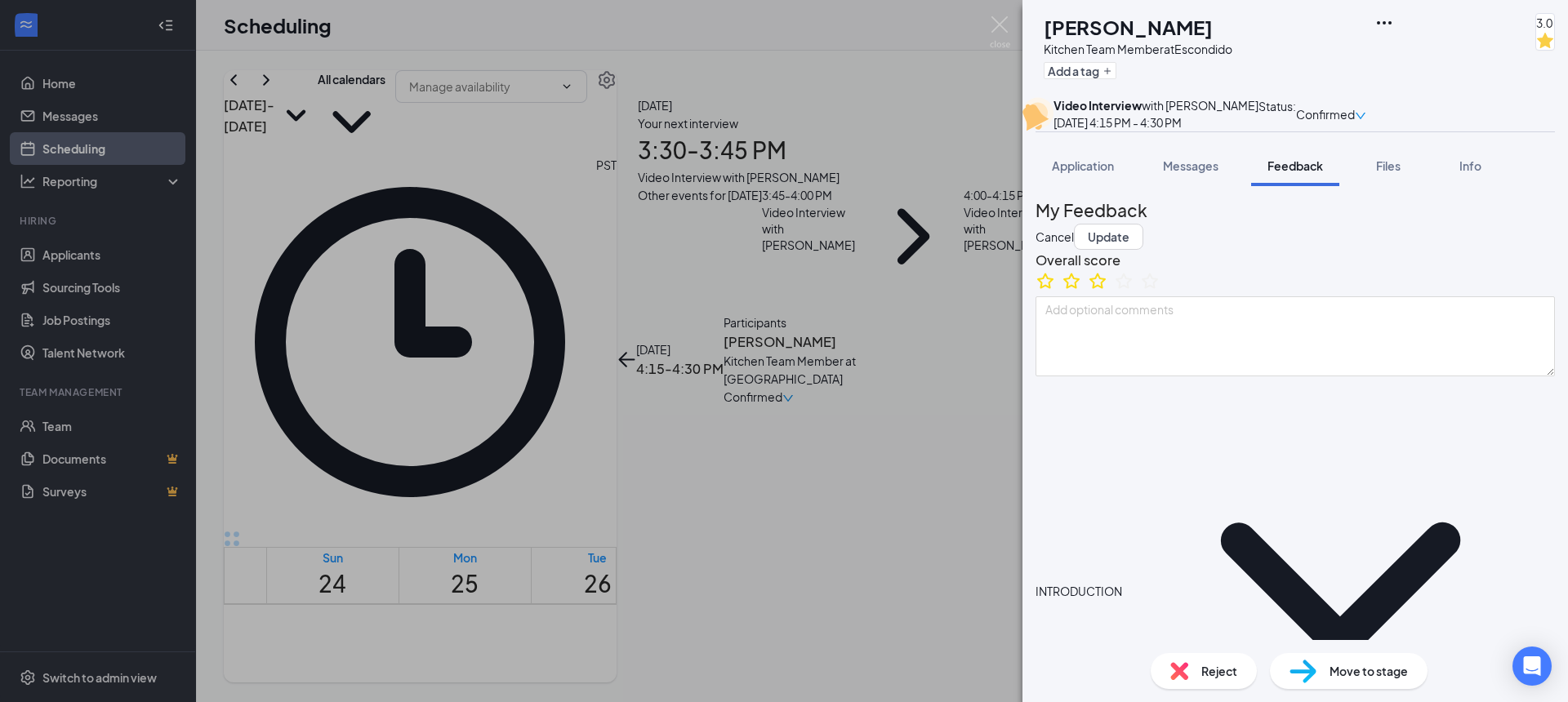
type textarea "Mon/Wed/Fri 4p-CL Tue/Thurs/Sat open availability"
drag, startPoint x: 1102, startPoint y: 512, endPoint x: 1009, endPoint y: 508, distance: 93.1
click at [1012, 510] on div "[PERSON_NAME] Kitchen Team Member at Escondido Add a tag 3.0 Video Interview wi…" at bounding box center [784, 351] width 1568 height 702
type textarea "A [GEOGRAPHIC_DATA], transfer to Cal State SM. majoring in physchology perhaps …"
type textarea "Strength: quick learner Improvement: non confrontational"
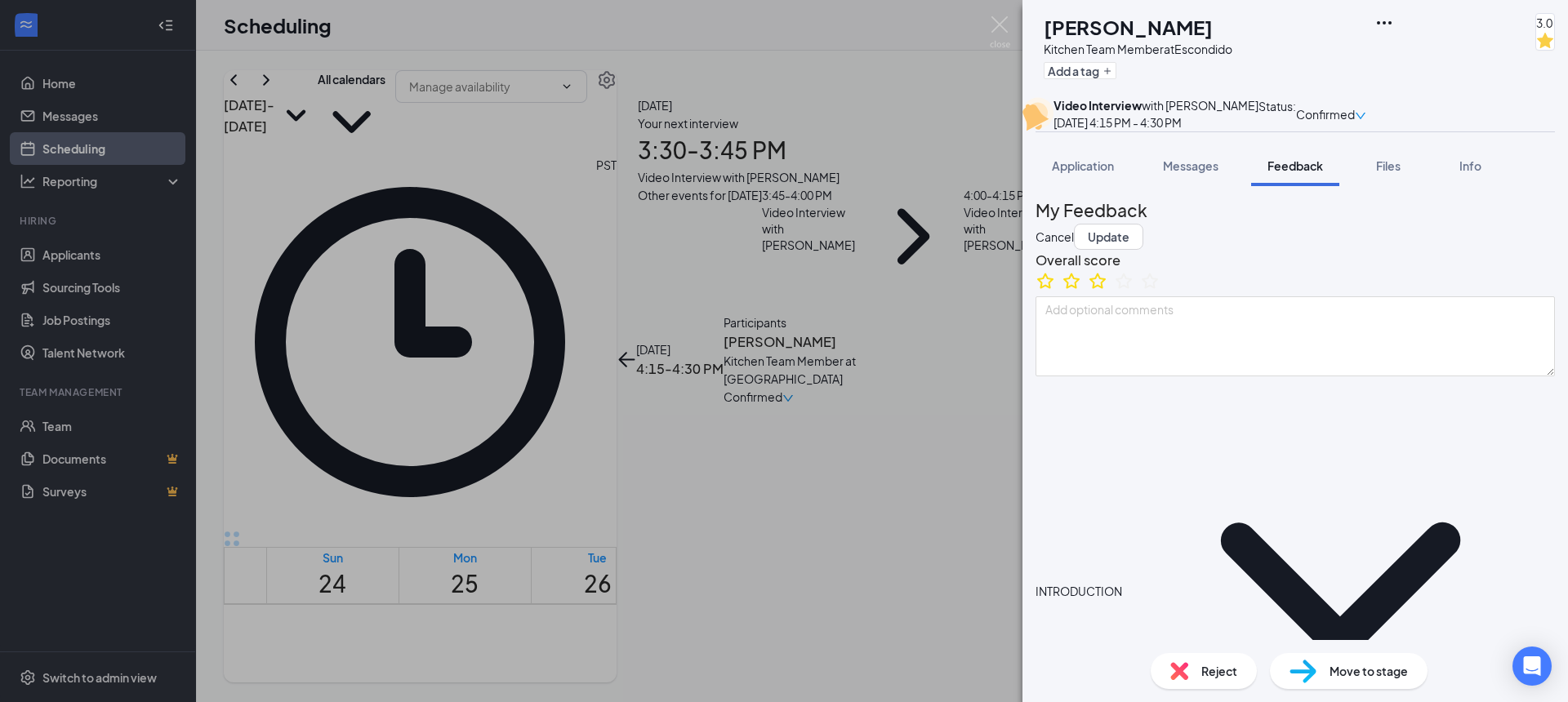
type textarea "Mon/Wed/Fri 4p-CL Tue/Thurs/Sat open availability"
type textarea "At [GEOGRAPHIC_DATA], transfer to [GEOGRAPHIC_DATA]. majoring in physchology pe…"
type textarea "Strength: quick learner Improvement: non confrontational"
type textarea "Mon/Wed/Fri 4p-CL Tue/Thurs/Sat open availability"
type textarea "Att [GEOGRAPHIC_DATA], transfer to [GEOGRAPHIC_DATA]. majoring in physchology p…"
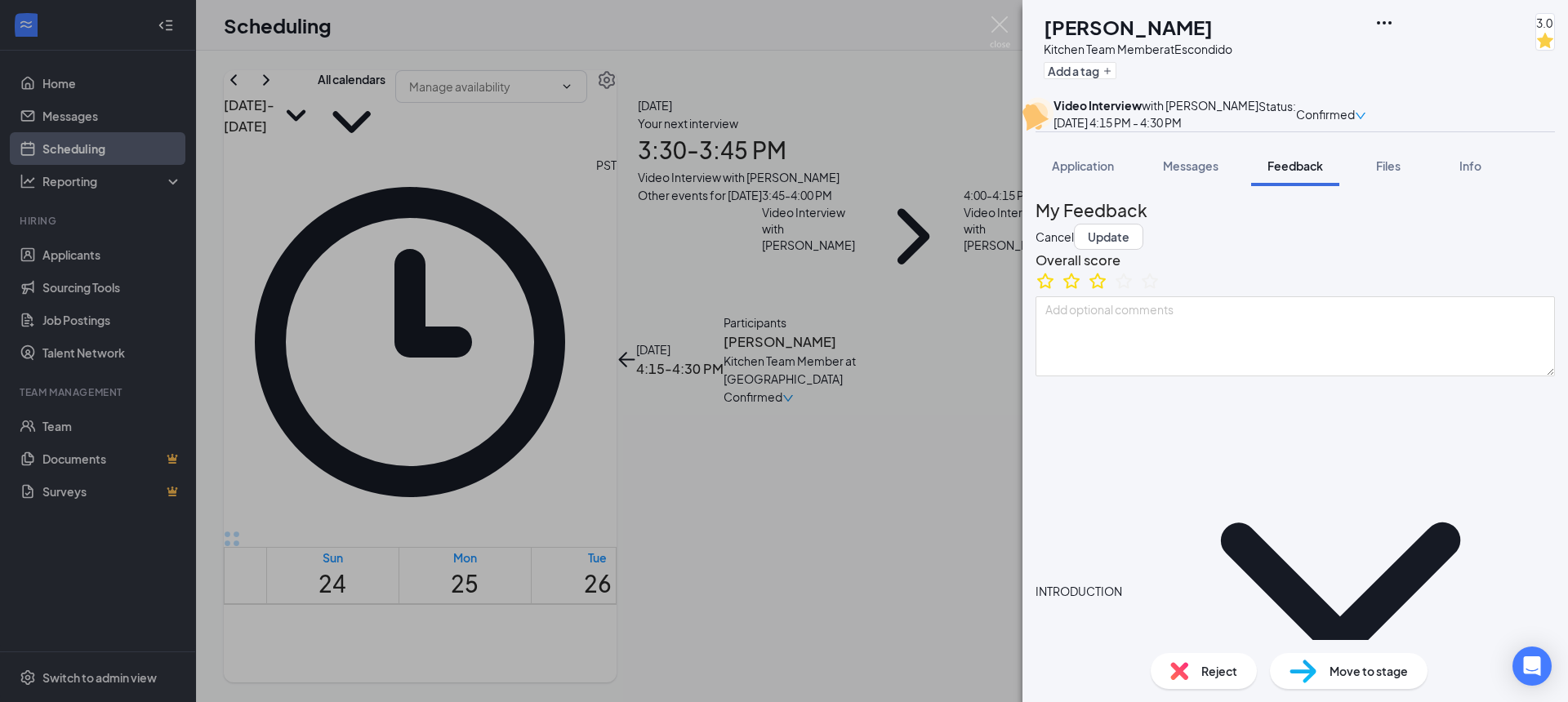
type textarea "Strength: quick learner Improvement: non confrontational"
type textarea "Mon/Wed/Fri 4p-CL Tue/Thurs/Sat open availability"
type textarea "Atte [GEOGRAPHIC_DATA], transfer to [GEOGRAPHIC_DATA]. majoring in physchology …"
type textarea "Strength: quick learner Improvement: non confrontational"
type textarea "Mon/Wed/Fri 4p-CL Tue/Thurs/Sat open availability"
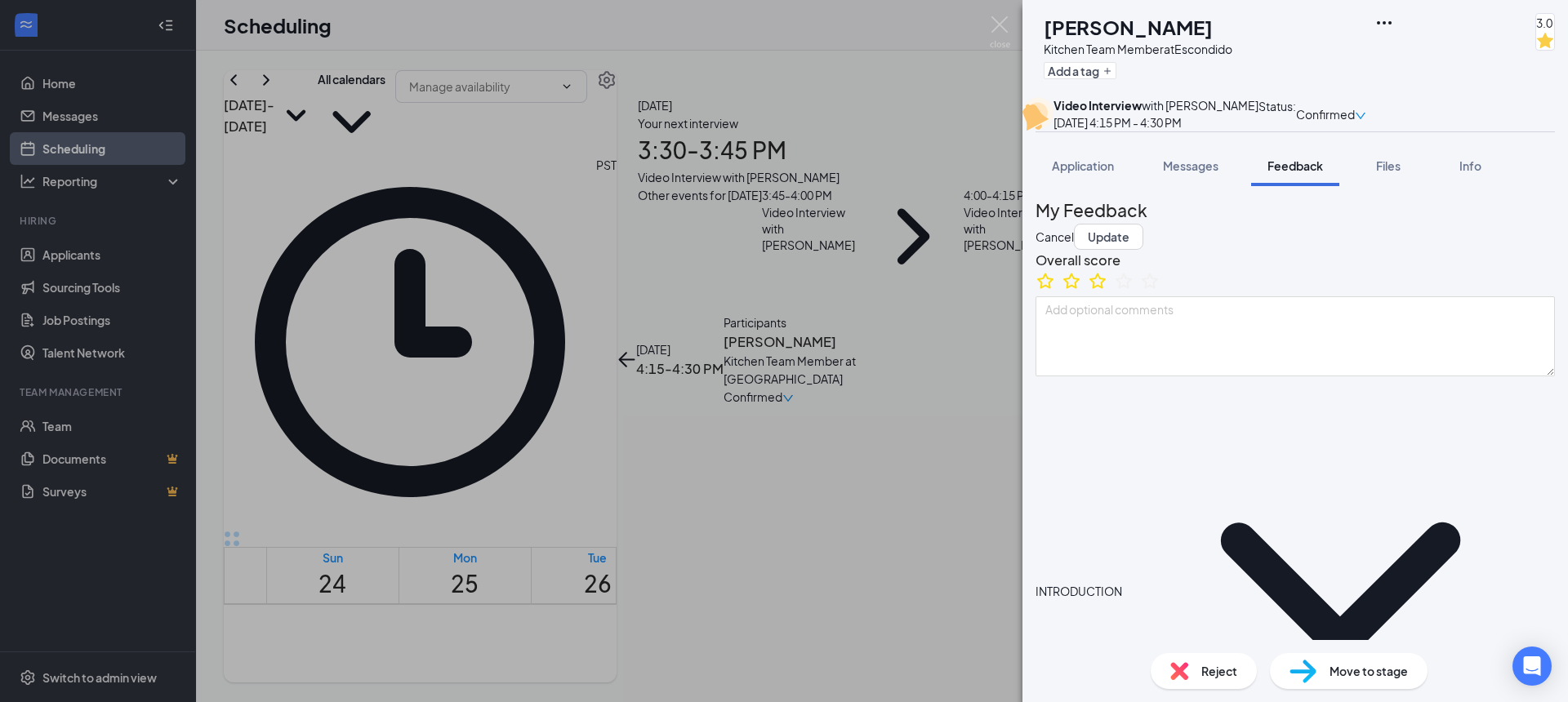
type textarea "Atten [GEOGRAPHIC_DATA], transfer to [GEOGRAPHIC_DATA]. majoring in physchology…"
type textarea "Strength: quick learner Improvement: non confrontational"
type textarea "Mon/Wed/Fri 4p-CL Tue/Thurs/Sat open availability"
type textarea "Attend [GEOGRAPHIC_DATA], transfer to Cal State SM. majoring in physchology per…"
type textarea "Strength: quick learner Improvement: non confrontational"
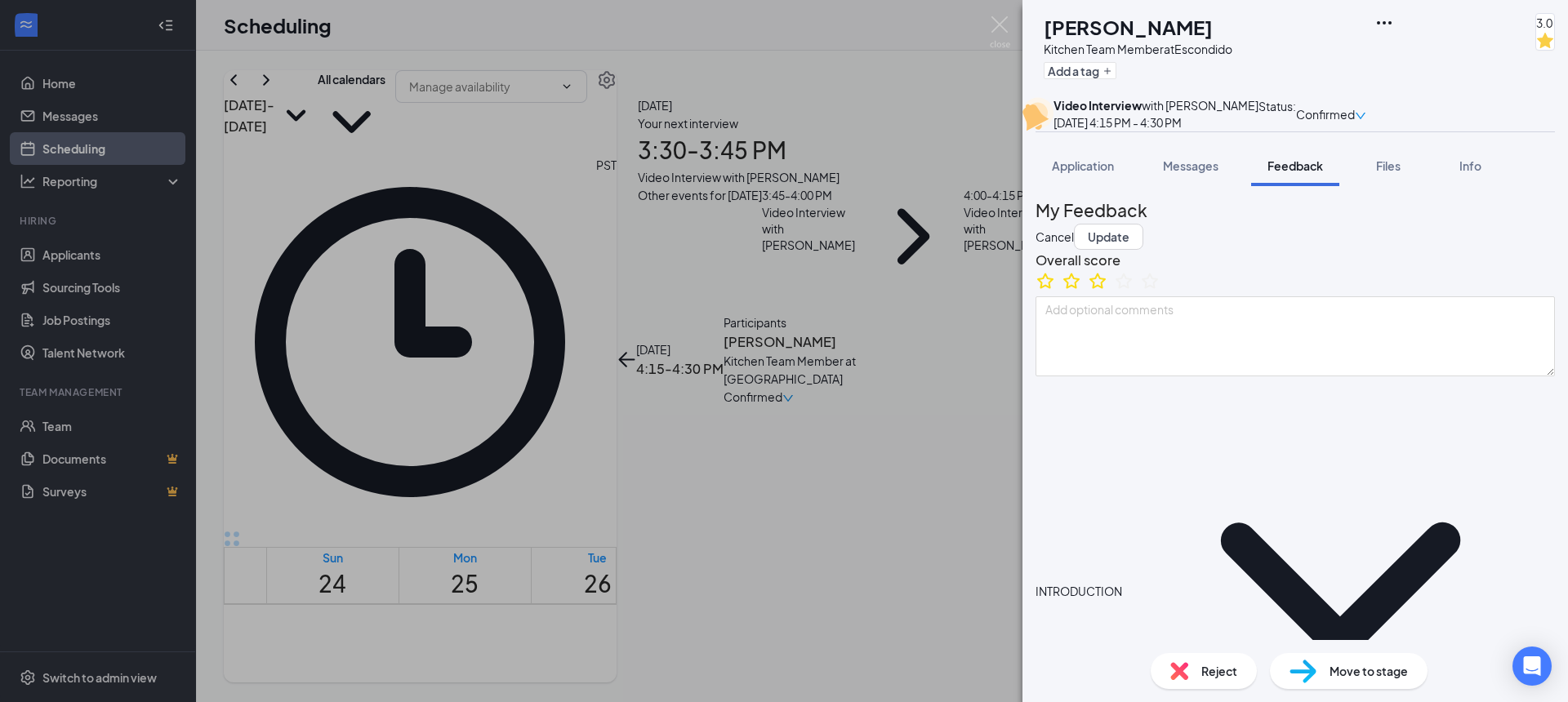
type textarea "Mon/Wed/Fri 4p-CL Tue/Thurs/Sat open availability"
type textarea "Attendi [GEOGRAPHIC_DATA], transfer to Cal State SM. majoring in physchology pe…"
type textarea "Strength: quick learner Improvement: non confrontational"
type textarea "Mon/Wed/Fri 4p-CL Tue/Thurs/Sat open availability"
type textarea "Attendin [GEOGRAPHIC_DATA], transfer to [GEOGRAPHIC_DATA] SM. majoring in physc…"
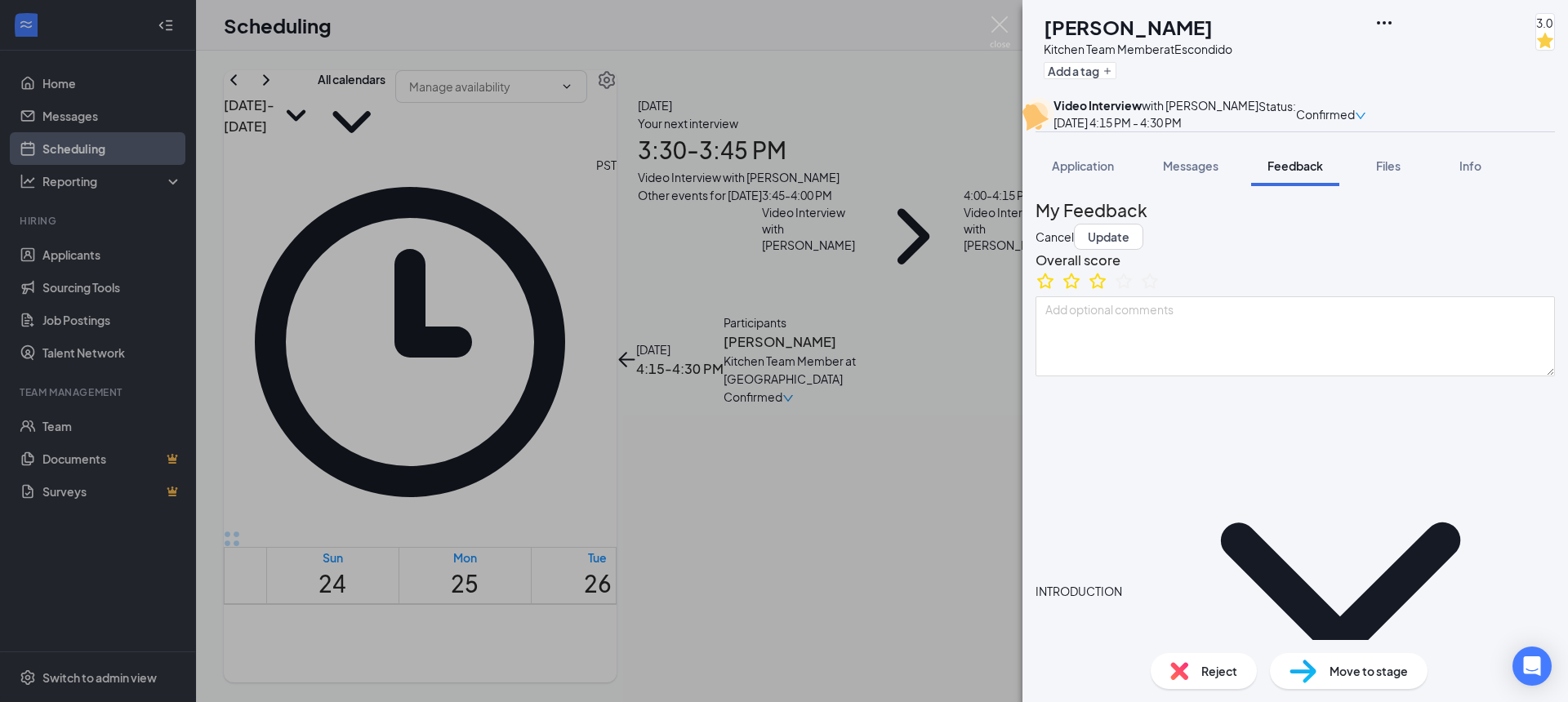
type textarea "Strength: quick learner Improvement: non confrontational"
type textarea "Mon/Wed/Fri 4p-CL Tue/Thurs/Sat open availability"
type textarea "Attending [GEOGRAPHIC_DATA], transfer to [GEOGRAPHIC_DATA] SM. majoring in phys…"
type textarea "Strength: quick learner Improvement: non confrontational"
type textarea "Mon/Wed/Fri 4p-CL Tue/Thurs/Sat open availability"
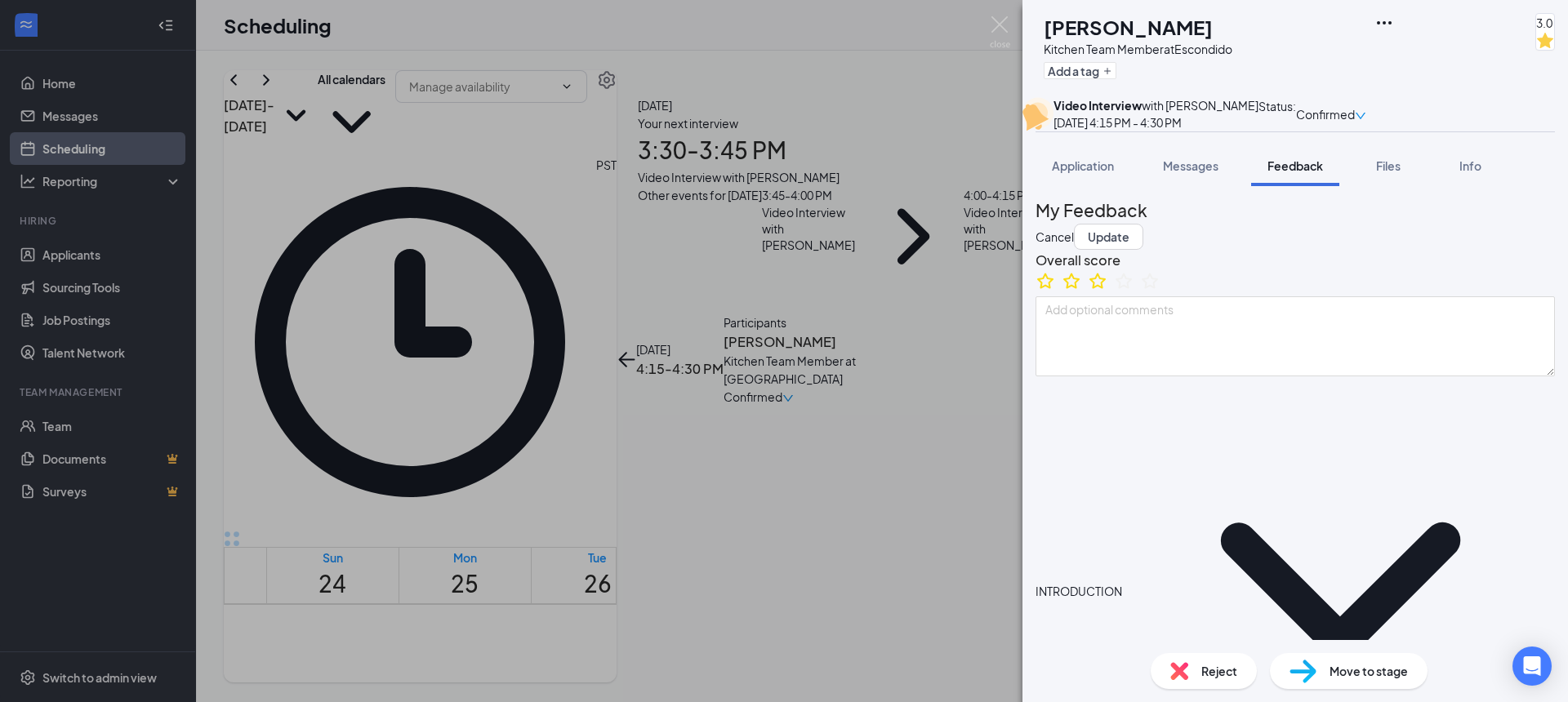
type textarea "Attending [GEOGRAPHIC_DATA], transfer to [GEOGRAPHIC_DATA] SM. majoring in phys…"
type textarea "Strength: quick learner Improvement: non confrontational"
type textarea "Mon/Wed/Fri 4p-CL Tue/Thurs/Sat open availability"
type textarea "Attending [GEOGRAPHIC_DATA] , transfer to [GEOGRAPHIC_DATA] SM. majoring in phy…"
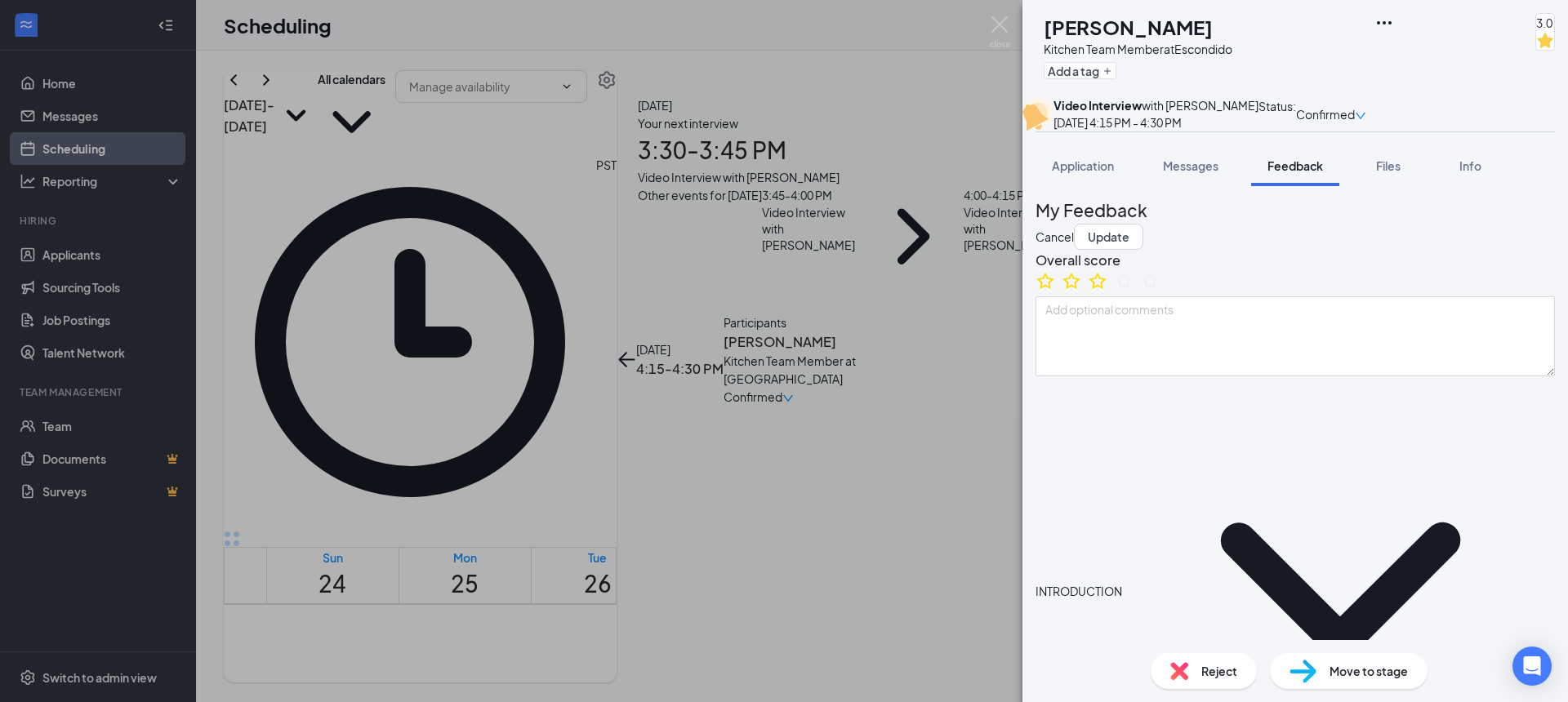
type textarea "Strength: quick learner Improvement: non confrontational"
type textarea "Mon/Wed/Fri 4p-CL Tue/Thurs/Sat open availability"
type textarea "Attending [GEOGRAPHIC_DATA] h, transfer to Cal State SM. majoring in physcholog…"
type textarea "Strength: quick learner Improvement: non confrontational"
type textarea "Mon/Wed/Fri 4p-CL Tue/Thurs/Sat open availability"
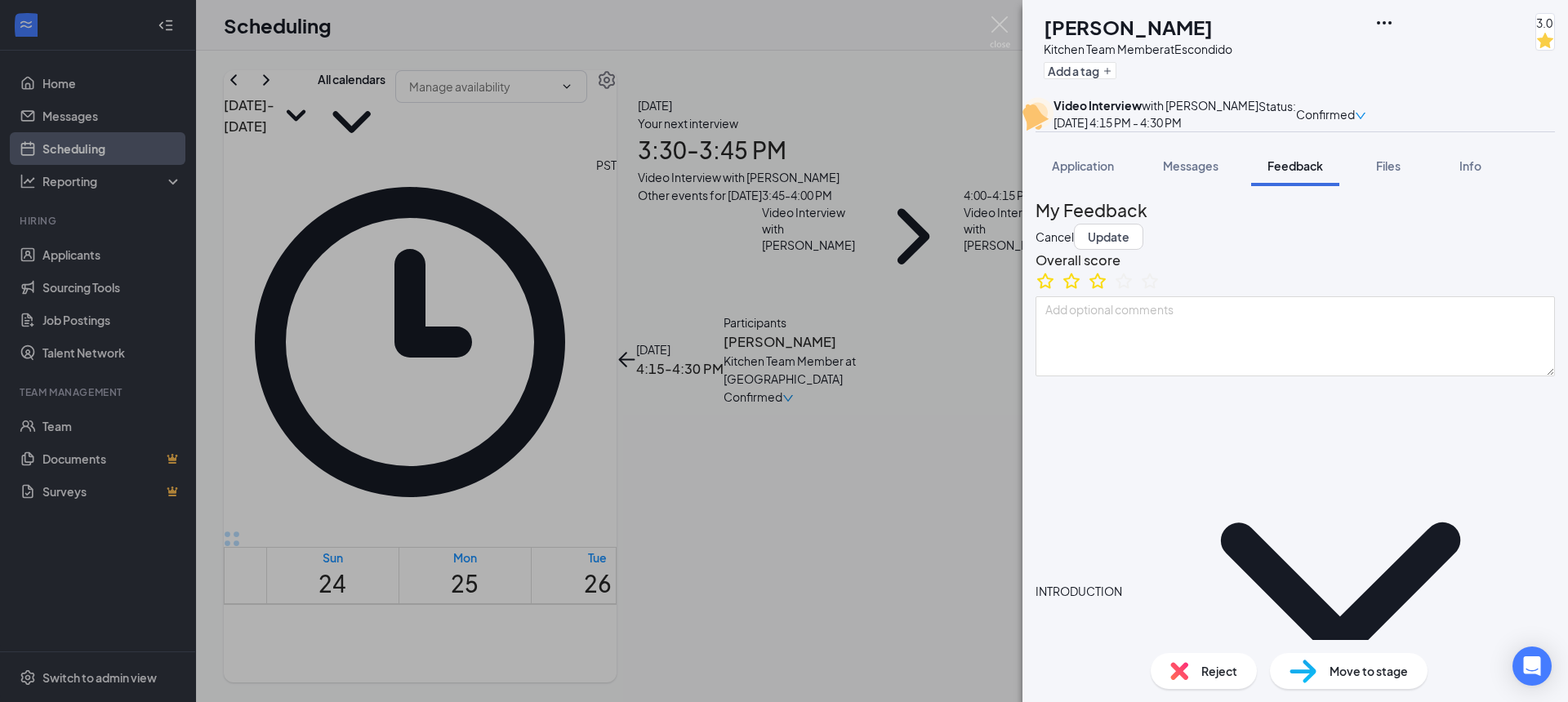
type textarea "Attending [GEOGRAPHIC_DATA] ho, transfer to [GEOGRAPHIC_DATA] SM. majoring in p…"
type textarea "Strength: quick learner Improvement: non confrontational"
type textarea "Mon/Wed/Fri 4p-CL Tue/Thurs/Sat open availability"
type textarea "Attending Palomar College hop, transfer to Cal State SM. majoring in physcholog…"
type textarea "Strength: quick learner Improvement: non confrontational"
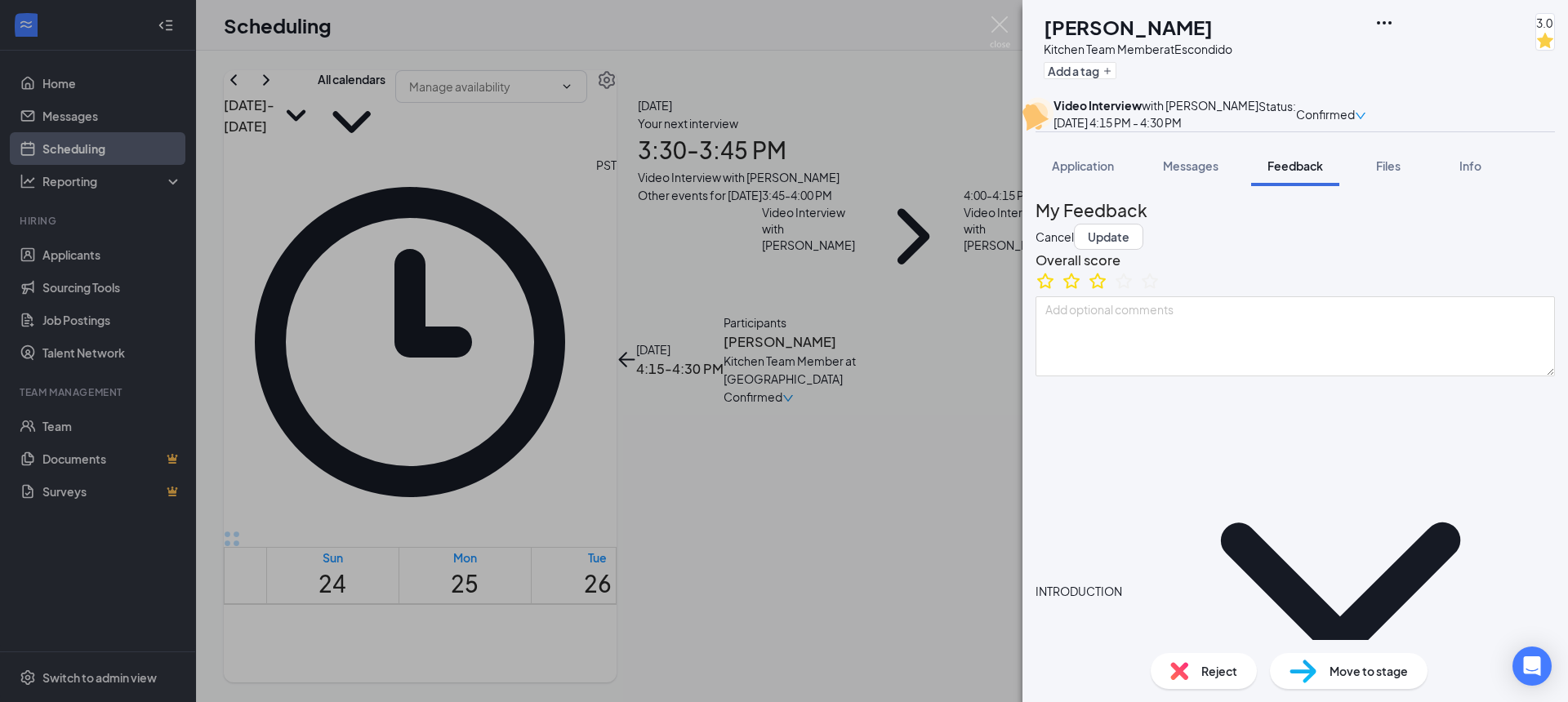
type textarea "Mon/Wed/Fri 4p-CL Tue/Thurs/Sat open availability"
type textarea "Attending [GEOGRAPHIC_DATA] hope, transfer to [GEOGRAPHIC_DATA] SM. majoring in…"
type textarea "Strength: quick learner Improvement: non confrontational"
type textarea "Mon/Wed/Fri 4p-CL Tue/Thurs/Sat open availability"
type textarea "Attending [GEOGRAPHIC_DATA] hopes, transfer to Cal State SM. majoring in physch…"
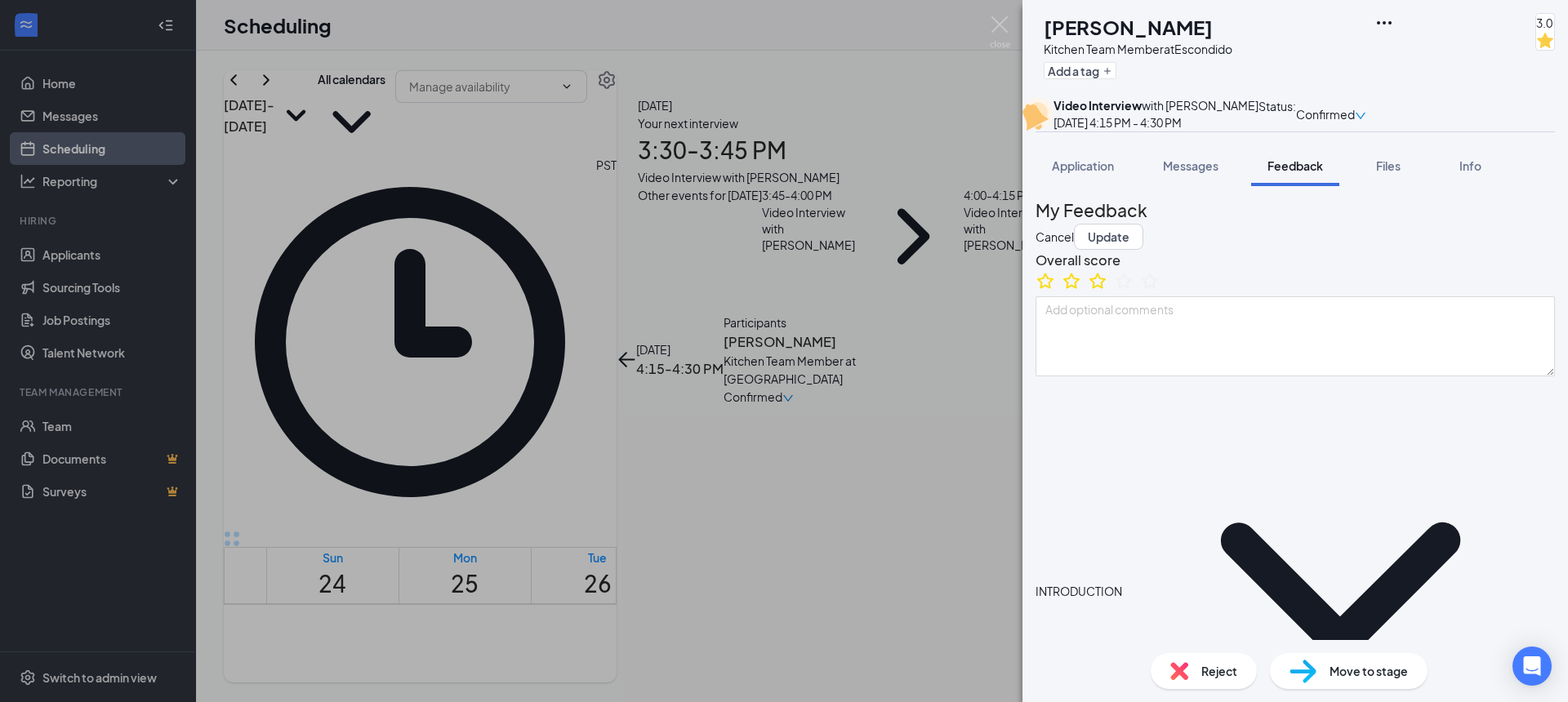
type textarea "Strength: quick learner Improvement: non confrontational"
type textarea "Mon/Wed/Fri 4p-CL Tue/Thurs/Sat open availability"
type textarea "Attending [GEOGRAPHIC_DATA] hopes , transfer to Cal State SM. majoring in physc…"
type textarea "Strength: quick learner Improvement: non confrontational"
type textarea "Mon/Wed/Fri 4p-CL Tue/Thurs/Sat open availability"
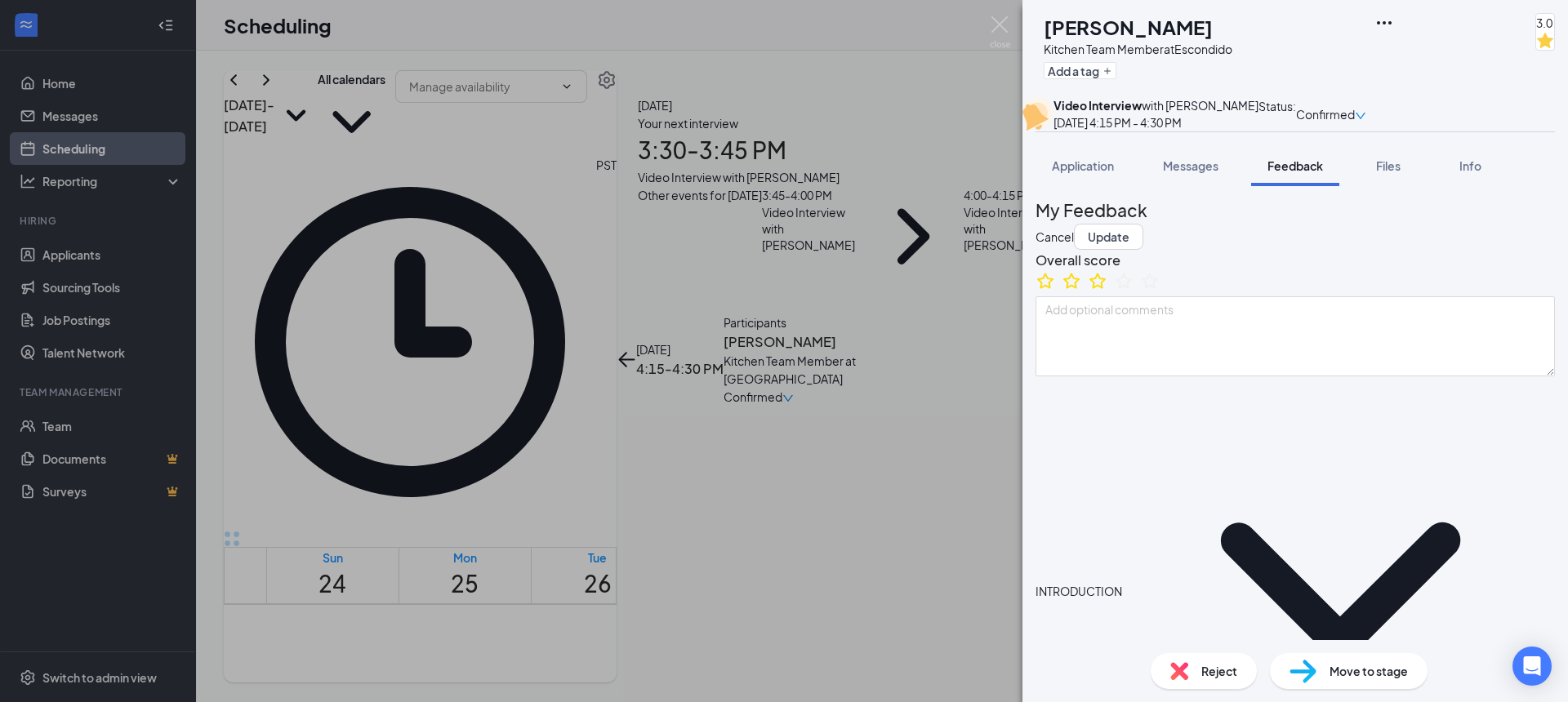
type textarea "Attending [GEOGRAPHIC_DATA] hopes t, transfer to Cal State SM. majoring in phys…"
type textarea "Strength: quick learner Improvement: non confrontational"
type textarea "Mon/Wed/Fri 4p-CL Tue/Thurs/Sat open availability"
type textarea "Attending [GEOGRAPHIC_DATA] hopes to, transfer to Cal State SM. majoring in phy…"
type textarea "Strength: quick learner Improvement: non confrontational"
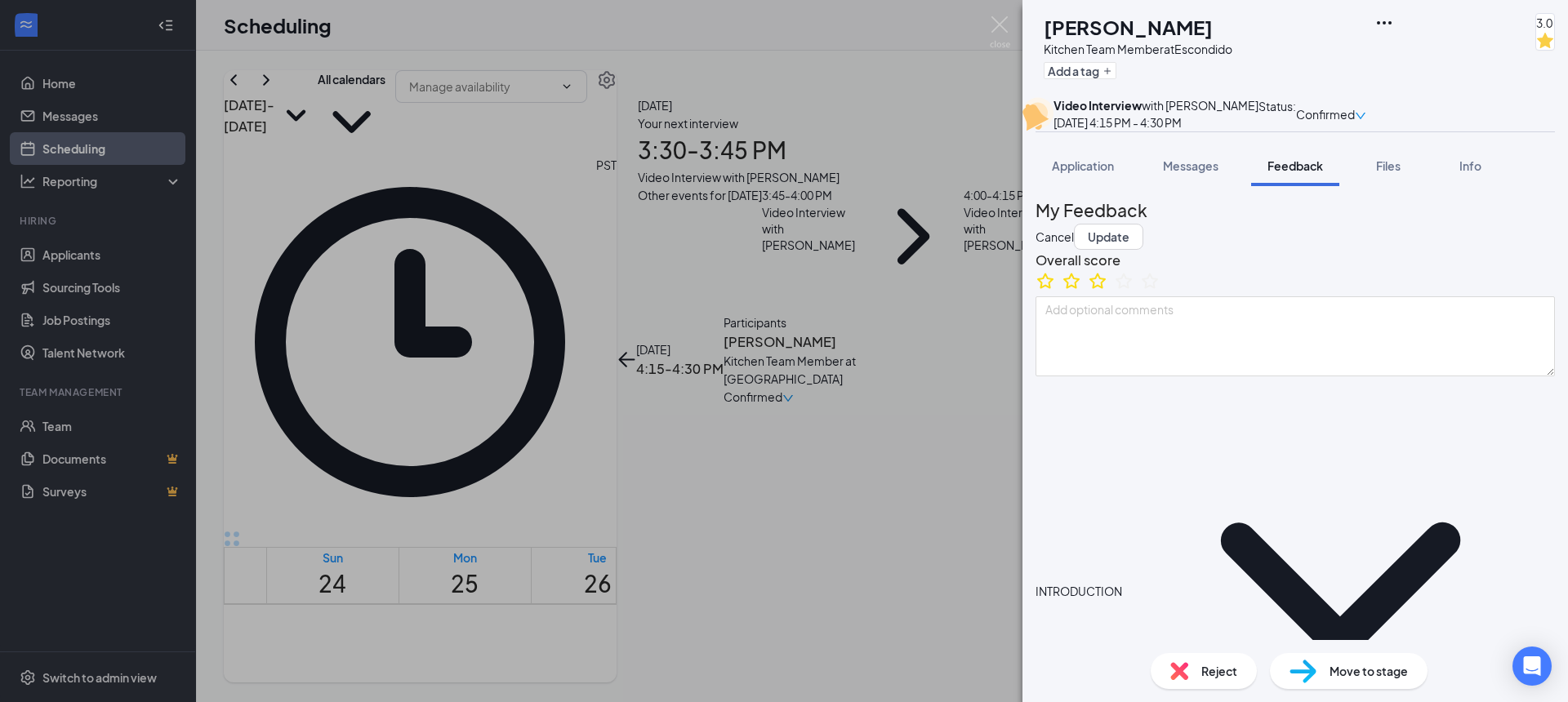
type textarea "Mon/Wed/Fri 4p-CL Tue/Thurs/Sat open availability"
type textarea "Attending [GEOGRAPHIC_DATA] hopes to , transfer to Cal State SM. majoring in ph…"
type textarea "Strength: quick learner Improvement: non confrontational"
type textarea "Mon/Wed/Fri 4p-CL Tue/Thurs/Sat open availability"
type textarea "Attending [GEOGRAPHIC_DATA] hopes to b, transfer to [GEOGRAPHIC_DATA]. majoring…"
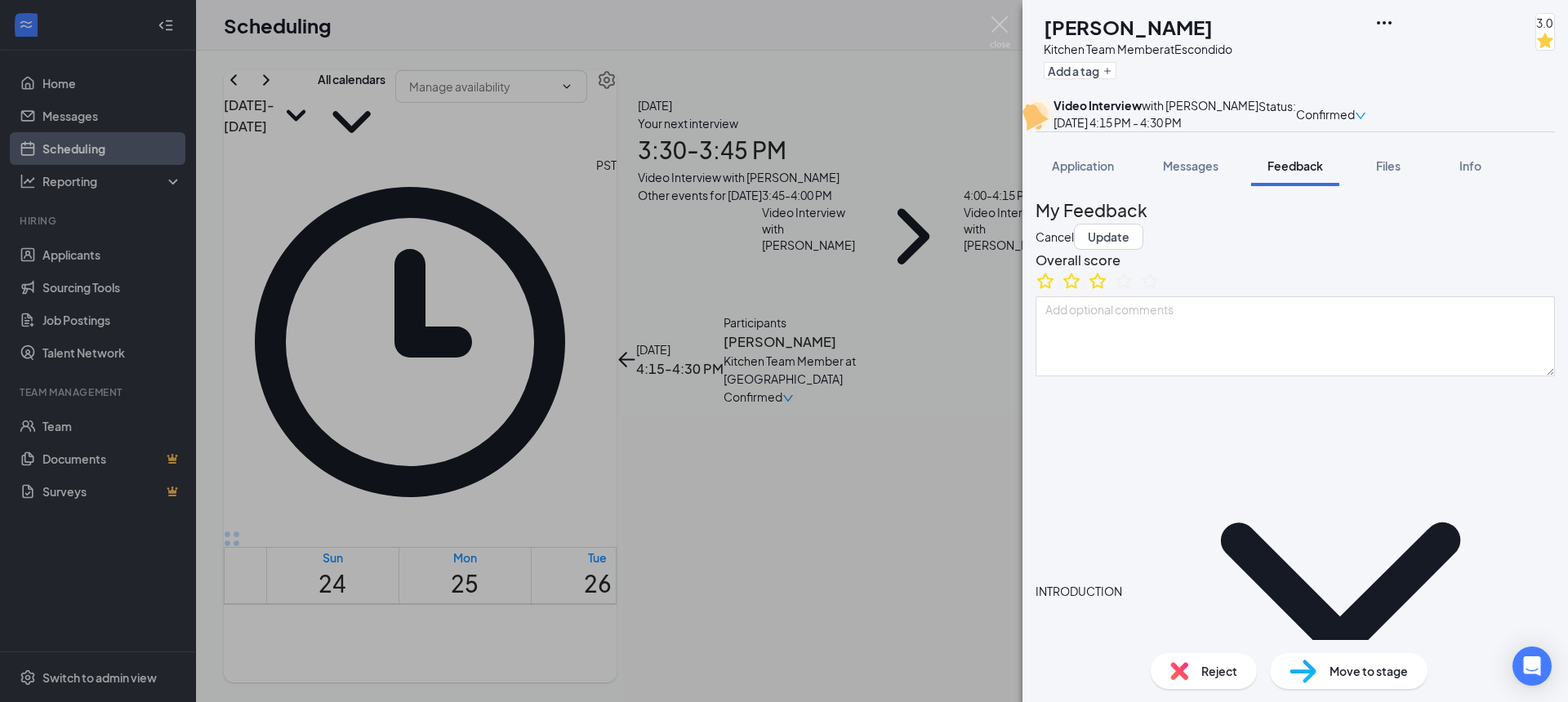
type textarea "Strength: quick learner Improvement: non confrontational"
type textarea "Mon/Wed/Fri 4p-CL Tue/Thurs/Sat open availability"
type textarea "Attending [GEOGRAPHIC_DATA] hopes to be, transfer to Cal State SM. majoring in …"
type textarea "Strength: quick learner Improvement: non confrontational"
type textarea "Mon/Wed/Fri 4p-CL Tue/Thurs/Sat open availability"
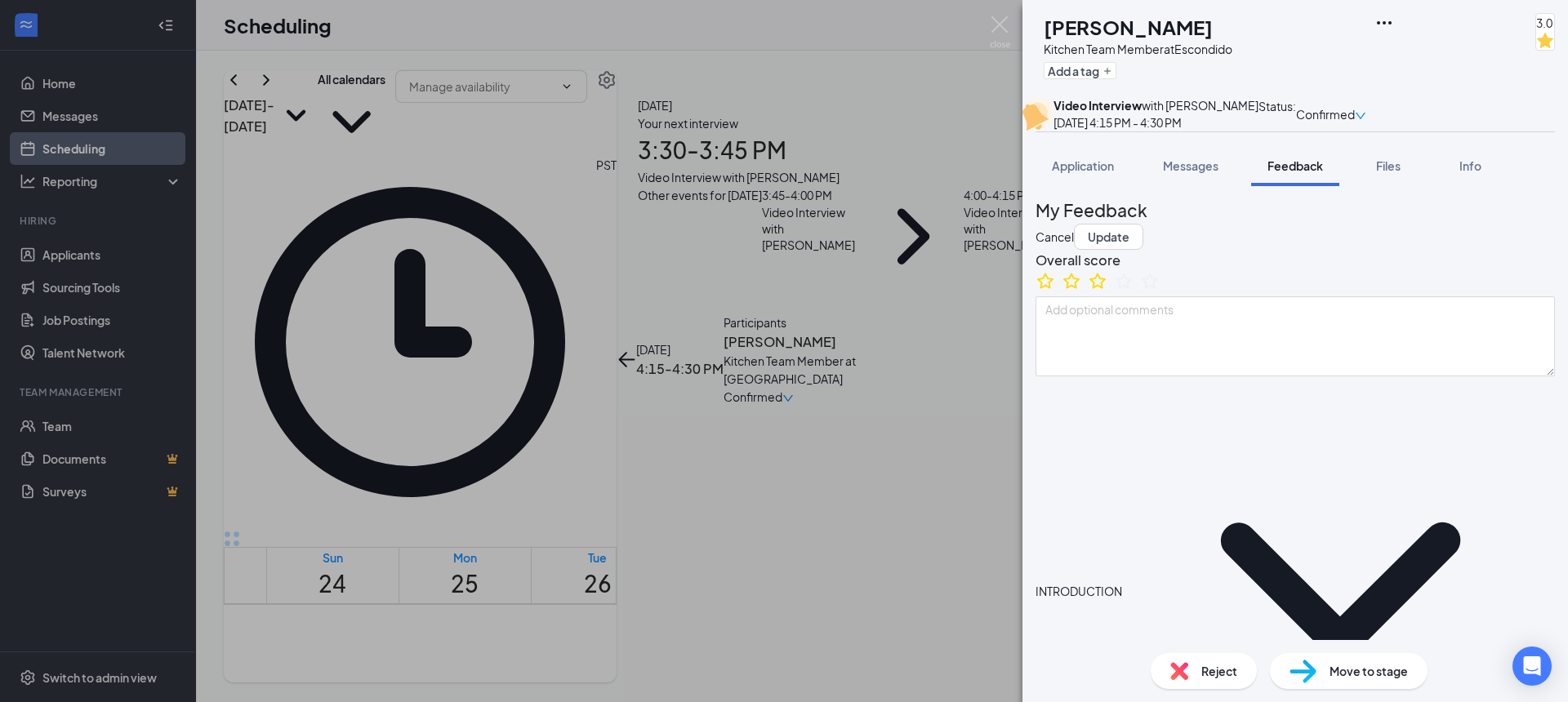
type textarea "Attending [GEOGRAPHIC_DATA] hopes to be , transfer to Cal State SM. majoring in…"
type textarea "Strength: quick learner Improvement: non confrontational"
type textarea "Mon/Wed/Fri 4p-CL Tue/Thurs/Sat open availability"
type textarea "Attending [GEOGRAPHIC_DATA] hopes to be h, transfer to Cal State SM. majoring i…"
type textarea "Strength: quick learner Improvement: non confrontational"
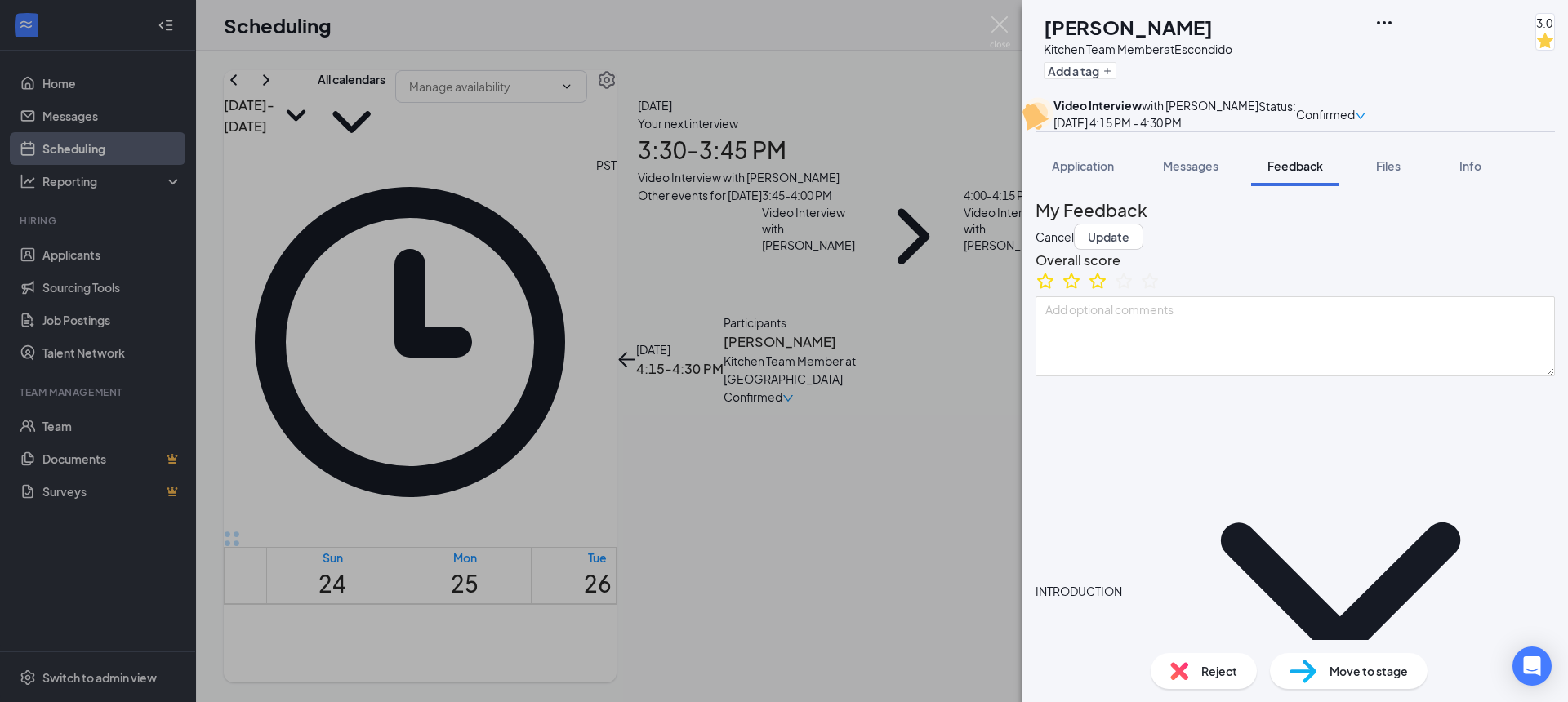
type textarea "Mon/Wed/Fri 4p-CL Tue/Thurs/Sat open availability"
type textarea "Attending [GEOGRAPHIC_DATA] hopes to be , transfer to Cal State SM. majoring in…"
type textarea "Strength: quick learner Improvement: non confrontational"
type textarea "Mon/Wed/Fri 4p-CL Tue/Thurs/Sat open availability"
type textarea "Attending [GEOGRAPHIC_DATA] hopes to be t, transfer to Cal State SM. majoring i…"
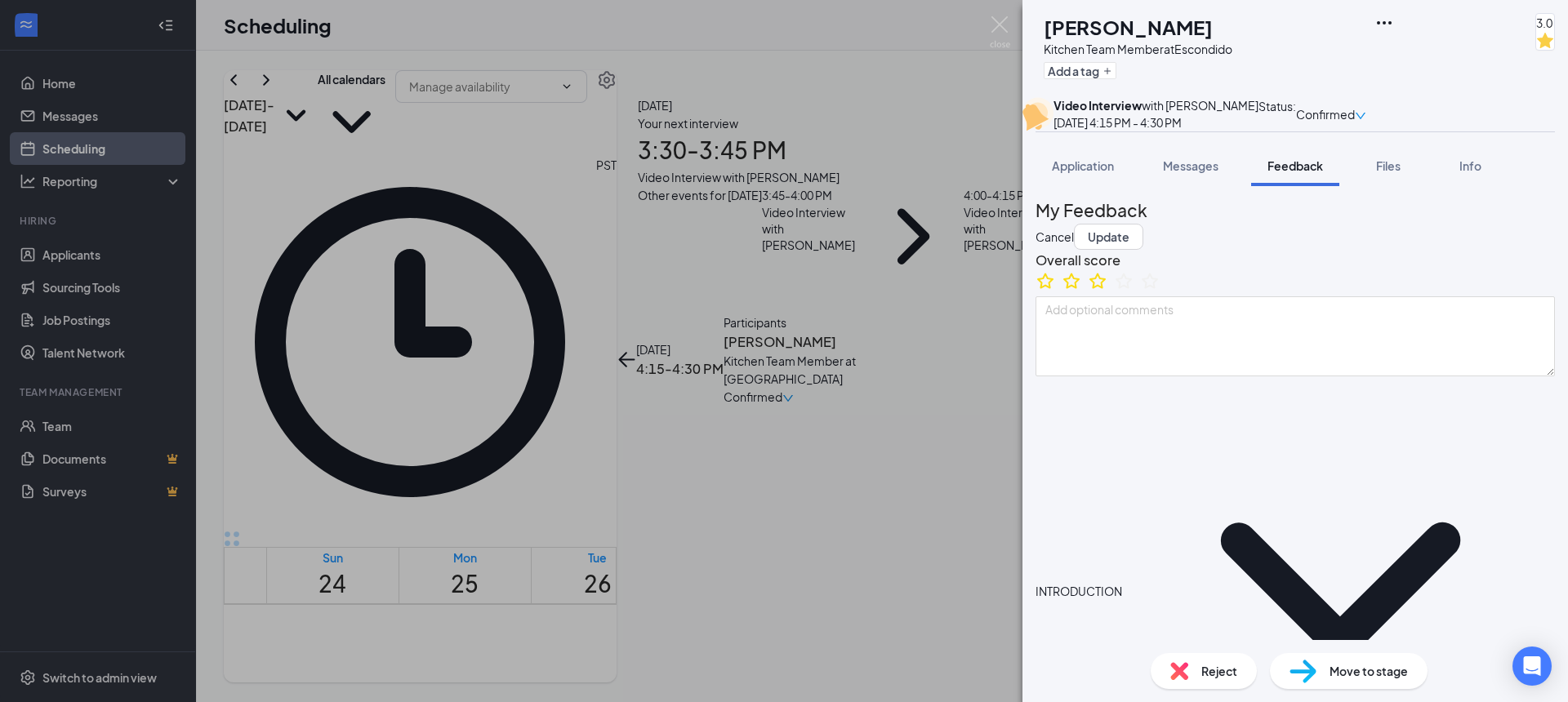
type textarea "Strength: quick learner Improvement: non confrontational"
type textarea "Mon/Wed/Fri 4p-CL Tue/Thurs/Sat open availability"
type textarea "Attending [GEOGRAPHIC_DATA] hopes to be th, transfer to Cal State SM. majoring …"
type textarea "Strength: quick learner Improvement: non confrontational"
type textarea "Mon/Wed/Fri 4p-CL Tue/Thurs/Sat open availability"
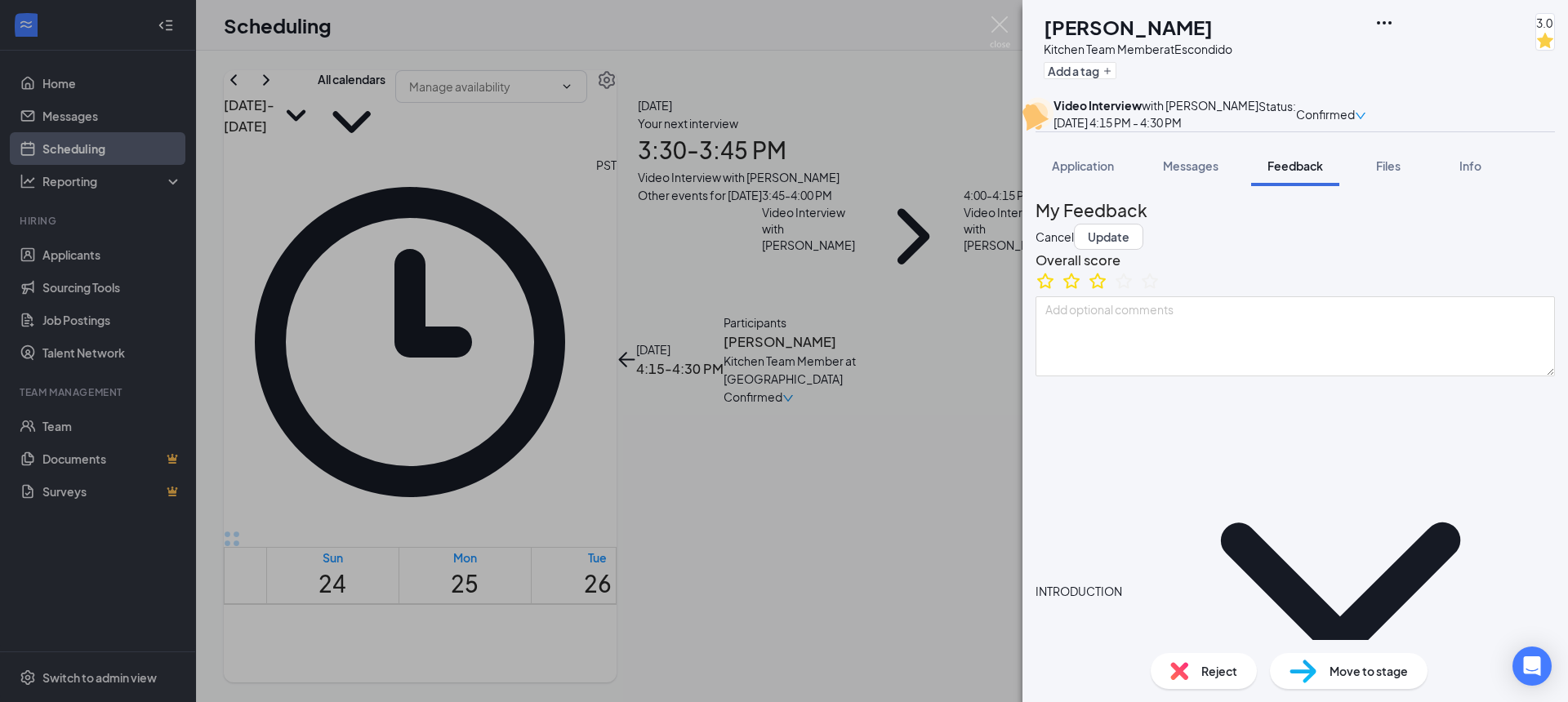
type textarea "Attending [GEOGRAPHIC_DATA] hopes to be the, transfer to Cal State SM. majoring…"
type textarea "Strength: quick learner Improvement: non confrontational"
type textarea "Mon/Wed/Fri 4p-CL Tue/Thurs/Sat open availability"
type textarea "Attending [GEOGRAPHIC_DATA] hopes to be ther, transfer to Cal State SM. majorin…"
type textarea "Strength: quick learner Improvement: non confrontational"
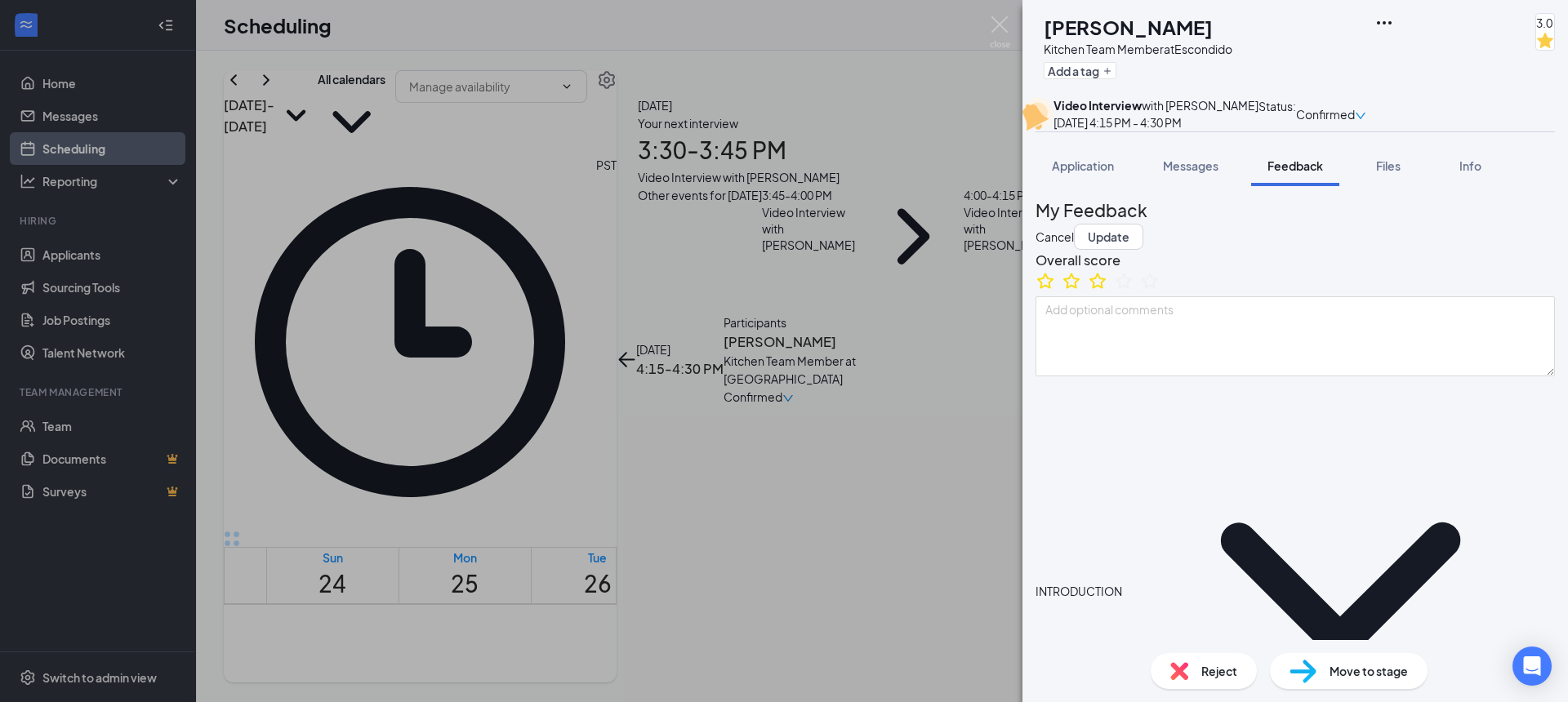
type textarea "Mon/Wed/Fri 4p-CL Tue/Thurs/Sat open availability"
type textarea "Attending [GEOGRAPHIC_DATA] hopes to be there, transfer to [GEOGRAPHIC_DATA]. m…"
type textarea "Strength: quick learner Improvement: non confrontational"
type textarea "Mon/Wed/Fri 4p-CL Tue/Thurs/Sat open availability"
type textarea "Attending [GEOGRAPHIC_DATA] hopes to be there , transfer to [GEOGRAPHIC_DATA]. …"
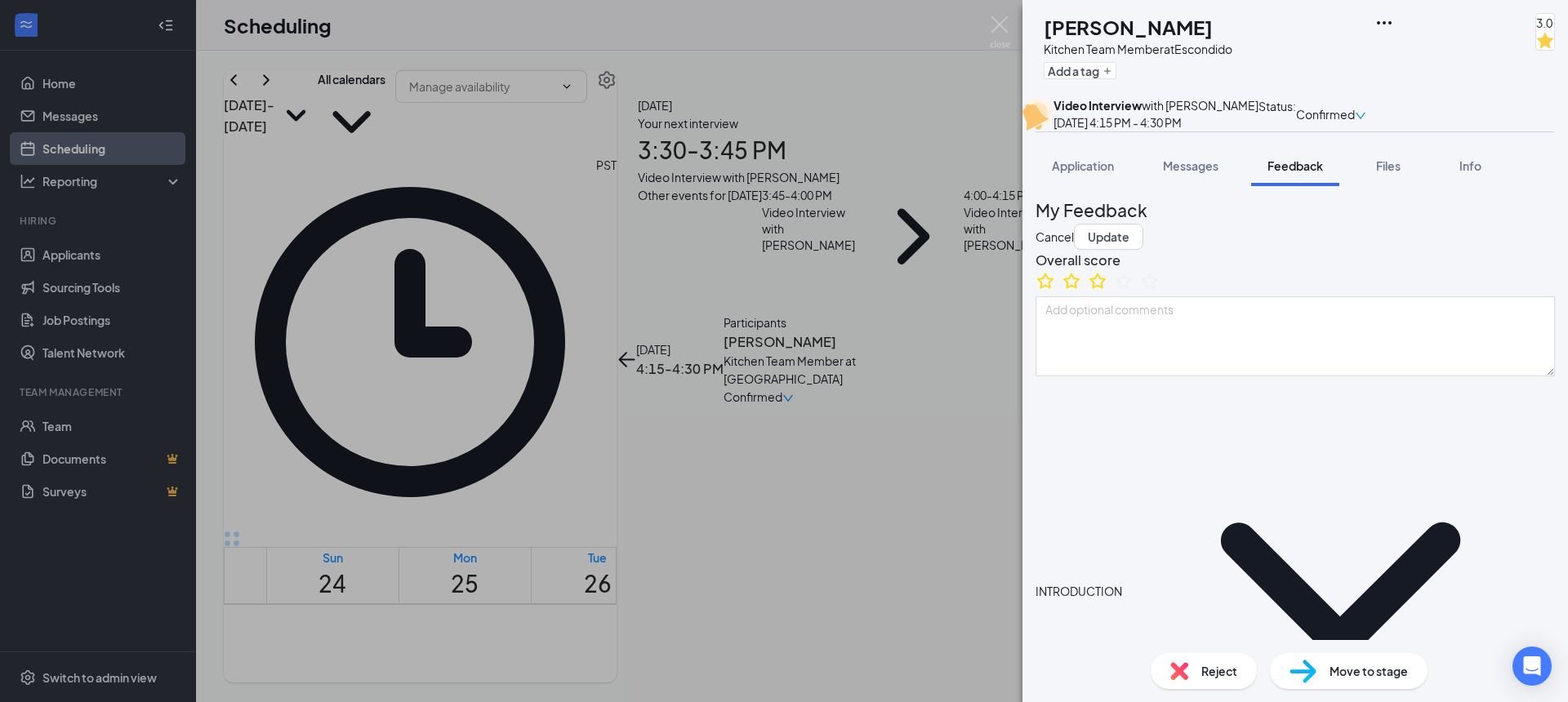
type textarea "Strength: quick learner Improvement: non confrontational"
type textarea "Mon/Wed/Fri 4p-CL Tue/Thurs/Sat open availability"
type textarea "Attending [GEOGRAPHIC_DATA] hopes to be there r, transfer to Cal State SM. majo…"
type textarea "Strength: quick learner Improvement: non confrontational"
type textarea "Mon/Wed/Fri 4p-CL Tue/Thurs/Sat open availability"
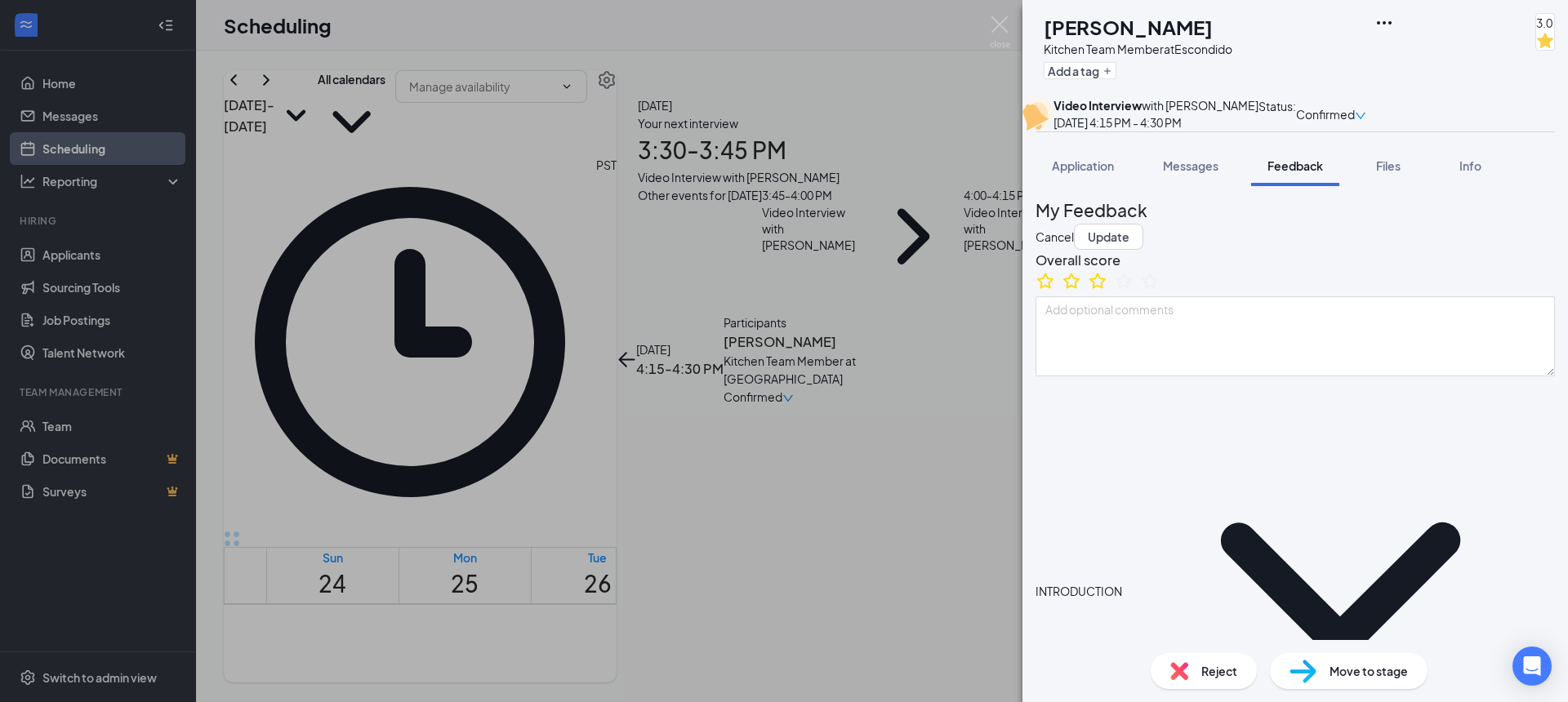
type textarea "Attending [GEOGRAPHIC_DATA] hopes to be there rh, transfer to Cal State SM. maj…"
type textarea "Strength: quick learner Improvement: non confrontational"
type textarea "Mon/Wed/Fri 4p-CL Tue/Thurs/Sat open availability"
type textarea "Attending [GEOGRAPHIC_DATA] hopes to be there rhw, transfer to [GEOGRAPHIC_DATA…"
type textarea "Strength: quick learner Improvement: non confrontational"
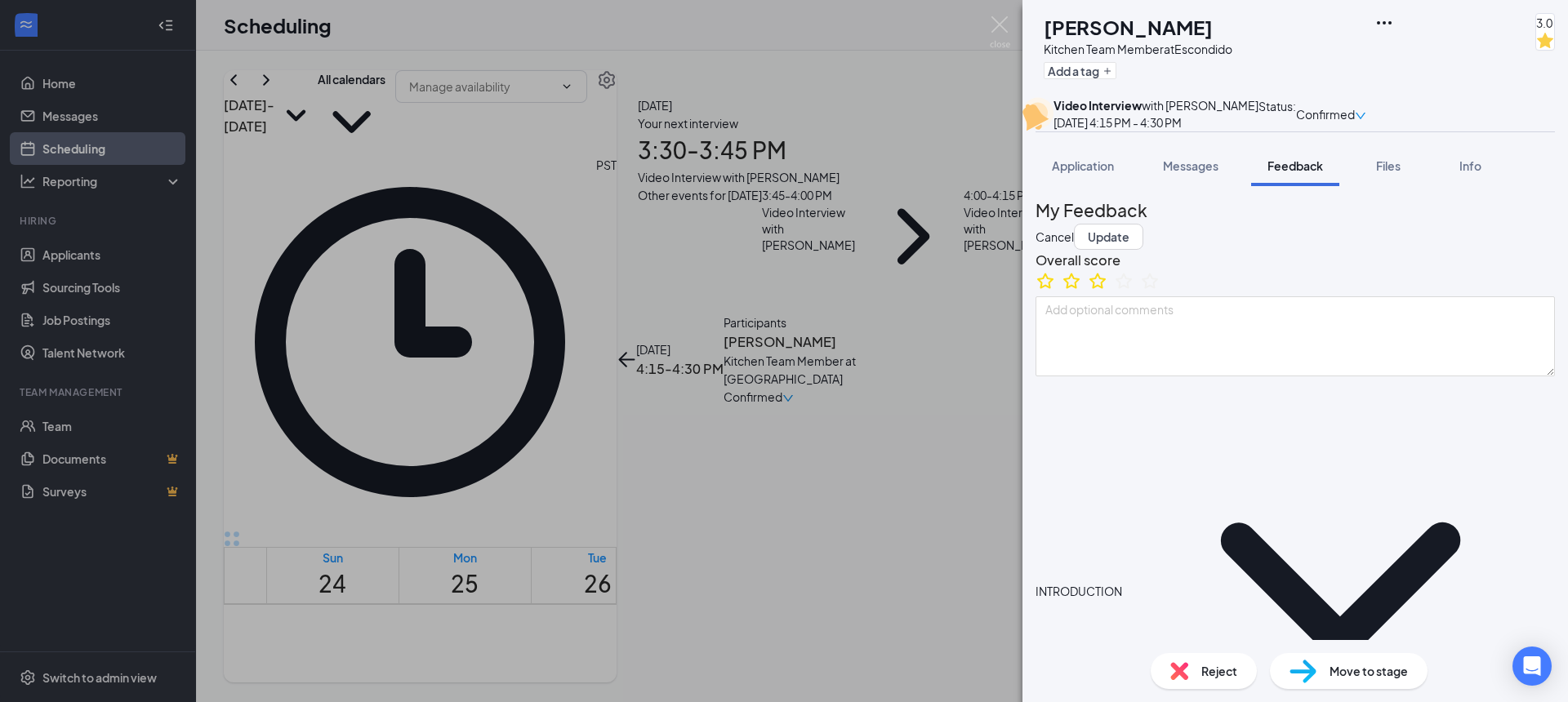
type textarea "Mon/Wed/Fri 4p-CL Tue/Thurs/Sat open availability"
type textarea "Attending [GEOGRAPHIC_DATA] hopes to be there rhw , transfer to [GEOGRAPHIC_DAT…"
type textarea "Strength: quick learner Improvement: non confrontational"
type textarea "Mon/Wed/Fri 4p-CL Tue/Thurs/Sat open availability"
type textarea "Attending [GEOGRAPHIC_DATA] hopes to be there rhw, transfer to [GEOGRAPHIC_DATA…"
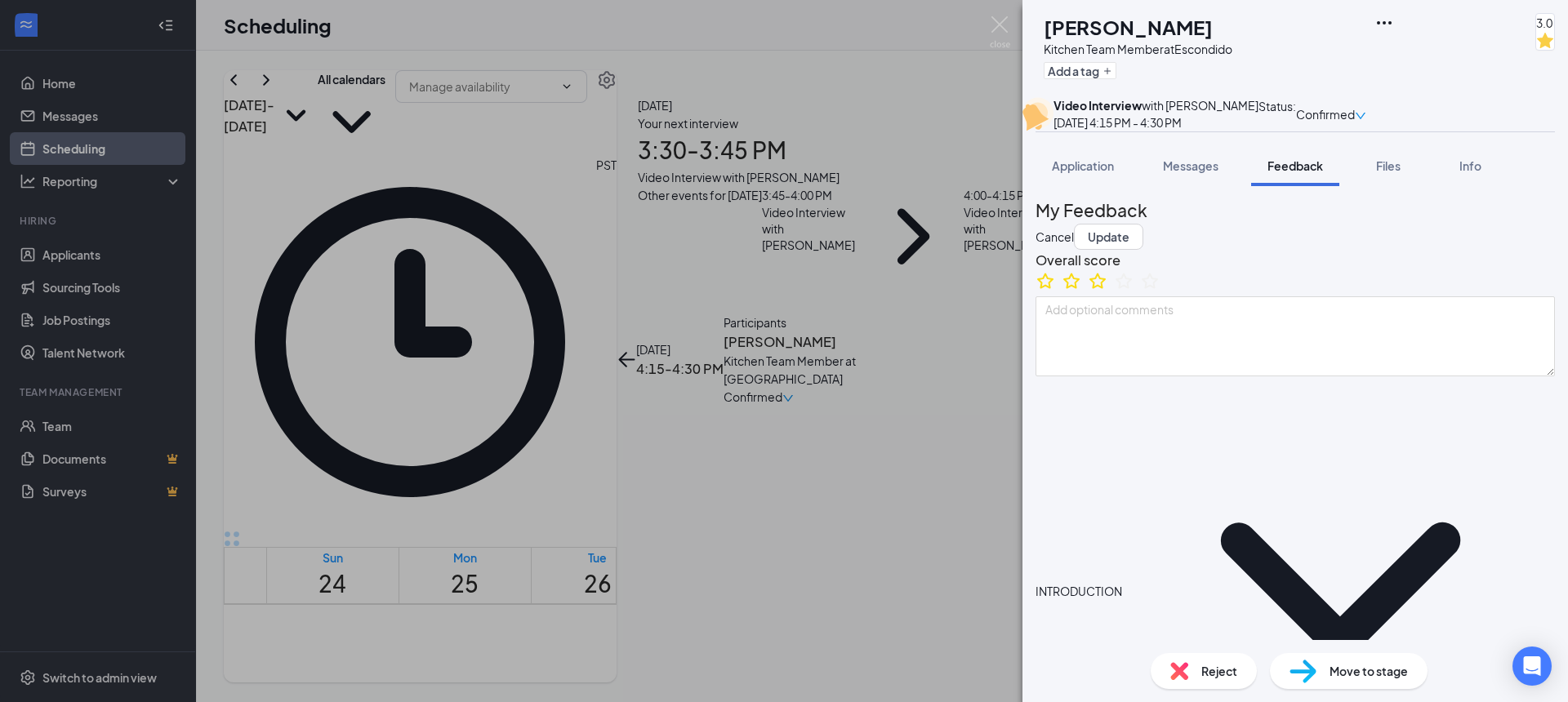
type textarea "Strength: quick learner Improvement: non confrontational"
type textarea "Mon/Wed/Fri 4p-CL Tue/Thurs/Sat open availability"
type textarea "Attending [GEOGRAPHIC_DATA] hopes to be there rh, transfer to Cal State SM. maj…"
type textarea "Strength: quick learner Improvement: non confrontational"
type textarea "Mon/Wed/Fri 4p-CL Tue/Thurs/Sat open availability"
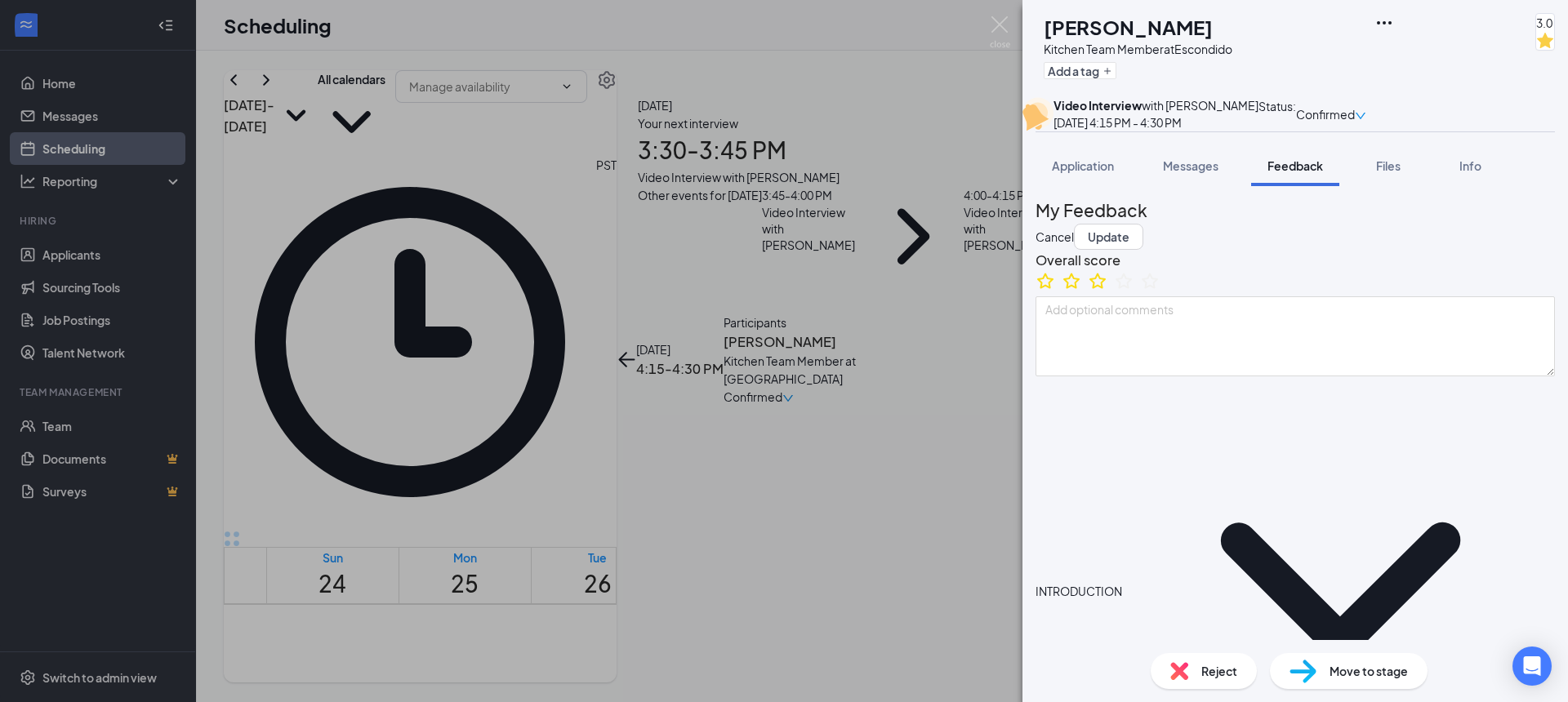
type textarea "Attending [GEOGRAPHIC_DATA] hopes to be there r, transfer to Cal State SM. majo…"
type textarea "Strength: quick learner Improvement: non confrontational"
type textarea "Mon/Wed/Fri 4p-CL Tue/Thurs/Sat open availability"
type textarea "Attending [GEOGRAPHIC_DATA] hopes to be there , transfer to [GEOGRAPHIC_DATA]. …"
type textarea "Strength: quick learner Improvement: non confrontational"
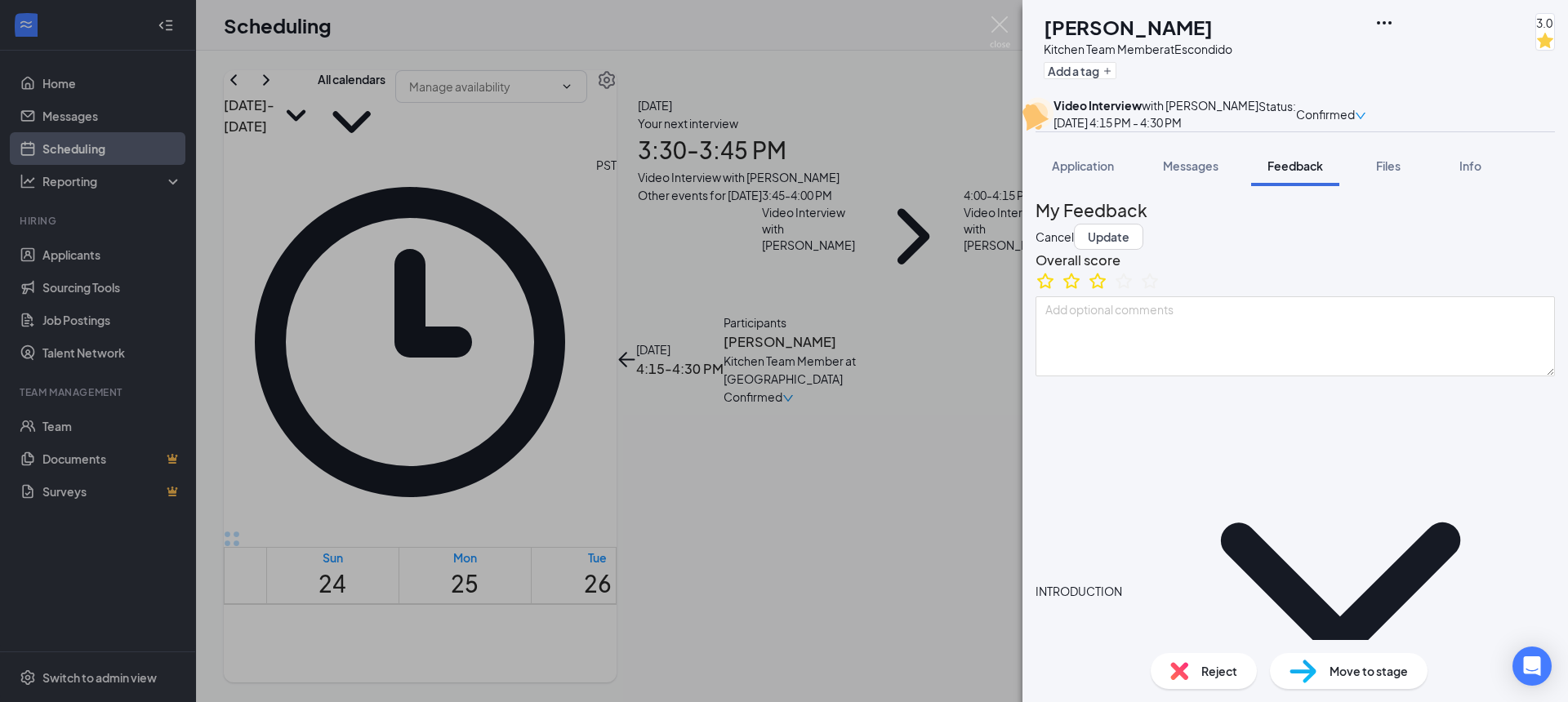
type textarea "Mon/Wed/Fri 4p-CL Tue/Thurs/Sat open availability"
type textarea "Attending [GEOGRAPHIC_DATA] hopes to be there, transfer to [GEOGRAPHIC_DATA]. m…"
type textarea "Strength: quick learner Improvement: non confrontational"
type textarea "Mon/Wed/Fri 4p-CL Tue/Thurs/Sat open availability"
type textarea "Attending [GEOGRAPHIC_DATA] hopes to be theret, transfer to Cal State SM. major…"
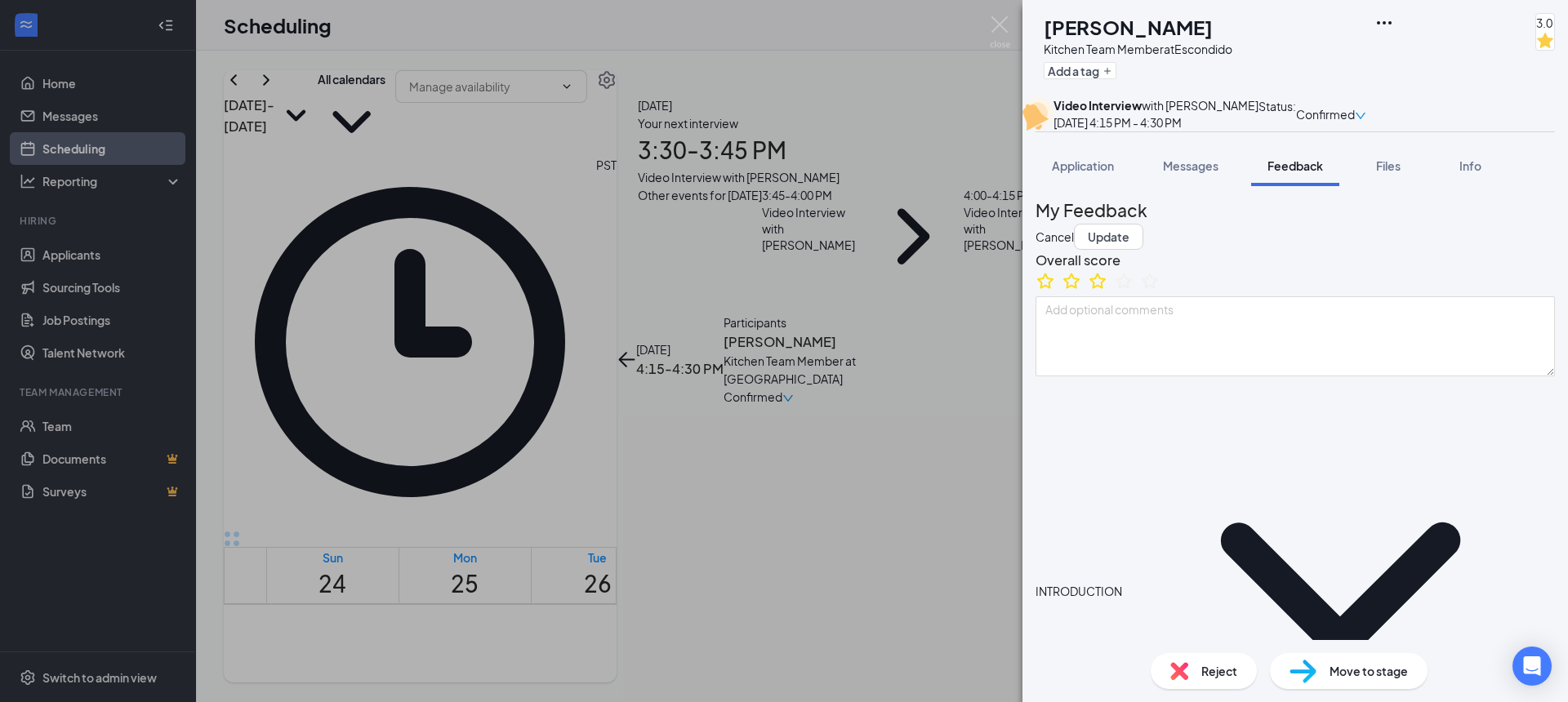
type textarea "Strength: quick learner Improvement: non confrontational"
type textarea "Mon/Wed/Fri 4p-CL Tue/Thurs/Sat open availability"
type textarea "Attending [GEOGRAPHIC_DATA] hopes to be thereth, transfer to Cal State SM. majo…"
type textarea "Strength: quick learner Improvement: non confrontational"
type textarea "Mon/Wed/Fri 4p-CL Tue/Thurs/Sat open availability"
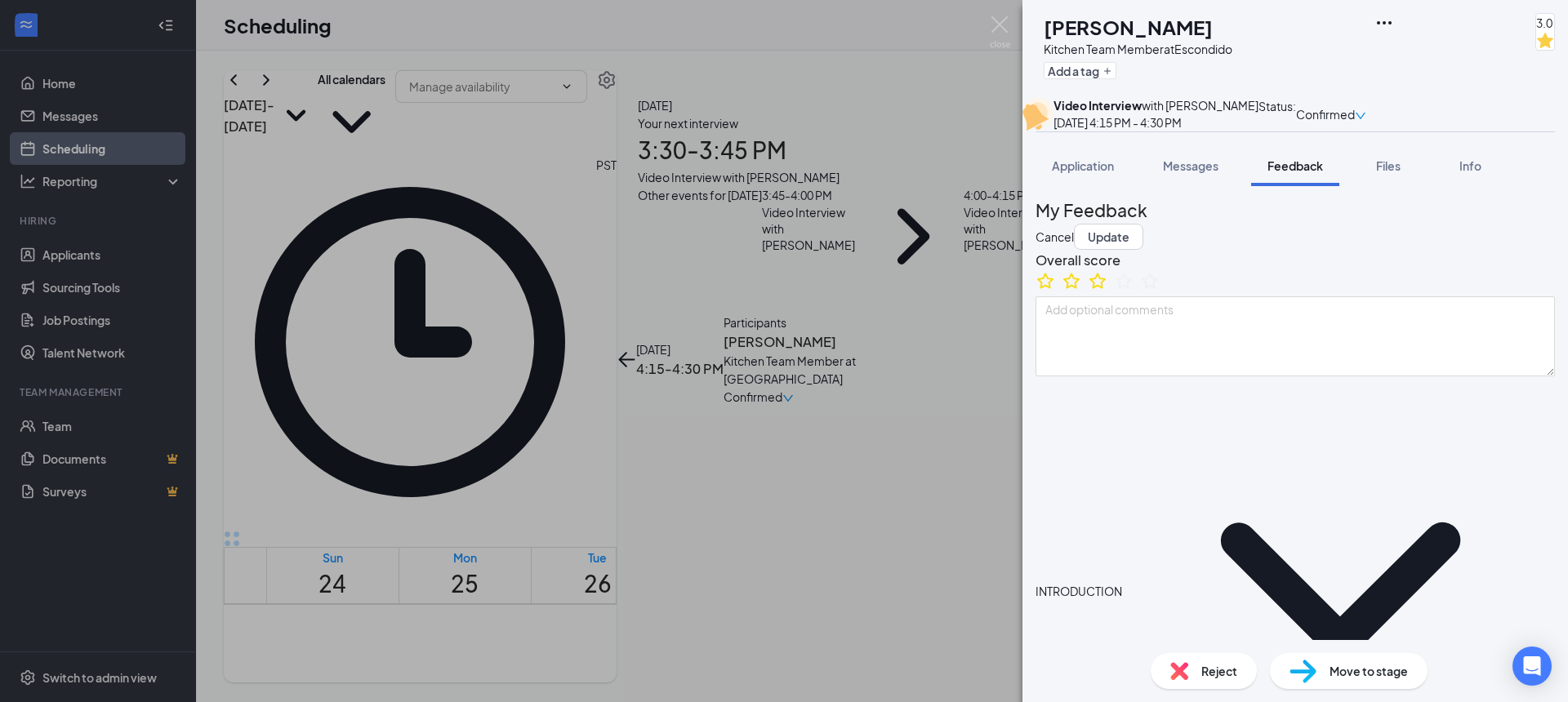
type textarea "Attending [GEOGRAPHIC_DATA] hopes to be theret, transfer to Cal State SM. major…"
type textarea "Strength: quick learner Improvement: non confrontational"
type textarea "Mon/Wed/Fri 4p-CL Tue/Thurs/Sat open availability"
type textarea "Attending [GEOGRAPHIC_DATA] hopes to be theret , transfer to Cal State SM. majo…"
type textarea "Strength: quick learner Improvement: non confrontational"
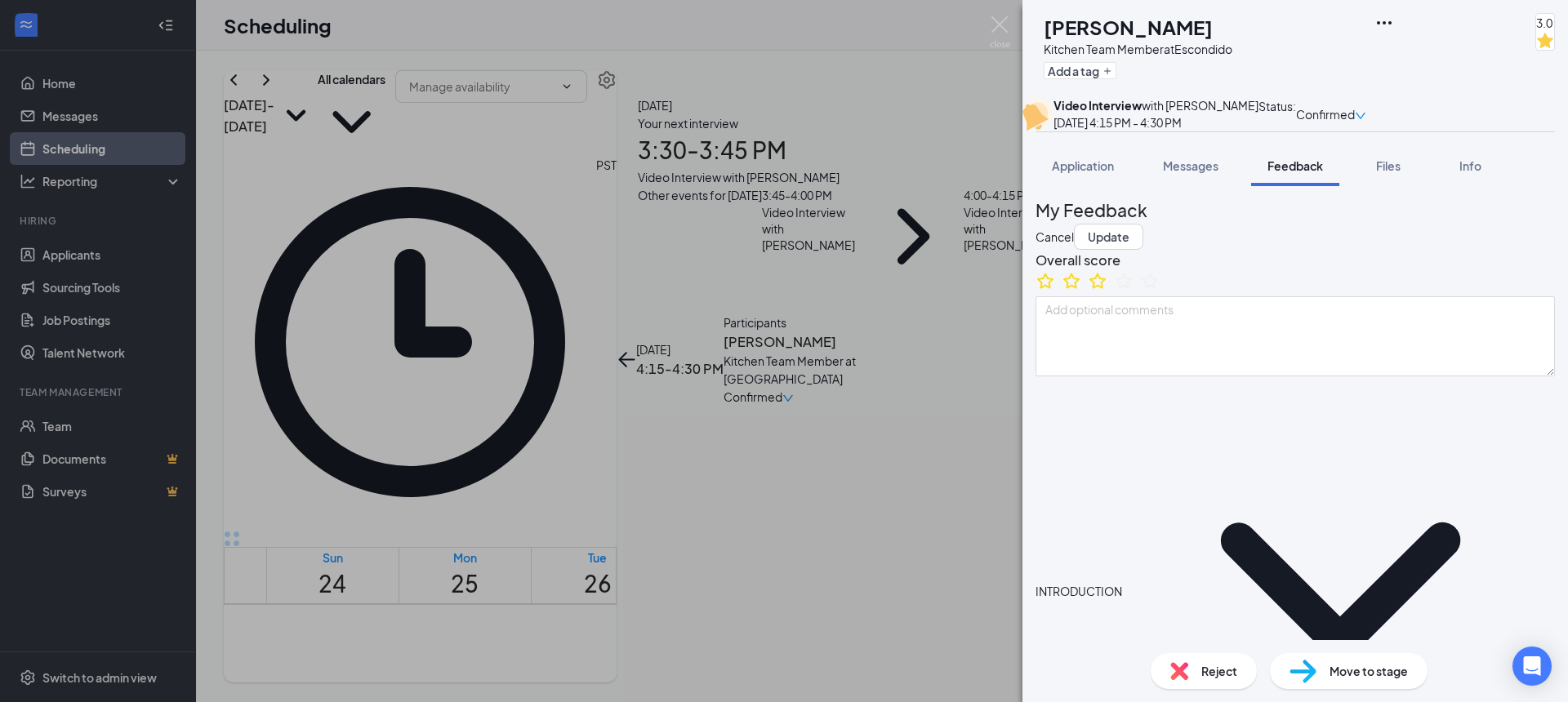
type textarea "Mon/Wed/Fri 4p-CL Tue/Thurs/Sat open availability"
type textarea "Attending [GEOGRAPHIC_DATA] hopes to be theret, transfer to Cal State SM. major…"
type textarea "Strength: quick learner Improvement: non confrontational"
type textarea "Mon/Wed/Fri 4p-CL Tue/Thurs/Sat open availability"
type textarea "Attending [GEOGRAPHIC_DATA] hopes to be there, transfer to [GEOGRAPHIC_DATA]. m…"
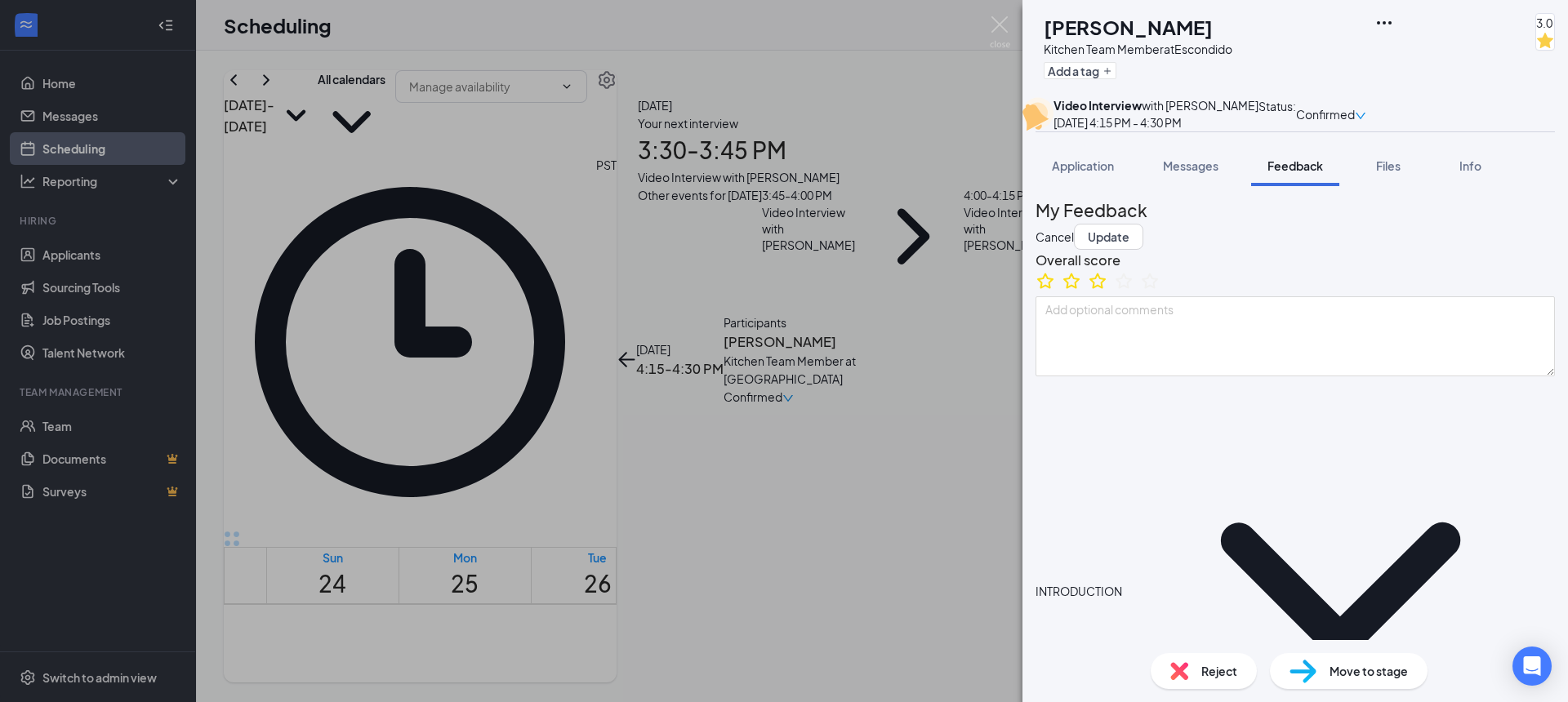
type textarea "Strength: quick learner Improvement: non confrontational"
type textarea "Mon/Wed/Fri 4p-CL Tue/Thurs/Sat open availability"
type textarea "Attending [GEOGRAPHIC_DATA] hopes to be there , transfer to [GEOGRAPHIC_DATA]. …"
type textarea "Strength: quick learner Improvement: non confrontational"
type textarea "Mon/Wed/Fri 4p-CL Tue/Thurs/Sat open availability"
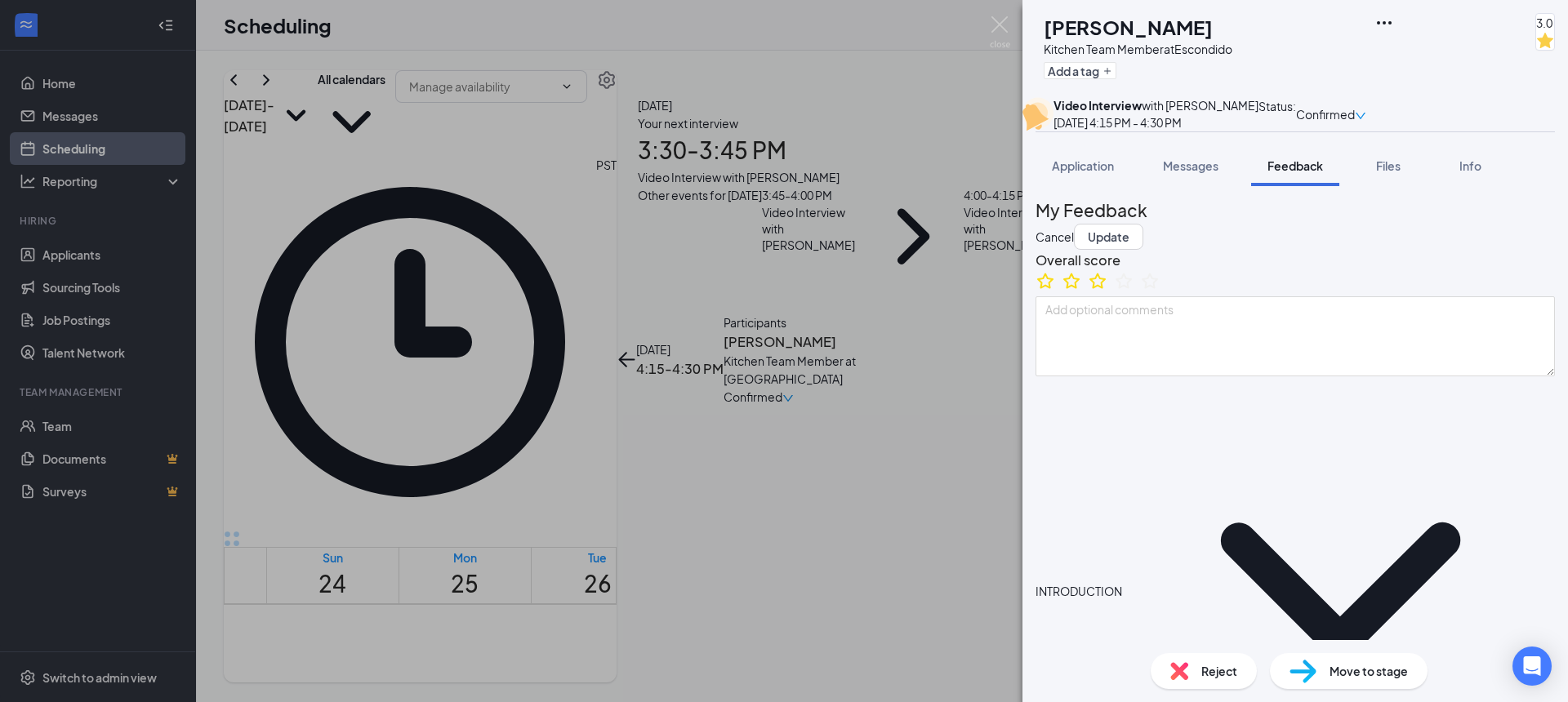
type textarea "Attending [GEOGRAPHIC_DATA] hopes to be there t, transfer to Cal State SM. majo…"
type textarea "Strength: quick learner Improvement: non confrontational"
type textarea "Mon/Wed/Fri 4p-CL Tue/Thurs/Sat open availability"
type textarea "Attending [GEOGRAPHIC_DATA] hopes to be there th, transfer to Cal State SM. maj…"
type textarea "Strength: quick learner Improvement: non confrontational"
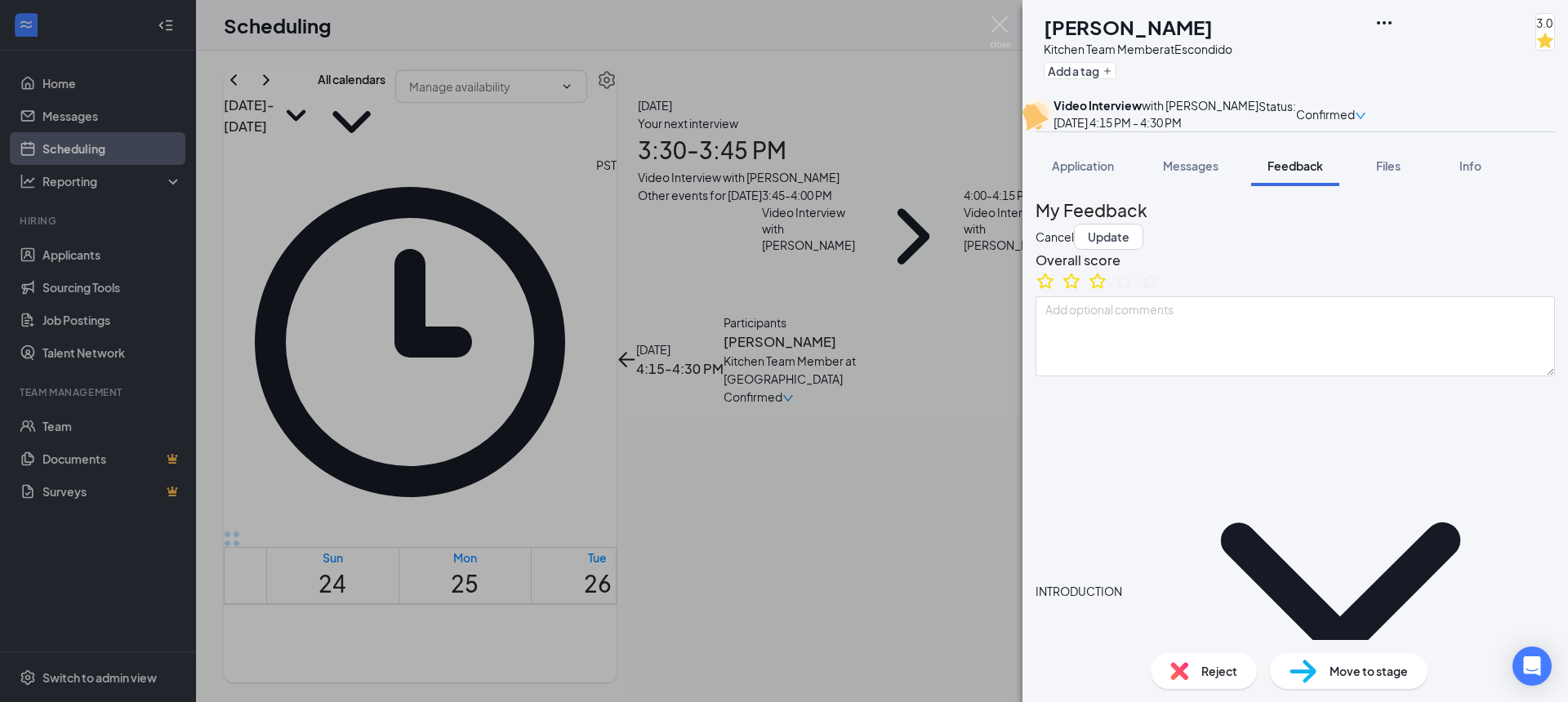
type textarea "Mon/Wed/Fri 4p-CL Tue/Thurs/Sat open availability"
type textarea "Attending [GEOGRAPHIC_DATA] hopes to be there the, transfer to Cal State SM. ma…"
type textarea "Strength: quick learner Improvement: non confrontational"
type textarea "Mon/Wed/Fri 4p-CL Tue/Thurs/Sat open availability"
type textarea "Attending [GEOGRAPHIC_DATA] hopes to be there the , transfer to Cal State SM. m…"
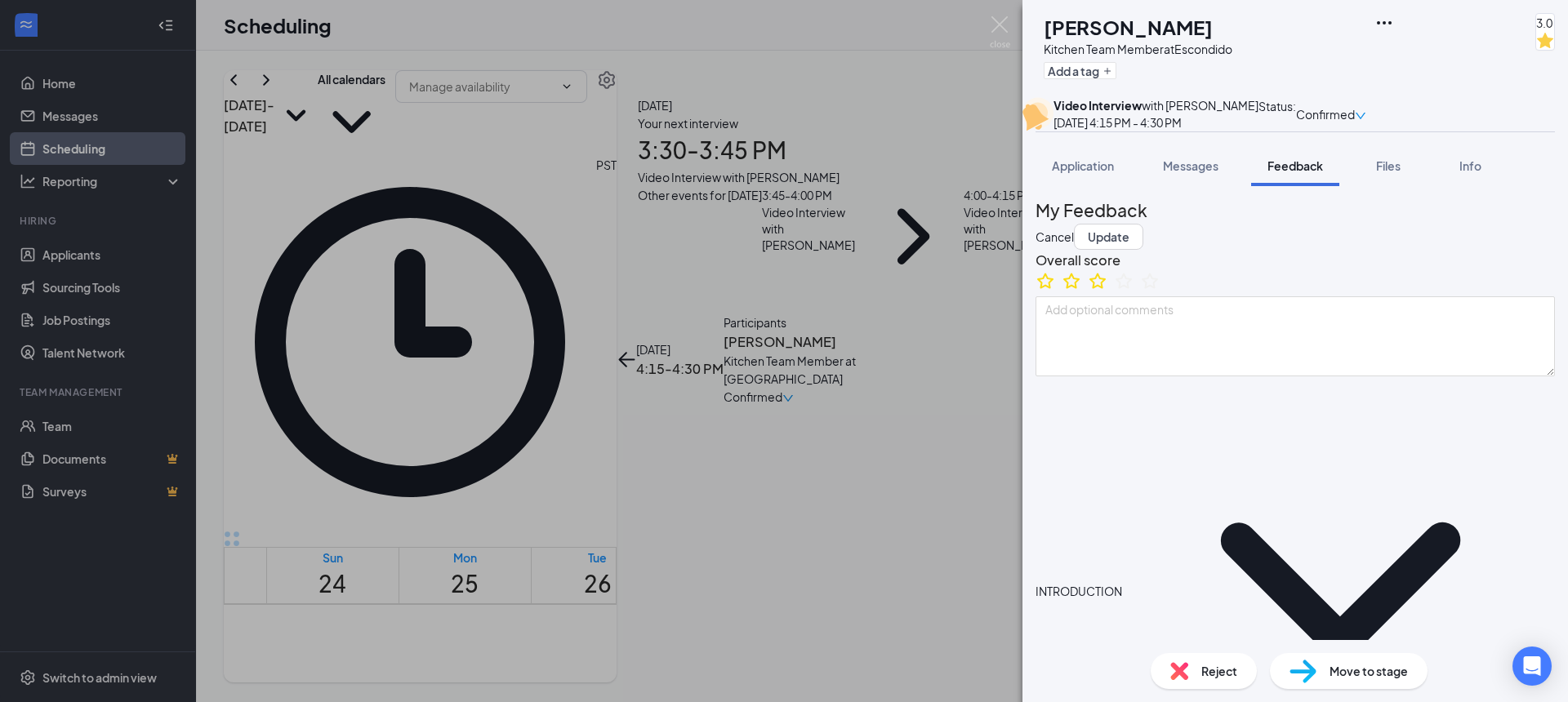
type textarea "Strength: quick learner Improvement: non confrontational"
type textarea "Mon/Wed/Fri 4p-CL Tue/Thurs/Sat open availability"
type textarea "Attending [GEOGRAPHIC_DATA] hopes to be there the n, transfer to [GEOGRAPHIC_DA…"
type textarea "Strength: quick learner Improvement: non confrontational"
type textarea "Mon/Wed/Fri 4p-CL Tue/Thurs/Sat open availability"
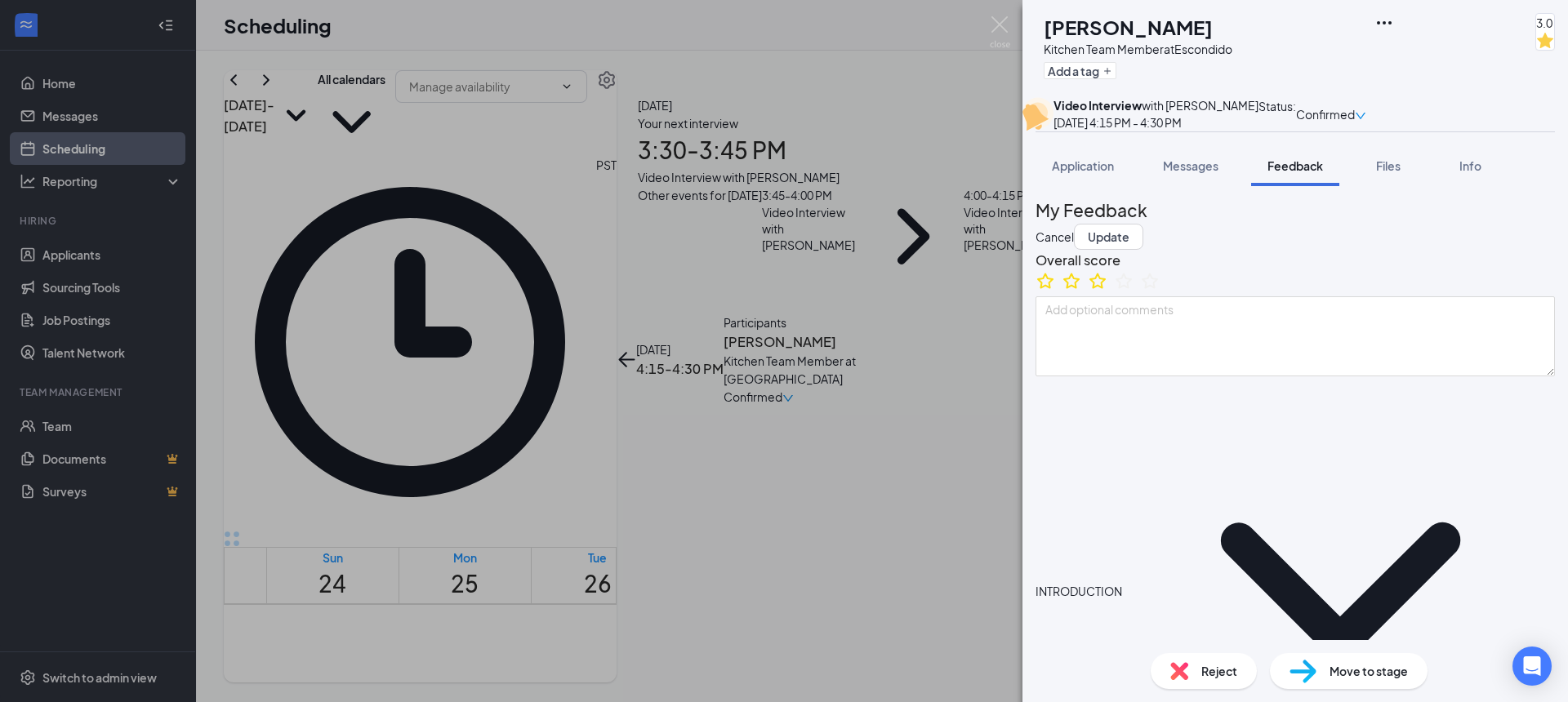
type textarea "Attending [GEOGRAPHIC_DATA] hopes to be there the ne, transfer to [GEOGRAPHIC_D…"
type textarea "Strength: quick learner Improvement: non confrontational"
type textarea "Mon/Wed/Fri 4p-CL Tue/Thurs/Sat open availability"
type textarea "Attending [GEOGRAPHIC_DATA] hopes to be there the nex, transfer to [GEOGRAPHIC_…"
type textarea "Strength: quick learner Improvement: non confrontational"
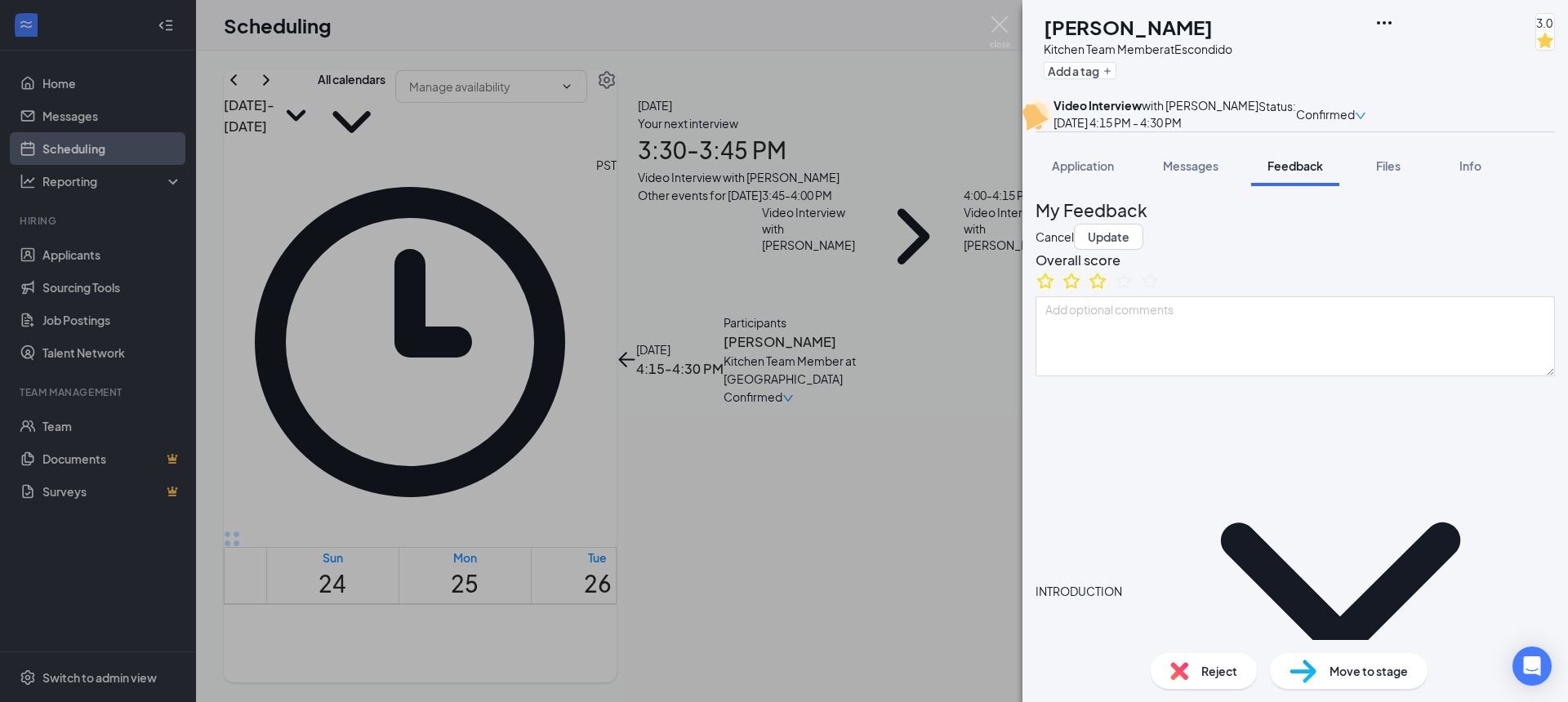
type textarea "Mon/Wed/Fri 4p-CL Tue/Thurs/Sat open availability"
type textarea "Attending [GEOGRAPHIC_DATA] hopes to be there the next, transfer to [GEOGRAPHIC…"
type textarea "Strength: quick learner Improvement: non confrontational"
type textarea "Mon/Wed/Fri 4p-CL Tue/Thurs/Sat open availability"
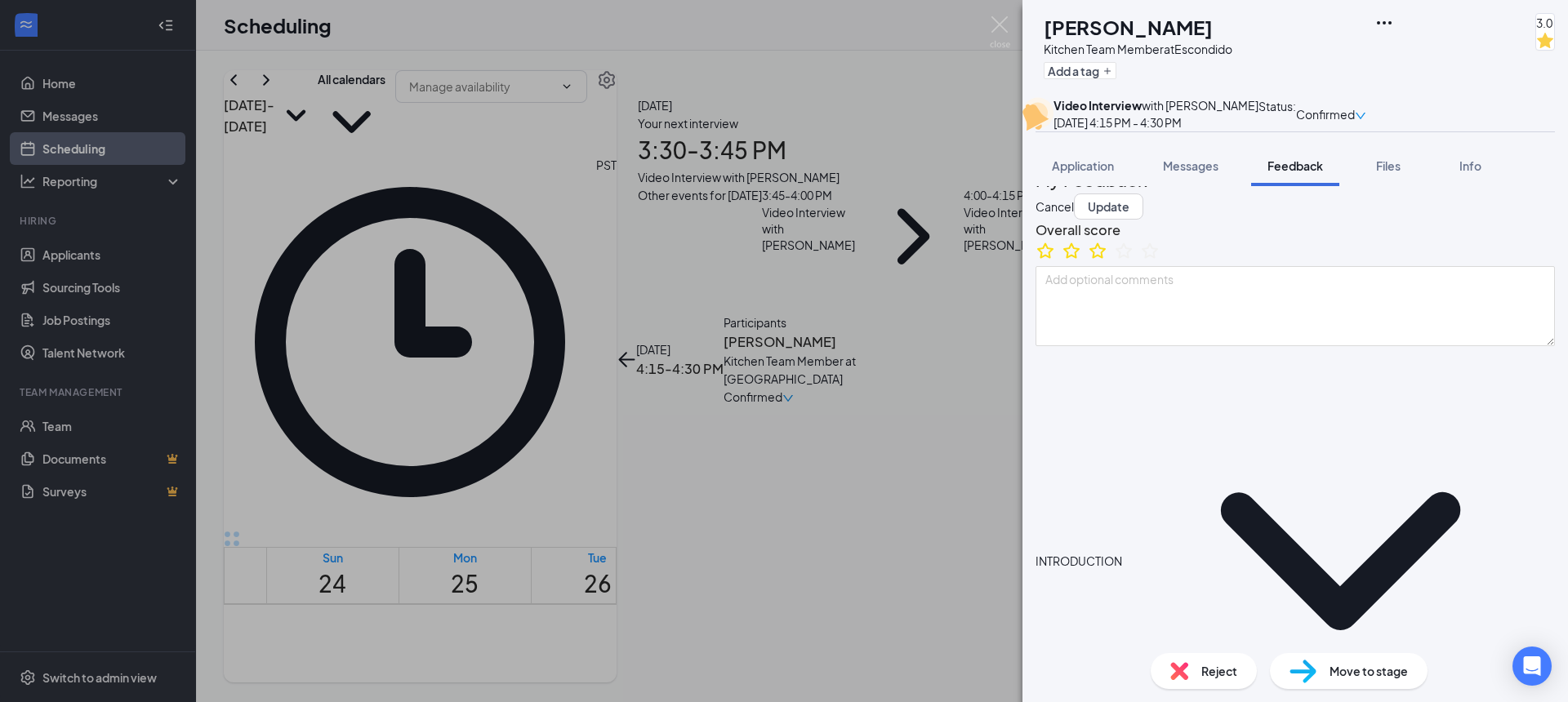
scroll to position [35, 0]
drag, startPoint x: 1083, startPoint y: 499, endPoint x: 1450, endPoint y: 496, distance: 367.0
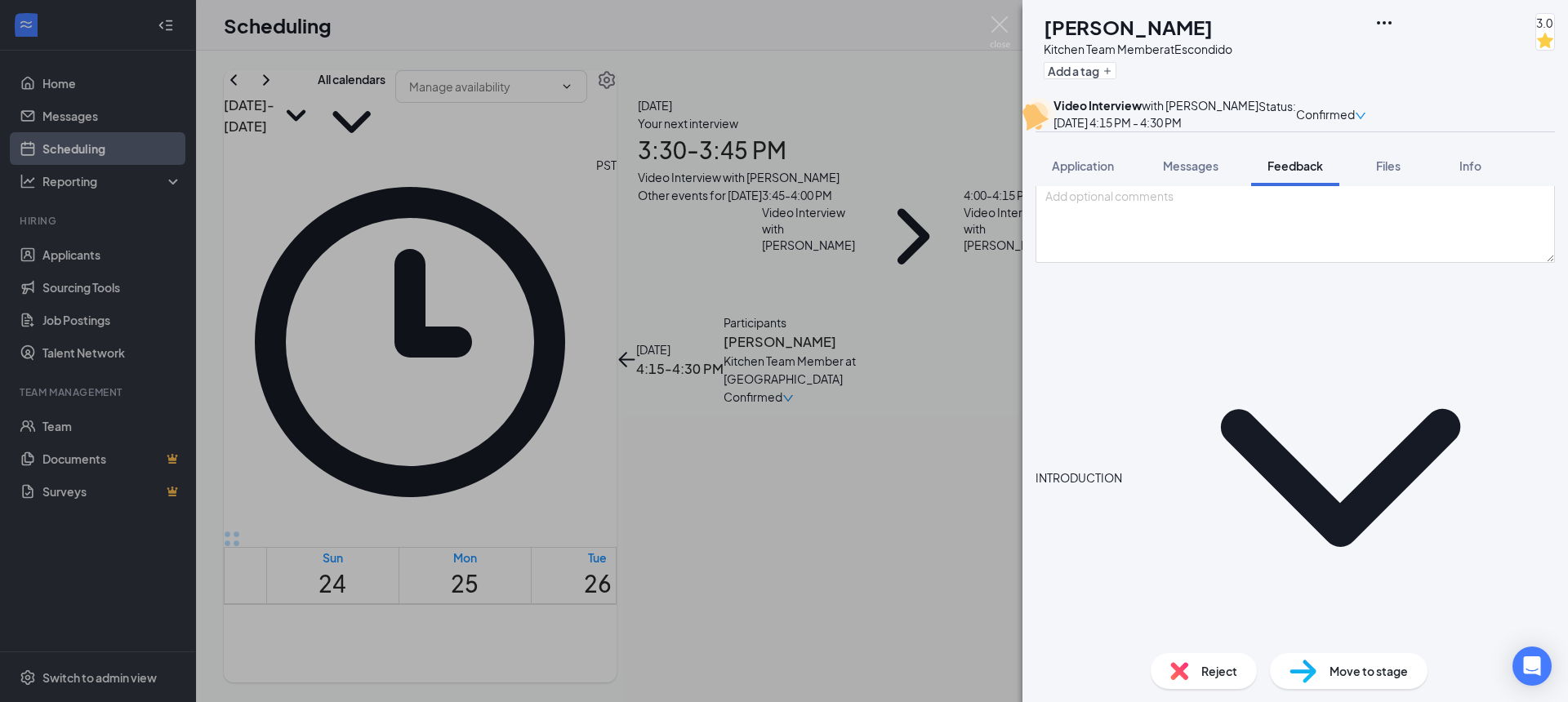
scroll to position [117, 0]
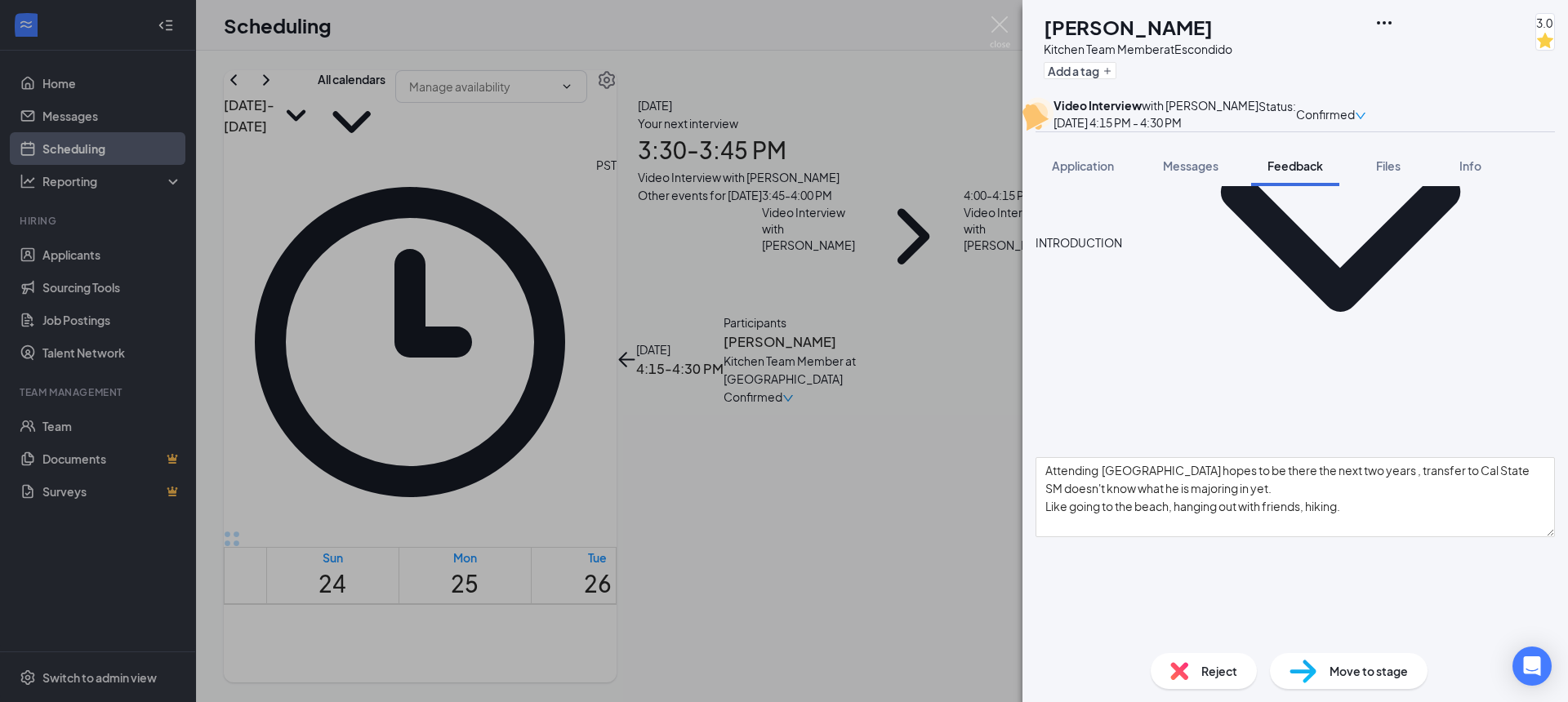
scroll to position [353, 0]
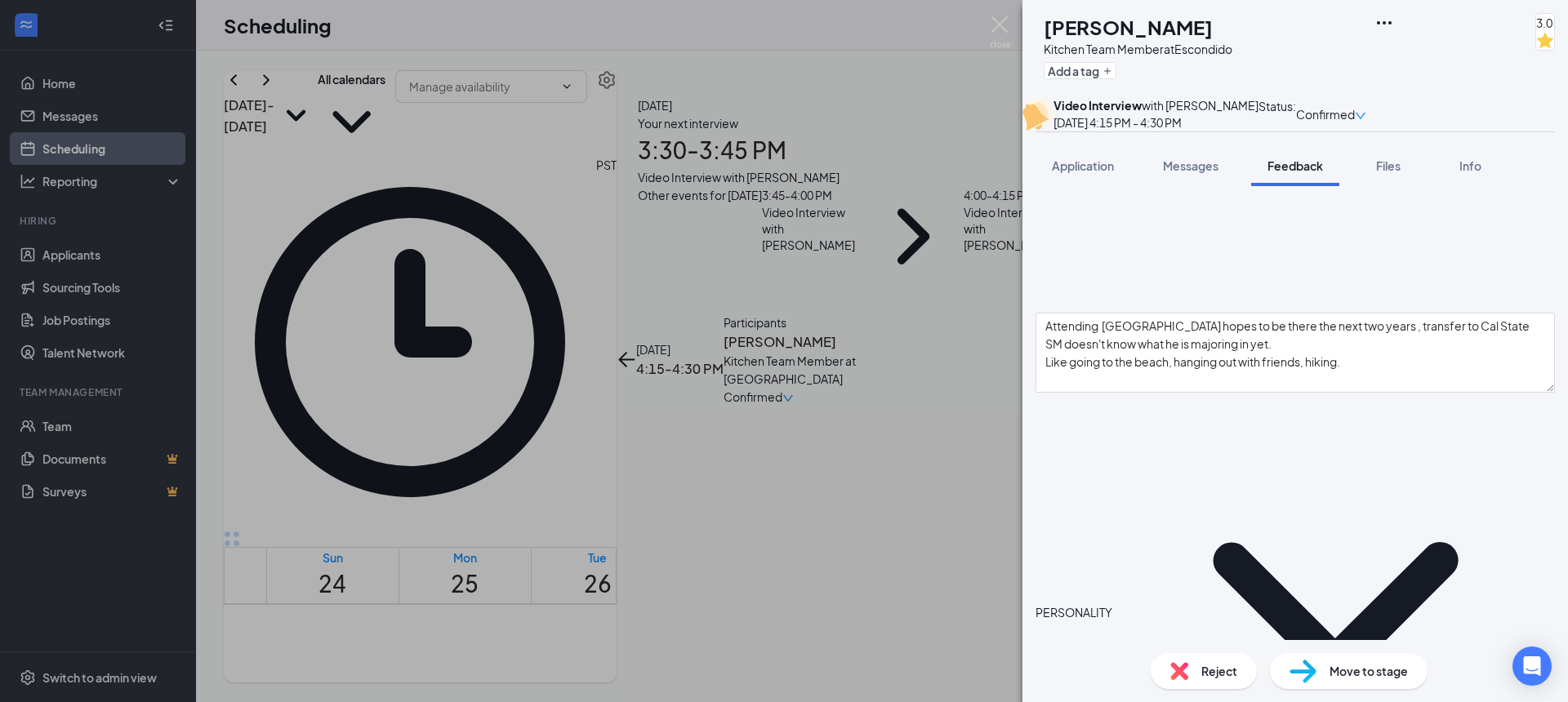
scroll to position [496, 0]
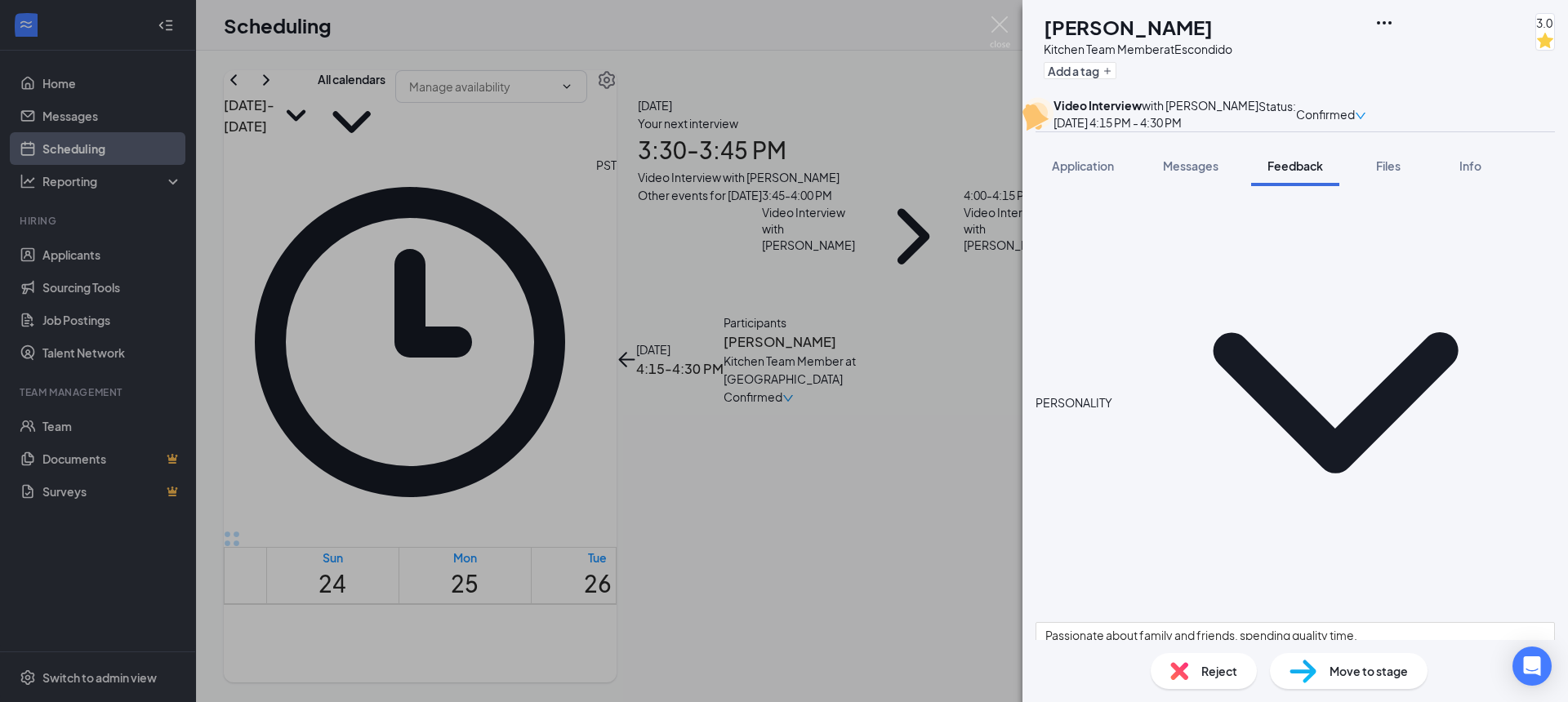
scroll to position [713, 0]
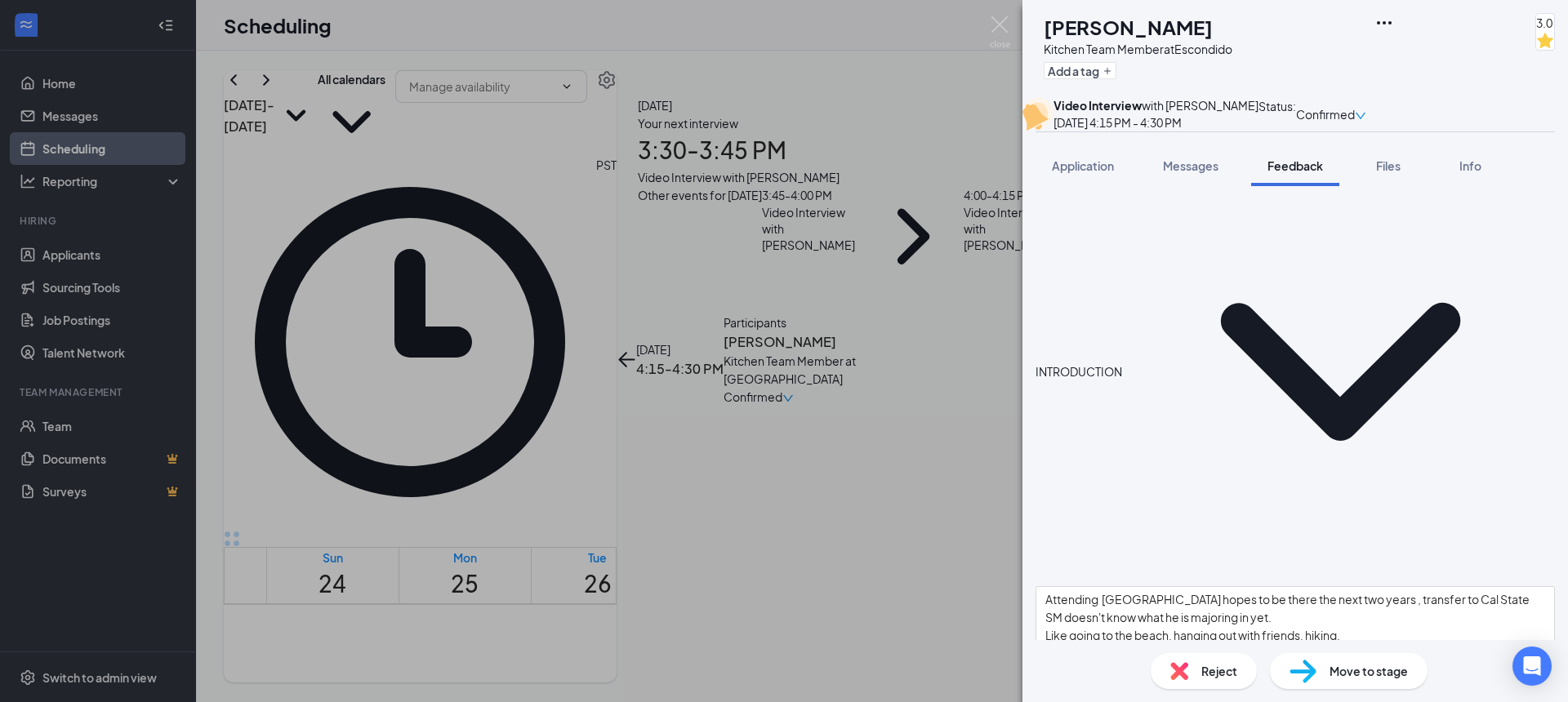
scroll to position [0, 0]
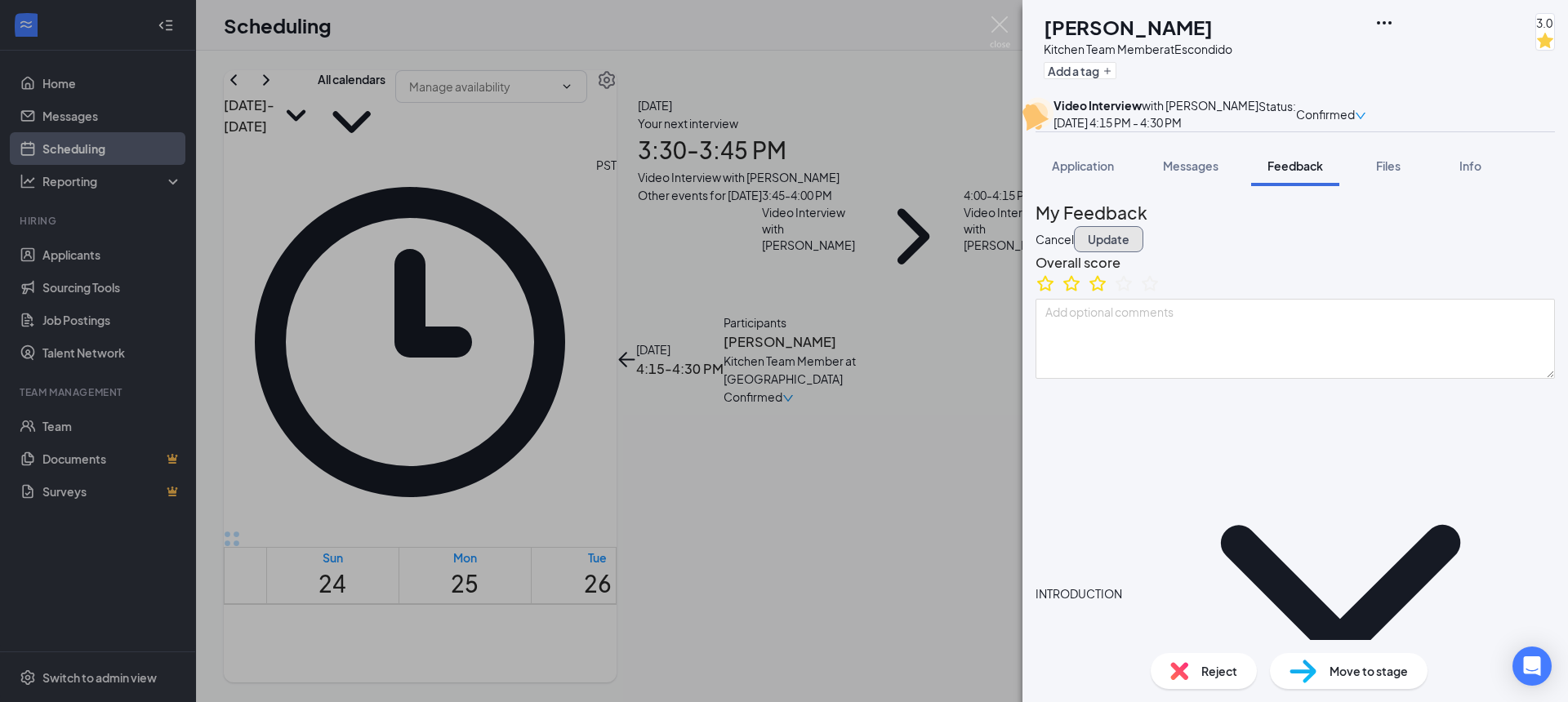
click at [1143, 247] on button "Update" at bounding box center [1108, 239] width 70 height 26
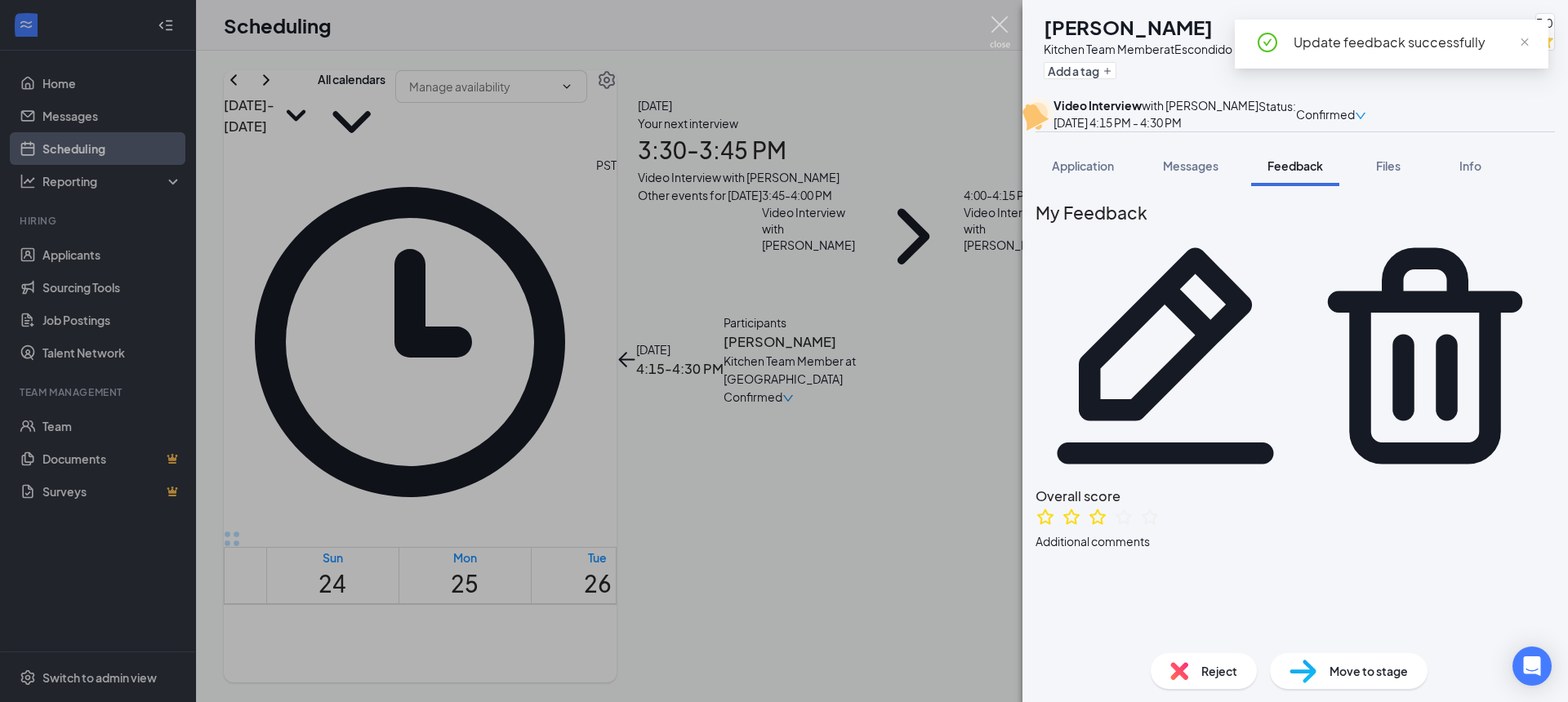
click at [1002, 21] on img at bounding box center [1000, 32] width 20 height 32
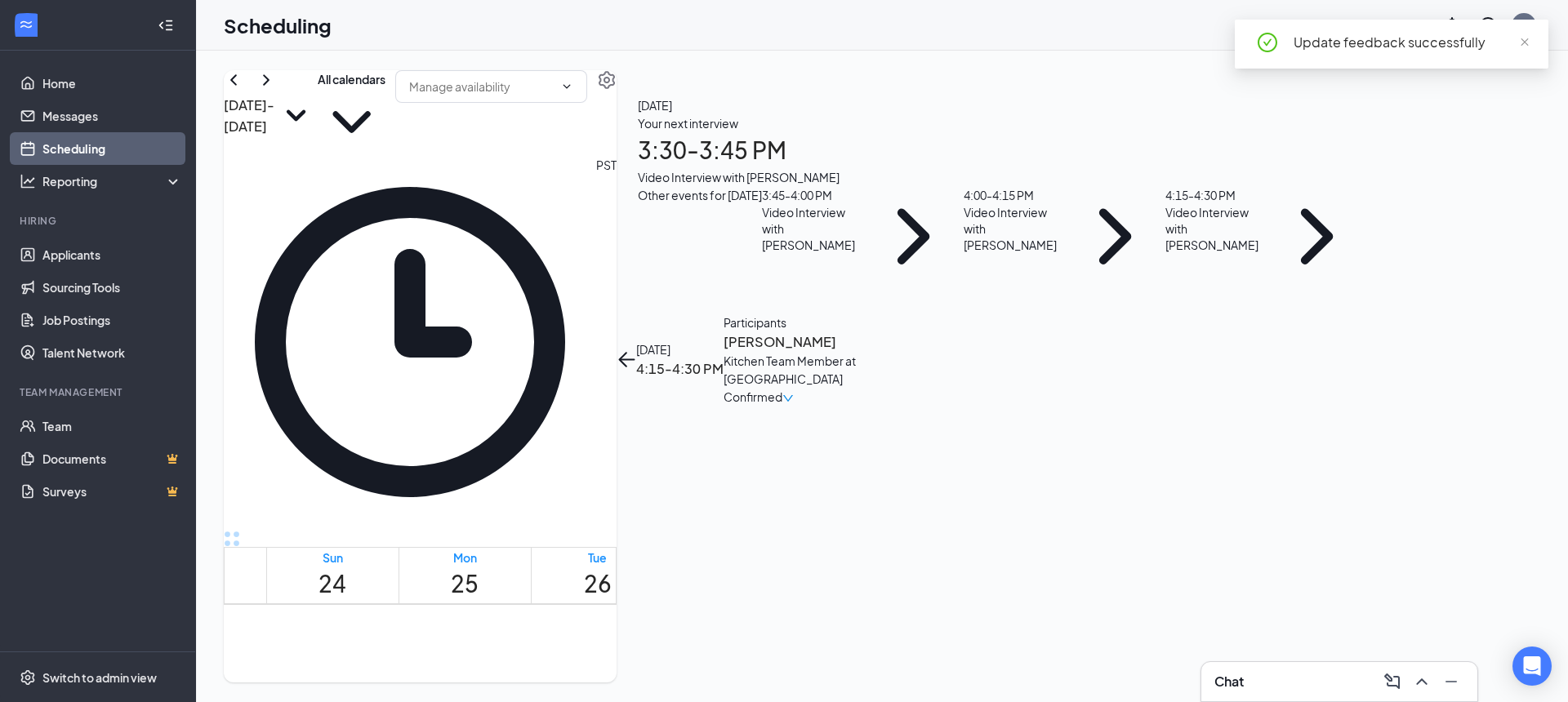
click at [636, 349] on icon "ArrowLeft" at bounding box center [626, 359] width 20 height 20
click at [1367, 186] on div "Your next interview 3:30 - 3:45 PM Video Interview with [PERSON_NAME]" at bounding box center [1002, 151] width 729 height 72
click at [895, 332] on h3 "[PERSON_NAME]" at bounding box center [809, 342] width 171 height 21
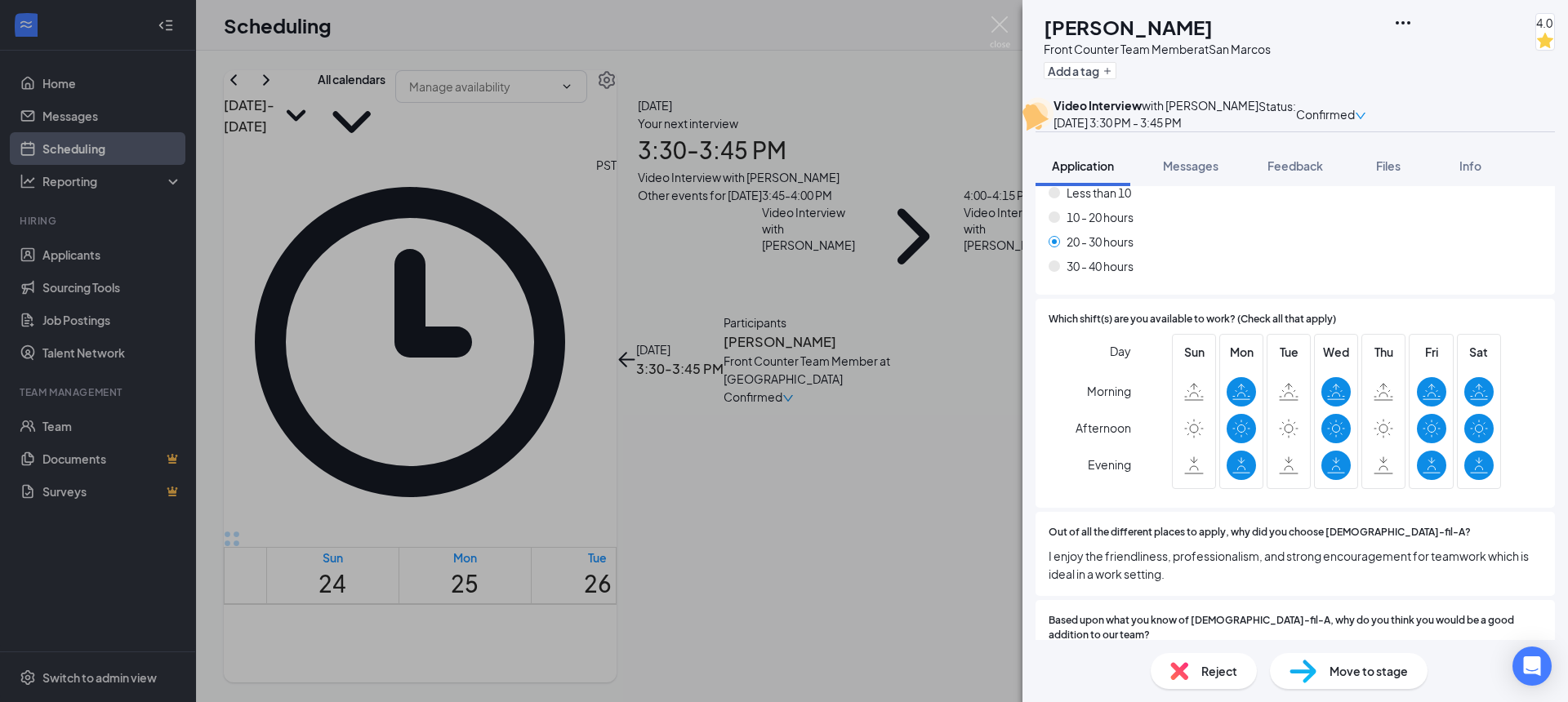
scroll to position [535, 0]
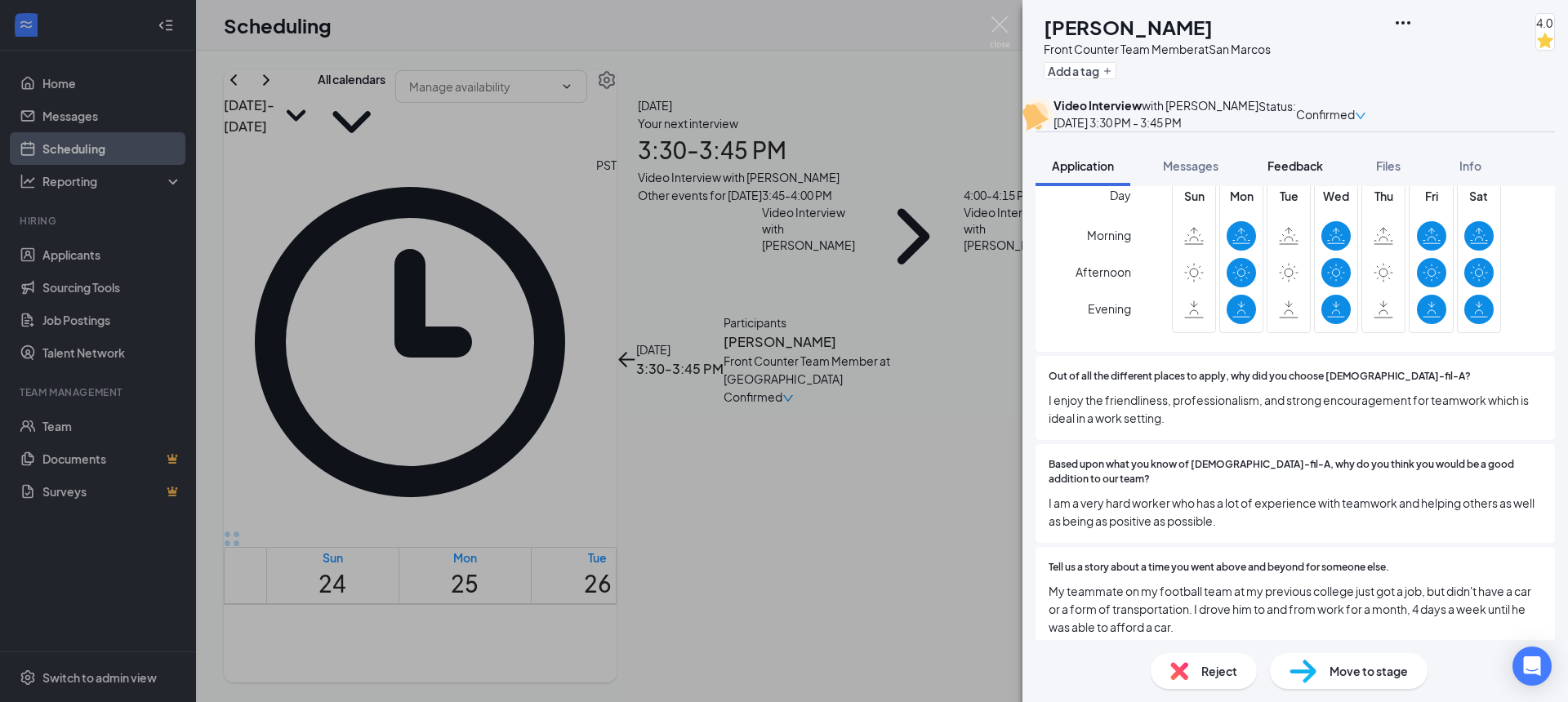
drag, startPoint x: 1259, startPoint y: 206, endPoint x: 1267, endPoint y: 206, distance: 8.0
click at [1259, 186] on button "Feedback" at bounding box center [1296, 165] width 89 height 41
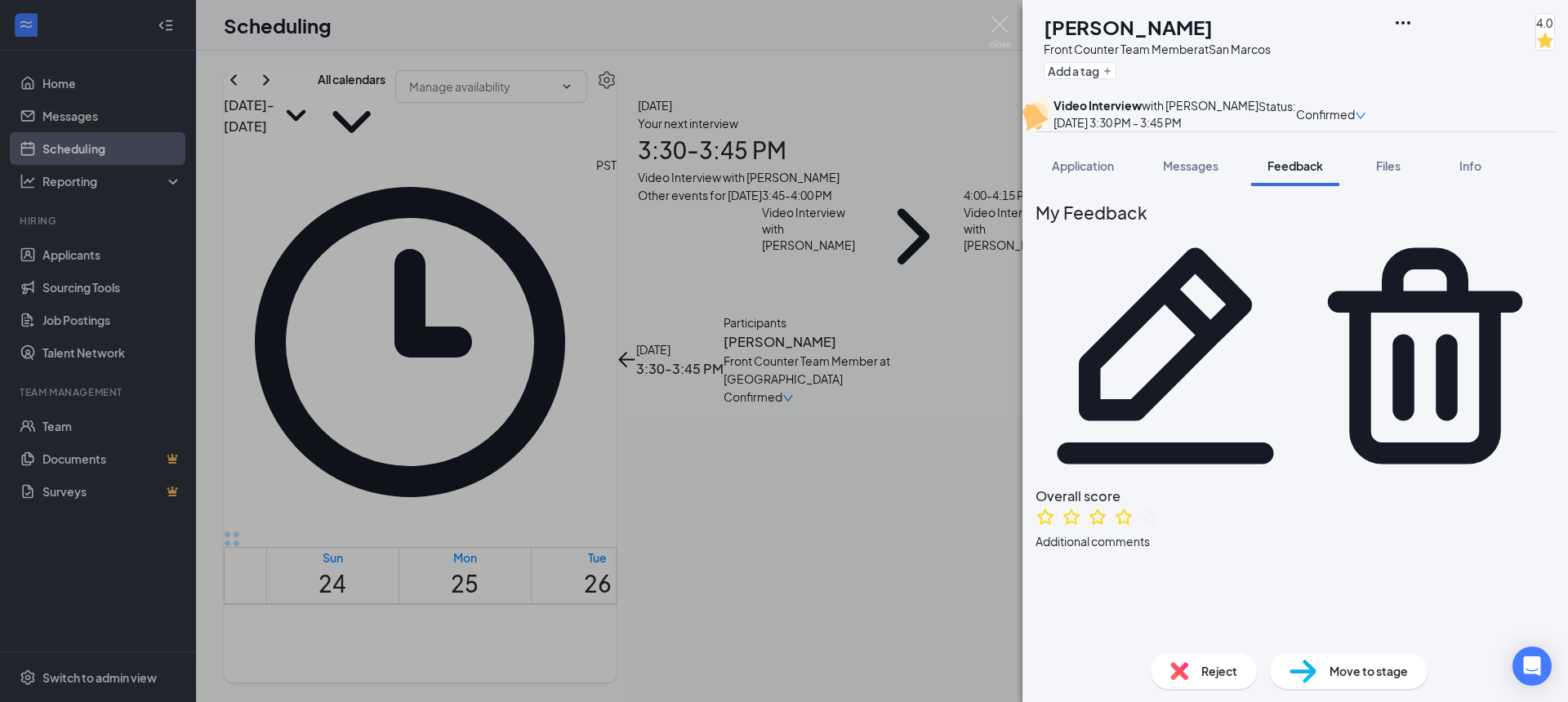
click at [1275, 255] on icon "Pencil" at bounding box center [1166, 356] width 216 height 216
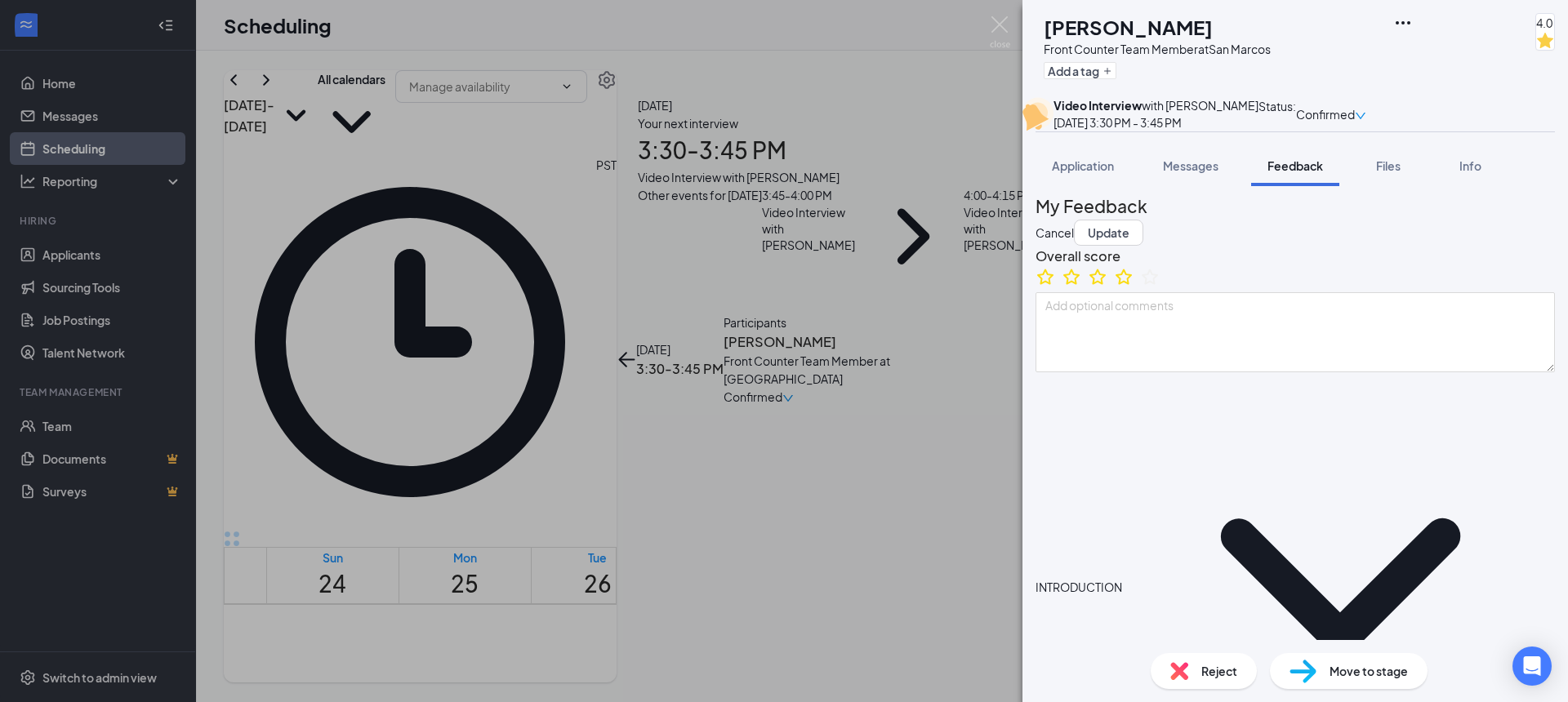
drag, startPoint x: 1218, startPoint y: 564, endPoint x: 1060, endPoint y: 568, distance: 158.1
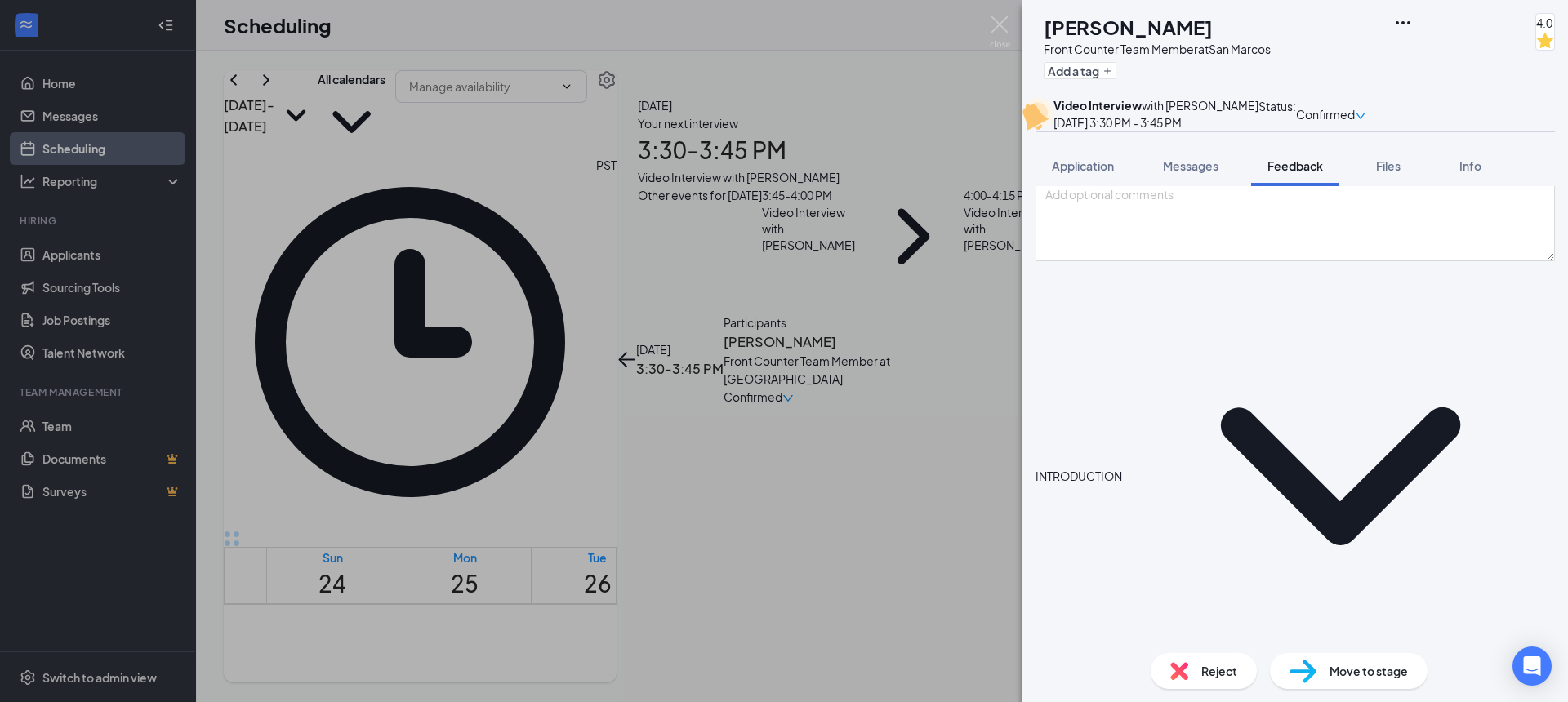
scroll to position [125, 0]
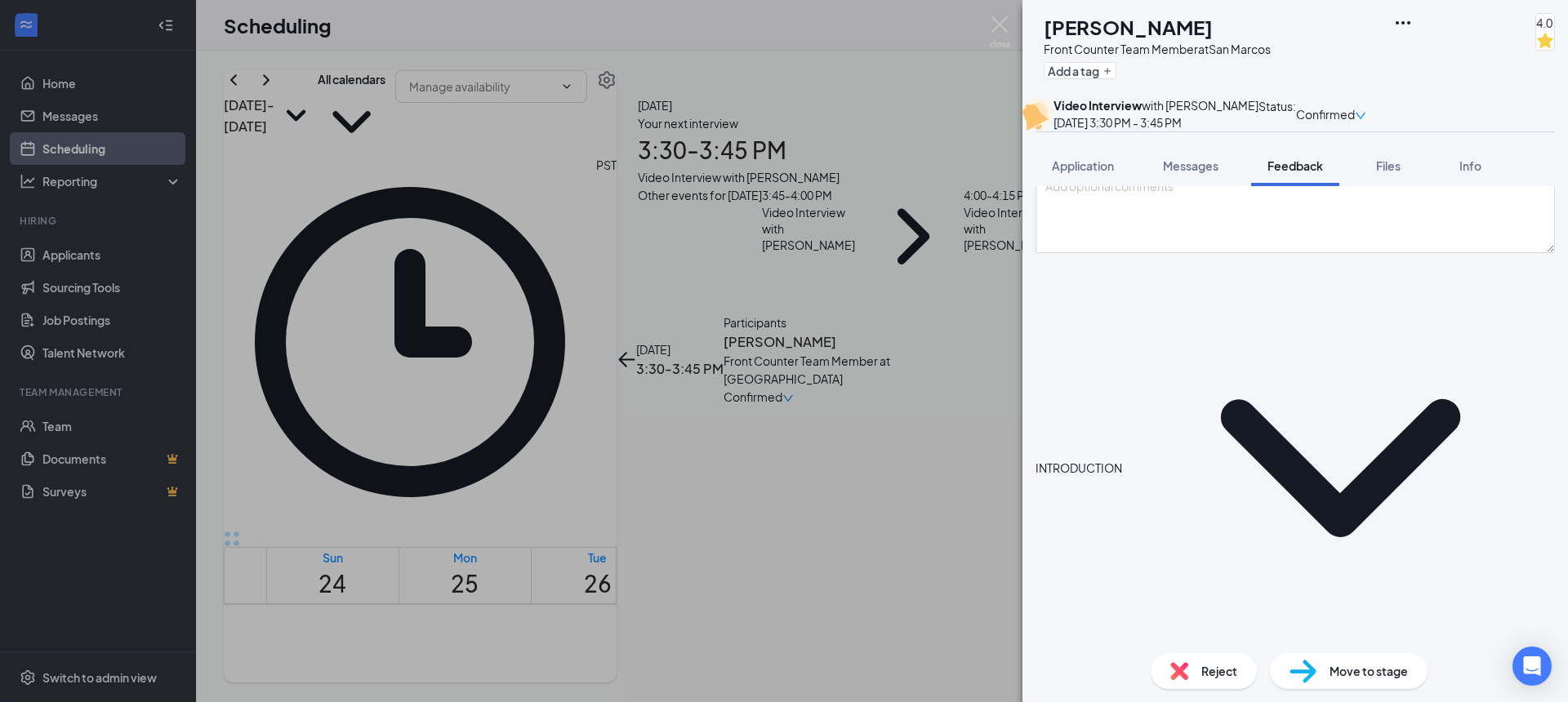
drag, startPoint x: 1067, startPoint y: 511, endPoint x: 1023, endPoint y: 512, distance: 44.0
click at [1023, 512] on div "My Feedback Cancel Update Overall score INTRODUCTION From the Bay area and is g…" at bounding box center [1296, 413] width 546 height 454
drag, startPoint x: 1101, startPoint y: 510, endPoint x: 1117, endPoint y: 510, distance: 16.0
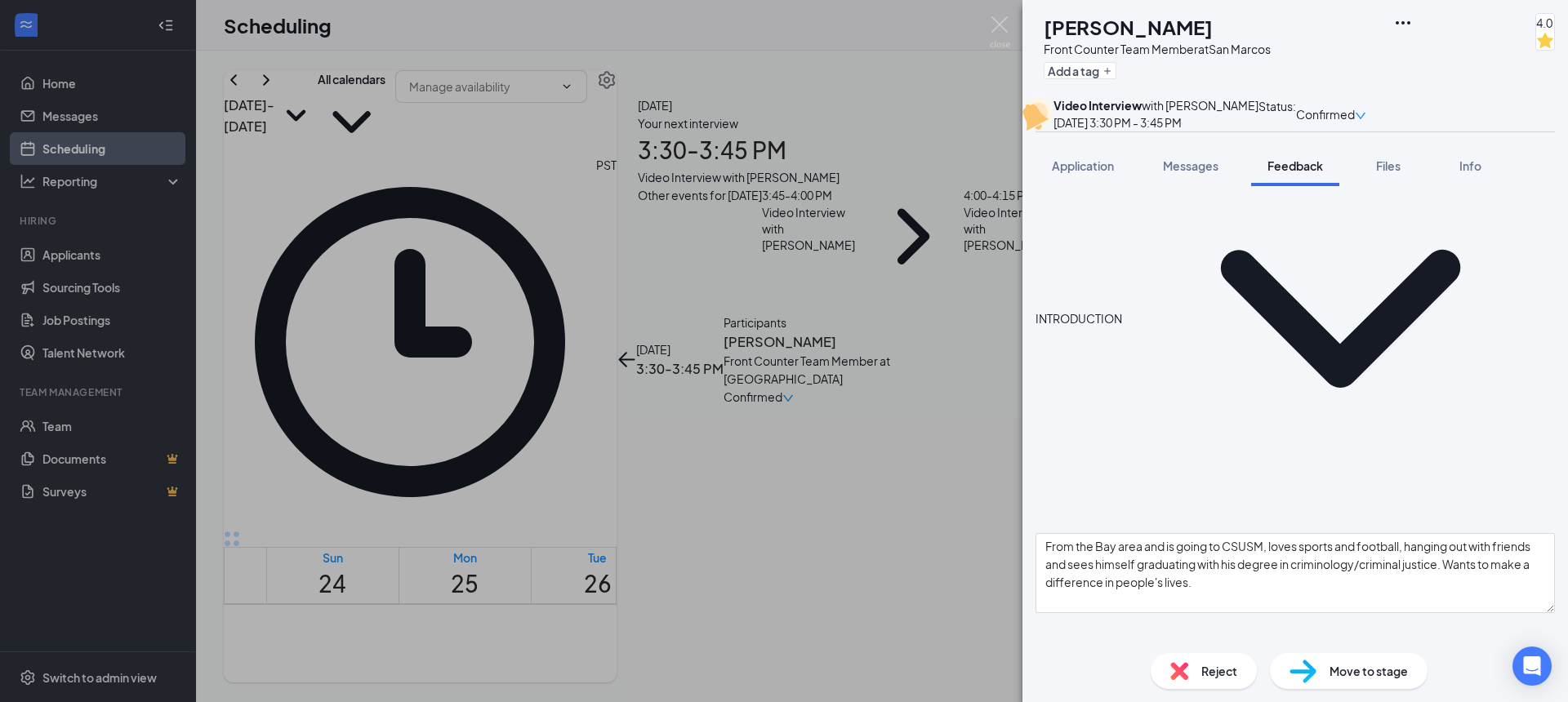
scroll to position [292, 0]
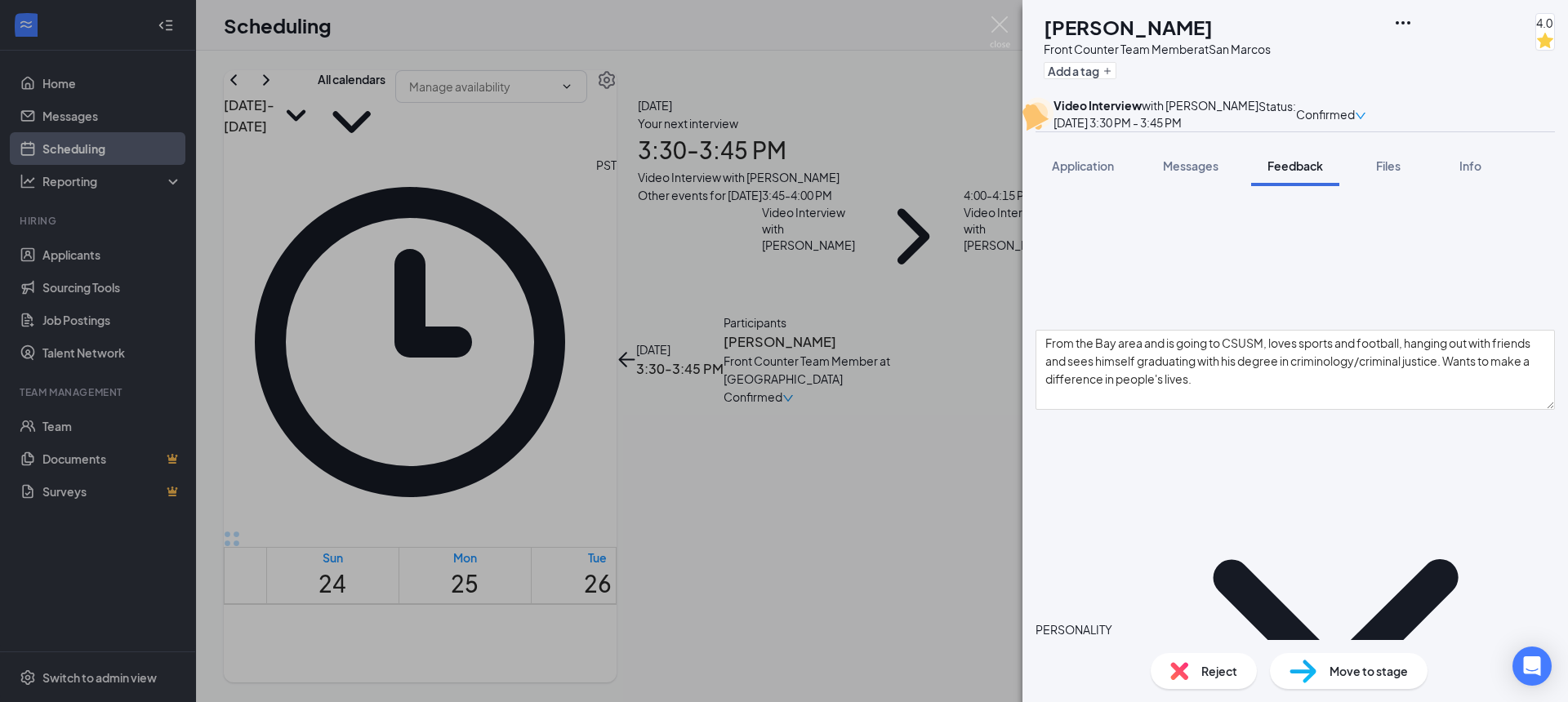
scroll to position [479, 0]
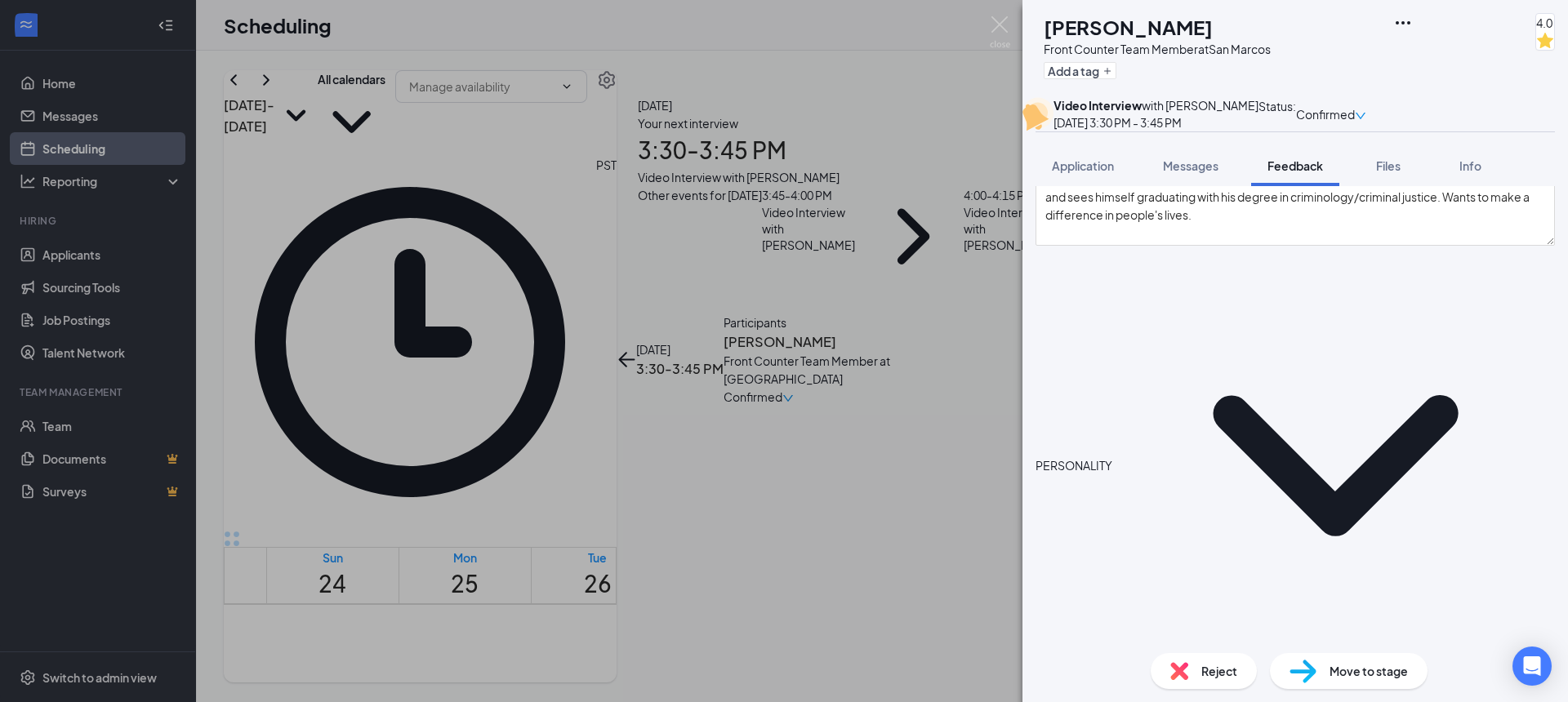
scroll to position [666, 0]
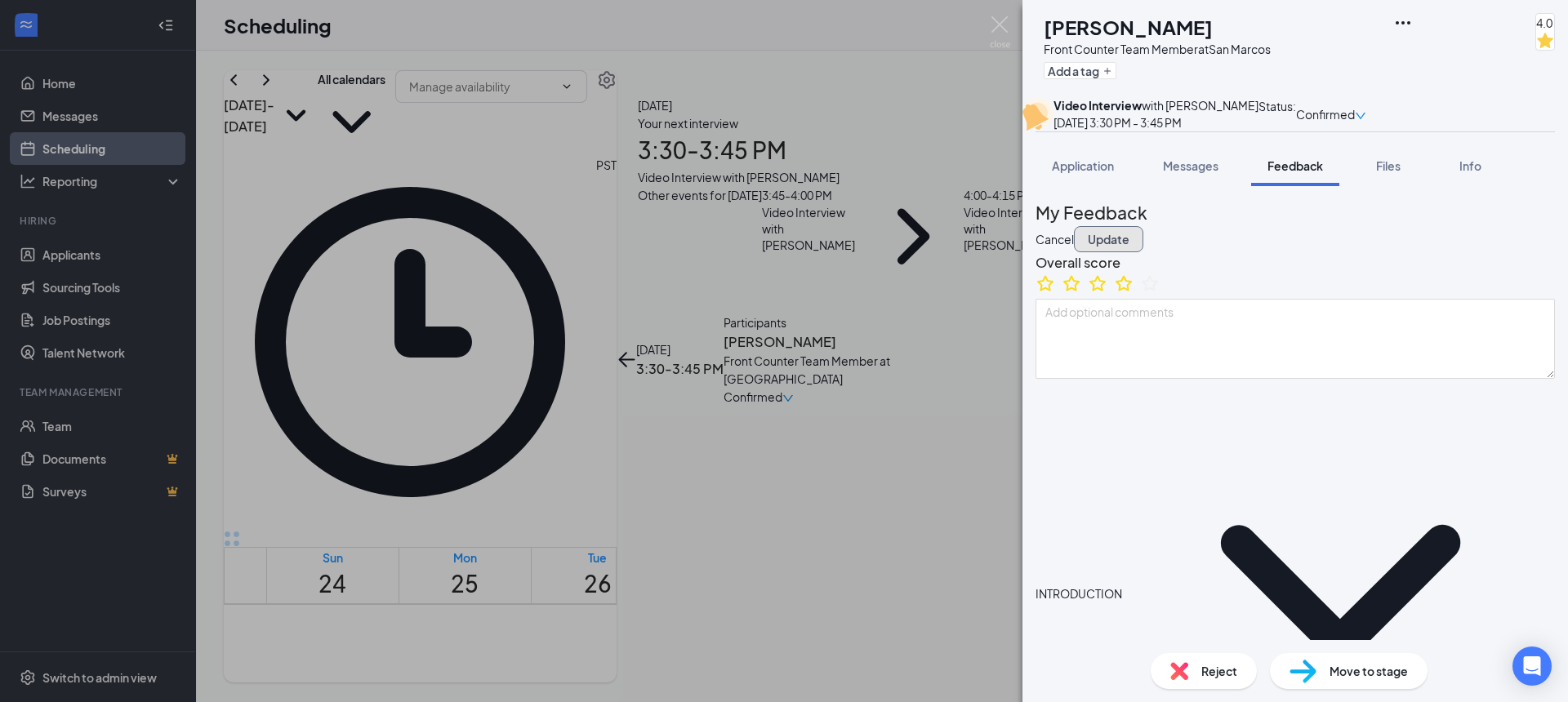
click at [1143, 252] on button "Update" at bounding box center [1108, 239] width 70 height 26
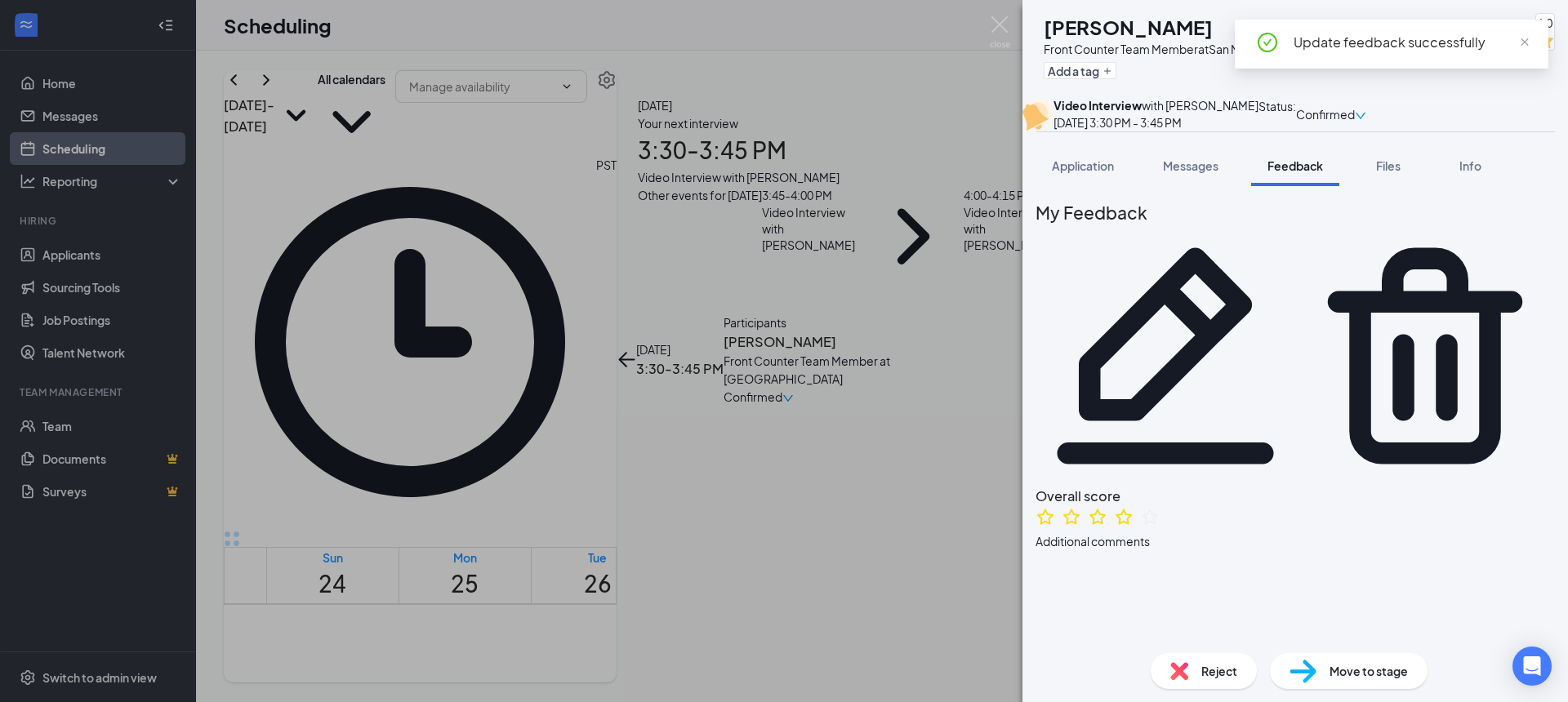
click at [1375, 663] on span "Move to stage" at bounding box center [1369, 671] width 79 height 18
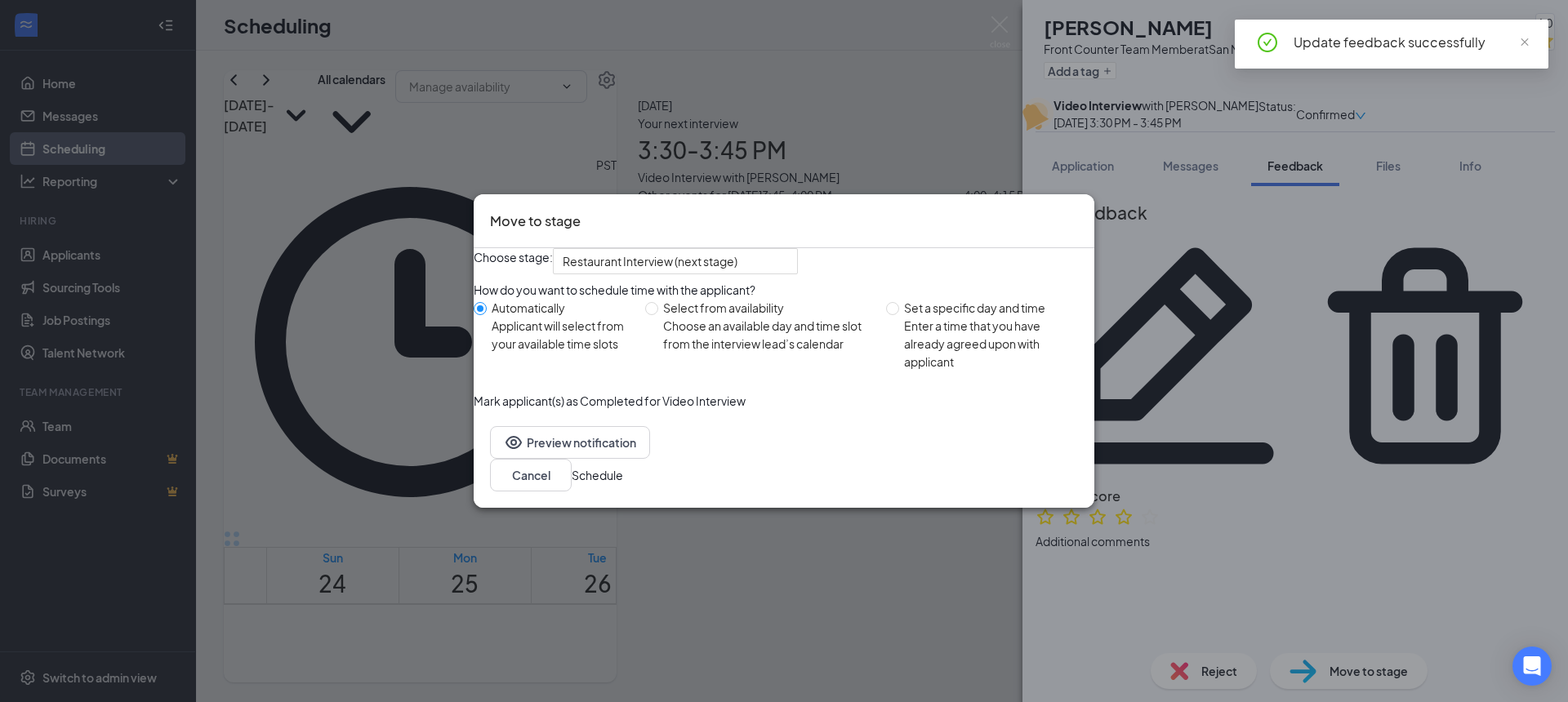
click at [623, 484] on button "Schedule" at bounding box center [598, 475] width 52 height 18
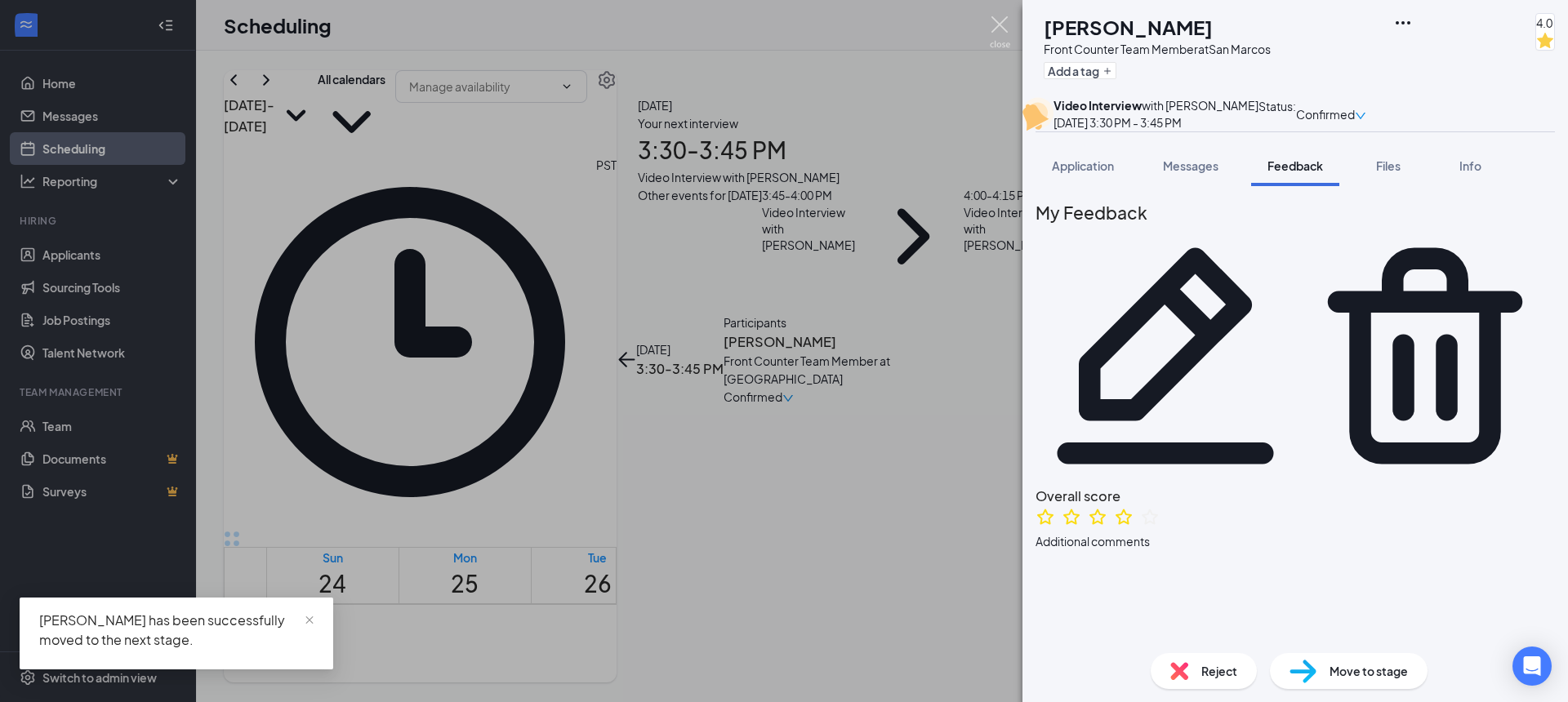
click at [1006, 24] on img at bounding box center [1000, 32] width 20 height 32
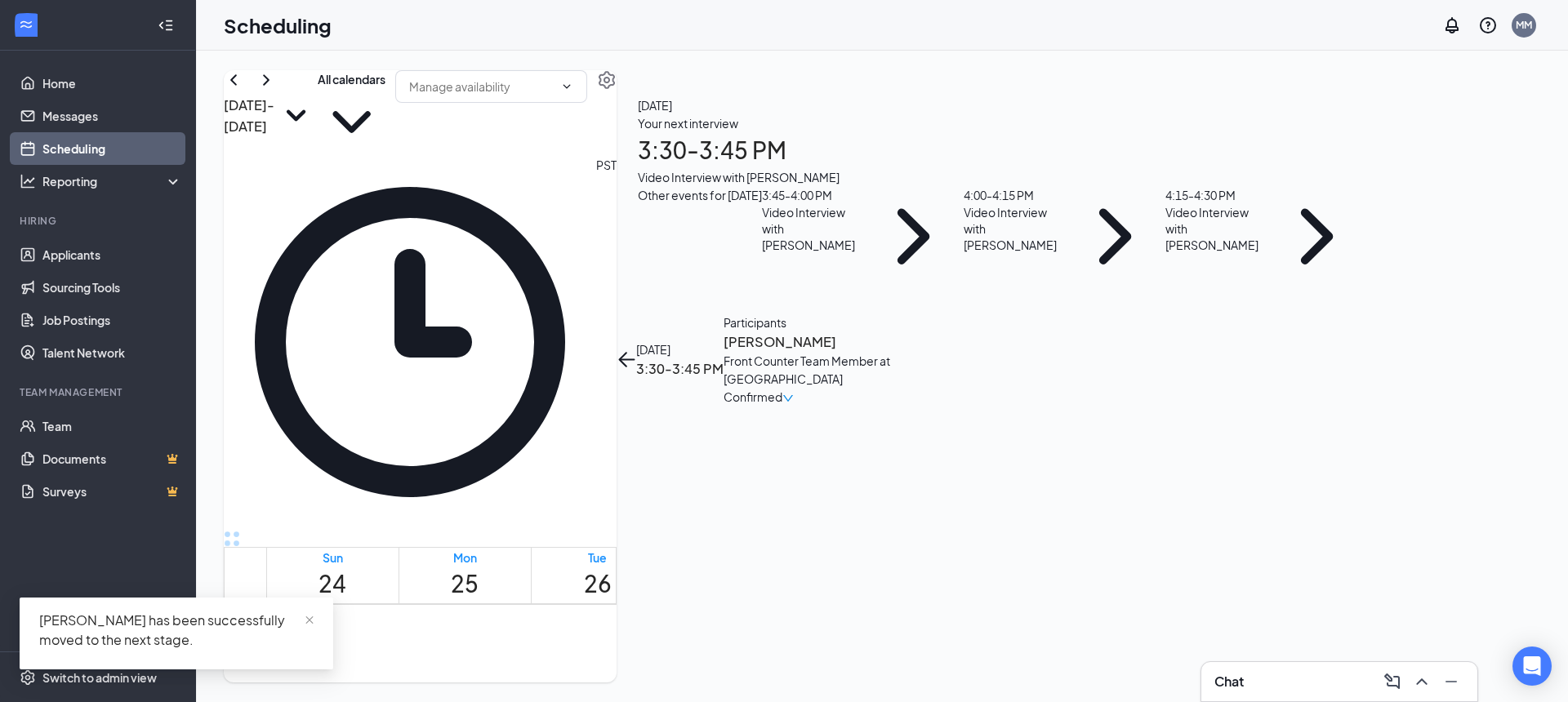
click at [636, 349] on icon "ArrowLeft" at bounding box center [626, 359] width 20 height 20
click at [1065, 204] on div "4:00 - 4:15 PM" at bounding box center [1015, 195] width 102 height 18
click at [895, 332] on h3 "[PERSON_NAME]" at bounding box center [809, 342] width 171 height 21
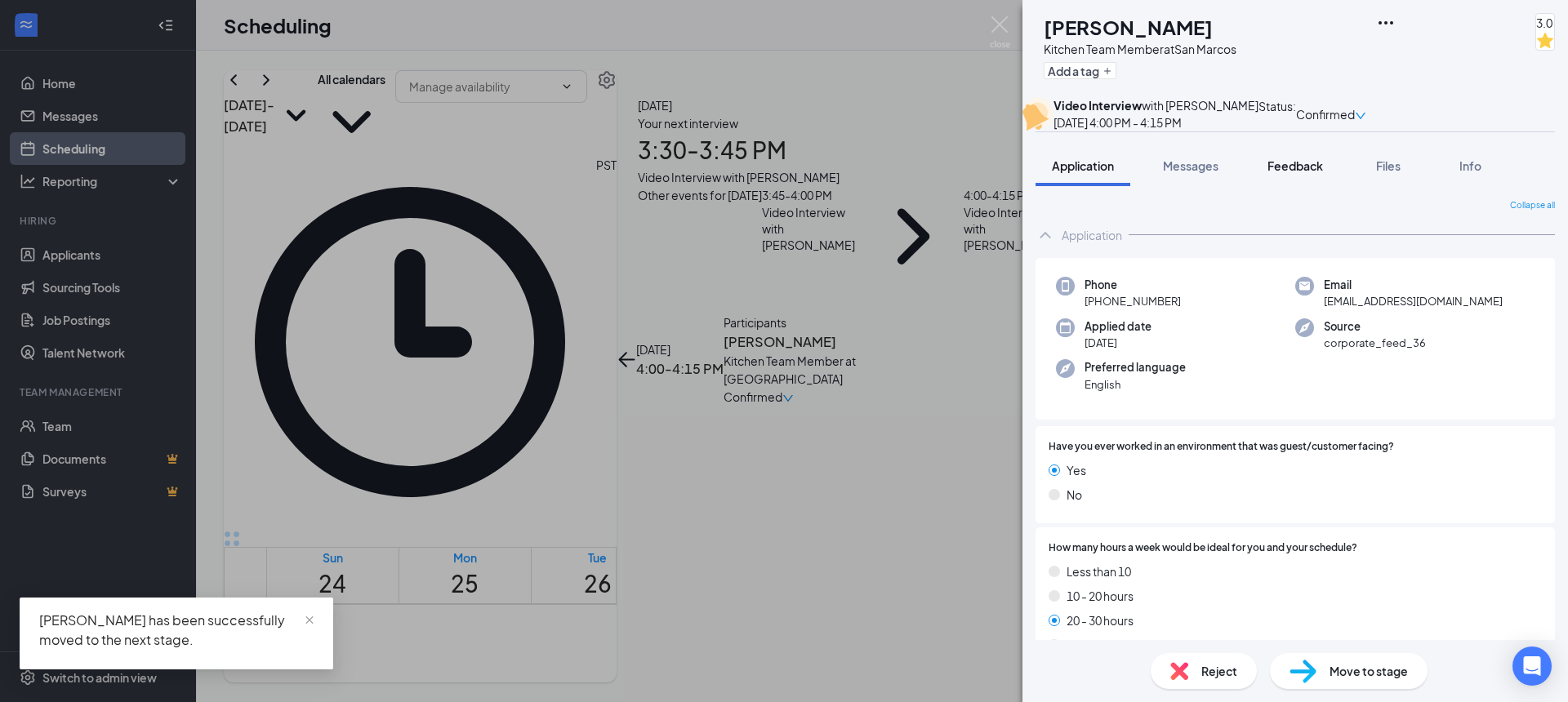
click at [1284, 173] on span "Feedback" at bounding box center [1296, 165] width 56 height 15
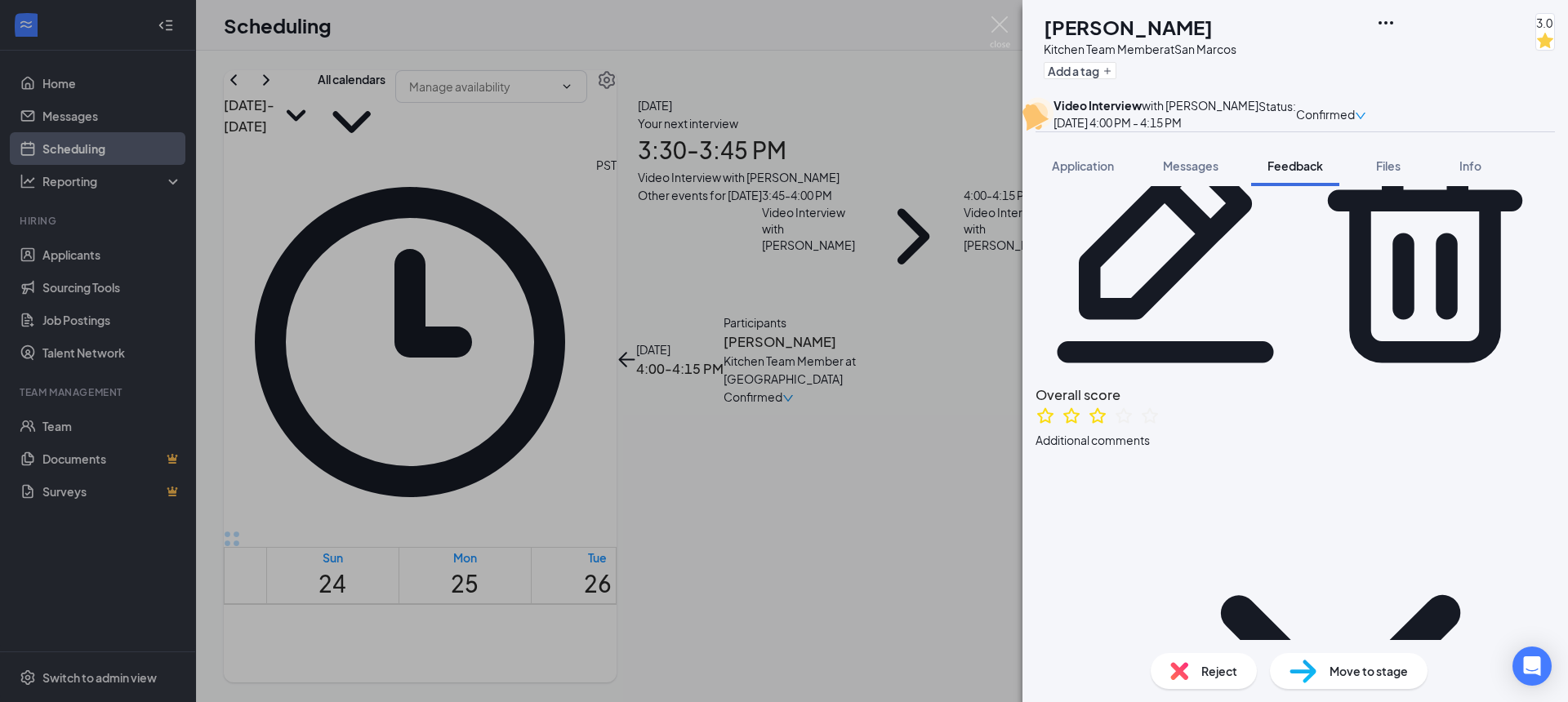
scroll to position [307, 0]
